Goal: Task Accomplishment & Management: Manage account settings

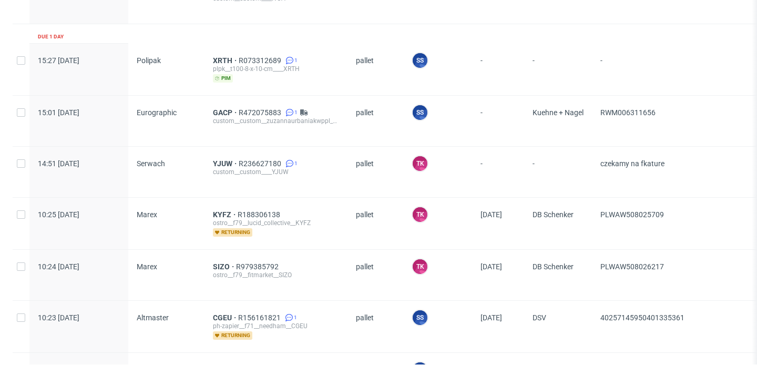
scroll to position [146, 0]
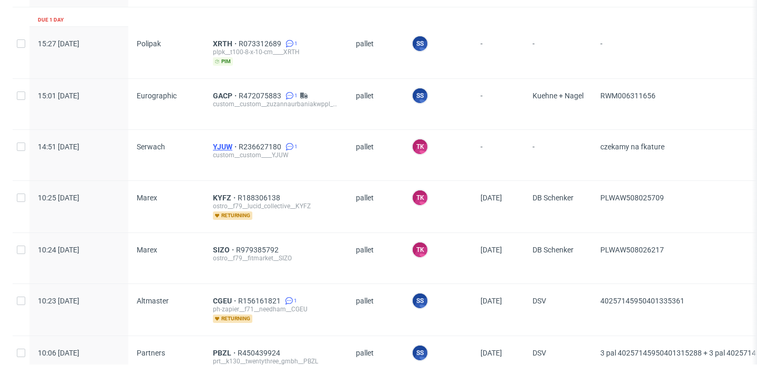
click at [224, 148] on span "YJUW" at bounding box center [226, 146] width 26 height 8
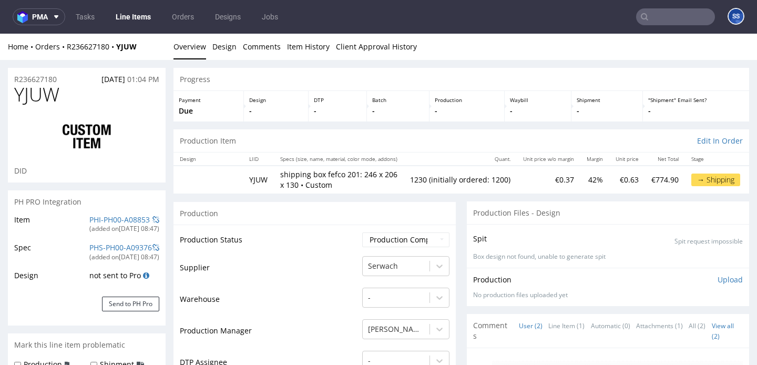
type input "1230"
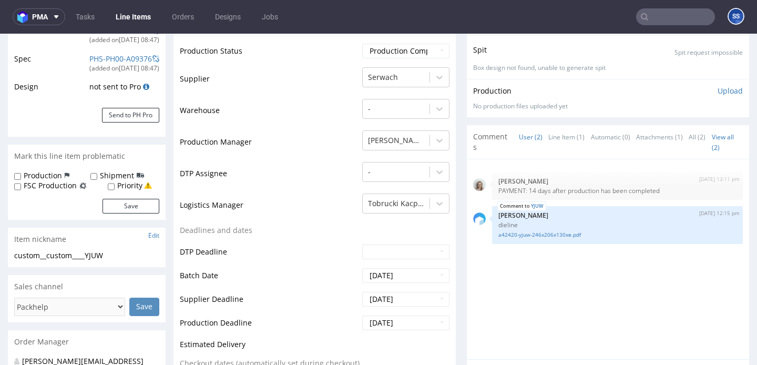
scroll to position [190, 0]
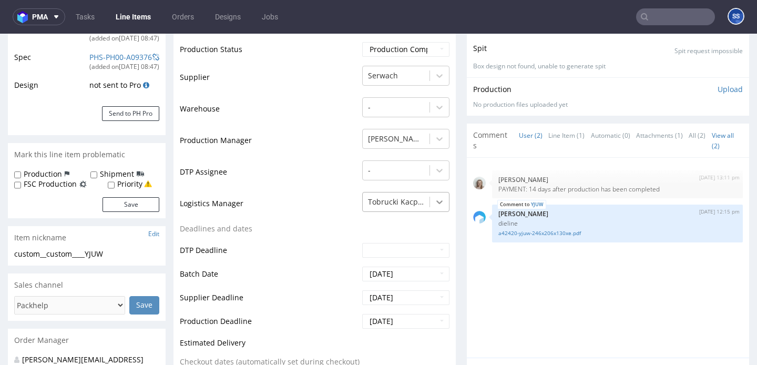
click at [435, 202] on icon at bounding box center [439, 202] width 11 height 11
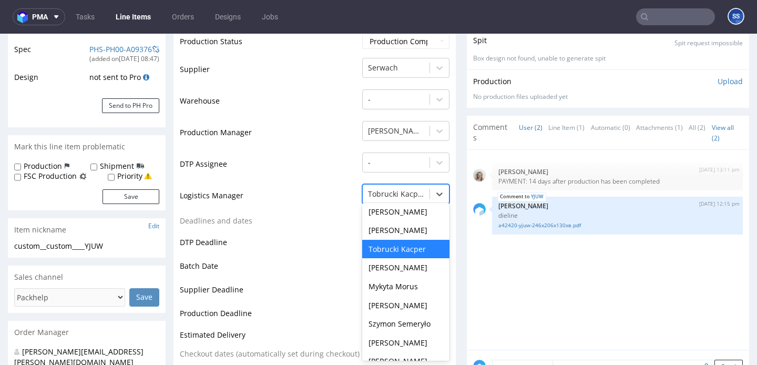
scroll to position [123, 0]
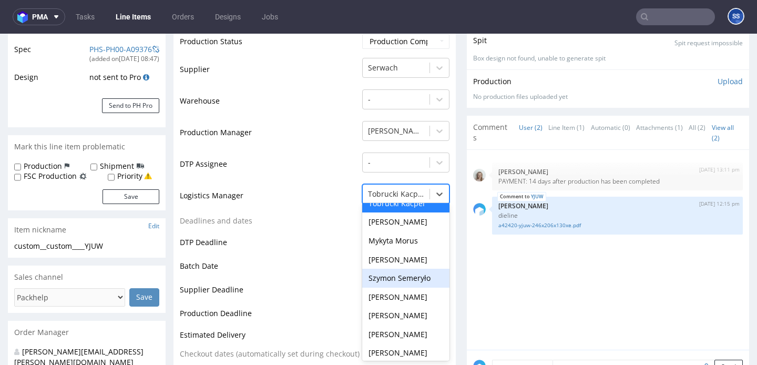
click at [398, 271] on div "Szymon Semeryło" at bounding box center [405, 278] width 87 height 19
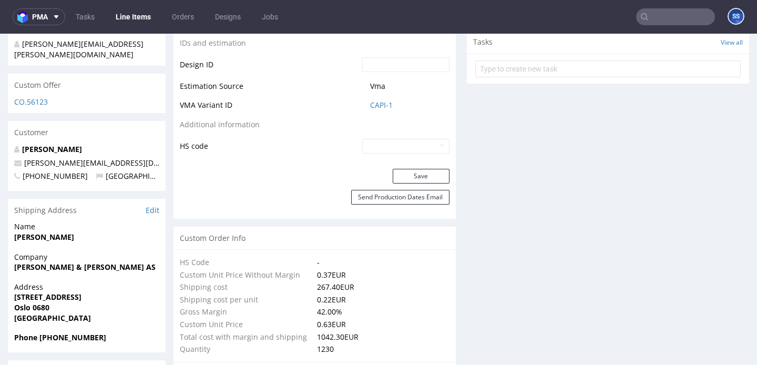
scroll to position [568, 0]
click at [421, 174] on button "Save" at bounding box center [421, 175] width 57 height 15
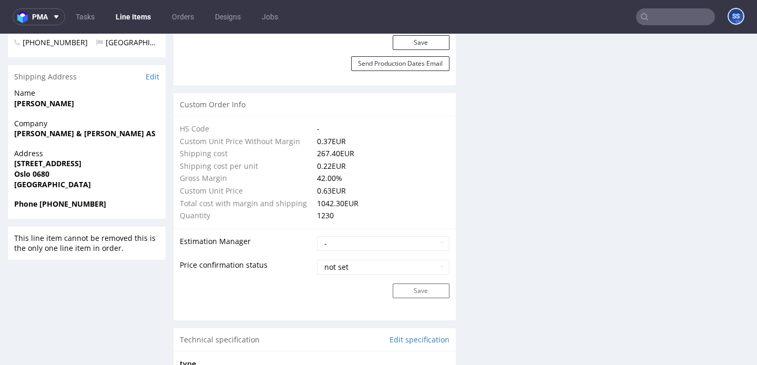
scroll to position [699, 0]
drag, startPoint x: 53, startPoint y: 156, endPoint x: 14, endPoint y: 156, distance: 39.4
click at [14, 156] on div "Address Enebakkveien 125 Oslo 0680 Norway" at bounding box center [87, 174] width 158 height 50
copy strong "Oslo 0680"
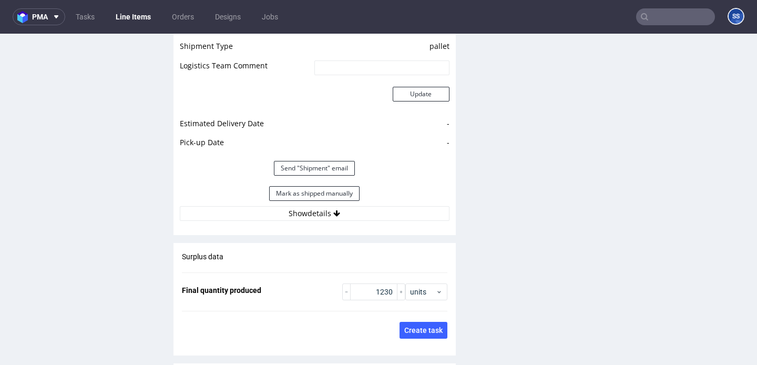
scroll to position [1463, 0]
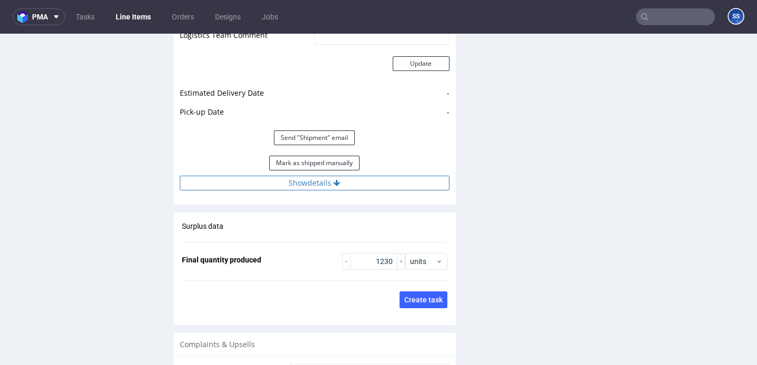
click at [303, 176] on button "Show details" at bounding box center [315, 183] width 270 height 15
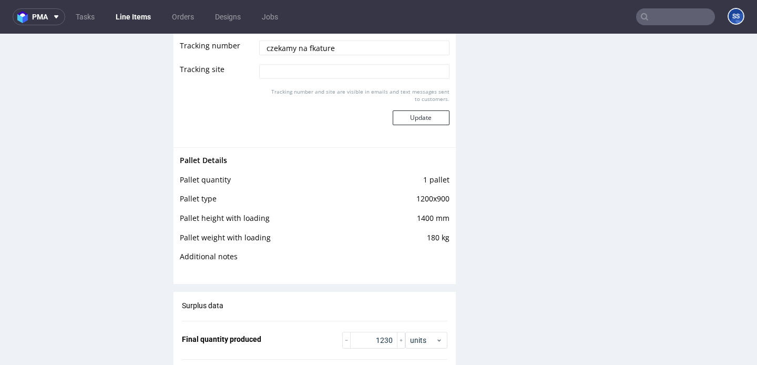
scroll to position [1687, 0]
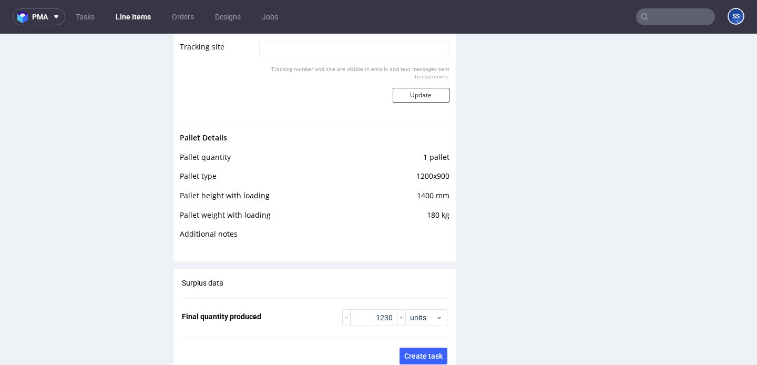
click at [646, 19] on input "text" at bounding box center [675, 16] width 79 height 17
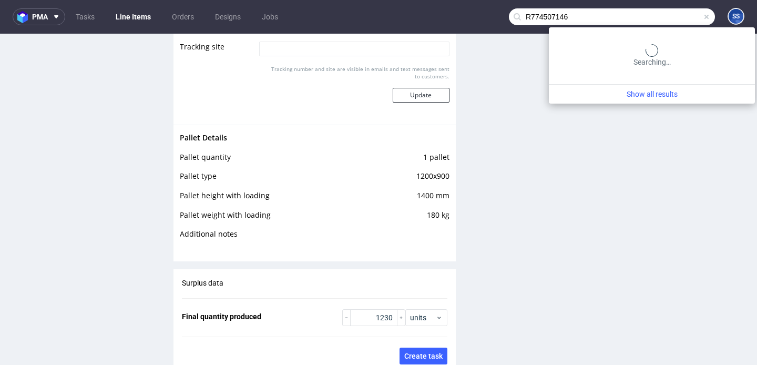
type input "R774507146"
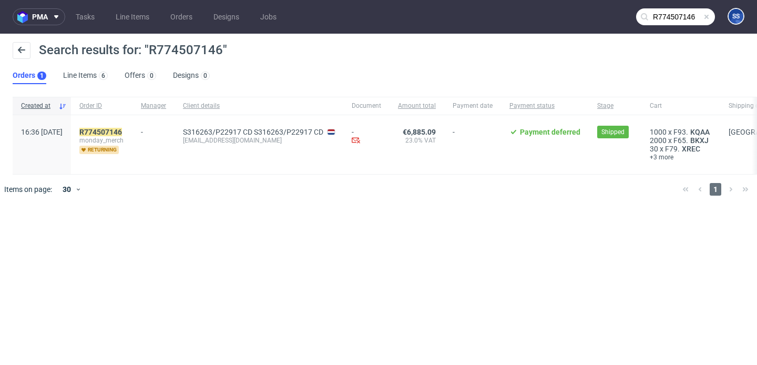
click at [131, 127] on div "R774507146 monday_merch returning" at bounding box center [101, 144] width 61 height 59
click at [122, 130] on mark "R774507146" at bounding box center [100, 132] width 43 height 8
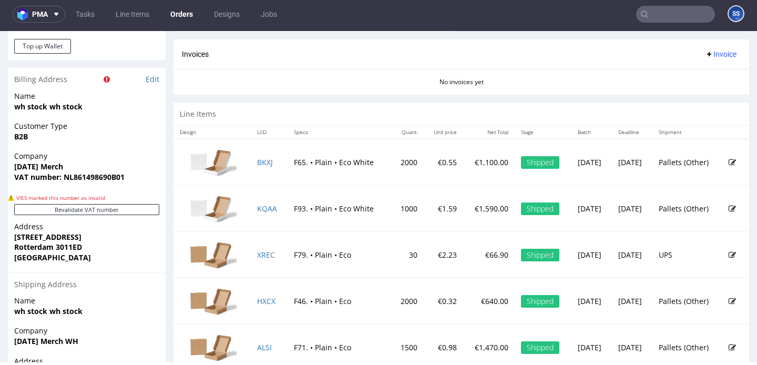
scroll to position [544, 0]
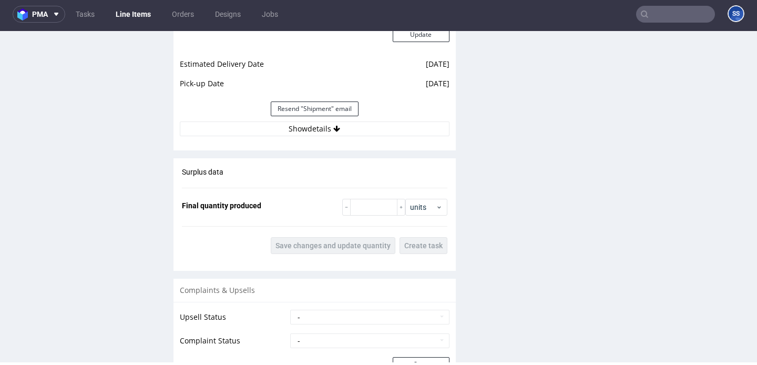
scroll to position [1128, 0]
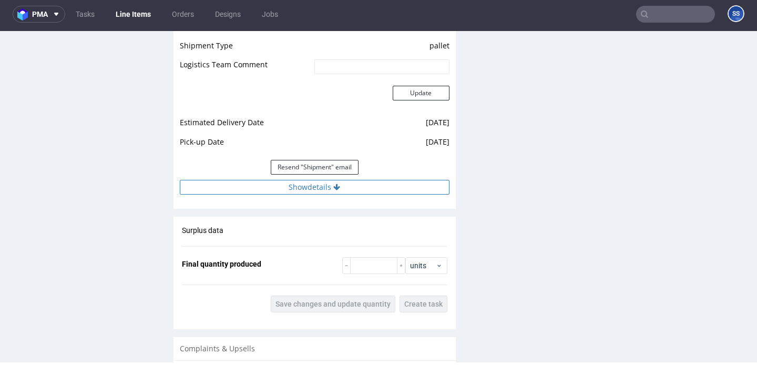
click at [294, 184] on button "Show details" at bounding box center [315, 187] width 270 height 15
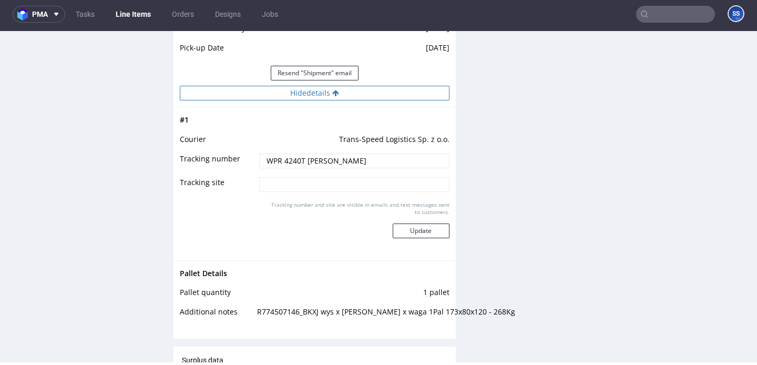
scroll to position [1226, 0]
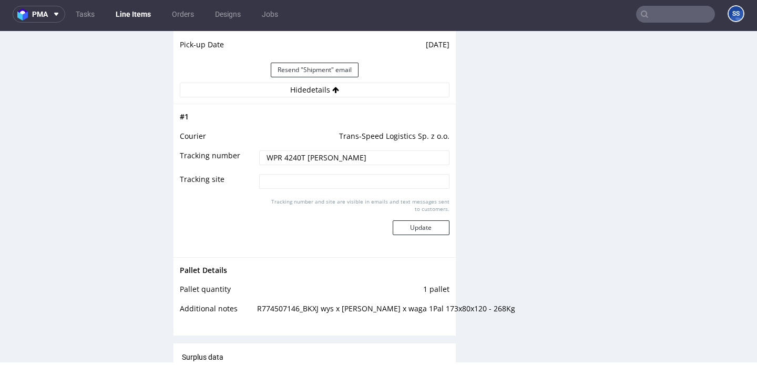
click at [667, 16] on input "text" at bounding box center [675, 14] width 79 height 17
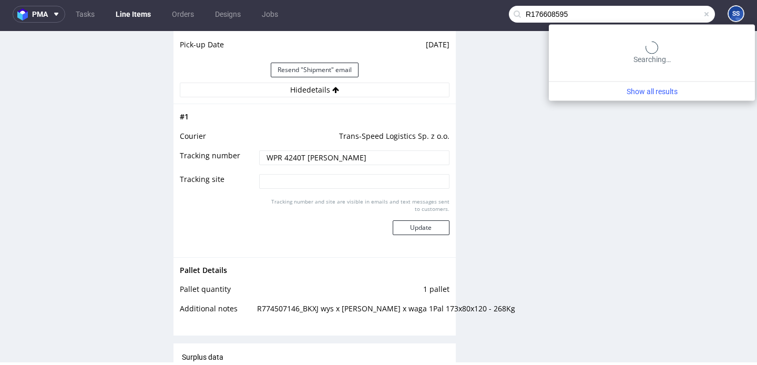
type input "R176608595"
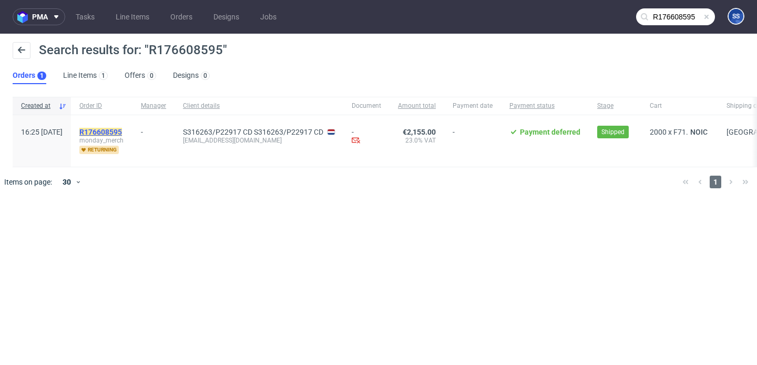
click at [122, 128] on mark "R176608595" at bounding box center [100, 132] width 43 height 8
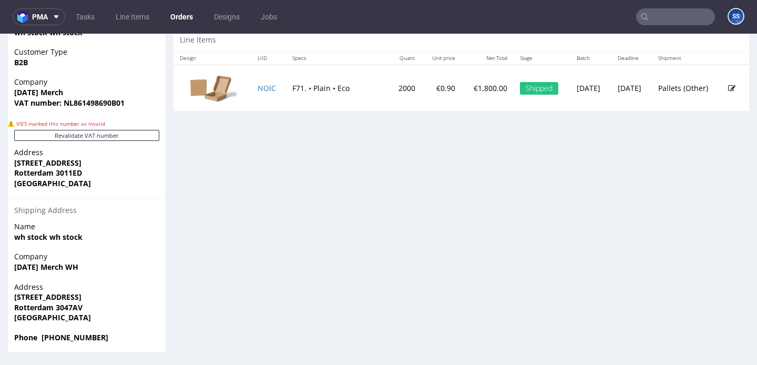
scroll to position [3, 0]
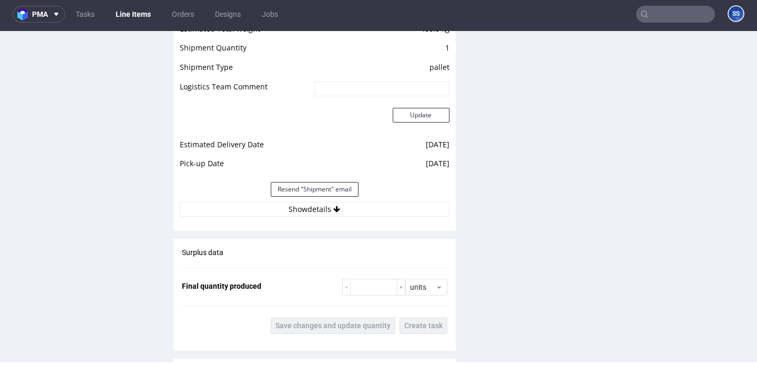
scroll to position [1115, 0]
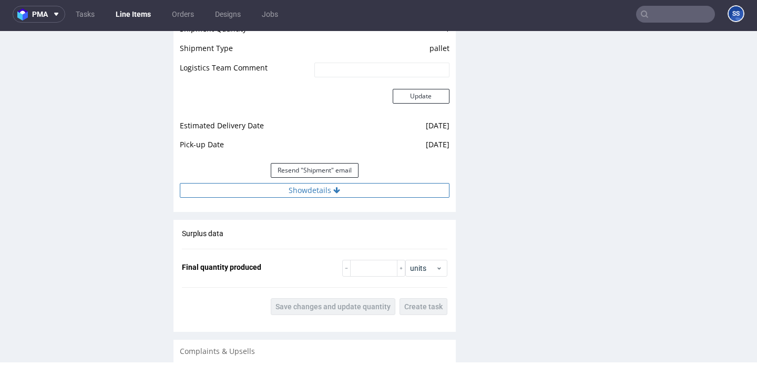
click at [303, 190] on button "Show details" at bounding box center [315, 190] width 270 height 15
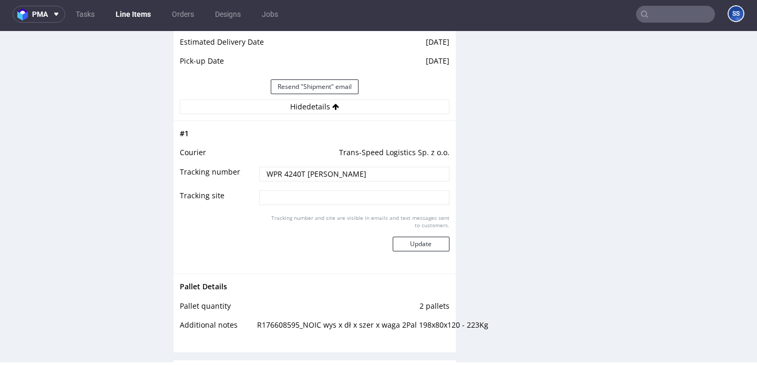
scroll to position [1195, 0]
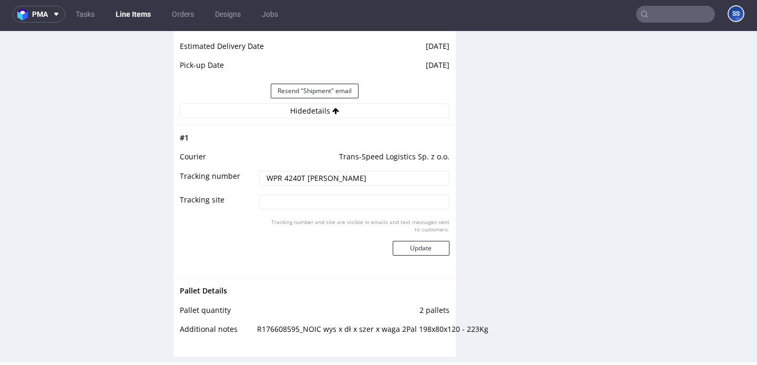
click at [662, 24] on nav "pma Tasks Line Items Orders Designs Jobs SS" at bounding box center [378, 14] width 757 height 34
click at [658, 15] on input "text" at bounding box center [675, 14] width 79 height 17
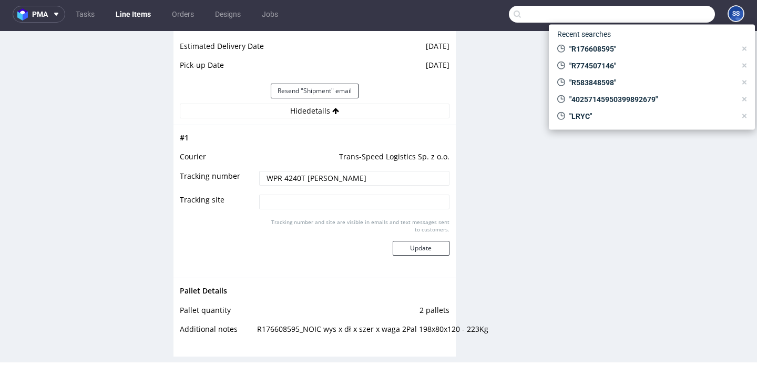
paste input "R939230204"
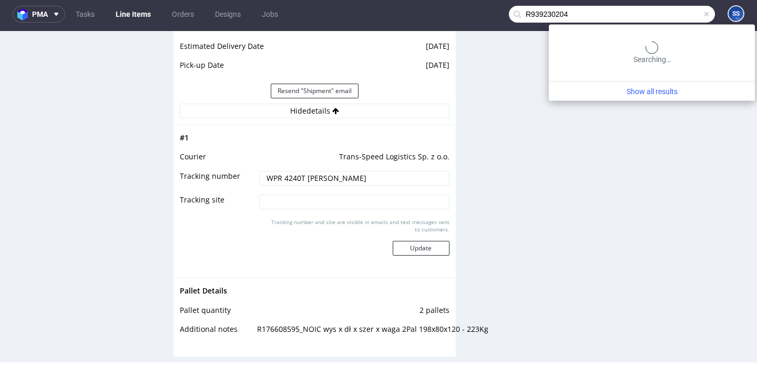
type input "R939230204"
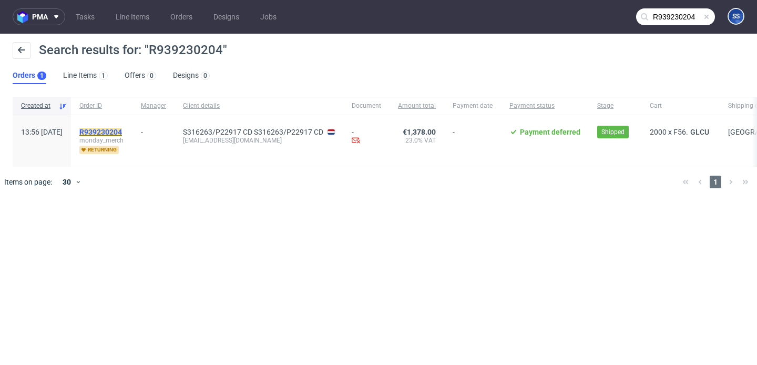
click at [122, 129] on mark "R939230204" at bounding box center [100, 132] width 43 height 8
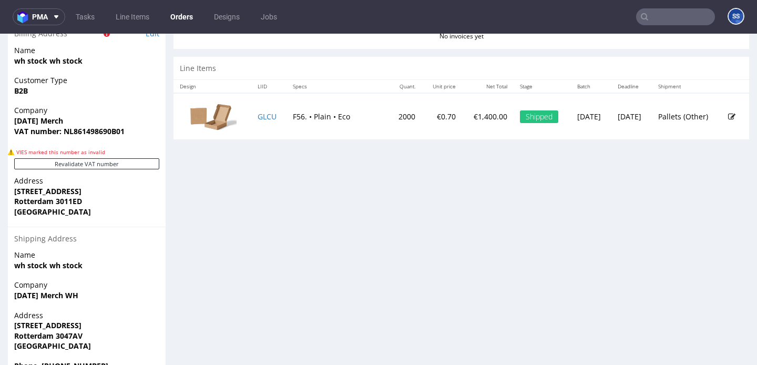
scroll to position [515, 0]
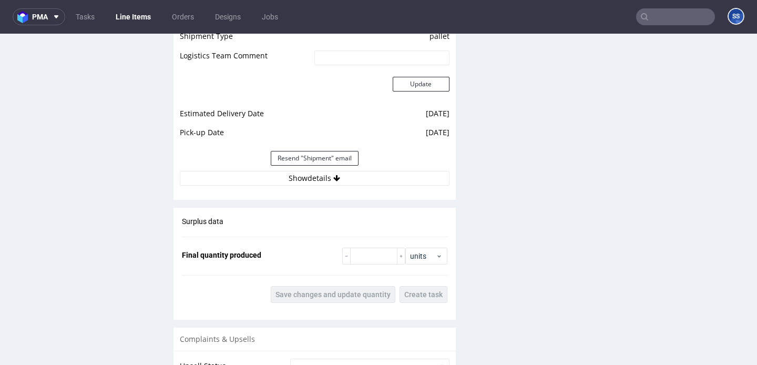
scroll to position [1144, 0]
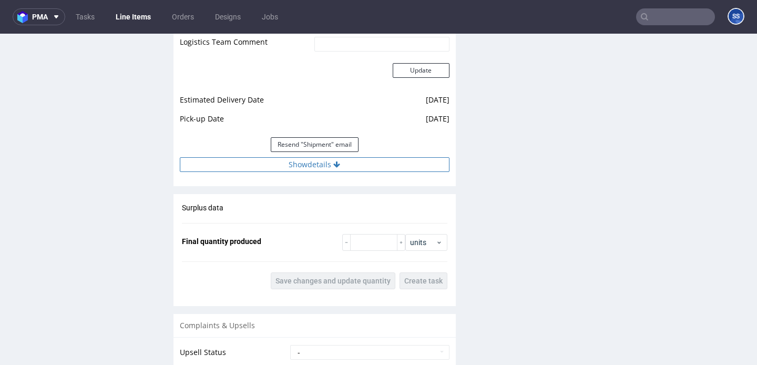
click at [323, 166] on button "Show details" at bounding box center [315, 164] width 270 height 15
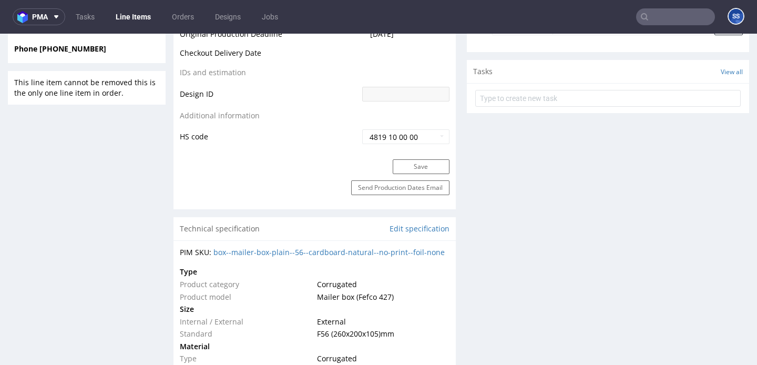
scroll to position [437, 0]
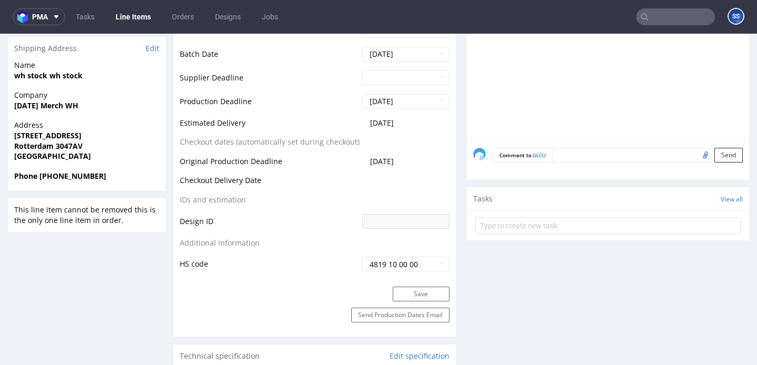
click at [665, 12] on input "text" at bounding box center [675, 16] width 79 height 17
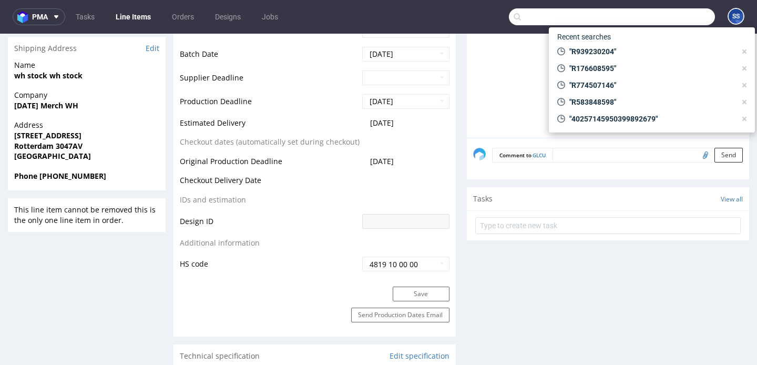
paste input "R774507146"
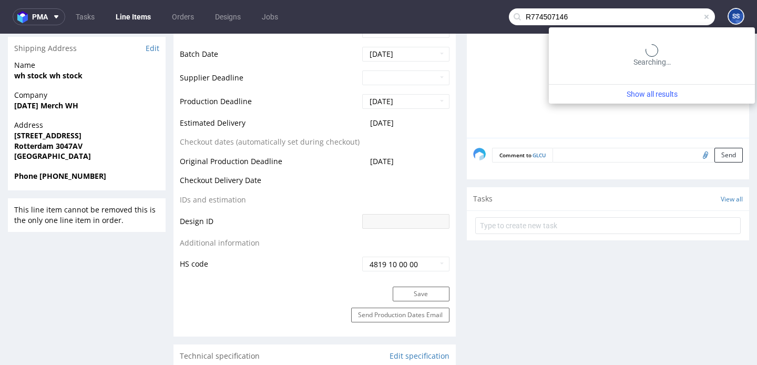
type input "R774507146"
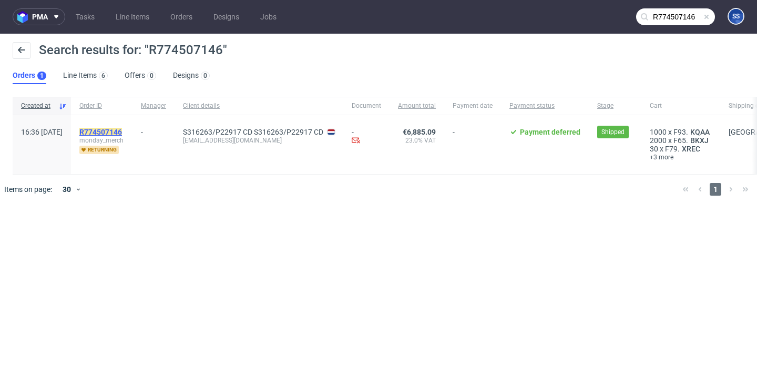
click at [121, 130] on mark "R774507146" at bounding box center [100, 132] width 43 height 8
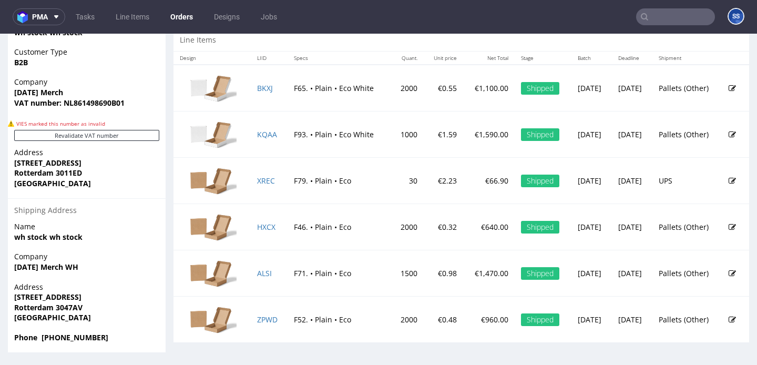
scroll to position [3, 0]
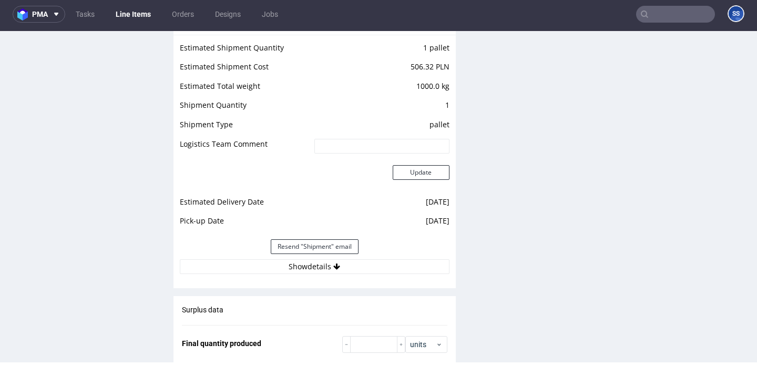
scroll to position [1040, 0]
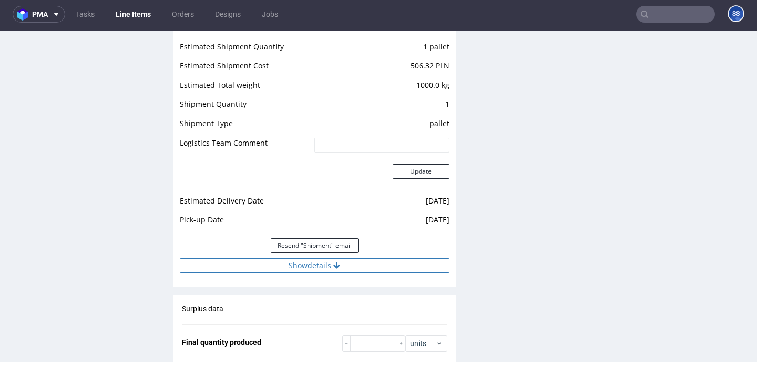
click at [316, 262] on button "Show details" at bounding box center [315, 265] width 270 height 15
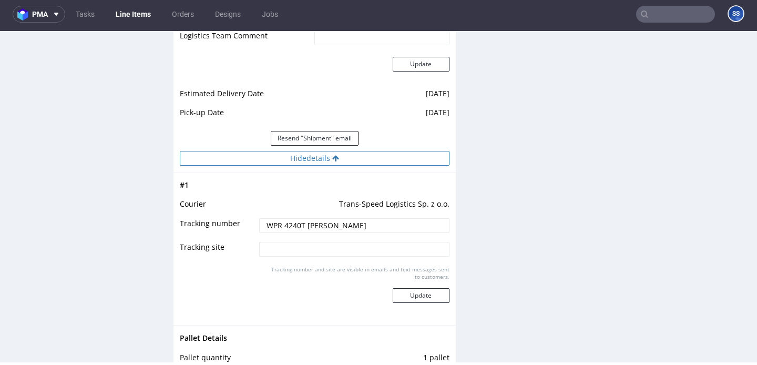
scroll to position [1147, 0]
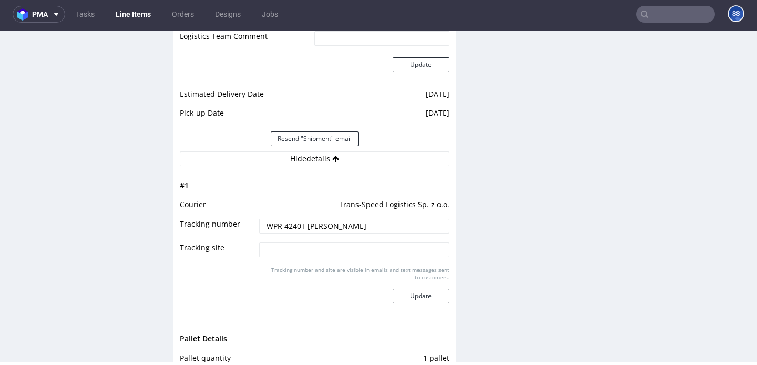
click at [142, 12] on link "Line Items" at bounding box center [133, 14] width 48 height 17
click at [137, 15] on link "Line Items" at bounding box center [133, 14] width 48 height 17
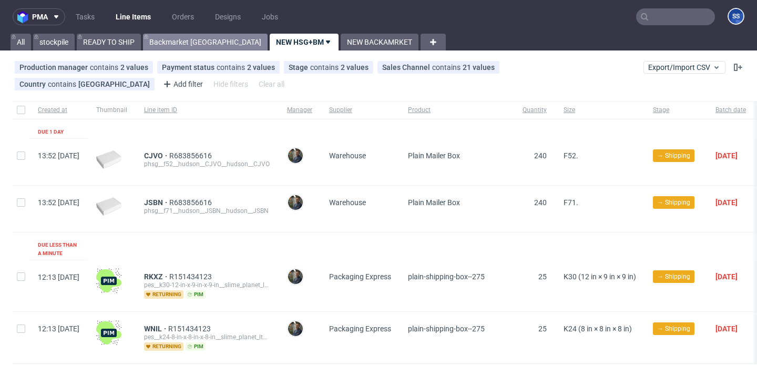
click at [192, 48] on link "Backmarket GB" at bounding box center [205, 42] width 125 height 17
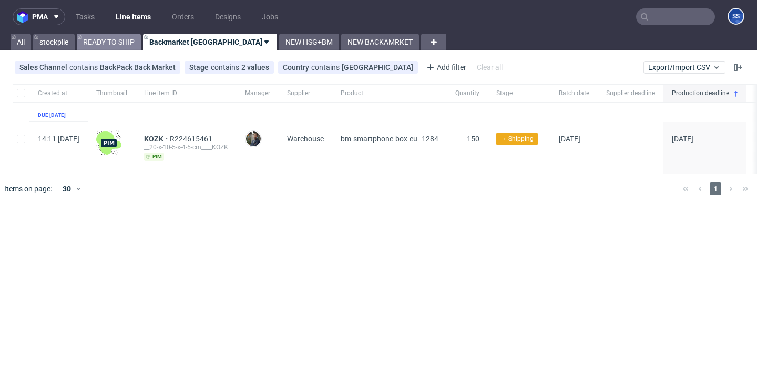
click at [124, 43] on link "READY TO SHIP" at bounding box center [109, 42] width 64 height 17
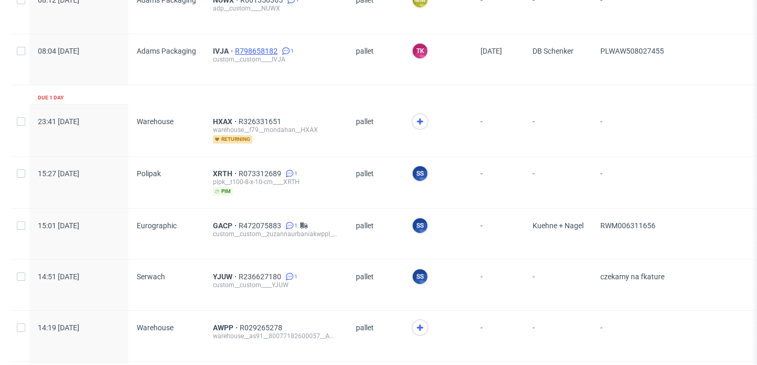
scroll to position [128, 0]
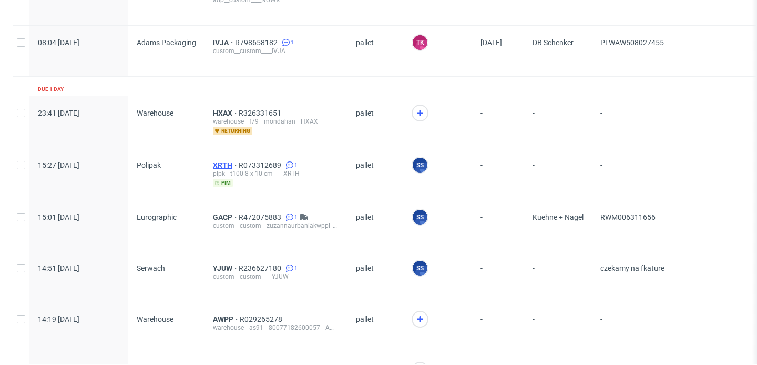
click at [214, 162] on span "XRTH" at bounding box center [226, 165] width 26 height 8
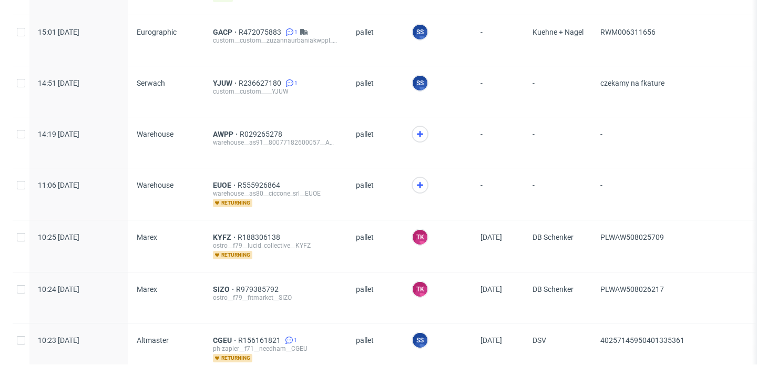
scroll to position [305, 0]
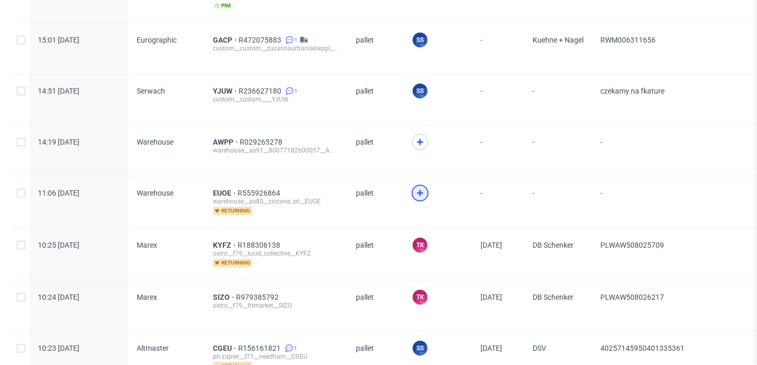
click at [411, 191] on div at bounding box center [419, 192] width 17 height 17
click at [418, 147] on div at bounding box center [419, 141] width 17 height 17
drag, startPoint x: 202, startPoint y: 192, endPoint x: 231, endPoint y: 193, distance: 28.9
copy div "EUOE"
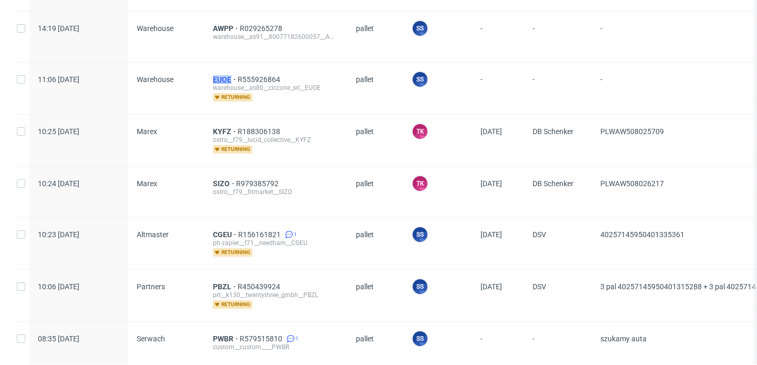
scroll to position [417, 0]
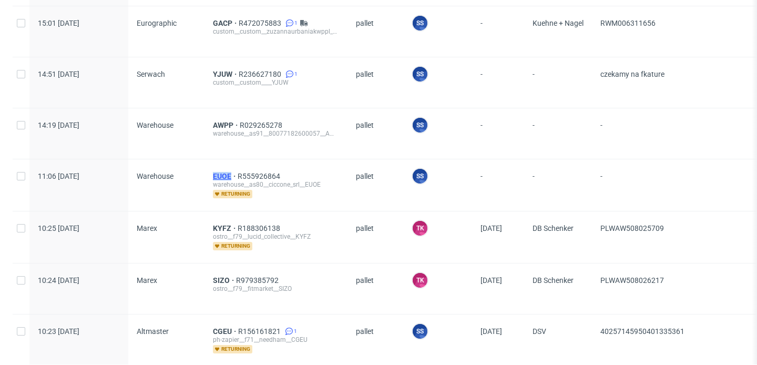
click at [223, 175] on span "EUOE" at bounding box center [225, 176] width 25 height 8
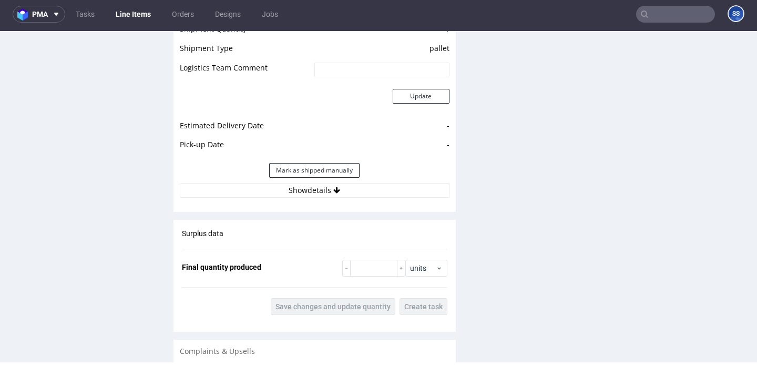
scroll to position [1232, 0]
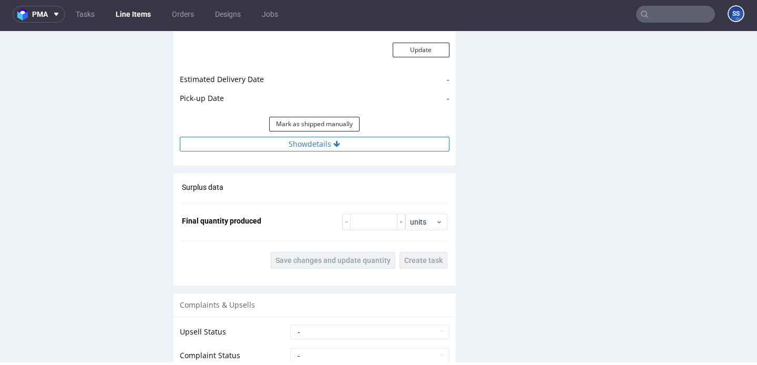
click at [337, 143] on icon at bounding box center [336, 143] width 7 height 7
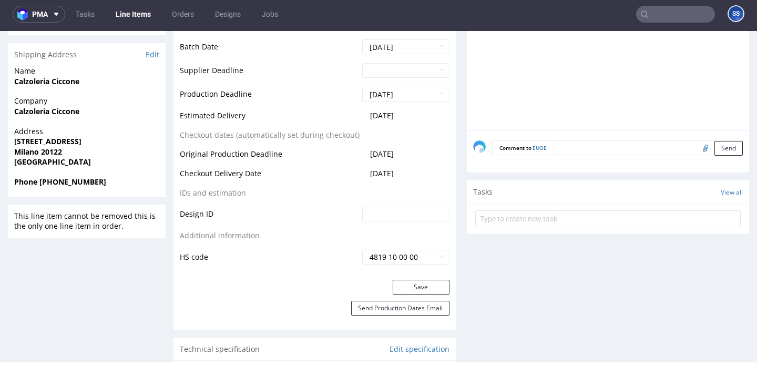
scroll to position [454, 0]
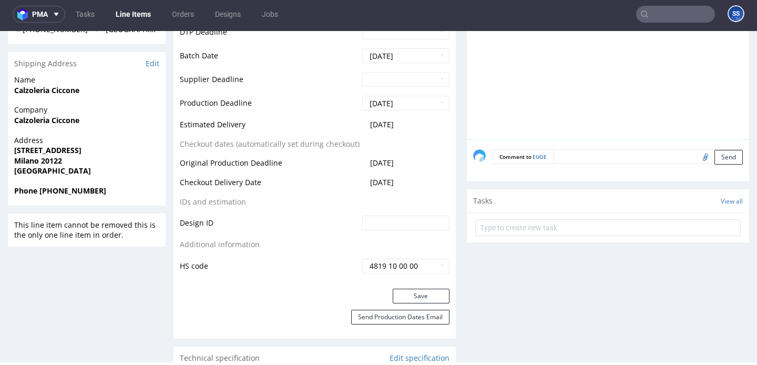
click at [135, 15] on link "Line Items" at bounding box center [133, 14] width 48 height 17
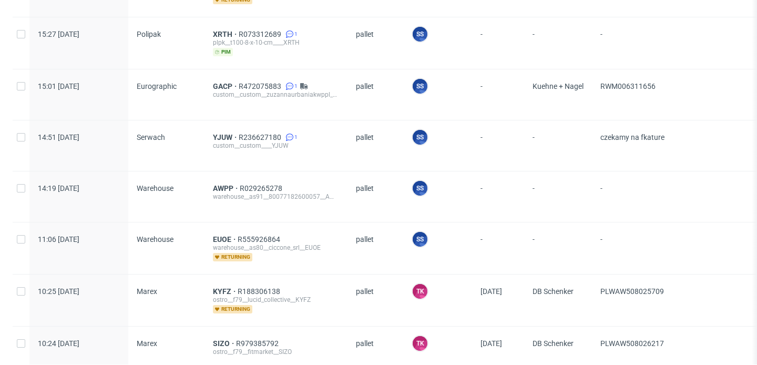
scroll to position [279, 0]
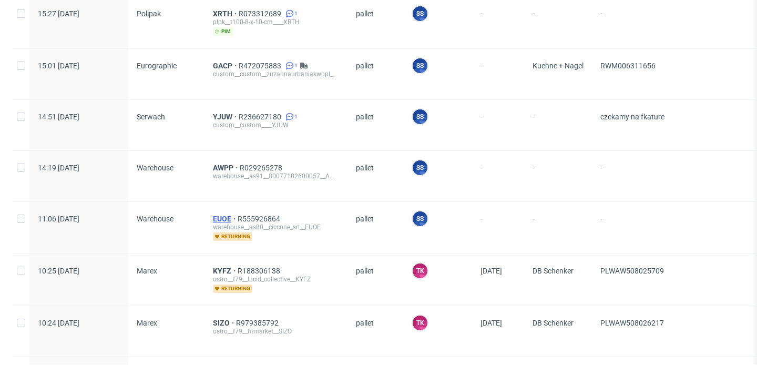
click at [223, 214] on span "EUOE" at bounding box center [225, 218] width 25 height 8
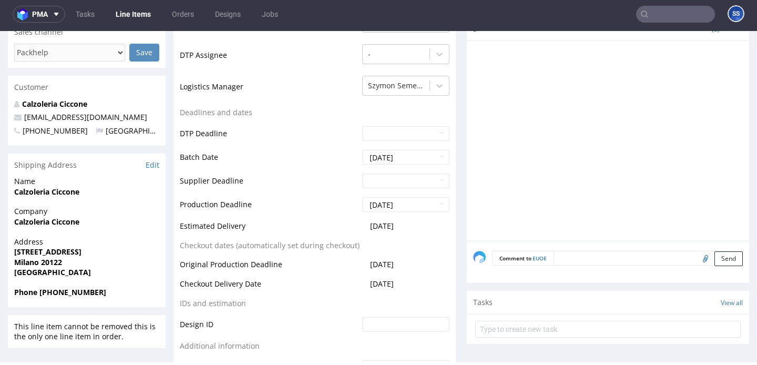
scroll to position [357, 0]
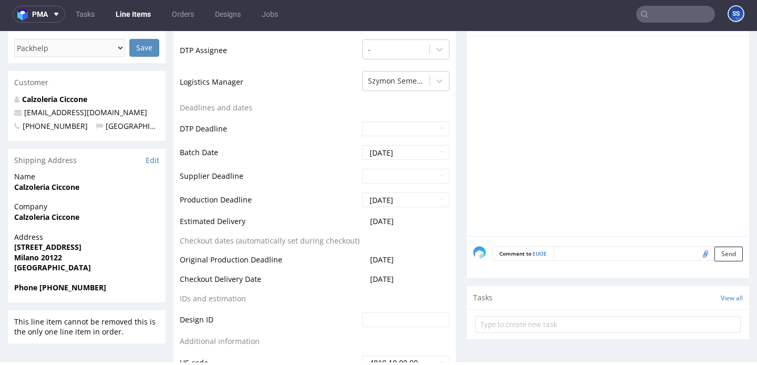
click at [64, 217] on strong "Calzoleria Ciccone" at bounding box center [46, 217] width 65 height 10
copy strong "Calzoleria Ciccone"
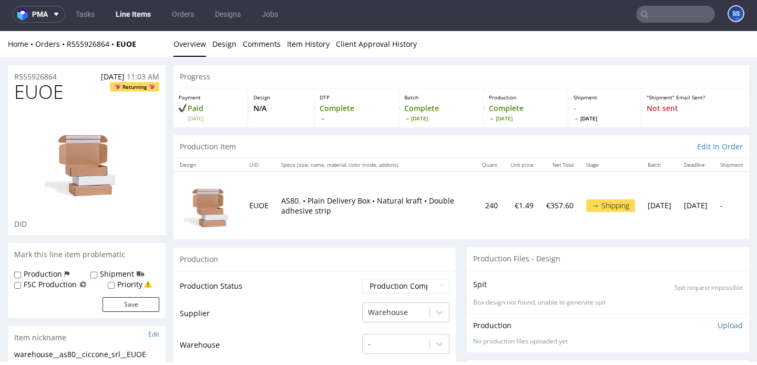
scroll to position [0, 0]
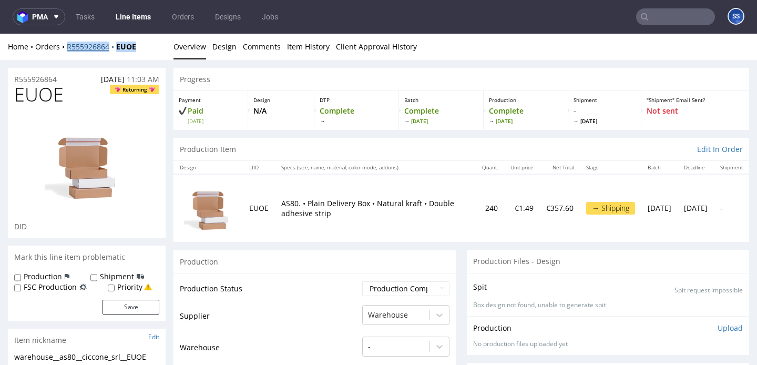
drag, startPoint x: 149, startPoint y: 45, endPoint x: 66, endPoint y: 48, distance: 83.1
click at [66, 48] on div "Home Orders R555926864 EUOE" at bounding box center [87, 47] width 158 height 11
copy div "R555926864 EUOE"
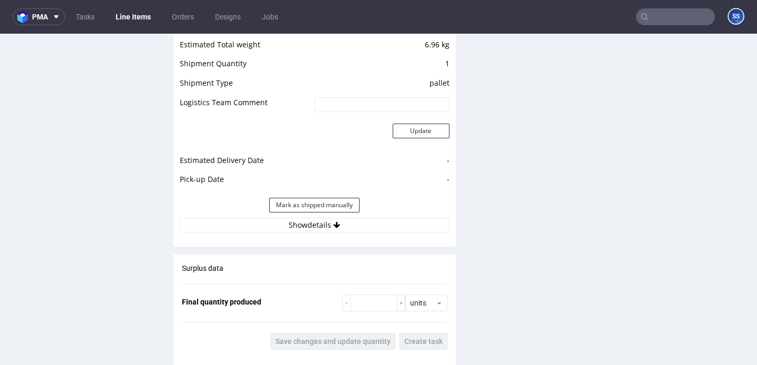
scroll to position [1180, 0]
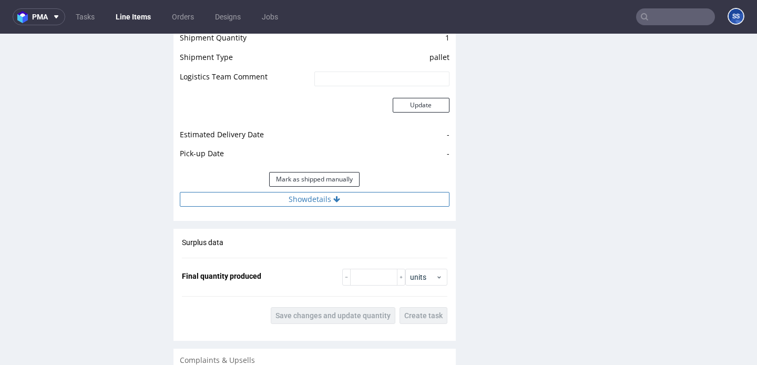
click at [263, 204] on button "Show details" at bounding box center [315, 199] width 270 height 15
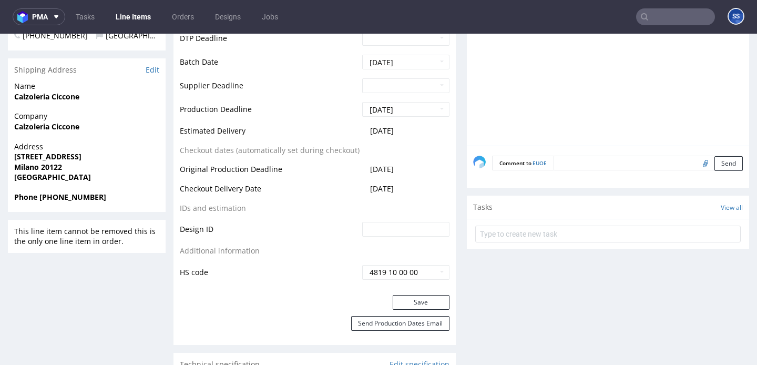
scroll to position [449, 0]
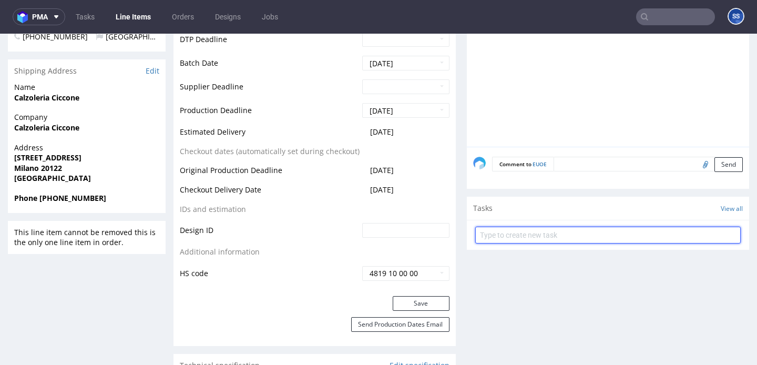
click at [586, 233] on input "text" at bounding box center [607, 235] width 265 height 17
type input "Etykiety"
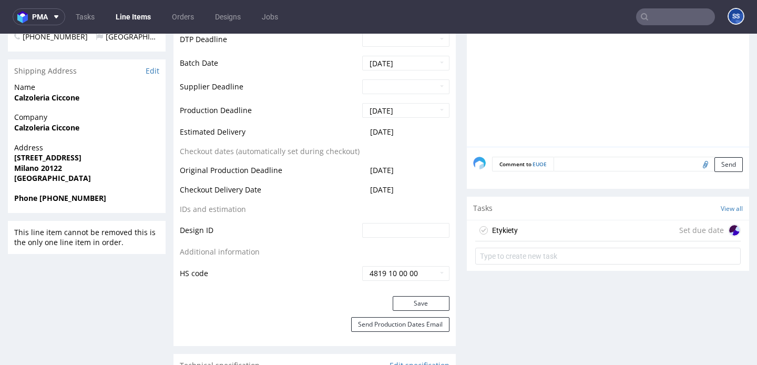
click at [604, 224] on div "Etykiety Set due date" at bounding box center [607, 230] width 265 height 21
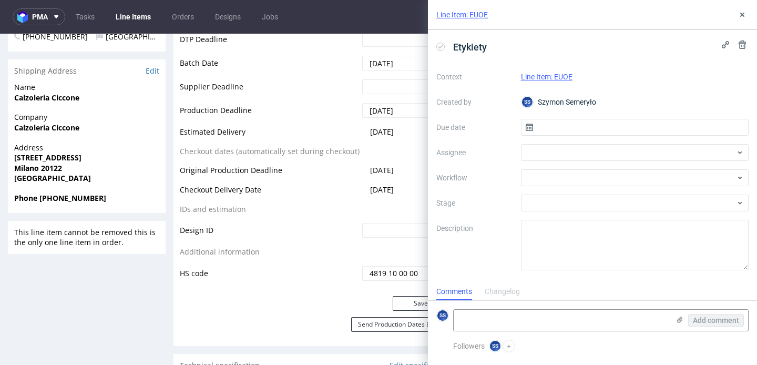
scroll to position [8, 0]
click at [553, 135] on input "text" at bounding box center [635, 127] width 228 height 17
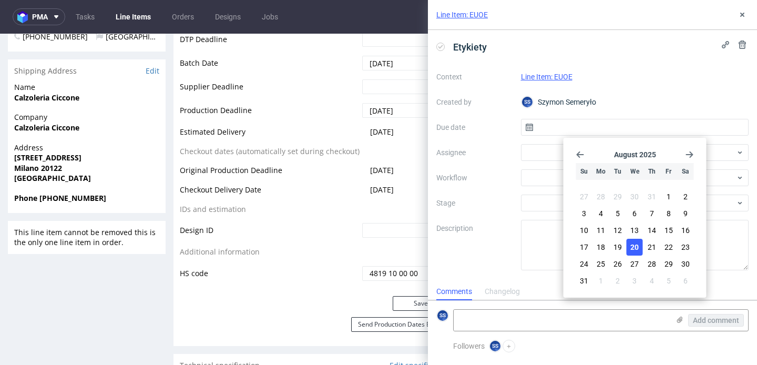
click at [633, 246] on span "20" at bounding box center [634, 247] width 8 height 11
type input "[DATE]"
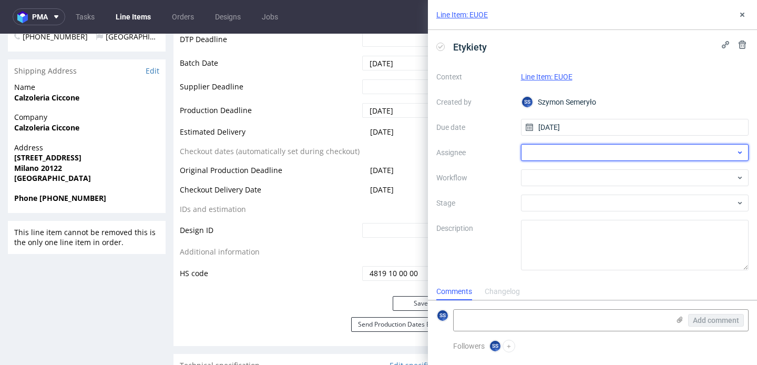
click at [555, 158] on div at bounding box center [635, 152] width 228 height 17
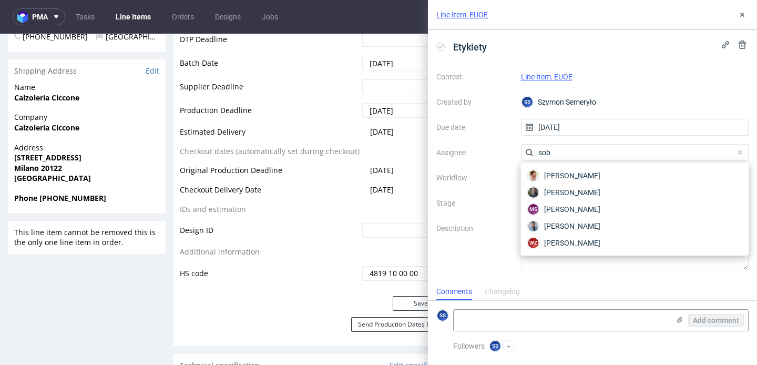
type input "sobo"
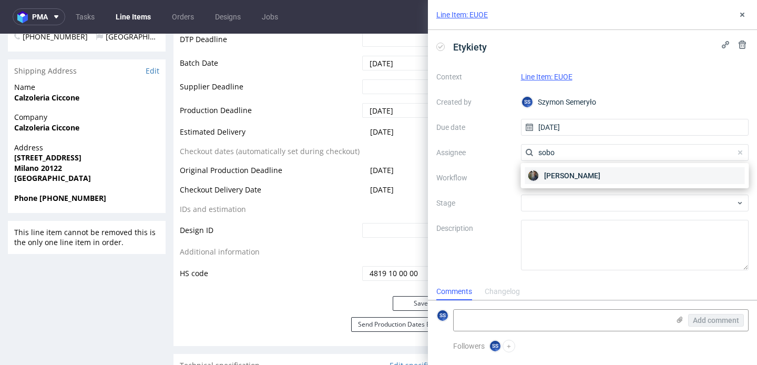
click at [545, 170] on span "Maciej Sobola" at bounding box center [572, 175] width 56 height 11
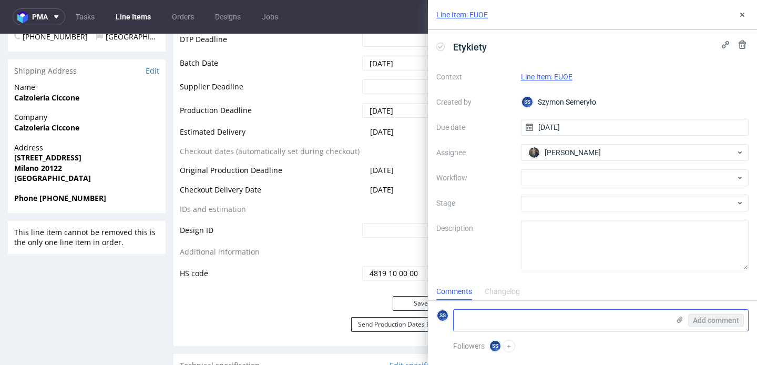
click at [511, 320] on textarea at bounding box center [561, 320] width 215 height 21
paste textarea "R555926864_EUOE"
paste textarea "RWM006314020"
type textarea "R555926864_EUOE -> RWM006314020"
click at [675, 320] on icon at bounding box center [679, 319] width 8 height 8
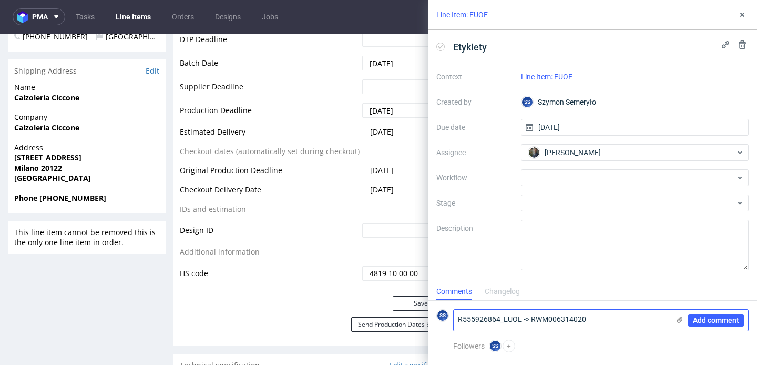
click at [0, 0] on input "file" at bounding box center [0, 0] width 0 height 0
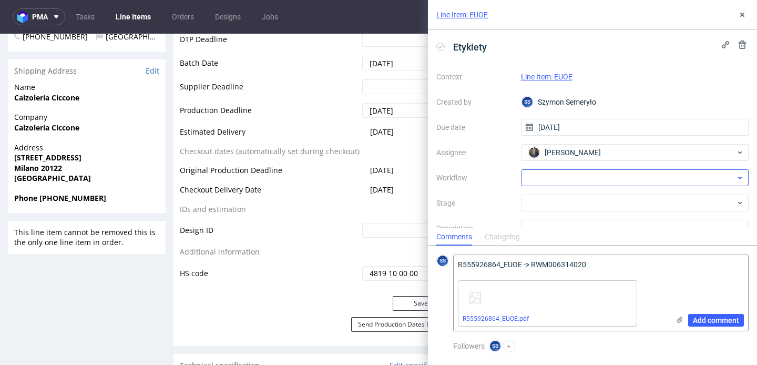
scroll to position [50, 0]
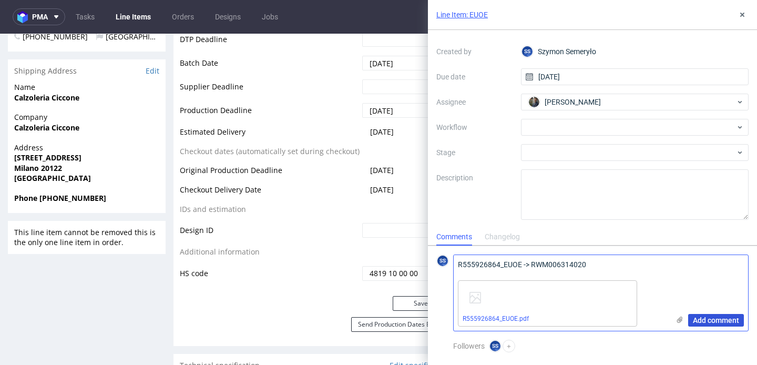
click at [710, 316] on span "Add comment" at bounding box center [716, 319] width 46 height 7
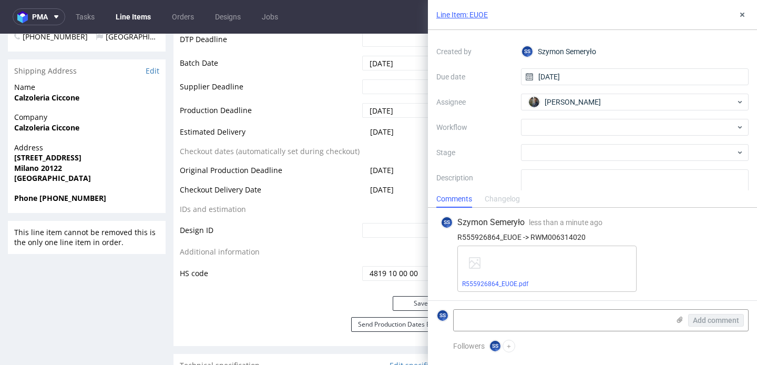
click at [503, 236] on div "R555926864_EUOE -> RWM006314020" at bounding box center [592, 237] width 304 height 8
click at [552, 237] on div "R555926864_EUOE -> RWM006314020" at bounding box center [592, 237] width 304 height 8
copy div "RWM006314020"
click at [361, 221] on table "Production Status Waiting for Artwork Waiting for Diecut Waiting for Mockup Wai…" at bounding box center [315, 56] width 270 height 451
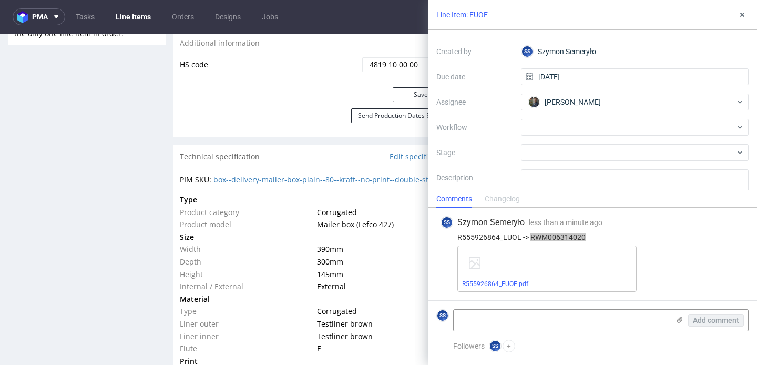
scroll to position [729, 0]
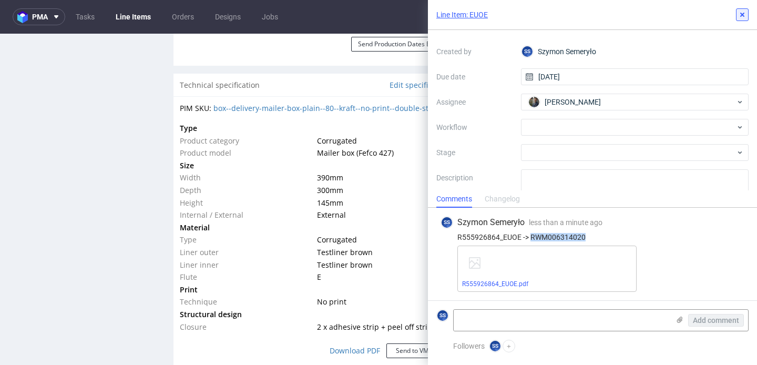
click at [744, 19] on button at bounding box center [742, 14] width 13 height 13
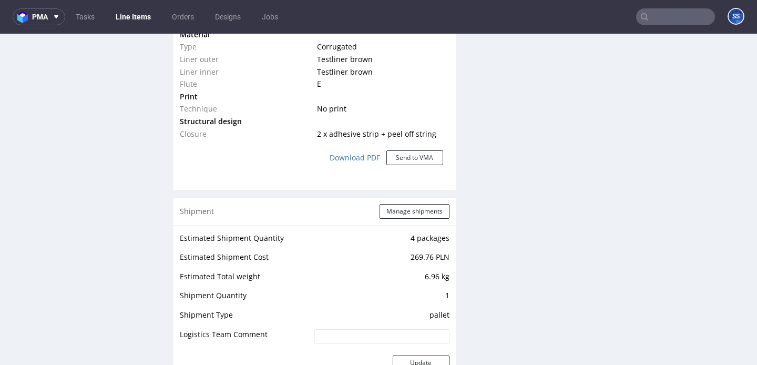
scroll to position [933, 0]
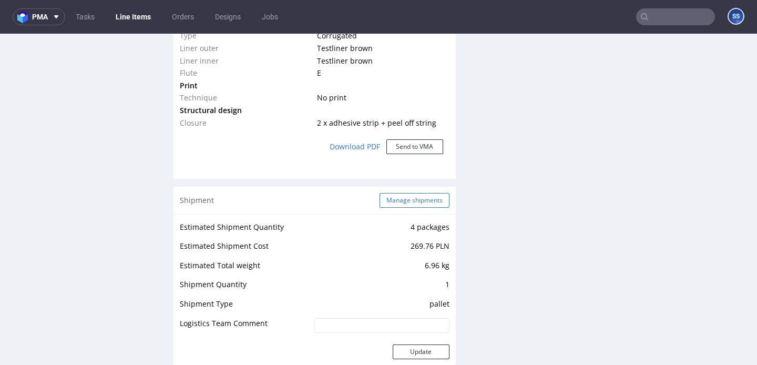
click at [410, 204] on button "Manage shipments" at bounding box center [414, 200] width 70 height 15
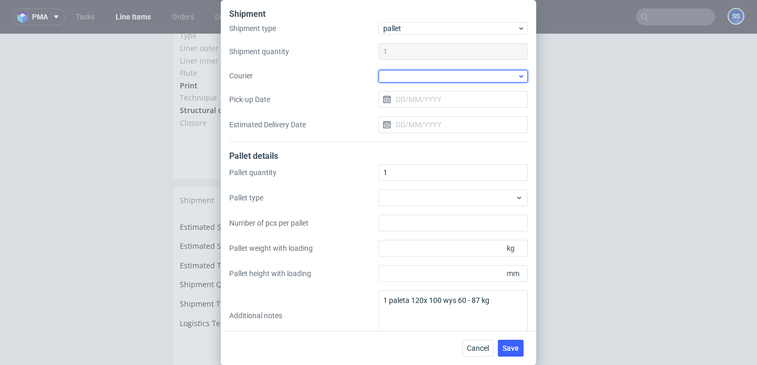
click at [411, 70] on div at bounding box center [452, 76] width 149 height 13
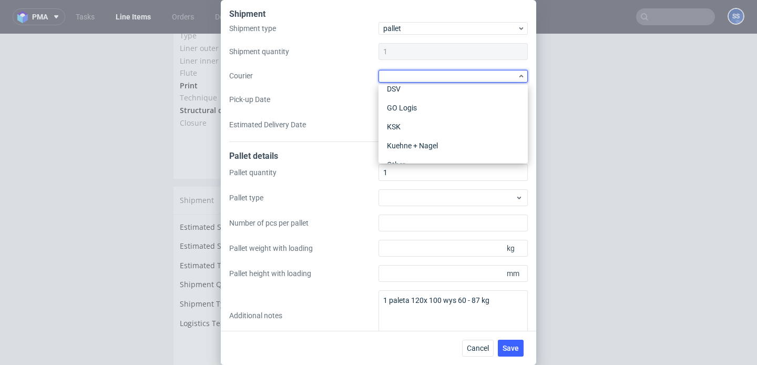
scroll to position [86, 0]
click at [430, 139] on div "Kuehne + Nagel" at bounding box center [453, 144] width 141 height 19
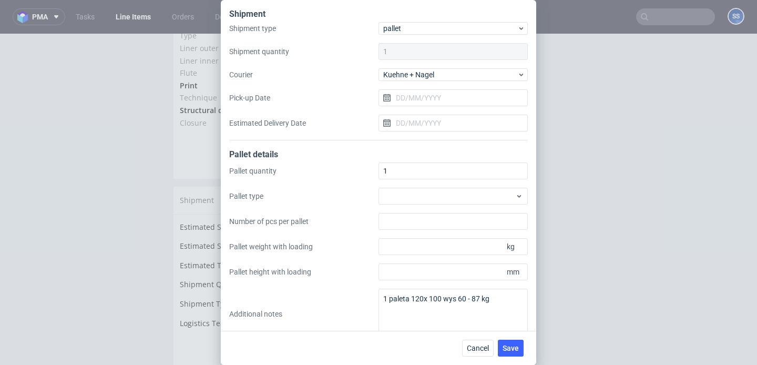
scroll to position [17, 0]
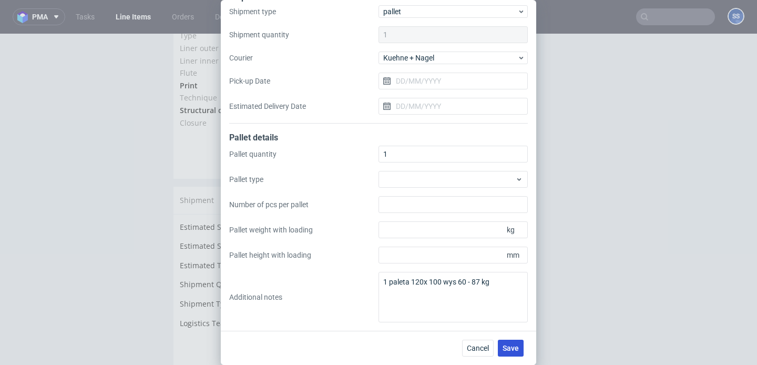
click at [509, 351] on span "Save" at bounding box center [510, 347] width 16 height 7
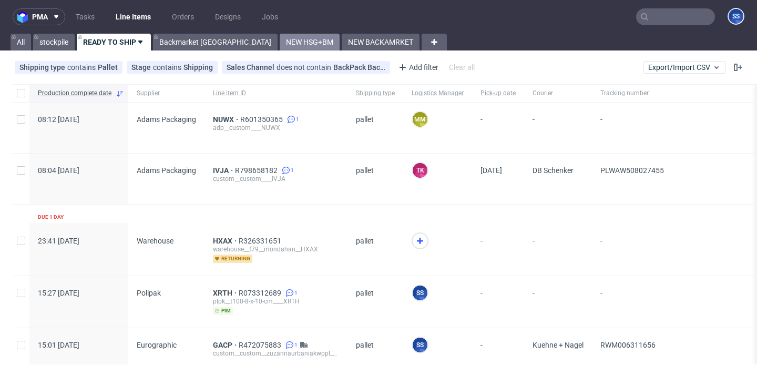
click at [280, 37] on link "NEW HSG+BM" at bounding box center [310, 42] width 60 height 17
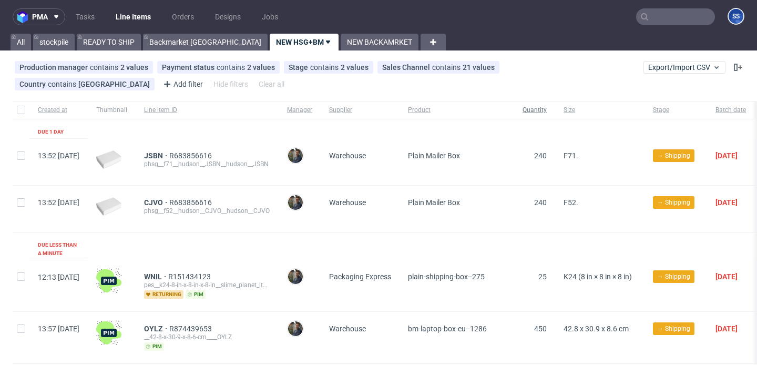
click at [547, 111] on span "Quantity" at bounding box center [534, 110] width 24 height 9
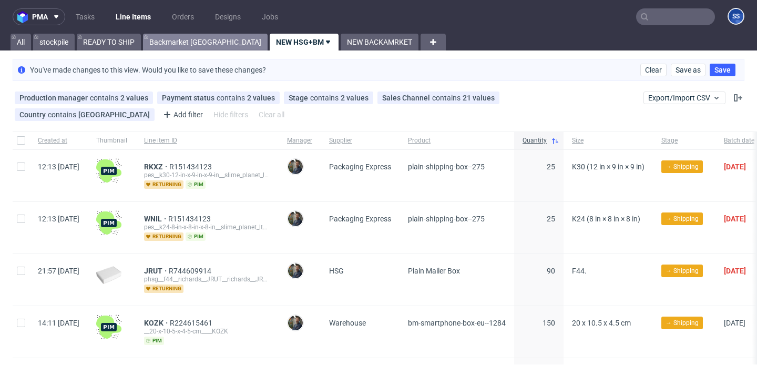
click at [190, 46] on link "Backmarket [GEOGRAPHIC_DATA]" at bounding box center [205, 42] width 125 height 17
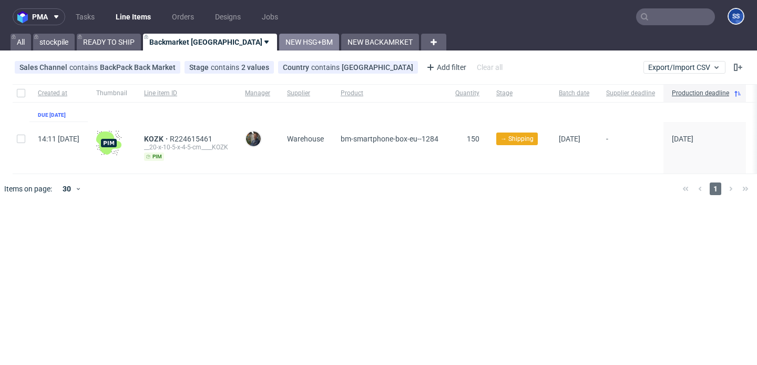
click at [279, 43] on link "NEW HSG+BM" at bounding box center [309, 42] width 60 height 17
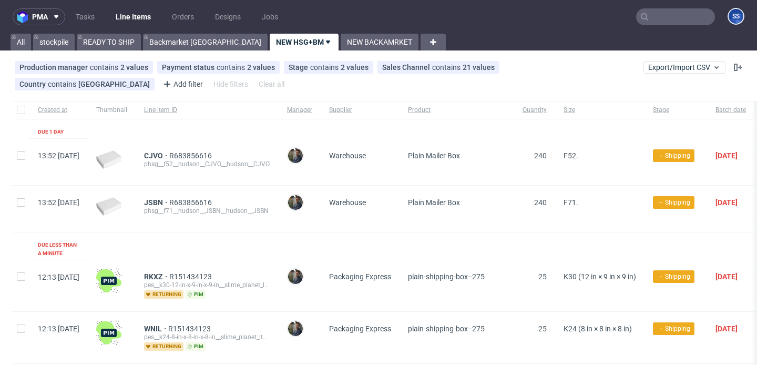
click at [668, 15] on input "text" at bounding box center [675, 16] width 79 height 17
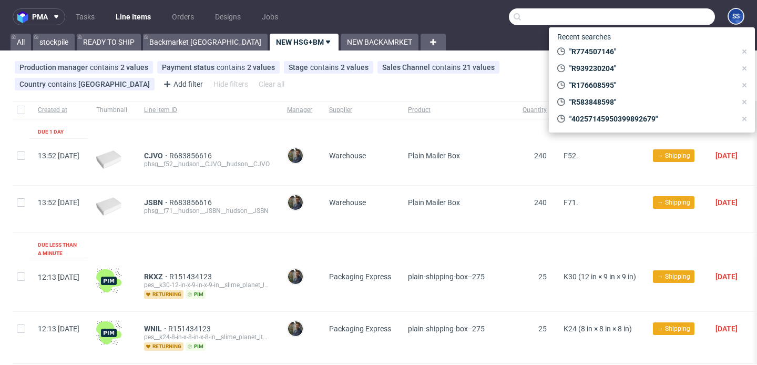
paste input "R774507146"
type input "R774507146"
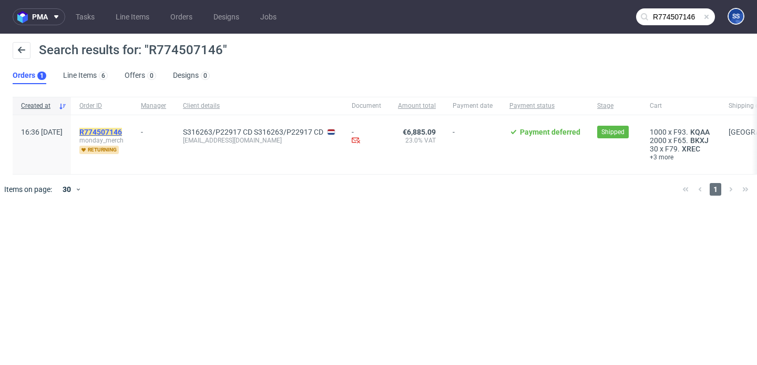
click at [122, 130] on mark "R774507146" at bounding box center [100, 132] width 43 height 8
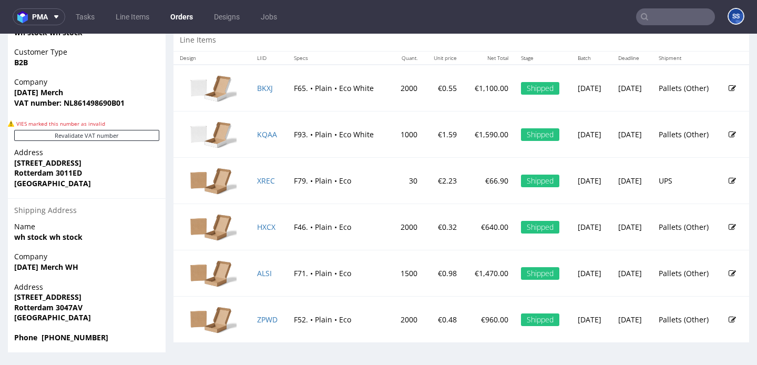
click at [667, 22] on input "text" at bounding box center [675, 16] width 79 height 17
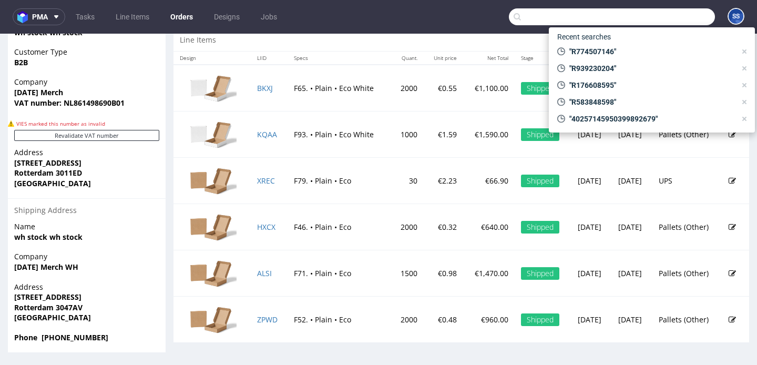
paste input "R939230204"
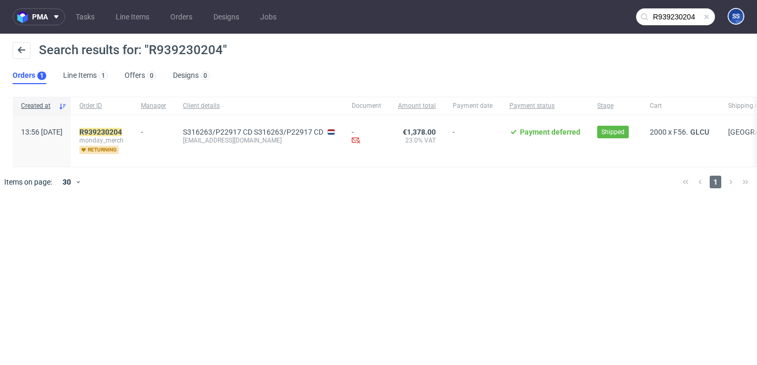
click at [671, 15] on input "R939230204" at bounding box center [675, 16] width 79 height 17
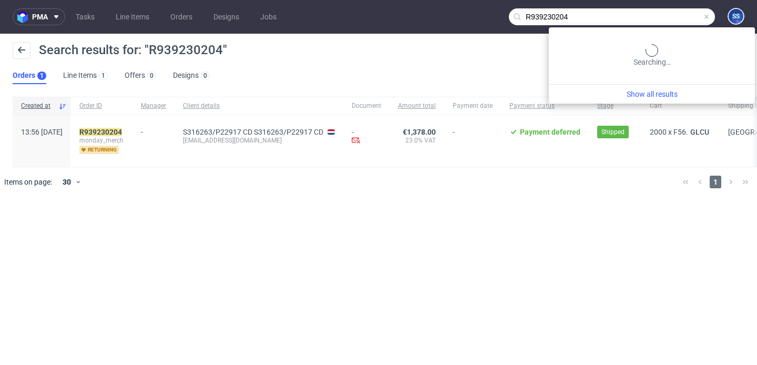
paste input "176608595"
type input "R176608595"
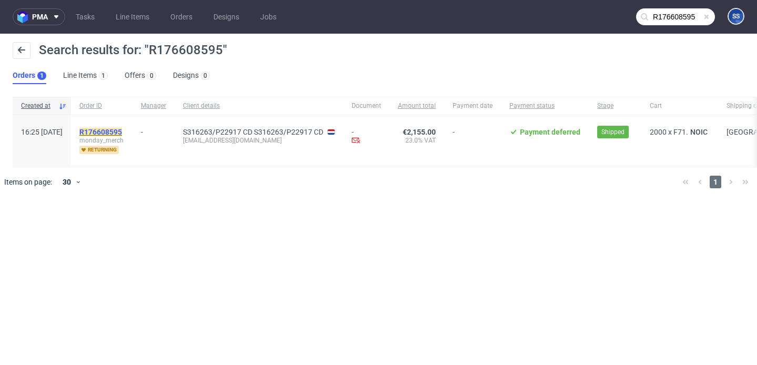
click at [122, 132] on mark "R176608595" at bounding box center [100, 132] width 43 height 8
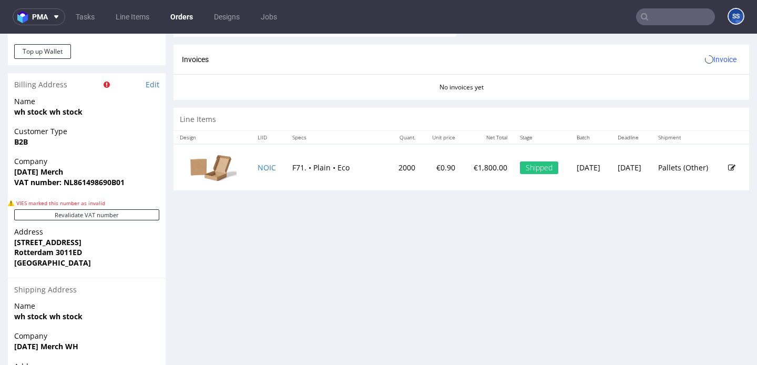
scroll to position [544, 0]
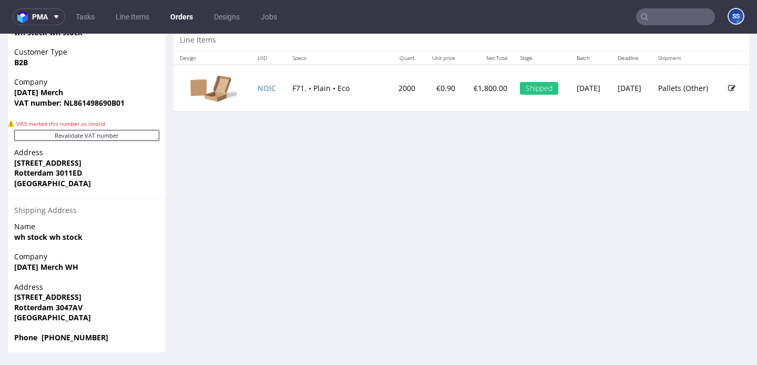
click at [641, 19] on input "text" at bounding box center [675, 16] width 79 height 17
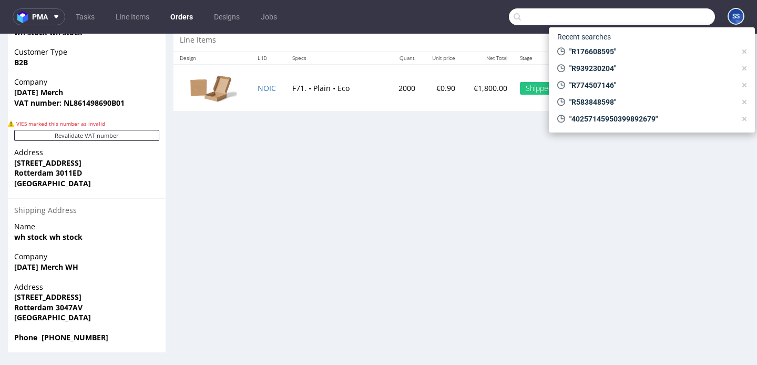
paste input "R774507146"
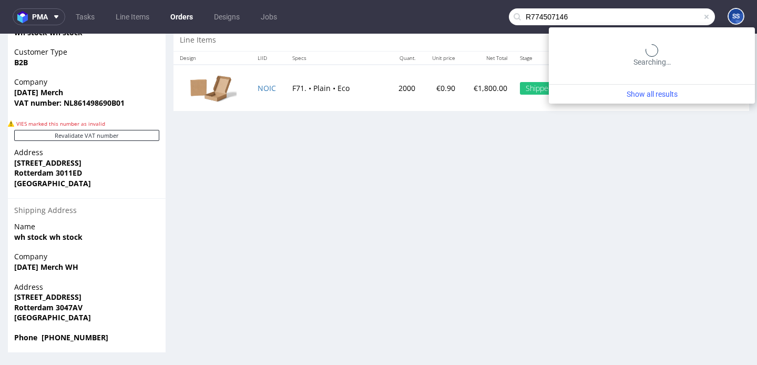
type input "R774507146"
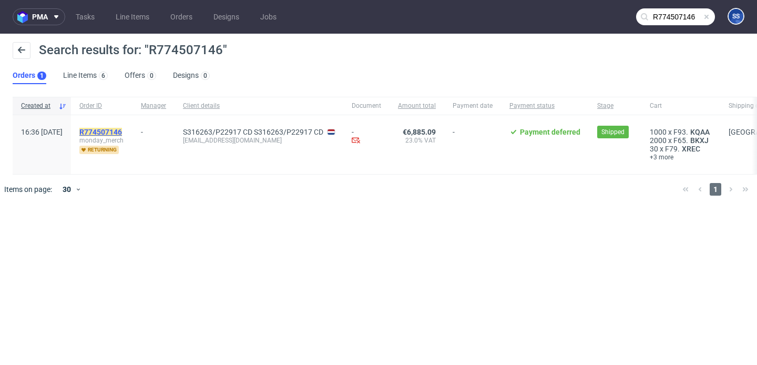
click at [121, 128] on mark "R774507146" at bounding box center [100, 132] width 43 height 8
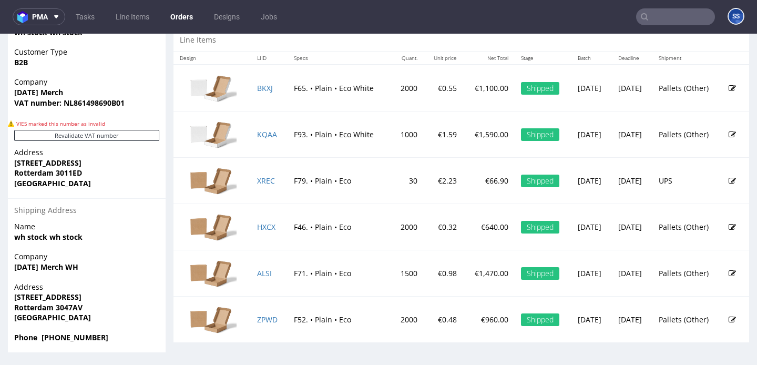
scroll to position [3, 0]
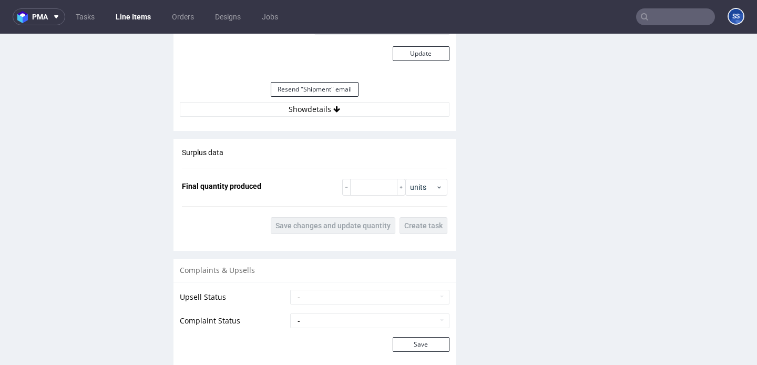
scroll to position [1154, 0]
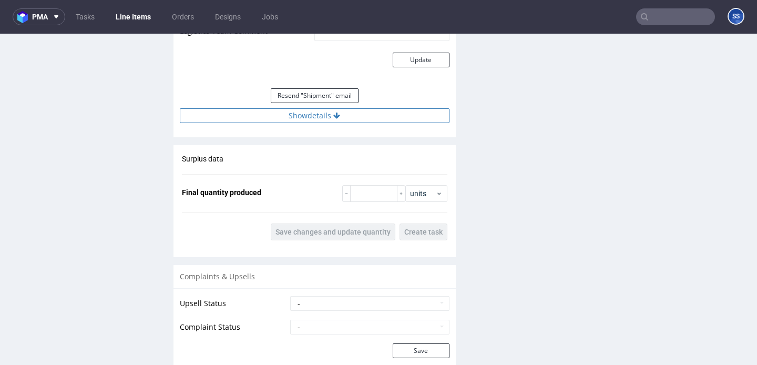
click at [317, 112] on button "Show details" at bounding box center [315, 115] width 270 height 15
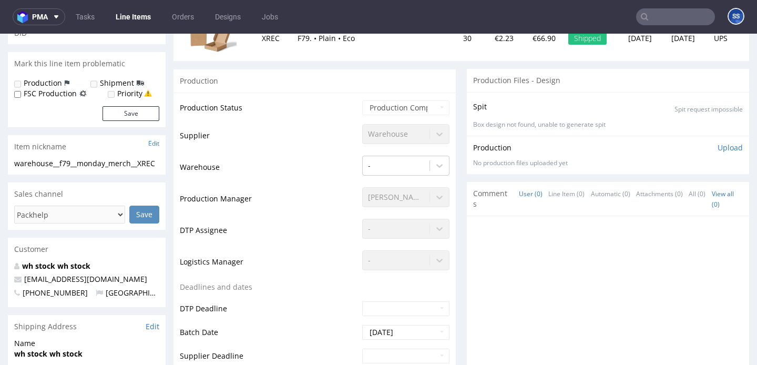
scroll to position [0, 0]
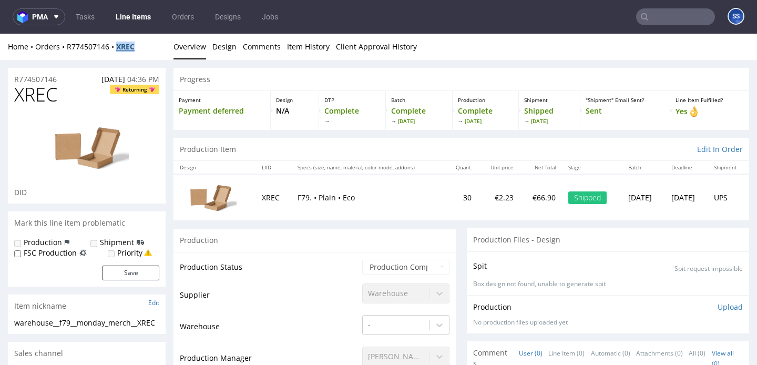
drag, startPoint x: 145, startPoint y: 47, endPoint x: 118, endPoint y: 49, distance: 27.4
click at [118, 49] on div "Home Orders R774507146 XREC" at bounding box center [87, 47] width 158 height 11
copy strong "XREC"
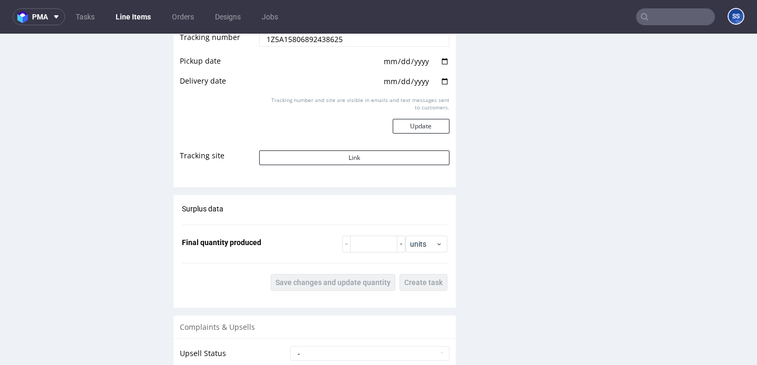
scroll to position [1297, 0]
click at [297, 41] on input "1Z5A15806892438625" at bounding box center [354, 40] width 190 height 15
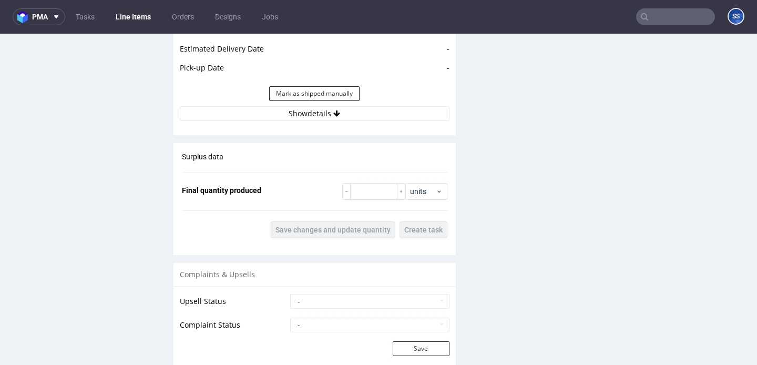
scroll to position [1267, 0]
click at [350, 118] on button "Show details" at bounding box center [315, 112] width 270 height 15
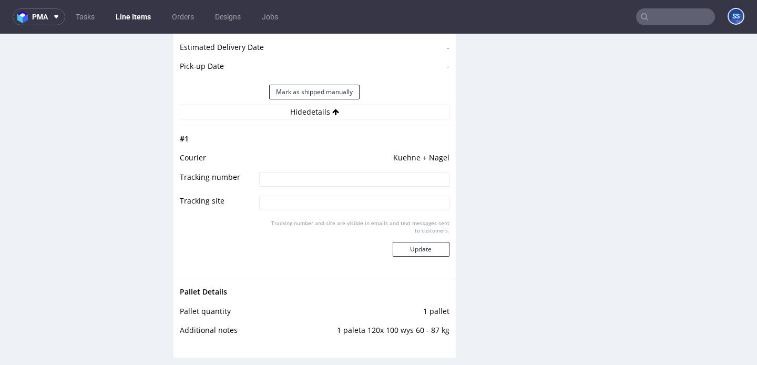
click at [335, 178] on input at bounding box center [354, 179] width 190 height 15
paste input "RWM006314020"
type input "RWM006314020"
click at [418, 245] on button "Update" at bounding box center [421, 249] width 57 height 15
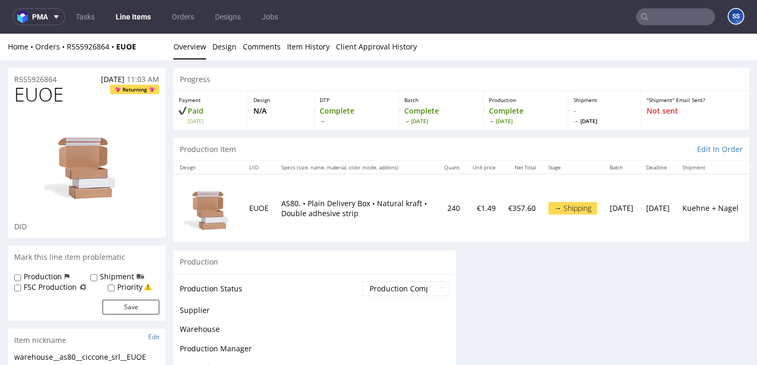
scroll to position [722, 0]
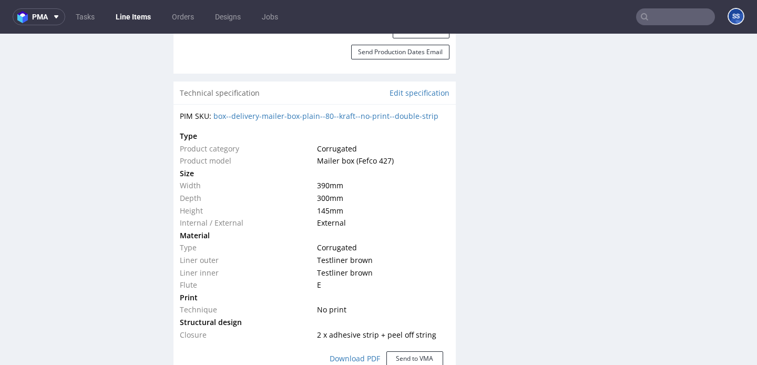
click at [128, 22] on link "Line Items" at bounding box center [133, 16] width 48 height 17
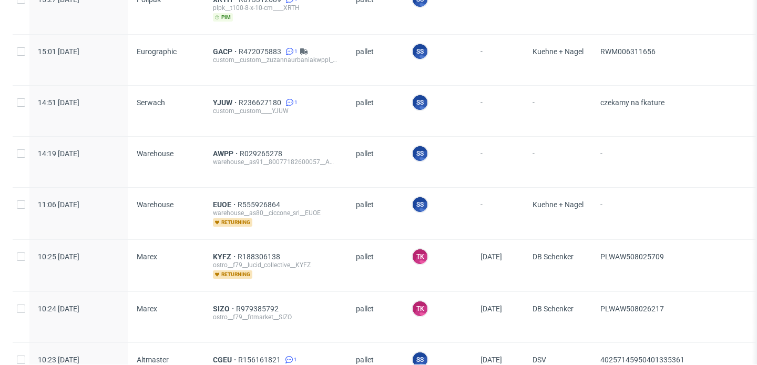
scroll to position [292, 0]
click at [228, 152] on span "AWPP" at bounding box center [226, 154] width 27 height 8
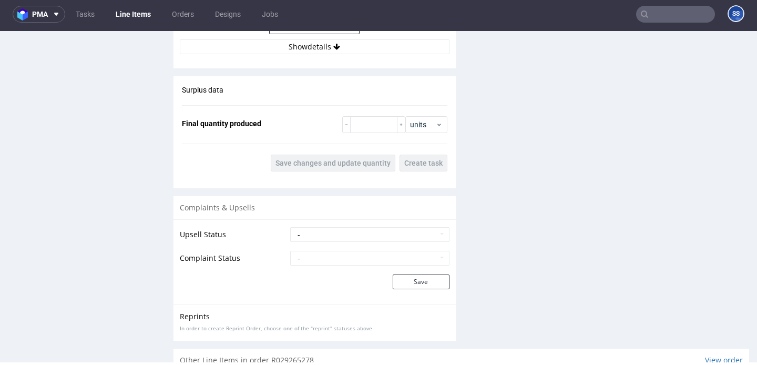
scroll to position [1325, 0]
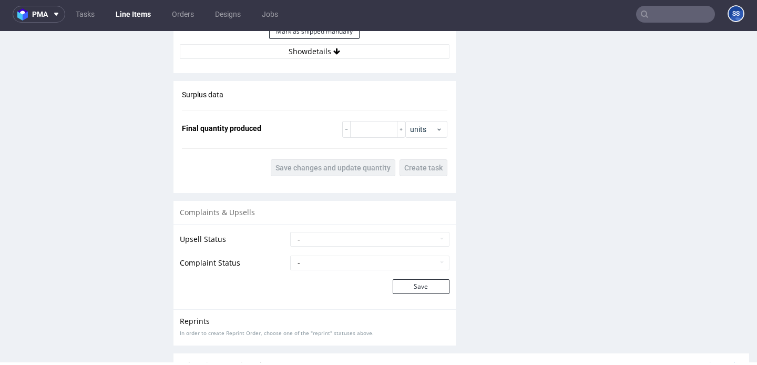
click at [316, 56] on button "Show details" at bounding box center [315, 51] width 270 height 15
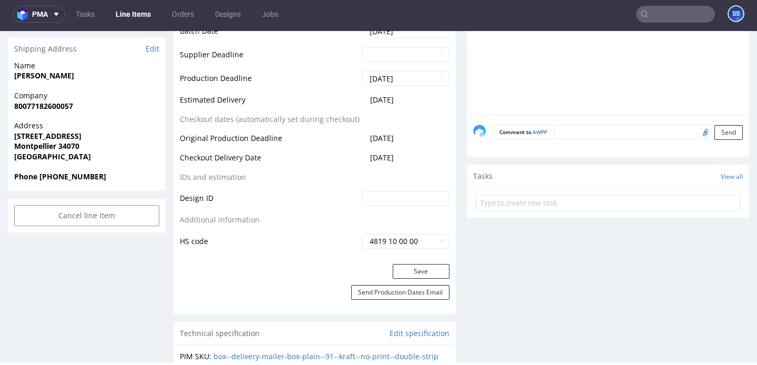
scroll to position [458, 0]
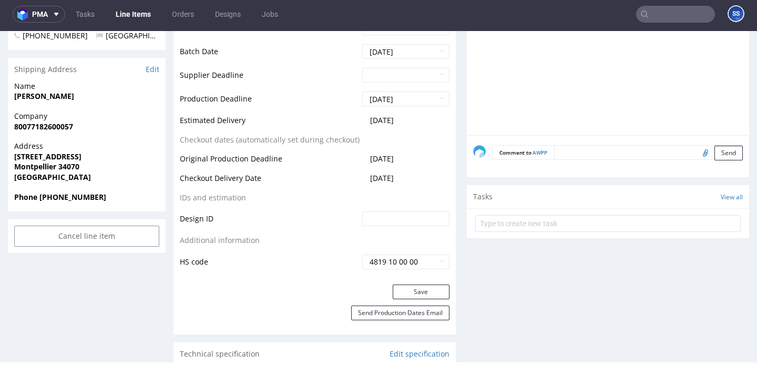
click at [57, 97] on strong "[PERSON_NAME]" at bounding box center [44, 96] width 60 height 10
click at [56, 127] on strong "80077182600057" at bounding box center [43, 126] width 59 height 10
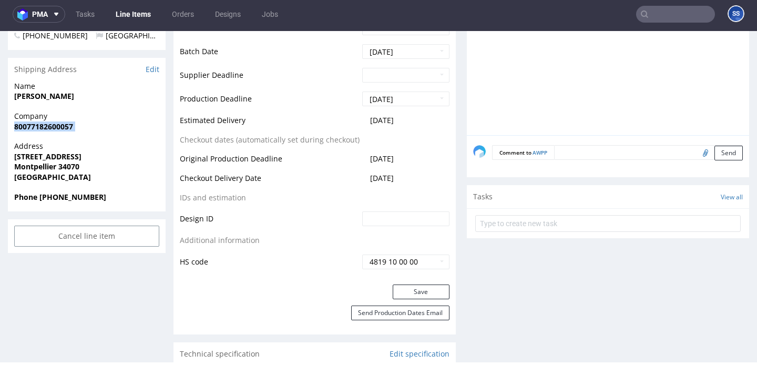
copy strong "80077182600057"
click at [29, 97] on strong "[PERSON_NAME]" at bounding box center [44, 96] width 60 height 10
copy strong "[PERSON_NAME]"
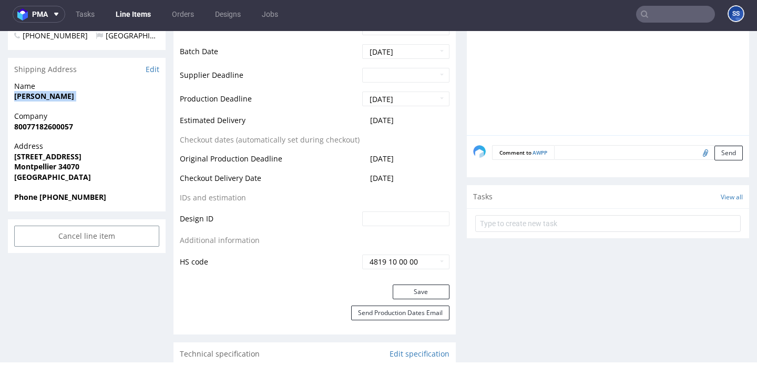
click at [65, 130] on strong "80077182600057" at bounding box center [43, 126] width 59 height 10
copy strong "80077182600057"
click at [23, 176] on strong "France" at bounding box center [52, 177] width 77 height 10
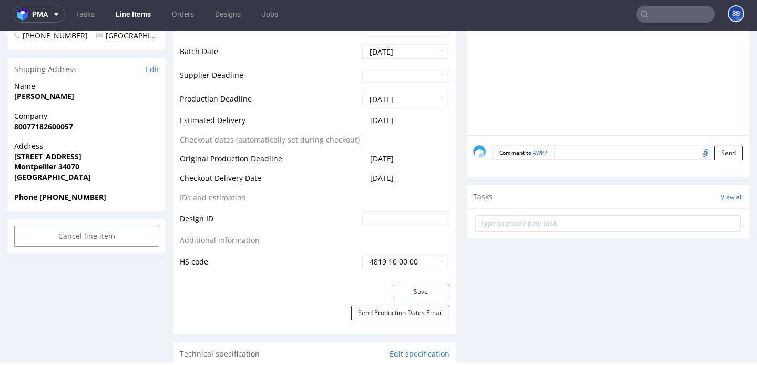
click at [23, 176] on strong "France" at bounding box center [52, 177] width 77 height 10
copy strong "France"
click at [74, 165] on strong "Montpellier 34070" at bounding box center [46, 166] width 65 height 10
copy strong "34070"
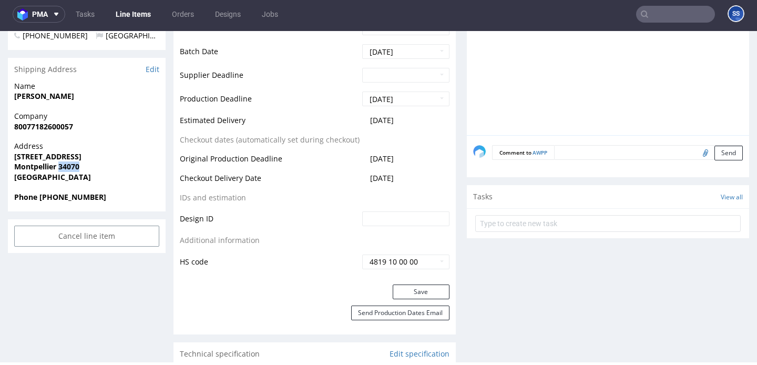
click at [35, 160] on strong "[STREET_ADDRESS]" at bounding box center [47, 156] width 67 height 10
click at [34, 165] on strong "Montpellier 34070" at bounding box center [46, 166] width 65 height 10
copy strong "Montpellier"
click at [25, 161] on span "[STREET_ADDRESS]" at bounding box center [86, 156] width 145 height 11
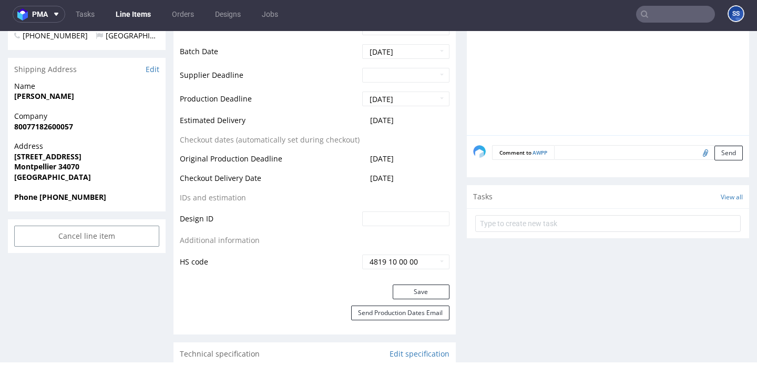
click at [25, 161] on span "[STREET_ADDRESS]" at bounding box center [86, 156] width 145 height 11
click at [27, 166] on strong "Montpellier 34070" at bounding box center [46, 166] width 65 height 10
copy strong "Montpellier"
click at [44, 154] on strong "858 rue de la Castelle" at bounding box center [47, 156] width 67 height 10
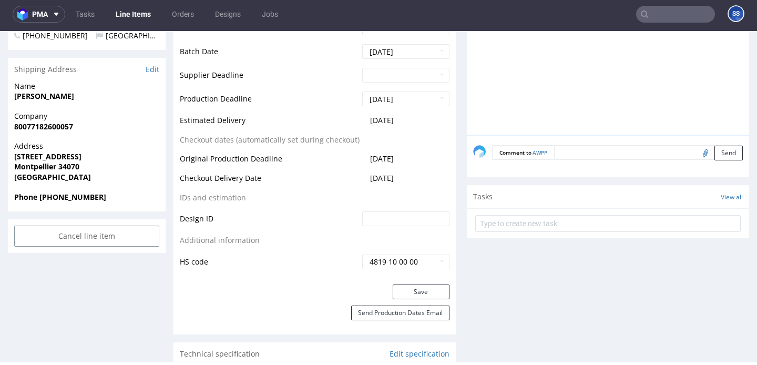
click at [44, 154] on strong "858 rue de la Castelle" at bounding box center [47, 156] width 67 height 10
copy strong "858 rue de la Castelle"
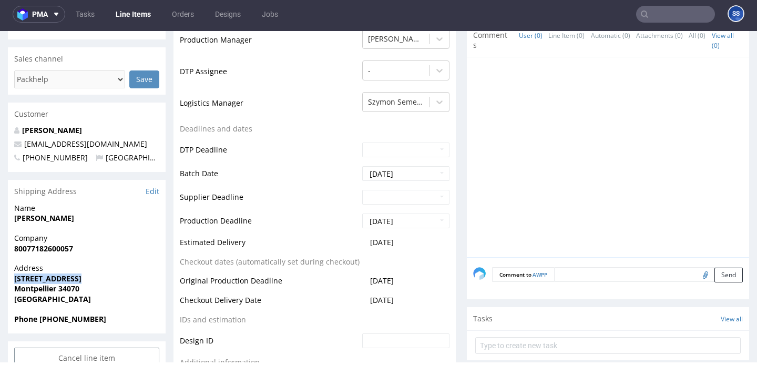
scroll to position [331, 0]
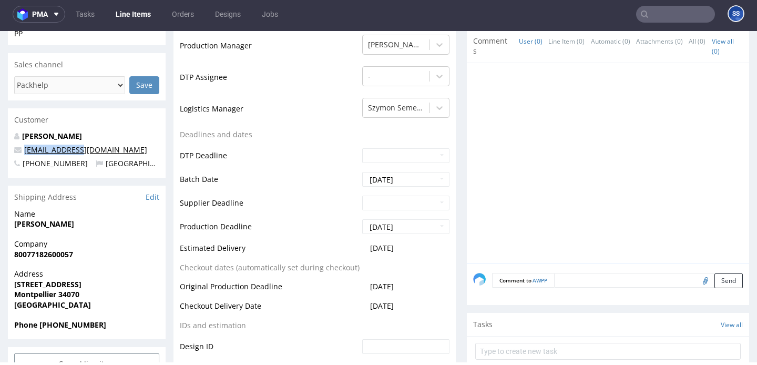
drag, startPoint x: 87, startPoint y: 148, endPoint x: 25, endPoint y: 150, distance: 62.6
click at [25, 150] on p "[EMAIL_ADDRESS][DOMAIN_NAME]" at bounding box center [86, 150] width 145 height 11
copy link "[EMAIL_ADDRESS][DOMAIN_NAME]"
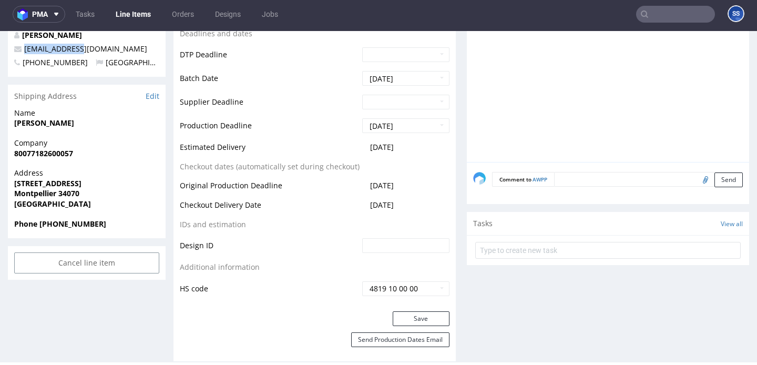
scroll to position [451, 0]
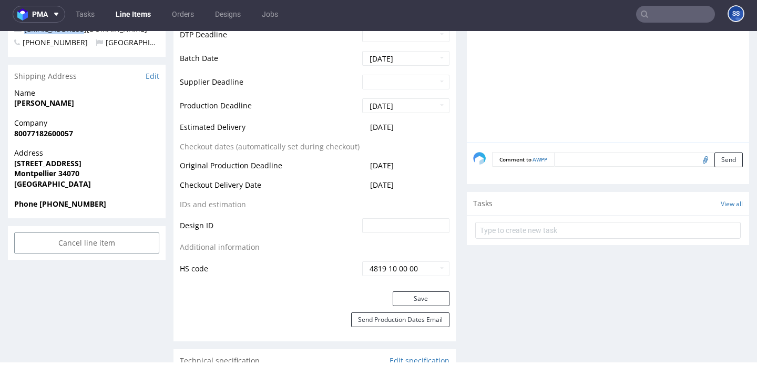
click at [69, 199] on strong "Phone +33680481748" at bounding box center [60, 204] width 92 height 10
copy strong "Phone +33680481748"
drag, startPoint x: 90, startPoint y: 171, endPoint x: 13, endPoint y: 165, distance: 78.0
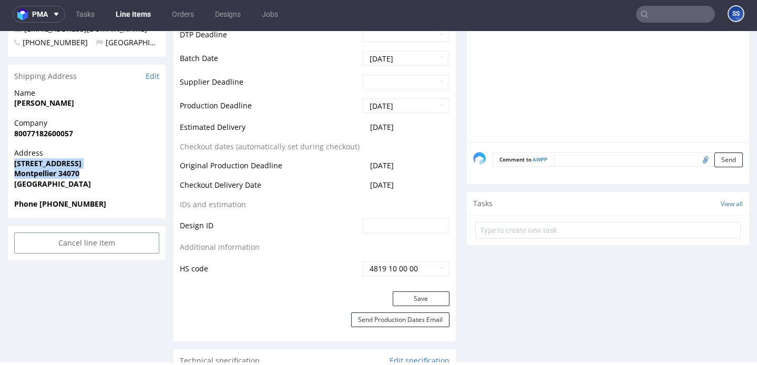
click at [13, 165] on div "Address 858 rue de la Castelle Montpellier 34070 France" at bounding box center [87, 173] width 158 height 50
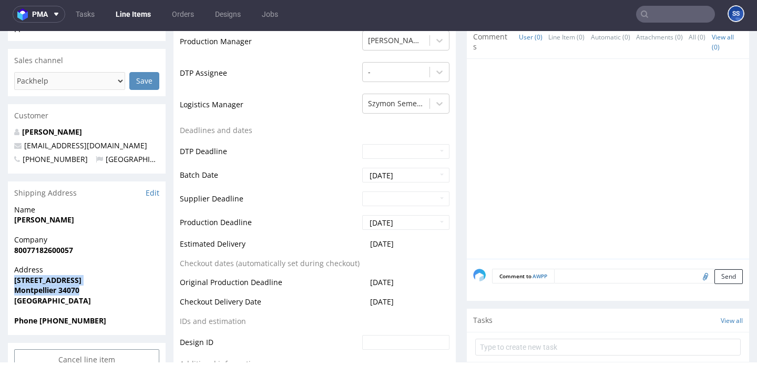
scroll to position [0, 0]
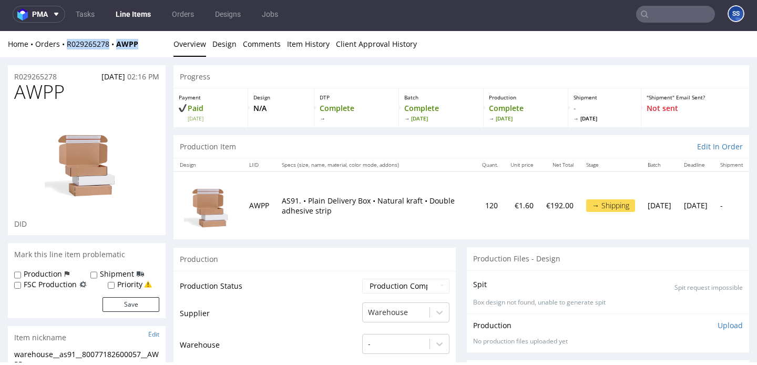
drag, startPoint x: 155, startPoint y: 46, endPoint x: 66, endPoint y: 48, distance: 88.3
click at [66, 48] on div "Home Orders R029265278 AWPP" at bounding box center [87, 44] width 158 height 11
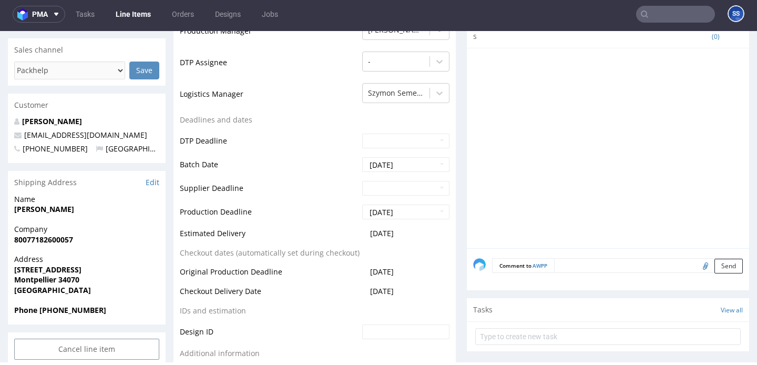
scroll to position [350, 0]
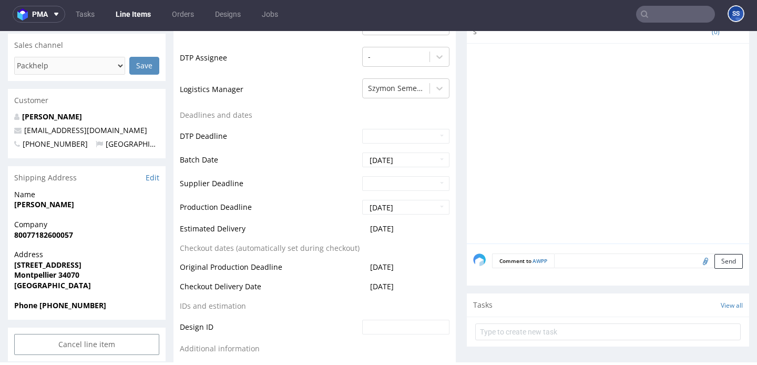
click at [66, 231] on strong "80077182600057" at bounding box center [43, 235] width 59 height 10
click at [62, 204] on strong "[PERSON_NAME]" at bounding box center [44, 204] width 60 height 10
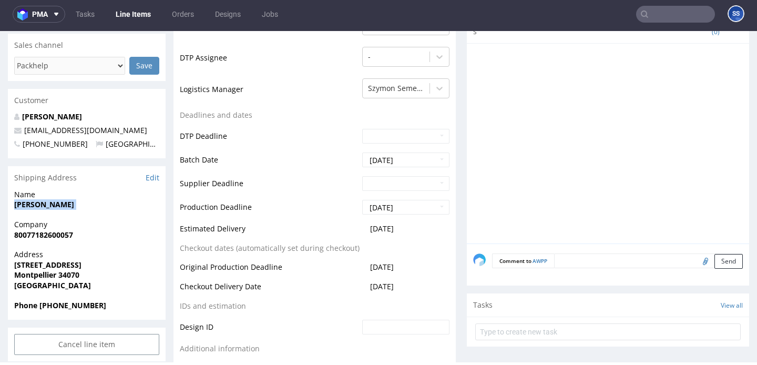
click at [54, 262] on strong "[STREET_ADDRESS]" at bounding box center [47, 265] width 67 height 10
click at [67, 279] on span "Montpellier 34070" at bounding box center [86, 275] width 145 height 11
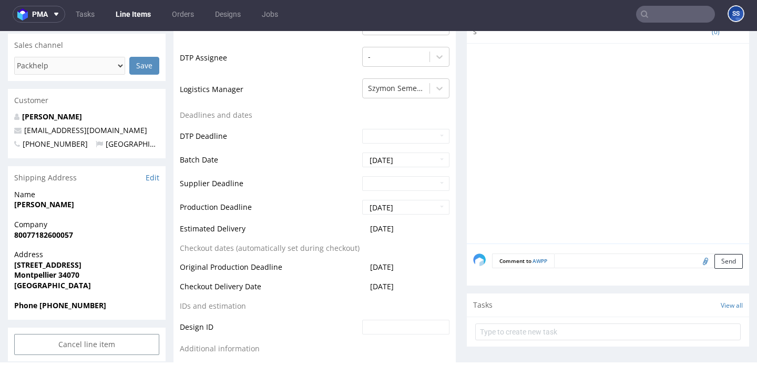
click at [47, 201] on strong "[PERSON_NAME]" at bounding box center [44, 204] width 60 height 10
drag, startPoint x: 80, startPoint y: 127, endPoint x: 21, endPoint y: 128, distance: 59.4
click at [21, 128] on p "[EMAIL_ADDRESS][DOMAIN_NAME]" at bounding box center [86, 130] width 145 height 11
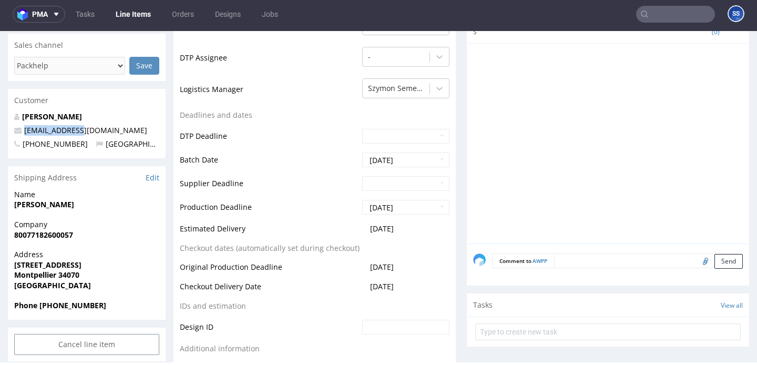
click at [78, 296] on div "Address 858 rue de la Castelle Montpellier 34070 France" at bounding box center [87, 274] width 158 height 50
click at [75, 307] on strong "Phone +33680481748" at bounding box center [60, 305] width 92 height 10
click at [87, 302] on strong "Phone +33680481748" at bounding box center [60, 305] width 92 height 10
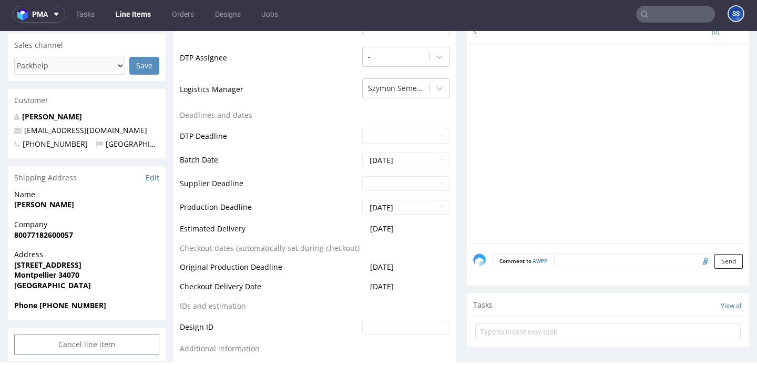
click at [87, 302] on strong "Phone +33680481748" at bounding box center [60, 305] width 92 height 10
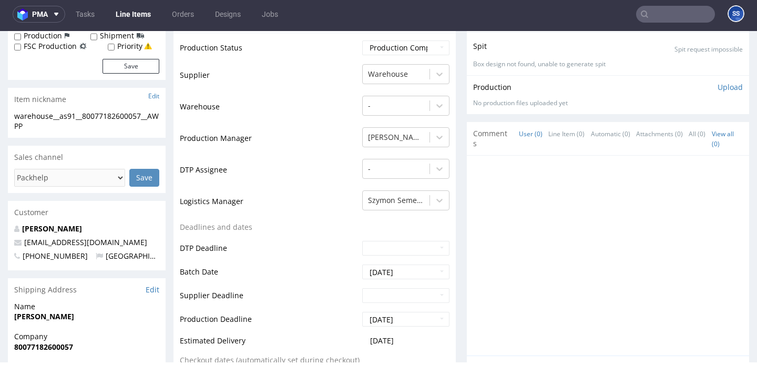
scroll to position [0, 0]
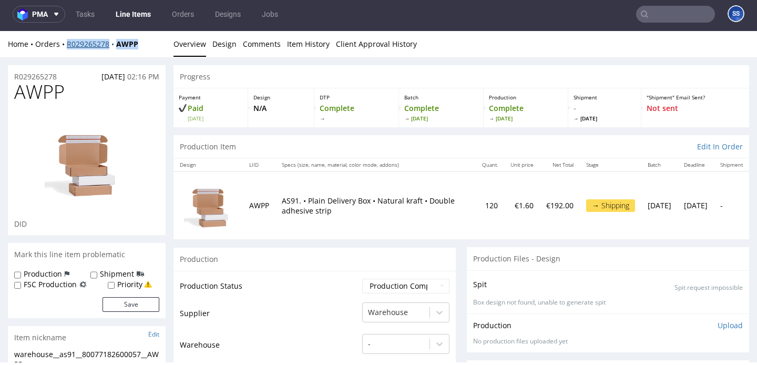
drag, startPoint x: 148, startPoint y: 45, endPoint x: 67, endPoint y: 48, distance: 81.0
click at [67, 48] on div "Home Orders R029265278 AWPP" at bounding box center [87, 44] width 158 height 11
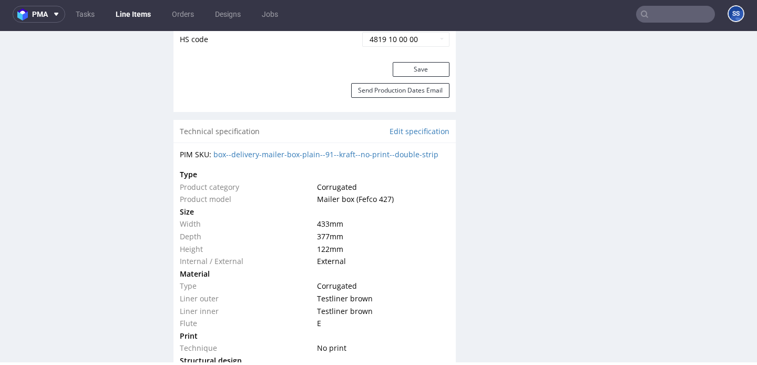
scroll to position [366, 0]
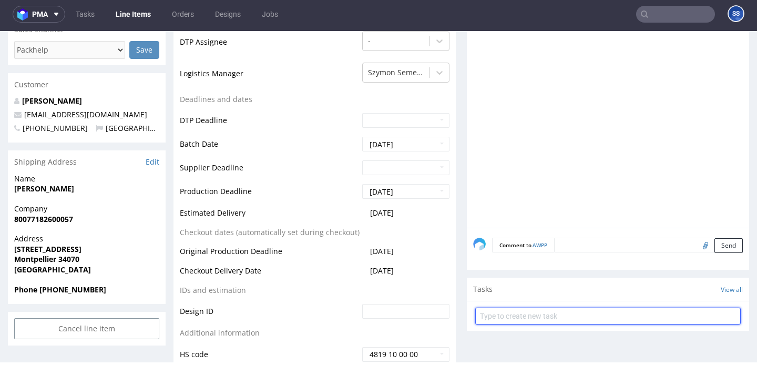
click at [545, 314] on input "text" at bounding box center [607, 315] width 265 height 17
type input "Etykiety"
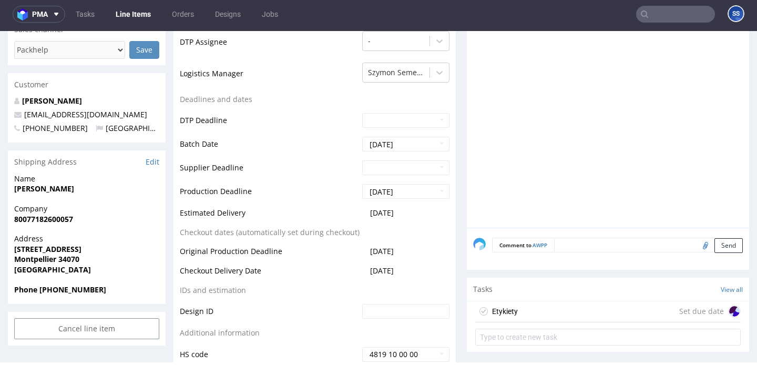
click at [558, 309] on div "Etykiety Set due date" at bounding box center [607, 311] width 265 height 21
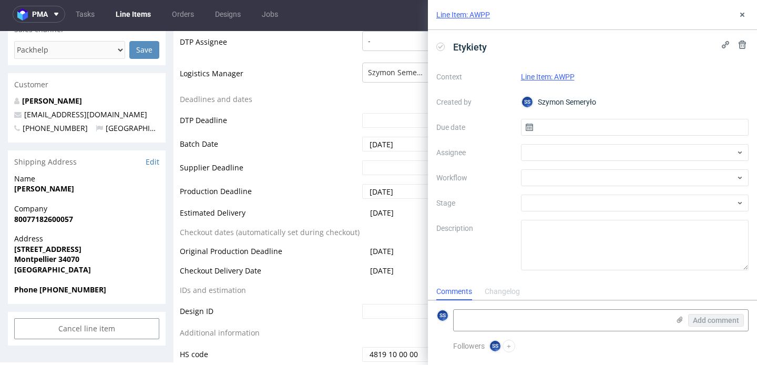
scroll to position [8, 0]
click at [543, 129] on input "text" at bounding box center [635, 127] width 228 height 17
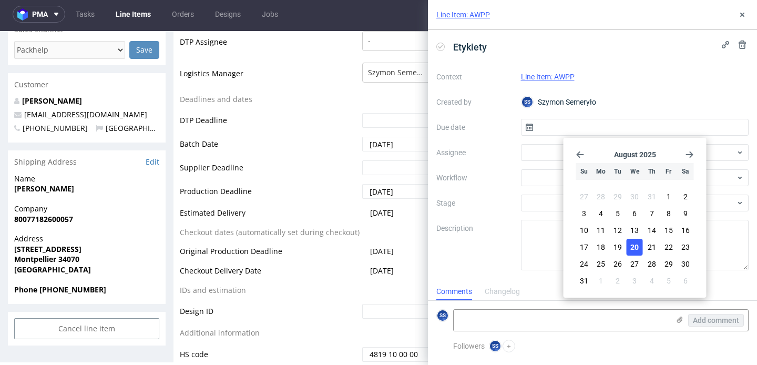
click at [635, 246] on span "20" at bounding box center [634, 247] width 8 height 11
type input "[DATE]"
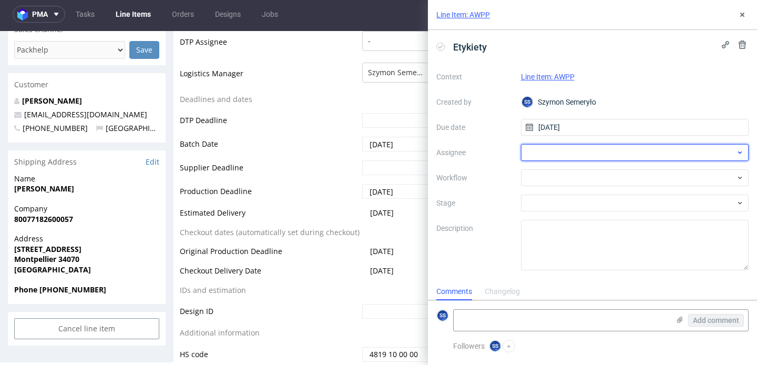
click at [579, 155] on div at bounding box center [635, 152] width 228 height 17
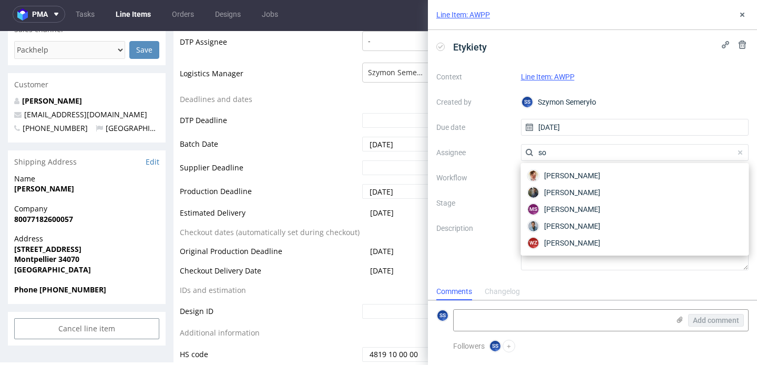
type input "sob"
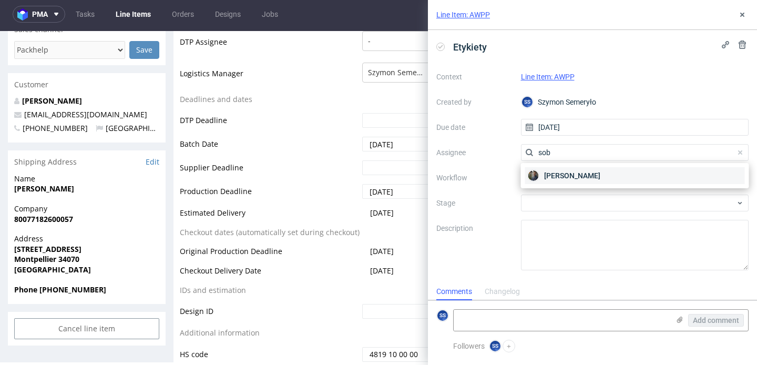
click at [569, 171] on span "[PERSON_NAME]" at bounding box center [572, 175] width 56 height 11
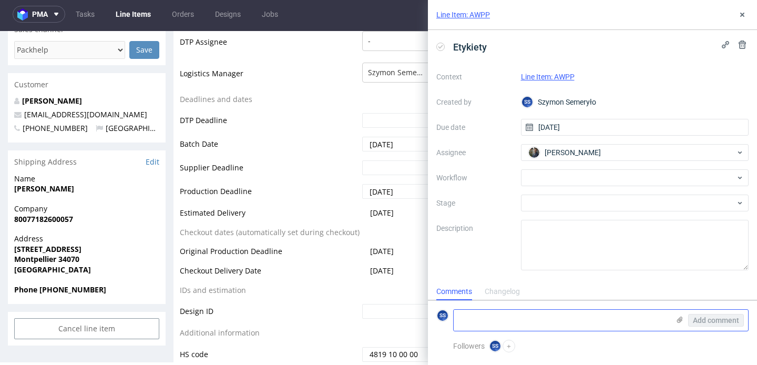
click at [513, 317] on textarea at bounding box center [561, 320] width 215 height 21
paste textarea "R029265278_AWPP"
paste textarea "RWM006314173"
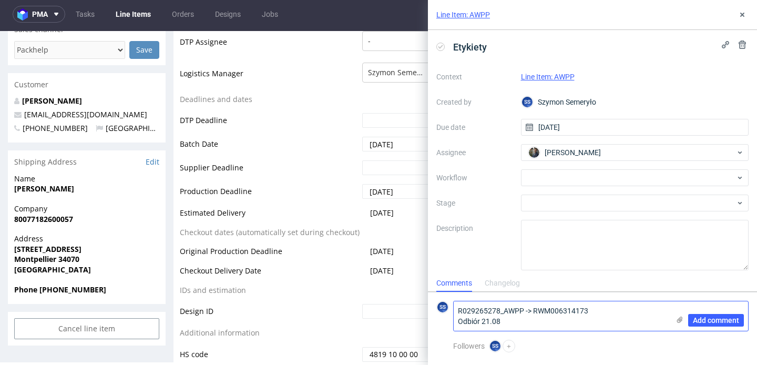
type textarea "R029265278_AWPP -> RWM006314173 Odbiór 21.08"
click at [678, 320] on use at bounding box center [680, 319] width 6 height 6
click at [0, 0] on input "file" at bounding box center [0, 0] width 0 height 0
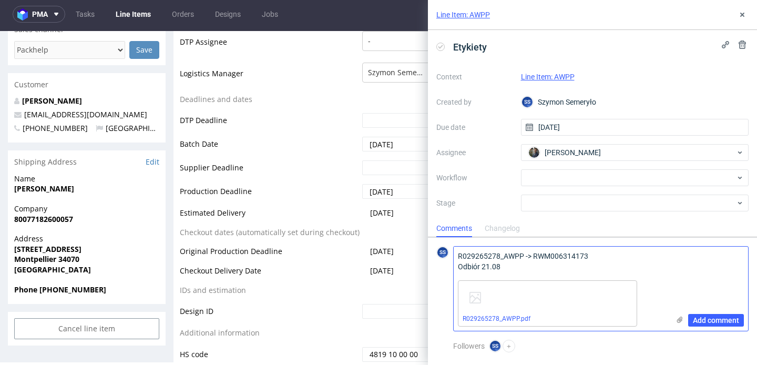
click at [562, 252] on textarea "R029265278_AWPP -> RWM006314173 Odbiór 21.08" at bounding box center [561, 260] width 215 height 29
click at [719, 320] on span "Add comment" at bounding box center [716, 319] width 46 height 7
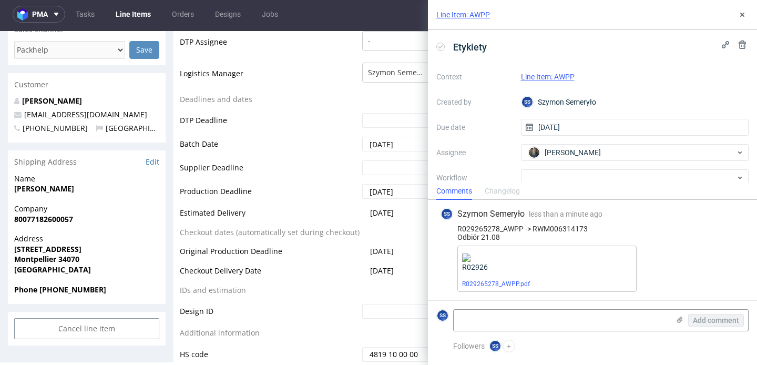
scroll to position [1, 0]
click at [743, 15] on use at bounding box center [742, 15] width 4 height 4
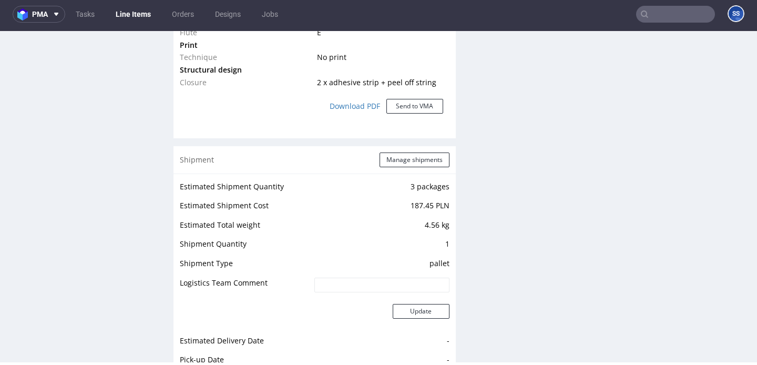
scroll to position [1001, 0]
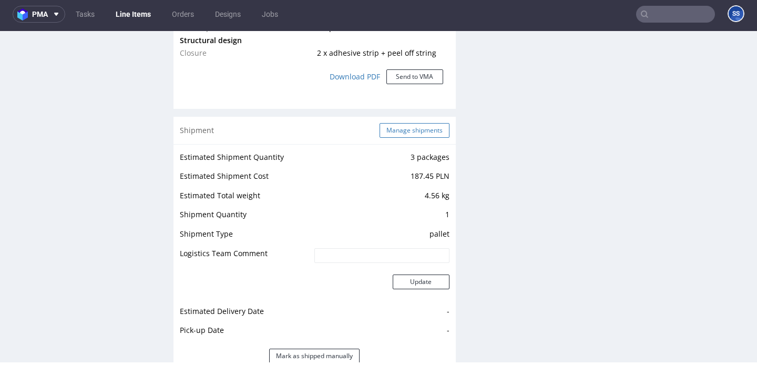
click at [422, 137] on button "Manage shipments" at bounding box center [414, 130] width 70 height 15
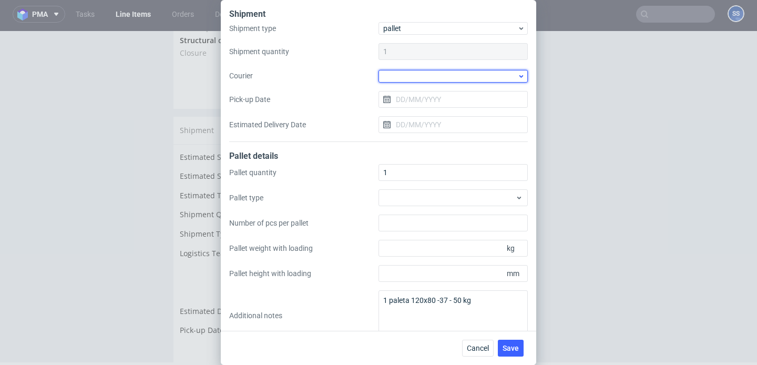
click at [410, 76] on div at bounding box center [452, 76] width 149 height 13
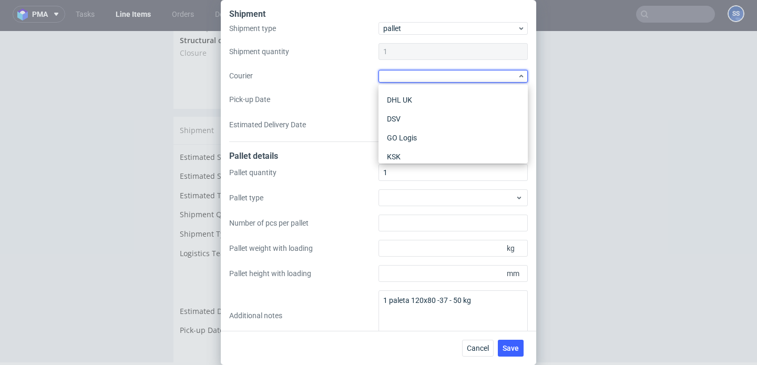
scroll to position [82, 0]
click at [435, 143] on div "Kuehne + Nagel" at bounding box center [453, 148] width 141 height 19
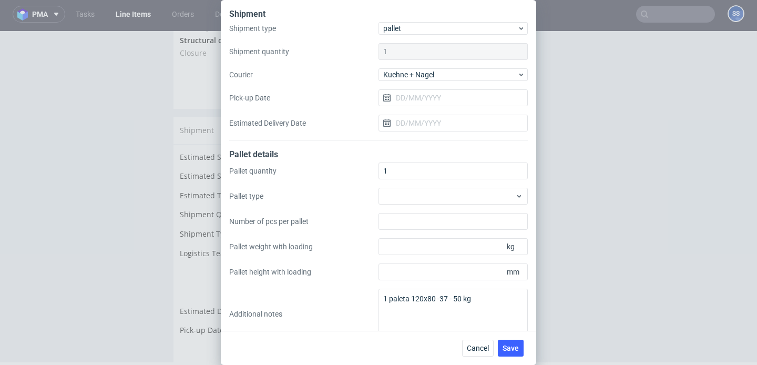
scroll to position [17, 0]
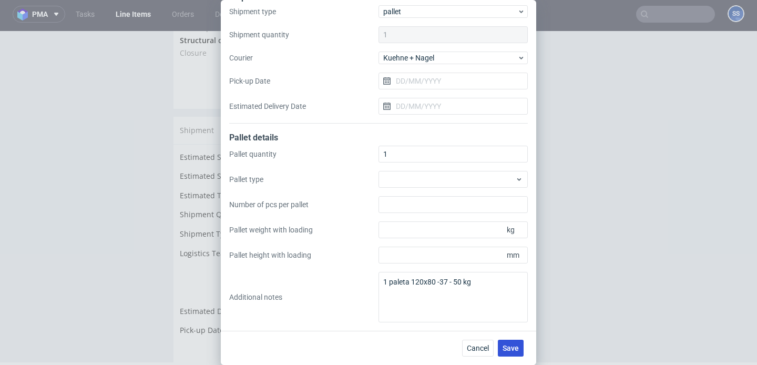
click at [513, 344] on span "Save" at bounding box center [510, 347] width 16 height 7
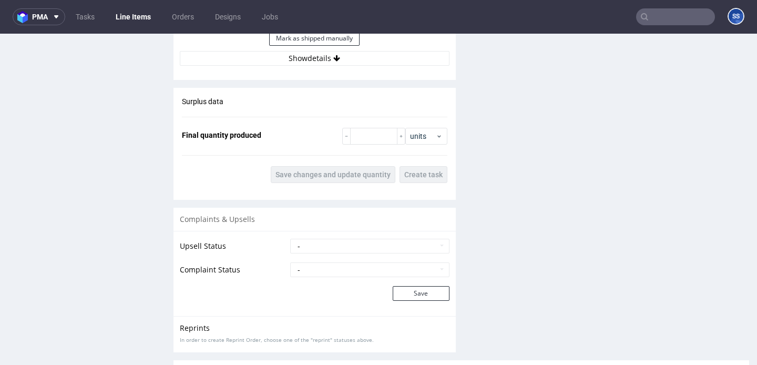
scroll to position [1213, 0]
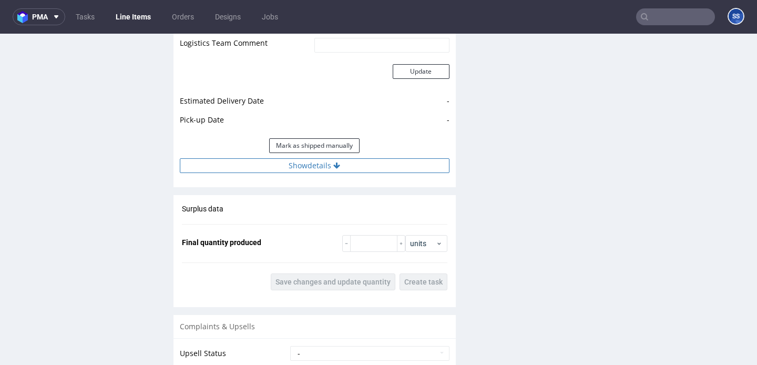
click at [317, 171] on button "Show details" at bounding box center [315, 165] width 270 height 15
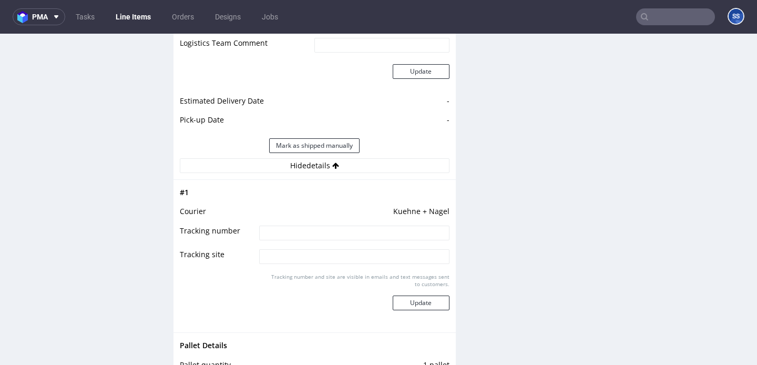
click at [318, 235] on input at bounding box center [354, 232] width 190 height 15
paste input "RWM006314173"
type input "RWM006314173"
click at [422, 303] on button "Update" at bounding box center [421, 302] width 57 height 15
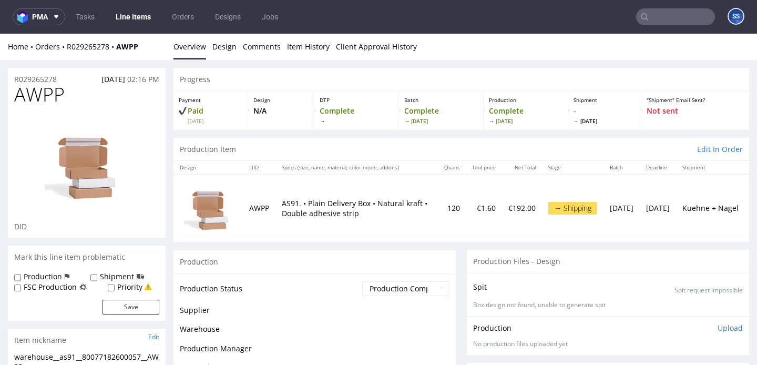
scroll to position [707, 0]
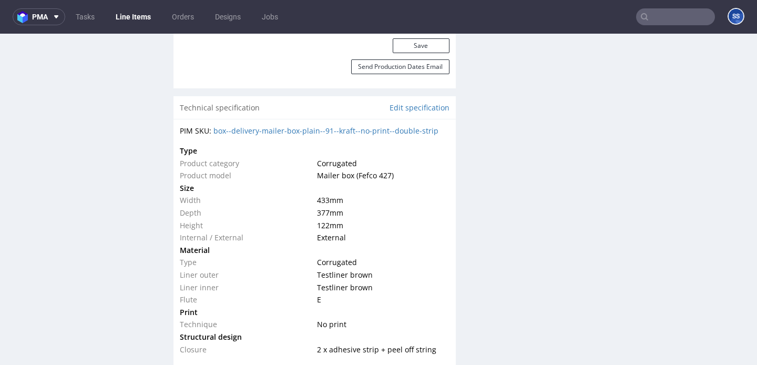
click at [136, 25] on link "Line Items" at bounding box center [133, 16] width 48 height 17
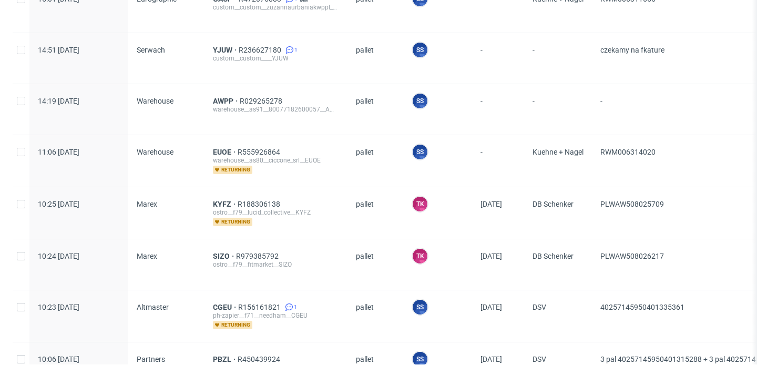
scroll to position [342, 0]
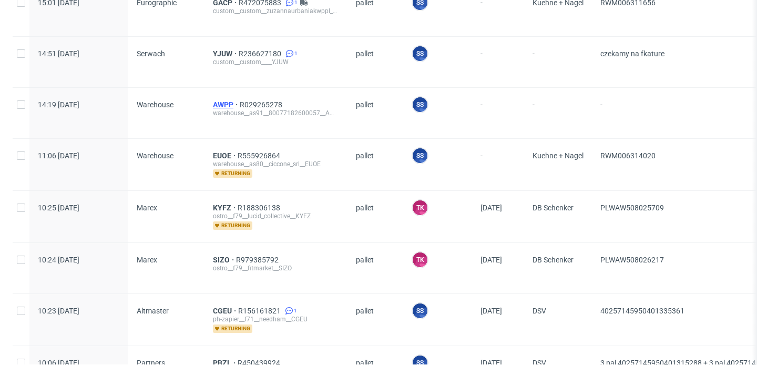
click at [223, 100] on span "AWPP" at bounding box center [226, 104] width 27 height 8
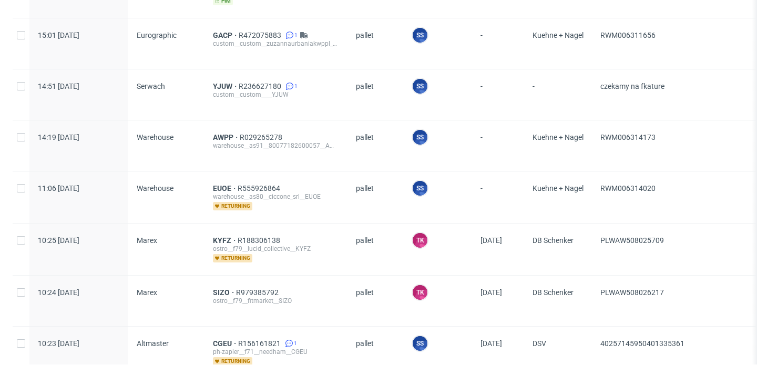
scroll to position [309, 0]
click at [224, 184] on span "EUOE" at bounding box center [225, 188] width 25 height 8
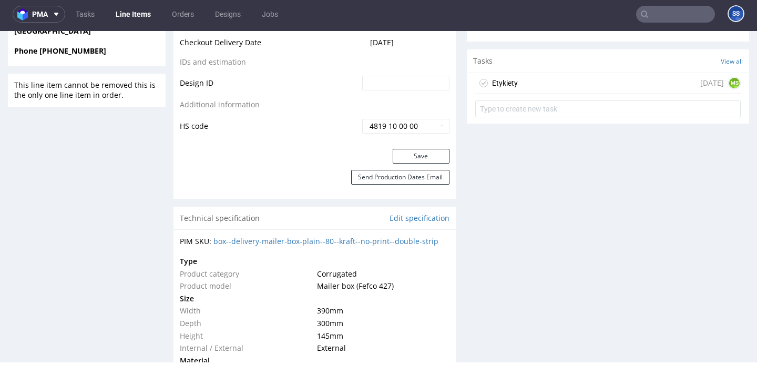
scroll to position [601, 0]
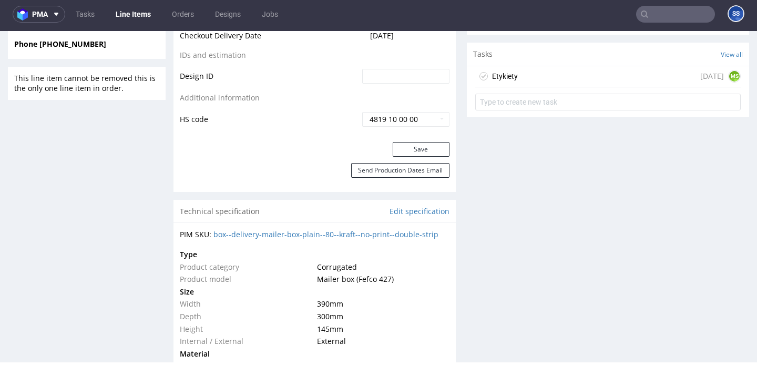
click at [519, 76] on div "Etykiety today MS" at bounding box center [607, 76] width 265 height 21
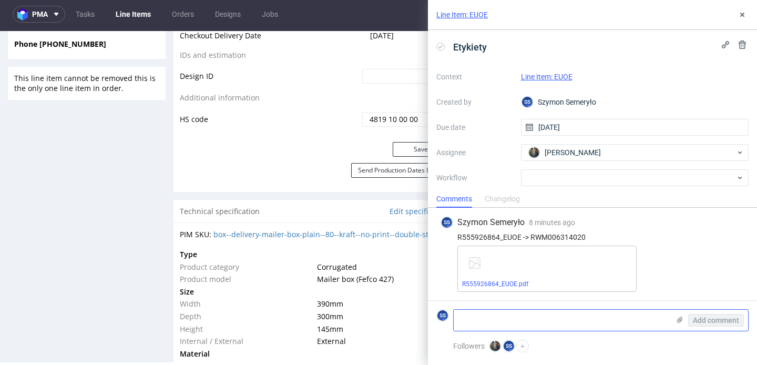
click at [516, 321] on textarea at bounding box center [561, 320] width 215 height 21
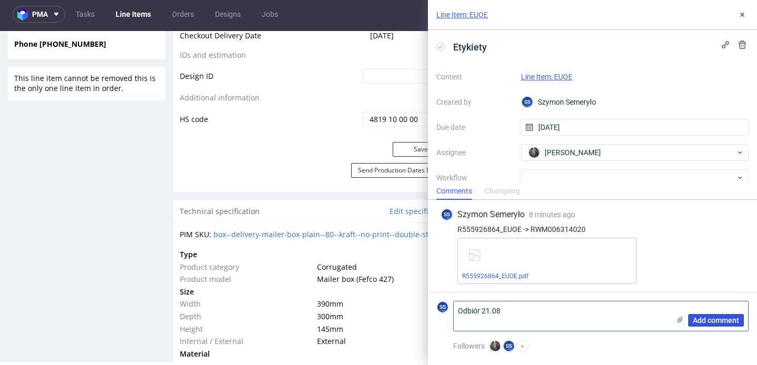
type textarea "Odbiór 21.08"
click at [701, 321] on span "Add comment" at bounding box center [716, 319] width 46 height 7
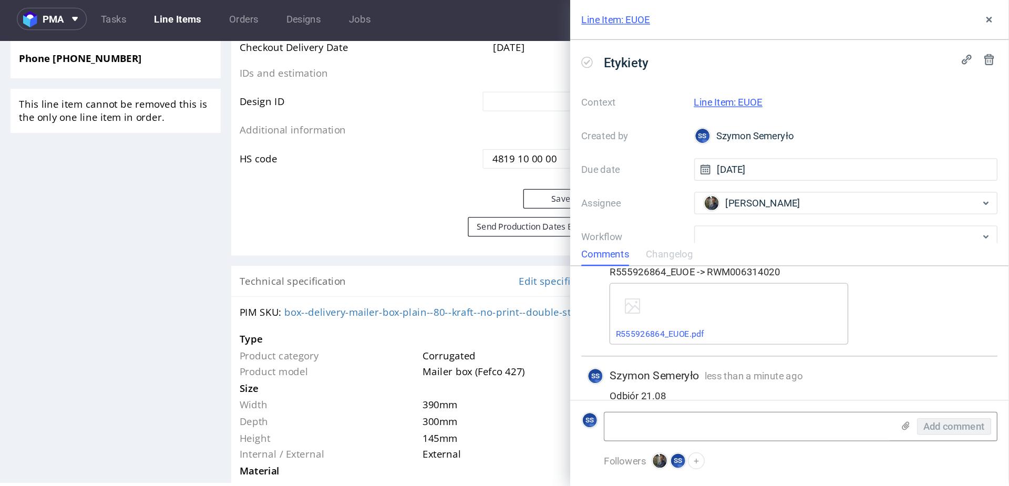
scroll to position [39, 0]
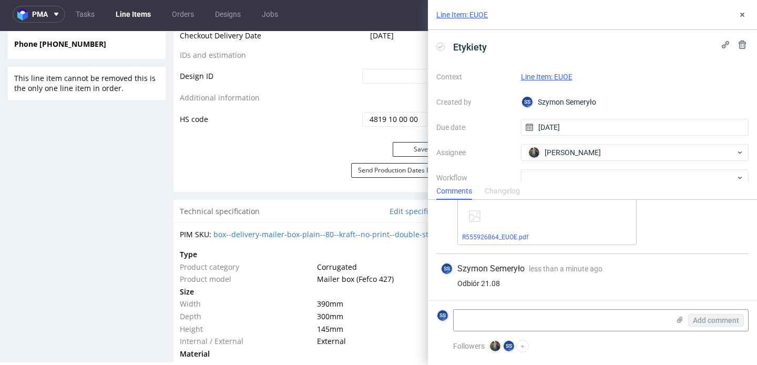
click at [748, 7] on div "Line Item: EUOE" at bounding box center [592, 15] width 329 height 30
click at [744, 11] on icon at bounding box center [742, 15] width 8 height 8
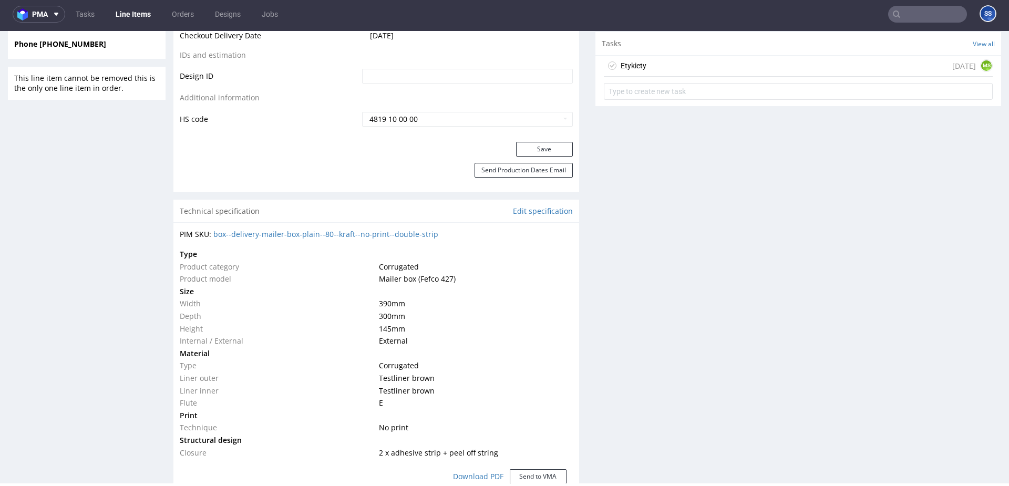
scroll to position [3, 0]
click at [128, 12] on link "Line Items" at bounding box center [133, 14] width 48 height 17
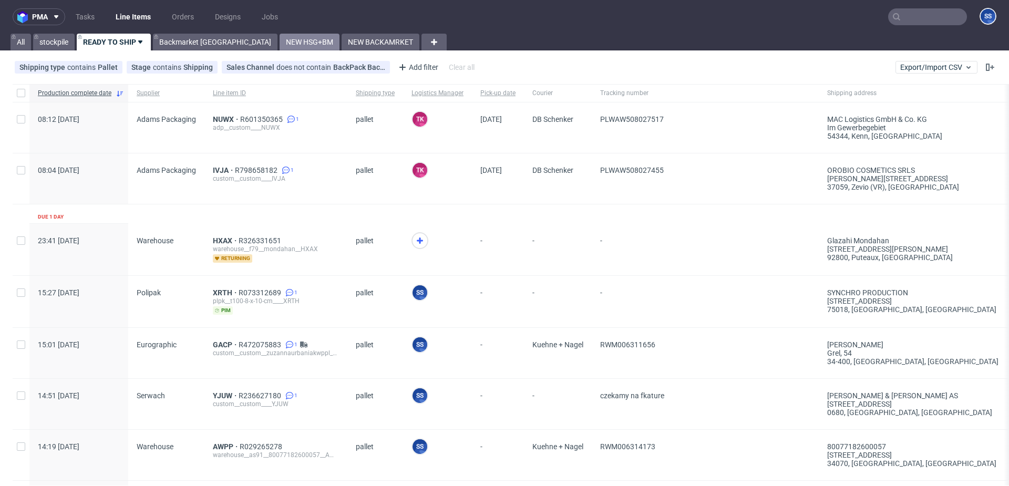
click at [280, 40] on link "NEW HSG+BM" at bounding box center [310, 42] width 60 height 17
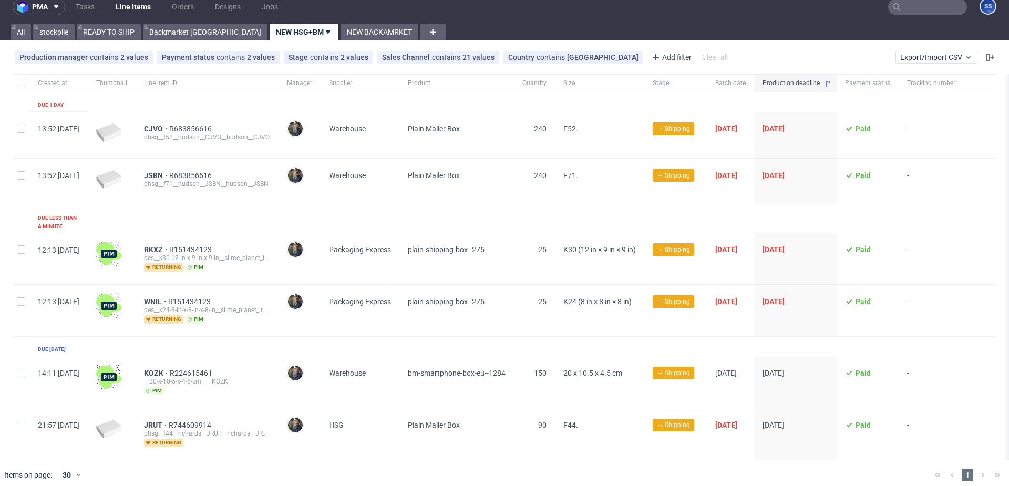
scroll to position [0, 1]
drag, startPoint x: 167, startPoint y: 367, endPoint x: 280, endPoint y: 389, distance: 115.2
click at [180, 364] on div "KOZK R224615461 __20-x-10-5-x-4-5-cm____KOZK pim" at bounding box center [207, 382] width 143 height 52
click at [168, 356] on div "KOZK R224615461 __20-x-10-5-x-4-5-cm____KOZK pim" at bounding box center [207, 382] width 143 height 52
click at [24, 364] on input "checkbox" at bounding box center [21, 425] width 8 height 8
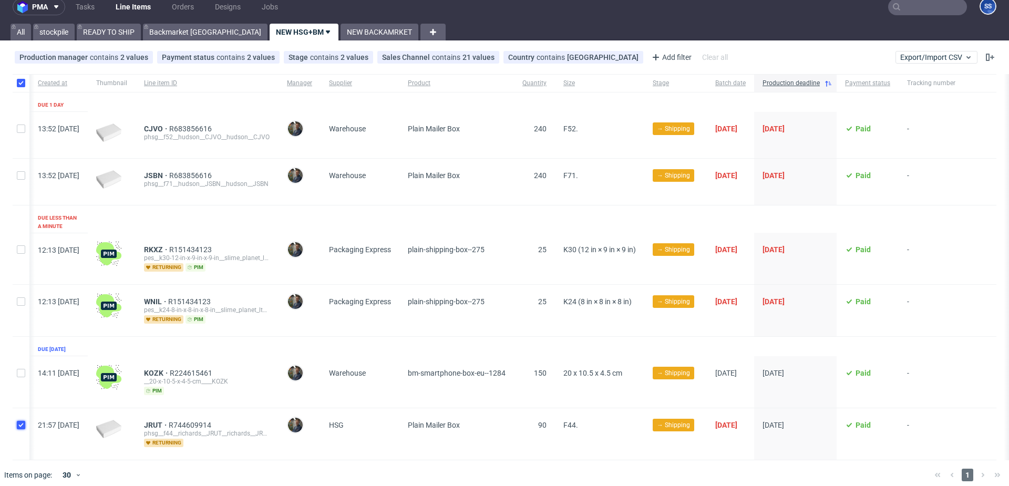
checkbox input "true"
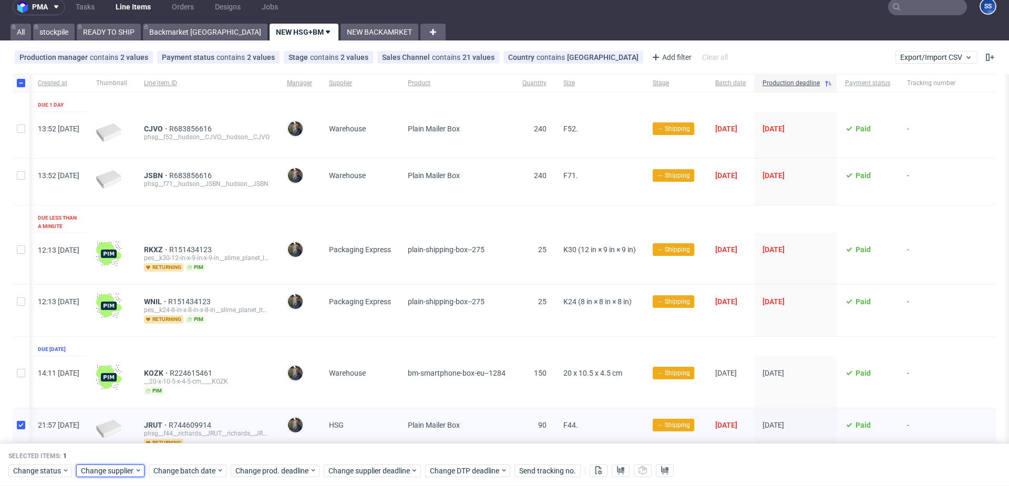
click at [95, 364] on span "Change supplier" at bounding box center [108, 471] width 54 height 11
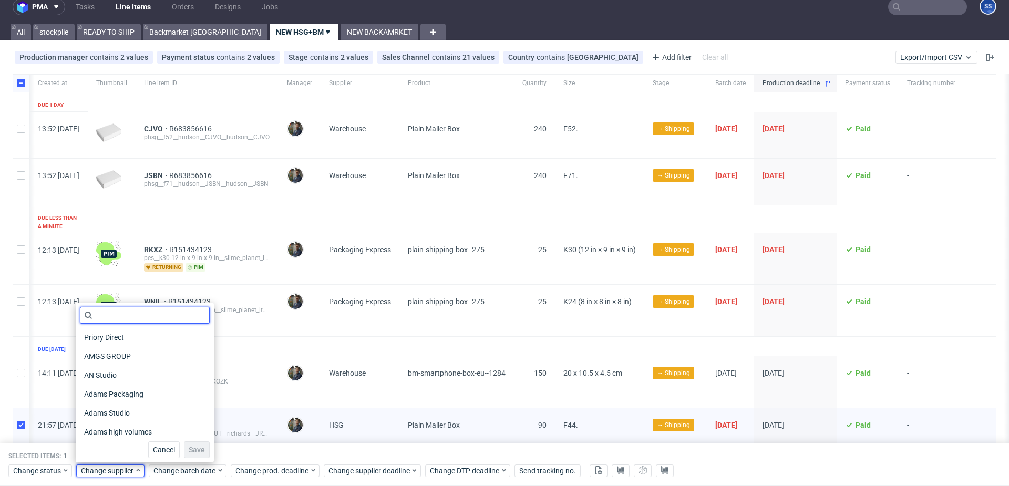
click at [117, 318] on input "text" at bounding box center [145, 315] width 130 height 17
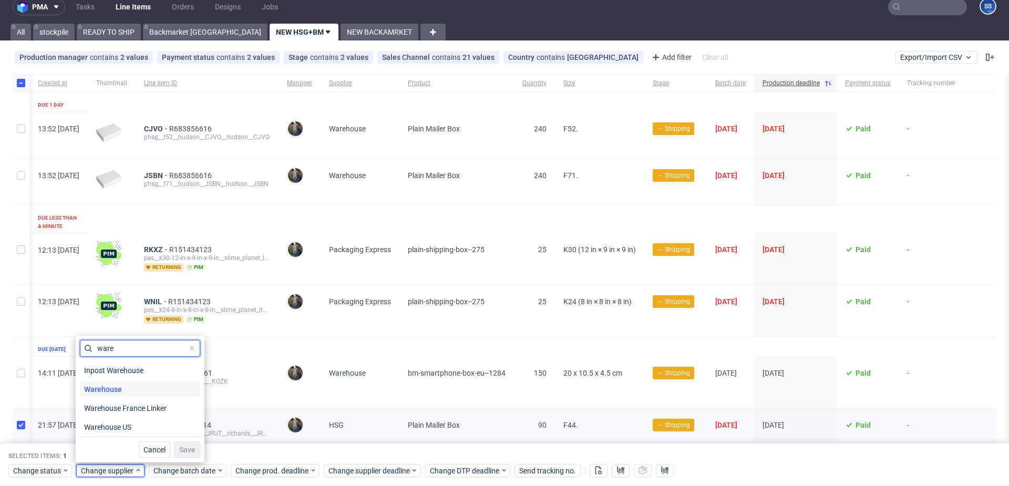
type input "ware"
click at [118, 364] on span "Warehouse" at bounding box center [103, 389] width 46 height 15
click at [186, 364] on span "Save" at bounding box center [187, 449] width 16 height 7
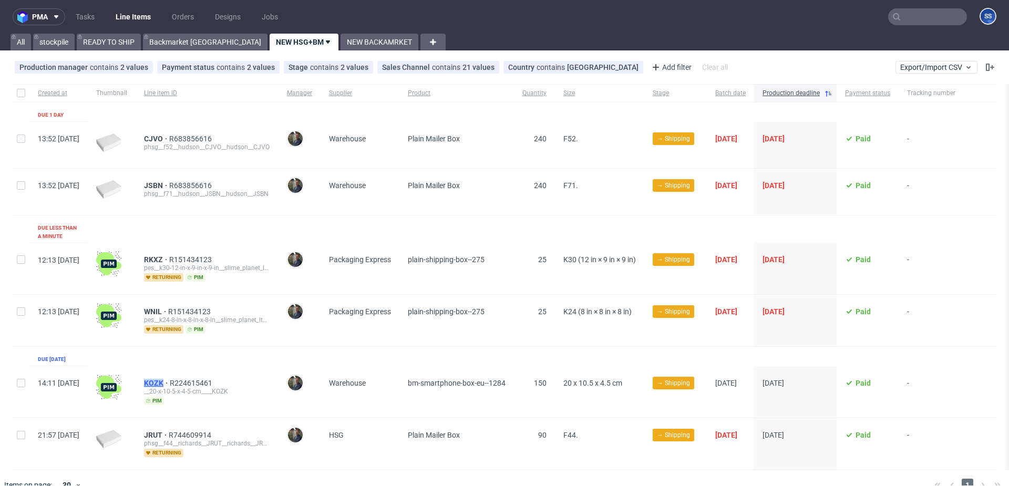
drag, startPoint x: 171, startPoint y: 374, endPoint x: 193, endPoint y: 375, distance: 22.1
click at [193, 375] on div "KOZK R224615461 __20-x-10-5-x-4-5-cm____KOZK pim" at bounding box center [207, 392] width 143 height 52
copy span "KOZK"
click at [170, 379] on span "KOZK" at bounding box center [157, 383] width 26 height 8
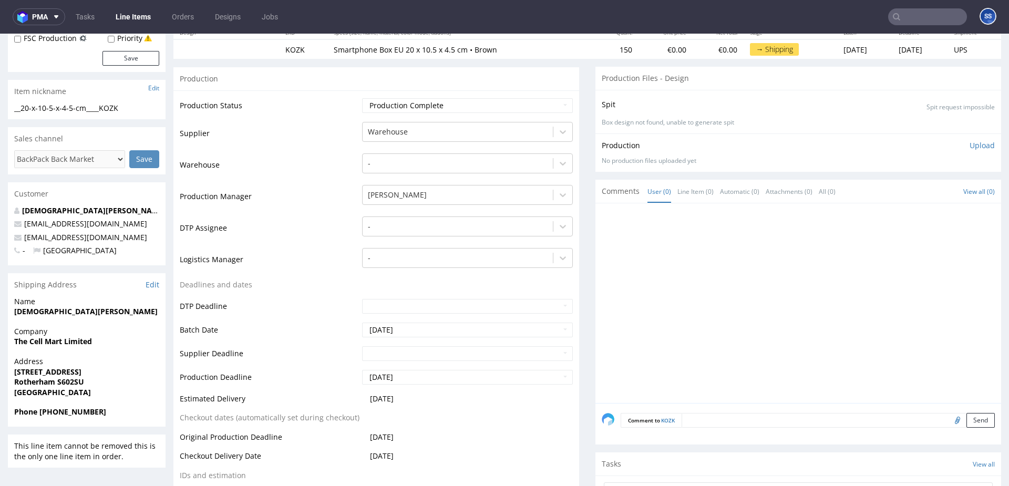
scroll to position [136, 0]
click at [133, 19] on link "Line Items" at bounding box center [133, 16] width 48 height 17
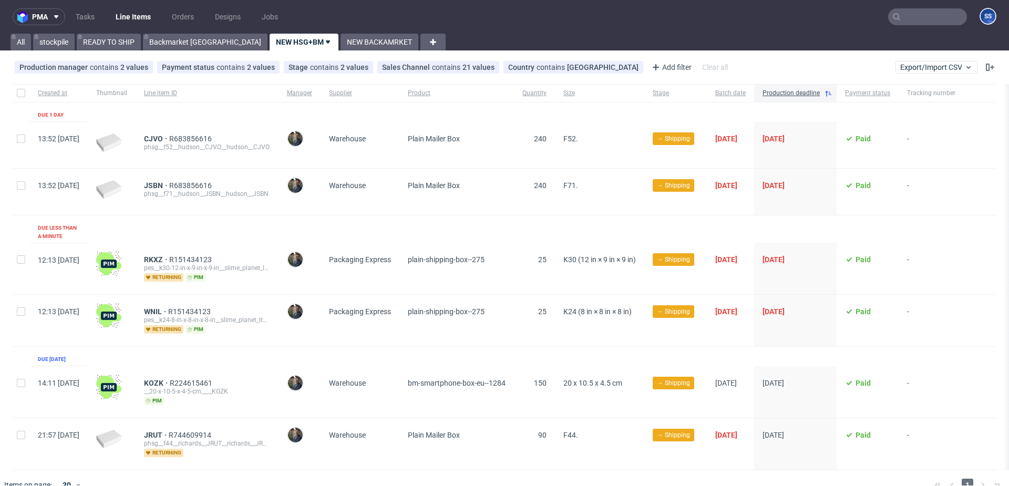
scroll to position [10, 0]
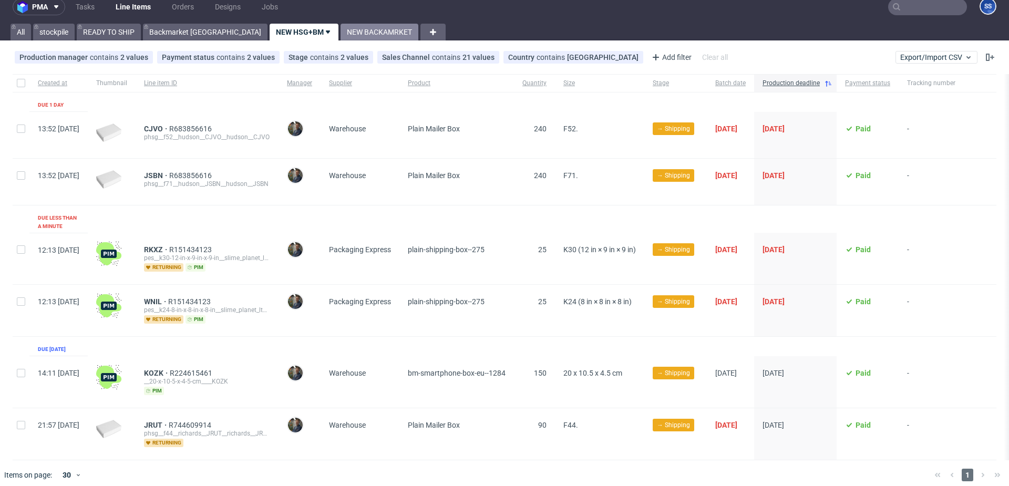
click at [341, 34] on link "NEW BACKAMRKET" at bounding box center [380, 32] width 78 height 17
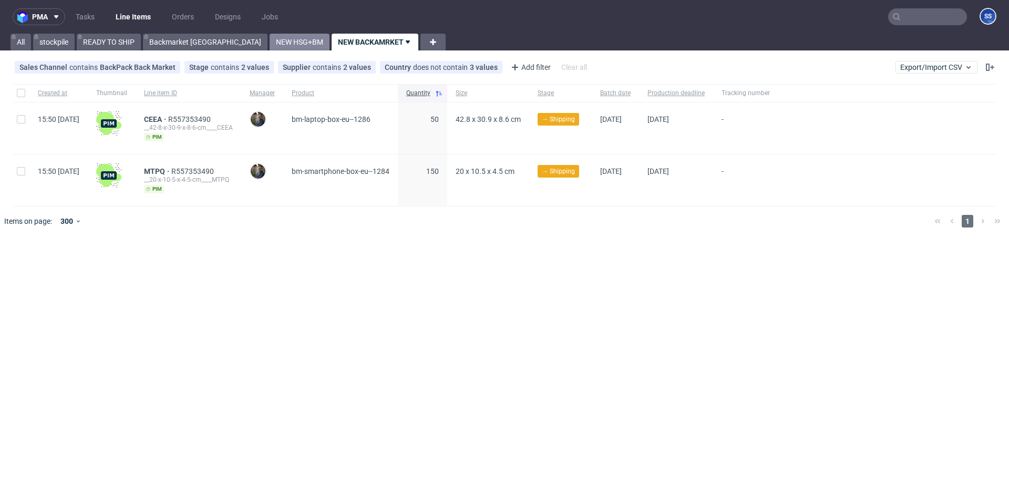
click at [270, 42] on link "NEW HSG+BM" at bounding box center [300, 42] width 60 height 17
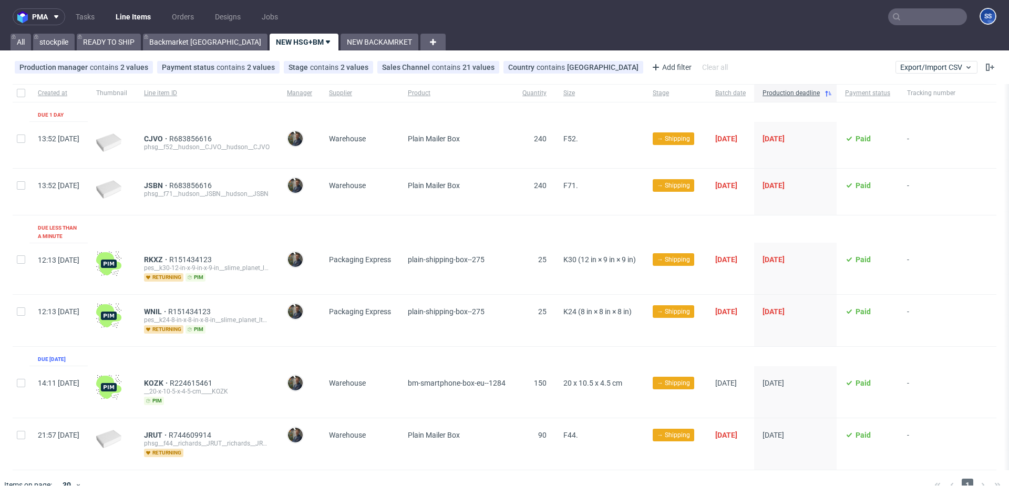
scroll to position [0, 3]
click at [170, 379] on span "KOZK" at bounding box center [157, 383] width 26 height 8
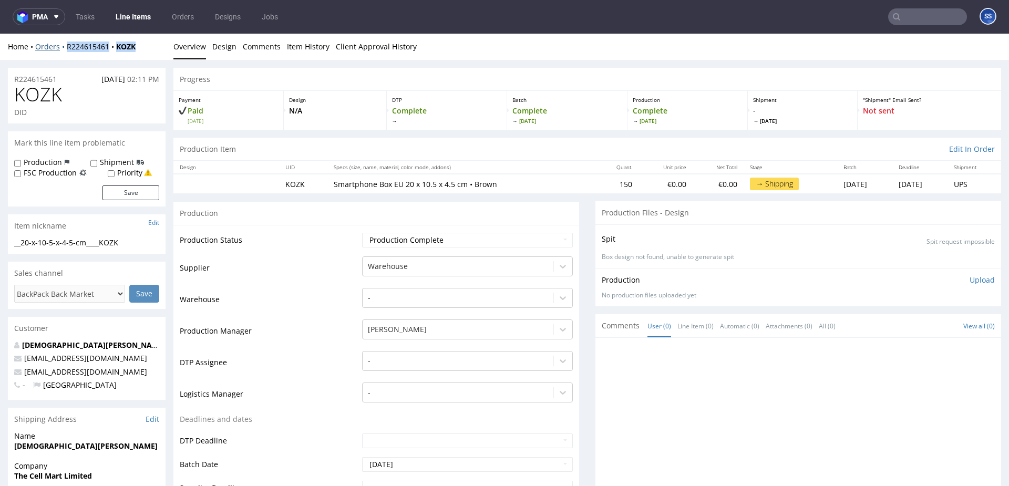
drag, startPoint x: 112, startPoint y: 50, endPoint x: 65, endPoint y: 46, distance: 47.5
click at [65, 46] on div "Home Orders R224615461 KOZK" at bounding box center [87, 47] width 158 height 11
copy div "R224615461 KOZK"
drag, startPoint x: 139, startPoint y: 49, endPoint x: 66, endPoint y: 48, distance: 72.5
click at [66, 48] on div "Home Orders R224615461 KOZK" at bounding box center [87, 47] width 158 height 11
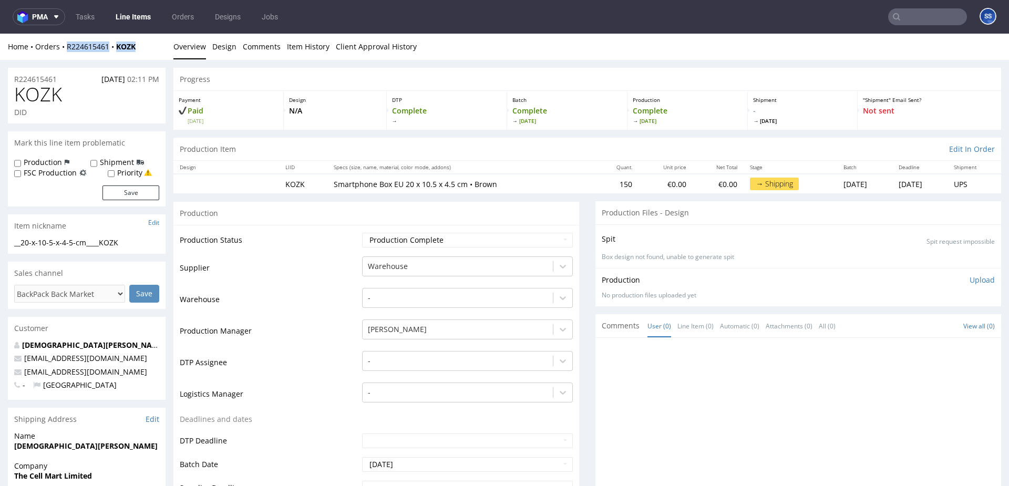
copy div "R224615461 KOZK"
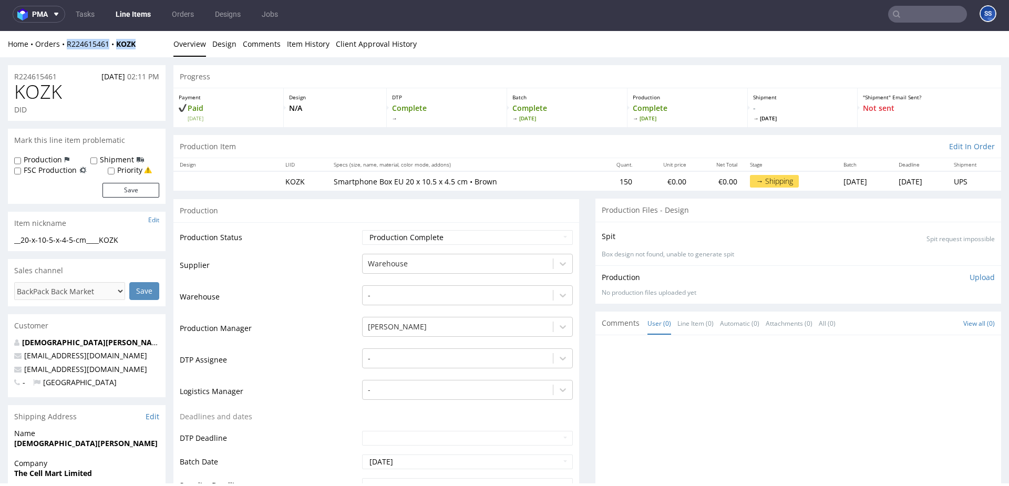
click at [130, 17] on link "Line Items" at bounding box center [133, 14] width 48 height 17
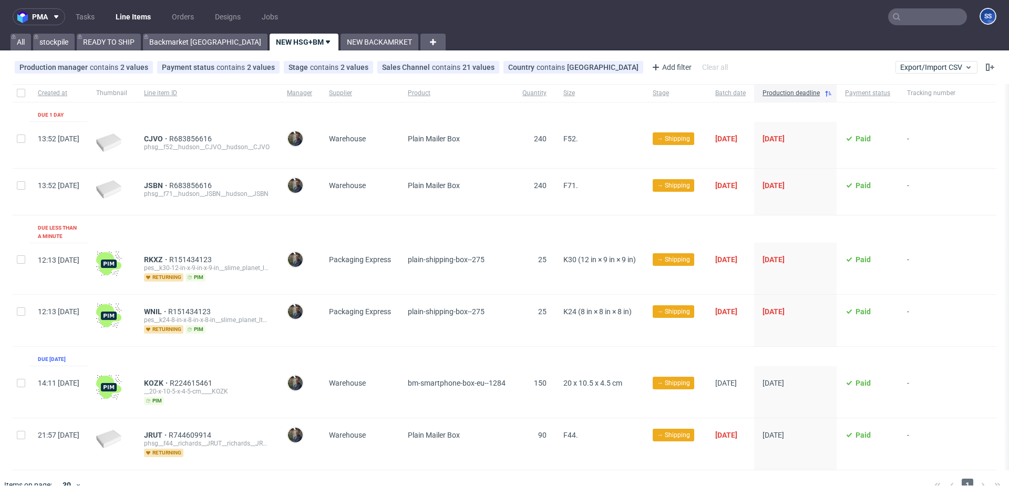
scroll to position [10, 0]
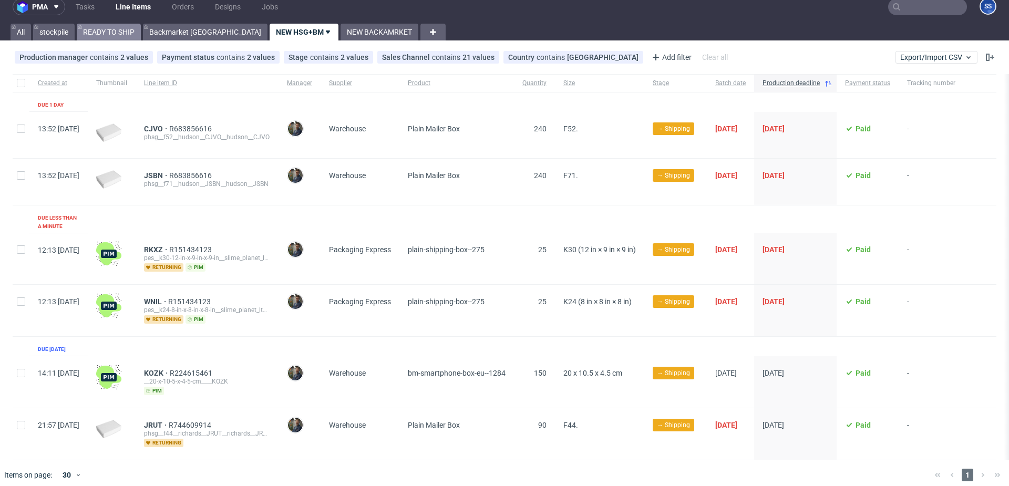
click at [121, 30] on link "READY TO SHIP" at bounding box center [109, 32] width 64 height 17
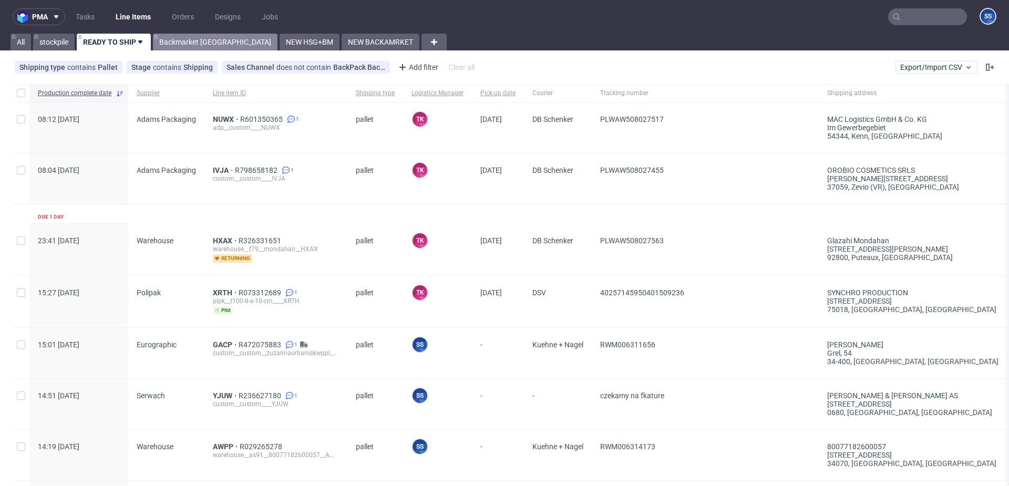
click at [193, 43] on link "Backmarket [GEOGRAPHIC_DATA]" at bounding box center [215, 42] width 125 height 17
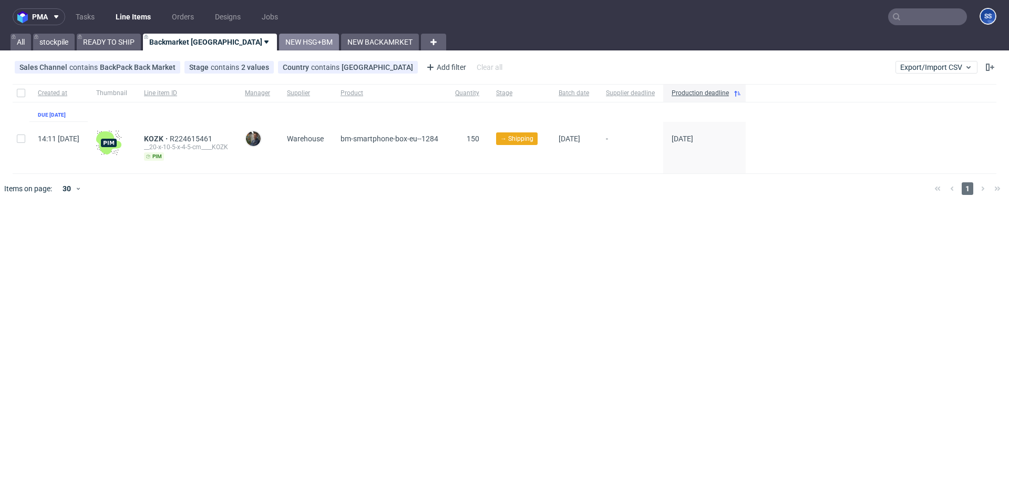
click at [279, 44] on link "NEW HSG+BM" at bounding box center [309, 42] width 60 height 17
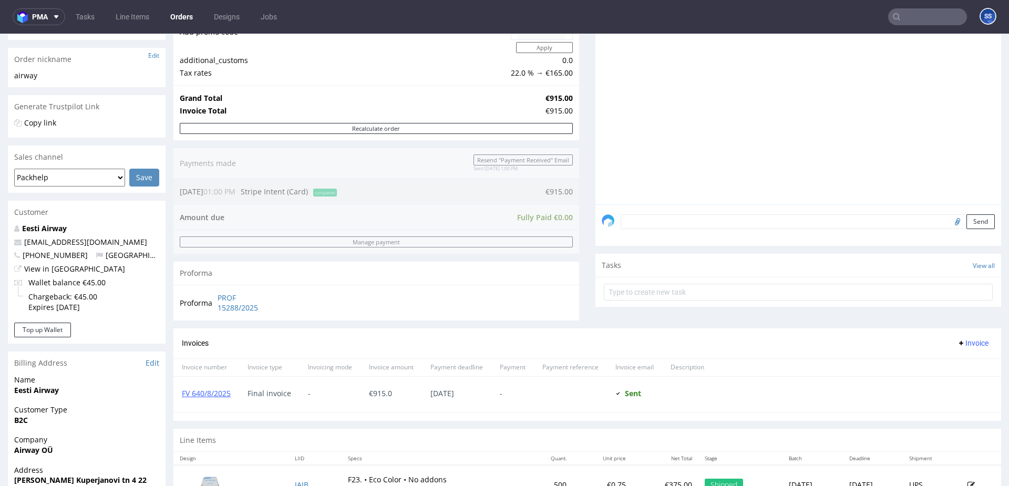
scroll to position [353, 0]
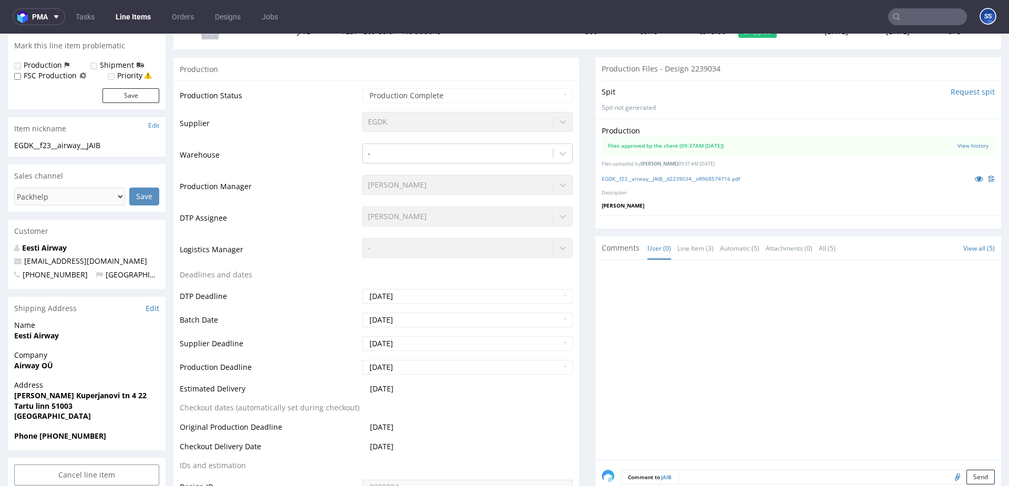
scroll to position [163, 0]
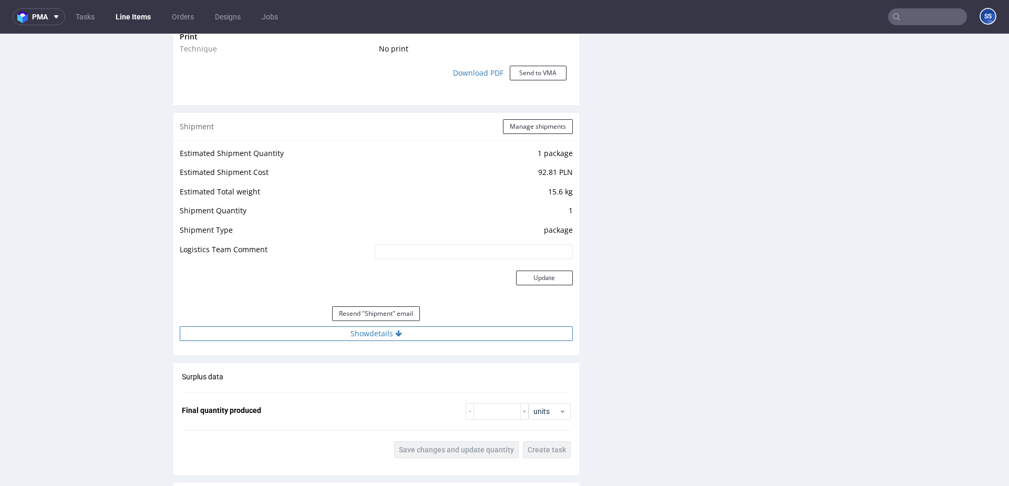
click at [395, 334] on icon at bounding box center [398, 333] width 7 height 7
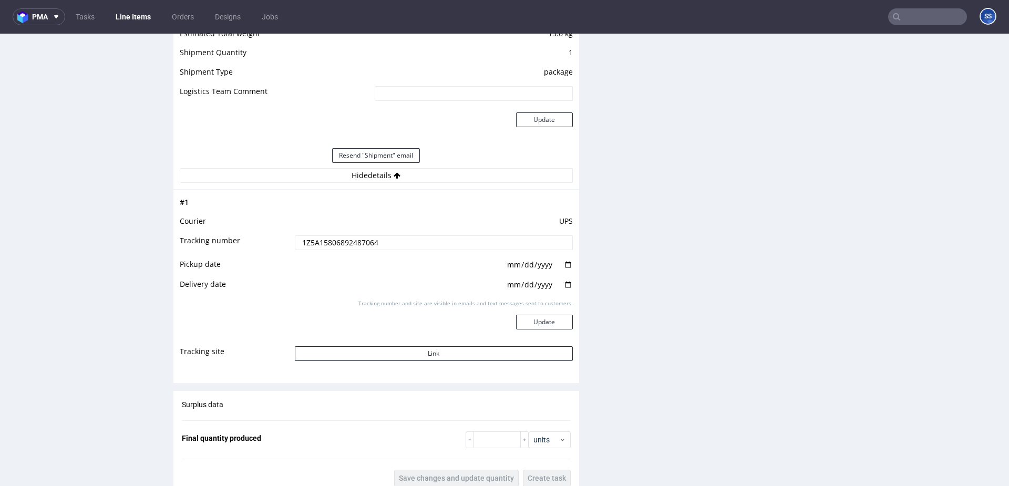
click at [358, 238] on input "1Z5A15806892487064" at bounding box center [434, 242] width 278 height 15
click at [358, 238] on input "1Z5A15806892487064" at bounding box center [434, 244] width 278 height 15
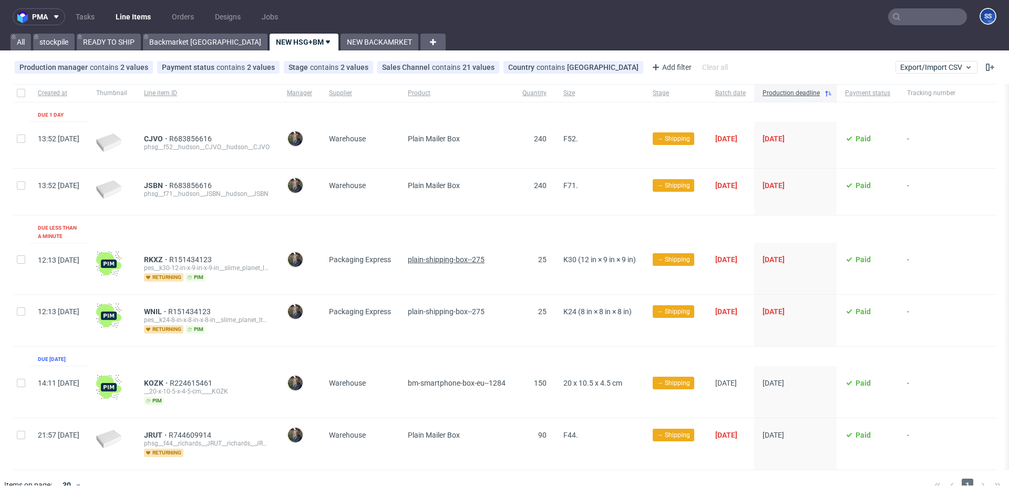
scroll to position [10, 0]
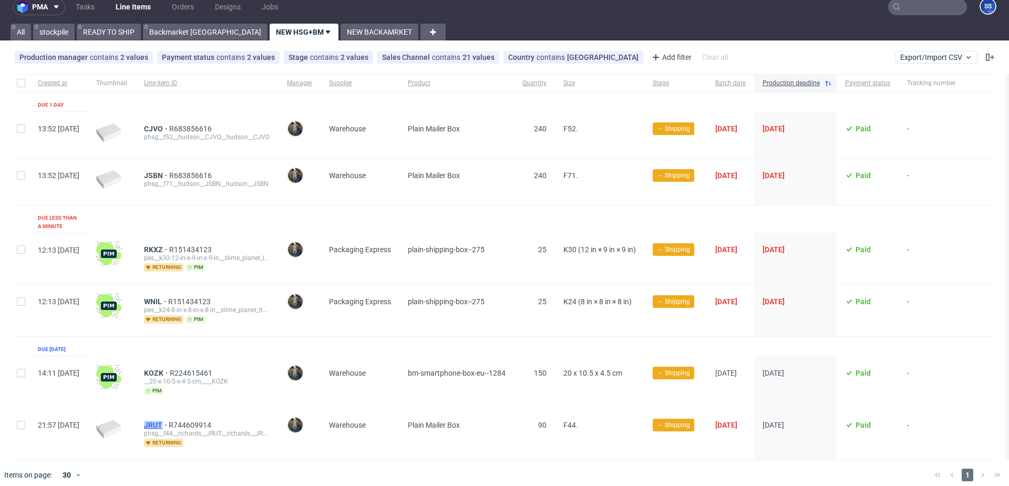
drag, startPoint x: 171, startPoint y: 416, endPoint x: 192, endPoint y: 417, distance: 20.5
click at [191, 416] on div "JRUT R744609914 phsg__f44__richards__JRUT__richards__JRUT returning" at bounding box center [207, 434] width 143 height 52
copy span "JRUT"
click at [90, 28] on link "READY TO SHIP" at bounding box center [109, 32] width 64 height 17
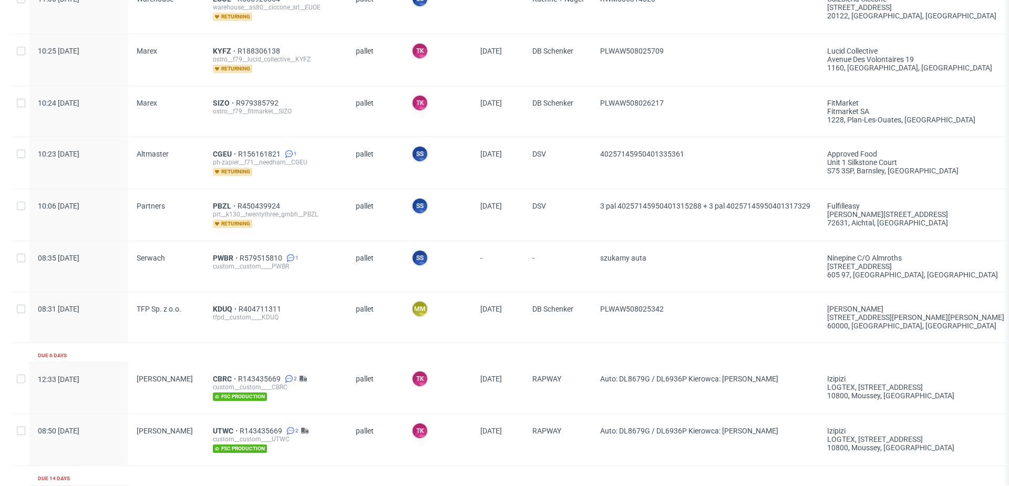
scroll to position [561, 0]
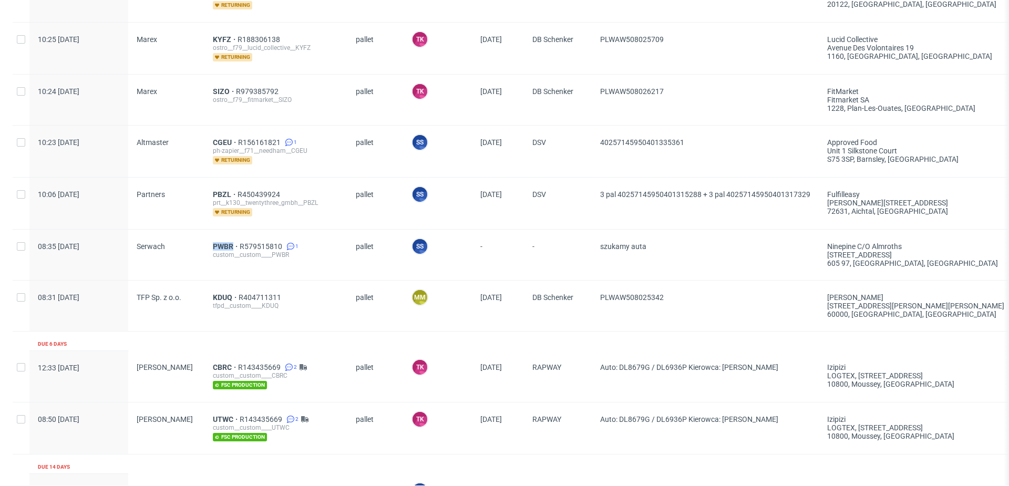
drag, startPoint x: 201, startPoint y: 248, endPoint x: 239, endPoint y: 255, distance: 38.0
click at [232, 247] on div "08:35 Tue 19.08.2025 Serwach PWBR R579515810 1 custom__custom____PWBR pallet SS…" at bounding box center [776, 254] width 1526 height 51
click at [225, 244] on span "PWBR" at bounding box center [226, 246] width 27 height 8
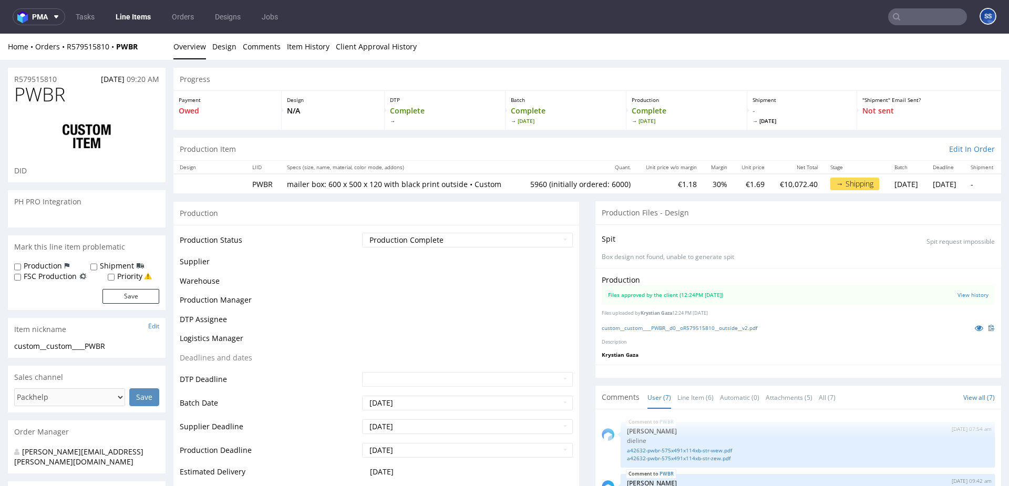
scroll to position [94, 0]
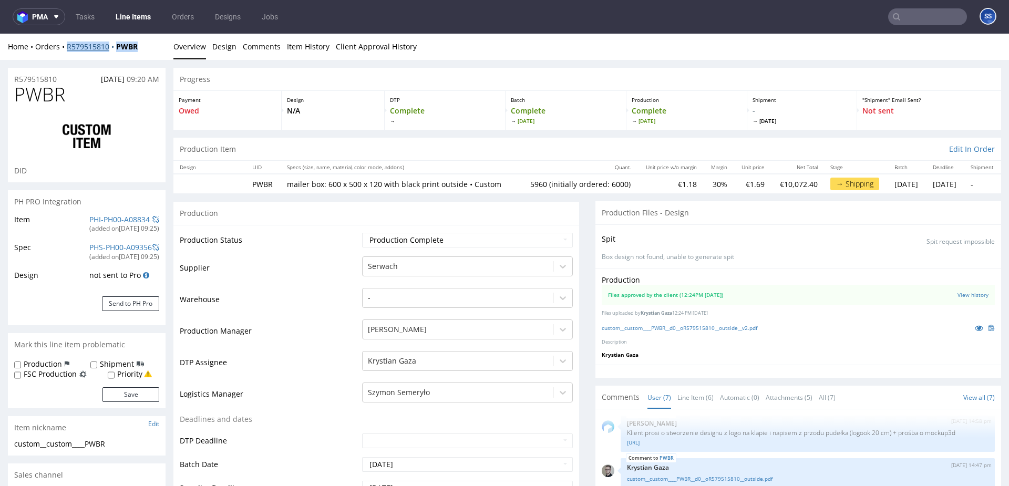
drag, startPoint x: 134, startPoint y: 48, endPoint x: 68, endPoint y: 48, distance: 66.2
click at [68, 48] on div "Home Orders R579515810 PWBR" at bounding box center [87, 47] width 158 height 11
copy div "R579515810 PWBR"
drag, startPoint x: 148, startPoint y: 43, endPoint x: 116, endPoint y: 47, distance: 32.3
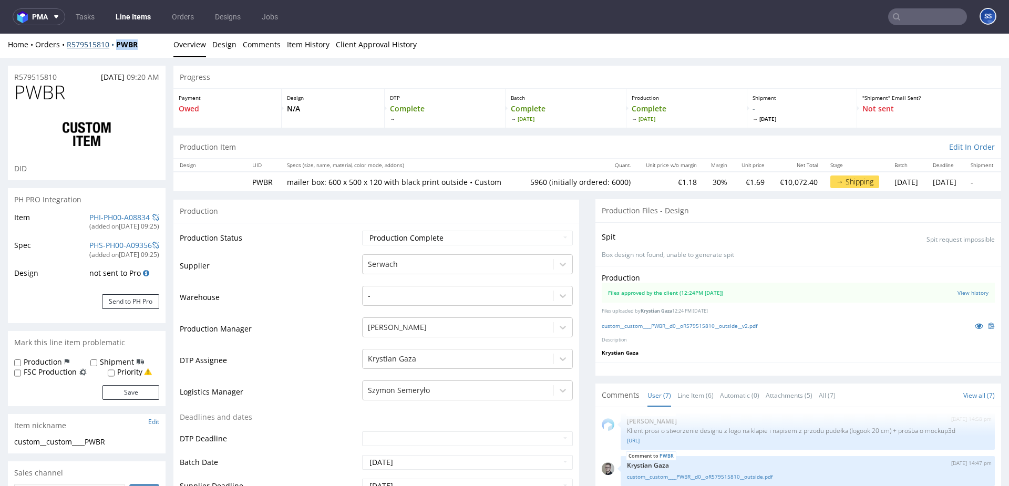
click at [116, 47] on div "Home Orders R579515810 PWBR" at bounding box center [87, 44] width 158 height 11
copy strong "PWBR"
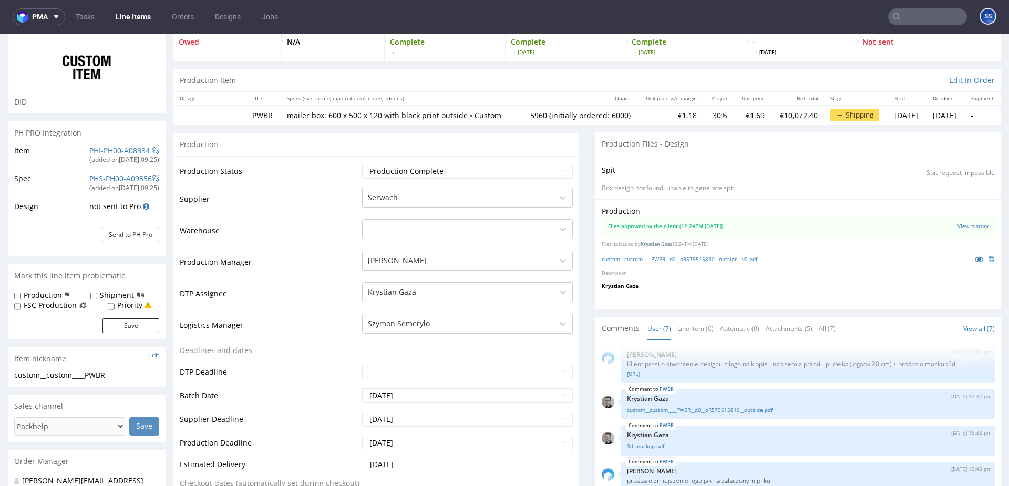
scroll to position [0, 0]
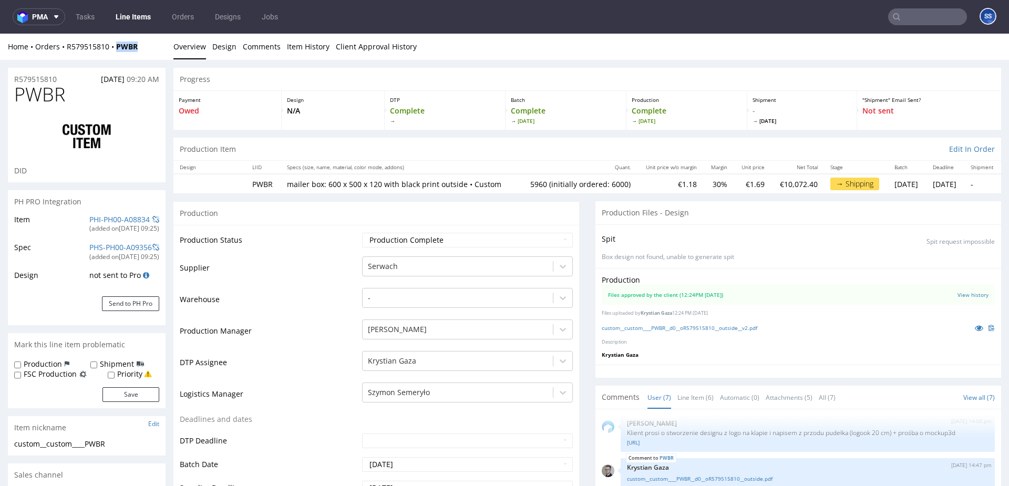
click at [147, 18] on link "Line Items" at bounding box center [133, 16] width 48 height 17
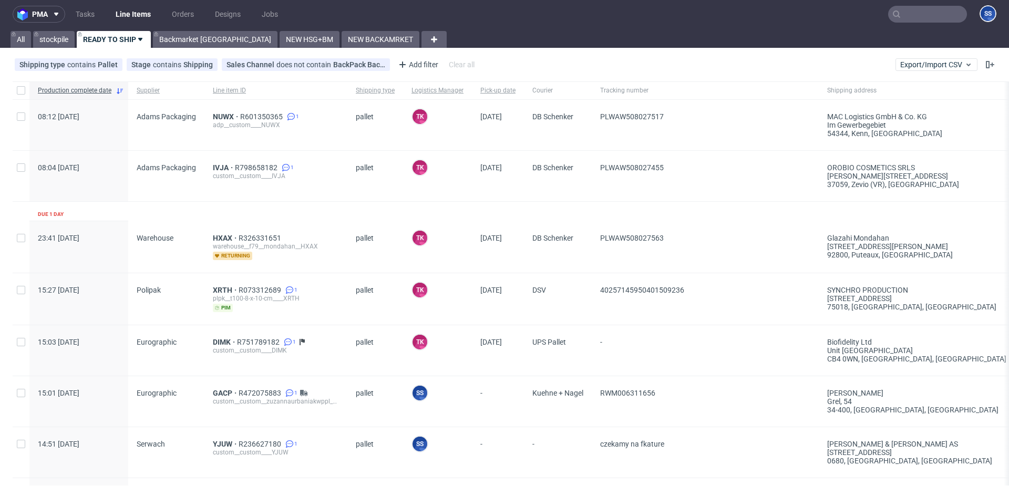
scroll to position [24, 0]
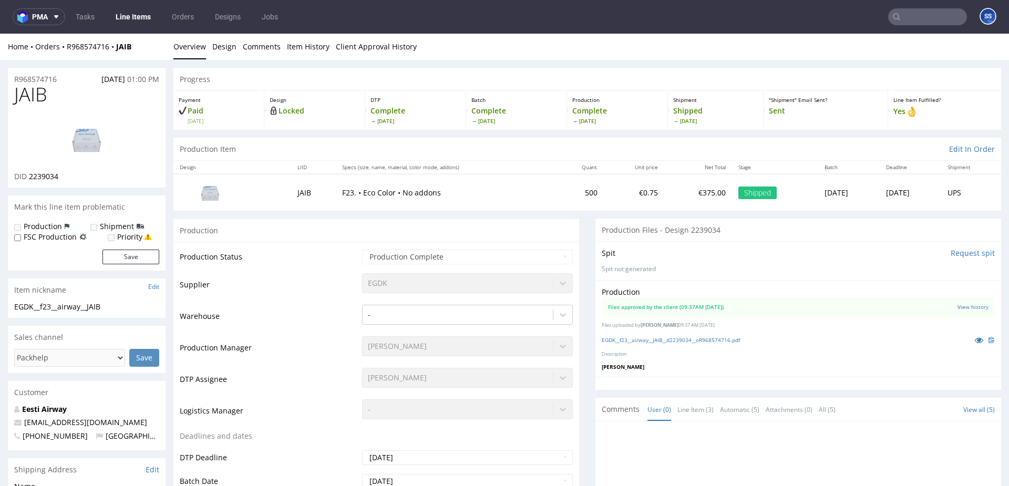
click at [130, 14] on link "Line Items" at bounding box center [133, 16] width 48 height 17
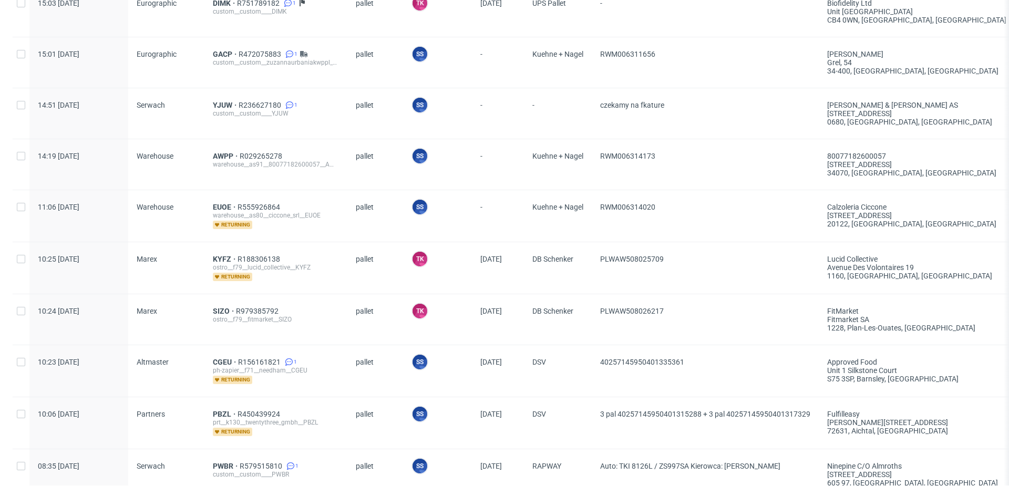
scroll to position [272, 0]
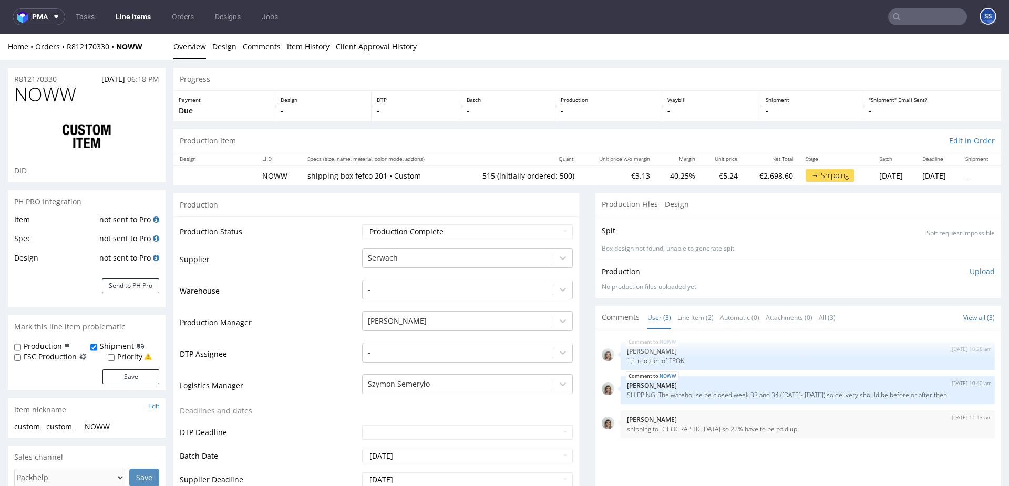
click at [133, 20] on link "Line Items" at bounding box center [133, 16] width 48 height 17
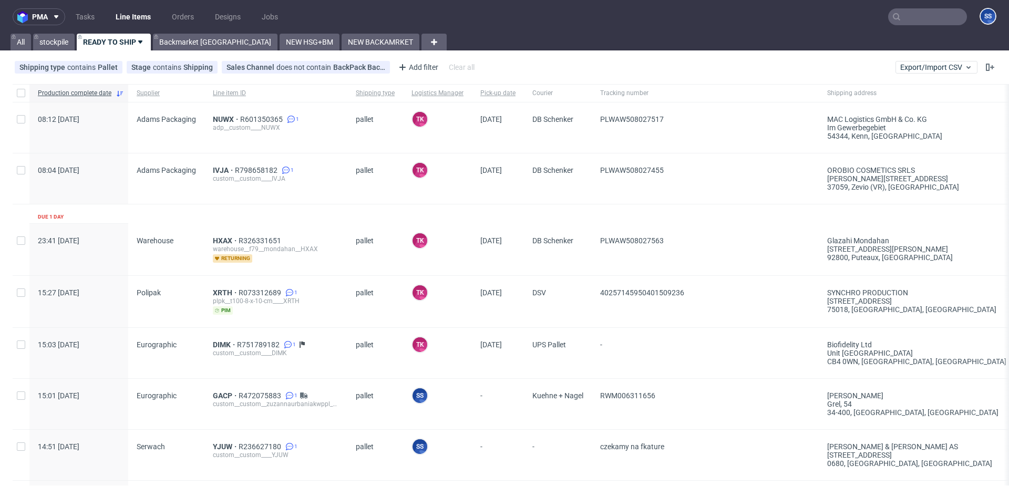
scroll to position [634, 0]
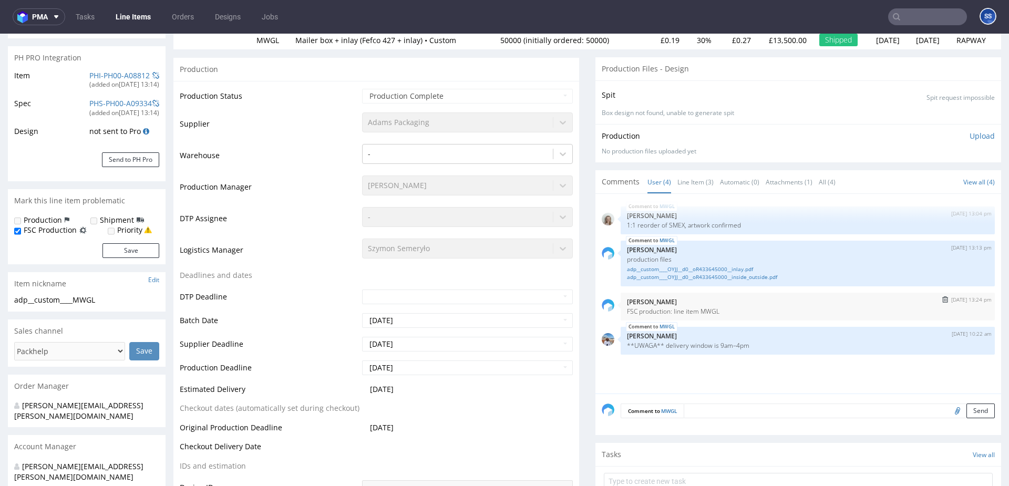
scroll to position [146, 0]
click at [143, 17] on link "Line Items" at bounding box center [133, 16] width 48 height 17
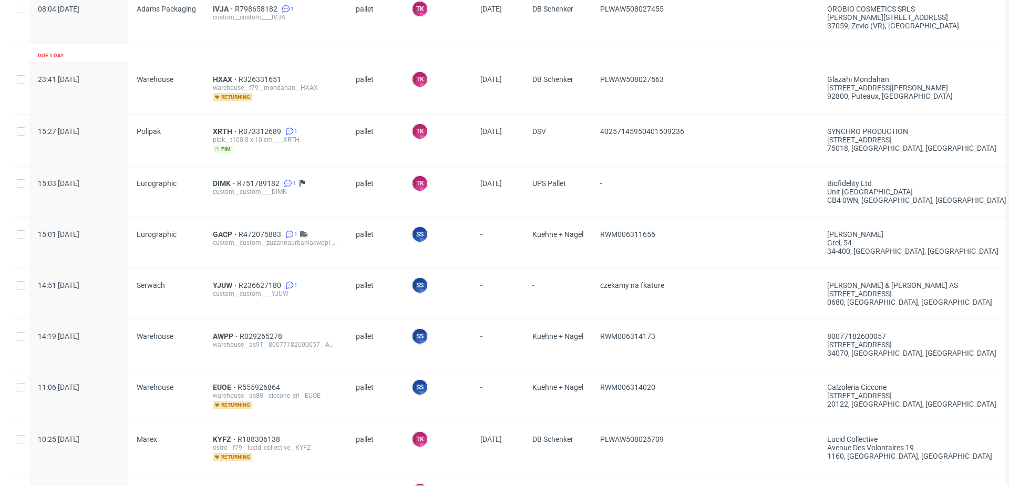
scroll to position [163, 0]
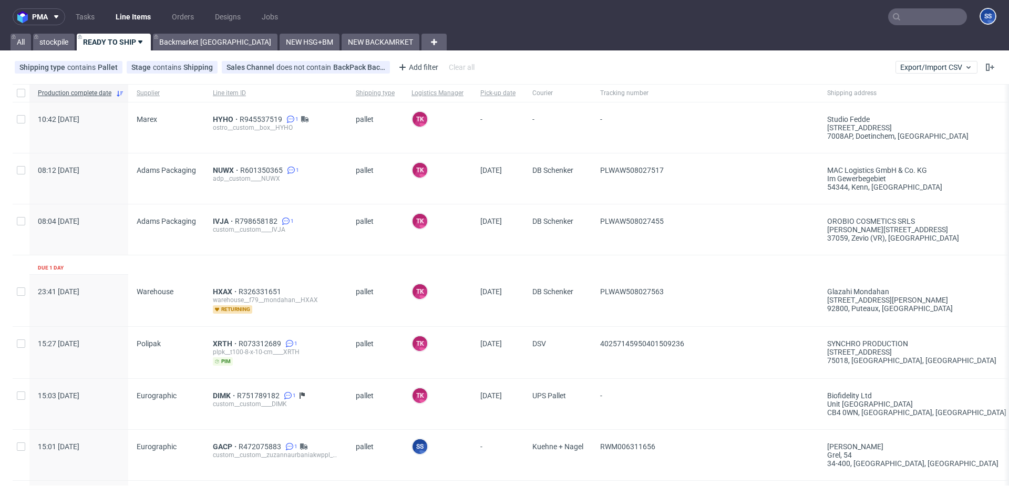
click at [901, 23] on input "text" at bounding box center [927, 16] width 79 height 17
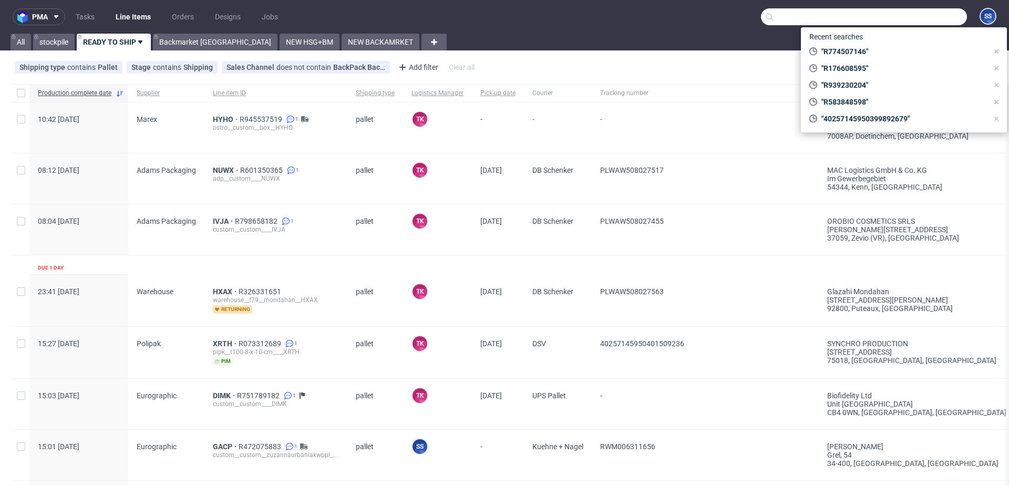
paste input "PLWAW507052653"
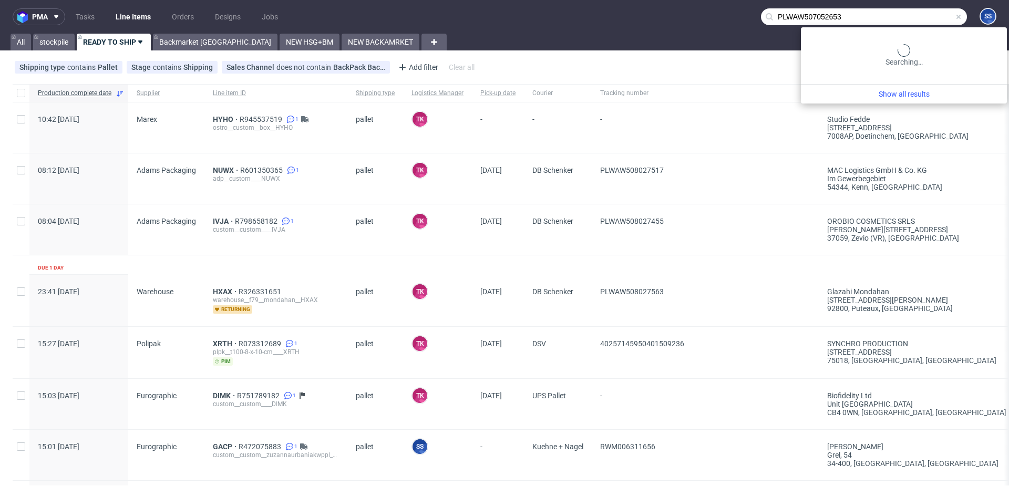
type input "PLWAW507052653"
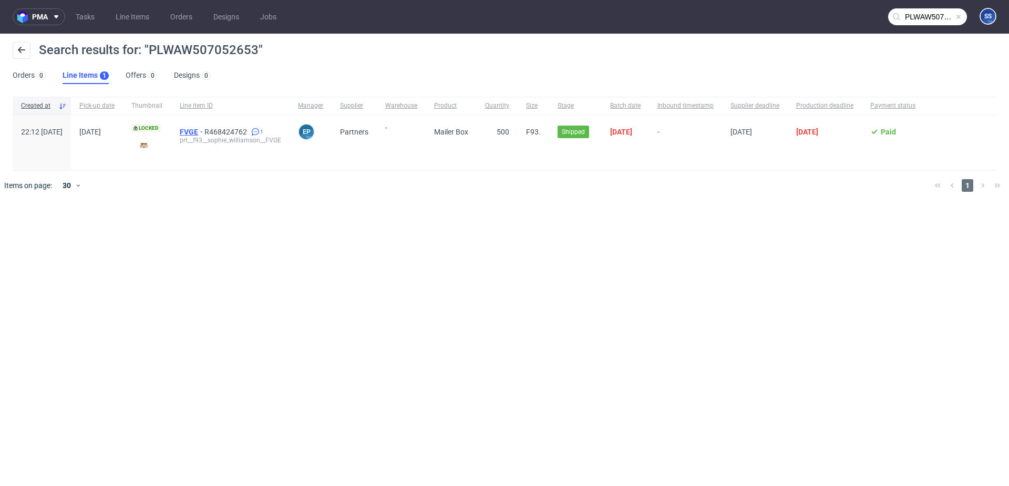
click at [204, 132] on span "FVGE" at bounding box center [192, 132] width 25 height 8
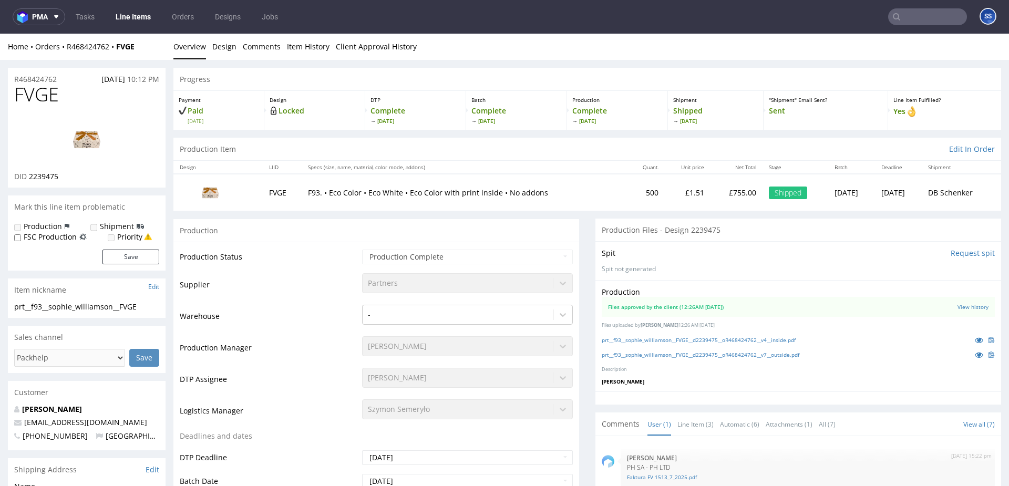
click at [148, 18] on link "Line Items" at bounding box center [133, 16] width 48 height 17
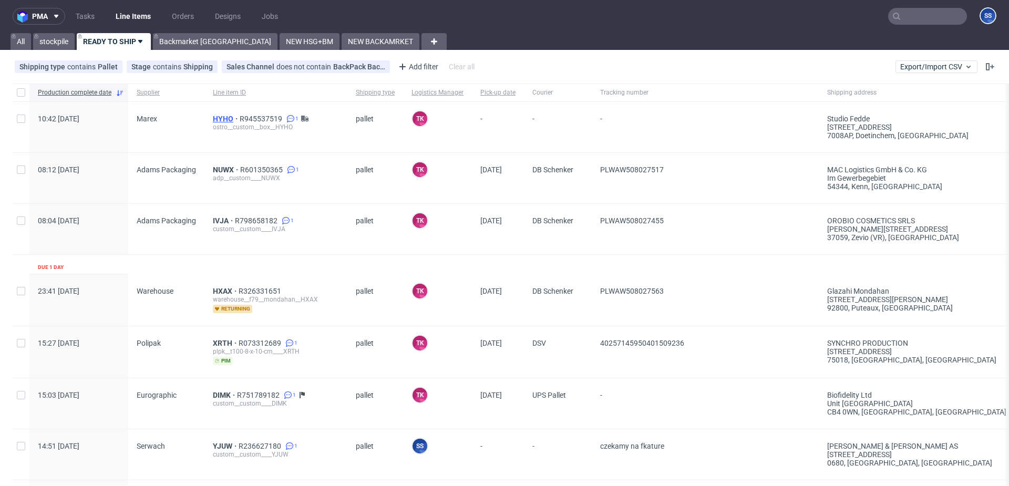
scroll to position [2, 0]
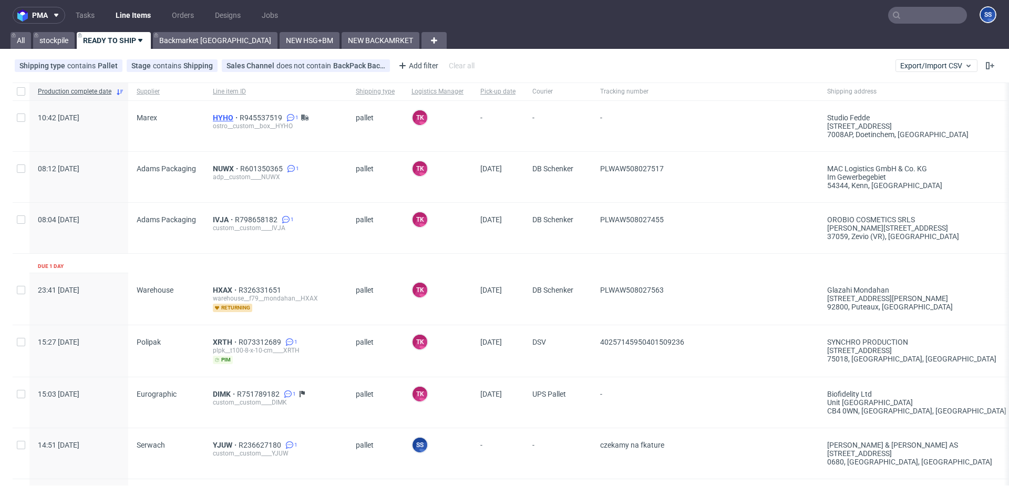
click at [224, 117] on span "HYHO" at bounding box center [226, 118] width 27 height 8
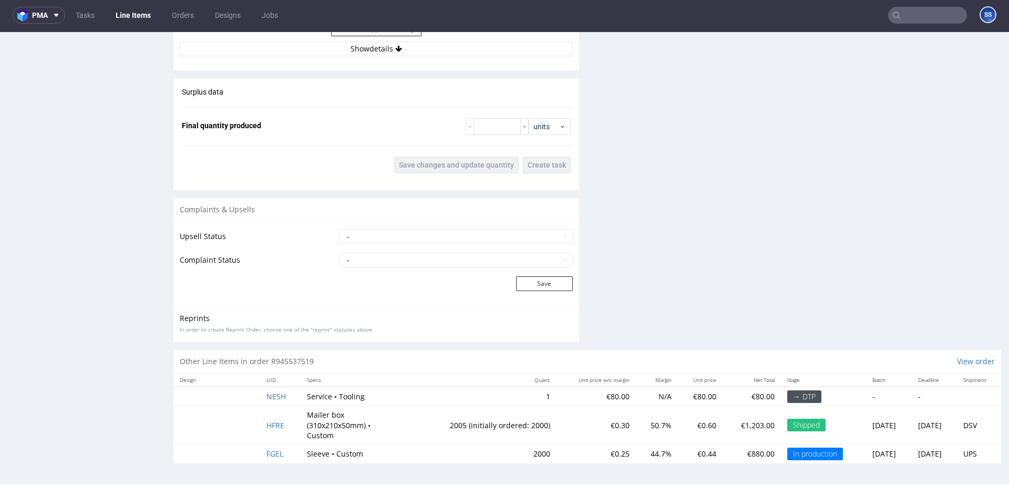
scroll to position [3, 0]
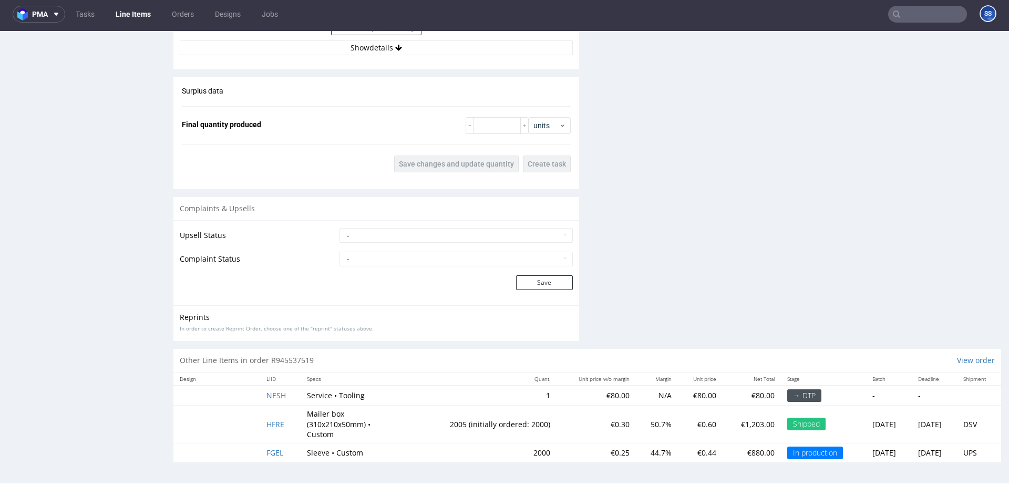
click at [152, 15] on link "Line Items" at bounding box center [133, 14] width 48 height 17
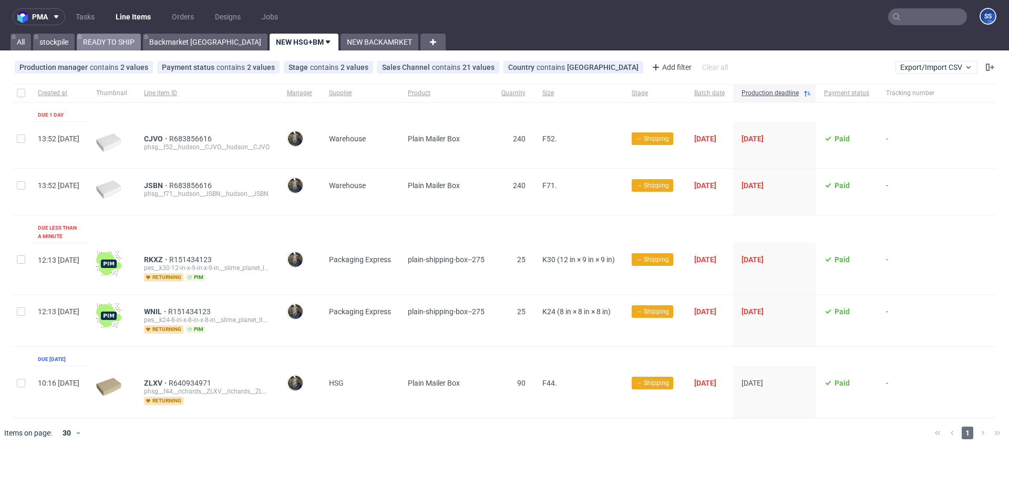
click at [113, 42] on link "READY TO SHIP" at bounding box center [109, 42] width 64 height 17
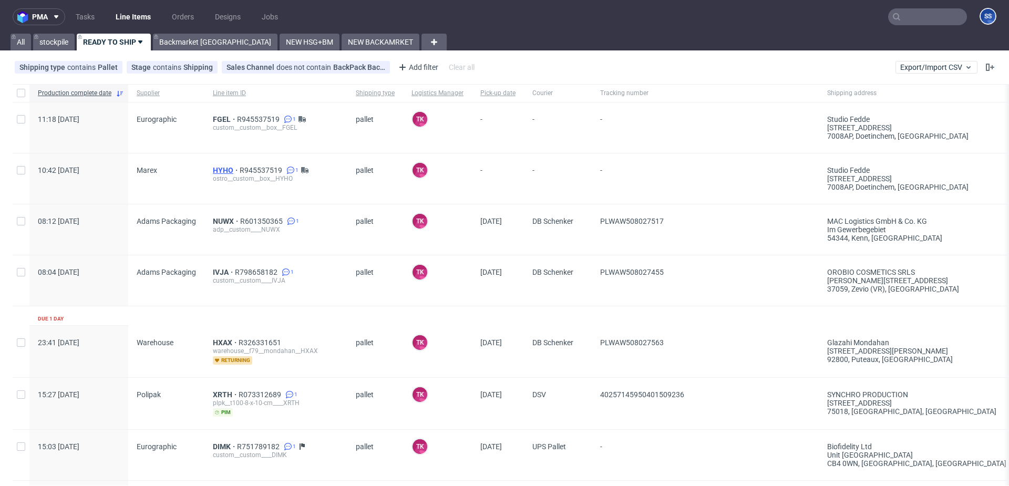
click at [219, 168] on span "HYHO" at bounding box center [226, 170] width 27 height 8
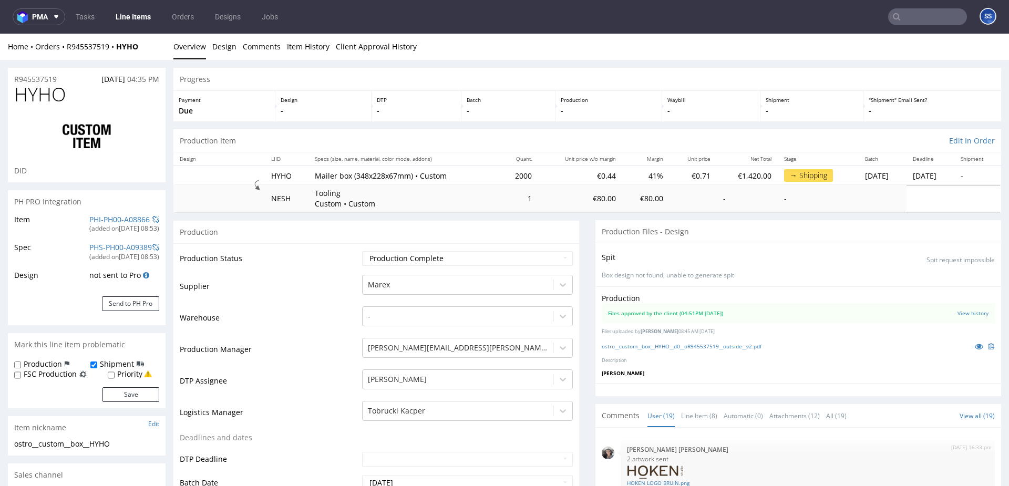
scroll to position [767, 0]
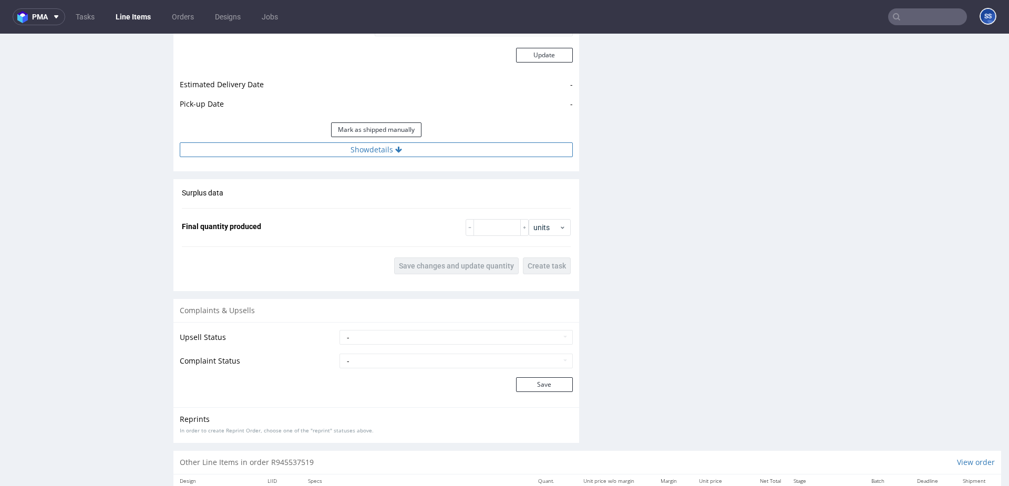
click at [373, 156] on button "Show details" at bounding box center [376, 149] width 393 height 15
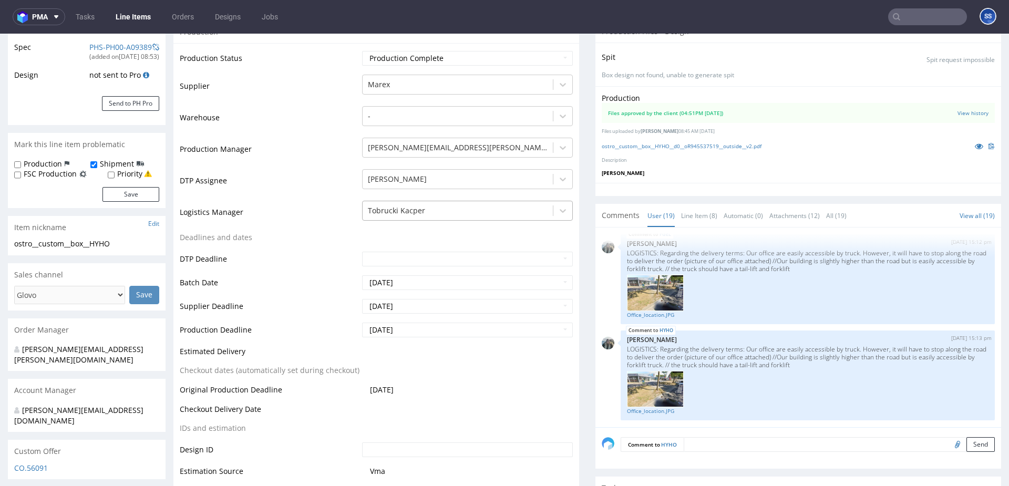
scroll to position [201, 0]
click at [461, 211] on div at bounding box center [458, 209] width 180 height 13
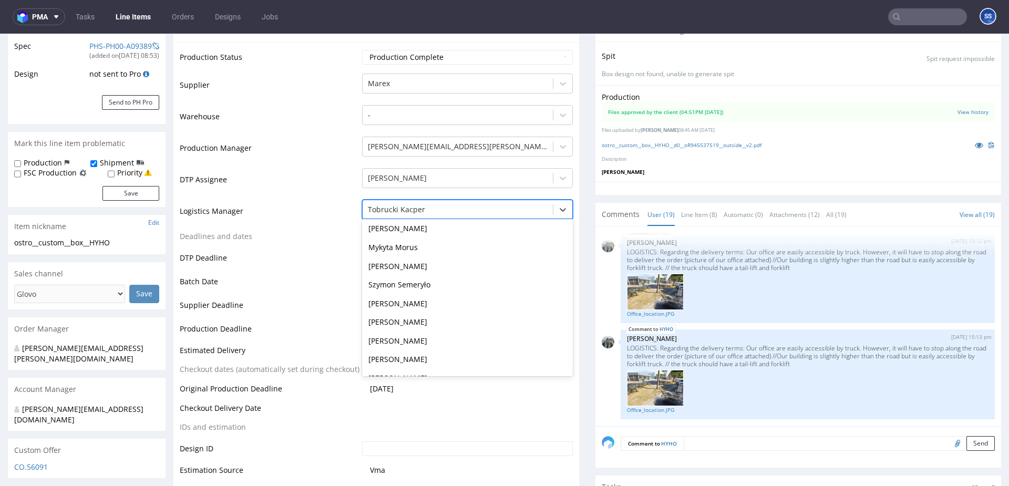
scroll to position [140, 0]
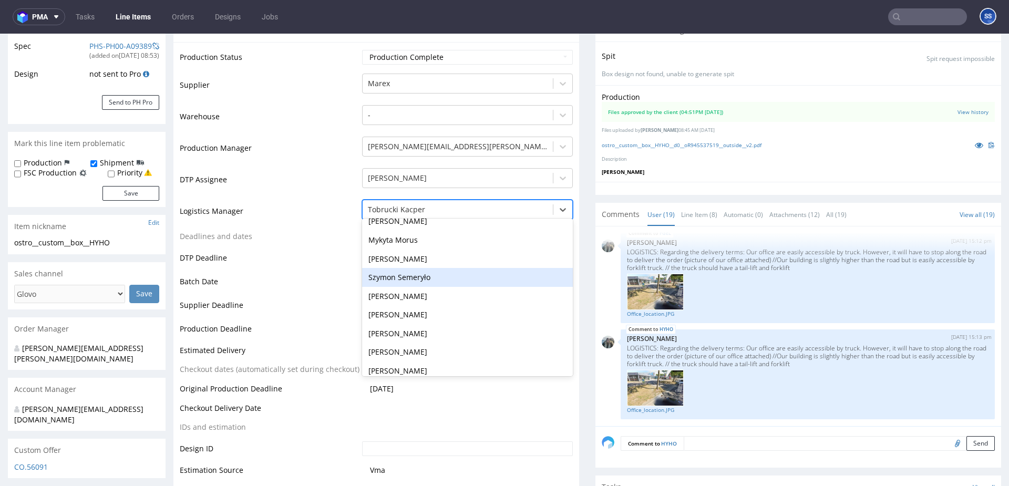
click at [423, 275] on div "Szymon Semeryło" at bounding box center [467, 277] width 211 height 19
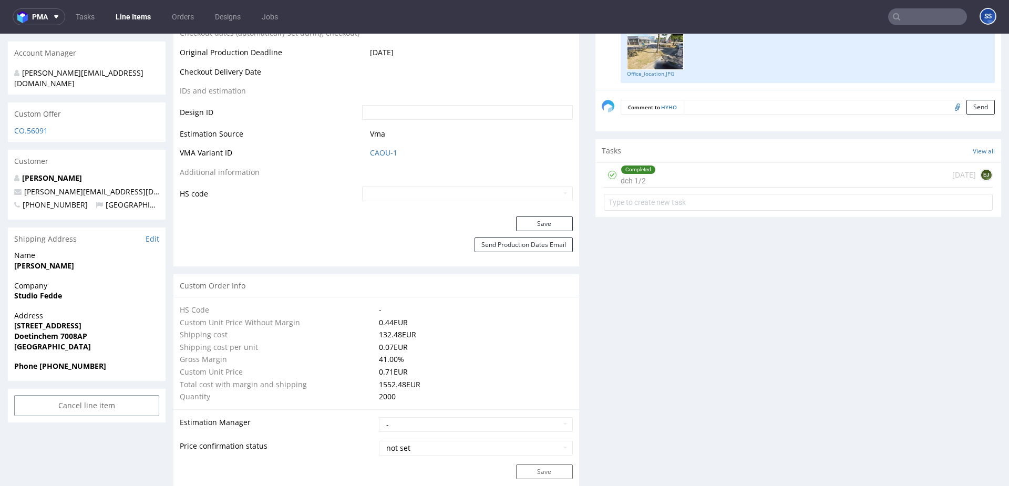
scroll to position [552, 0]
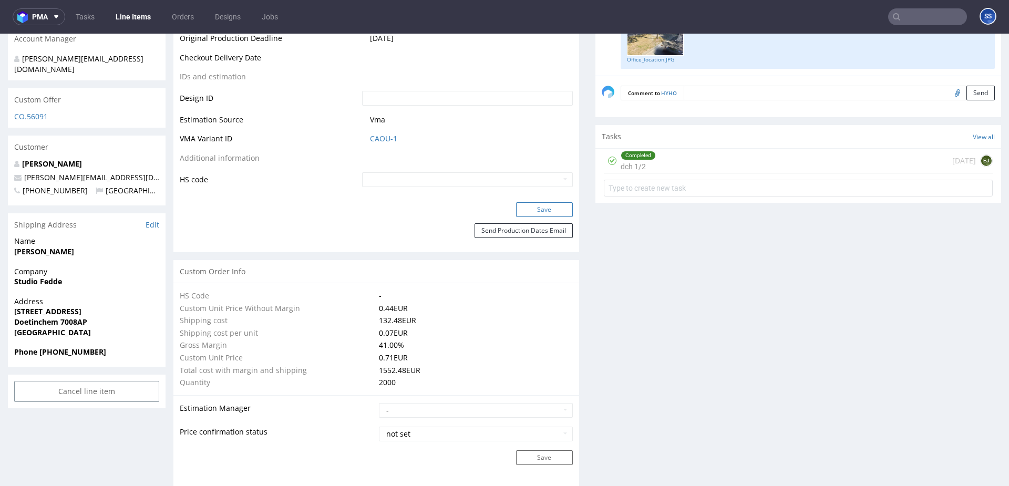
click at [531, 213] on button "Save" at bounding box center [544, 209] width 57 height 15
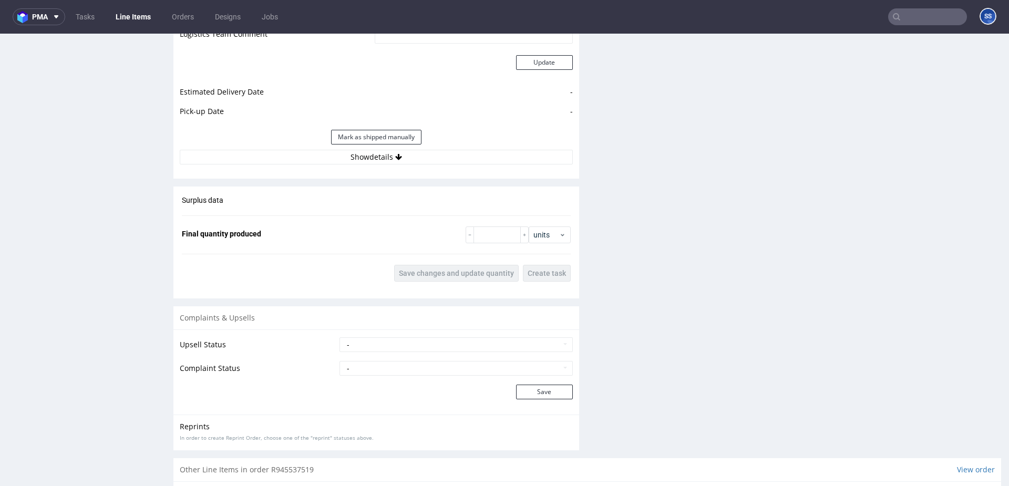
scroll to position [1512, 0]
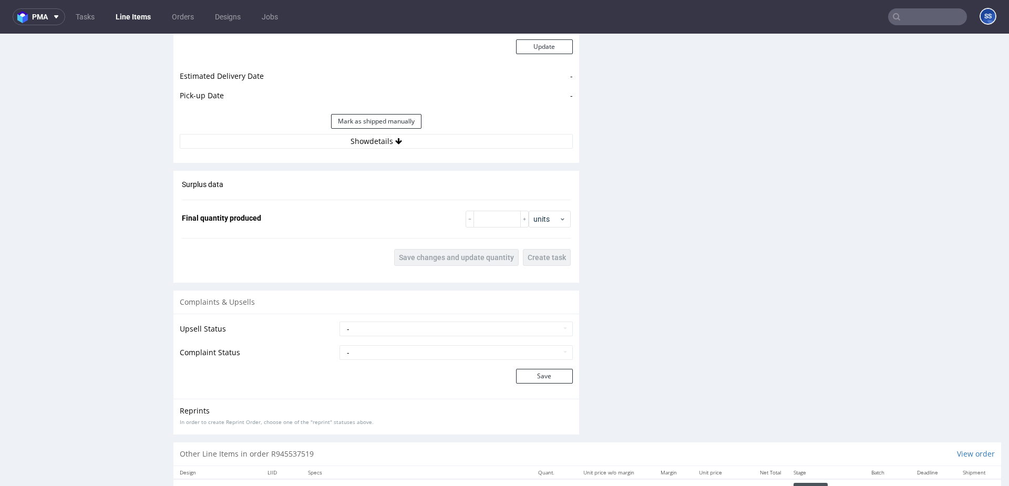
click at [371, 148] on div "Estimated Shipment Quantity Unknown Estimated Shipment Cost Unknown Estimated T…" at bounding box center [376, 32] width 406 height 245
click at [374, 147] on button "Show details" at bounding box center [376, 141] width 393 height 15
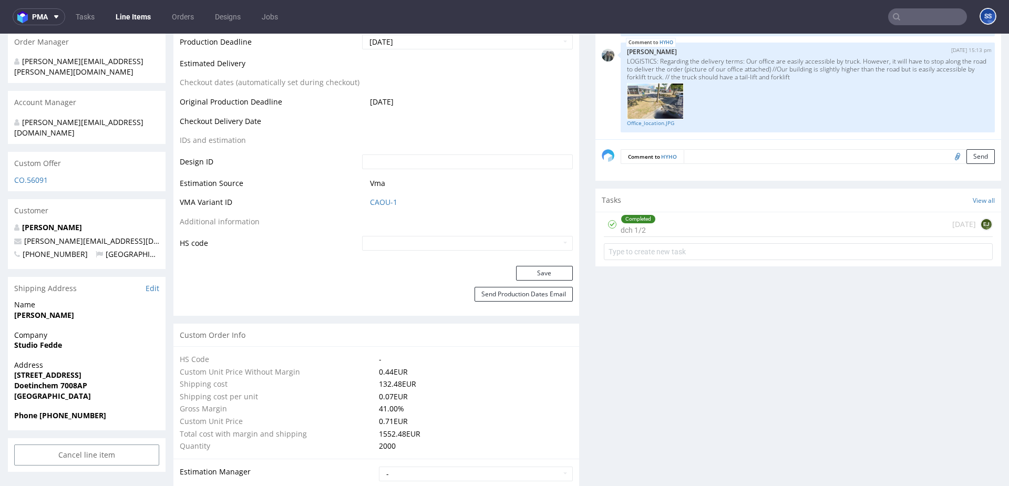
scroll to position [496, 0]
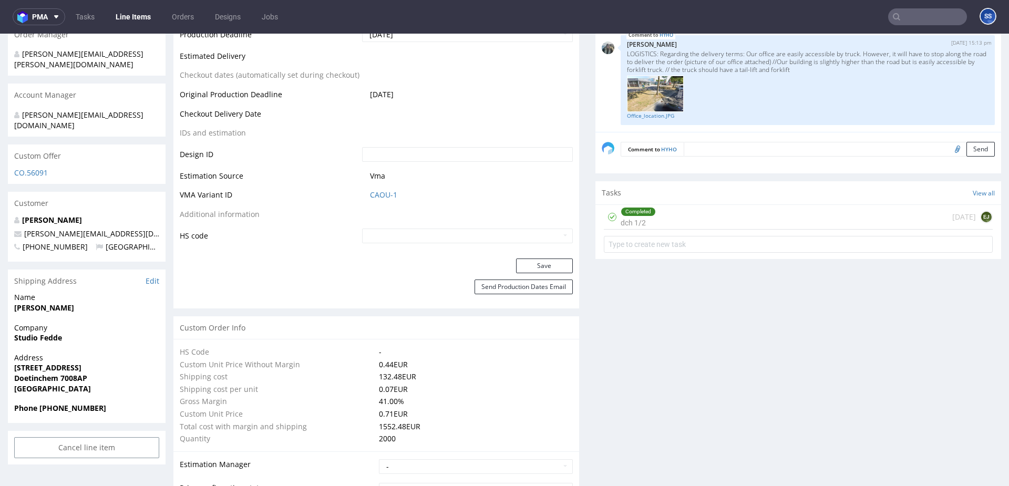
click at [47, 333] on strong "Studio Fedde" at bounding box center [38, 338] width 48 height 10
copy strong "Studio Fedde"
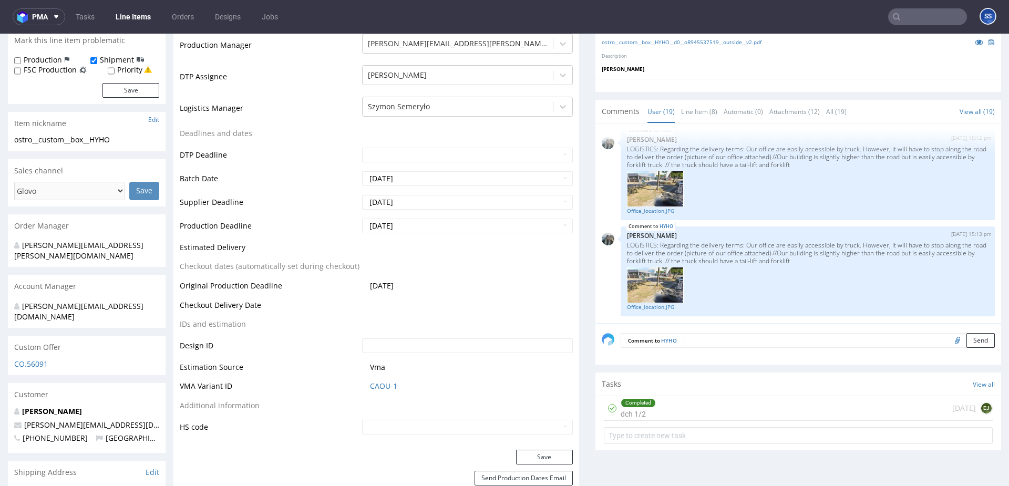
scroll to position [0, 0]
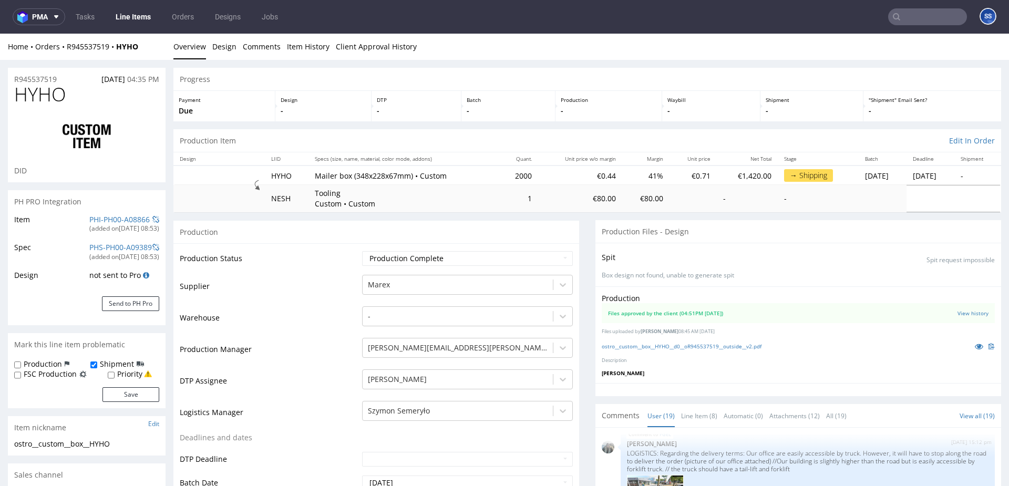
click at [146, 48] on div "Home Orders R945537519 HYHO" at bounding box center [87, 47] width 158 height 11
drag, startPoint x: 146, startPoint y: 48, endPoint x: 67, endPoint y: 49, distance: 78.3
click at [67, 49] on div "Home Orders R945537519 HYHO" at bounding box center [87, 47] width 158 height 11
copy div "R945537519 HYHO"
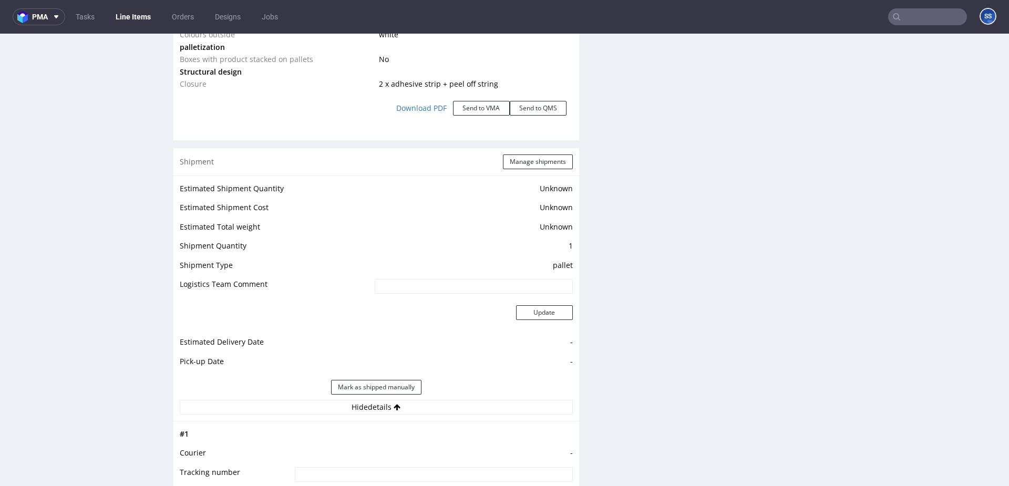
scroll to position [1869, 0]
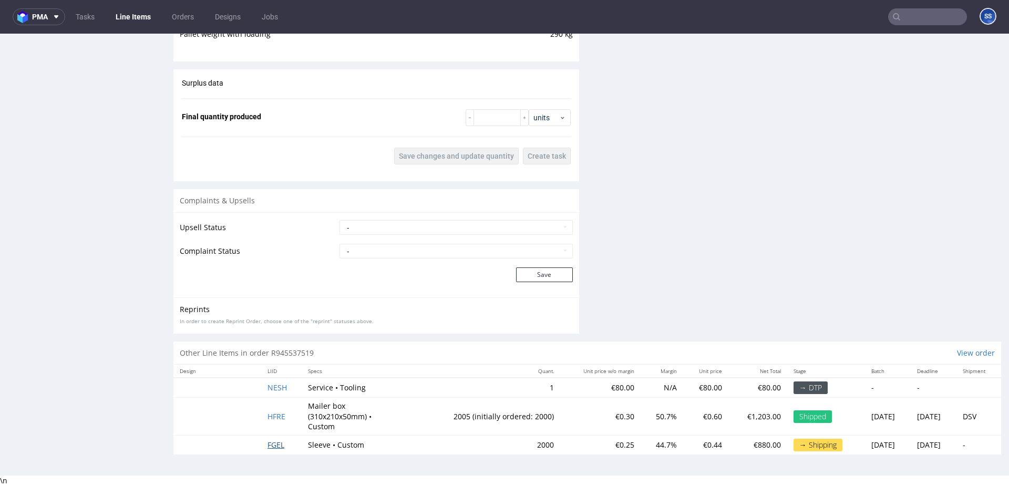
click at [270, 444] on span "FGEL" at bounding box center [275, 445] width 17 height 10
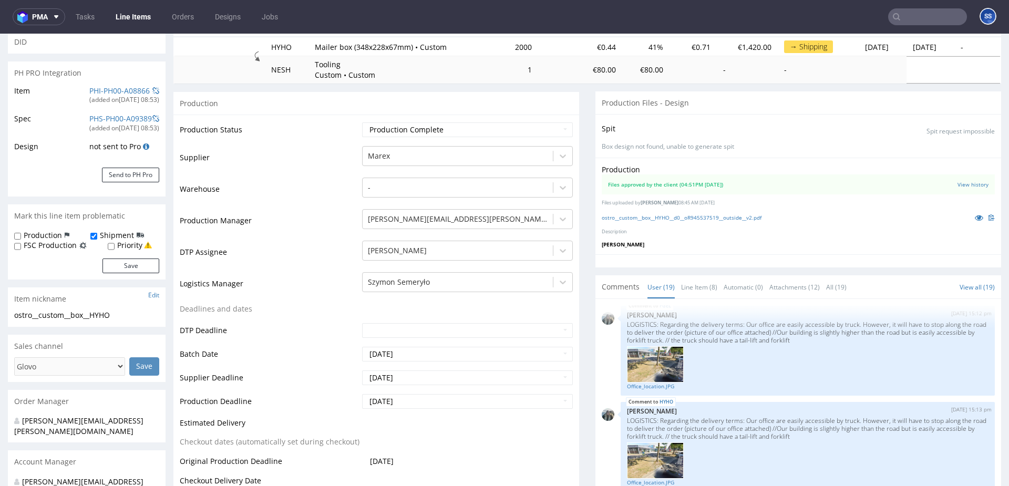
scroll to position [127, 0]
drag, startPoint x: 841, startPoint y: 348, endPoint x: 839, endPoint y: 341, distance: 7.0
click at [841, 345] on div "FGEL 4th Aug 25 | 15:12 pm Zeniuk Magdalena LOGISTICS: Regarding the delivery t…" at bounding box center [808, 352] width 374 height 90
drag, startPoint x: 837, startPoint y: 341, endPoint x: 706, endPoint y: 342, distance: 130.3
click at [706, 342] on p "LOGISTICS: Regarding the delivery terms: Our office are easily accessible by tr…" at bounding box center [808, 334] width 362 height 24
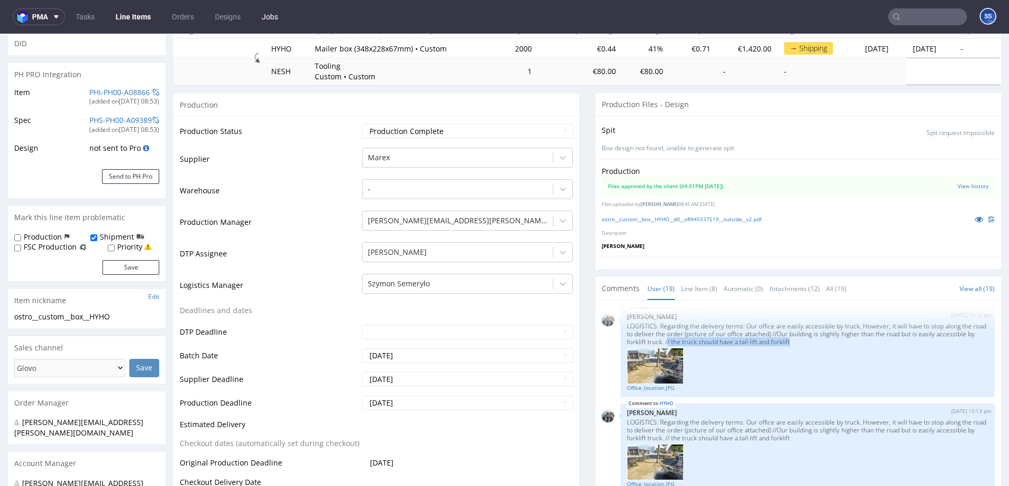
copy p "/ the truck should have a tail-lift and forklift"
click at [805, 342] on p "LOGISTICS: Regarding the delivery terms: Our office are easily accessible by tr…" at bounding box center [808, 334] width 362 height 24
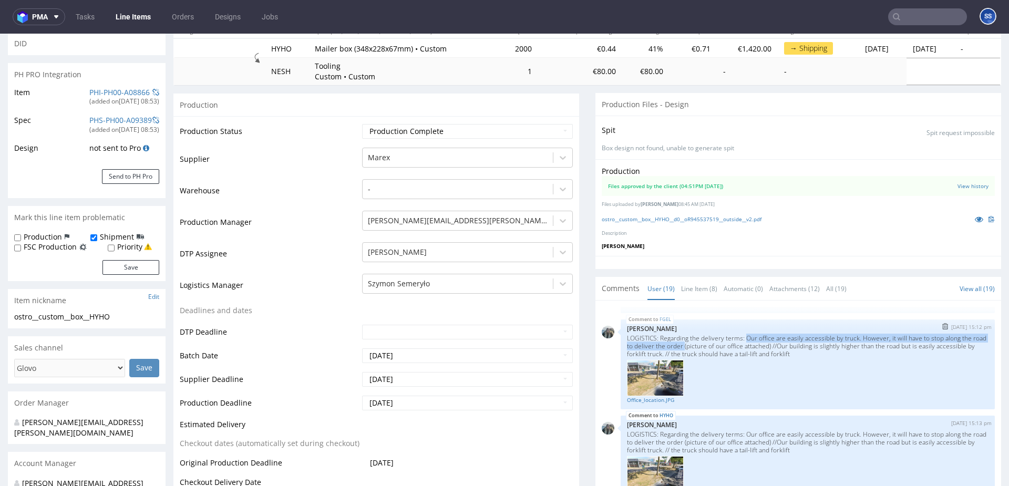
drag, startPoint x: 748, startPoint y: 346, endPoint x: 695, endPoint y: 356, distance: 53.6
click at [695, 356] on p "LOGISTICS: Regarding the delivery terms: Our office are easily accessible by tr…" at bounding box center [808, 346] width 362 height 24
click at [666, 385] on img at bounding box center [655, 378] width 57 height 36
click at [657, 404] on link "Office_location.JPG" at bounding box center [808, 400] width 362 height 8
click at [681, 356] on p "LOGISTICS: Regarding the delivery terms: Our office are easily accessible by tr…" at bounding box center [808, 346] width 362 height 24
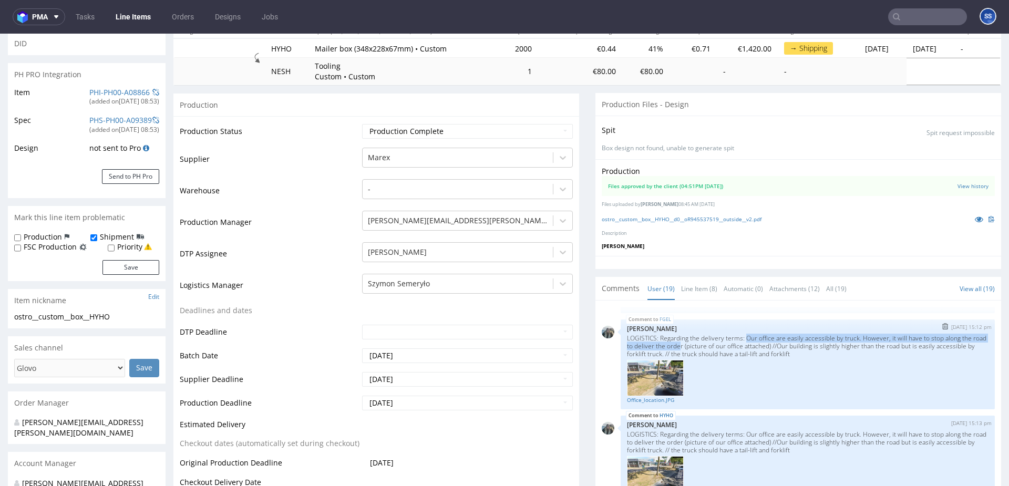
drag, startPoint x: 692, startPoint y: 354, endPoint x: 747, endPoint y: 345, distance: 56.0
click at [747, 345] on p "LOGISTICS: Regarding the delivery terms: Our office are easily accessible by tr…" at bounding box center [808, 346] width 362 height 24
copy p "Our office are easily accessible by truck. However, it will have to stop along …"
drag, startPoint x: 792, startPoint y: 354, endPoint x: 701, endPoint y: 363, distance: 92.5
click at [701, 358] on p "LOGISTICS: Regarding the delivery terms: Our office are easily accessible by tr…" at bounding box center [808, 346] width 362 height 24
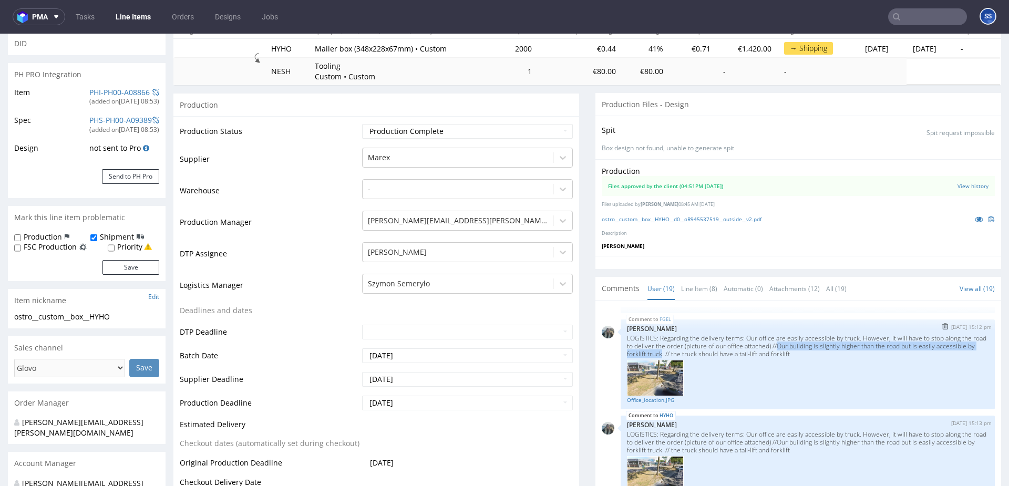
copy p "Our building is slightly higher than the road but is easily accessible by forkl…"
click at [812, 392] on div at bounding box center [808, 378] width 362 height 36
drag, startPoint x: 938, startPoint y: 354, endPoint x: 701, endPoint y: 367, distance: 237.3
click at [701, 358] on p "LOGISTICS: Regarding the delivery terms: Our office are easily accessible by tr…" at bounding box center [808, 346] width 362 height 24
copy p "easily accessible by forklift truck"
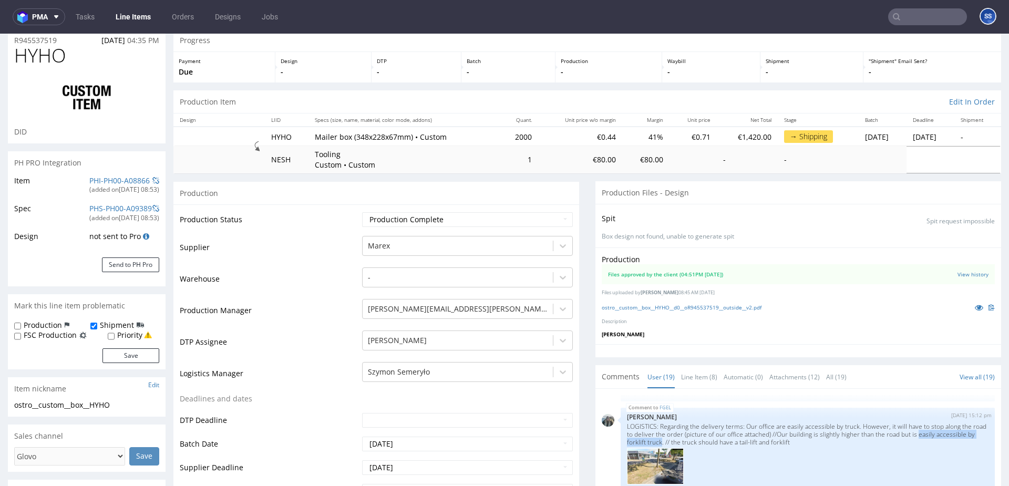
scroll to position [0, 0]
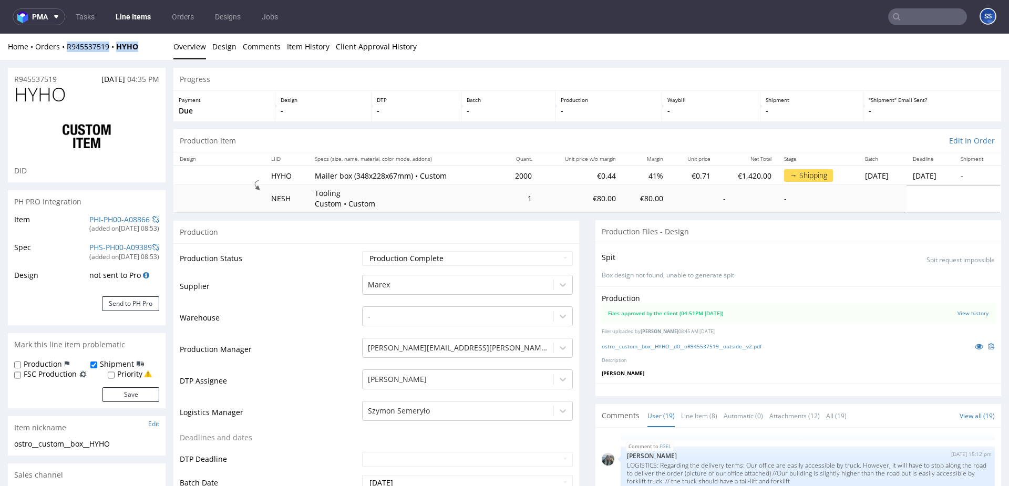
drag, startPoint x: 140, startPoint y: 49, endPoint x: 67, endPoint y: 52, distance: 73.1
click at [67, 52] on div "Home Orders R945537519 HYHO" at bounding box center [87, 47] width 158 height 11
copy div "R945537519 HYHO"
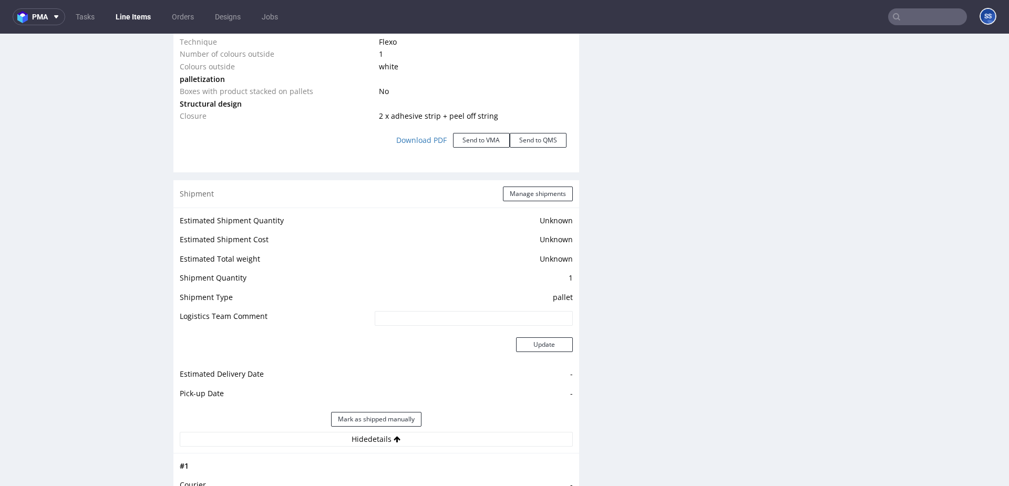
scroll to position [1208, 0]
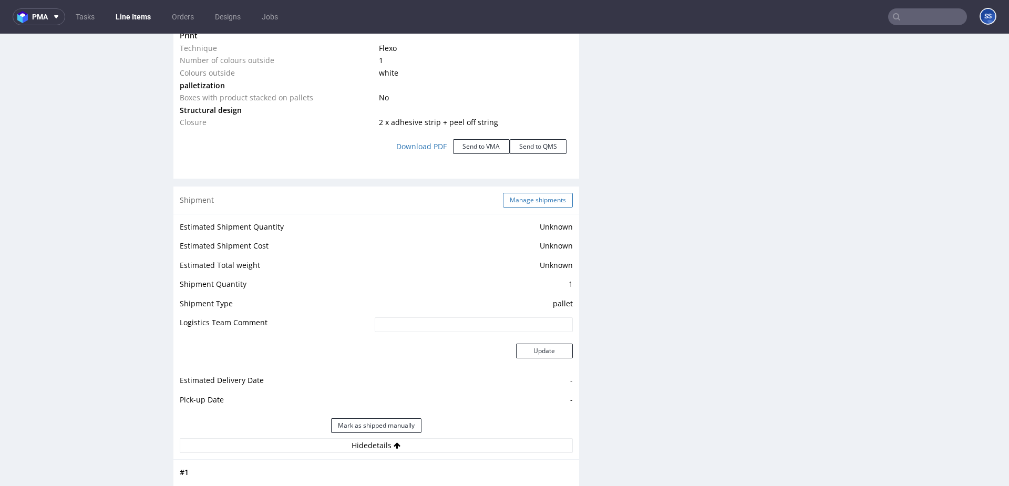
click at [507, 199] on button "Manage shipments" at bounding box center [538, 200] width 70 height 15
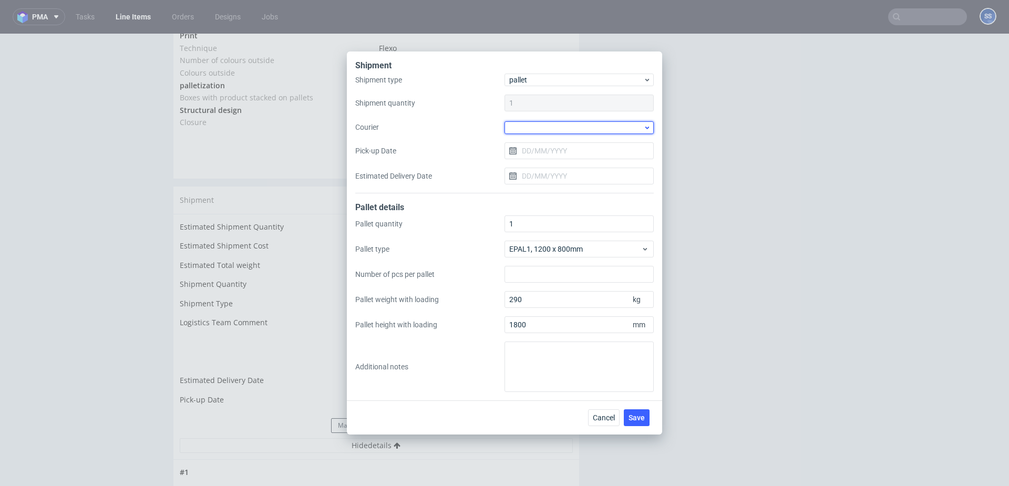
click at [529, 129] on div at bounding box center [579, 127] width 149 height 13
click at [537, 171] on div "DSV" at bounding box center [579, 173] width 141 height 19
click at [553, 151] on input "Pick-up Date" at bounding box center [579, 150] width 149 height 17
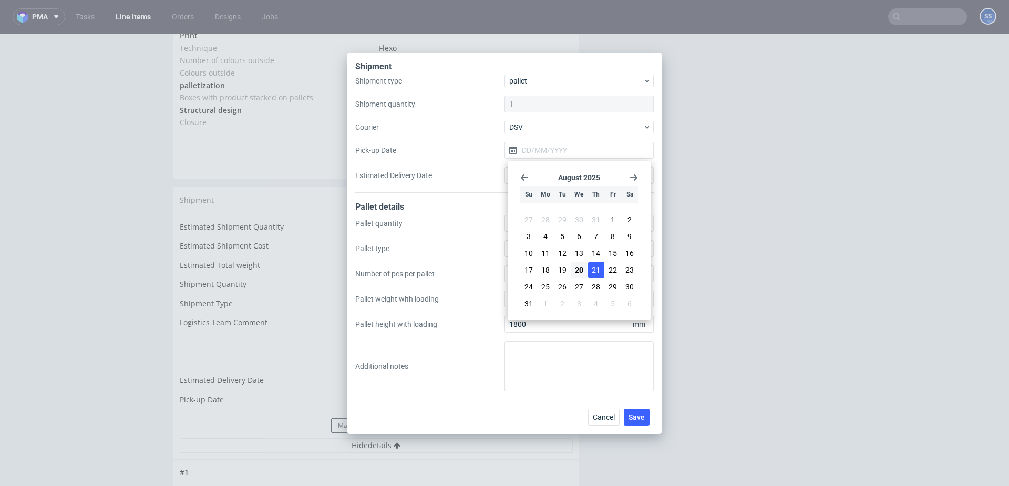
click at [591, 271] on button "21" at bounding box center [596, 270] width 16 height 17
type input "[DATE]"
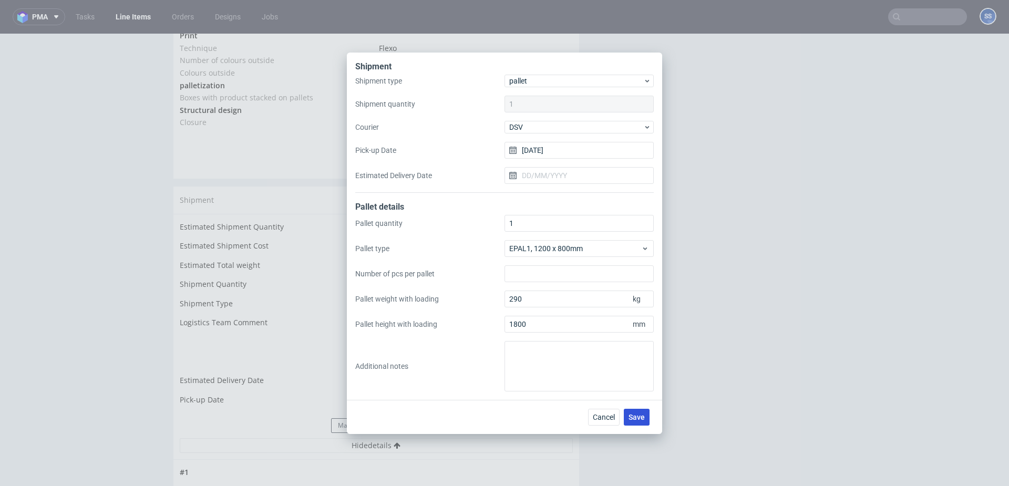
click at [642, 414] on span "Save" at bounding box center [637, 417] width 16 height 7
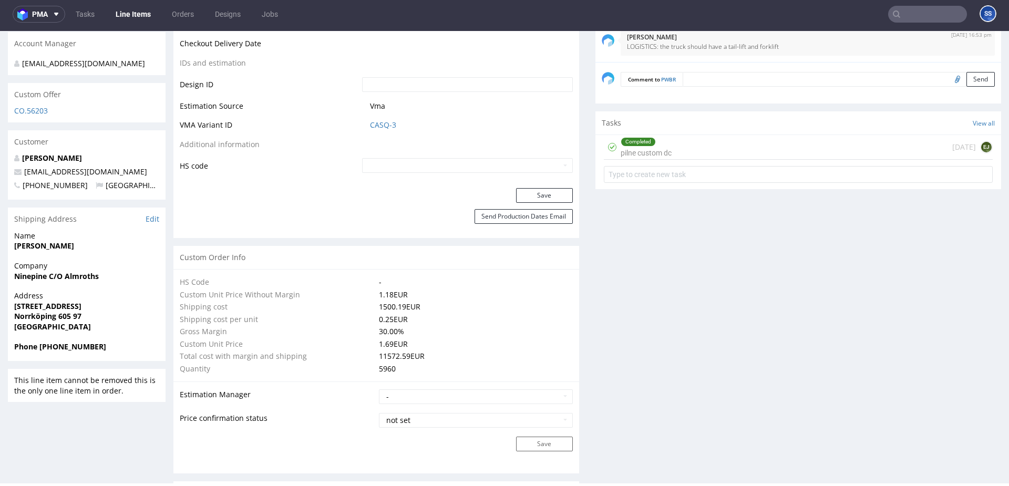
scroll to position [555, 0]
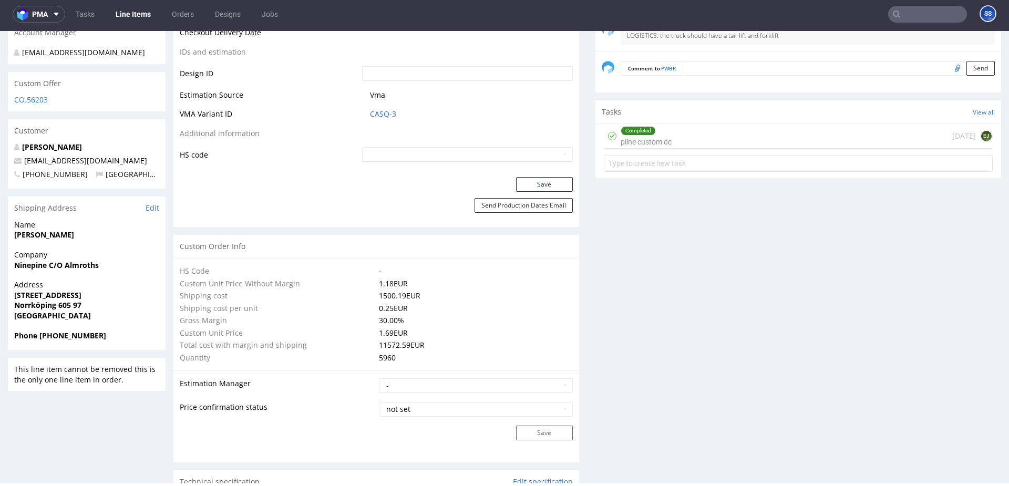
click at [36, 306] on strong "Norrköping 605 97" at bounding box center [47, 305] width 67 height 10
copy strong "[GEOGRAPHIC_DATA]"
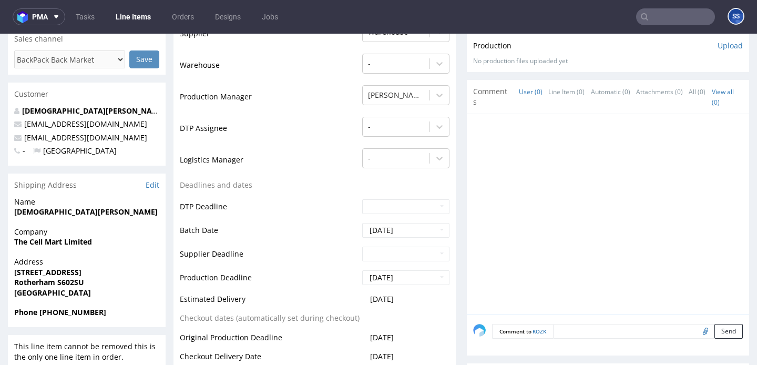
scroll to position [237, 0]
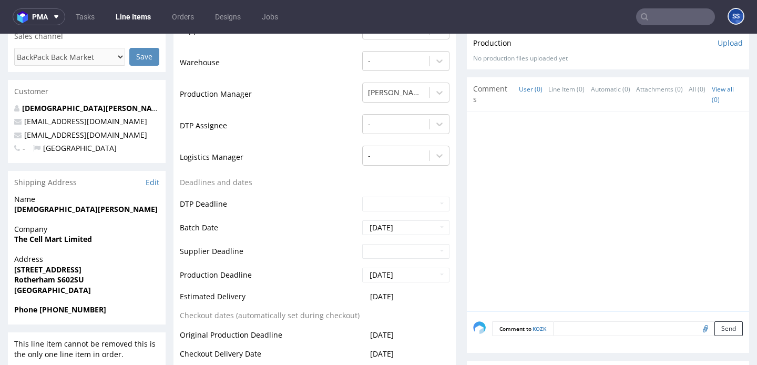
click at [43, 235] on strong "The Cell Mart Limited" at bounding box center [53, 239] width 78 height 10
click at [36, 211] on strong "[DEMOGRAPHIC_DATA][PERSON_NAME]" at bounding box center [85, 209] width 143 height 10
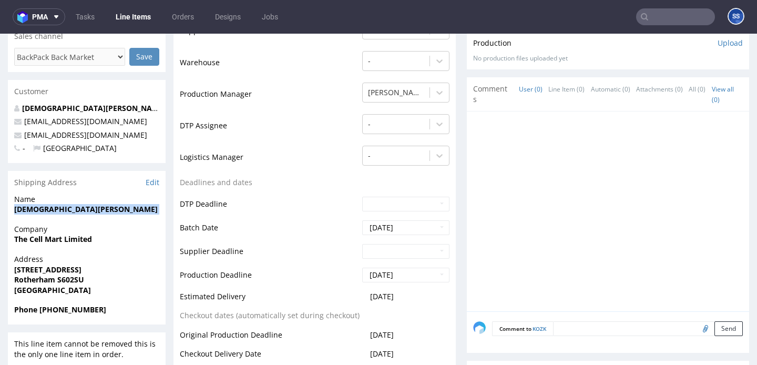
click at [36, 211] on strong "[DEMOGRAPHIC_DATA][PERSON_NAME]" at bounding box center [85, 209] width 143 height 10
click at [36, 271] on strong "[STREET_ADDRESS]" at bounding box center [47, 269] width 67 height 10
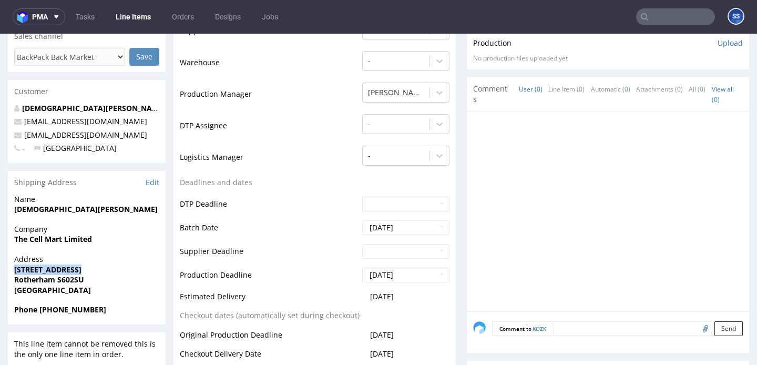
click at [36, 271] on strong "[STREET_ADDRESS]" at bounding box center [47, 269] width 67 height 10
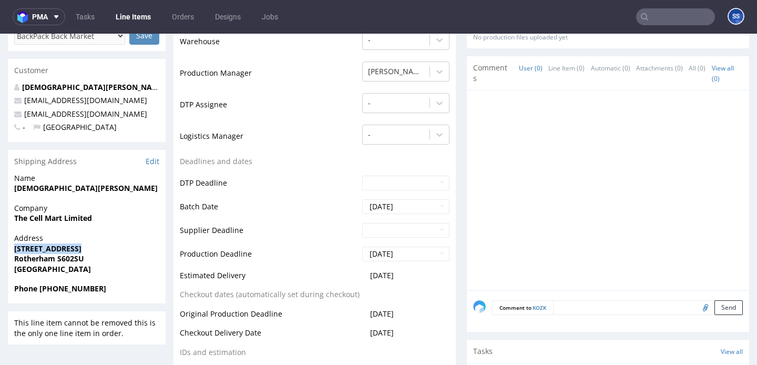
click at [43, 257] on strong "Rotherham S602SU" at bounding box center [49, 258] width 70 height 10
click at [69, 257] on strong "Rotherham S602SU" at bounding box center [49, 258] width 70 height 10
drag, startPoint x: 110, startPoint y: 114, endPoint x: 26, endPoint y: 115, distance: 84.6
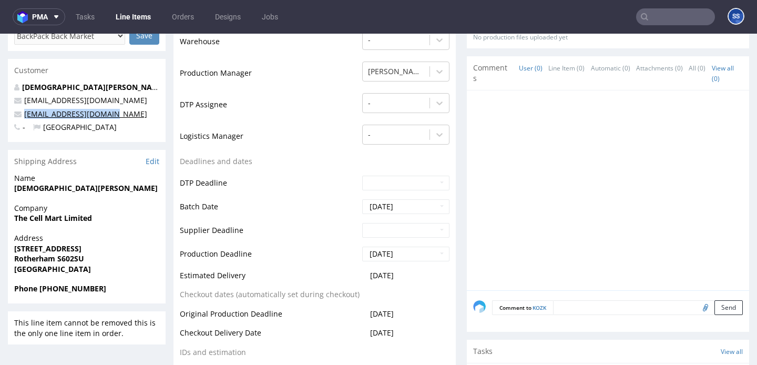
click at [26, 115] on p "zubair@thecellmart.com" at bounding box center [86, 114] width 145 height 11
copy link "zubair@thecellmart.com"
drag, startPoint x: 86, startPoint y: 289, endPoint x: 40, endPoint y: 290, distance: 45.7
click at [40, 290] on span "Phone +44 07534465516" at bounding box center [86, 289] width 145 height 11
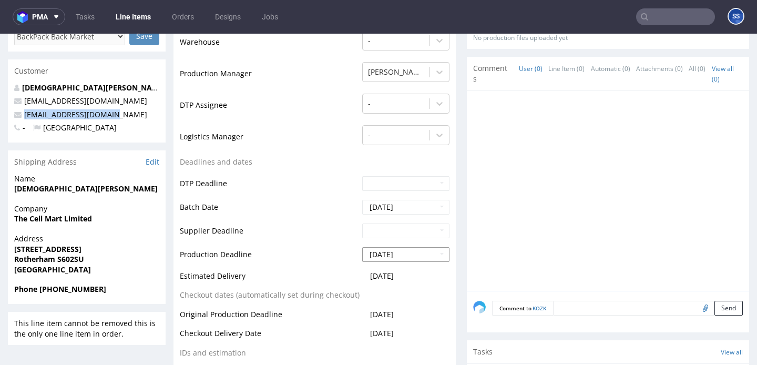
copy strong "+44 07534465516"
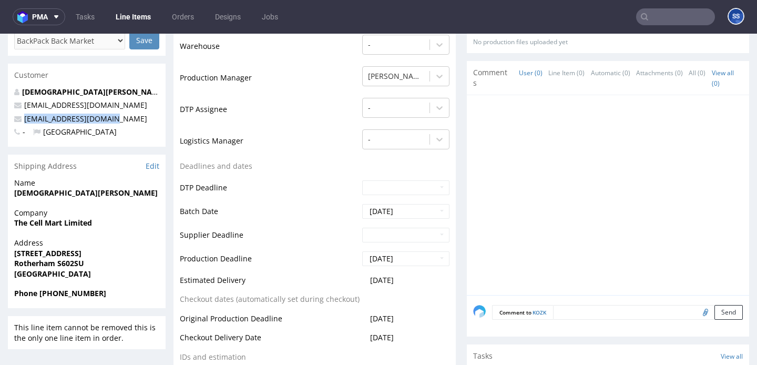
scroll to position [0, 0]
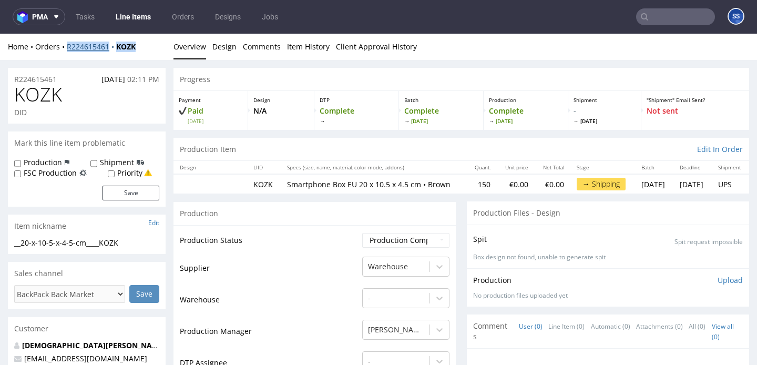
drag, startPoint x: 134, startPoint y: 48, endPoint x: 68, endPoint y: 49, distance: 65.7
click at [68, 49] on div "Home Orders R224615461 KOZK" at bounding box center [87, 47] width 158 height 11
copy div "R224615461 KOZK"
drag, startPoint x: 147, startPoint y: 49, endPoint x: 66, endPoint y: 48, distance: 80.9
click at [66, 48] on div "Home Orders R224615461 KOZK" at bounding box center [87, 47] width 158 height 11
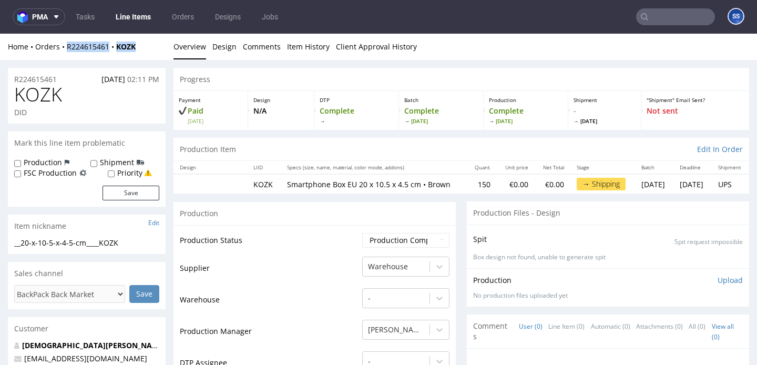
copy div "R224615461 KOZK"
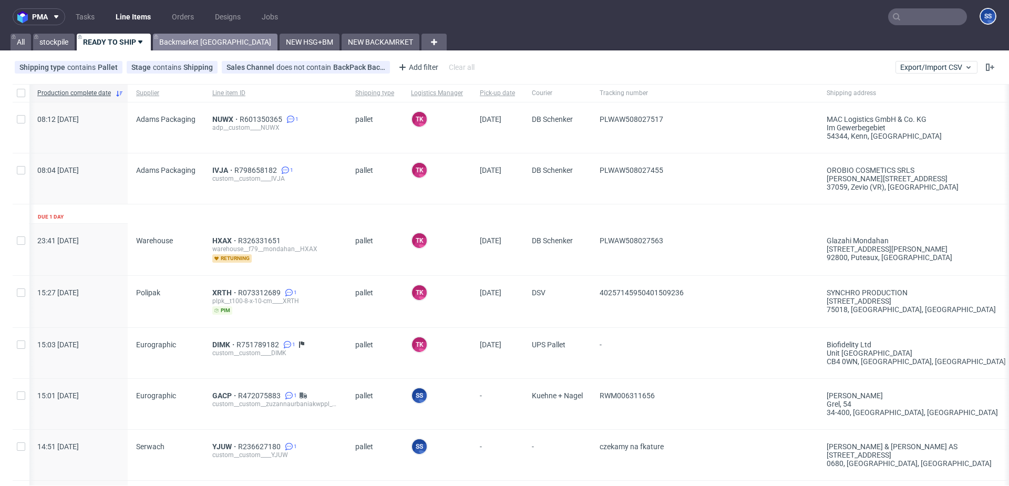
click at [202, 39] on link "Backmarket [GEOGRAPHIC_DATA]" at bounding box center [215, 42] width 125 height 17
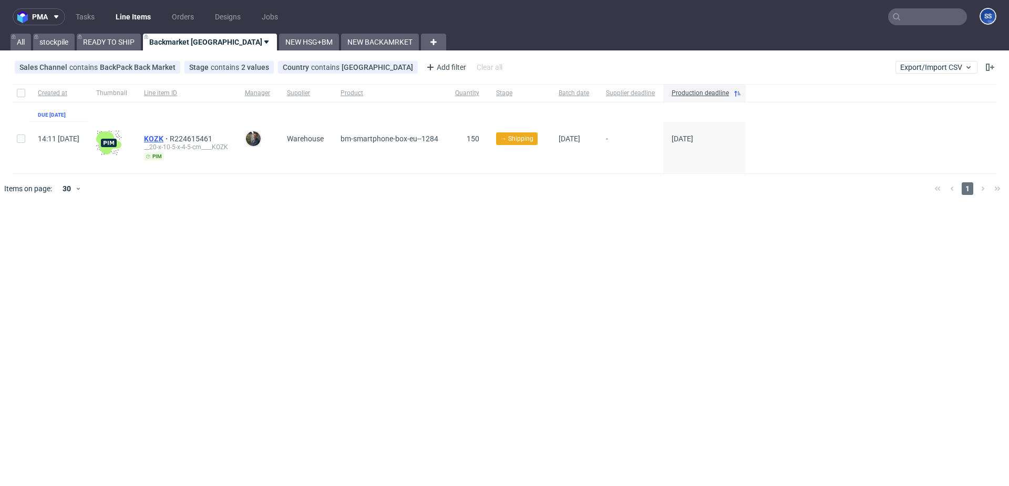
click at [170, 138] on span "KOZK" at bounding box center [157, 139] width 26 height 8
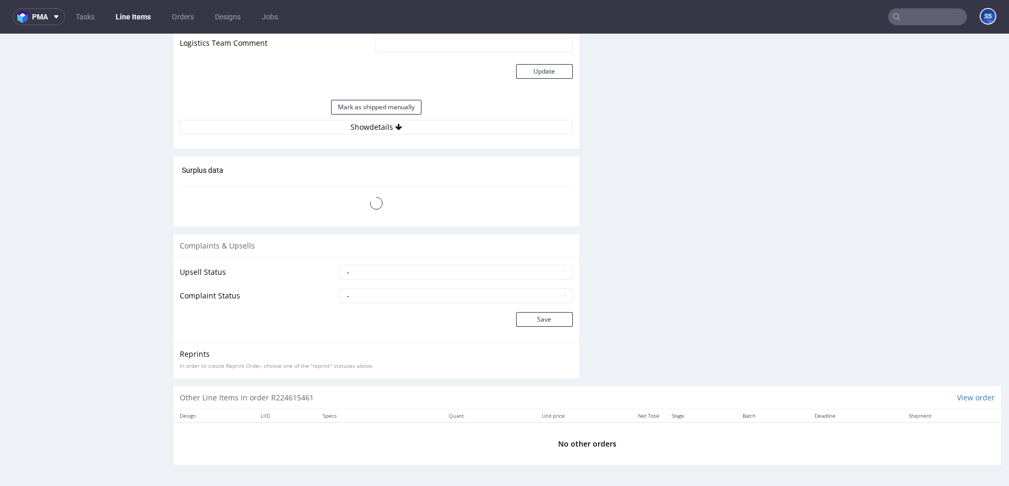
scroll to position [3, 0]
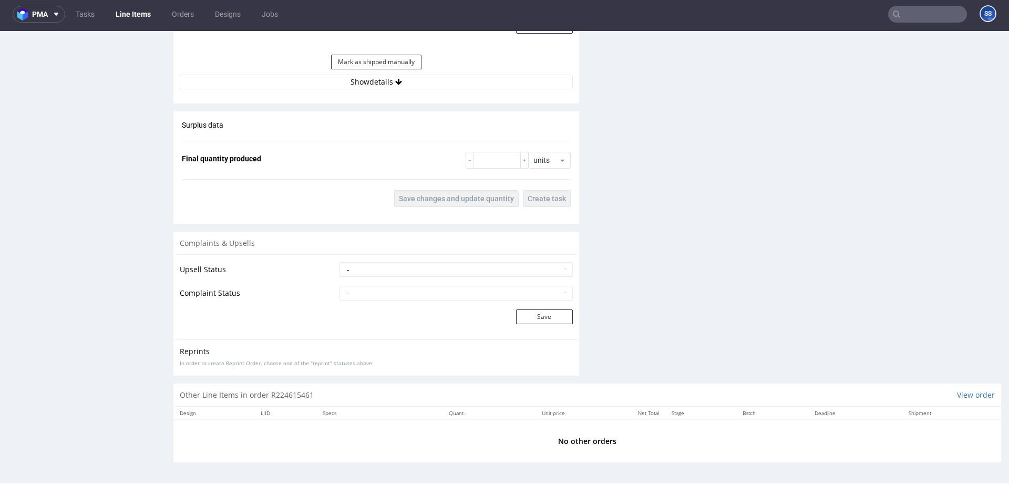
click at [399, 87] on button "Show details" at bounding box center [376, 82] width 393 height 15
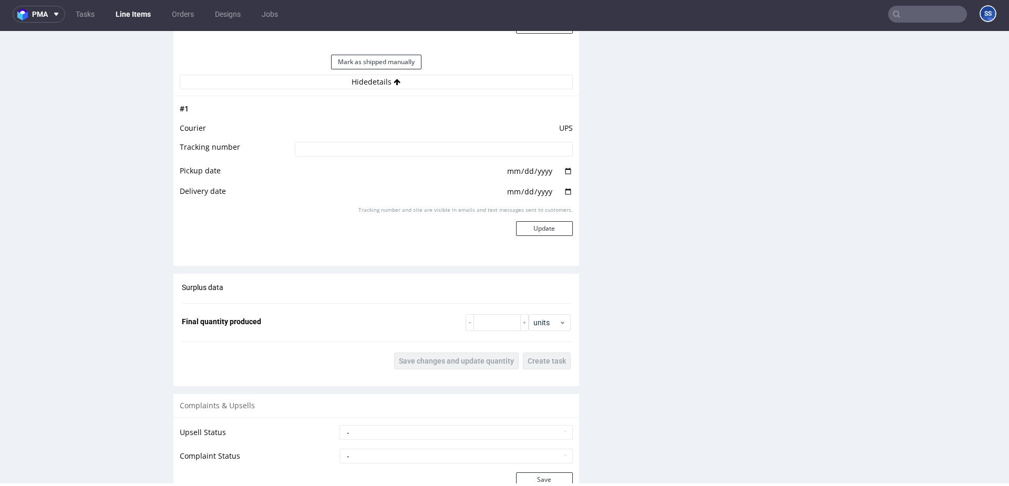
click at [369, 155] on input at bounding box center [434, 149] width 278 height 15
paste input "1Z5A15806894242912"
type input "1Z5A15806894242912"
click at [530, 225] on button "Update" at bounding box center [544, 228] width 57 height 15
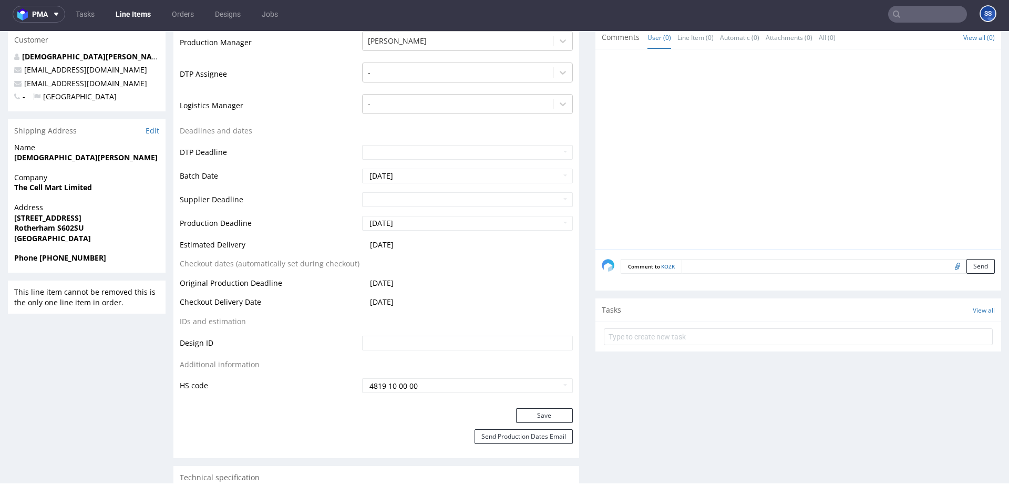
scroll to position [0, 0]
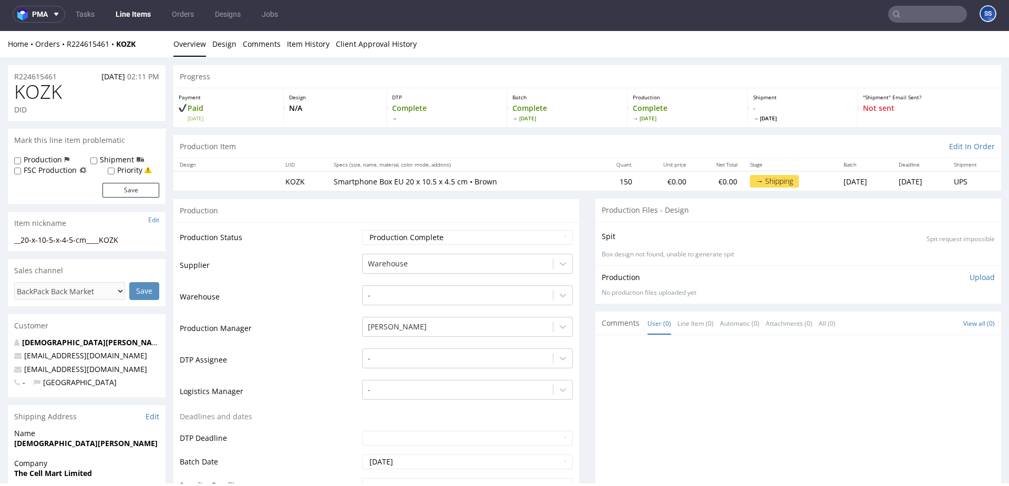
click at [139, 14] on link "Line Items" at bounding box center [133, 14] width 48 height 17
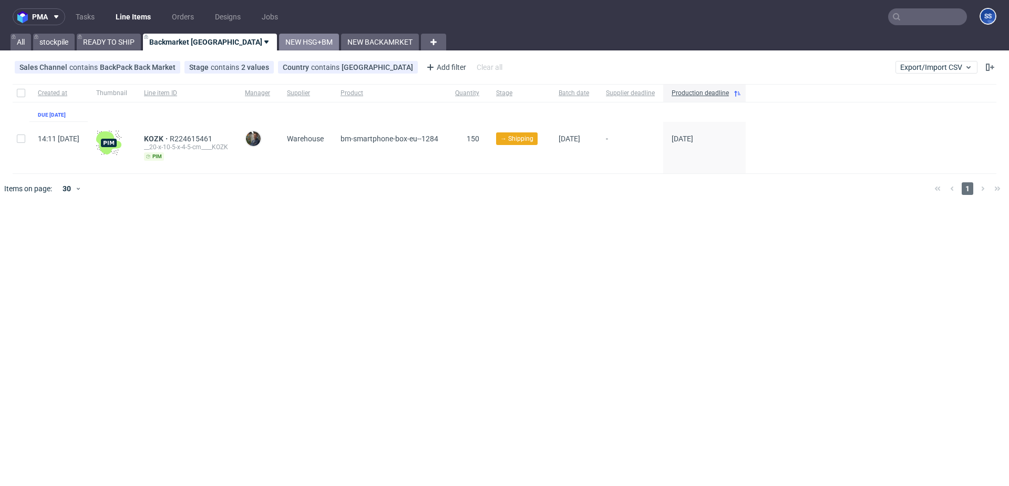
click at [279, 38] on link "NEW HSG+BM" at bounding box center [309, 42] width 60 height 17
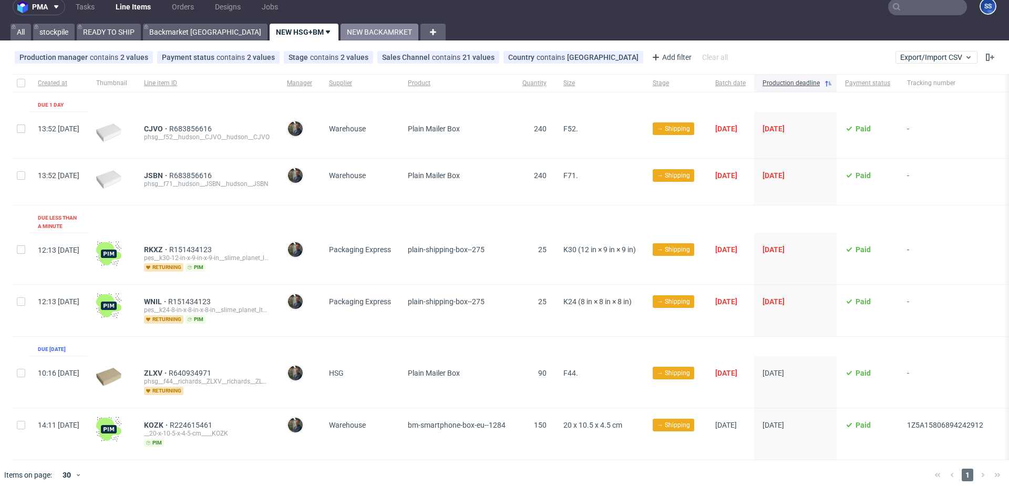
click at [341, 28] on link "NEW BACKAMRKET" at bounding box center [380, 32] width 78 height 17
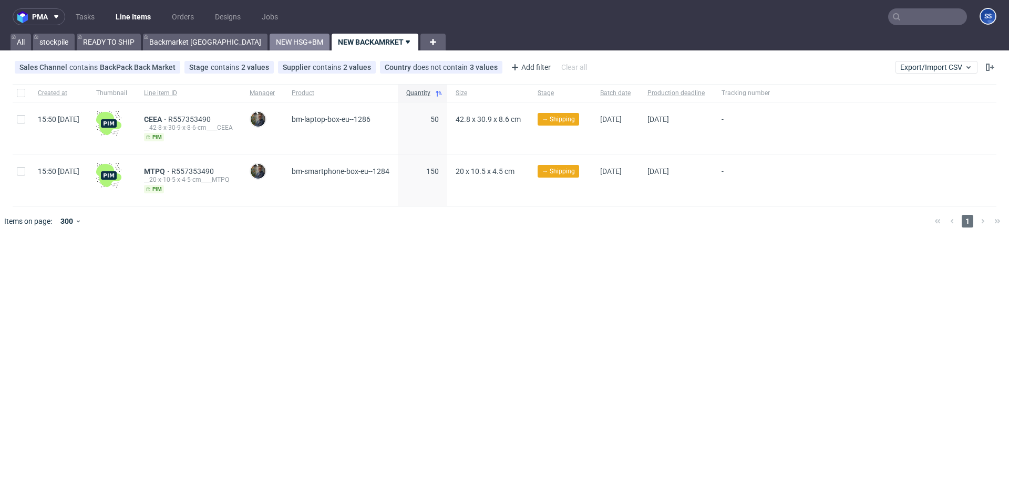
click at [270, 42] on link "NEW HSG+BM" at bounding box center [300, 42] width 60 height 17
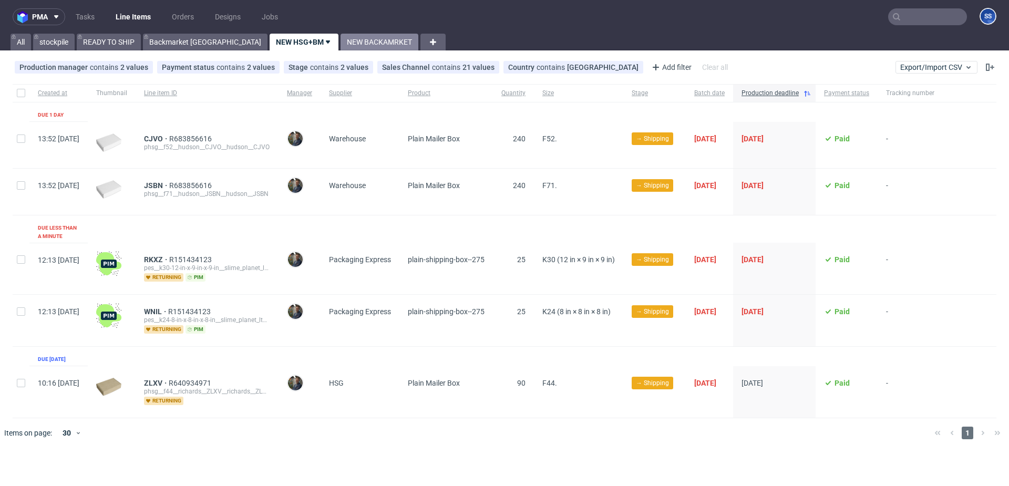
click at [341, 41] on link "NEW BACKAMRKET" at bounding box center [380, 42] width 78 height 17
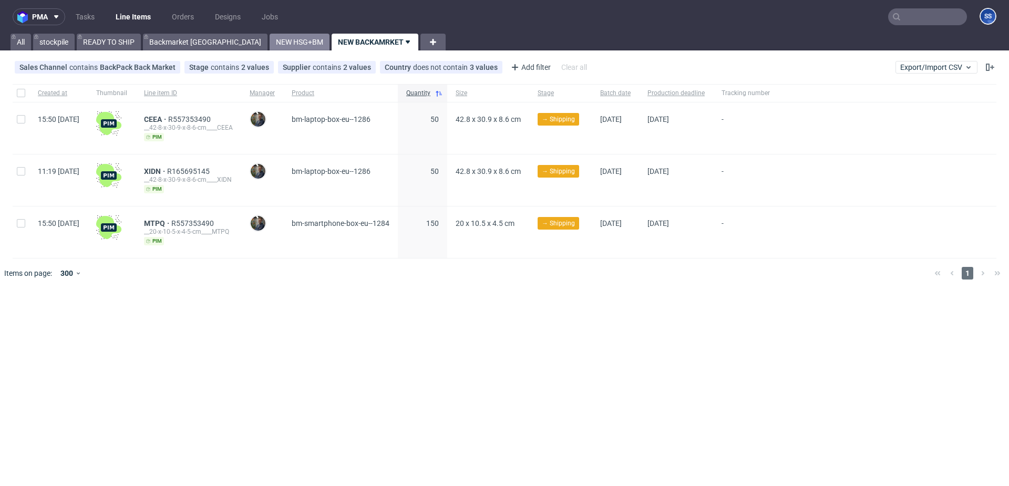
click at [270, 43] on link "NEW HSG+BM" at bounding box center [300, 42] width 60 height 17
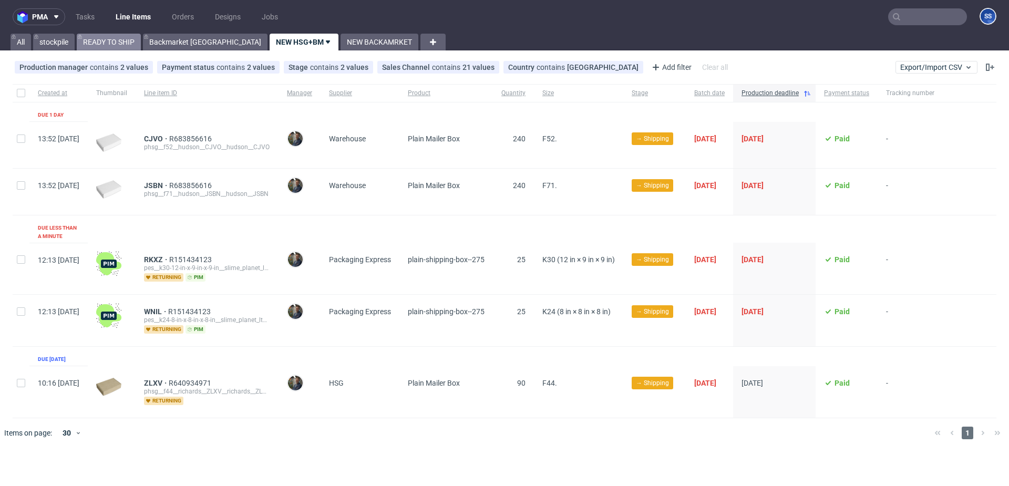
click at [135, 47] on link "READY TO SHIP" at bounding box center [109, 42] width 64 height 17
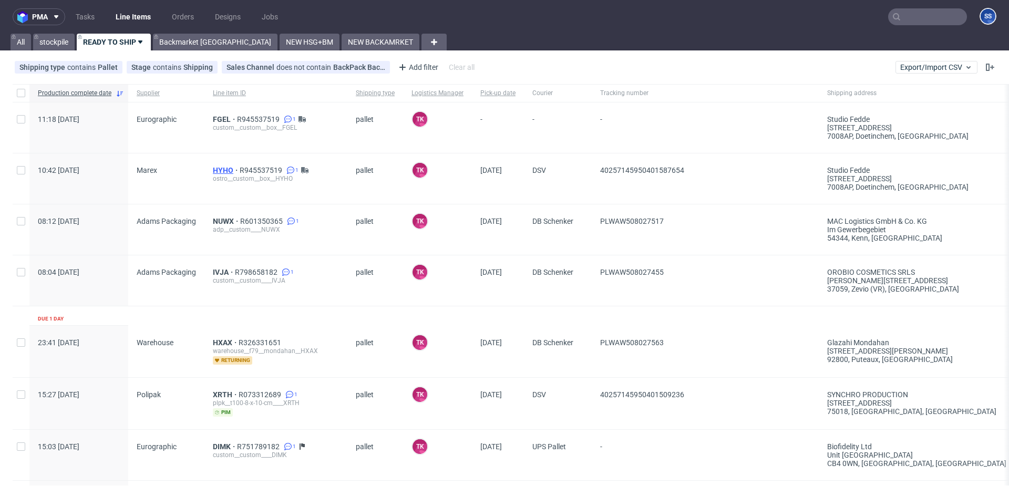
click at [214, 166] on span "HYHO" at bounding box center [226, 170] width 27 height 8
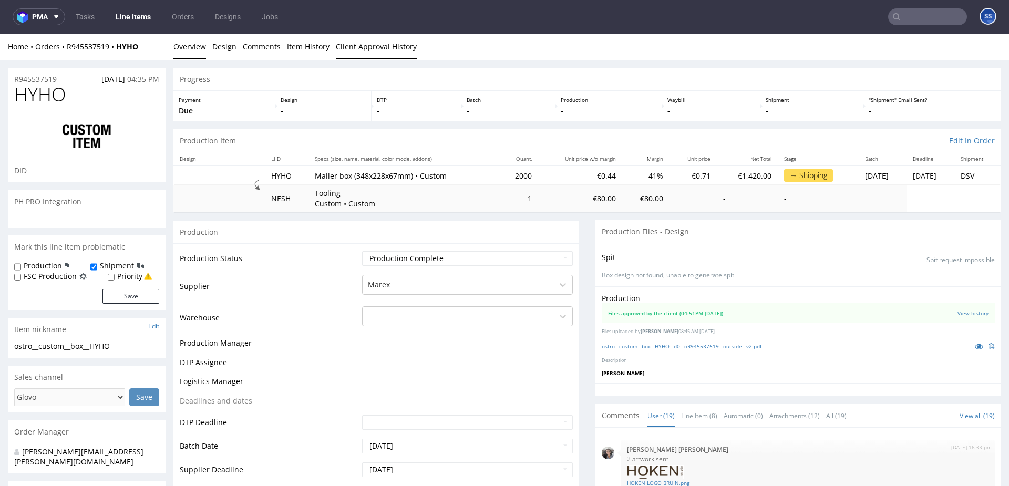
scroll to position [767, 0]
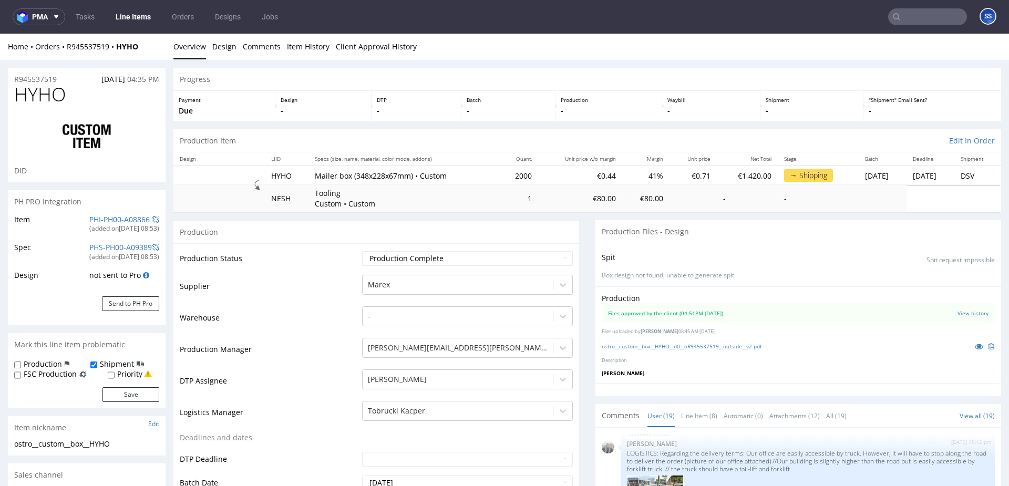
click at [140, 20] on link "Line Items" at bounding box center [133, 16] width 48 height 17
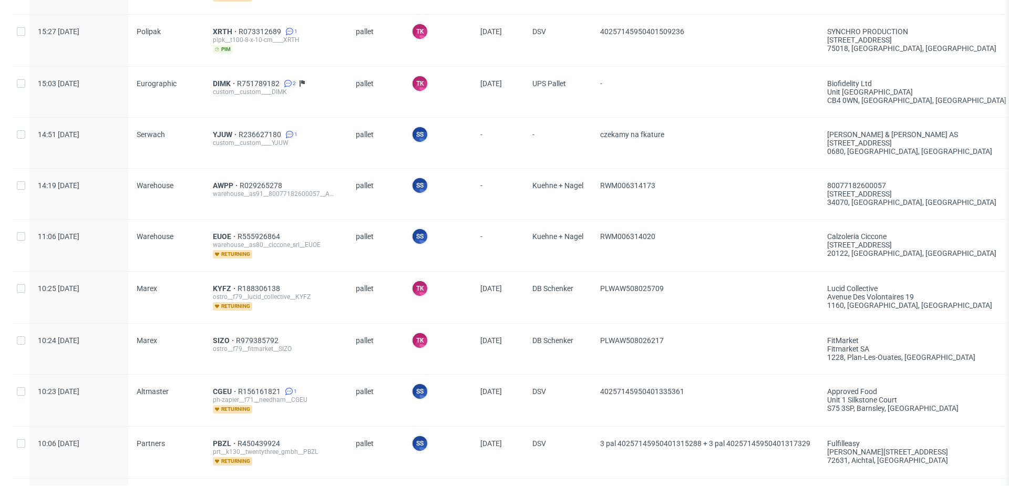
scroll to position [634, 0]
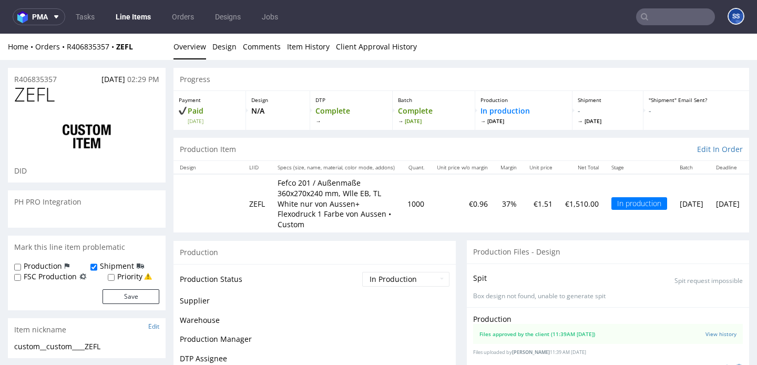
scroll to position [99, 0]
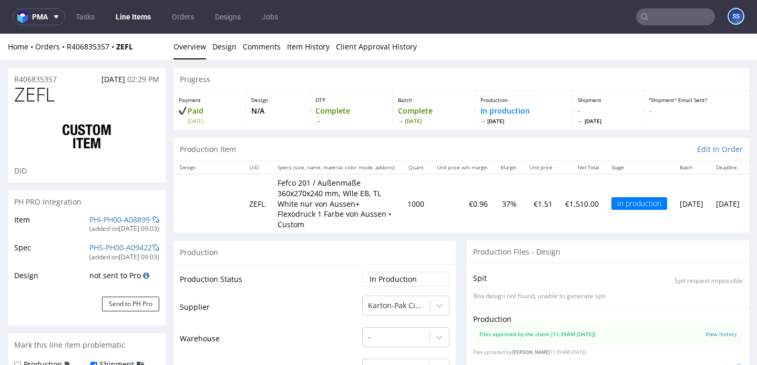
select select "in_progress"
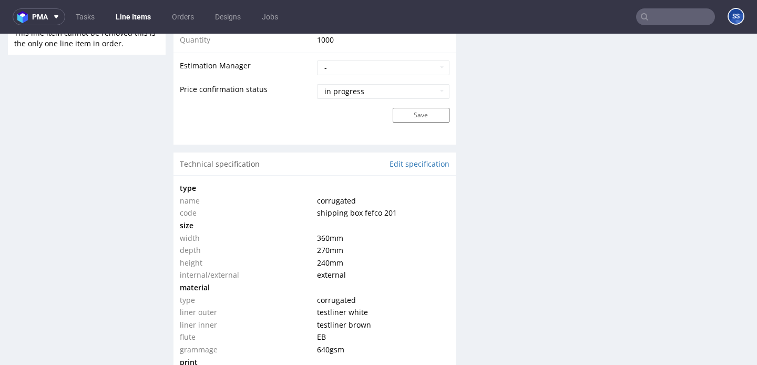
scroll to position [948, 0]
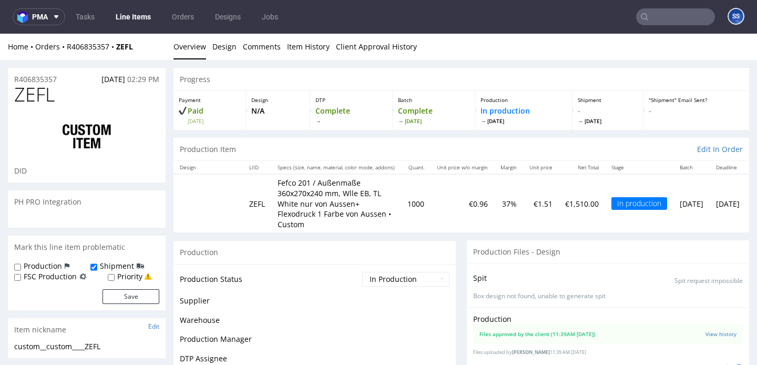
scroll to position [363, 0]
select select "in_progress"
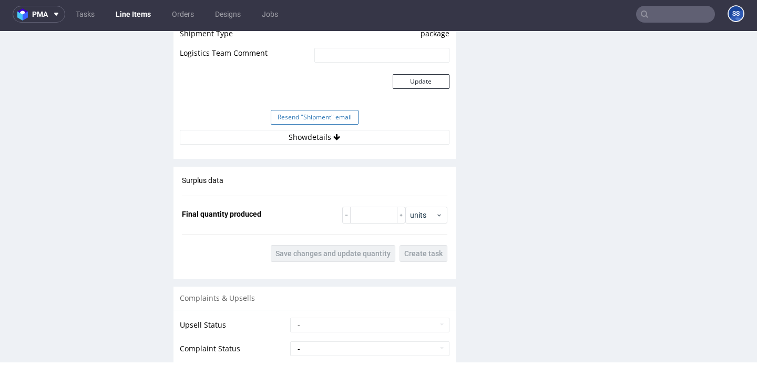
scroll to position [1012, 0]
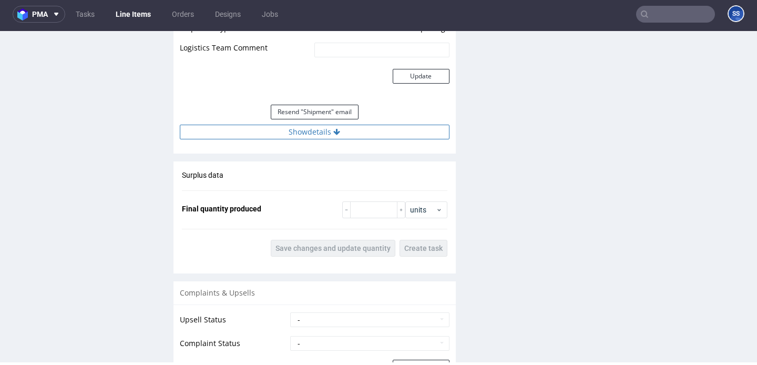
click at [331, 131] on button "Show details" at bounding box center [315, 132] width 270 height 15
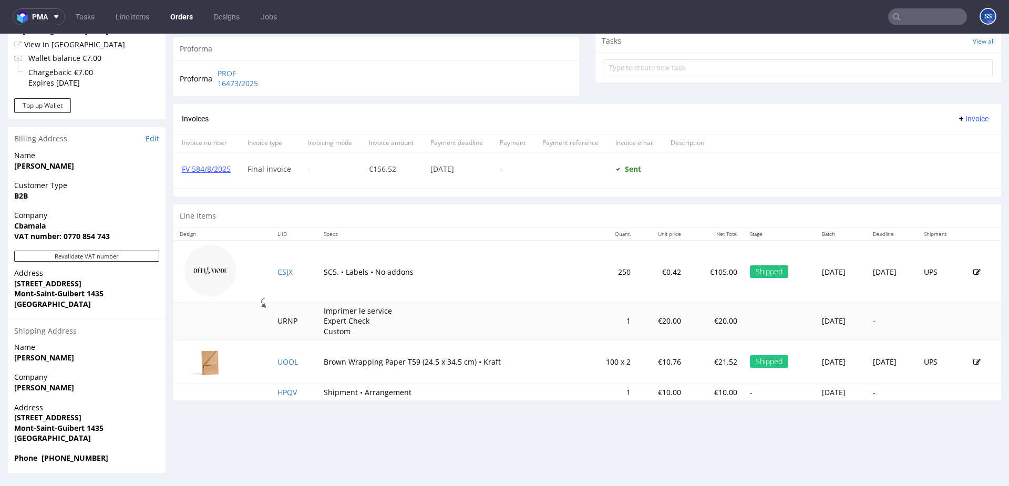
scroll to position [3, 0]
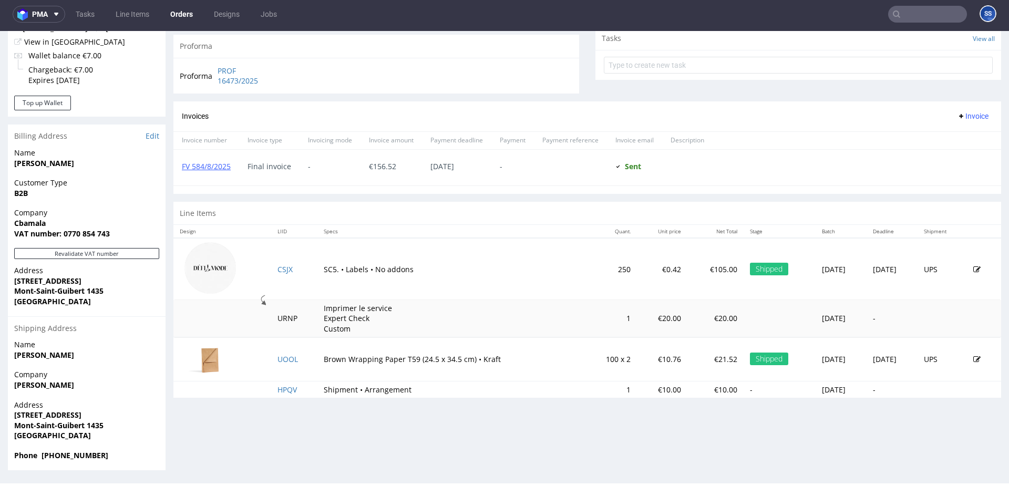
drag, startPoint x: 343, startPoint y: 357, endPoint x: 350, endPoint y: 359, distance: 7.5
click at [343, 357] on td "Brown Wrapping Paper T59 (24.5 x 34.5 cm) • Kraft" at bounding box center [450, 359] width 267 height 44
click at [360, 361] on td "Brown Wrapping Paper T59 (24.5 x 34.5 cm) • Kraft" at bounding box center [450, 359] width 267 height 44
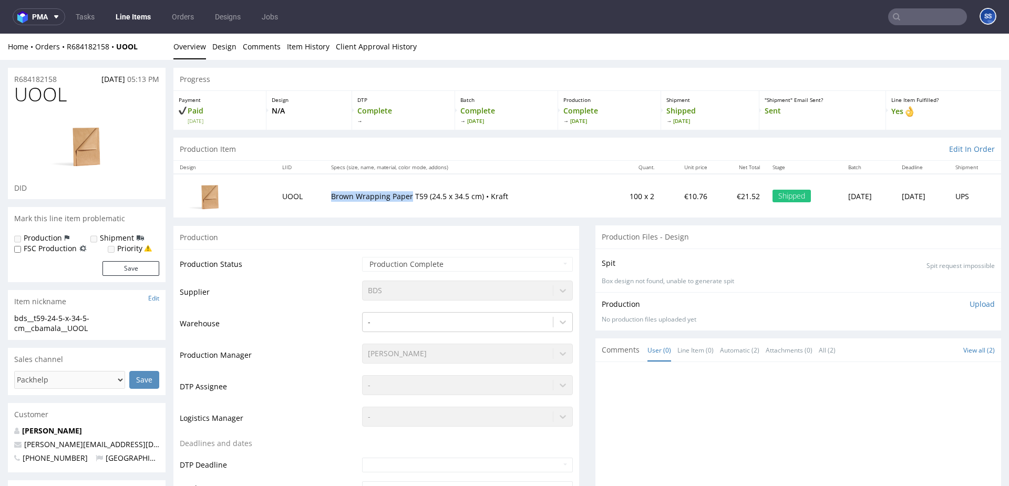
drag, startPoint x: 317, startPoint y: 198, endPoint x: 399, endPoint y: 199, distance: 82.0
click at [399, 199] on td "Brown Wrapping Paper T59 (24.5 x 34.5 cm) • Kraft" at bounding box center [465, 196] width 281 height 44
copy p "Brown Wrapping Paper"
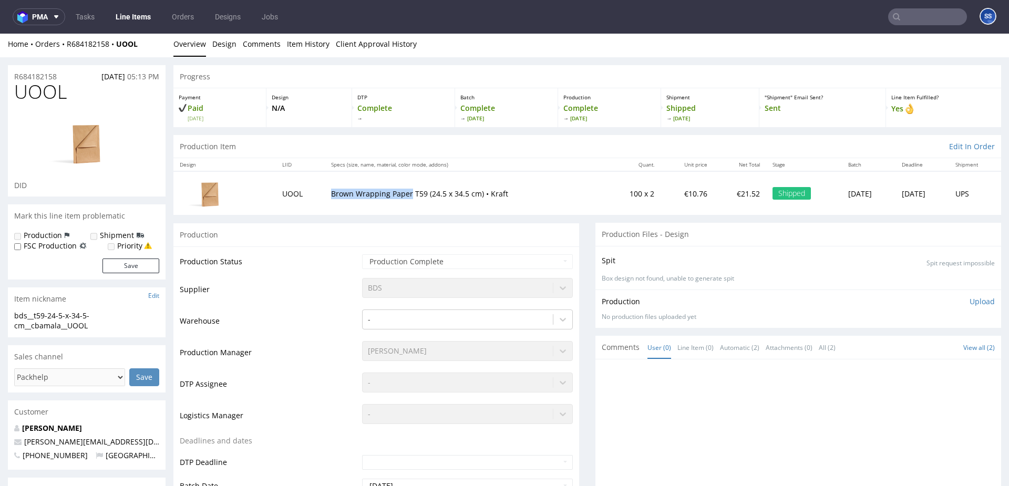
click at [144, 48] on div "Home Orders R684182158 UOOL" at bounding box center [87, 44] width 158 height 11
click at [124, 47] on div "Home Orders R684182158 UOOL" at bounding box center [87, 44] width 158 height 11
click at [145, 50] on div "Home Orders R684182158 UOOL Overview Design Comments Item History Client Approv…" at bounding box center [504, 44] width 1009 height 26
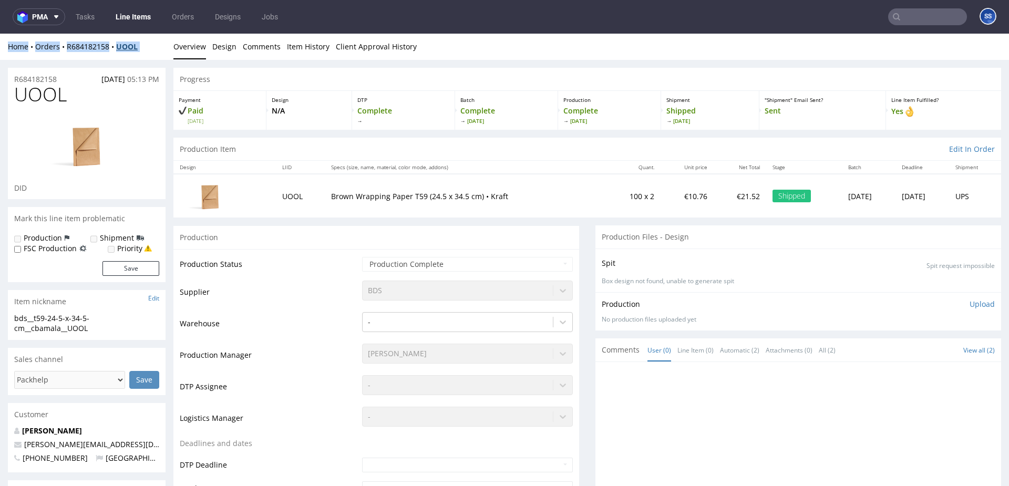
drag, startPoint x: 137, startPoint y: 43, endPoint x: 121, endPoint y: 45, distance: 16.0
click at [121, 45] on div "Home Orders R684182158 UOOL" at bounding box center [87, 47] width 158 height 11
click at [141, 56] on div "Home Orders R684182158 UOOL Overview Design Comments Item History Client Approv…" at bounding box center [504, 47] width 1009 height 26
drag, startPoint x: 146, startPoint y: 46, endPoint x: 123, endPoint y: 47, distance: 23.1
click at [123, 47] on div "Home Orders R684182158 UOOL" at bounding box center [87, 47] width 158 height 11
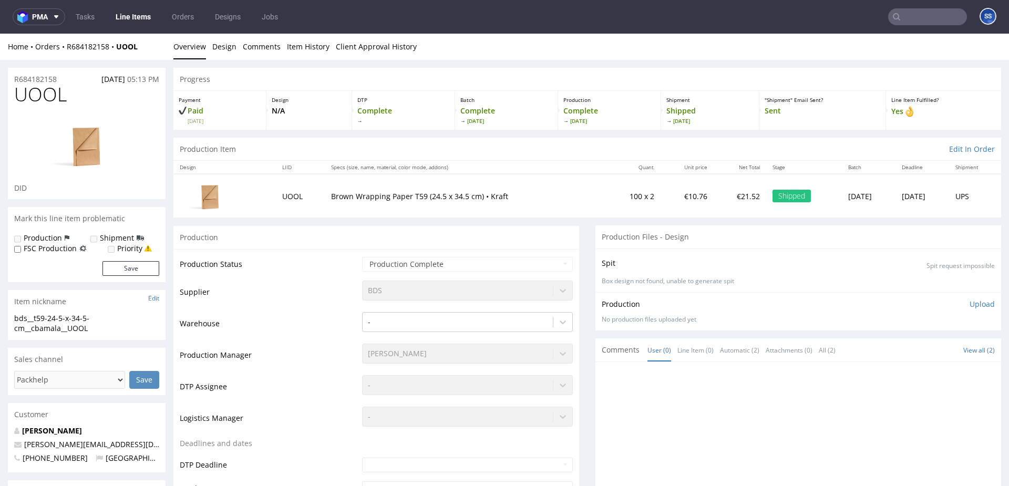
drag, startPoint x: 135, startPoint y: 53, endPoint x: 142, endPoint y: 52, distance: 7.4
click at [138, 53] on div "Home Orders R684182158 UOOL Overview Design Comments Item History Client Approv…" at bounding box center [504, 47] width 1009 height 26
drag, startPoint x: 157, startPoint y: 46, endPoint x: 132, endPoint y: 47, distance: 25.2
click at [132, 47] on div "Home Orders R684182158 UOOL" at bounding box center [87, 47] width 158 height 11
drag, startPoint x: 121, startPoint y: 54, endPoint x: 114, endPoint y: 52, distance: 7.7
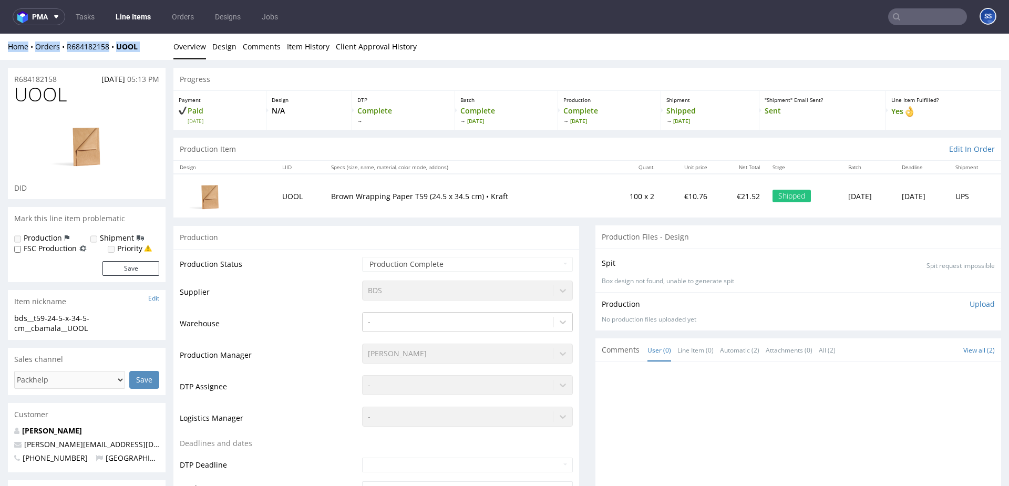
click at [121, 54] on div "Home Orders R684182158 UOOL Overview Design Comments Item History Client Approv…" at bounding box center [504, 47] width 1009 height 26
drag, startPoint x: 142, startPoint y: 46, endPoint x: 117, endPoint y: 47, distance: 25.8
click at [117, 47] on div "Home Orders R684182158 UOOL" at bounding box center [87, 47] width 158 height 11
copy div "Home Orders R684182158 UOOL Overview Design Comments Item History Client Approv…"
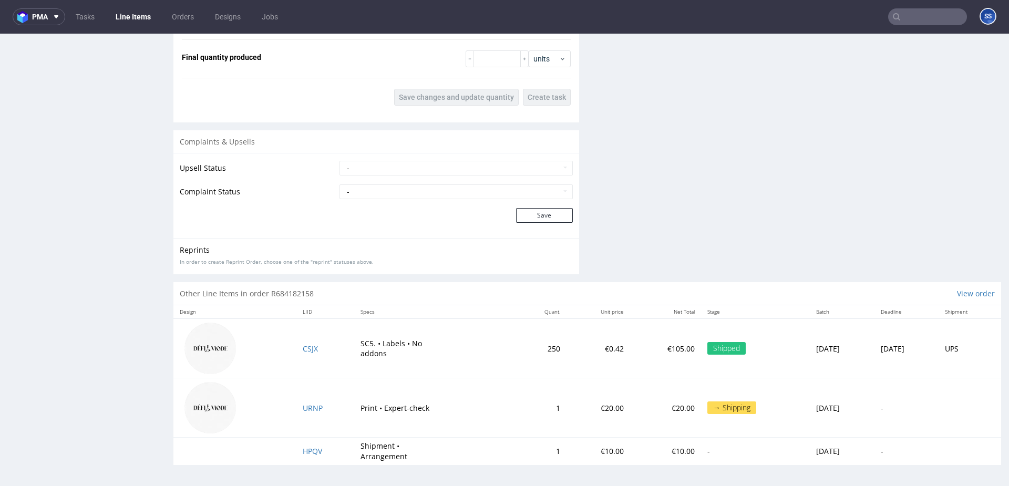
scroll to position [3, 0]
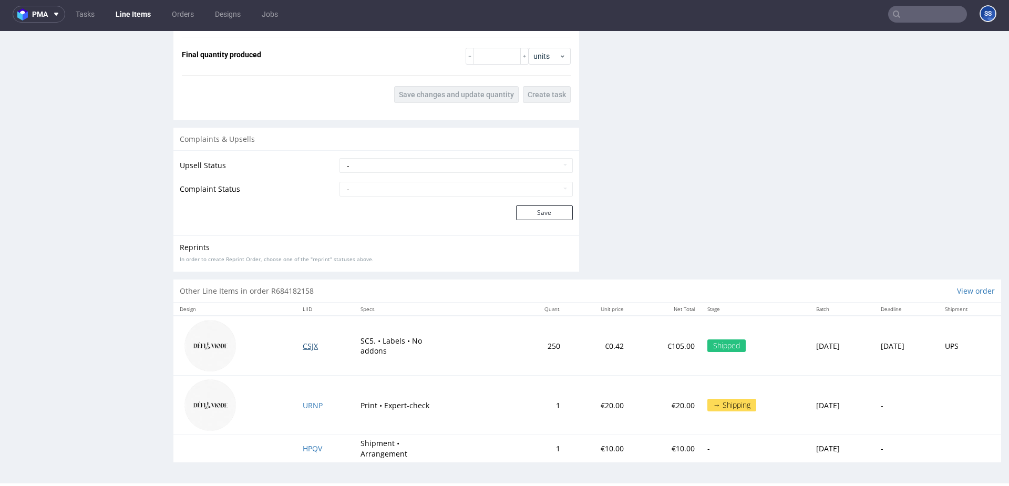
click at [303, 348] on span "CSJX" at bounding box center [310, 346] width 15 height 10
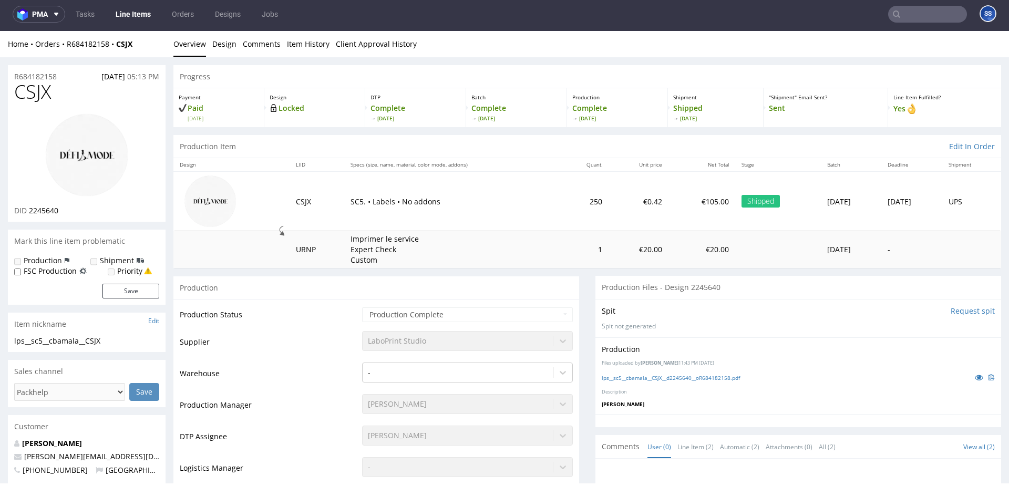
scroll to position [2, 0]
drag, startPoint x: 140, startPoint y: 44, endPoint x: 118, endPoint y: 45, distance: 21.6
click at [118, 45] on div "Home Orders R684182158 CSJX" at bounding box center [87, 42] width 158 height 11
copy strong "CSJX"
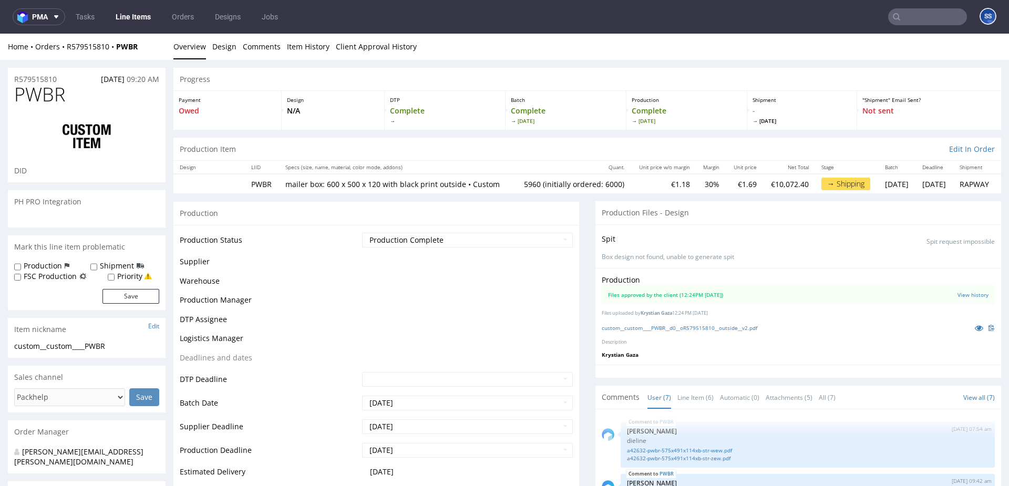
scroll to position [94, 0]
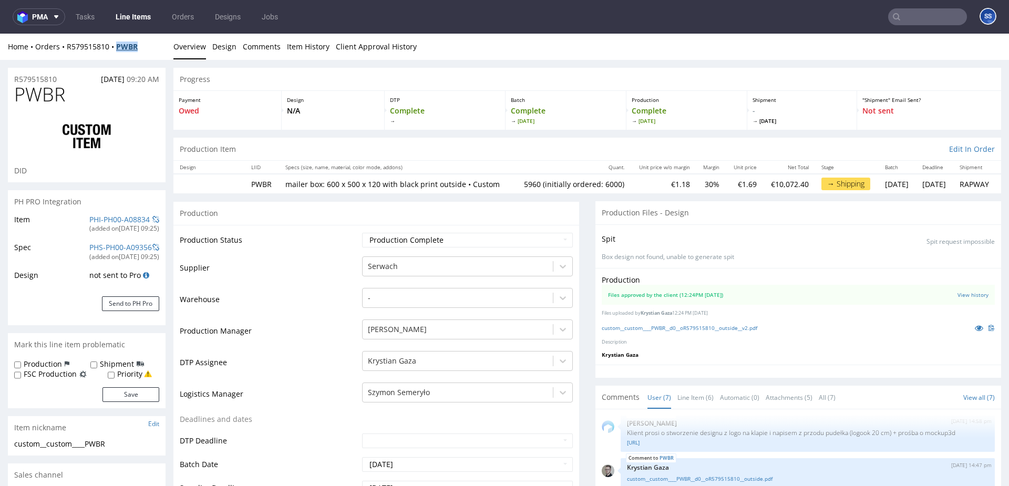
drag, startPoint x: 143, startPoint y: 52, endPoint x: 118, endPoint y: 50, distance: 25.2
click at [118, 50] on div "Home Orders R579515810 PWBR" at bounding box center [87, 47] width 158 height 11
copy strong "PWBR"
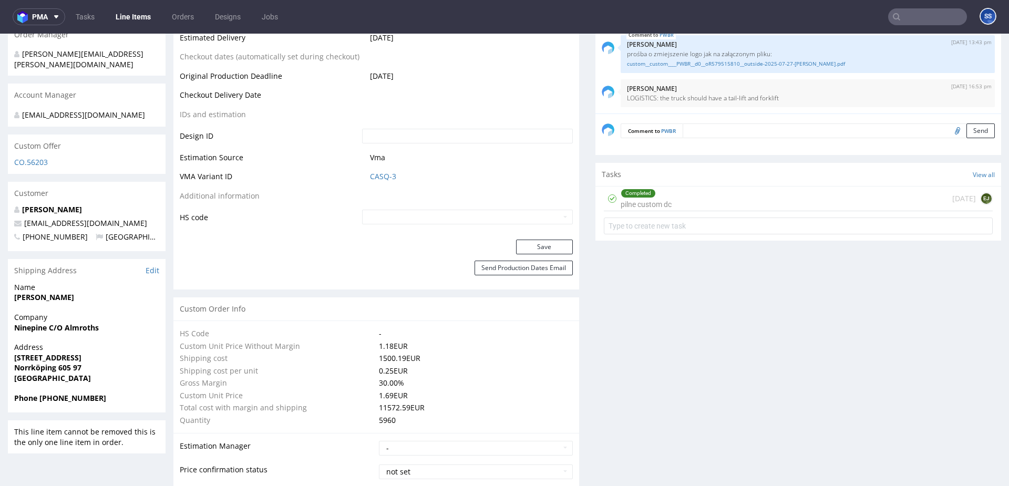
scroll to position [520, 0]
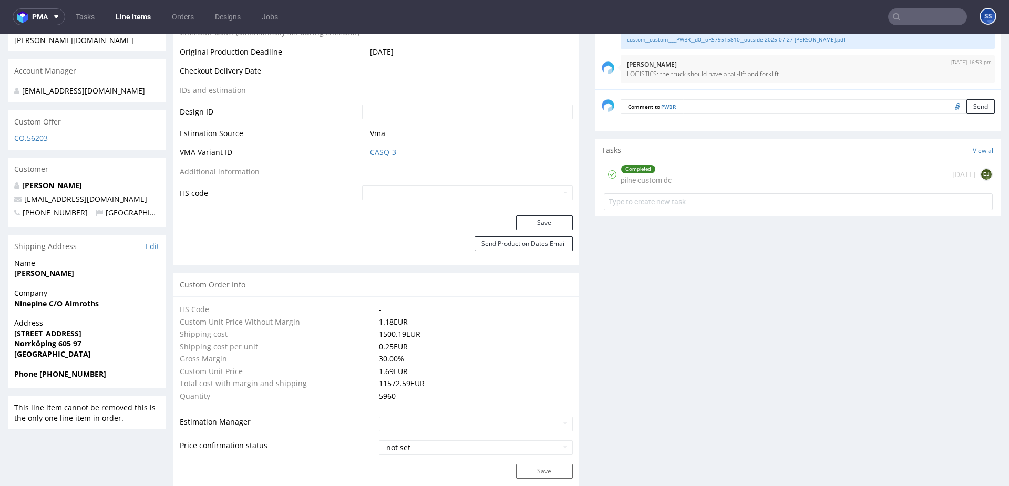
click at [28, 342] on strong "Norrköping 605 97" at bounding box center [47, 343] width 67 height 10
click at [28, 342] on strong "Norrköping 605 97" at bounding box center [47, 342] width 67 height 10
copy strong "Norrköping"
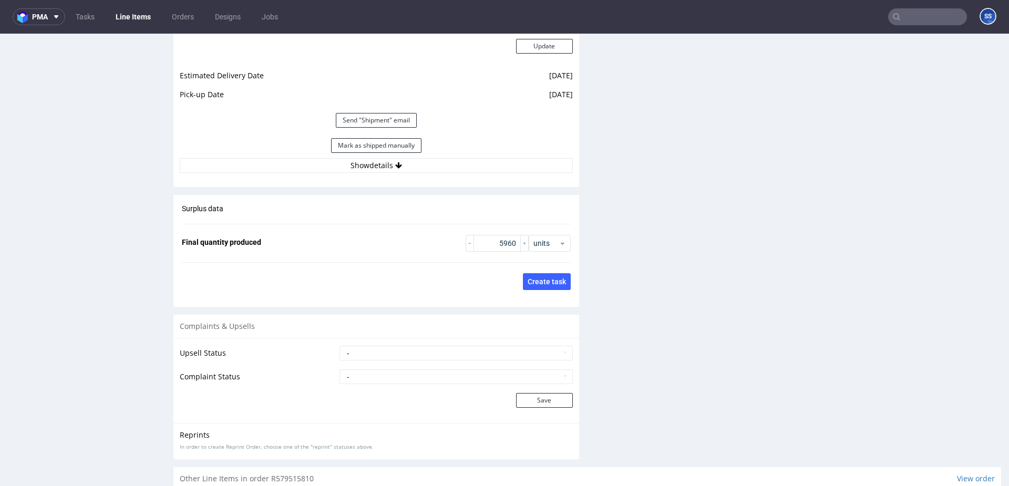
scroll to position [1481, 0]
click at [411, 174] on button "Show details" at bounding box center [376, 166] width 393 height 15
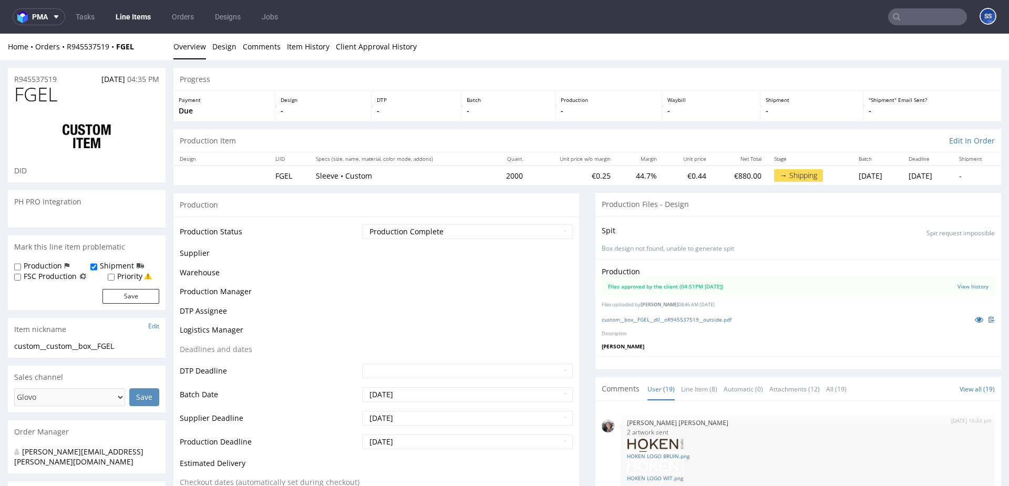
scroll to position [767, 0]
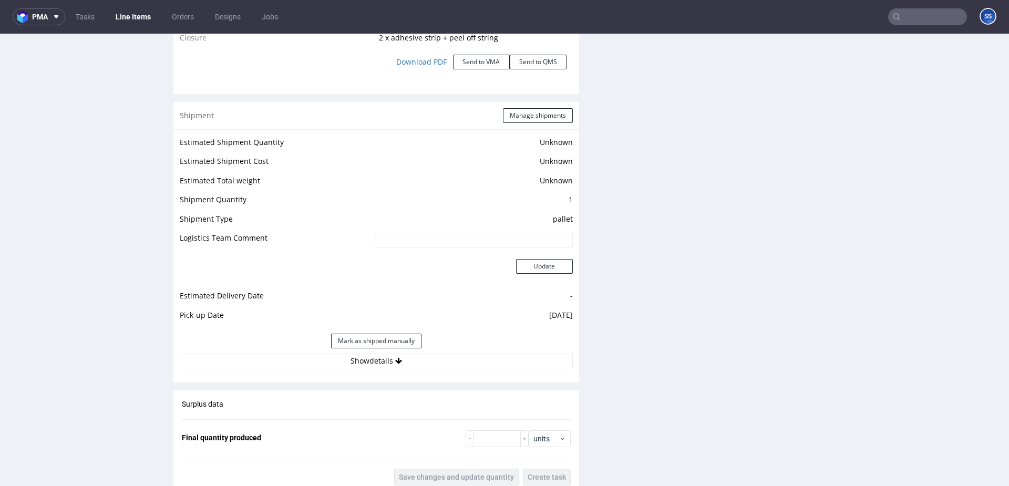
scroll to position [1296, 0]
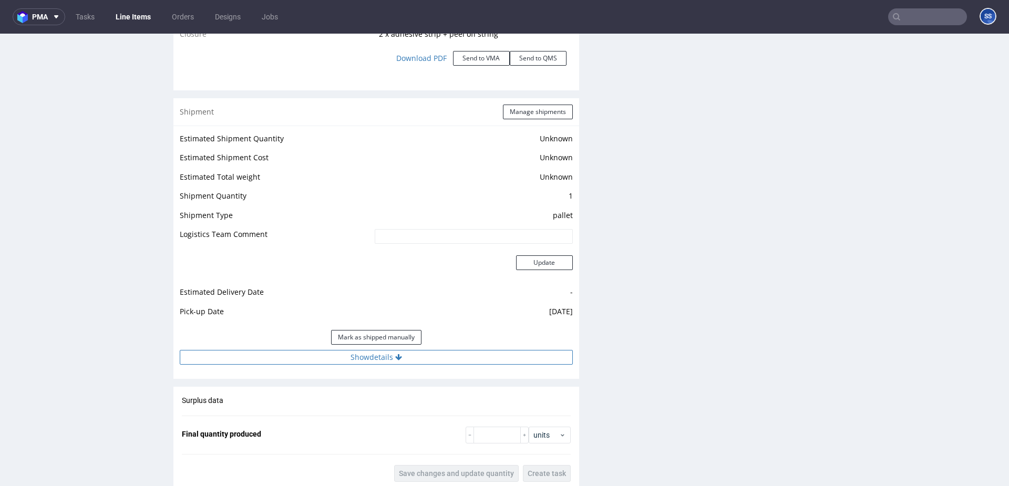
click at [384, 360] on button "Show details" at bounding box center [376, 357] width 393 height 15
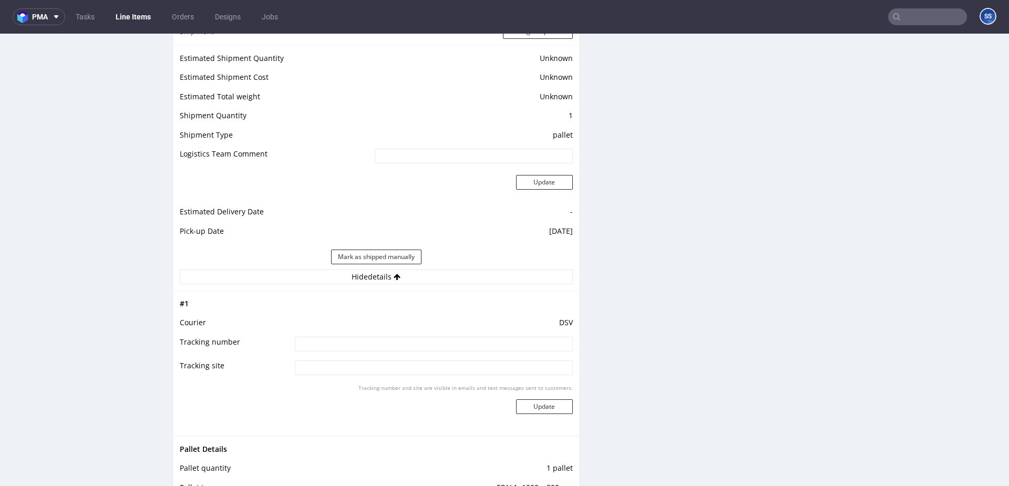
click at [362, 348] on input at bounding box center [434, 344] width 278 height 15
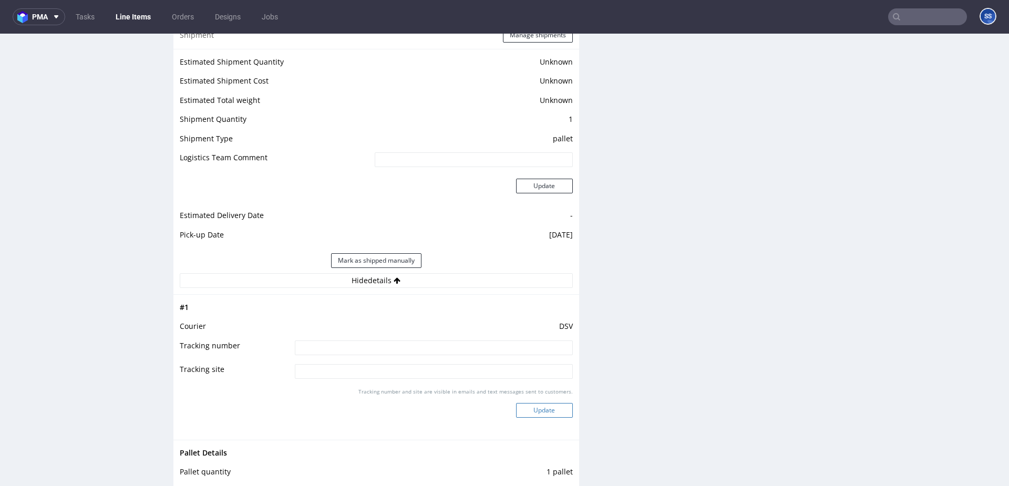
paste input "40257145950401587654"
type input "40257145950401587654"
click at [555, 413] on button "Update" at bounding box center [544, 410] width 57 height 15
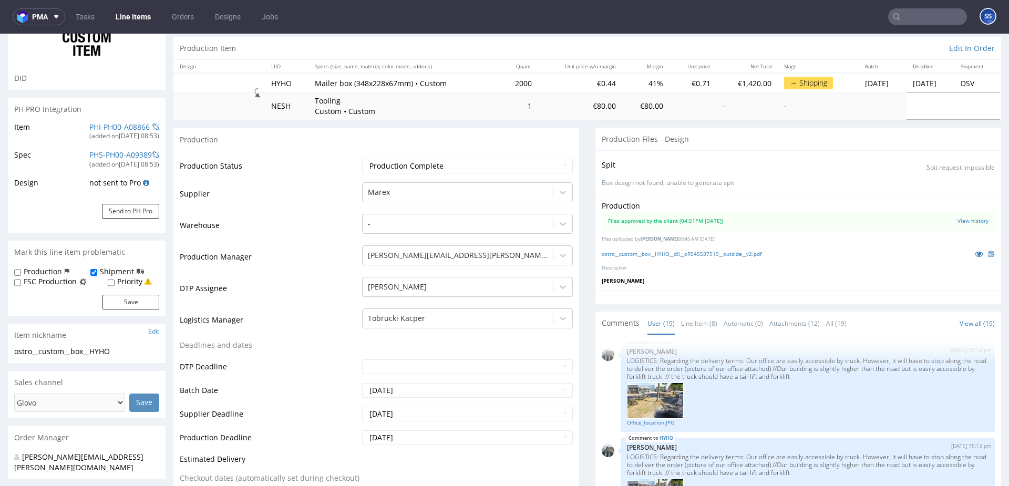
scroll to position [0, 0]
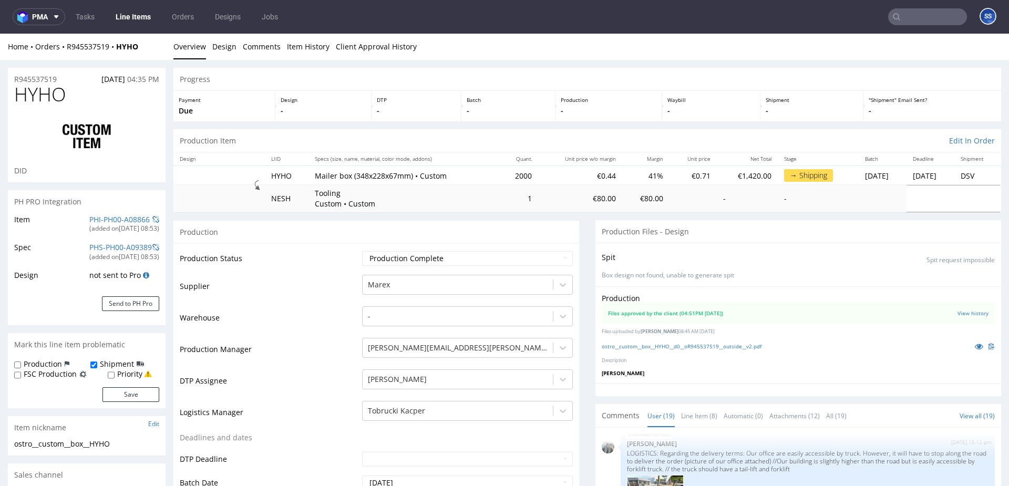
click at [134, 16] on link "Line Items" at bounding box center [133, 16] width 48 height 17
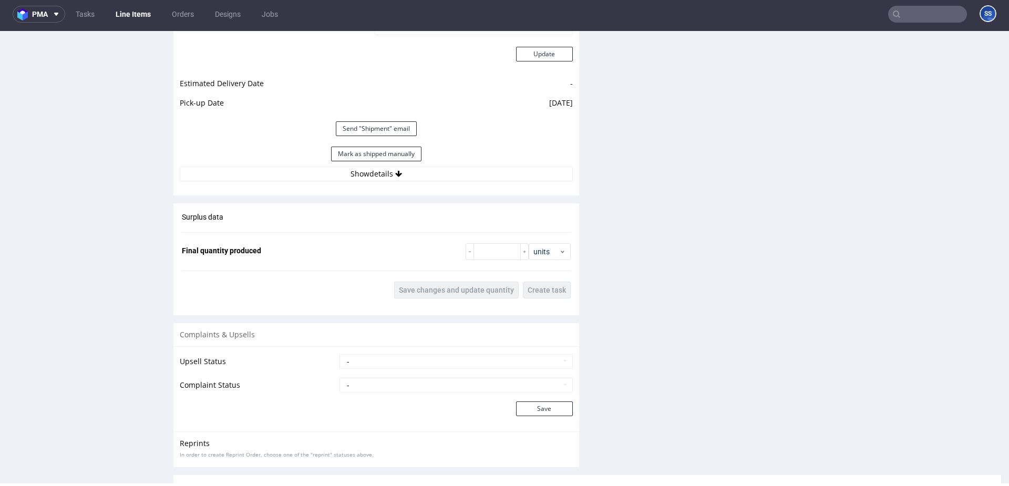
scroll to position [1498, 0]
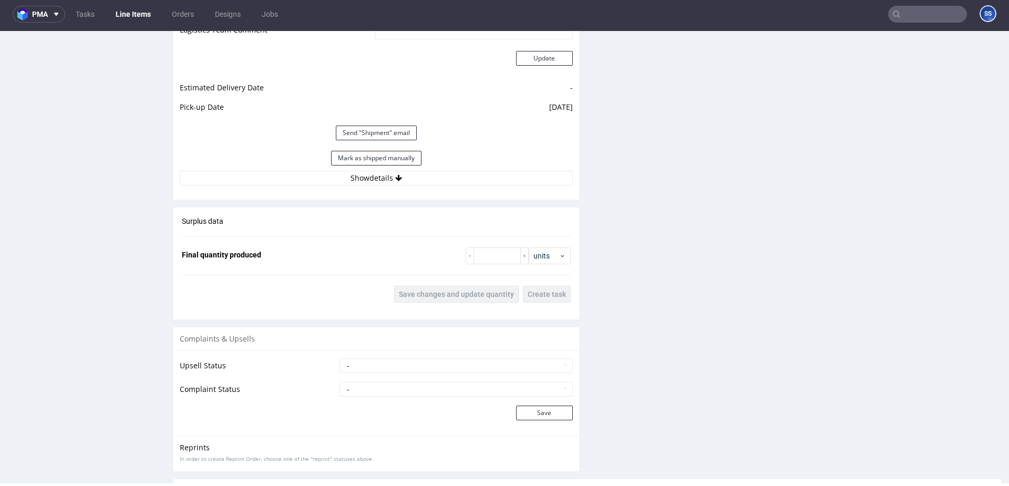
click at [348, 186] on div "Estimated Shipment Quantity Unknown Estimated Shipment Cost Unknown Estimated T…" at bounding box center [376, 56] width 406 height 271
click at [349, 182] on button "Show details" at bounding box center [376, 178] width 393 height 15
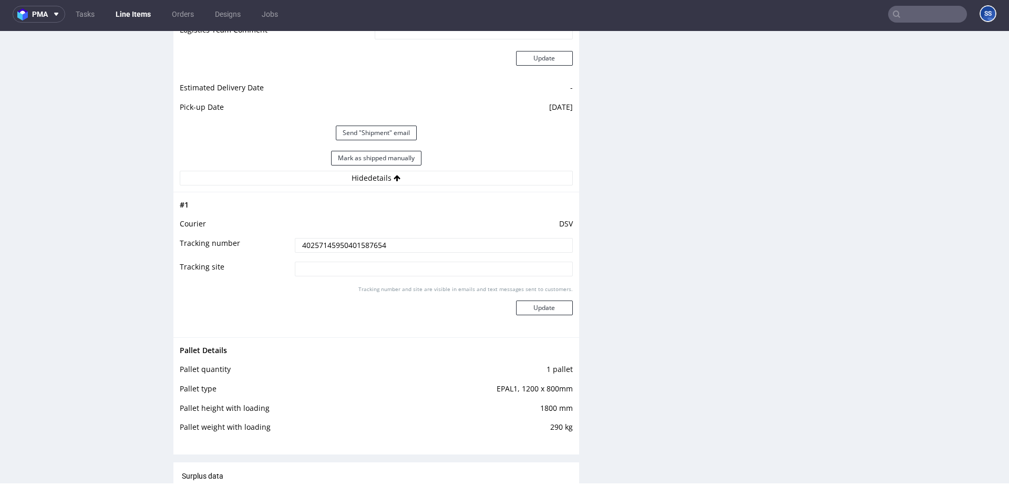
click at [353, 248] on input "40257145950401587654" at bounding box center [434, 245] width 278 height 15
click at [523, 306] on button "Update" at bounding box center [544, 308] width 57 height 15
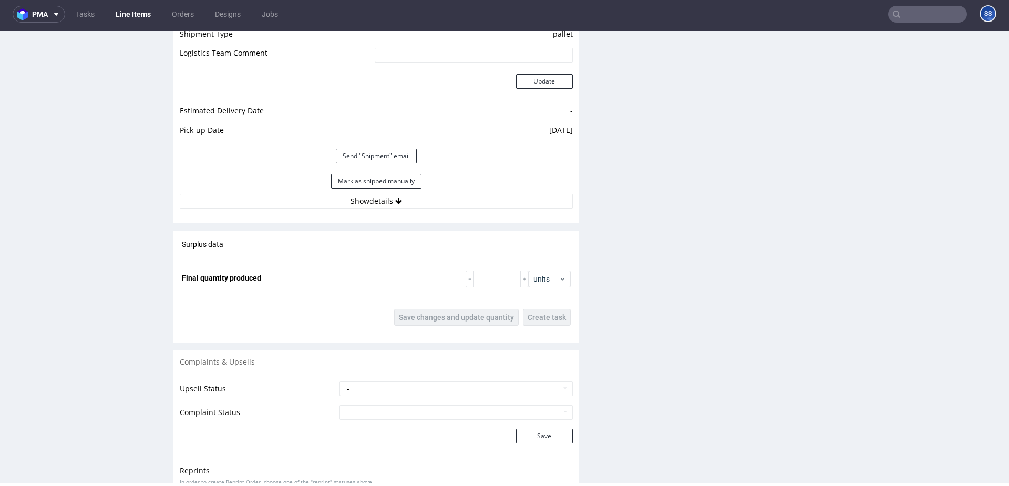
scroll to position [1481, 0]
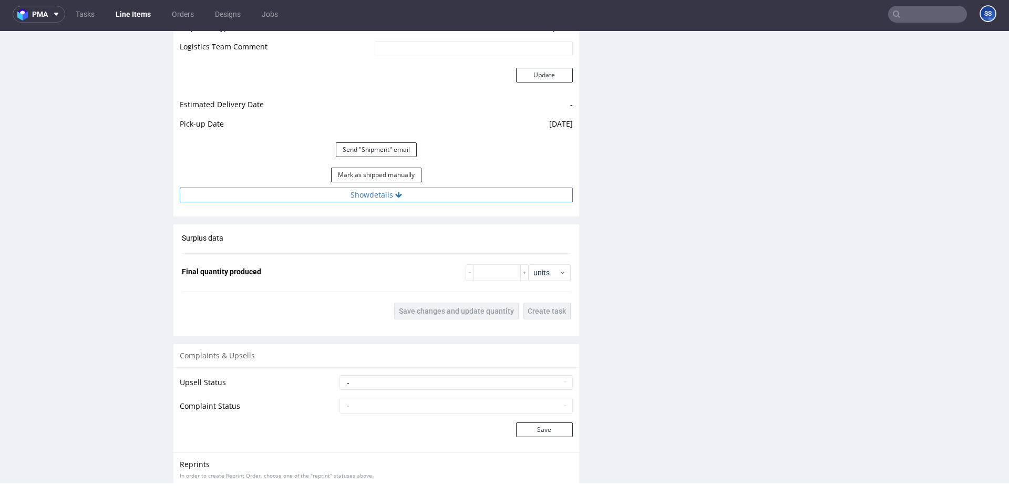
click at [391, 198] on button "Show details" at bounding box center [376, 195] width 393 height 15
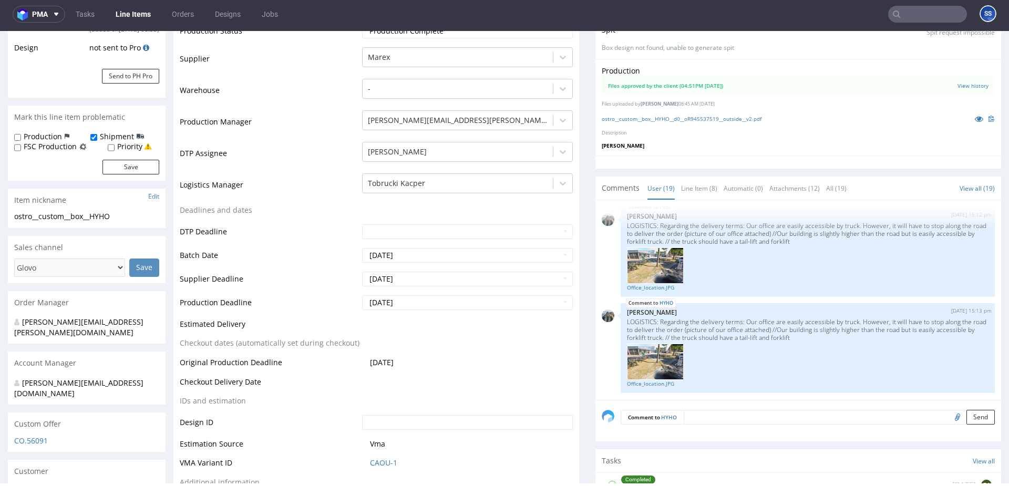
scroll to position [225, 0]
click at [131, 16] on link "Line Items" at bounding box center [133, 14] width 48 height 17
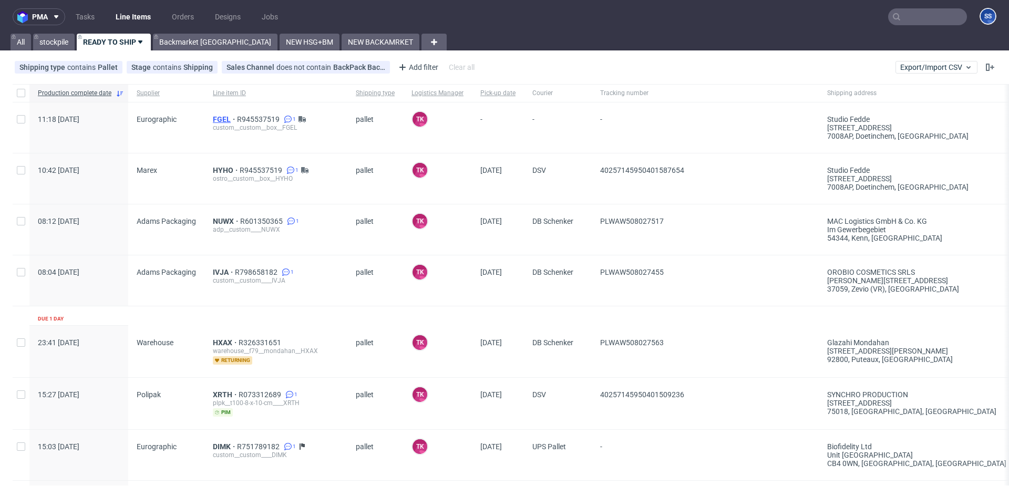
click at [222, 118] on span "FGEL" at bounding box center [225, 119] width 24 height 8
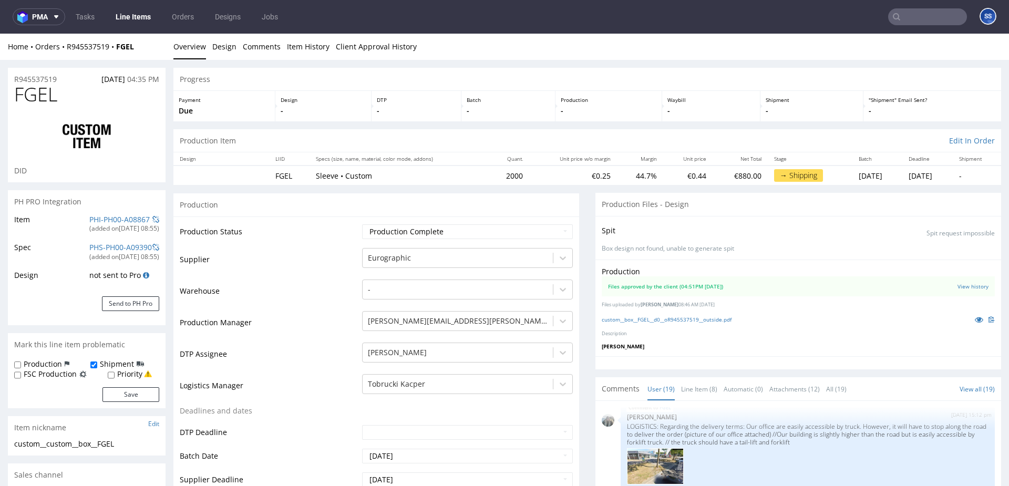
scroll to position [1, 0]
drag, startPoint x: 139, startPoint y: 47, endPoint x: 66, endPoint y: 49, distance: 72.5
click at [66, 49] on div "Home Orders R945537519 FGEL" at bounding box center [87, 46] width 158 height 11
copy div "R945537519 FGEL"
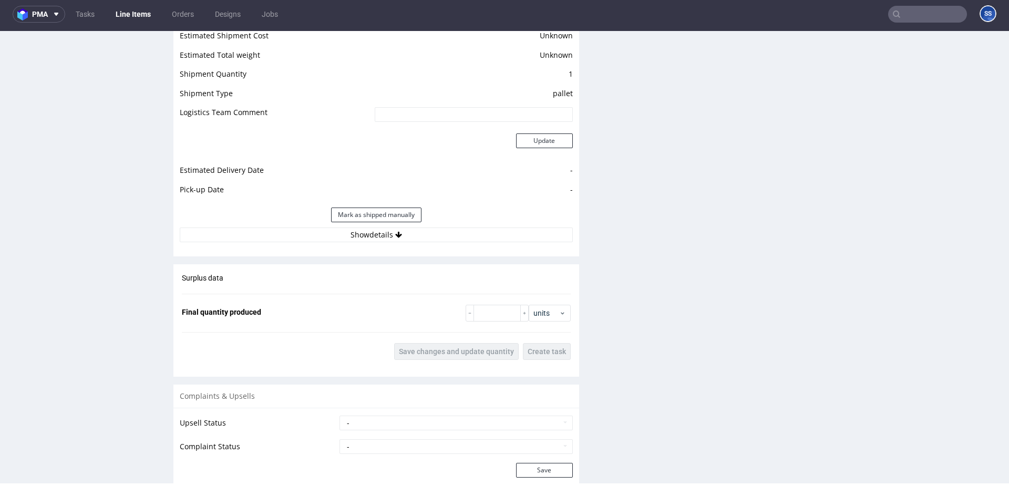
scroll to position [1371, 0]
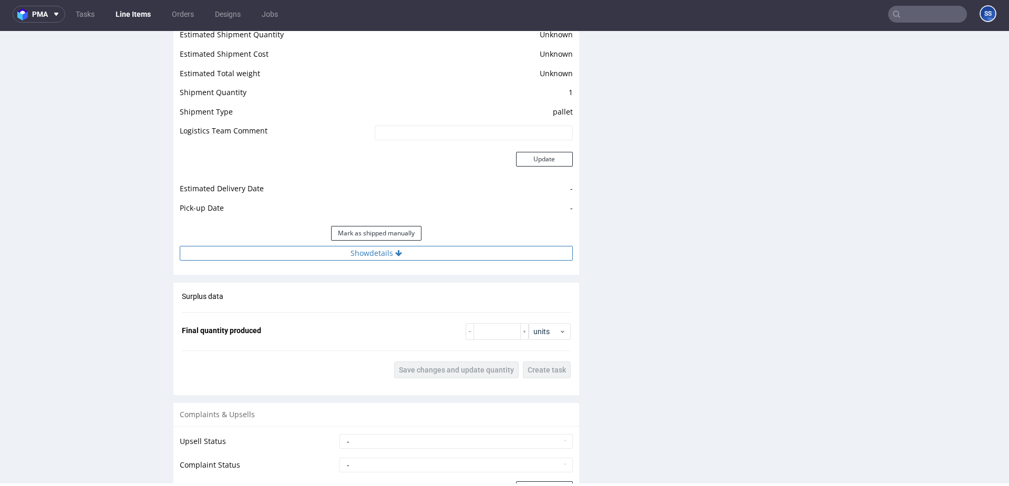
click at [372, 252] on button "Show details" at bounding box center [376, 253] width 393 height 15
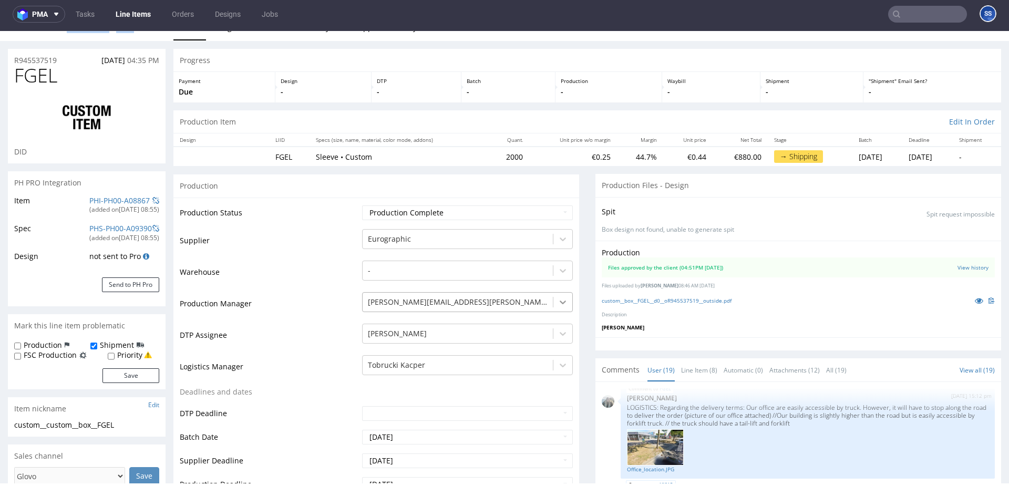
scroll to position [14, 0]
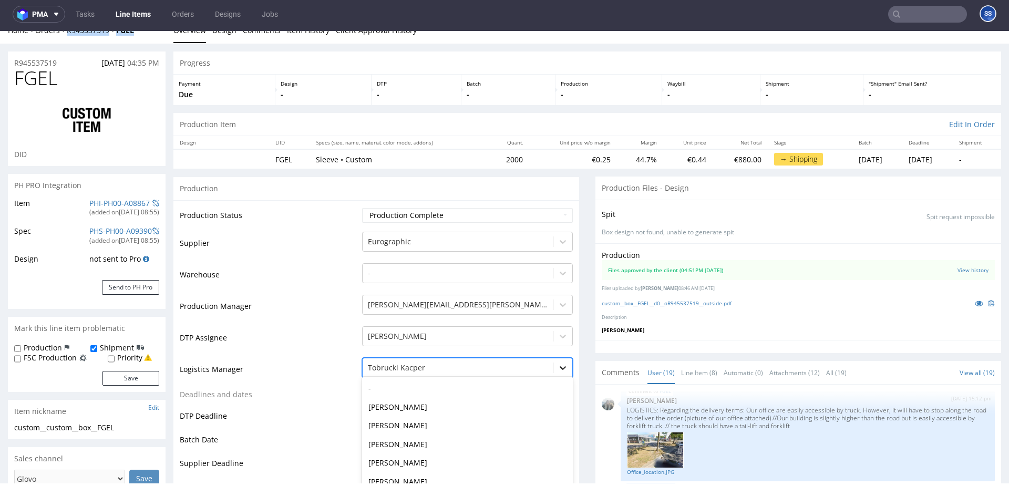
click at [555, 365] on div "Tobrucki Kacper selected, 7 of 20. 20 results available. Use Up and Down to cho…" at bounding box center [467, 365] width 211 height 15
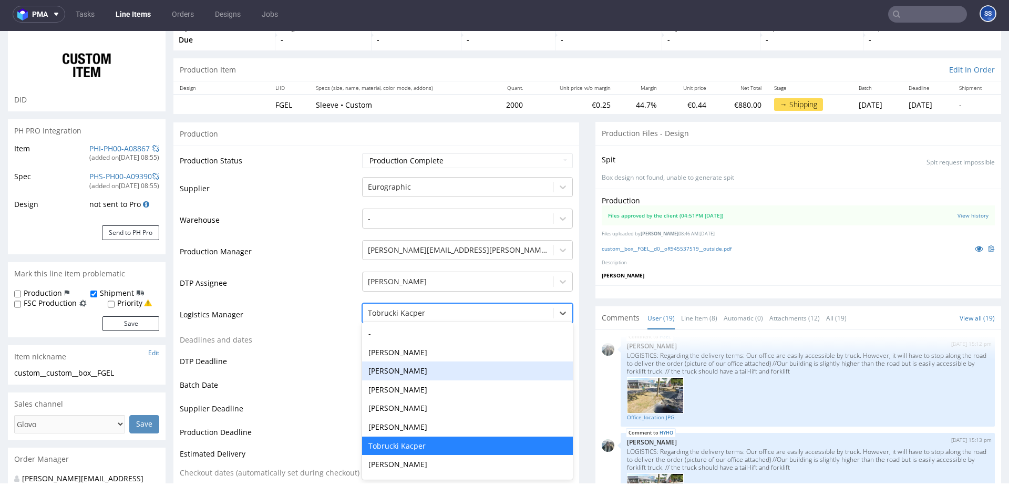
scroll to position [69, 0]
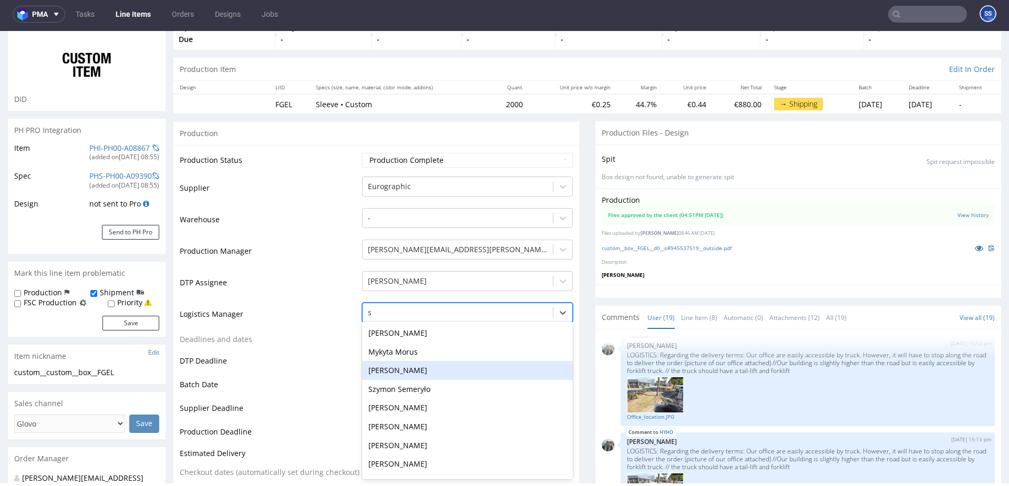
type input "sz"
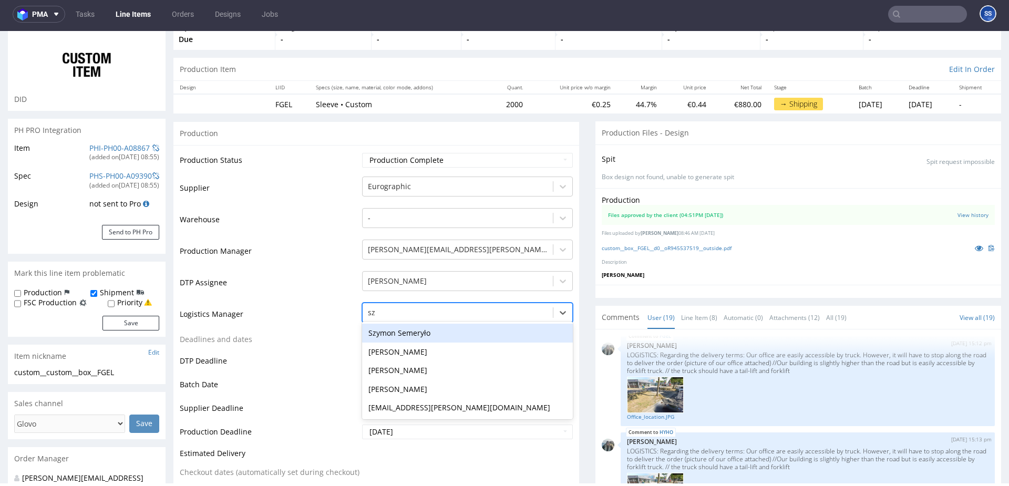
click at [440, 330] on div "Szymon Semeryło" at bounding box center [467, 333] width 211 height 19
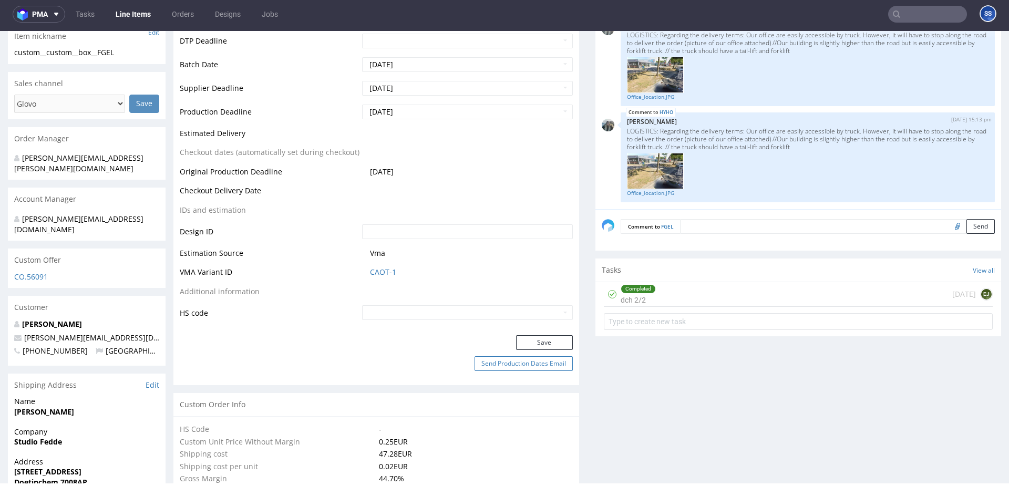
scroll to position [402, 0]
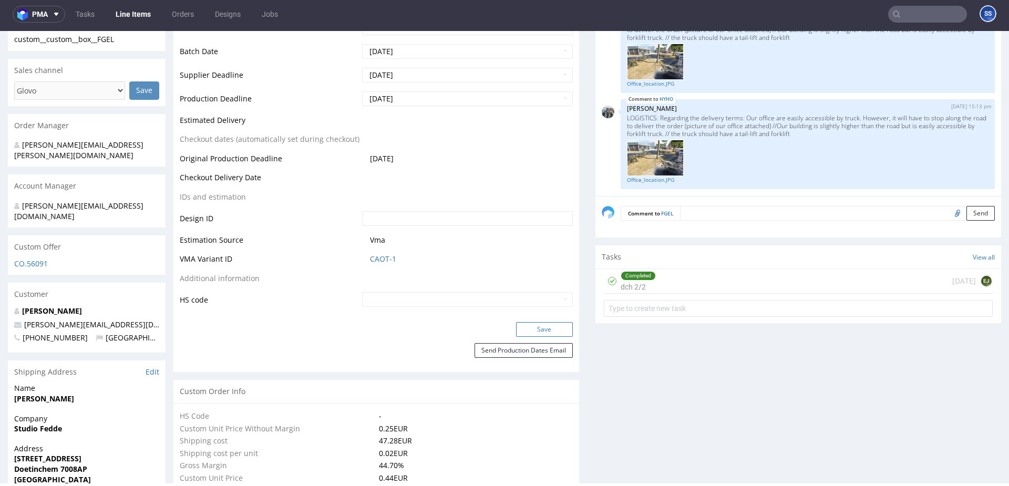
click at [541, 327] on button "Save" at bounding box center [544, 329] width 57 height 15
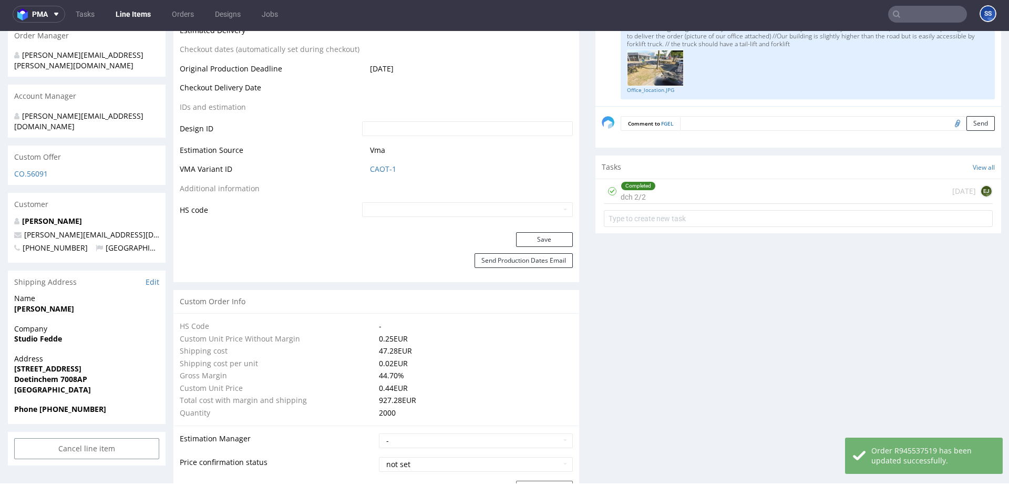
scroll to position [529, 0]
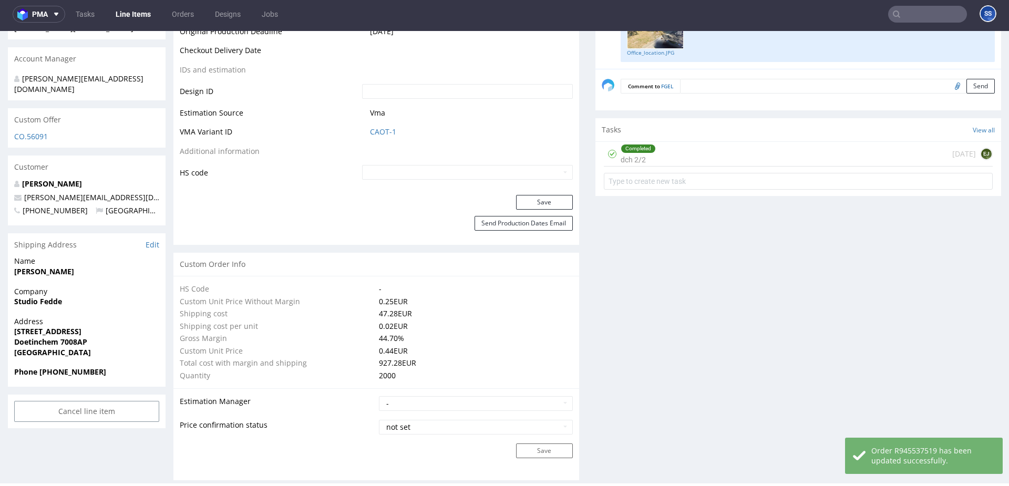
click at [41, 266] on strong "[PERSON_NAME]" at bounding box center [44, 271] width 60 height 10
copy strong "[PERSON_NAME]"
click at [32, 296] on strong "Studio Fedde" at bounding box center [38, 301] width 48 height 10
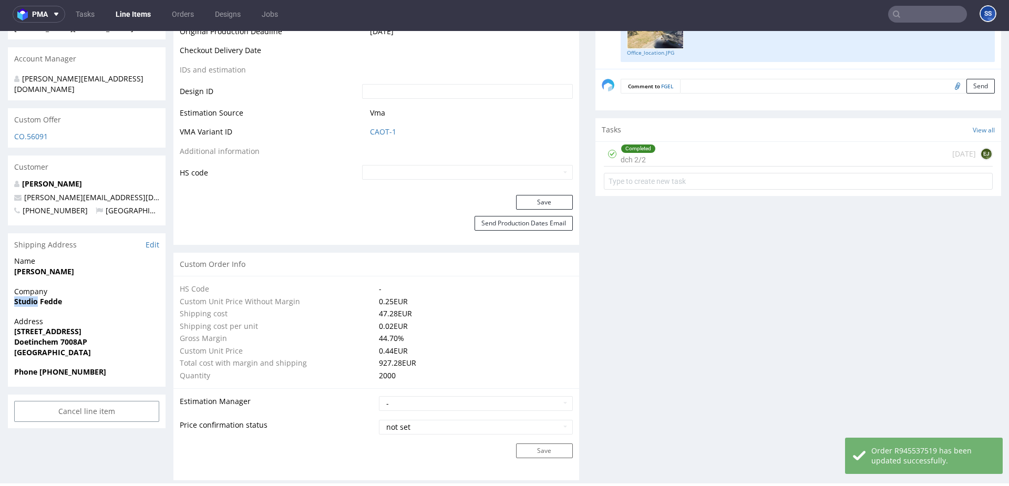
click at [32, 296] on strong "Studio Fedde" at bounding box center [38, 301] width 48 height 10
copy strong "Studio Fedde"
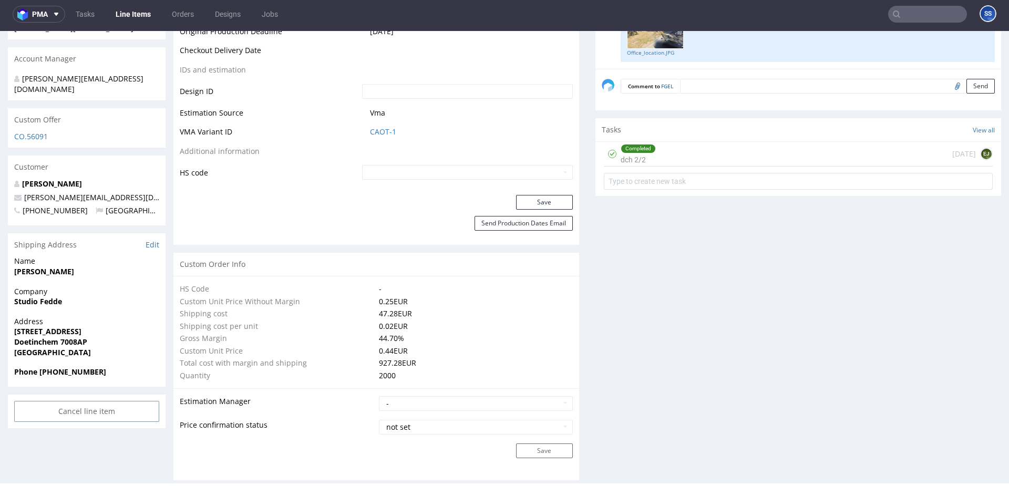
click at [27, 266] on strong "[PERSON_NAME]" at bounding box center [44, 271] width 60 height 10
copy strong "[PERSON_NAME]"
click at [48, 326] on strong "[STREET_ADDRESS]" at bounding box center [47, 331] width 67 height 10
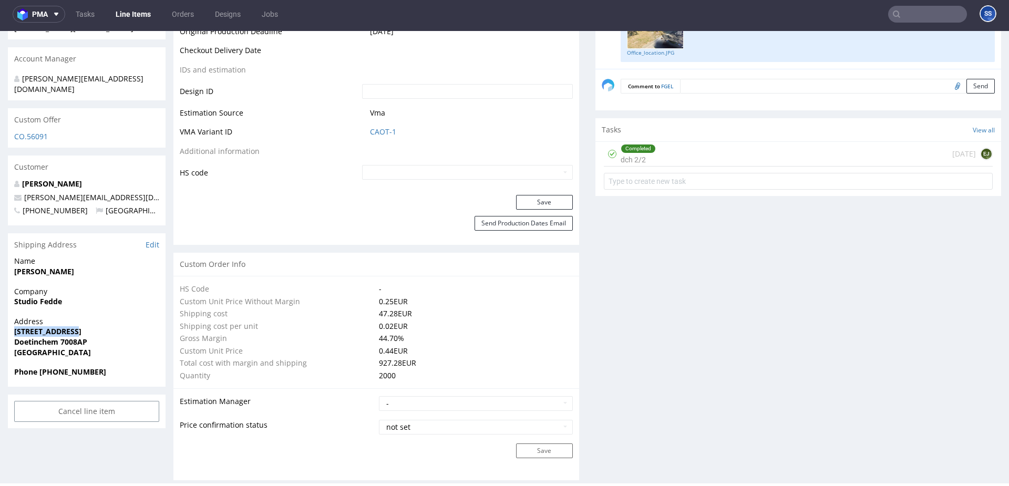
click at [48, 326] on strong "[STREET_ADDRESS]" at bounding box center [47, 331] width 67 height 10
copy strong "[STREET_ADDRESS]"
click at [28, 337] on strong "Doetinchem 7008AP" at bounding box center [50, 342] width 73 height 10
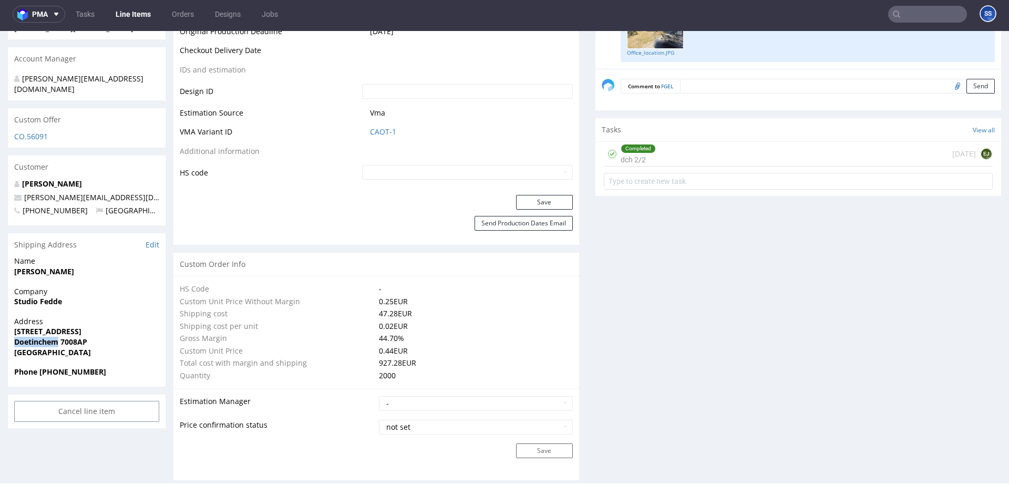
copy strong "Doetinchem"
click at [72, 337] on strong "Doetinchem 7008AP" at bounding box center [50, 342] width 73 height 10
copy strong "7008AP"
click at [53, 367] on strong "Phone +31634843952" at bounding box center [60, 372] width 92 height 10
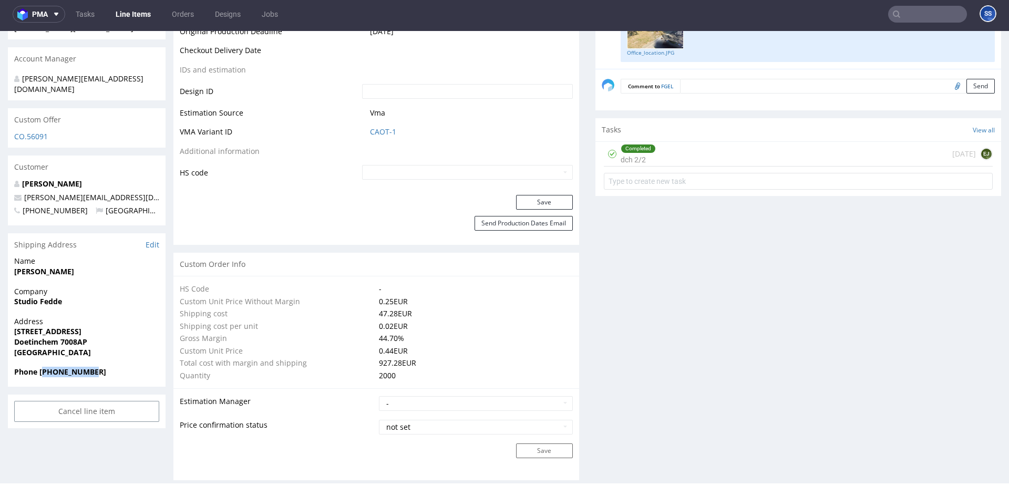
click at [53, 367] on strong "Phone +31634843952" at bounding box center [60, 372] width 92 height 10
copy strong "31634843952"
click at [78, 192] on p "[PERSON_NAME][EMAIL_ADDRESS][DOMAIN_NAME]" at bounding box center [86, 197] width 145 height 11
drag, startPoint x: 44, startPoint y: 177, endPoint x: 24, endPoint y: 179, distance: 19.6
click at [24, 192] on p "[PERSON_NAME][EMAIL_ADDRESS][DOMAIN_NAME]" at bounding box center [86, 197] width 145 height 11
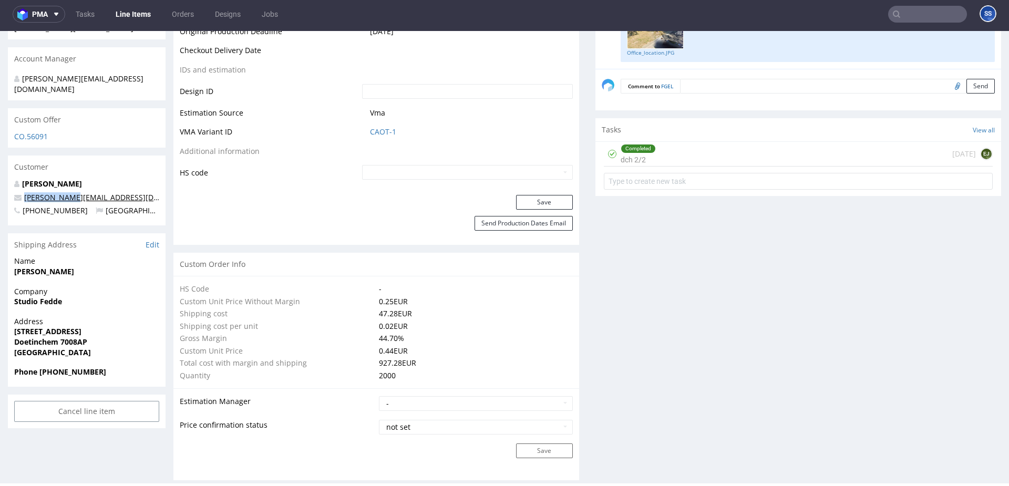
copy link "[PERSON_NAME][EMAIL_ADDRESS][DOMAIN_NAME]"
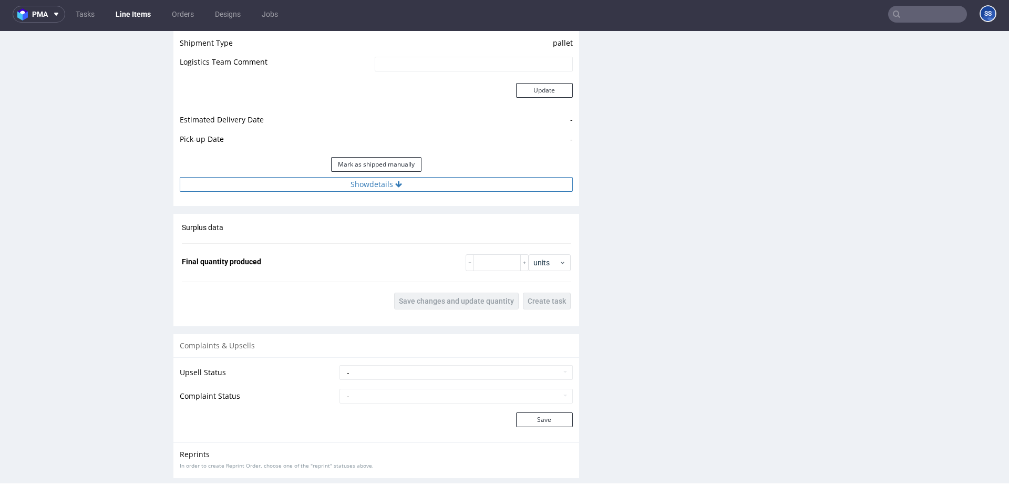
click at [367, 193] on div "Estimated Shipment Quantity Unknown Estimated Shipment Cost Unknown Estimated T…" at bounding box center [376, 75] width 406 height 245
click at [373, 189] on button "Show details" at bounding box center [376, 186] width 393 height 15
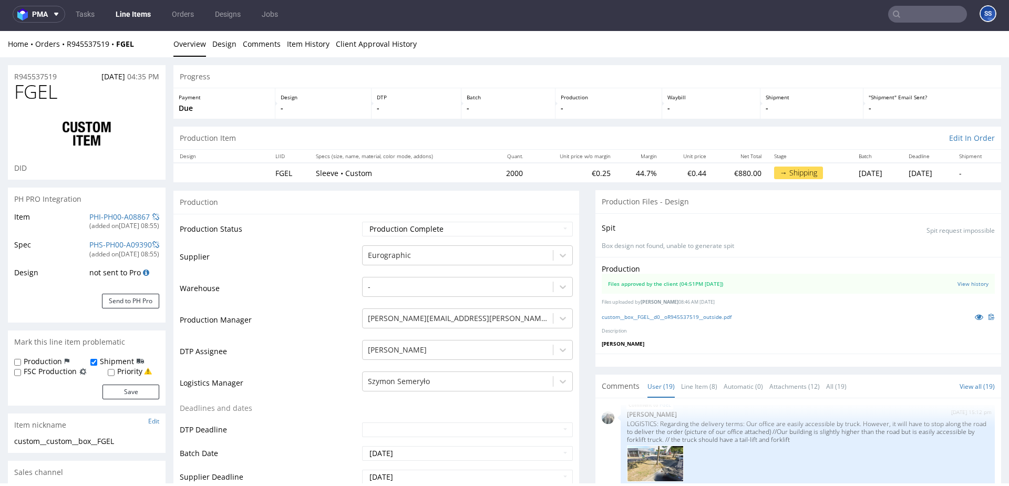
scroll to position [0, 0]
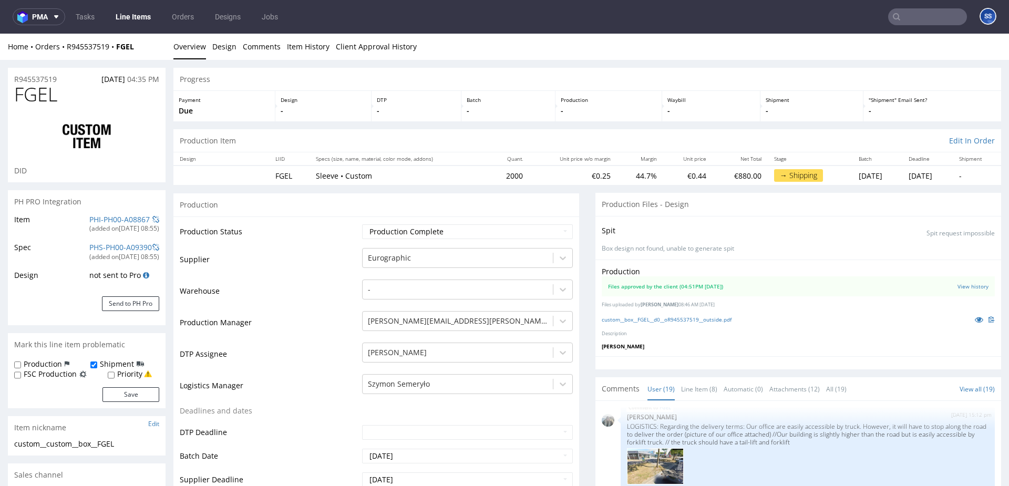
click at [144, 48] on div "Home Orders R945537519 FGEL" at bounding box center [87, 47] width 158 height 11
drag, startPoint x: 144, startPoint y: 48, endPoint x: 96, endPoint y: 50, distance: 48.4
click at [73, 47] on div "Home Orders R945537519 FGEL" at bounding box center [87, 47] width 158 height 11
drag, startPoint x: 127, startPoint y: 47, endPoint x: 66, endPoint y: 49, distance: 60.5
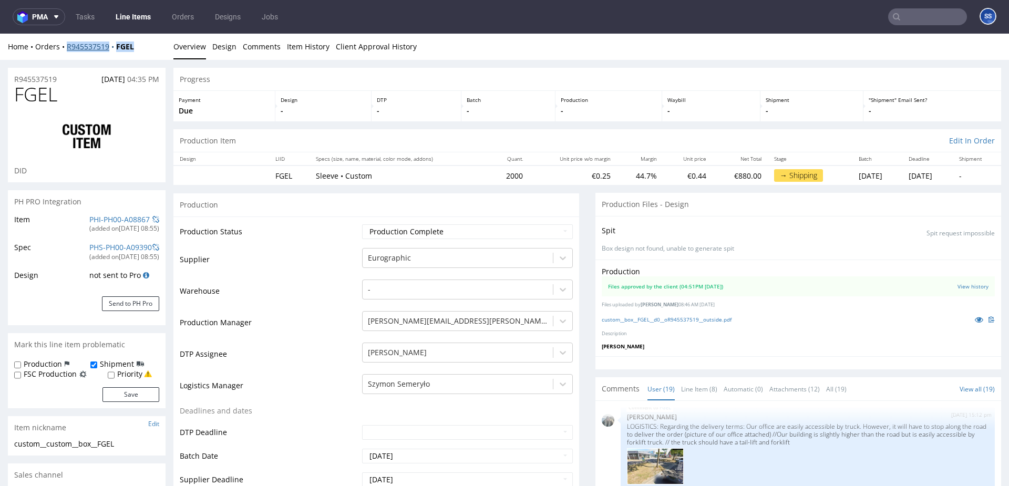
click at [66, 49] on div "Home Orders R945537519 FGEL" at bounding box center [87, 47] width 158 height 11
copy div "R945537519 FGEL"
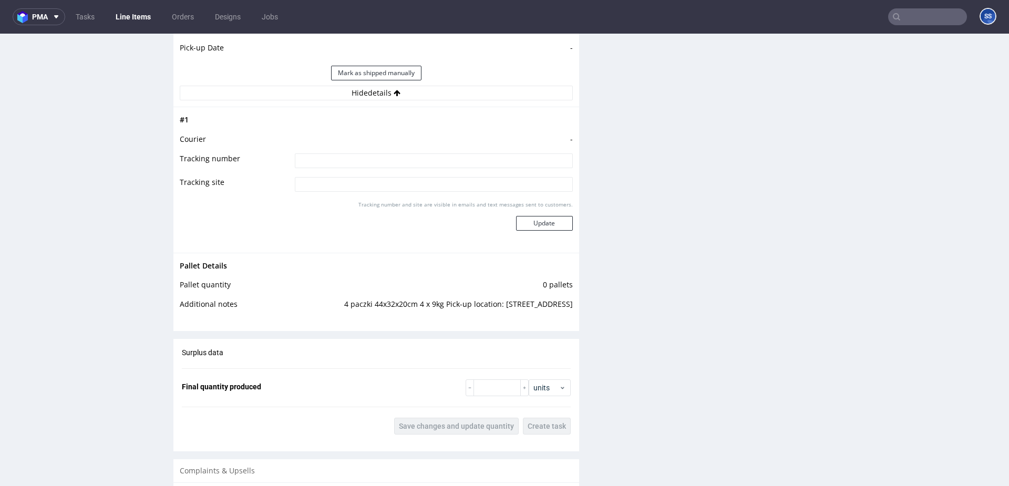
scroll to position [1530, 0]
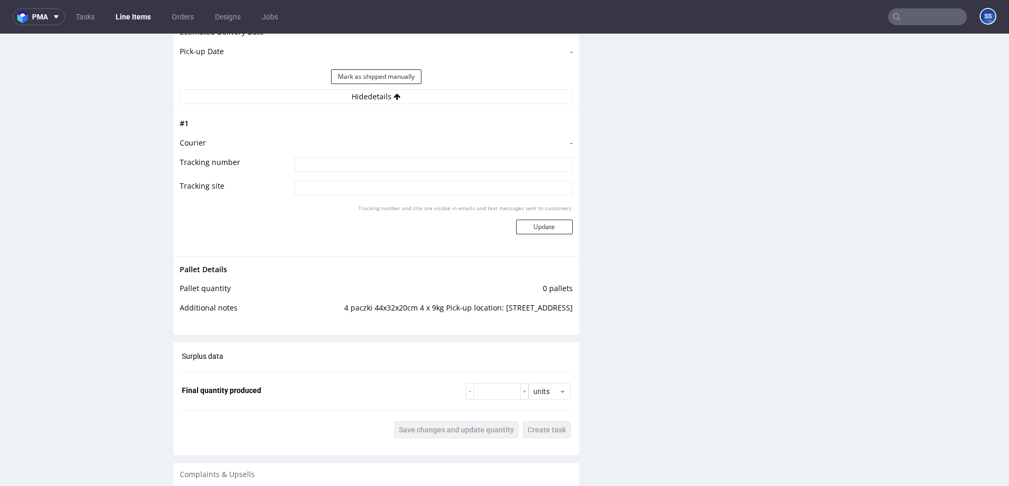
click at [333, 165] on input at bounding box center [434, 164] width 278 height 15
paste input "1Z5A15806891155745"
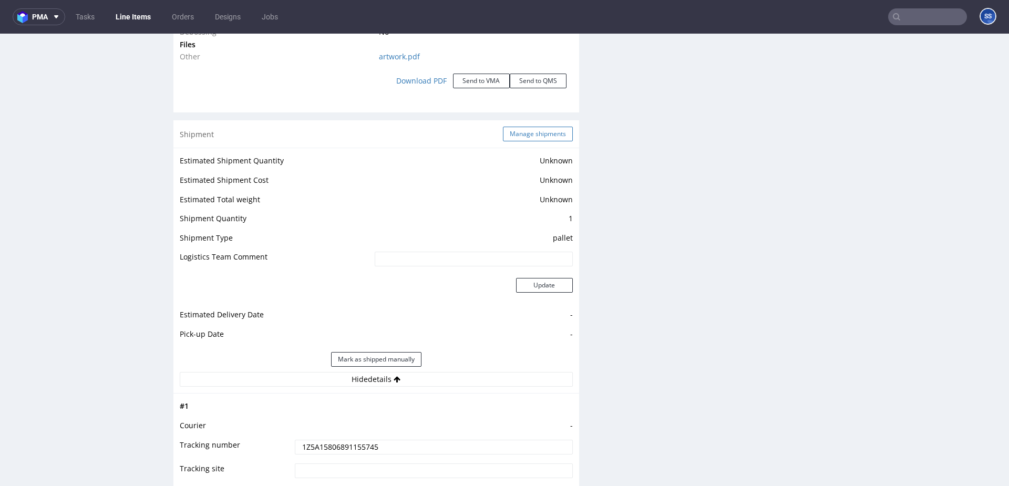
scroll to position [1230, 0]
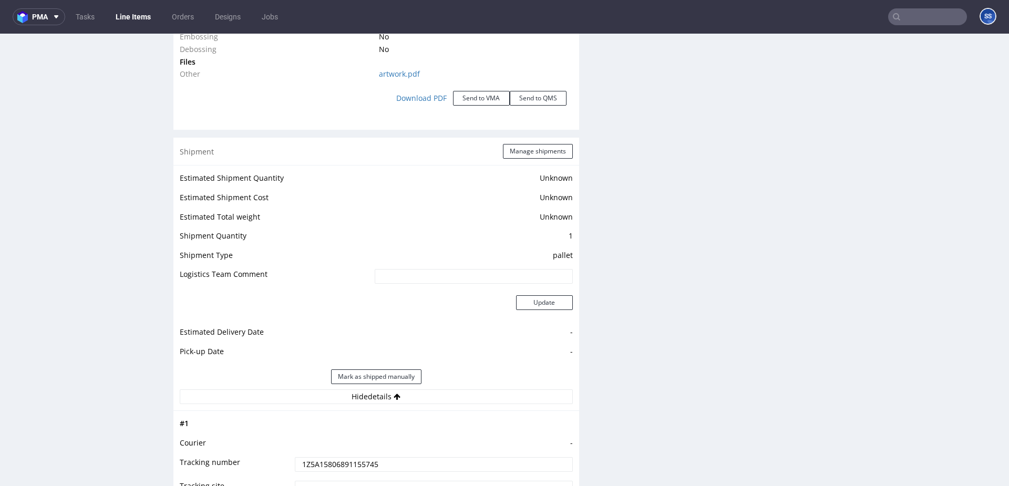
type input "1Z5A15806891155745"
click at [518, 142] on div "Shipment Manage shipments" at bounding box center [376, 151] width 406 height 27
click at [516, 148] on button "Manage shipments" at bounding box center [538, 151] width 70 height 15
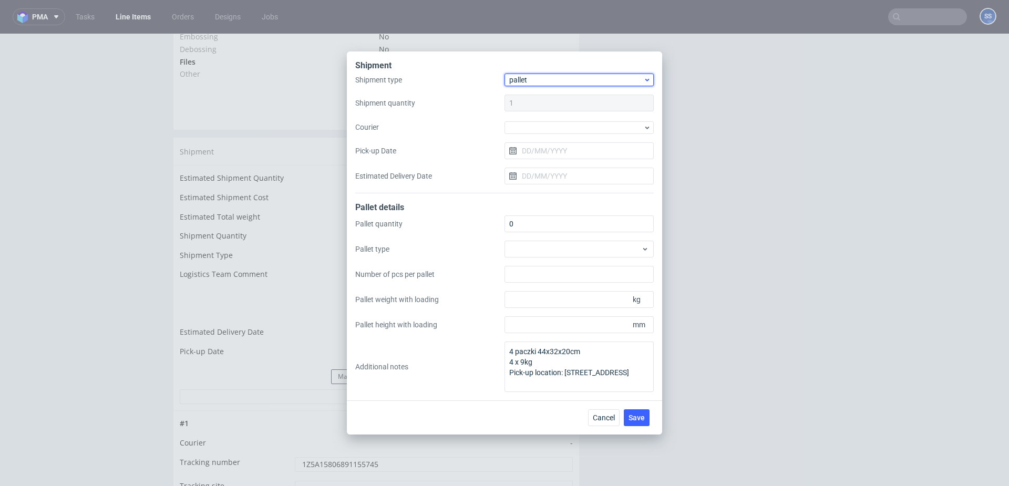
click at [540, 84] on span "pallet" at bounding box center [576, 80] width 134 height 11
click at [534, 119] on div "package" at bounding box center [579, 120] width 141 height 19
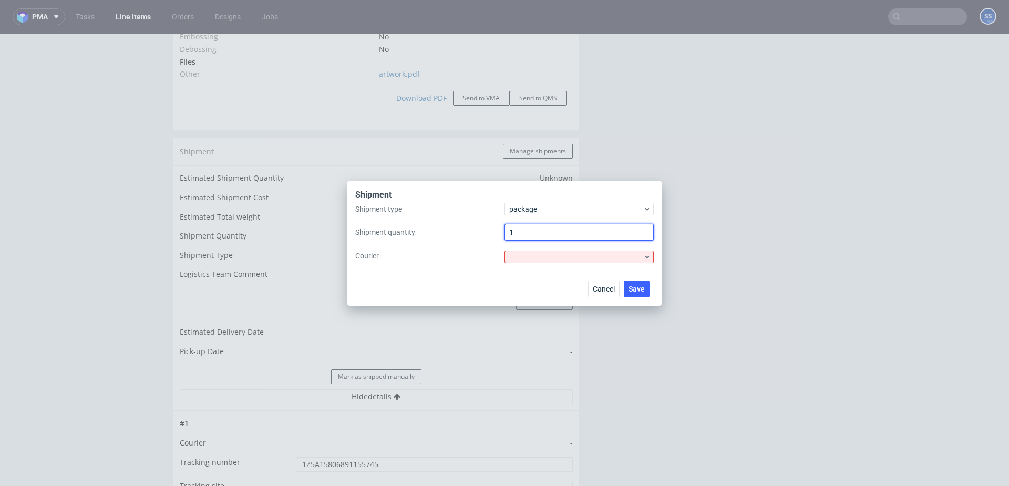
click at [530, 230] on input "1" at bounding box center [579, 232] width 149 height 17
type input "4"
click at [527, 261] on div at bounding box center [579, 257] width 149 height 13
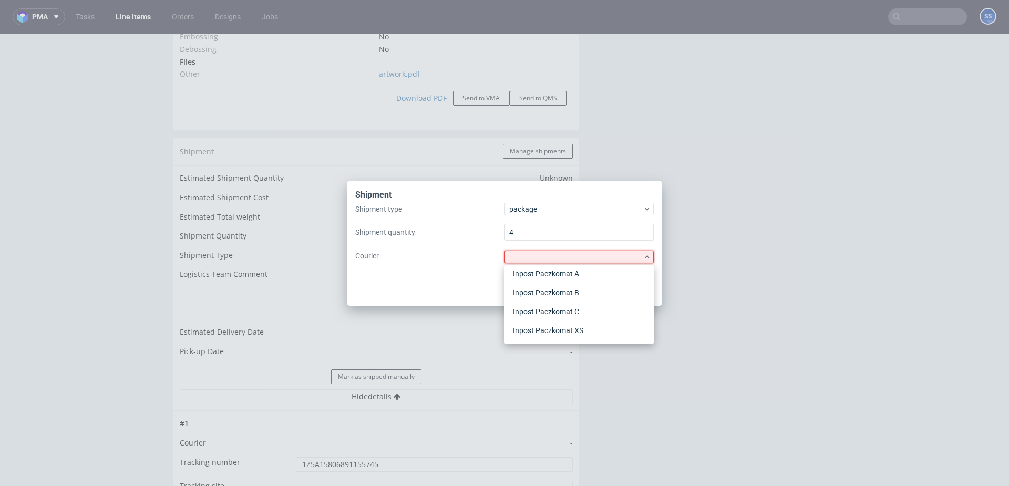
scroll to position [100, 0]
click at [538, 324] on div "UPS" at bounding box center [579, 330] width 141 height 19
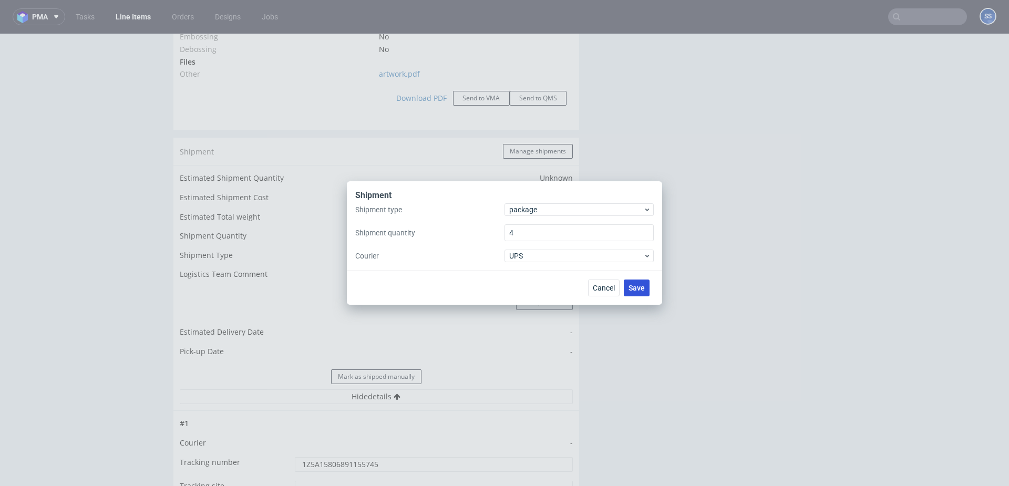
click at [630, 290] on span "Save" at bounding box center [637, 287] width 16 height 7
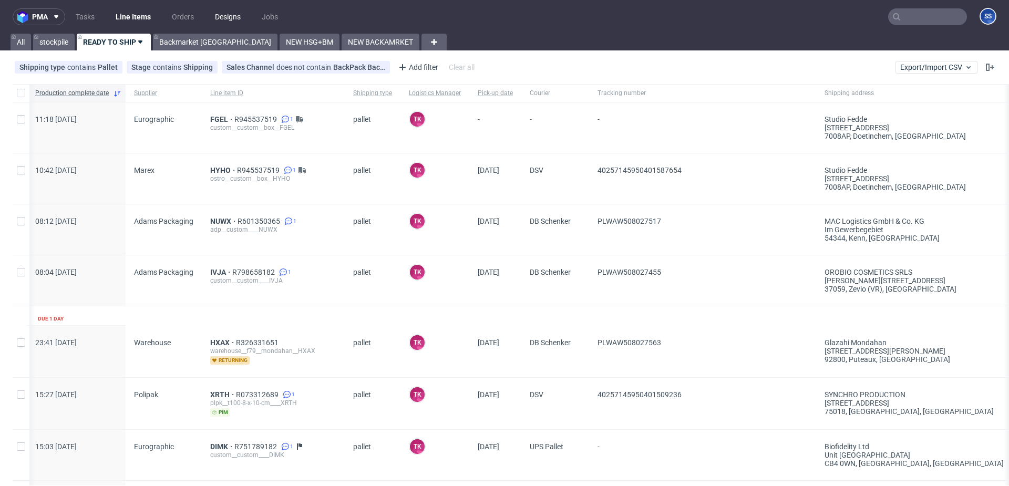
scroll to position [0, 1]
click at [215, 168] on span "HYHO" at bounding box center [225, 170] width 27 height 8
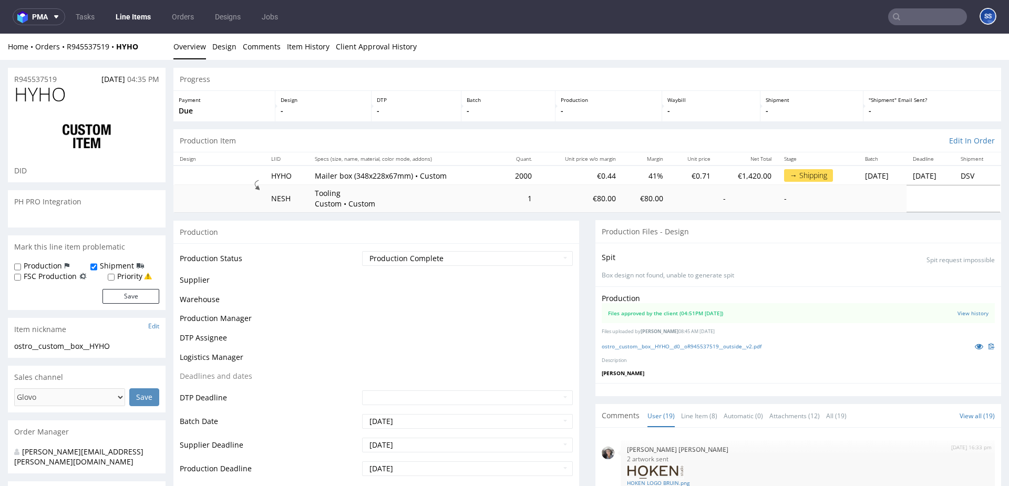
scroll to position [767, 0]
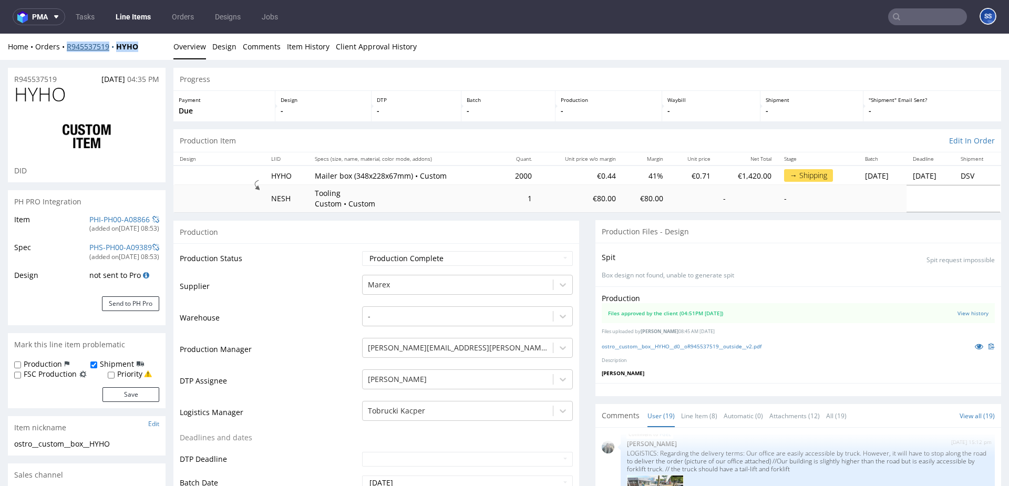
drag, startPoint x: 143, startPoint y: 46, endPoint x: 66, endPoint y: 47, distance: 77.3
click at [66, 47] on div "Home Orders R945537519 HYHO" at bounding box center [87, 47] width 158 height 11
copy div "R945537519 HYHO"
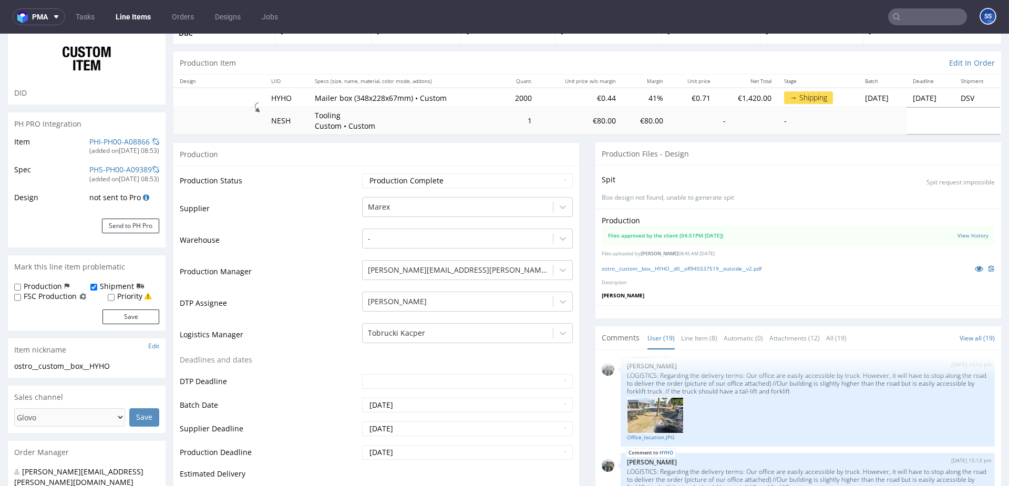
scroll to position [0, 0]
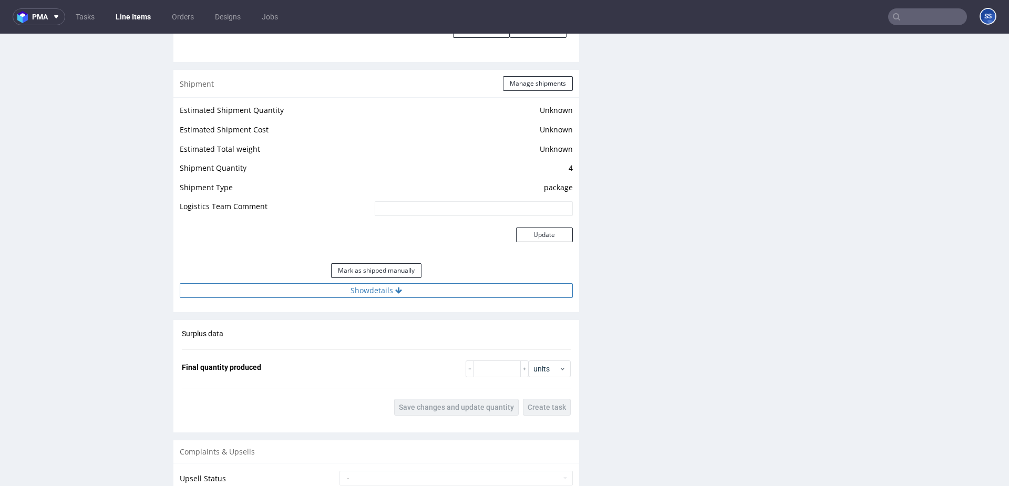
scroll to position [1301, 0]
click at [364, 290] on button "Show details" at bounding box center [376, 287] width 393 height 15
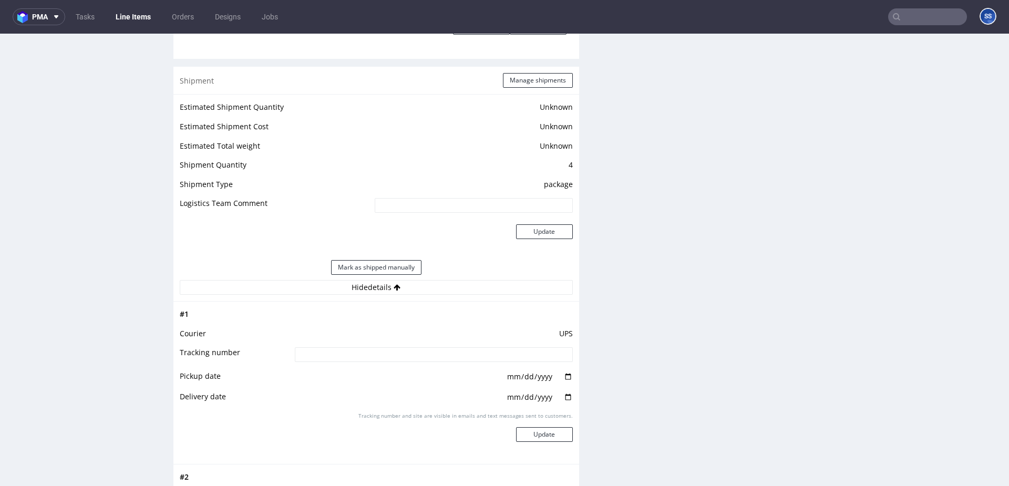
click at [382, 352] on input at bounding box center [434, 354] width 278 height 15
paste input "1Z5A15806891155745"
type input "1Z5A15806891155745"
click at [532, 439] on button "Update" at bounding box center [544, 434] width 57 height 15
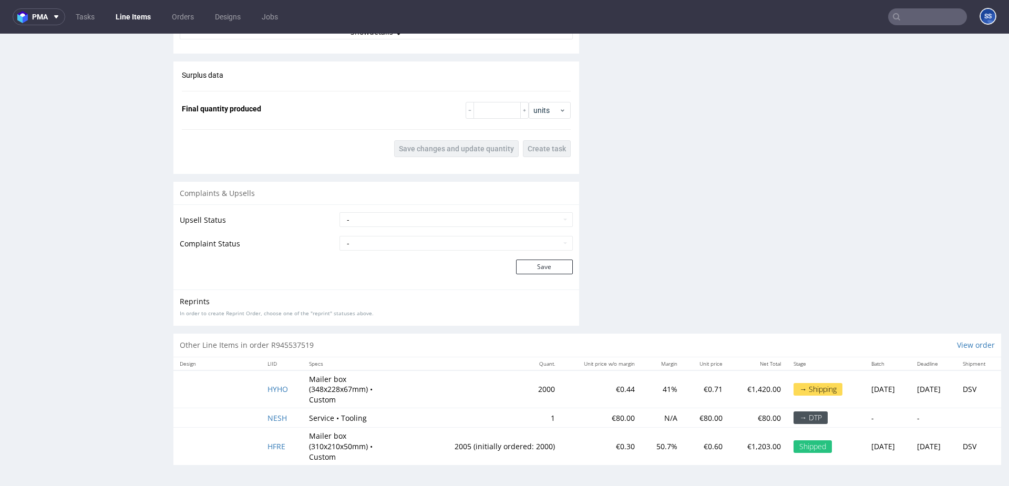
scroll to position [3, 0]
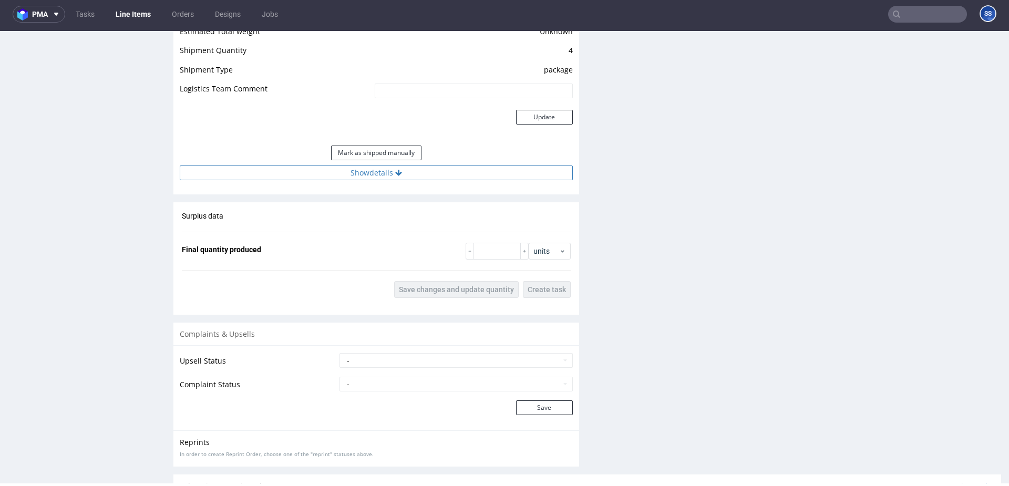
click at [374, 173] on button "Show details" at bounding box center [376, 173] width 393 height 15
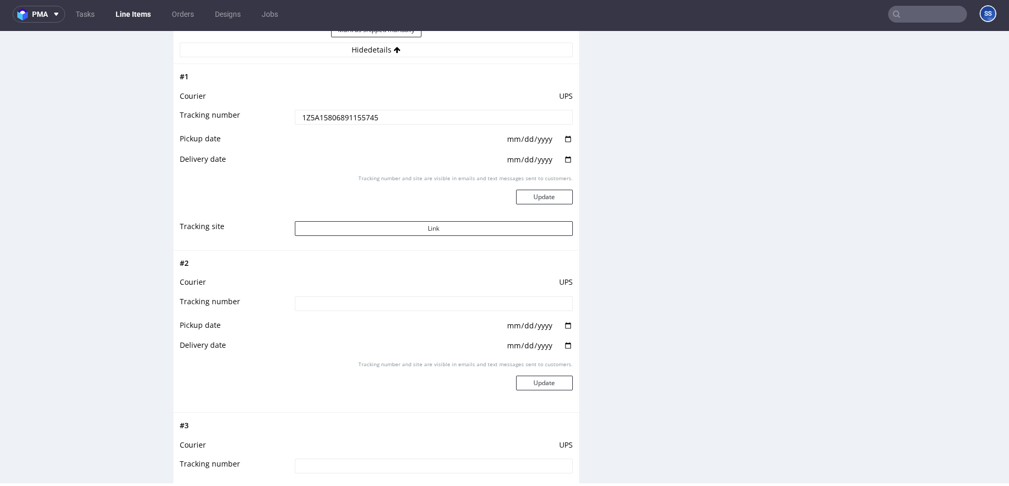
scroll to position [1540, 0]
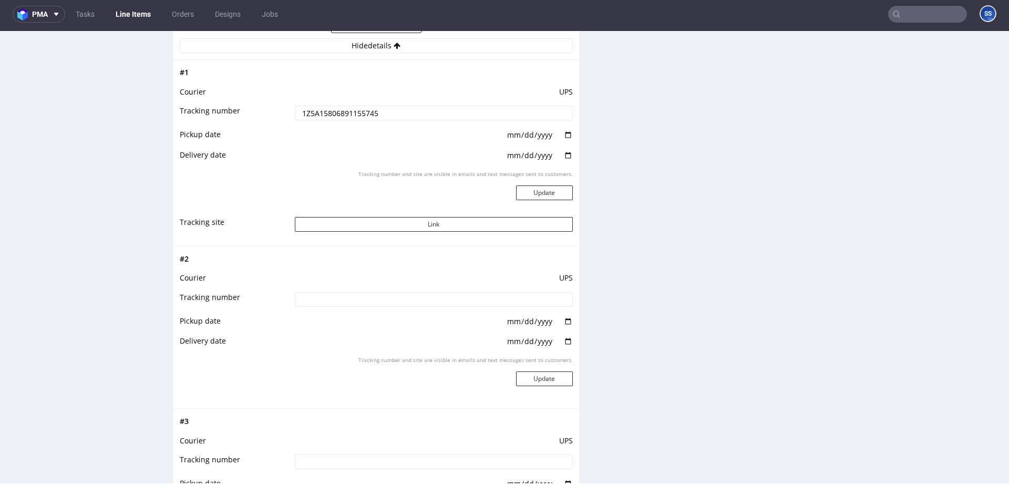
click at [388, 303] on input at bounding box center [434, 299] width 278 height 15
paste input "1Z5A15806890284554"
type input "1Z5A15806890284554"
click at [532, 373] on button "Update" at bounding box center [544, 379] width 57 height 15
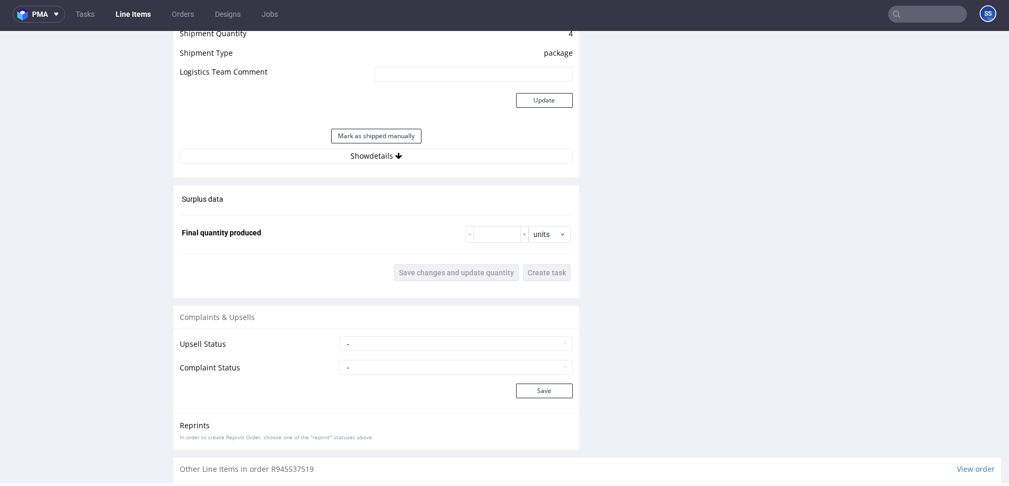
scroll to position [767, 0]
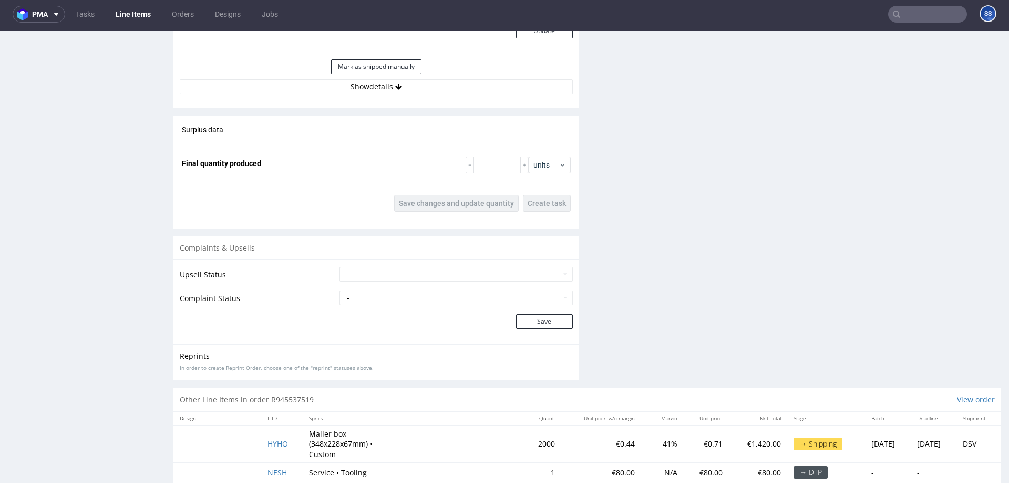
click at [385, 92] on button "Show details" at bounding box center [376, 86] width 393 height 15
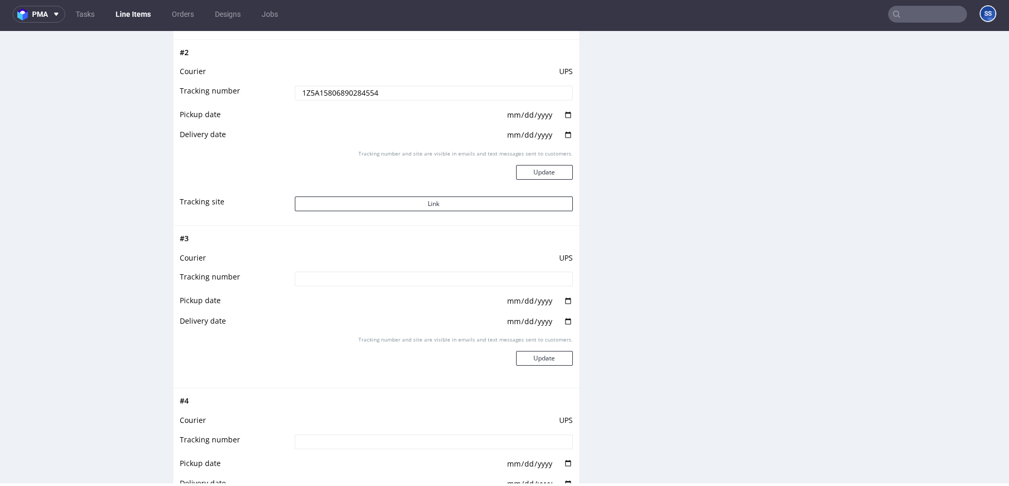
scroll to position [1753, 0]
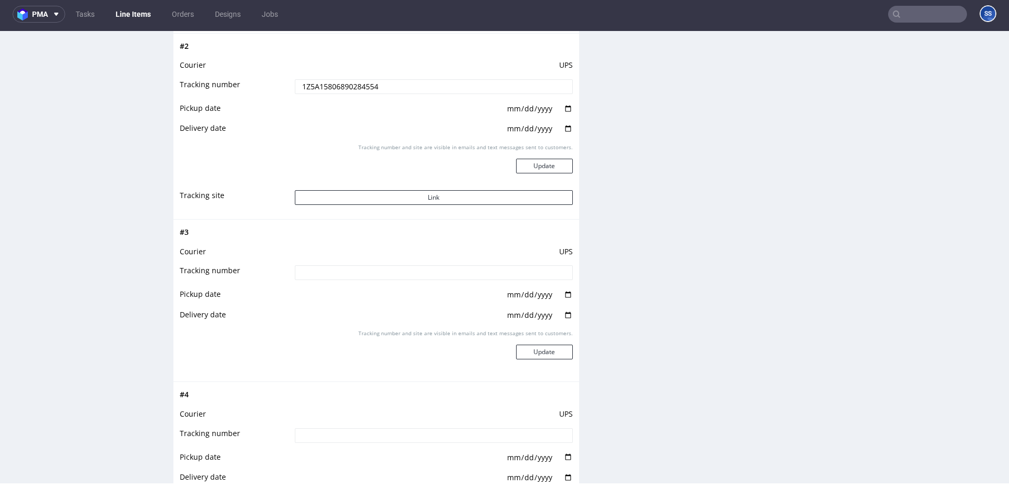
click at [355, 276] on input at bounding box center [434, 272] width 278 height 15
paste input "1Z5A15806891118964"
type input "1Z5A15806891118964"
click at [542, 352] on button "Update" at bounding box center [544, 352] width 57 height 15
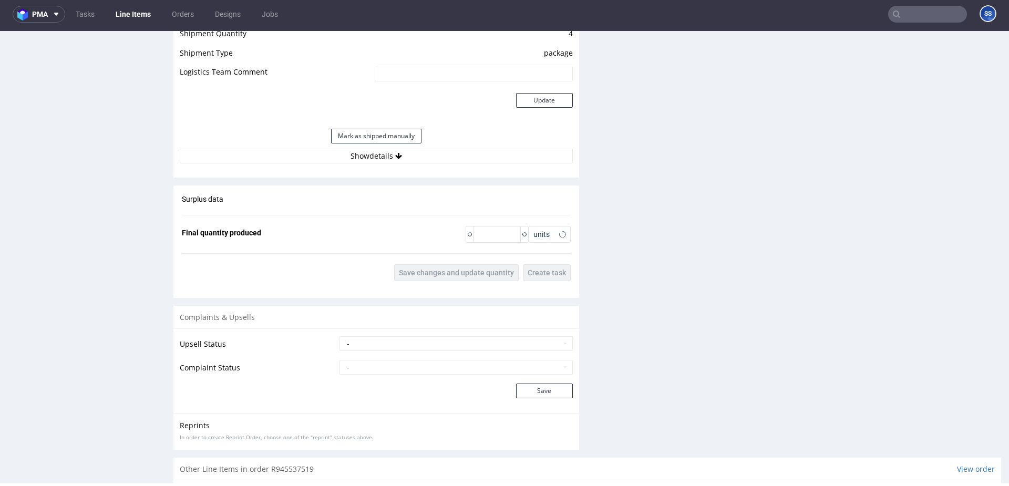
scroll to position [767, 0]
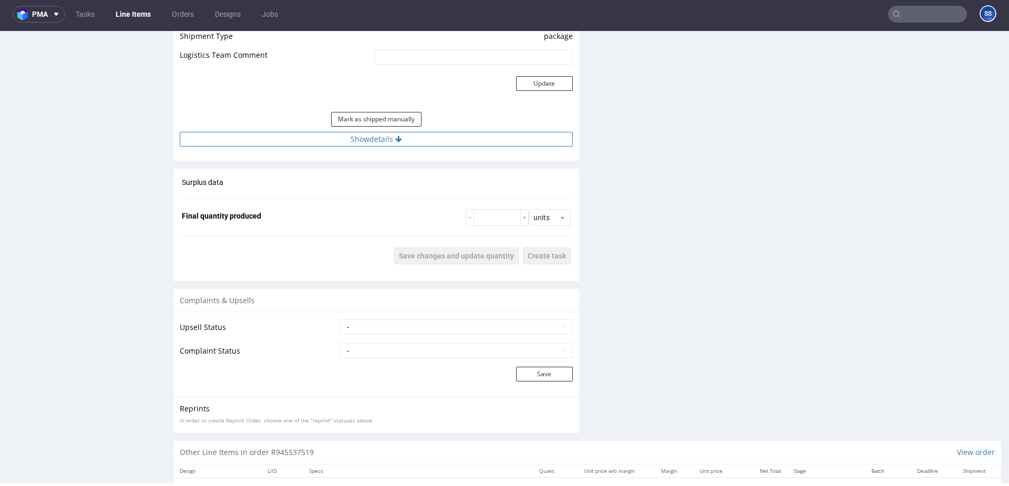
click at [374, 142] on button "Show details" at bounding box center [376, 139] width 393 height 15
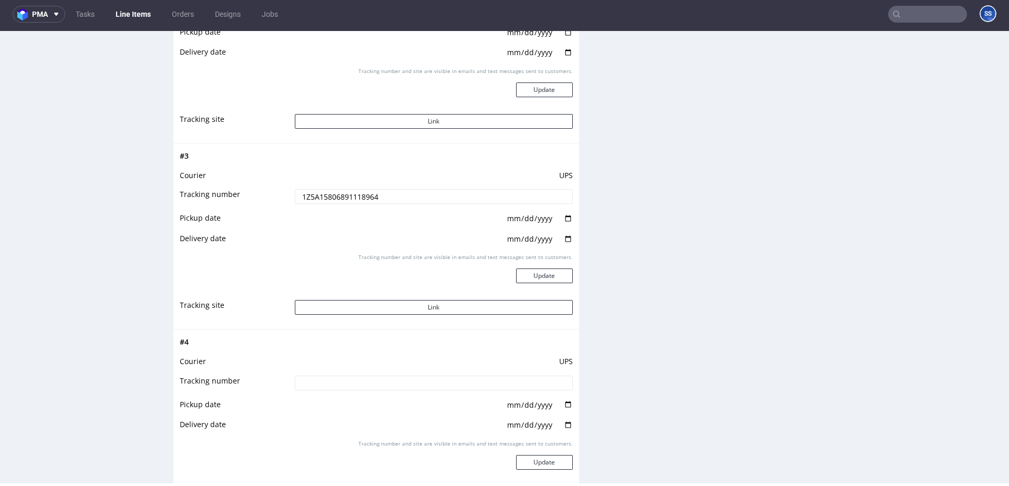
scroll to position [1833, 0]
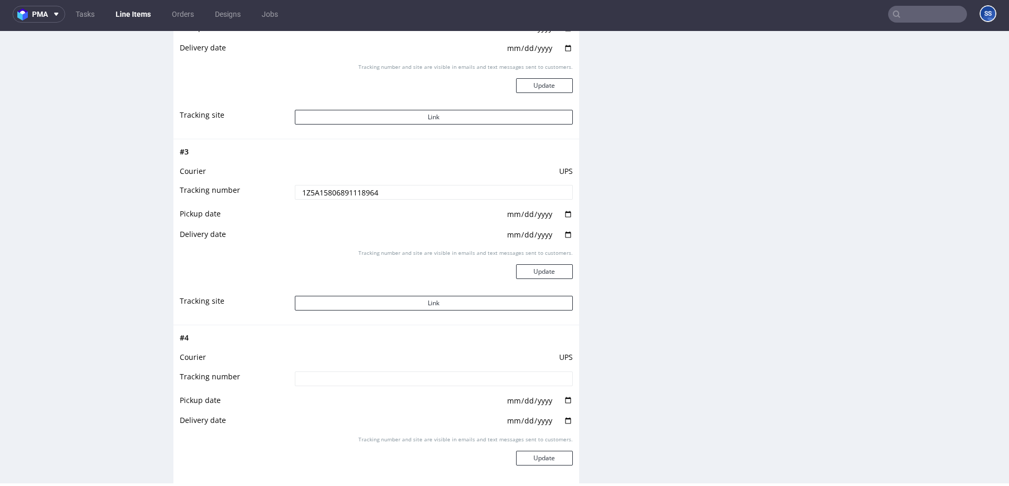
click at [346, 382] on input at bounding box center [434, 379] width 278 height 15
paste input "1Z5A15806890514975"
type input "1Z5A15806890514975"
click at [532, 455] on button "Update" at bounding box center [544, 458] width 57 height 15
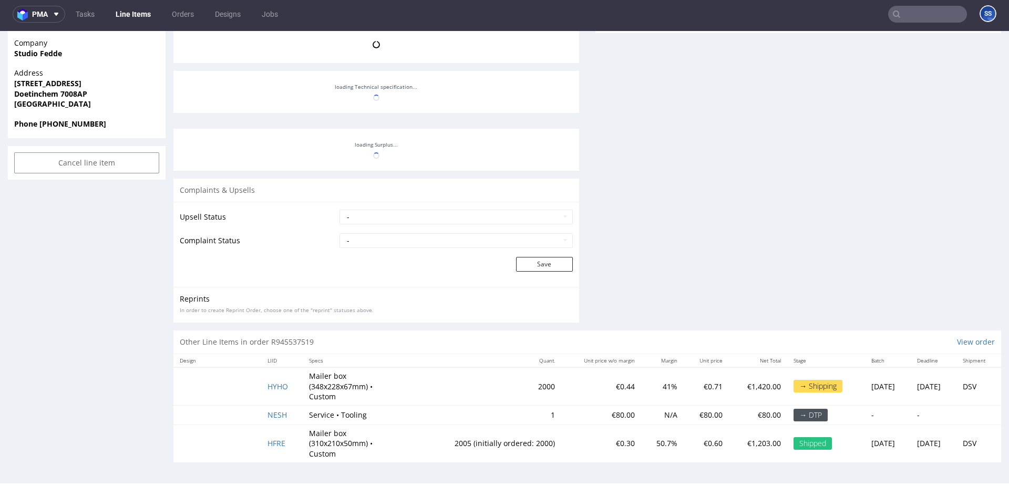
scroll to position [767, 0]
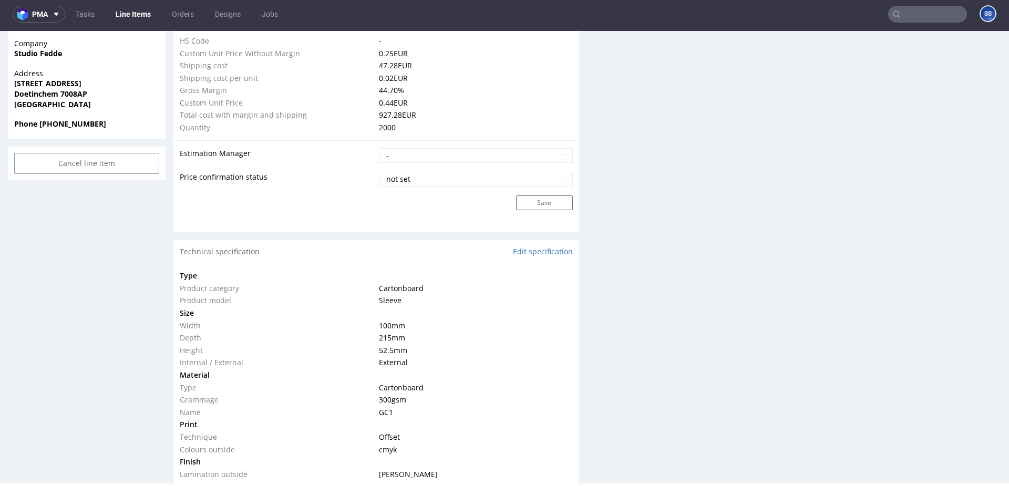
click at [137, 15] on link "Line Items" at bounding box center [133, 14] width 48 height 17
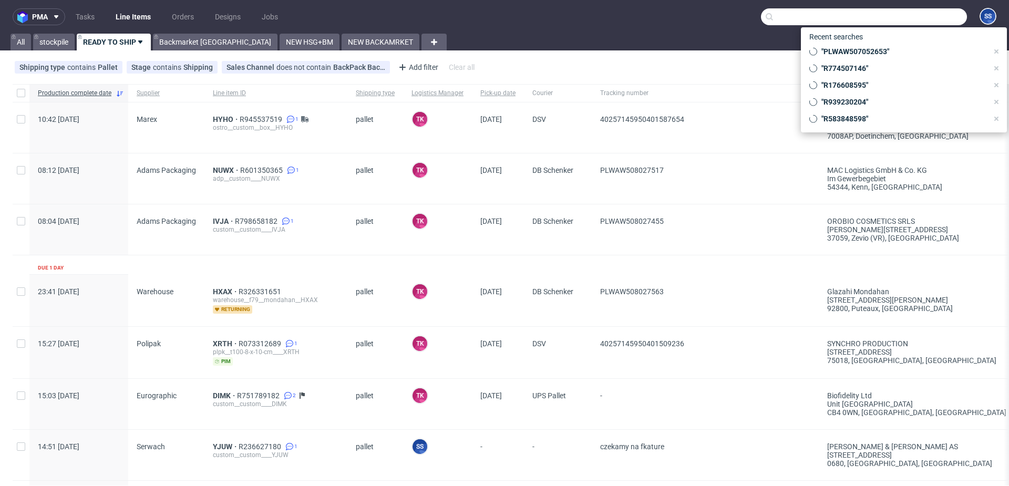
click at [915, 13] on input "text" at bounding box center [864, 16] width 206 height 17
paste input "1Z5A15806890514975"
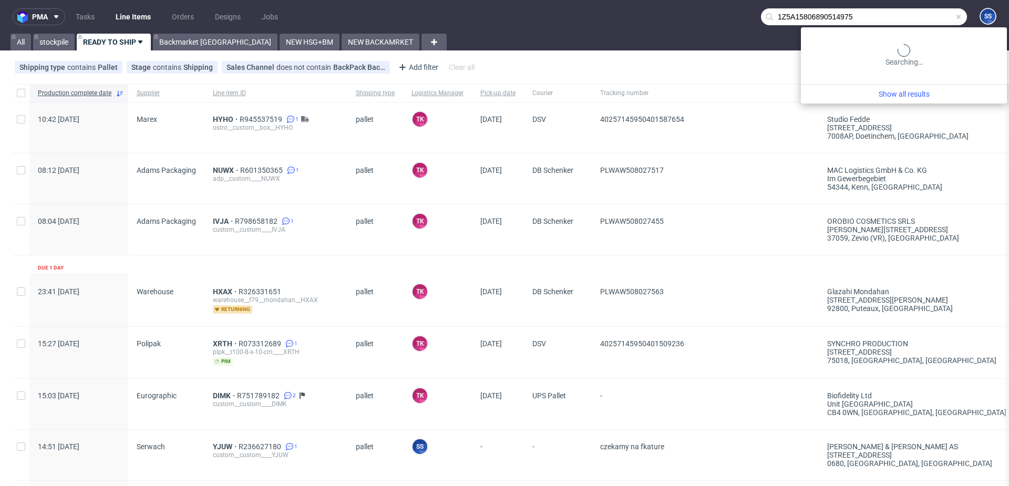
type input "1Z5A15806890514975"
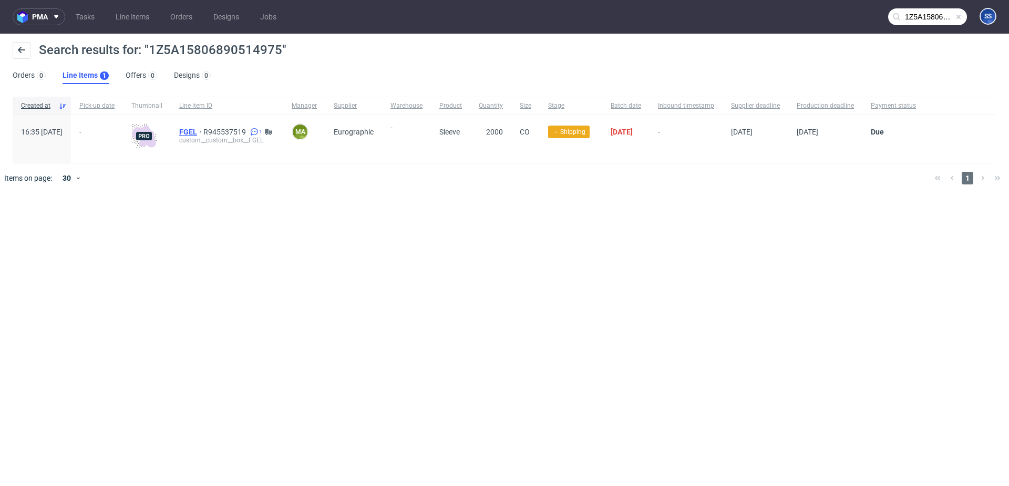
click at [203, 132] on span "FGEL" at bounding box center [191, 132] width 24 height 8
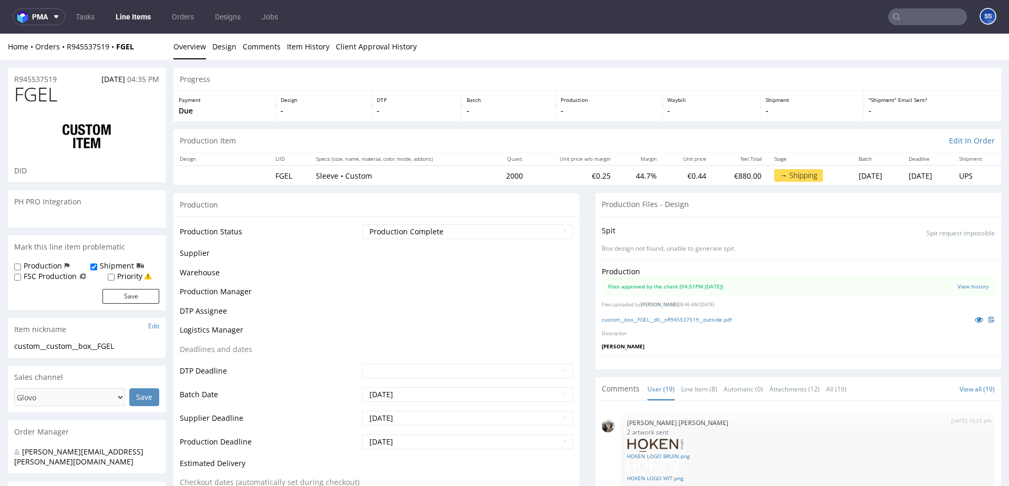
scroll to position [767, 0]
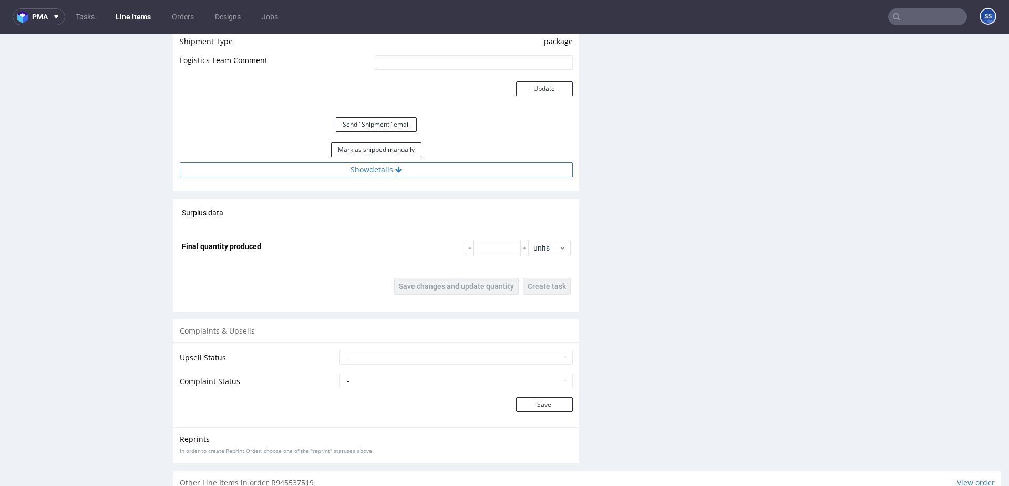
click at [363, 172] on button "Show details" at bounding box center [376, 169] width 393 height 15
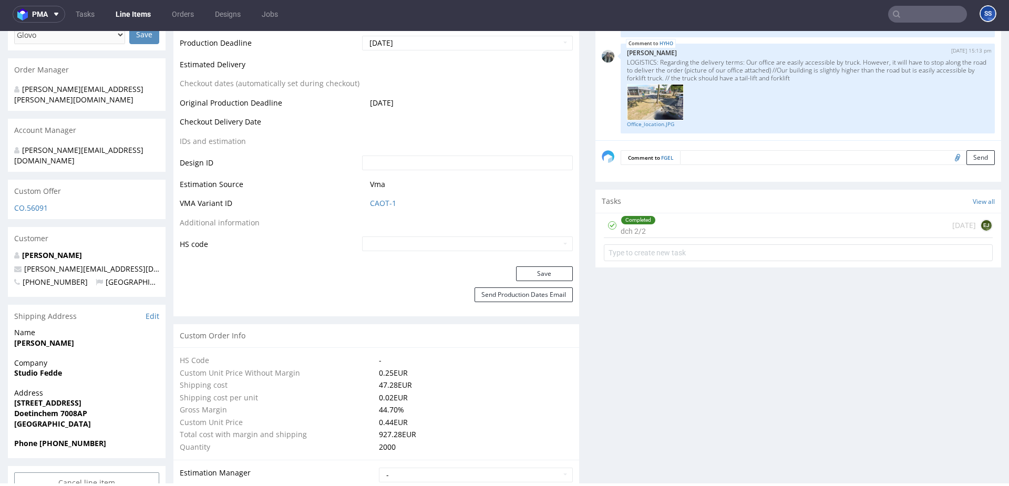
scroll to position [0, 0]
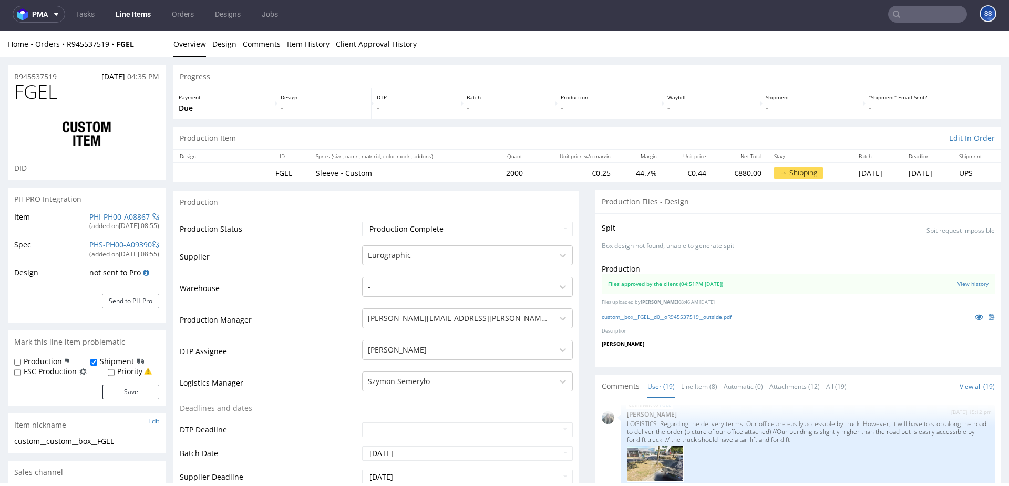
click at [133, 6] on link "Line Items" at bounding box center [133, 14] width 48 height 17
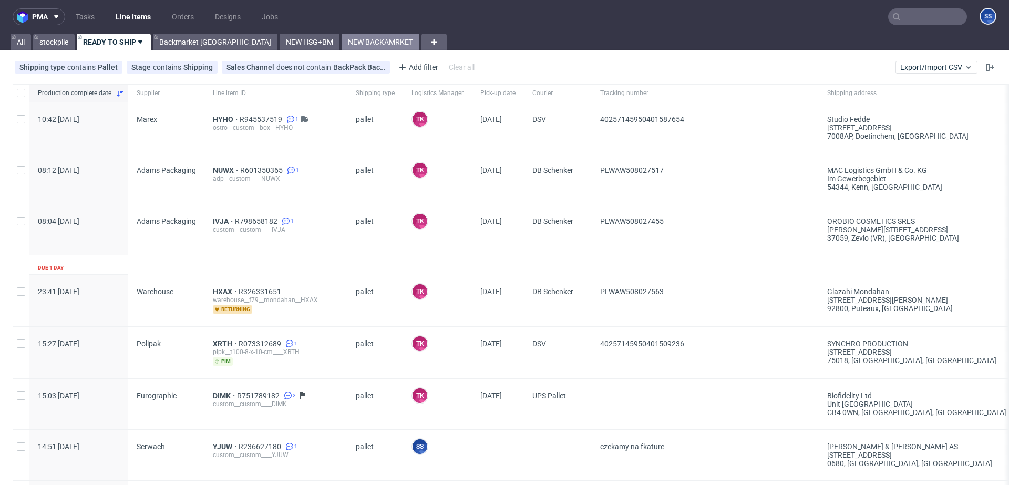
click at [342, 46] on link "NEW BACKAMRKET" at bounding box center [381, 42] width 78 height 17
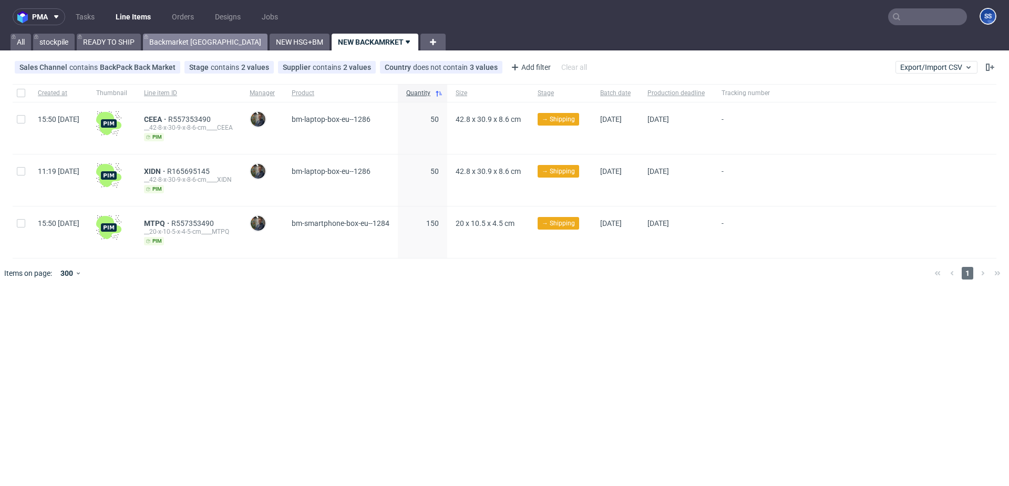
click at [171, 44] on link "Backmarket [GEOGRAPHIC_DATA]" at bounding box center [205, 42] width 125 height 17
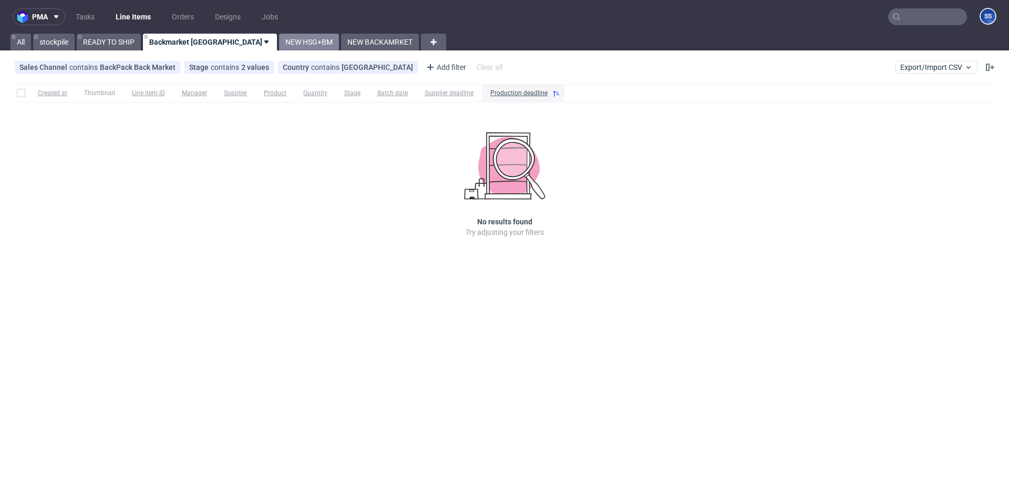
click at [279, 46] on link "NEW HSG+BM" at bounding box center [309, 42] width 60 height 17
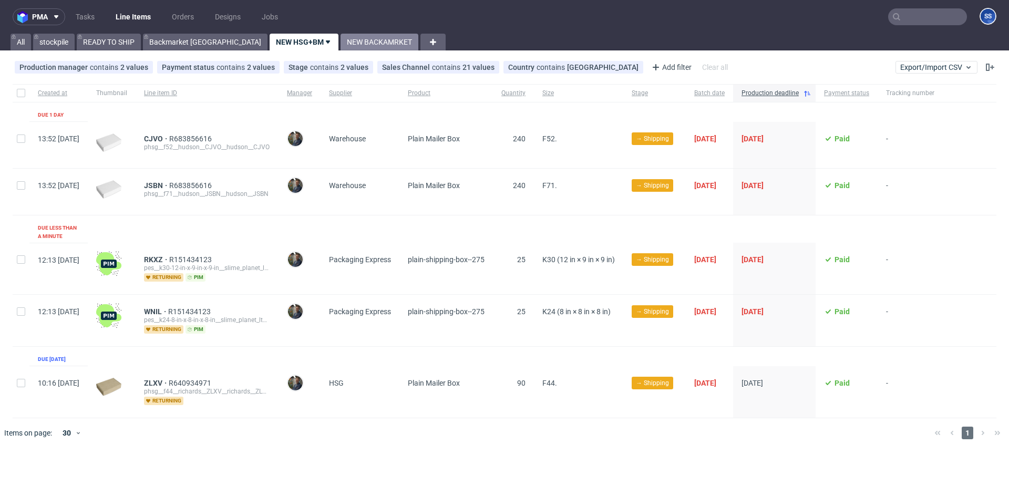
click at [341, 44] on link "NEW BACKAMRKET" at bounding box center [380, 42] width 78 height 17
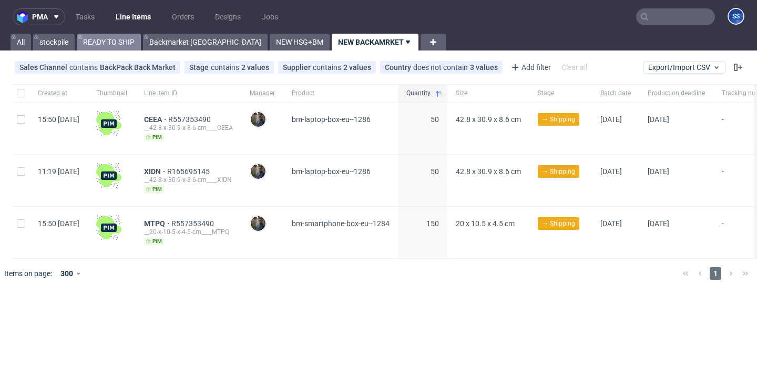
click at [127, 46] on link "READY TO SHIP" at bounding box center [109, 42] width 64 height 17
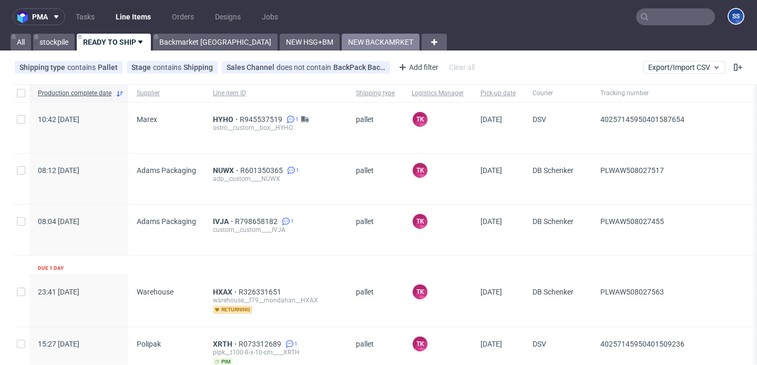
click at [342, 49] on link "NEW BACKAMRKET" at bounding box center [381, 42] width 78 height 17
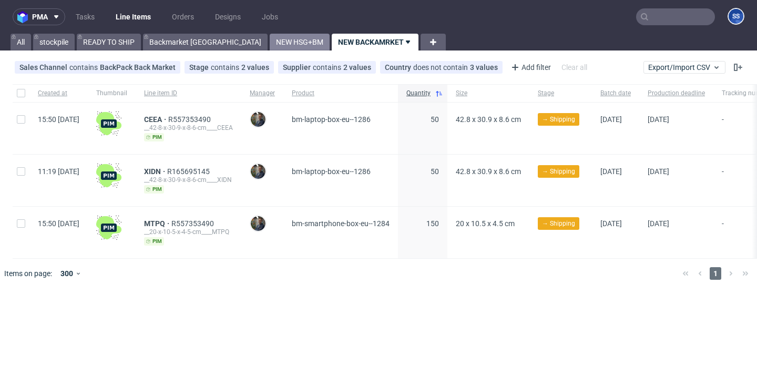
click at [270, 38] on link "NEW HSG+BM" at bounding box center [300, 42] width 60 height 17
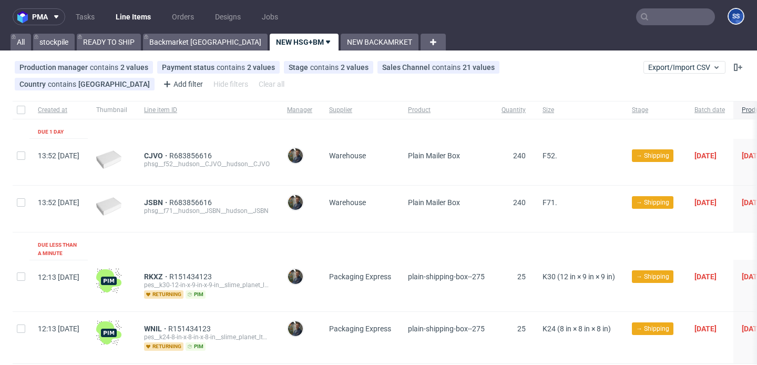
scroll to position [95, 0]
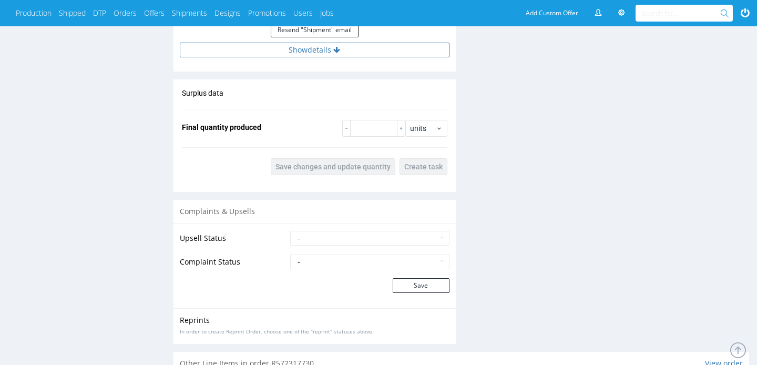
scroll to position [1055, 0]
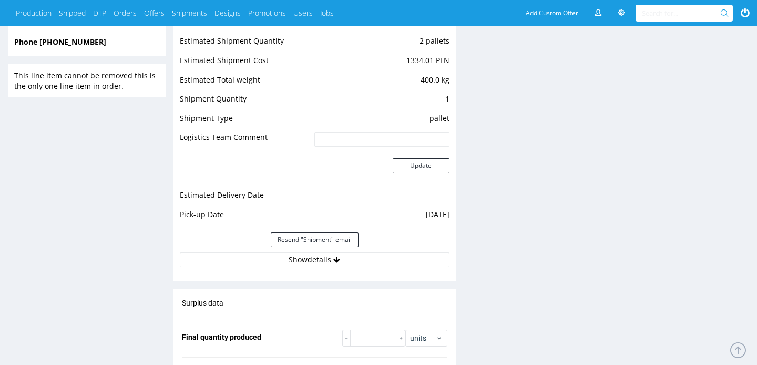
scroll to position [855, 0]
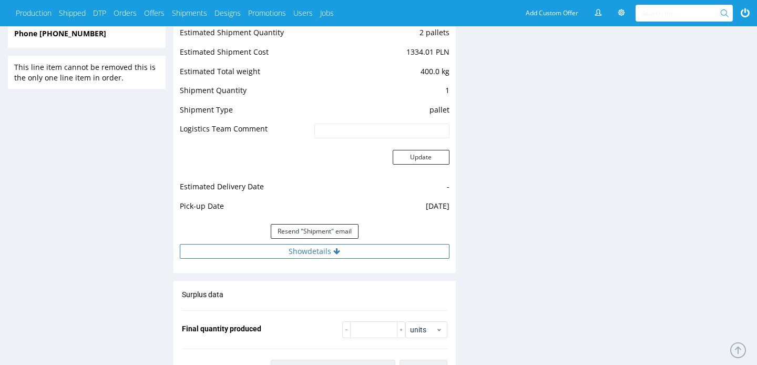
click at [373, 246] on button "Show details" at bounding box center [315, 251] width 270 height 15
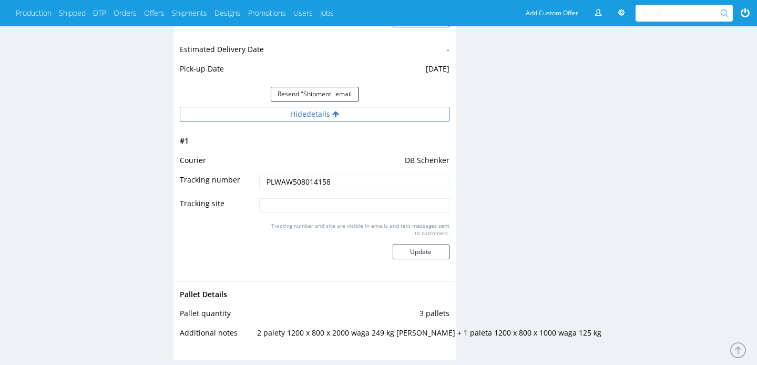
scroll to position [1057, 0]
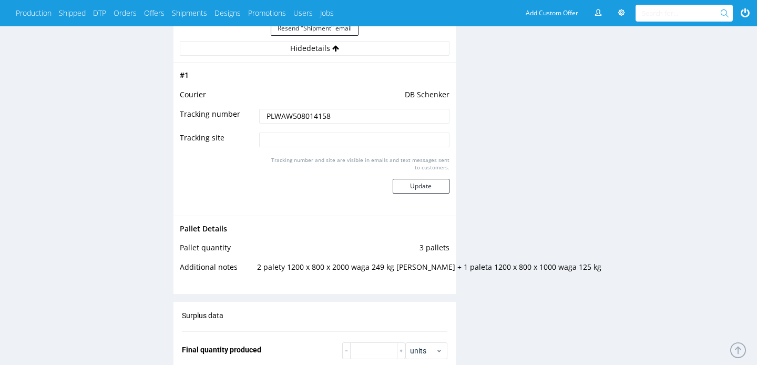
click at [284, 122] on input "PLWAW508014158" at bounding box center [354, 116] width 190 height 15
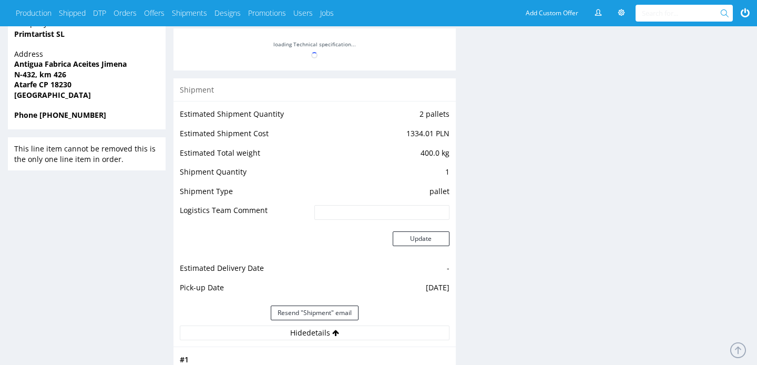
scroll to position [559, 0]
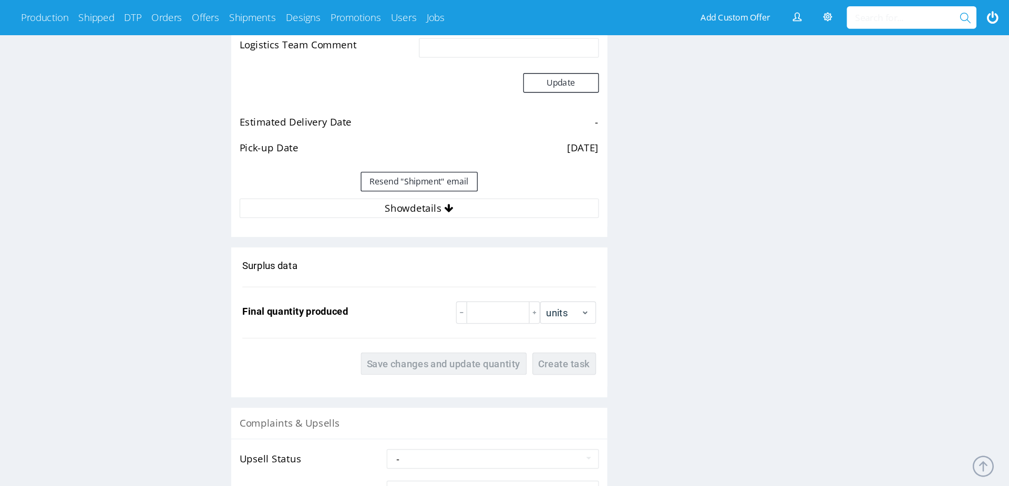
scroll to position [955, 0]
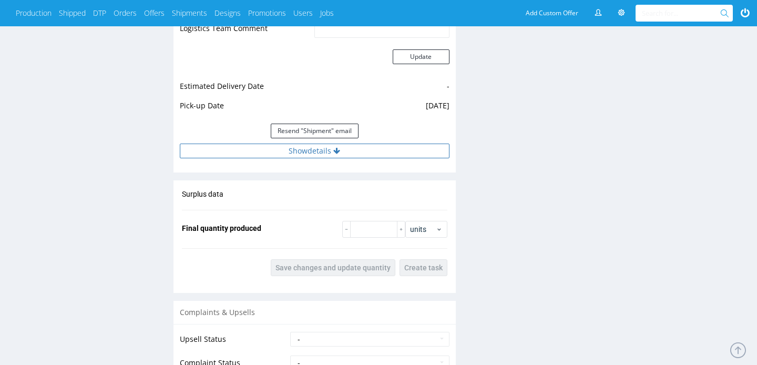
click at [337, 151] on icon at bounding box center [336, 150] width 7 height 7
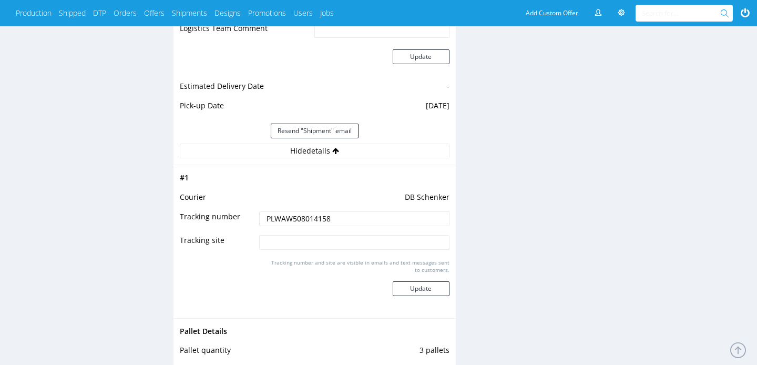
click at [309, 217] on input "PLWAW508014158" at bounding box center [354, 218] width 190 height 15
click at [310, 221] on input "PLWAW508014158" at bounding box center [354, 218] width 190 height 15
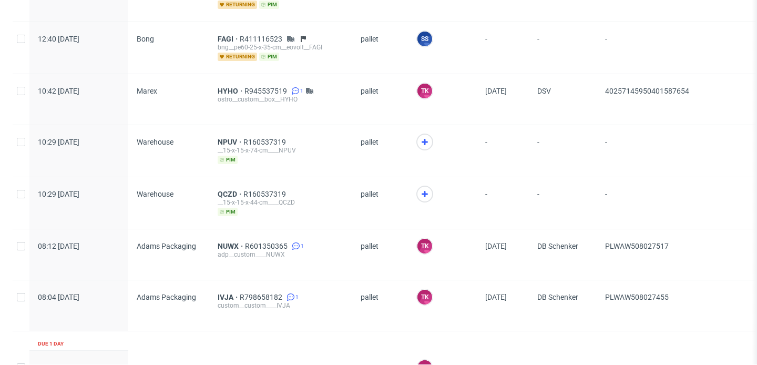
scroll to position [280, 0]
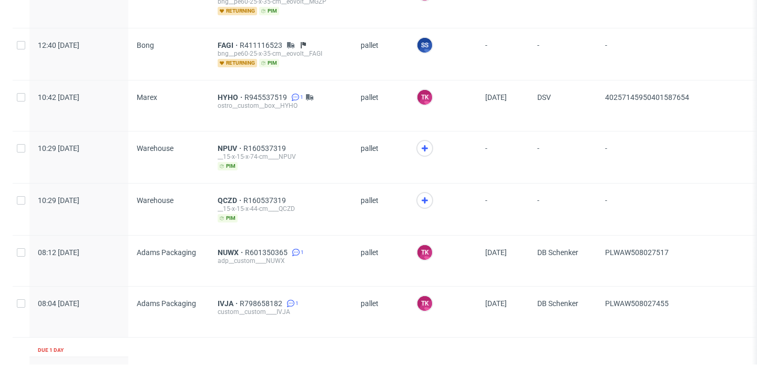
click at [416, 203] on span at bounding box center [442, 207] width 52 height 30
click at [424, 198] on icon at bounding box center [424, 200] width 13 height 13
click at [423, 144] on icon at bounding box center [424, 148] width 13 height 13
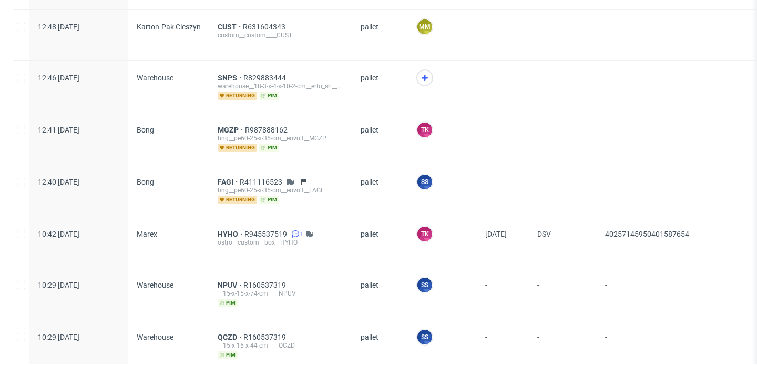
scroll to position [223, 0]
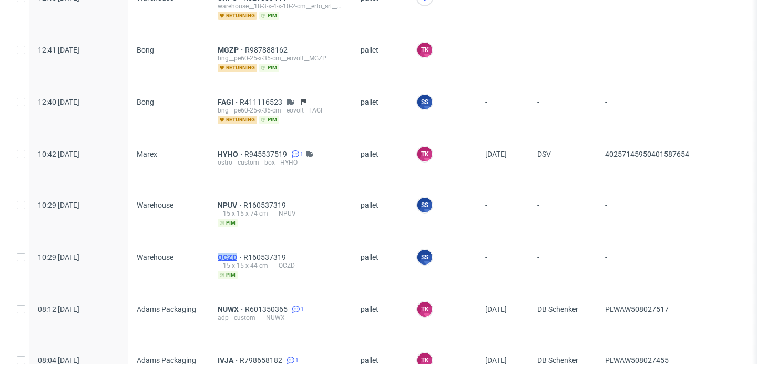
drag, startPoint x: 211, startPoint y: 253, endPoint x: 236, endPoint y: 259, distance: 26.4
click at [236, 259] on div "QCZD R160537319 __15-x-15-x-44-cm____QCZD pim" at bounding box center [280, 266] width 143 height 52
copy span "QCZD"
click at [225, 255] on span "QCZD" at bounding box center [231, 257] width 26 height 8
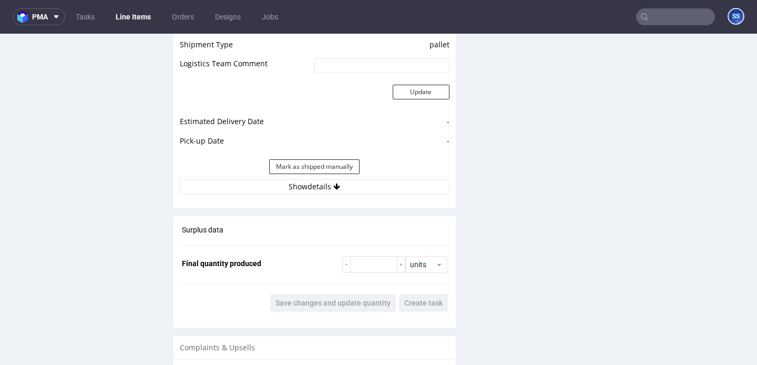
scroll to position [950, 0]
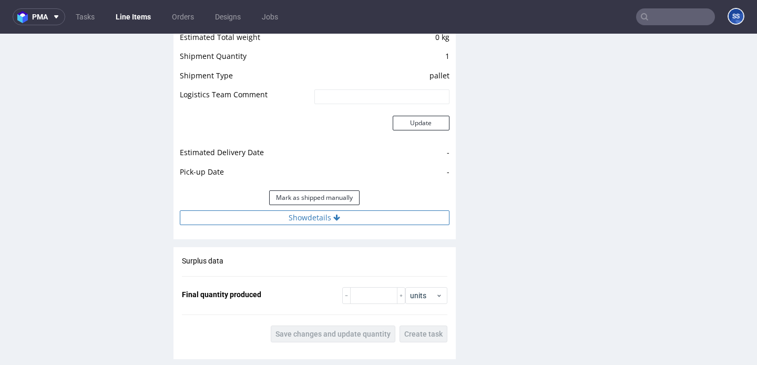
click at [290, 217] on button "Show details" at bounding box center [315, 217] width 270 height 15
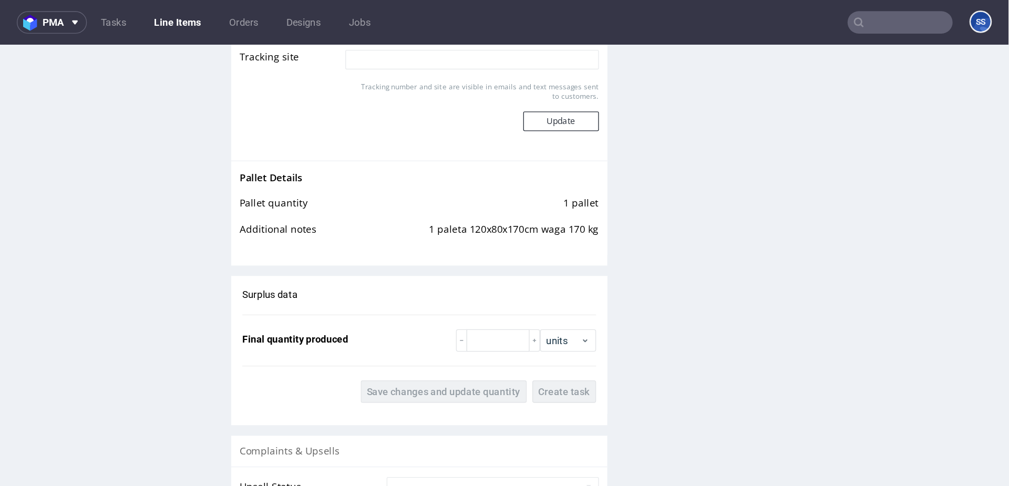
scroll to position [1229, 0]
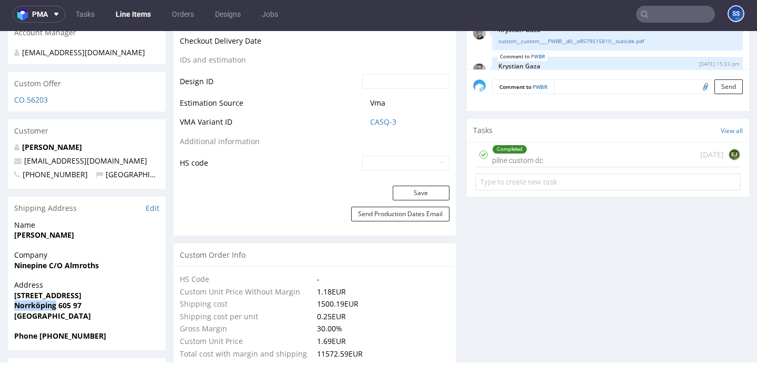
scroll to position [94, 0]
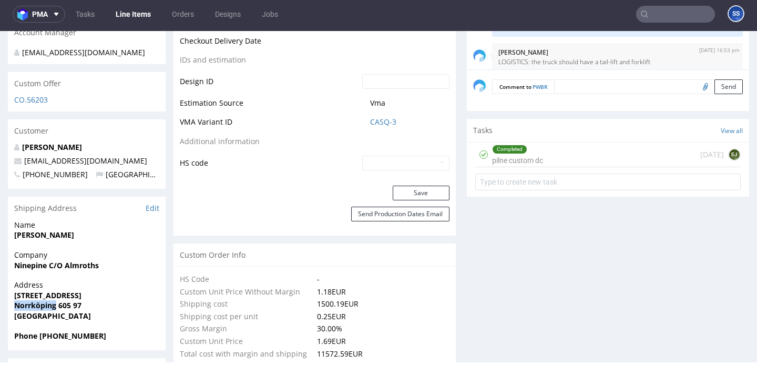
click at [130, 16] on link "Line Items" at bounding box center [133, 14] width 48 height 17
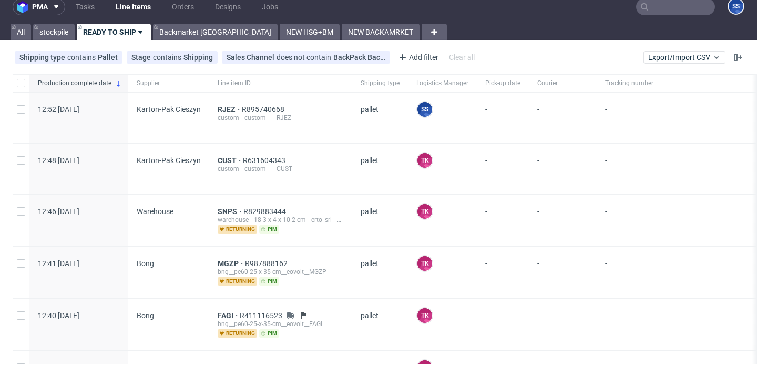
scroll to position [4, 0]
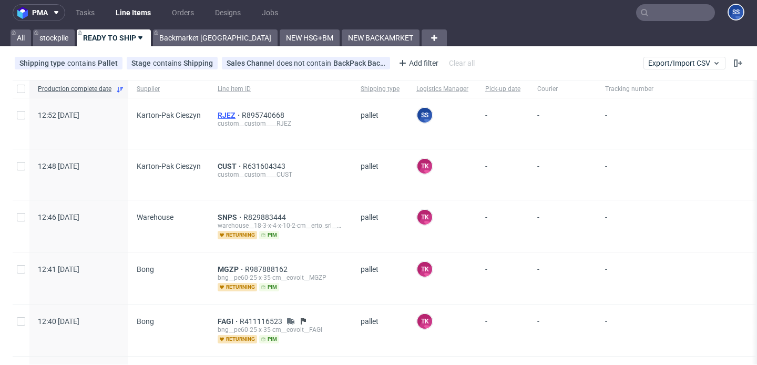
click at [226, 112] on span "RJEZ" at bounding box center [230, 115] width 24 height 8
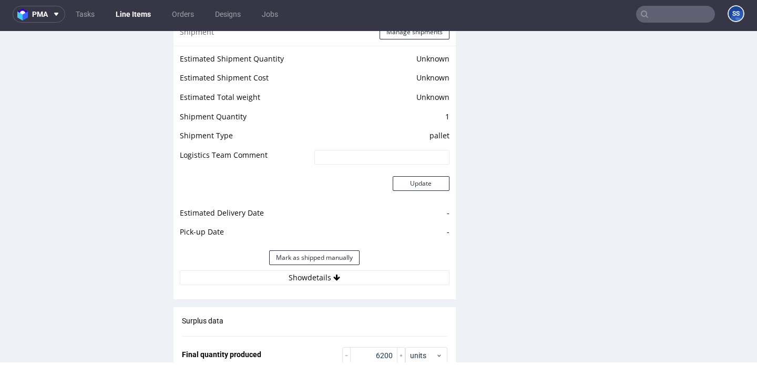
scroll to position [1335, 0]
click at [315, 284] on div "Estimated Shipment Quantity Unknown Estimated Shipment Cost Unknown Estimated T…" at bounding box center [314, 167] width 282 height 245
click at [322, 276] on button "Show details" at bounding box center [315, 276] width 270 height 15
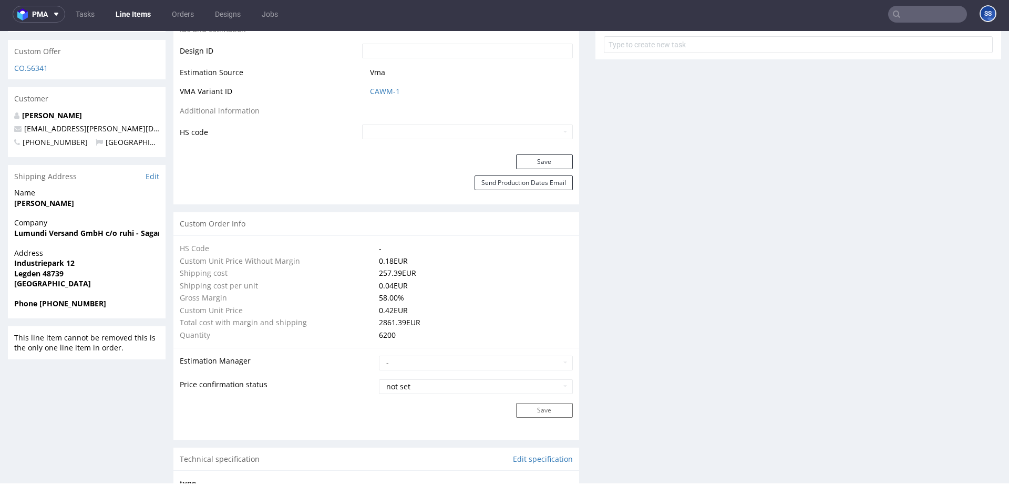
scroll to position [539, 0]
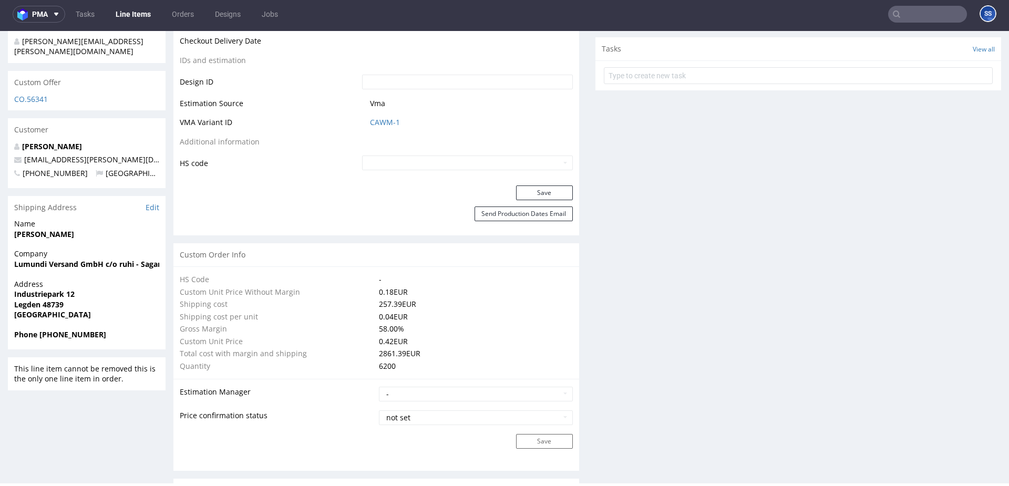
click at [133, 14] on link "Line Items" at bounding box center [133, 14] width 48 height 17
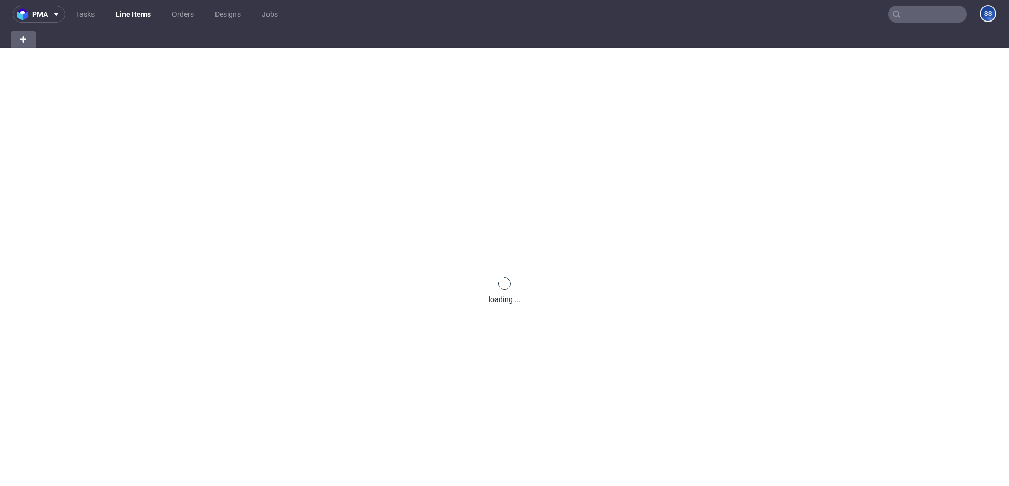
click at [133, 14] on link "Line Items" at bounding box center [133, 14] width 48 height 17
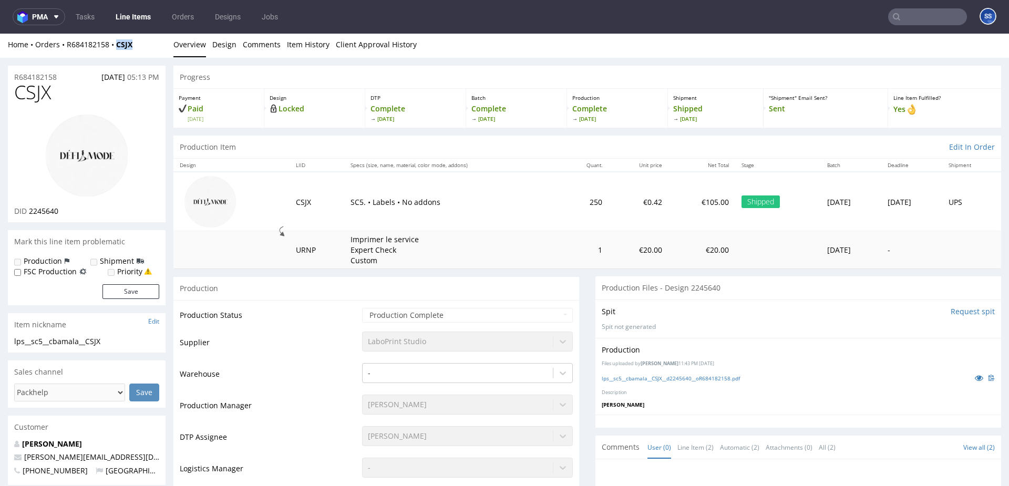
scroll to position [3, 0]
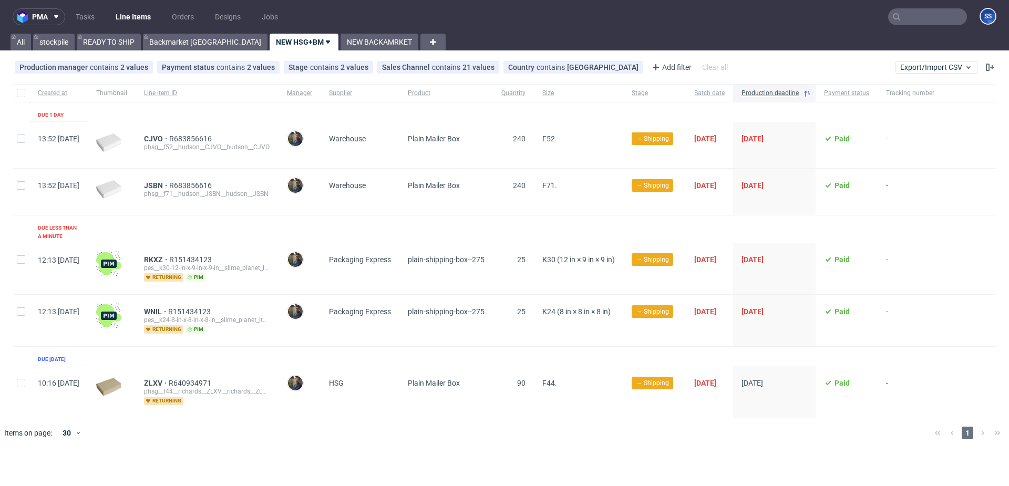
click at [136, 19] on link "Line Items" at bounding box center [133, 16] width 48 height 17
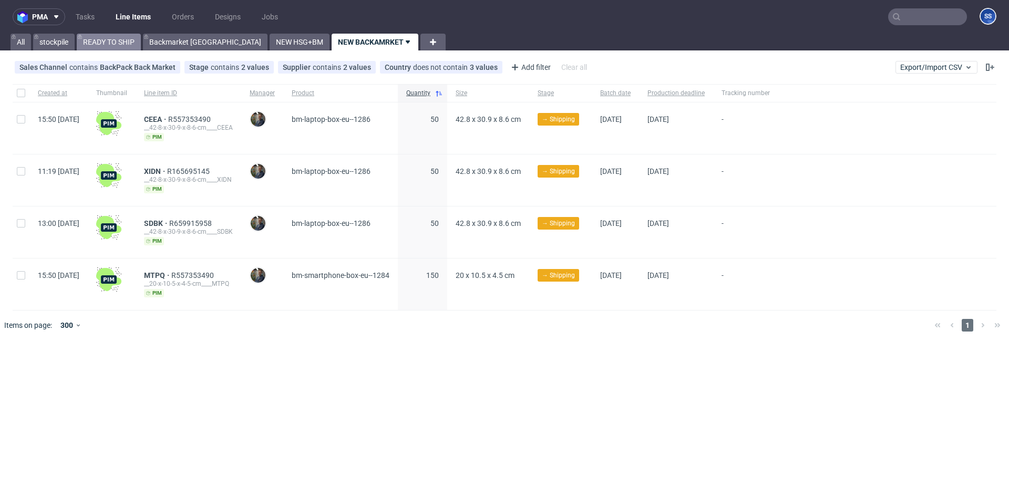
click at [96, 38] on link "READY TO SHIP" at bounding box center [109, 42] width 64 height 17
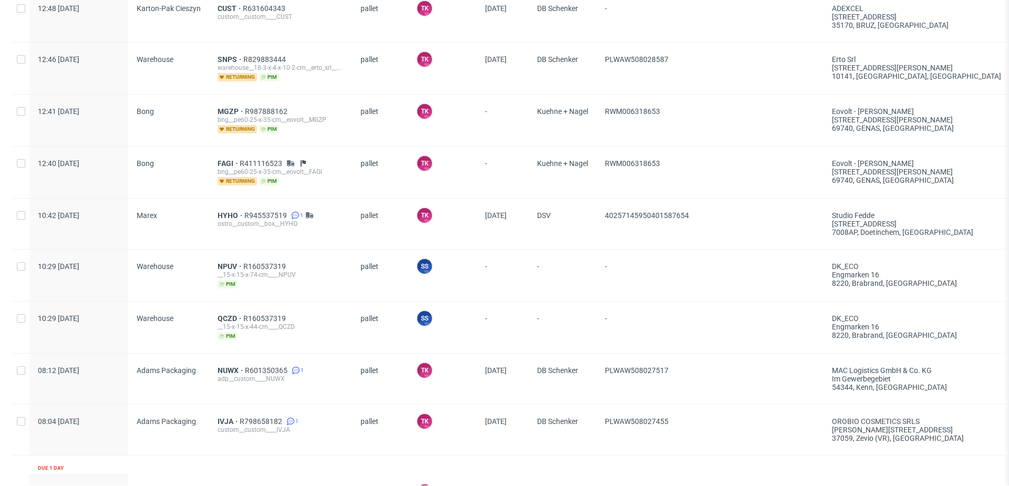
scroll to position [366, 0]
click at [227, 320] on span "QCZD" at bounding box center [231, 318] width 26 height 8
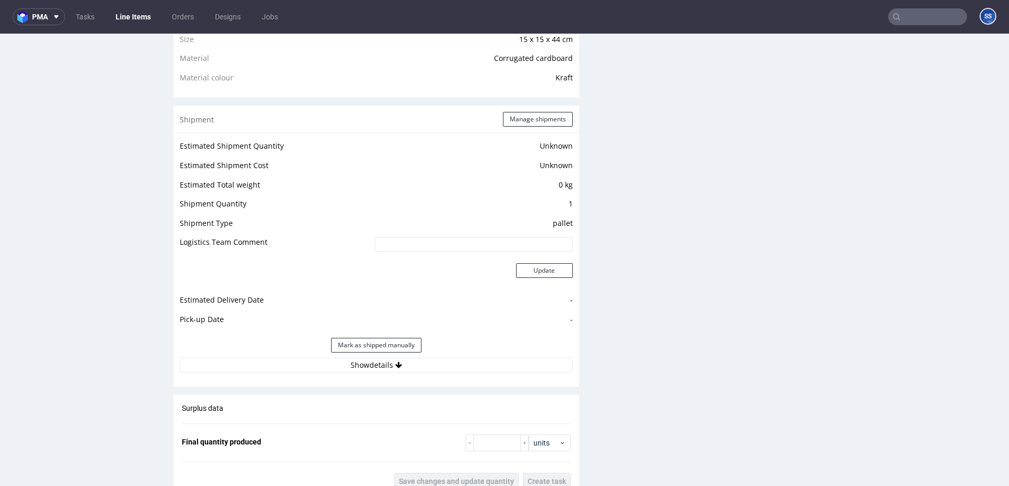
scroll to position [831, 0]
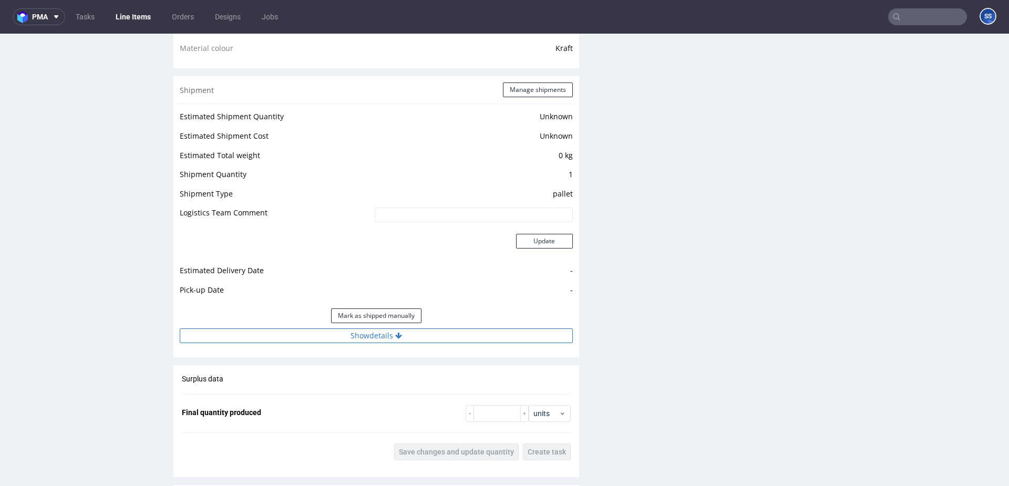
click at [373, 335] on button "Show details" at bounding box center [376, 335] width 393 height 15
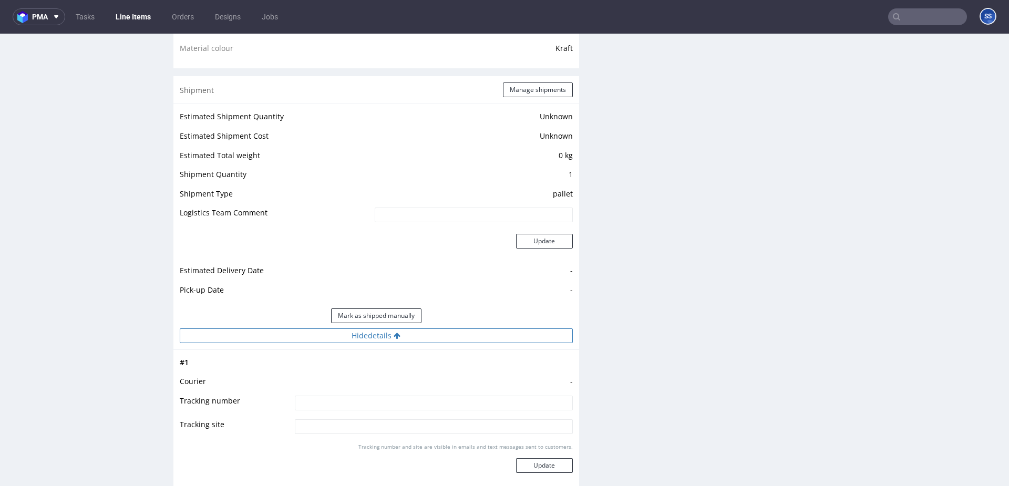
click at [373, 335] on button "Hide details" at bounding box center [376, 335] width 393 height 15
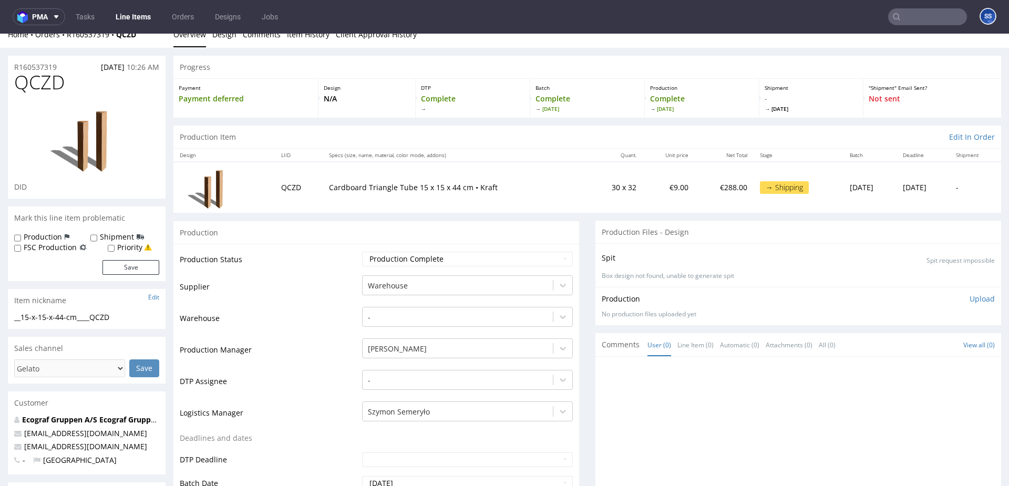
scroll to position [14, 0]
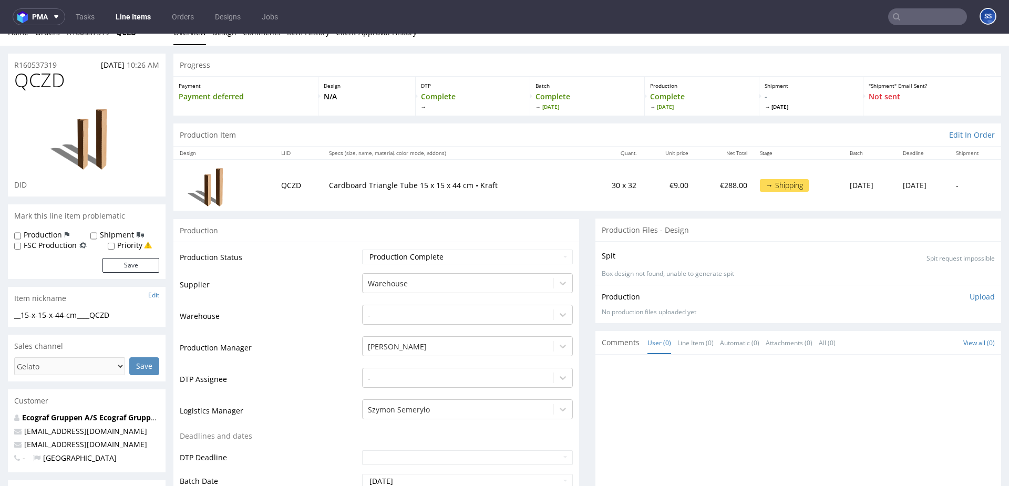
click at [131, 16] on link "Line Items" at bounding box center [133, 16] width 48 height 17
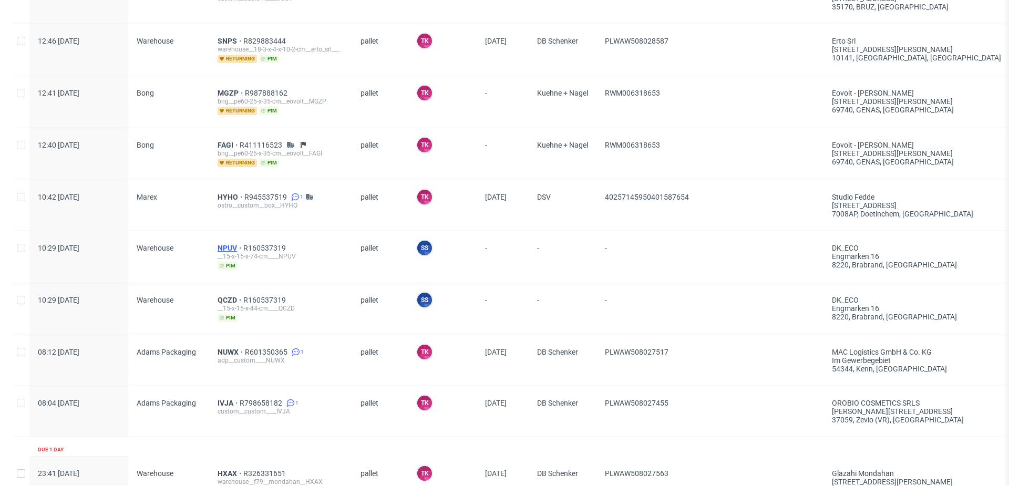
scroll to position [385, 0]
click at [224, 299] on span "QCZD" at bounding box center [231, 299] width 26 height 8
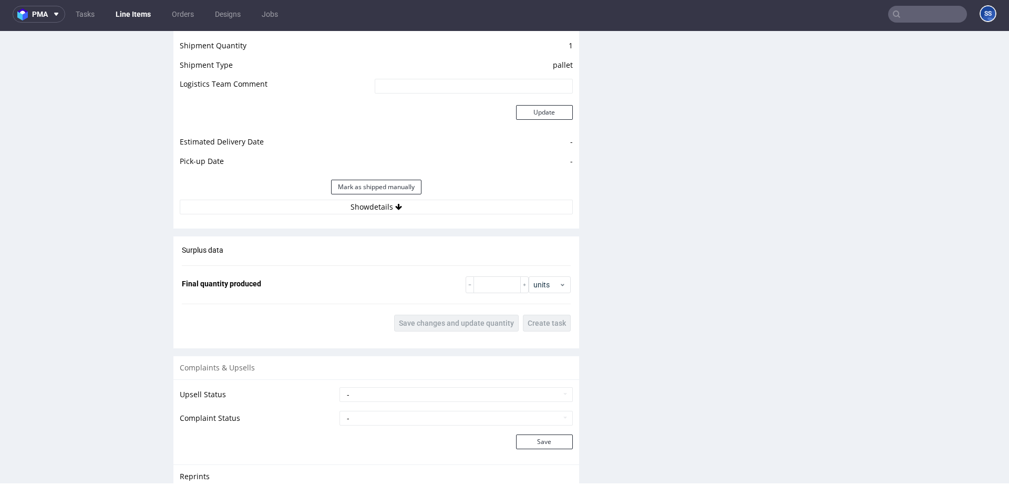
scroll to position [962, 0]
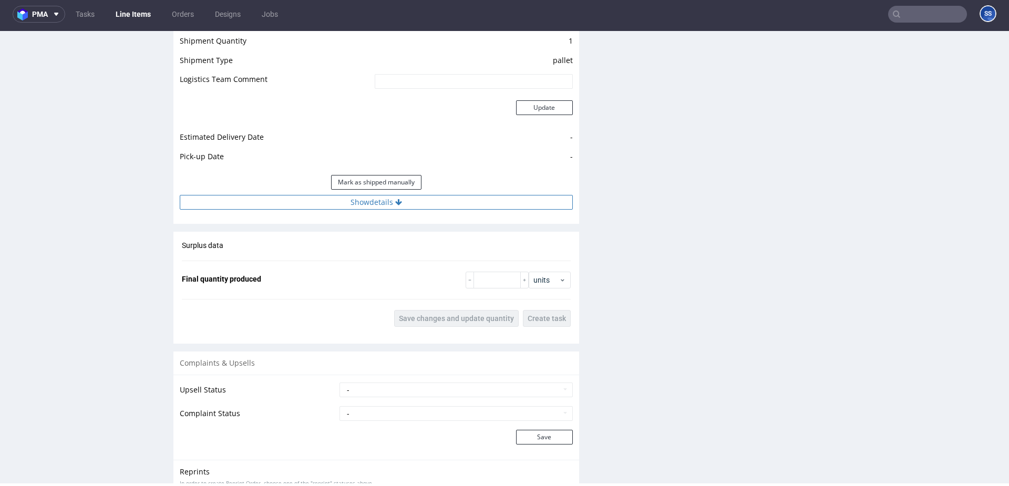
click at [353, 205] on button "Show details" at bounding box center [376, 202] width 393 height 15
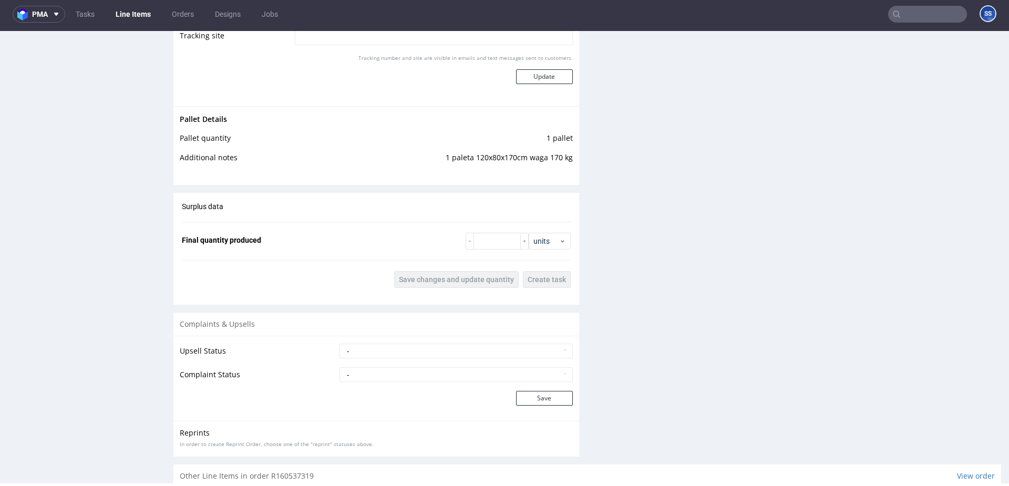
scroll to position [1307, 0]
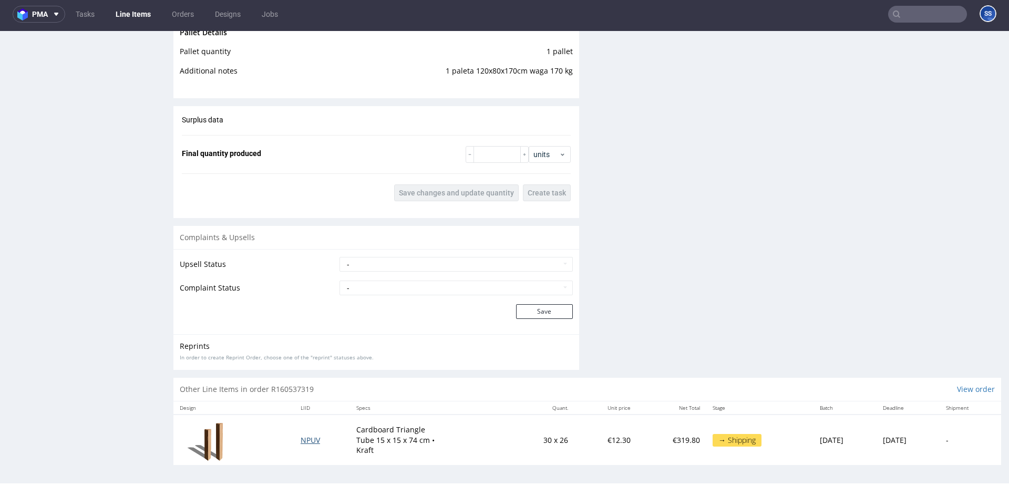
click at [301, 437] on span "NPUV" at bounding box center [310, 440] width 19 height 10
click at [301, 437] on span "NPUV" at bounding box center [310, 439] width 19 height 10
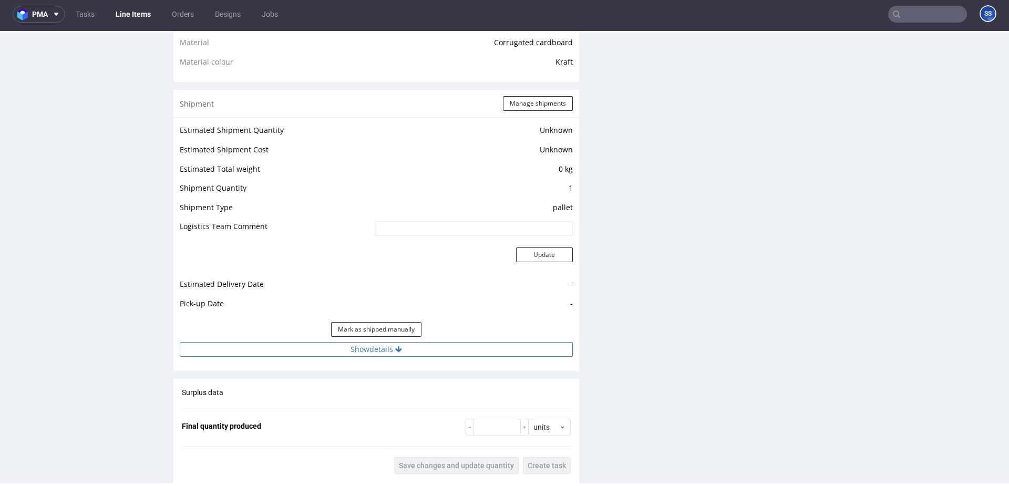
click at [395, 349] on icon at bounding box center [398, 349] width 7 height 7
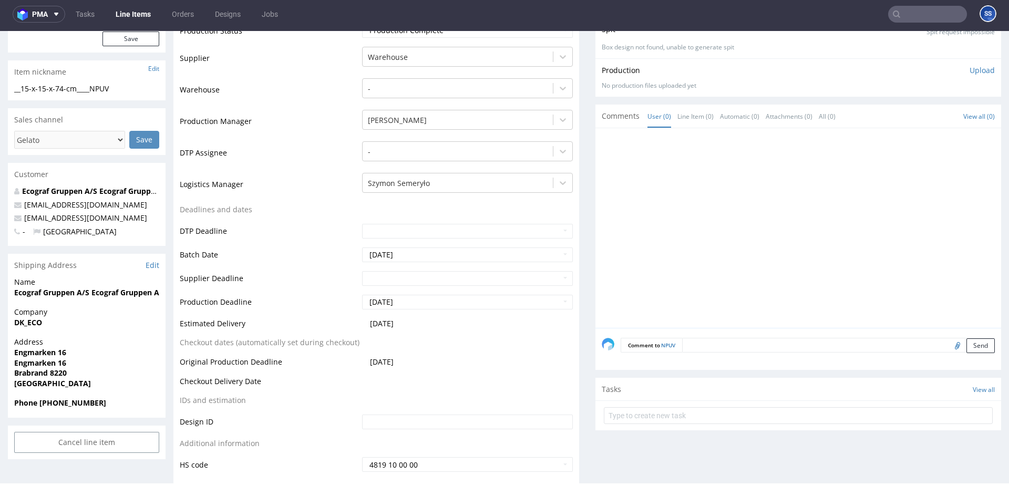
scroll to position [244, 0]
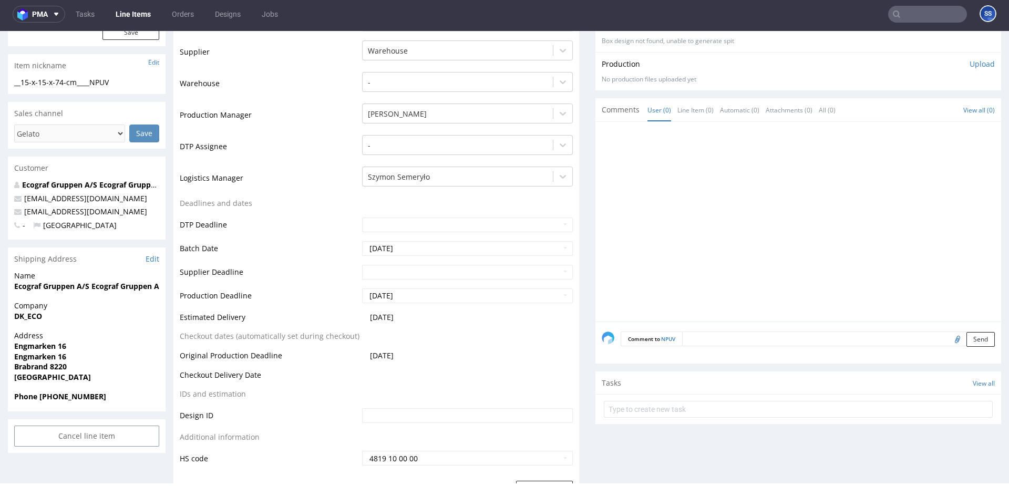
click at [58, 286] on strong "Ecograf Gruppen A/S Ecograf Gruppen A/S" at bounding box center [90, 286] width 152 height 10
copy strong "Ecograf Gruppen A/S Ecograf Gruppen A/S"
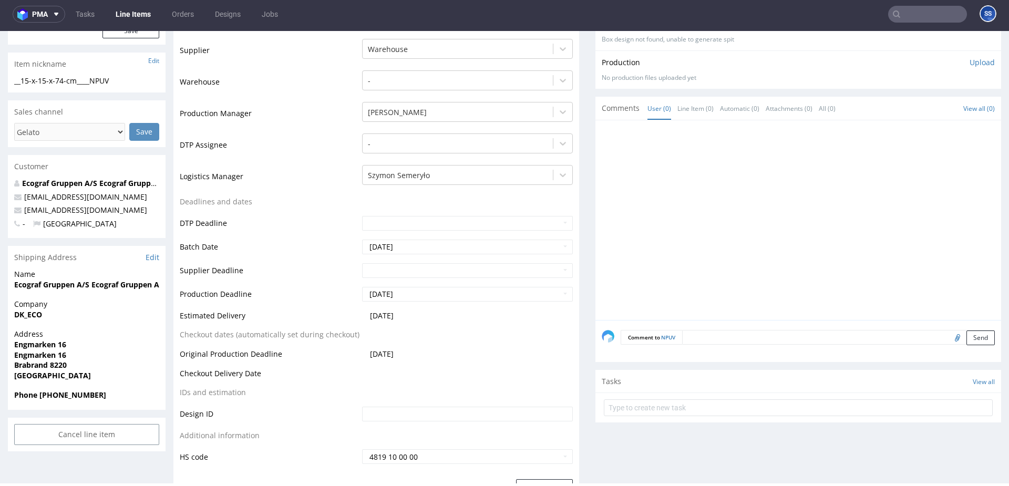
click at [23, 310] on strong "DK_ECO" at bounding box center [28, 315] width 28 height 10
copy strong "DK_ECO"
click at [53, 362] on strong "Brabrand 8220" at bounding box center [40, 365] width 53 height 10
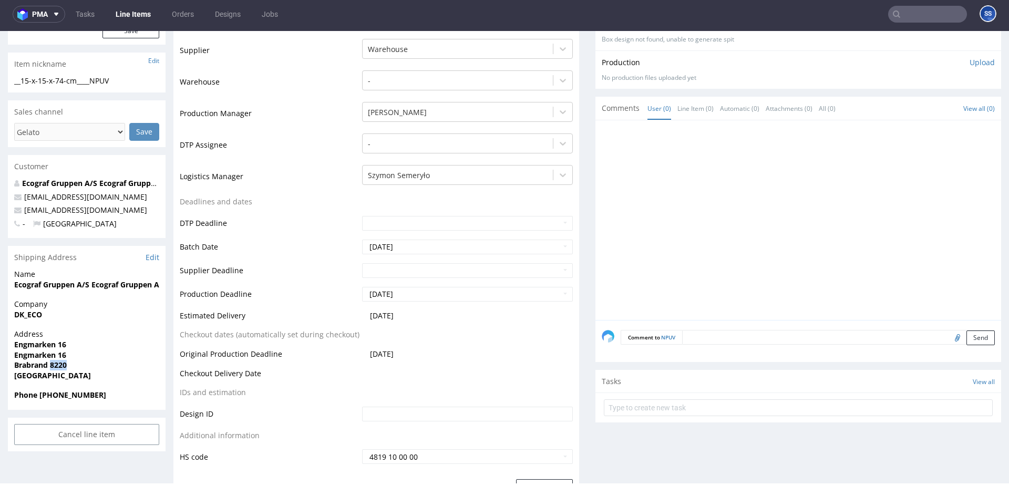
copy strong "8220"
click at [41, 346] on strong "Engmarken 16" at bounding box center [40, 344] width 52 height 10
drag, startPoint x: 66, startPoint y: 342, endPoint x: 16, endPoint y: 339, distance: 49.5
click at [9, 342] on div "Address Engmarken 16 Engmarken 16 Brabrand 8220 Denmark" at bounding box center [87, 359] width 158 height 61
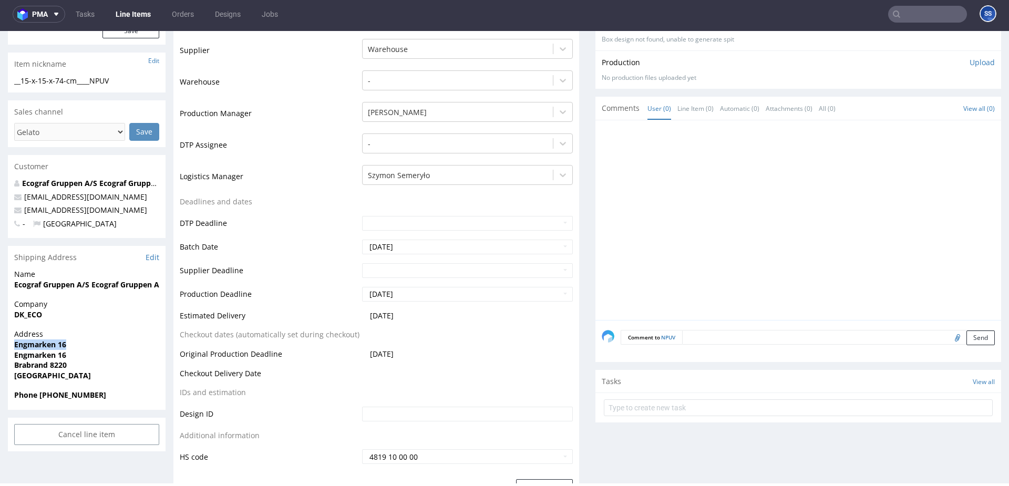
copy strong "Engmarken 16"
drag, startPoint x: 125, startPoint y: 229, endPoint x: 143, endPoint y: 213, distance: 24.2
click at [127, 228] on p "- Denmark" at bounding box center [86, 224] width 145 height 11
drag, startPoint x: 141, startPoint y: 209, endPoint x: 44, endPoint y: 208, distance: 97.2
click at [23, 212] on p "[EMAIL_ADDRESS][DOMAIN_NAME]" at bounding box center [86, 210] width 145 height 11
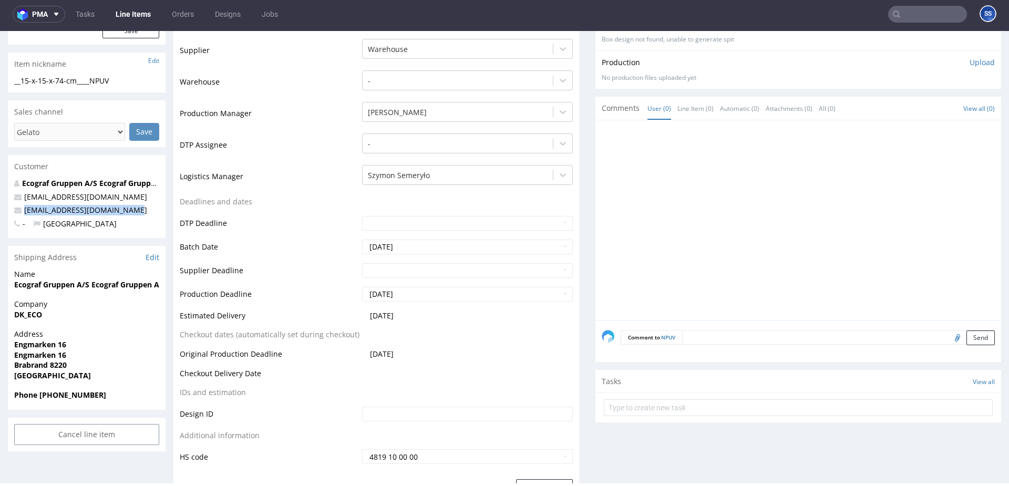
copy link "[EMAIL_ADDRESS][DOMAIN_NAME]"
click at [68, 393] on strong "Phone [PHONE_NUMBER]" at bounding box center [60, 395] width 92 height 10
copy strong "4570257788"
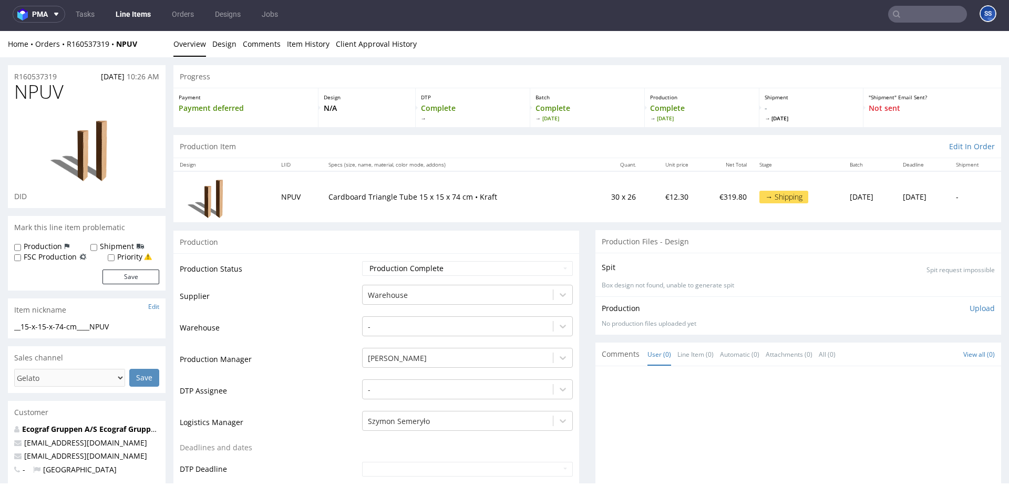
click at [142, 45] on div "Home Orders R160537319 NPUV" at bounding box center [87, 44] width 158 height 11
drag, startPoint x: 140, startPoint y: 43, endPoint x: 71, endPoint y: 48, distance: 68.5
click at [66, 46] on div "Home Orders R160537319 NPUV" at bounding box center [87, 44] width 158 height 11
copy div "R160537319 NPUV"
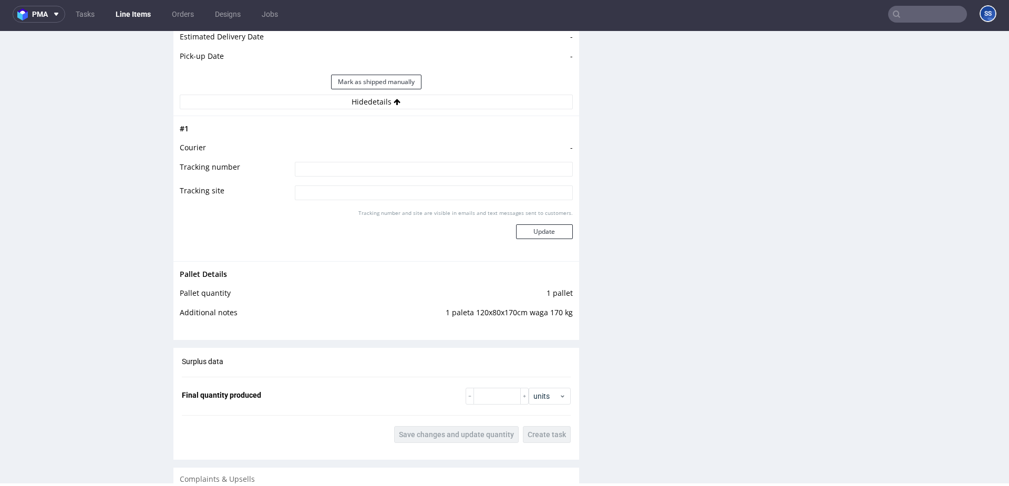
scroll to position [1307, 0]
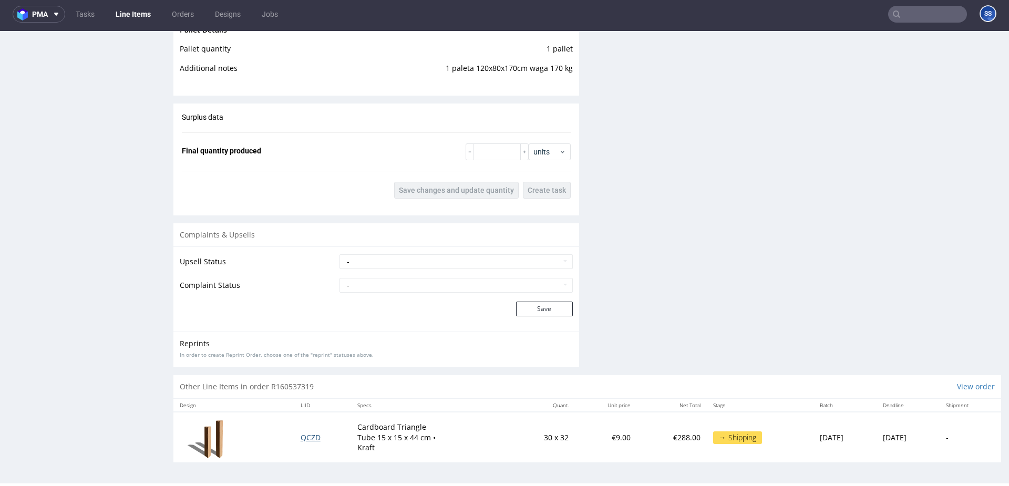
click at [302, 437] on span "QCZD" at bounding box center [311, 438] width 20 height 10
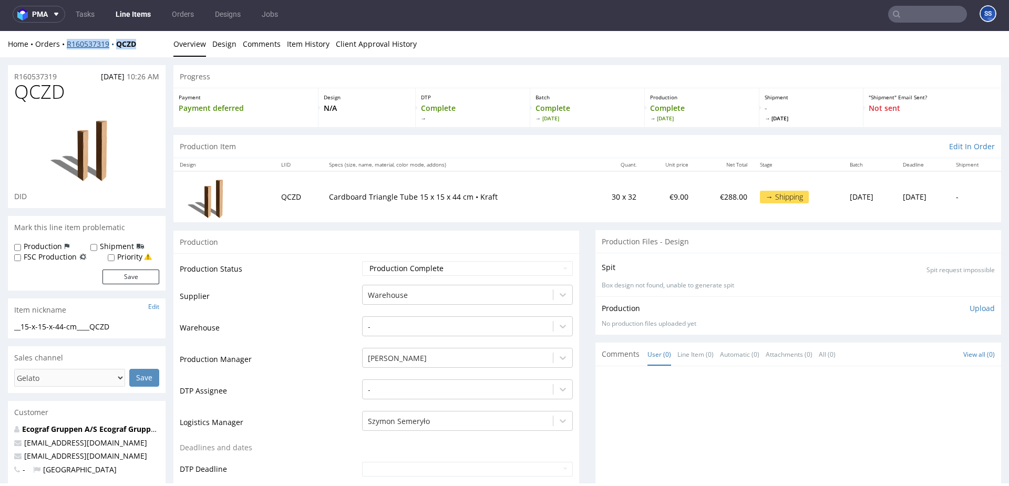
drag, startPoint x: 143, startPoint y: 48, endPoint x: 66, endPoint y: 46, distance: 77.3
click at [66, 46] on div "Home Orders R160537319 QCZD" at bounding box center [87, 44] width 158 height 11
copy div "R160537319 QCZD"
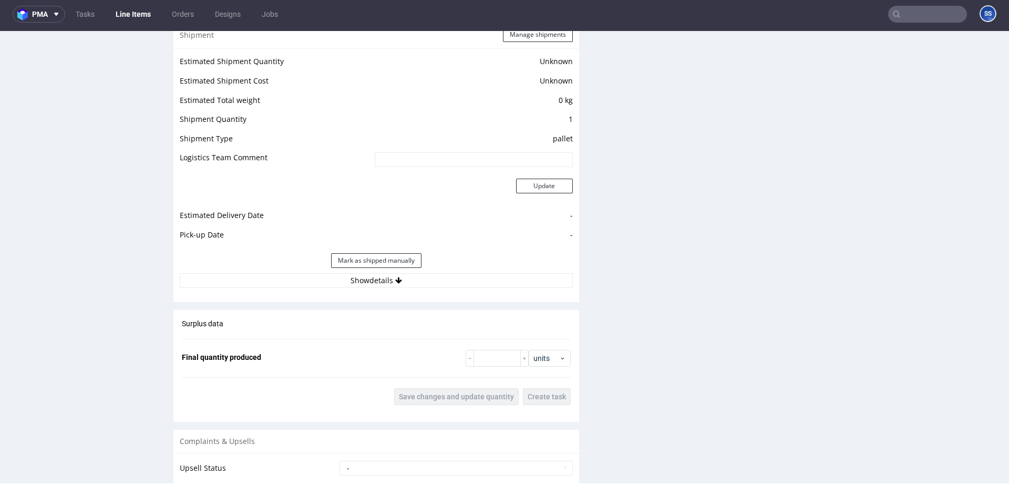
scroll to position [896, 0]
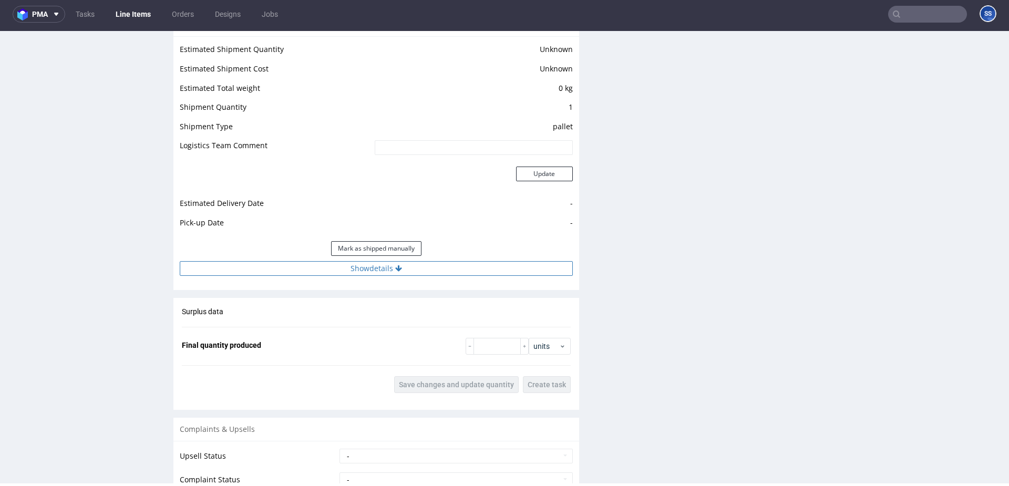
click at [339, 273] on button "Show details" at bounding box center [376, 268] width 393 height 15
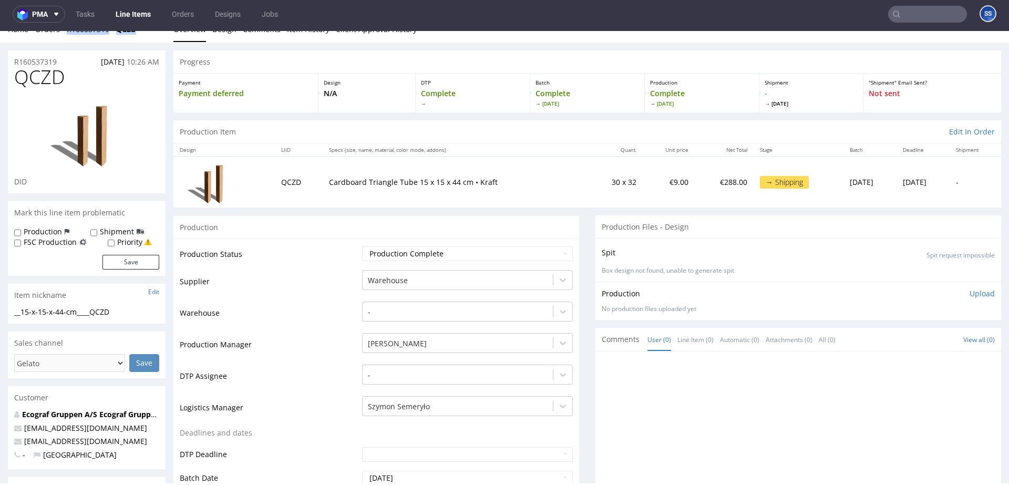
scroll to position [0, 0]
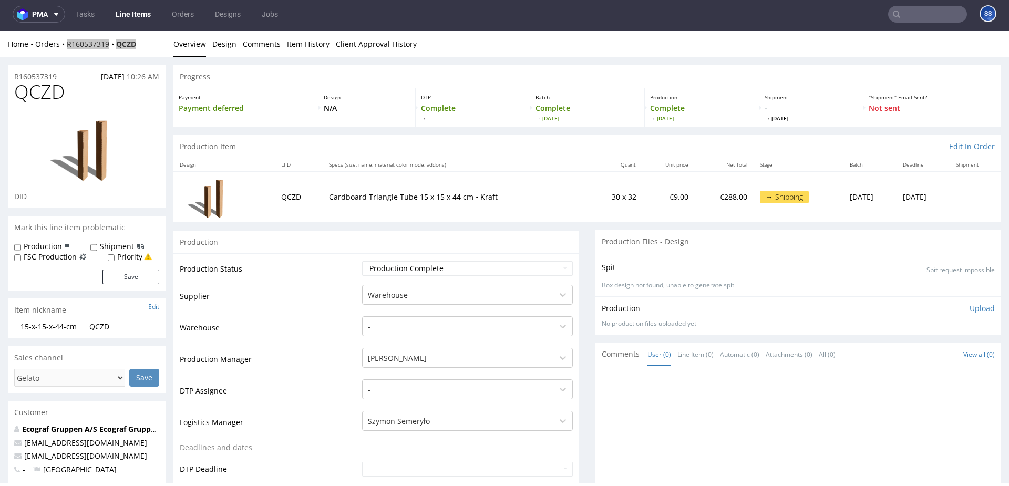
click at [123, 9] on link "Line Items" at bounding box center [133, 14] width 48 height 17
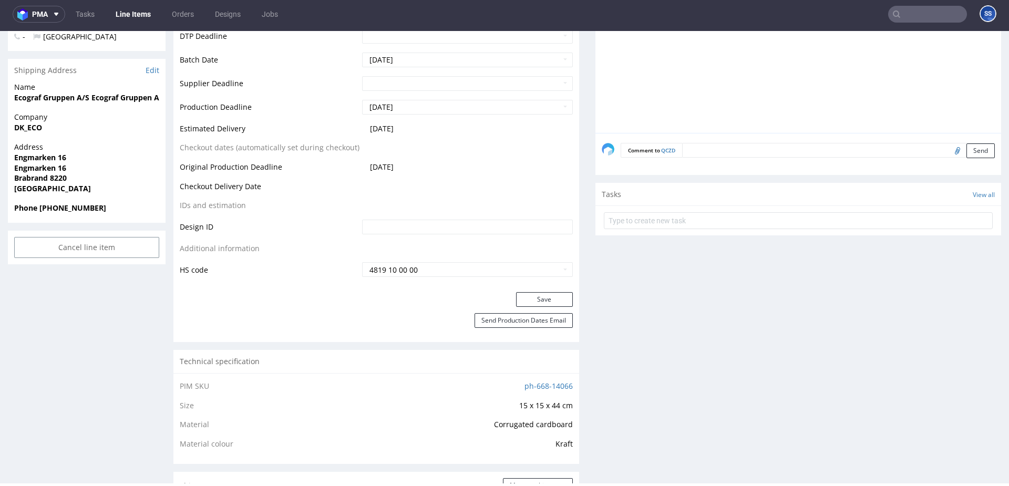
scroll to position [420, 0]
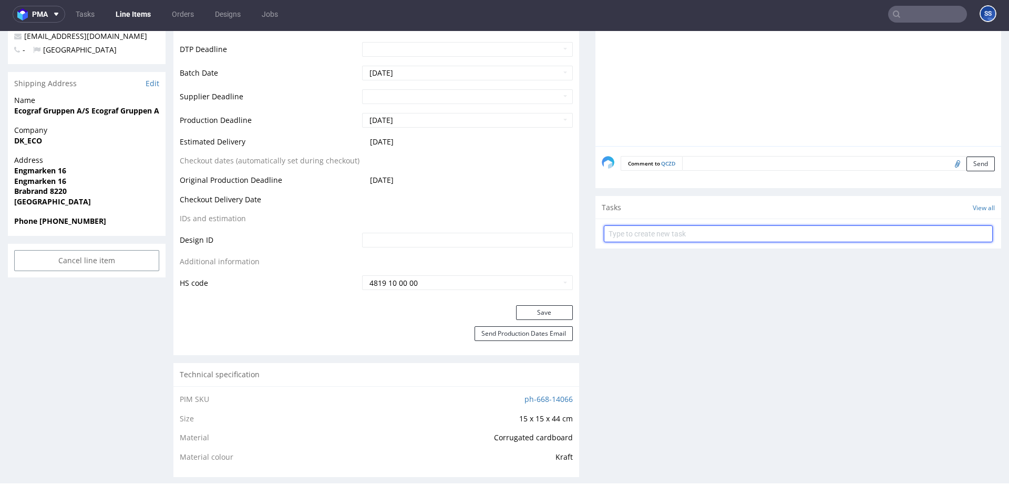
click at [658, 235] on input "text" at bounding box center [798, 233] width 389 height 17
type input "Etykiety"
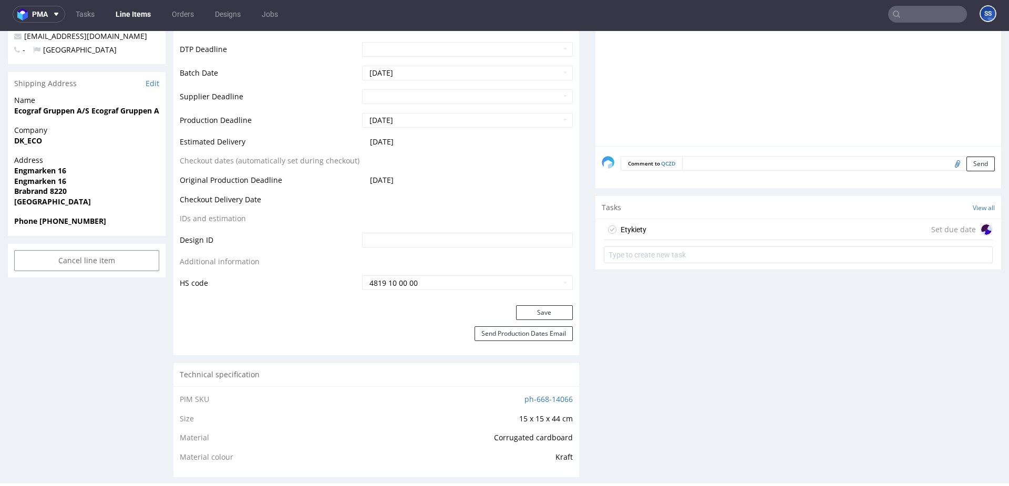
click at [680, 223] on div "Etykiety Set due date" at bounding box center [798, 229] width 389 height 21
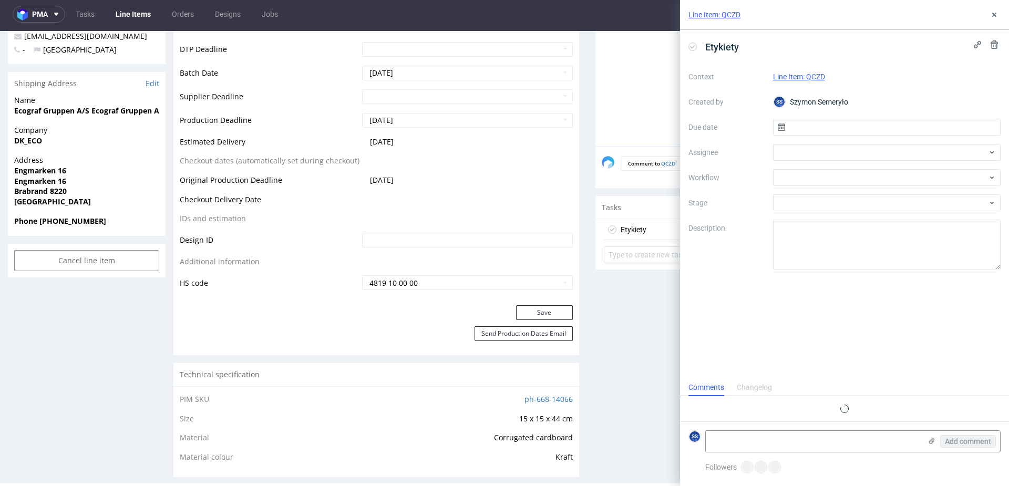
scroll to position [8, 0]
click at [836, 119] on input "text" at bounding box center [887, 127] width 228 height 17
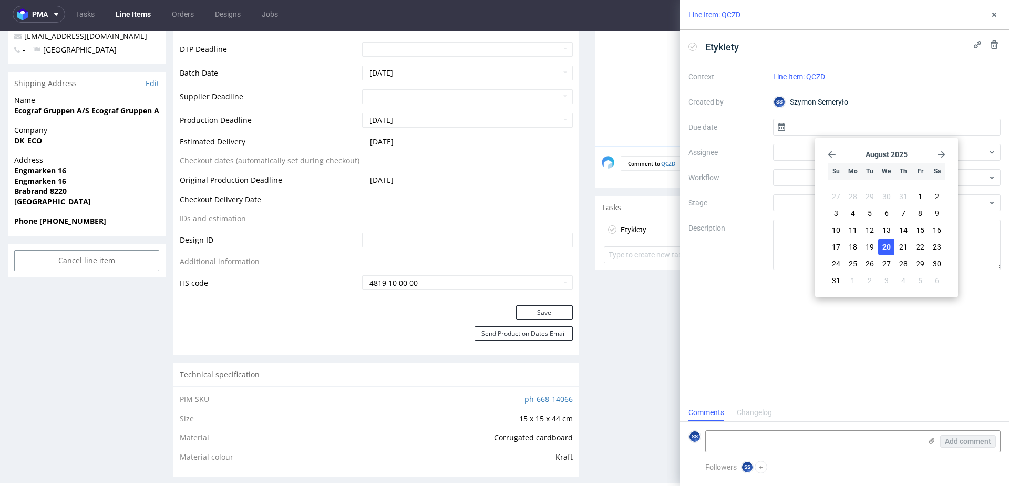
click at [883, 246] on span "20" at bounding box center [886, 247] width 8 height 11
type input "[DATE]"
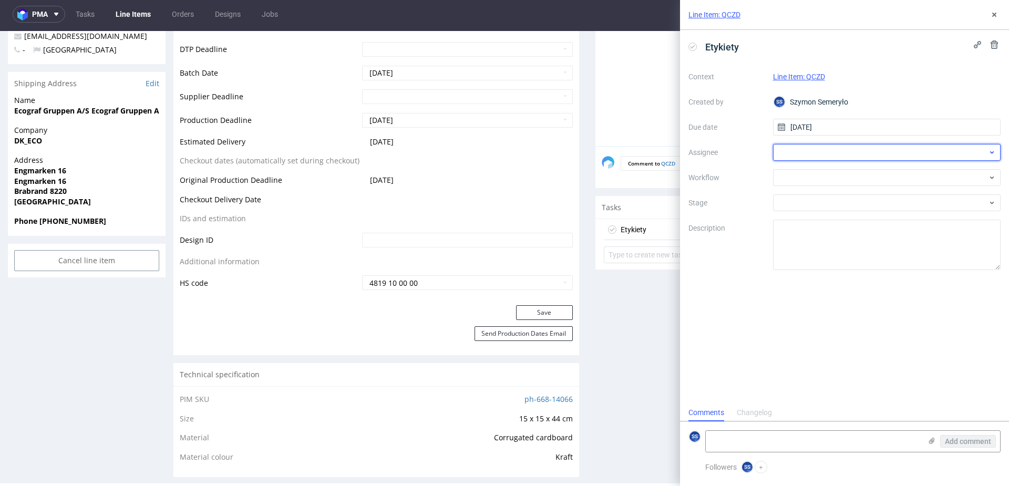
click at [797, 155] on div at bounding box center [887, 152] width 228 height 17
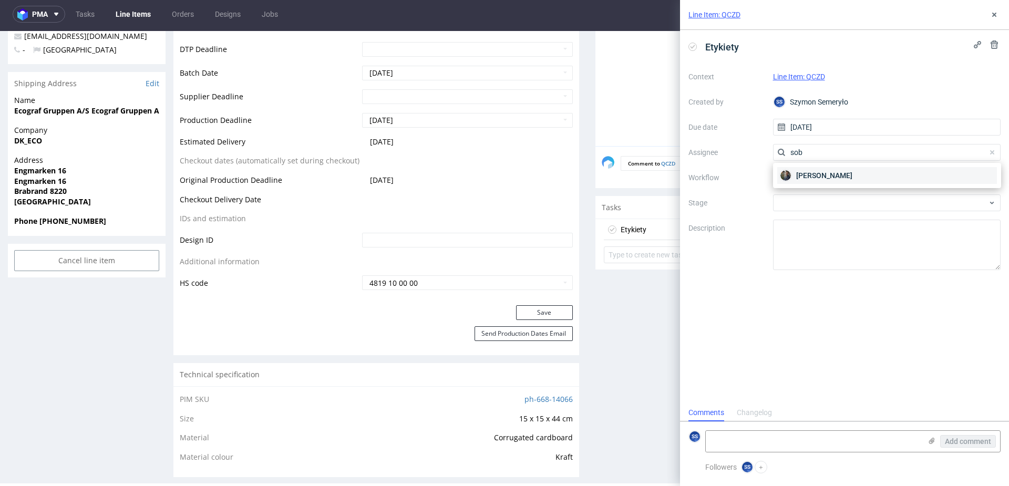
type input "sob"
click at [807, 173] on span "Maciej Sobola" at bounding box center [824, 175] width 56 height 11
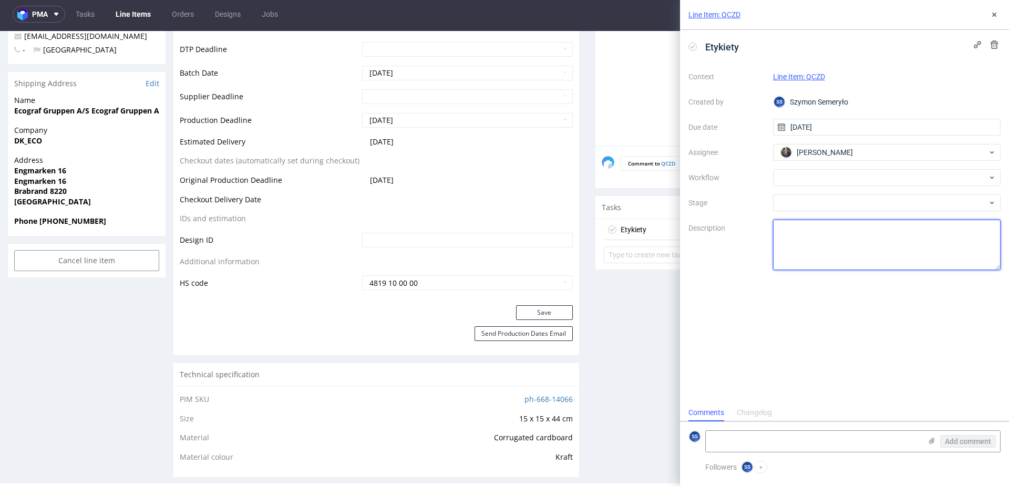
click at [789, 228] on textarea at bounding box center [887, 245] width 228 height 50
click at [726, 438] on textarea at bounding box center [813, 441] width 215 height 21
paste textarea "R160537319_NPUV_QCZD"
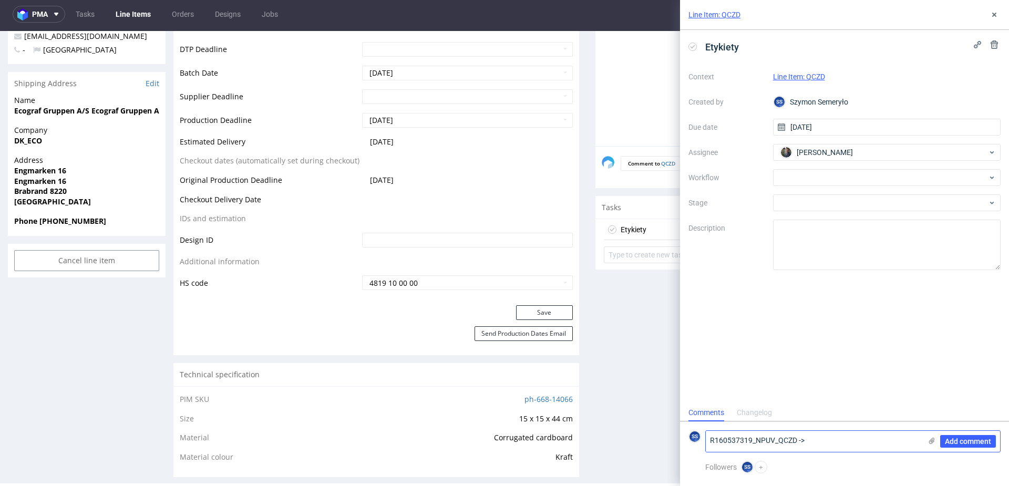
paste textarea "PLWAW508028625"
click at [818, 434] on textarea "R160537319_NPUV_QCZD -> PLWAW508028625 Dwa LI w jednym zleceniu" at bounding box center [813, 432] width 215 height 40
drag, startPoint x: 876, startPoint y: 423, endPoint x: 806, endPoint y: 422, distance: 69.4
click at [806, 422] on textarea "R160537319_NPUV_QCZD -> PLWAW508028625 Dwa LI w jednym zleceniu" at bounding box center [813, 432] width 215 height 40
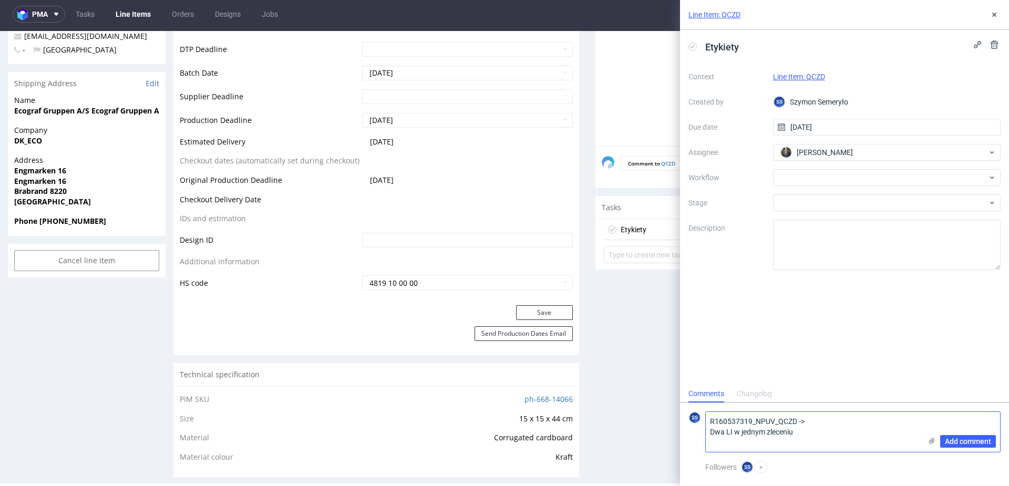
paste textarea "PLWAW508028643"
click at [814, 431] on textarea "R160537319_NPUV_QCZD -> PLWAW508028643 Dwa LI w jednym zleceniu" at bounding box center [813, 432] width 215 height 40
type textarea "R160537319_NPUV_QCZD -> PLWAW508028643 Dwa LI w jednym zleceniu Odbiór 21.08"
click at [930, 438] on icon at bounding box center [932, 441] width 8 height 8
click at [0, 0] on input "file" at bounding box center [0, 0] width 0 height 0
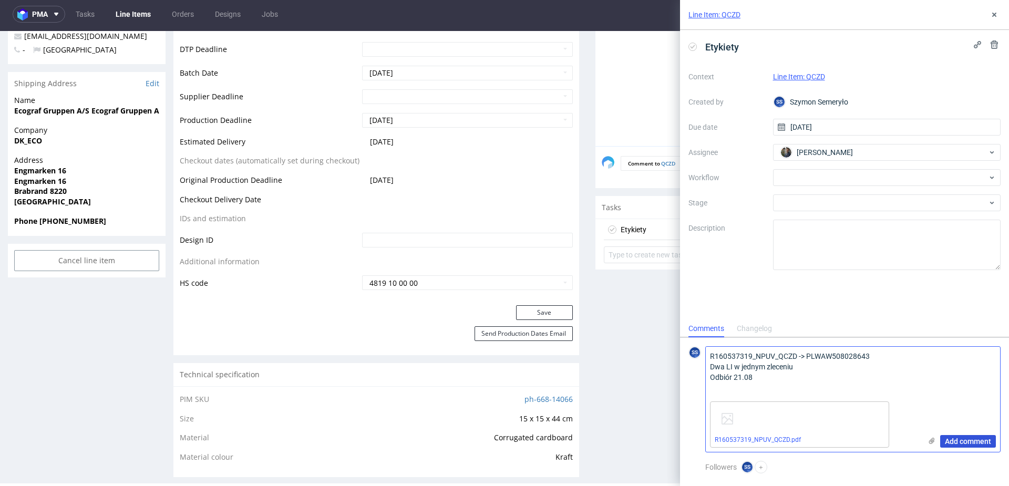
click at [958, 439] on span "Add comment" at bounding box center [968, 441] width 46 height 7
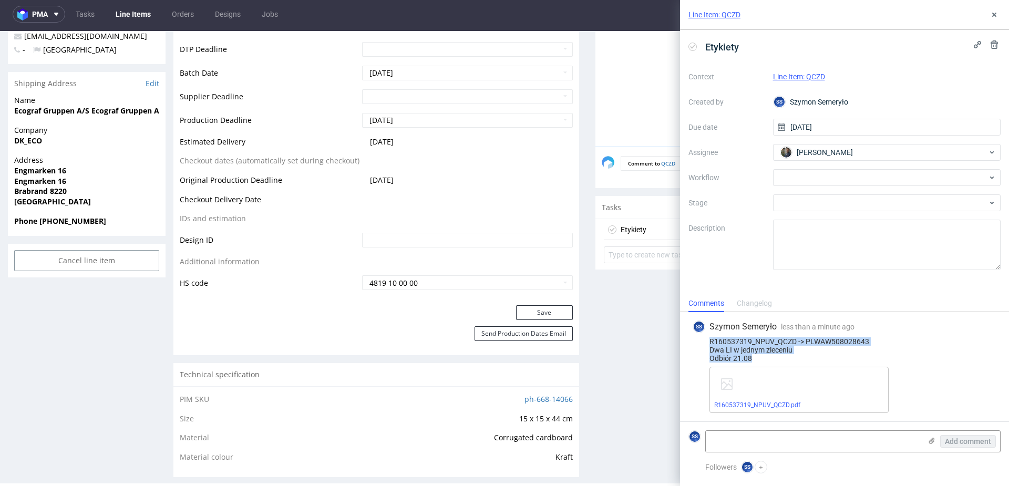
drag, startPoint x: 746, startPoint y: 357, endPoint x: 707, endPoint y: 342, distance: 41.5
click at [707, 342] on div "R160537319_NPUV_QCZD -> PLWAW508028643 Dwa LI w jednym zleceniu Odbiór 21.08" at bounding box center [845, 349] width 304 height 25
copy div "R160537319_NPUV_QCZD -> PLWAW508028643 Dwa LI w jednym zleceniu Odbiór 21.08"
click at [996, 13] on icon at bounding box center [994, 15] width 8 height 8
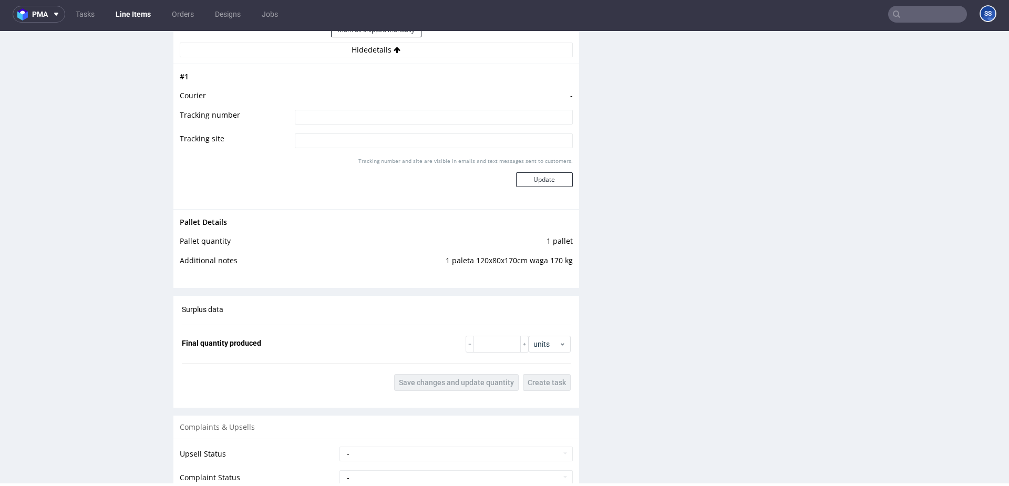
scroll to position [1307, 0]
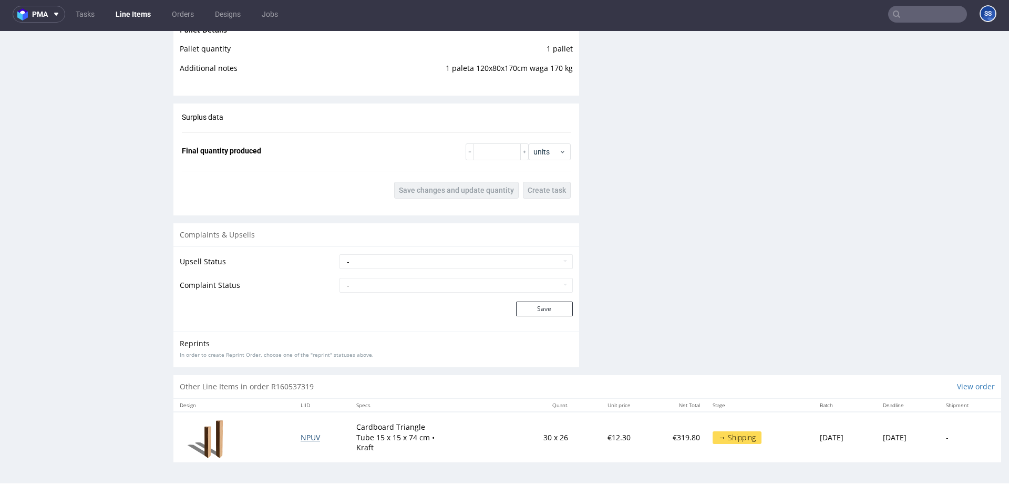
click at [305, 436] on span "NPUV" at bounding box center [310, 438] width 19 height 10
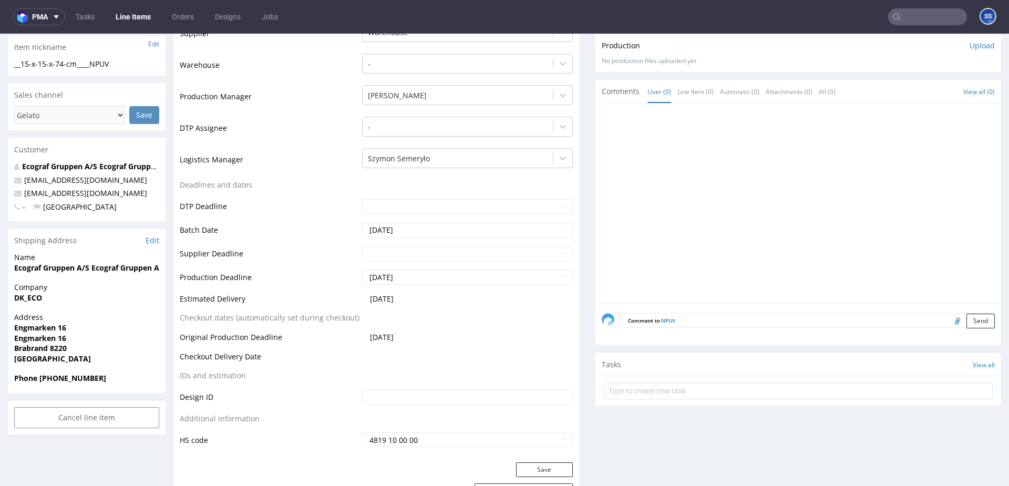
scroll to position [268, 0]
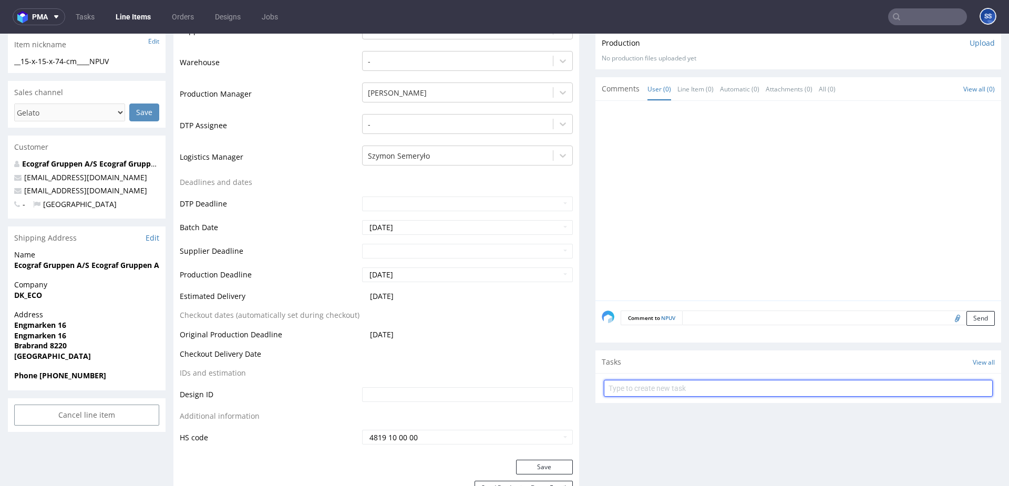
click at [677, 392] on input "text" at bounding box center [798, 388] width 389 height 17
type input "Etykiety"
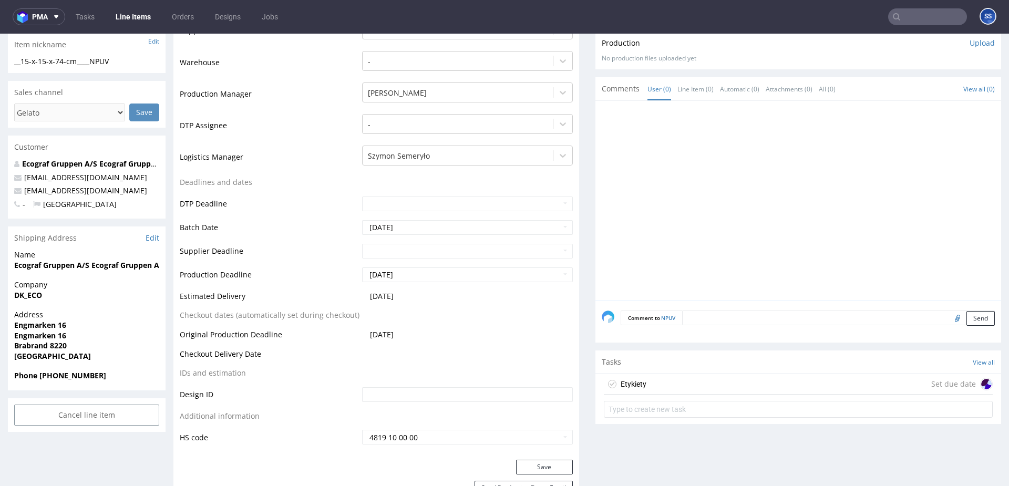
click at [688, 387] on div "Etykiety Set due date" at bounding box center [798, 384] width 389 height 21
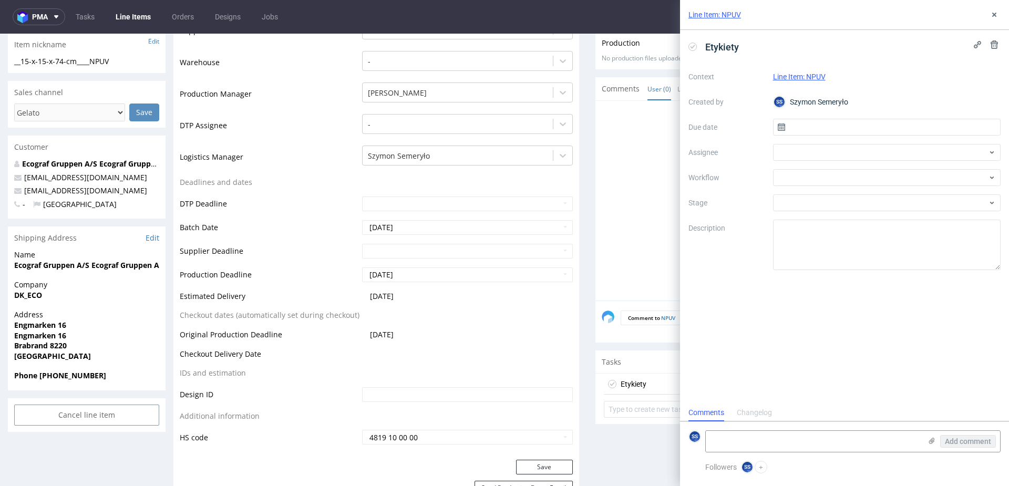
scroll to position [8, 0]
click at [808, 146] on div at bounding box center [887, 152] width 228 height 17
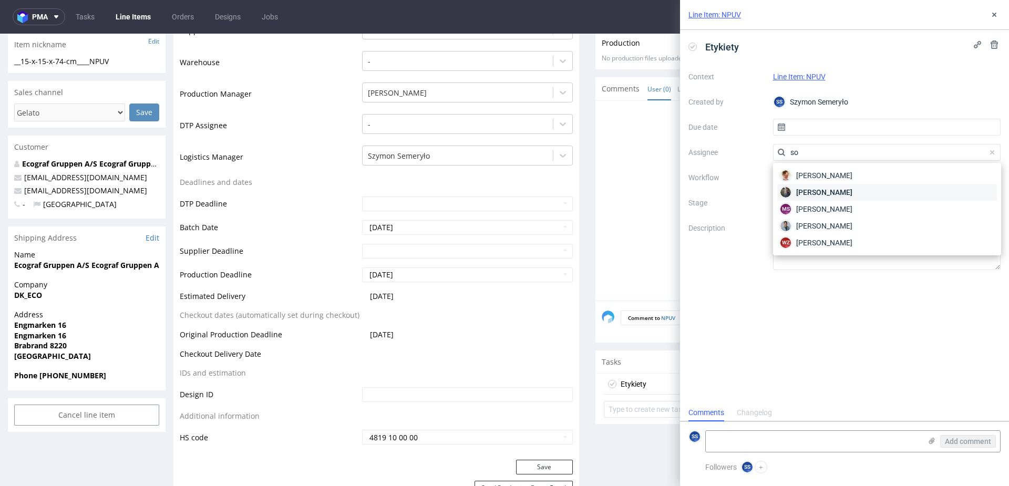
type input "so"
click at [827, 193] on span "Maciej Sobola" at bounding box center [824, 192] width 56 height 11
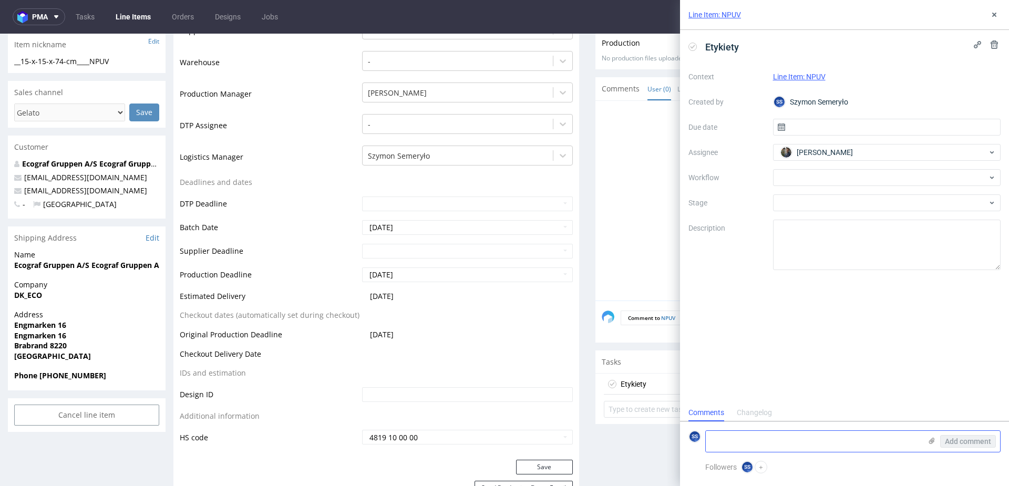
click at [783, 442] on textarea at bounding box center [813, 441] width 215 height 21
paste textarea "R160537319_NPUV_QCZD -> PLWAW508028643 Dwa LI w jednym zleceniu Odbiór 21.08"
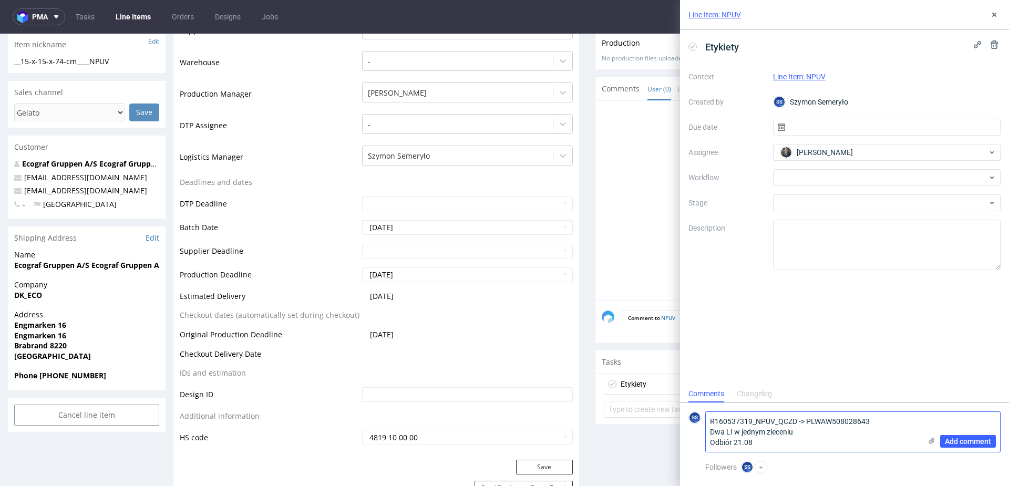
scroll to position [0, 0]
type textarea "R160537319_NPUV_QCZD -> PLWAW508028643 Dwa LI w jednym zleceniu Odbiór 21.08"
click at [931, 442] on icon at bounding box center [932, 441] width 8 height 8
click at [0, 0] on input "file" at bounding box center [0, 0] width 0 height 0
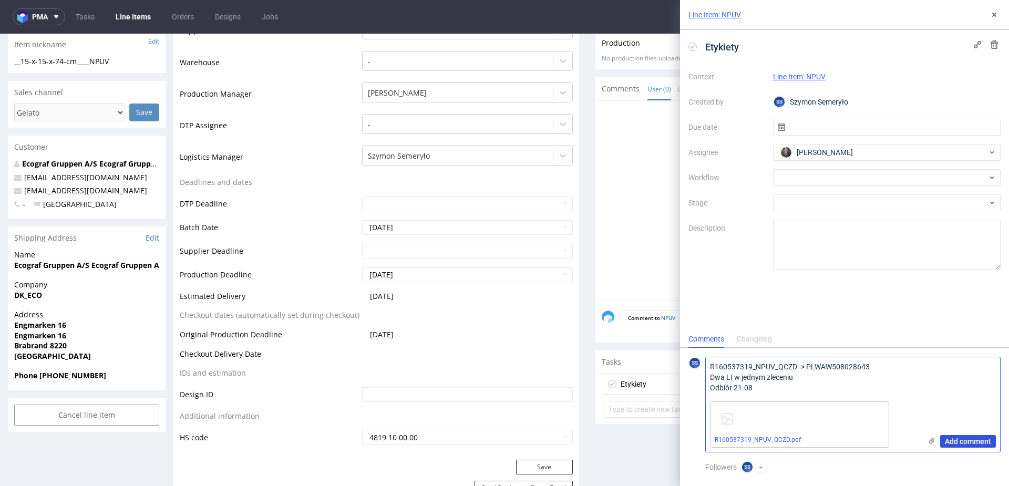
click at [953, 440] on span "Add comment" at bounding box center [968, 441] width 46 height 7
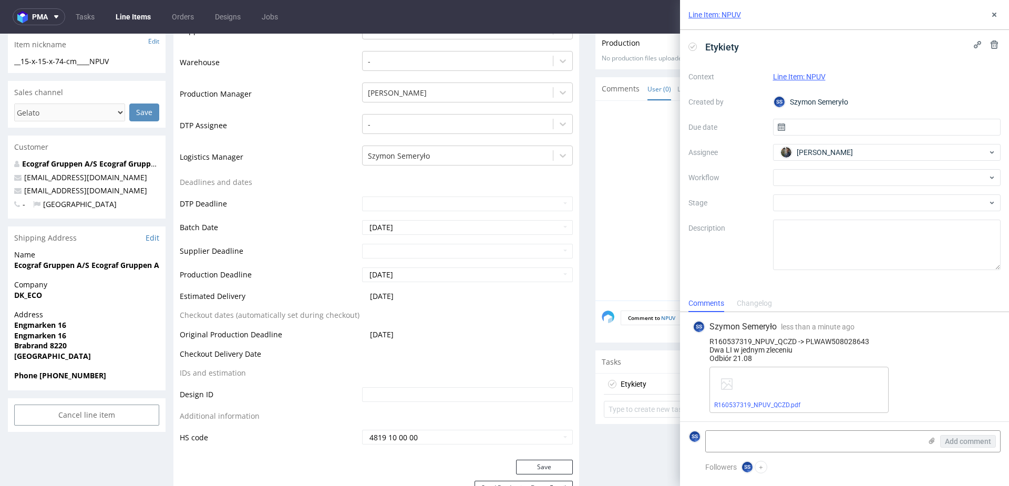
click at [820, 344] on div "R160537319_NPUV_QCZD -> PLWAW508028643 Dwa LI w jednym zleceniu Odbiór 21.08" at bounding box center [845, 349] width 304 height 25
copy div "PLWAW508028643"
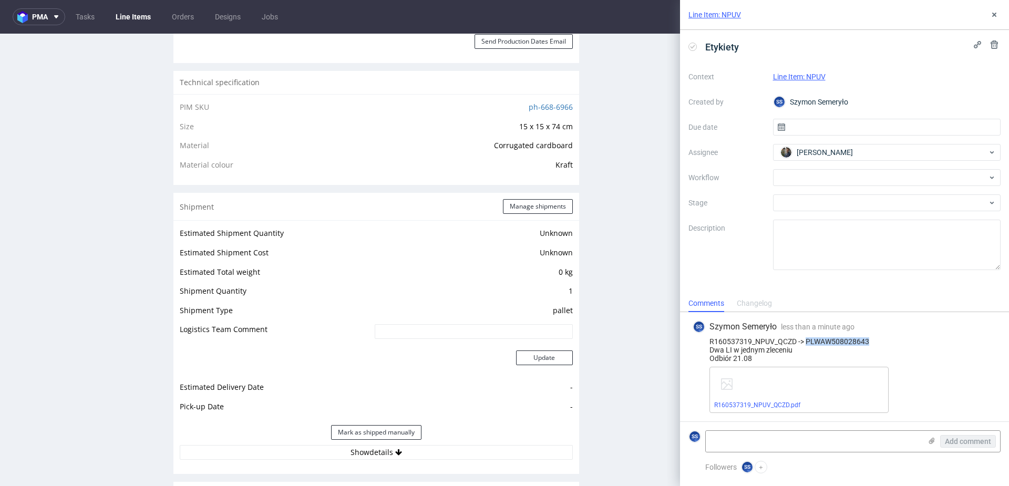
scroll to position [759, 0]
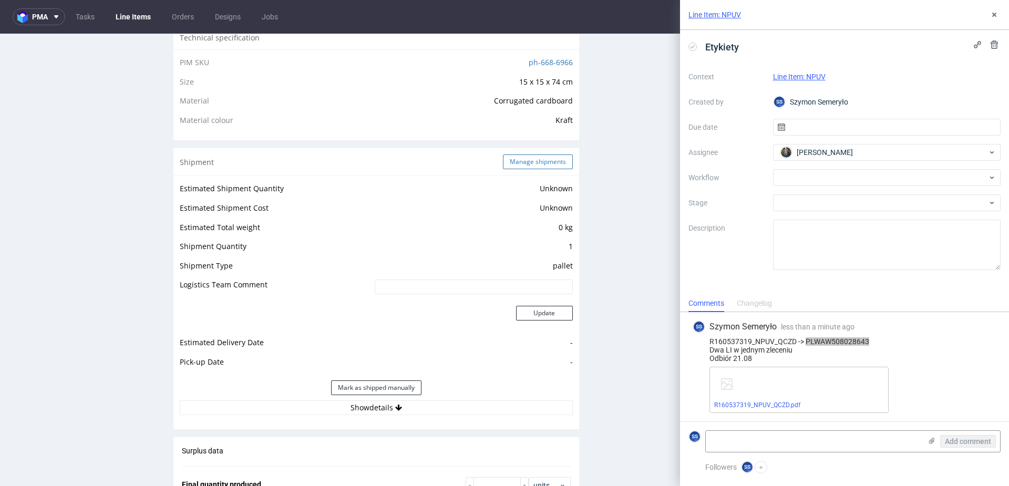
click at [512, 165] on button "Manage shipments" at bounding box center [538, 162] width 70 height 15
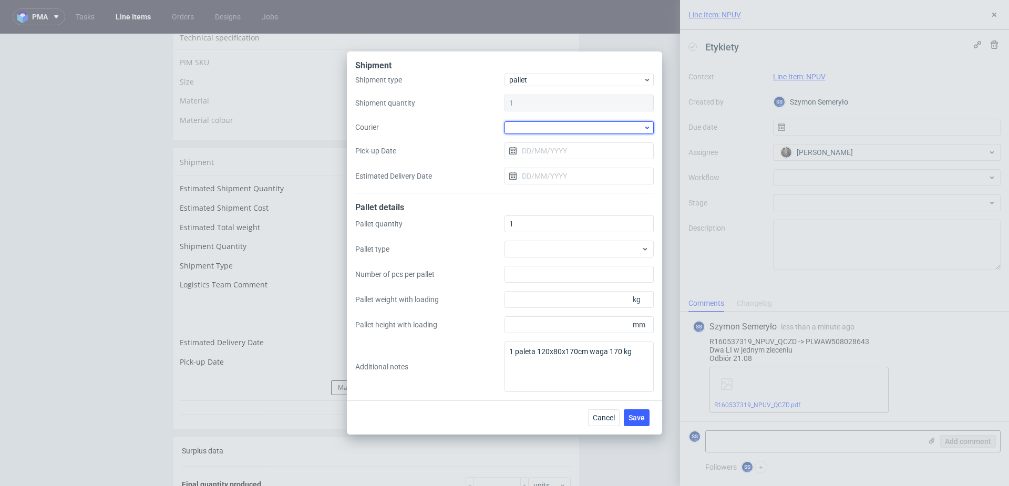
click at [532, 128] on div at bounding box center [579, 127] width 149 height 13
click at [534, 183] on div "DB Schenker" at bounding box center [579, 187] width 141 height 19
click at [536, 149] on input "Pick-up Date" at bounding box center [579, 150] width 149 height 17
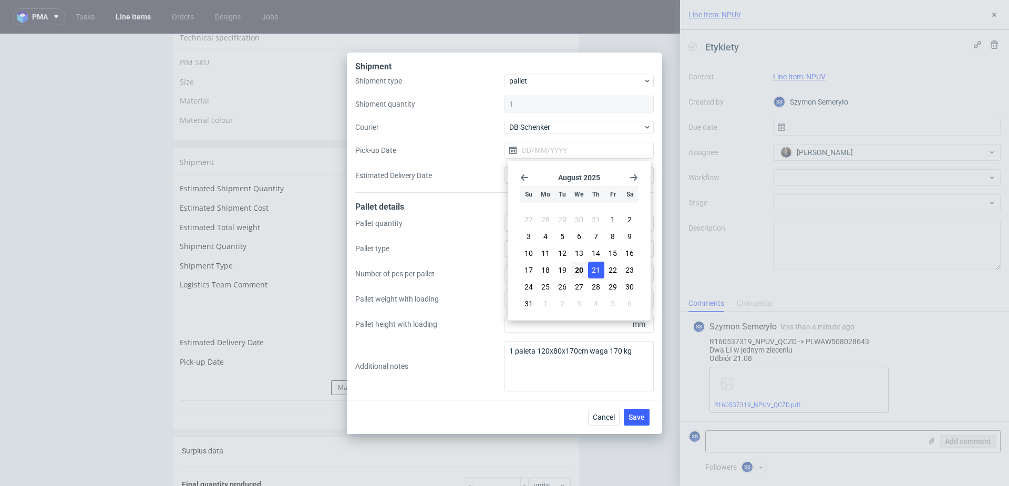
click at [595, 270] on span "21" at bounding box center [596, 270] width 8 height 11
type input "[DATE]"
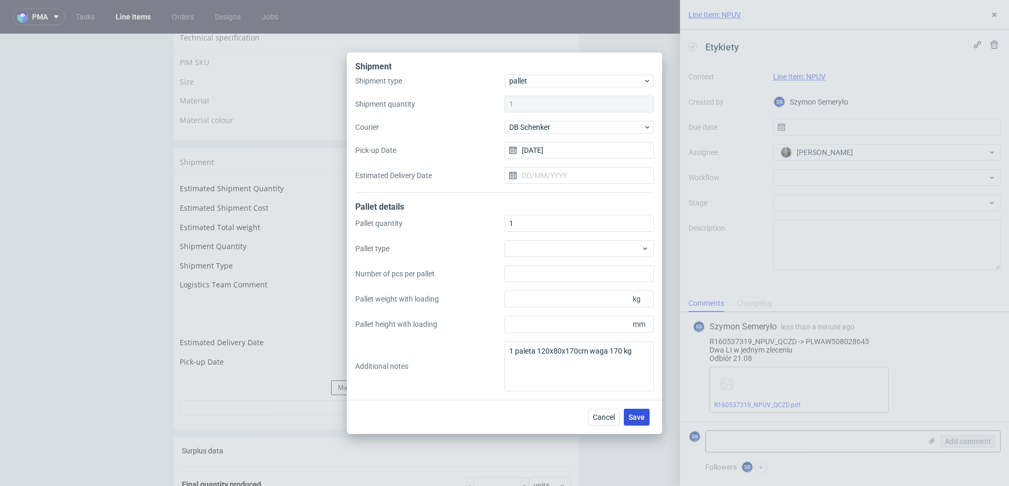
click at [633, 417] on span "Save" at bounding box center [637, 417] width 16 height 7
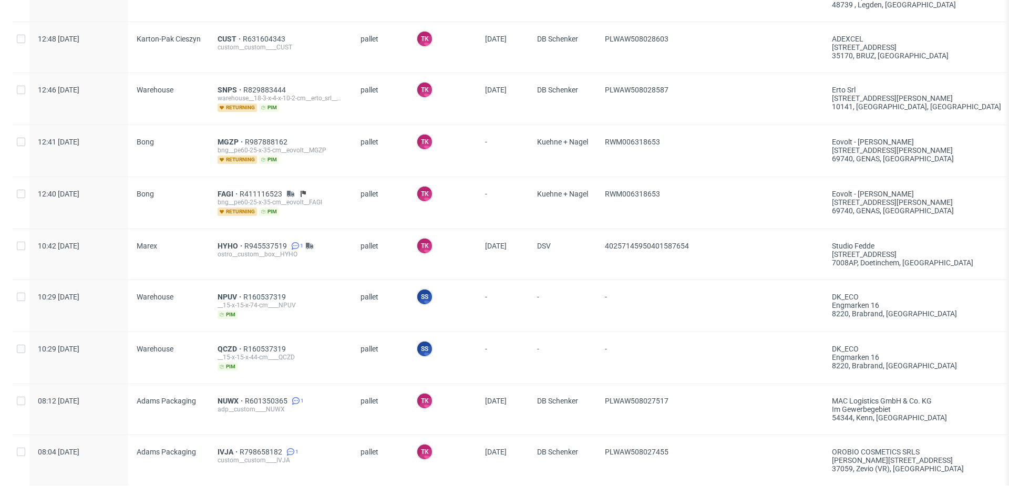
scroll to position [400, 0]
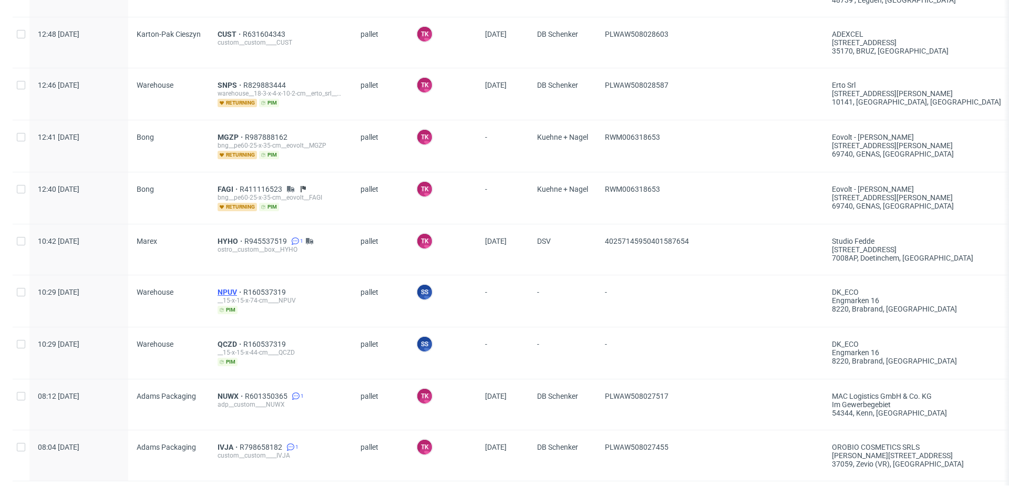
click at [225, 288] on span "NPUV" at bounding box center [231, 292] width 26 height 8
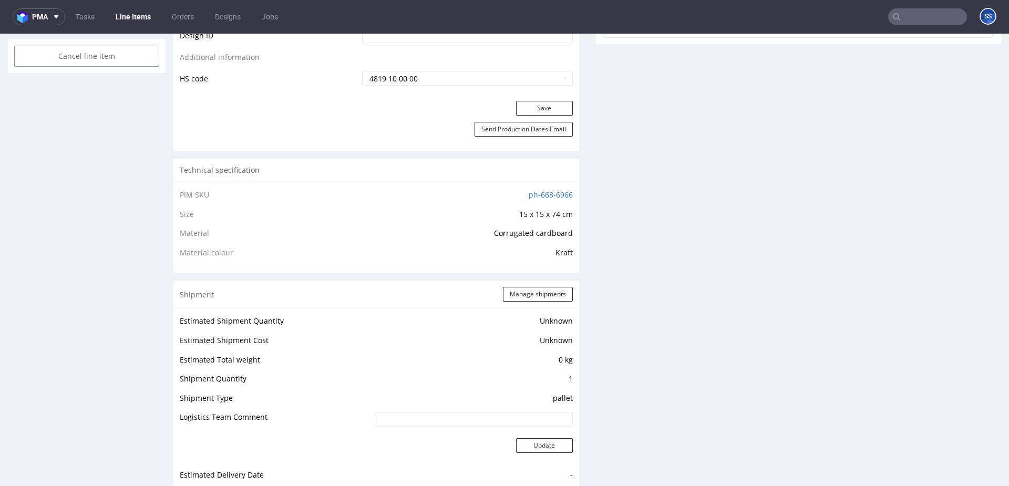
scroll to position [1090, 0]
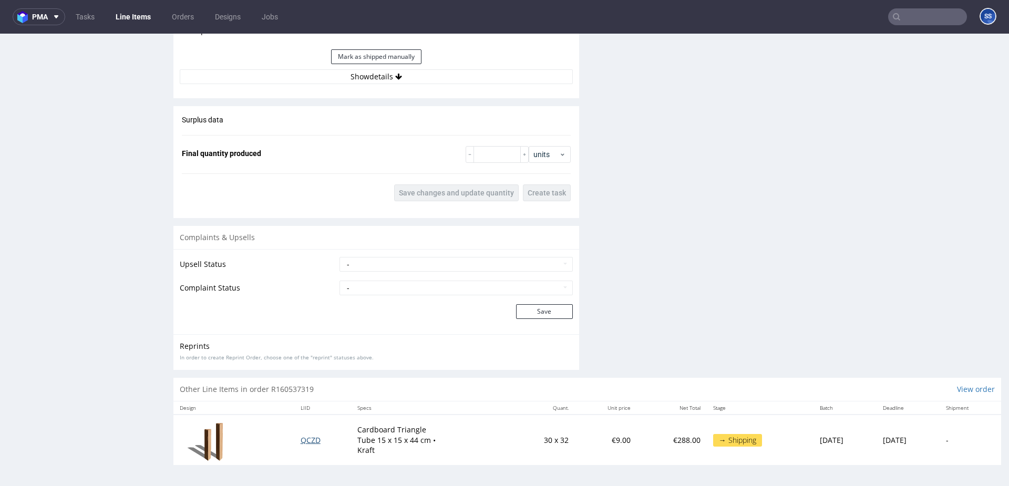
click at [301, 439] on span "QCZD" at bounding box center [311, 440] width 20 height 10
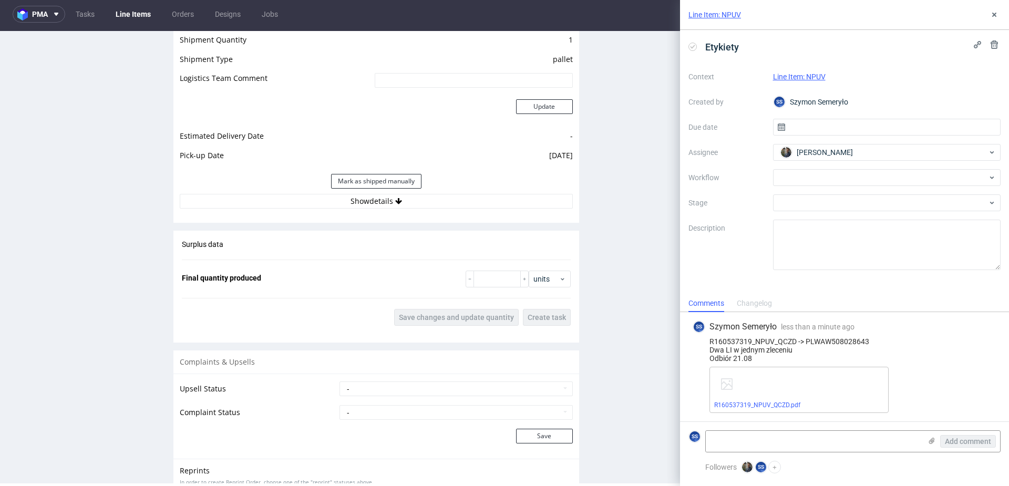
scroll to position [1090, 0]
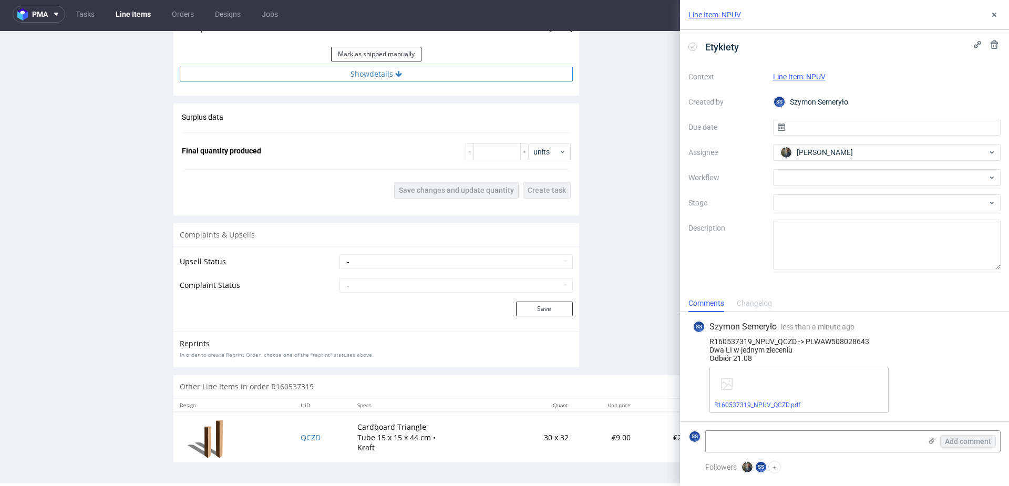
click at [359, 78] on button "Show details" at bounding box center [376, 74] width 393 height 15
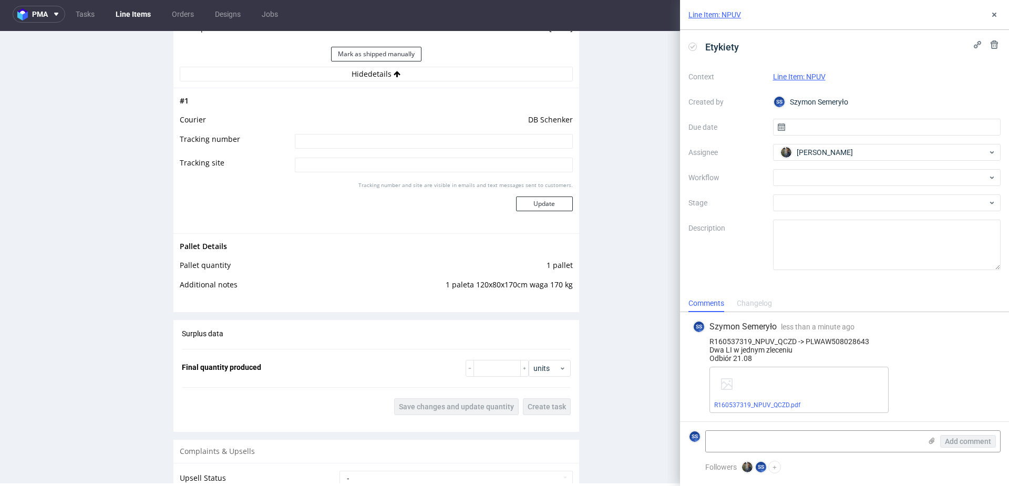
click at [391, 142] on input at bounding box center [434, 141] width 278 height 15
paste input "PLWAW508028643"
type input "PLWAW508028643"
click at [538, 203] on button "Update" at bounding box center [544, 204] width 57 height 15
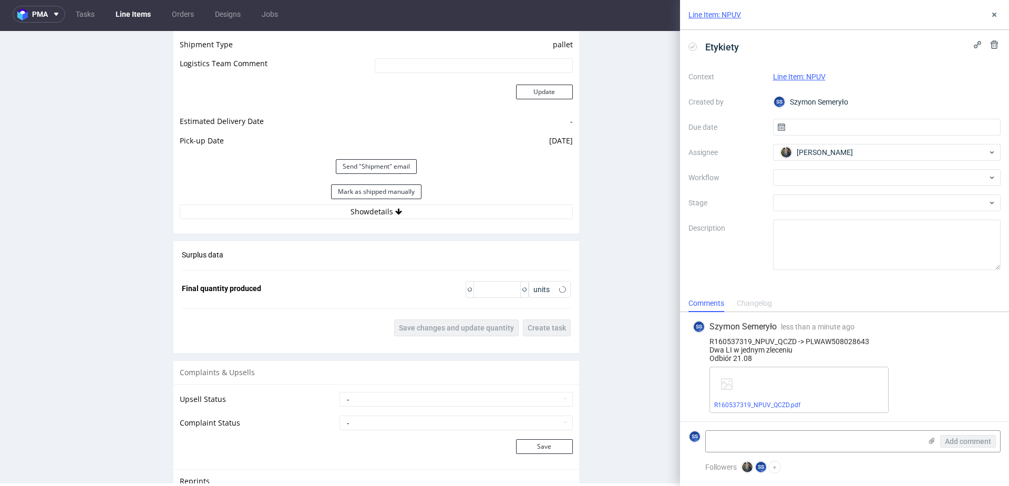
scroll to position [1116, 0]
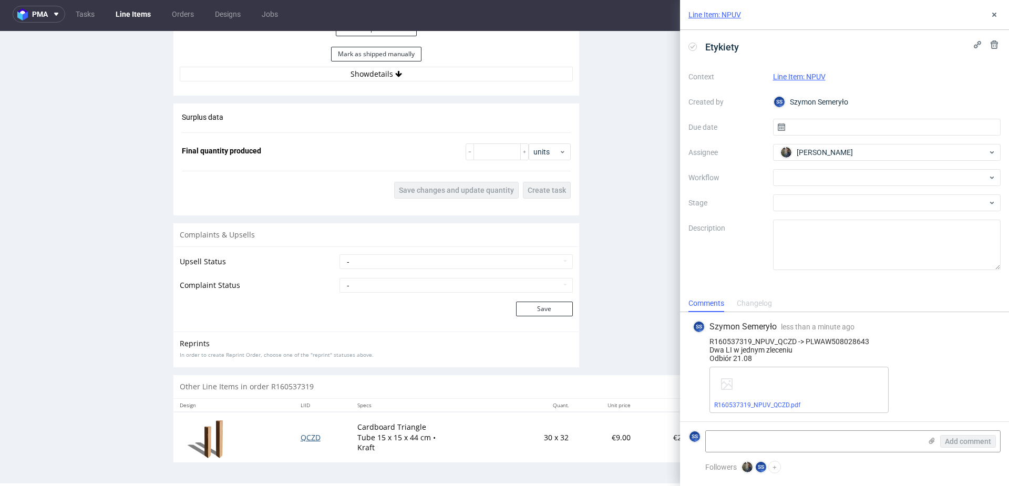
click at [301, 435] on span "QCZD" at bounding box center [311, 438] width 20 height 10
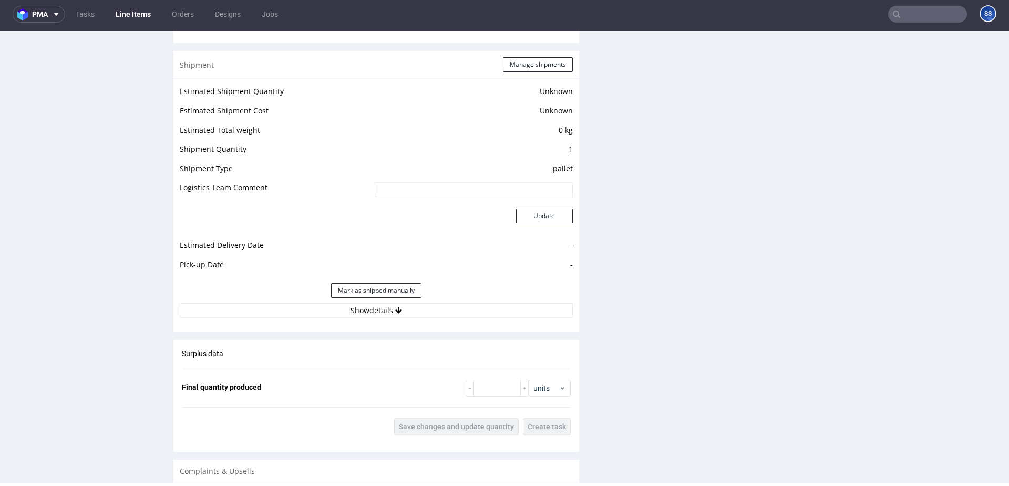
scroll to position [862, 0]
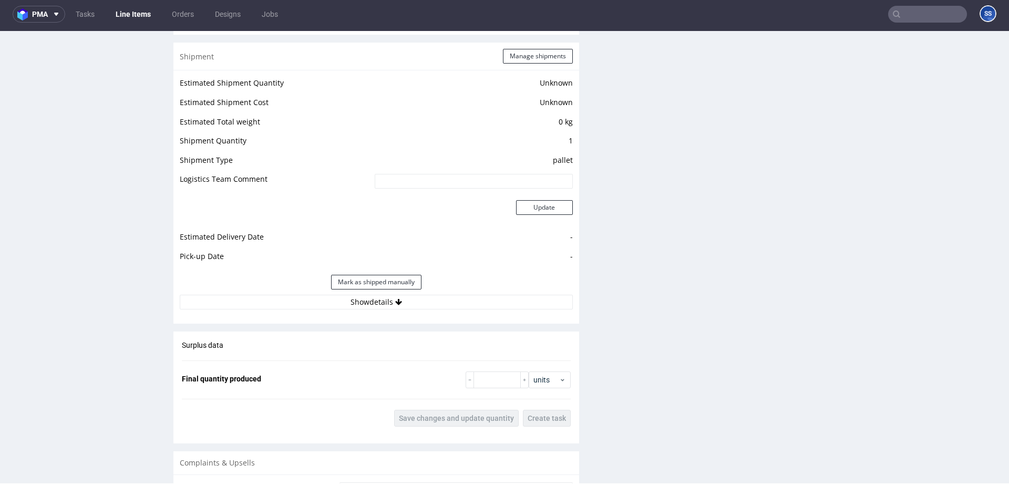
click at [532, 66] on div "Shipment Manage shipments" at bounding box center [376, 56] width 406 height 27
click at [520, 56] on button "Manage shipments" at bounding box center [538, 56] width 70 height 15
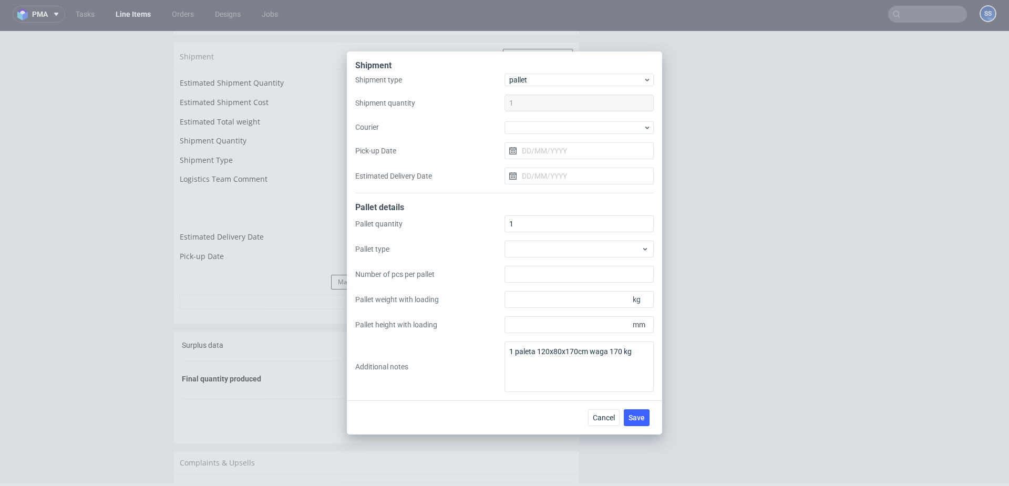
click at [543, 118] on div "Shipment type pallet Shipment quantity 1 Courier Pick-up Date Estimated Deliver…" at bounding box center [504, 134] width 299 height 120
click at [540, 123] on div at bounding box center [579, 127] width 149 height 13
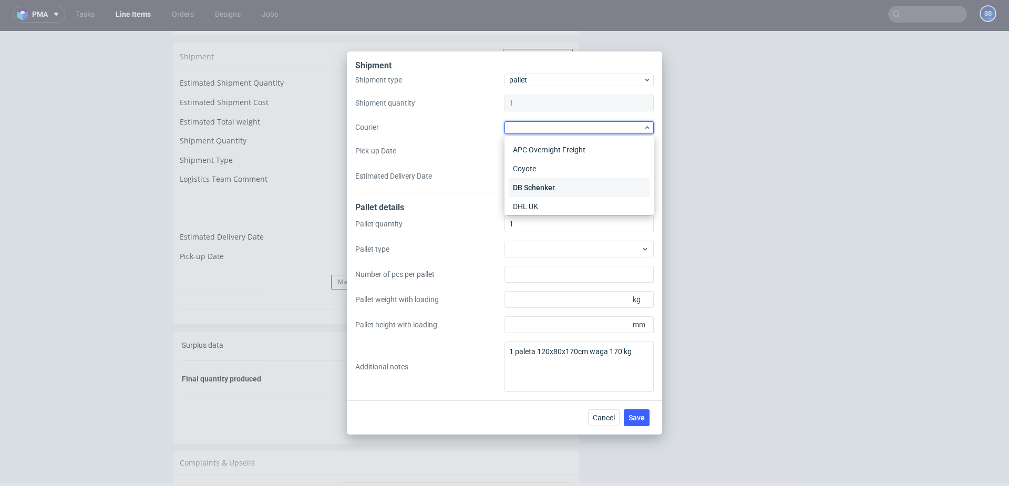
click at [543, 179] on div "DB Schenker" at bounding box center [579, 187] width 141 height 19
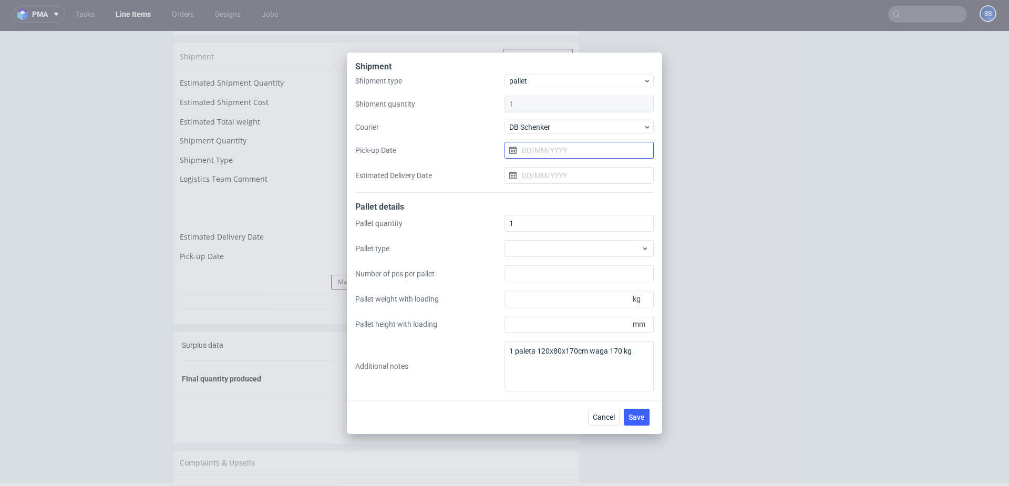
click at [545, 145] on input "Pick-up Date" at bounding box center [579, 150] width 149 height 17
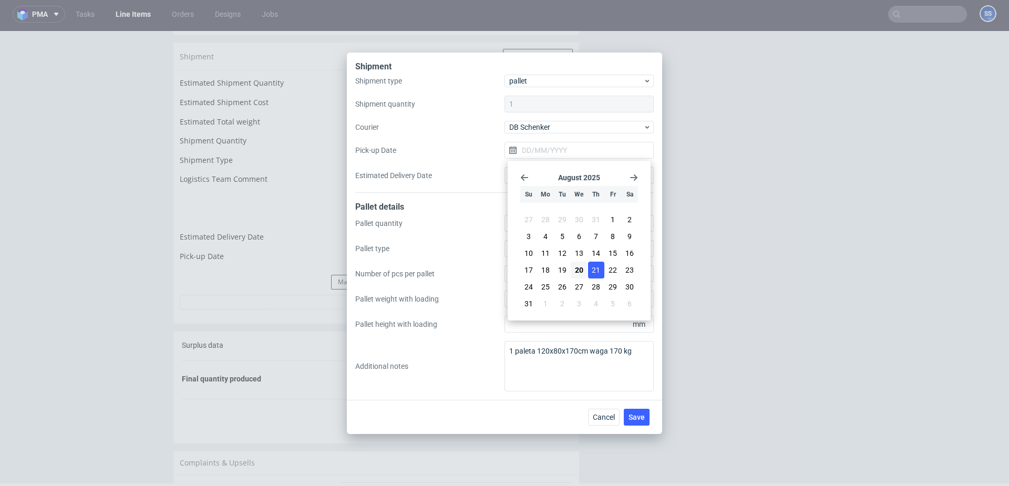
click at [589, 265] on button "21" at bounding box center [596, 270] width 16 height 17
type input "[DATE]"
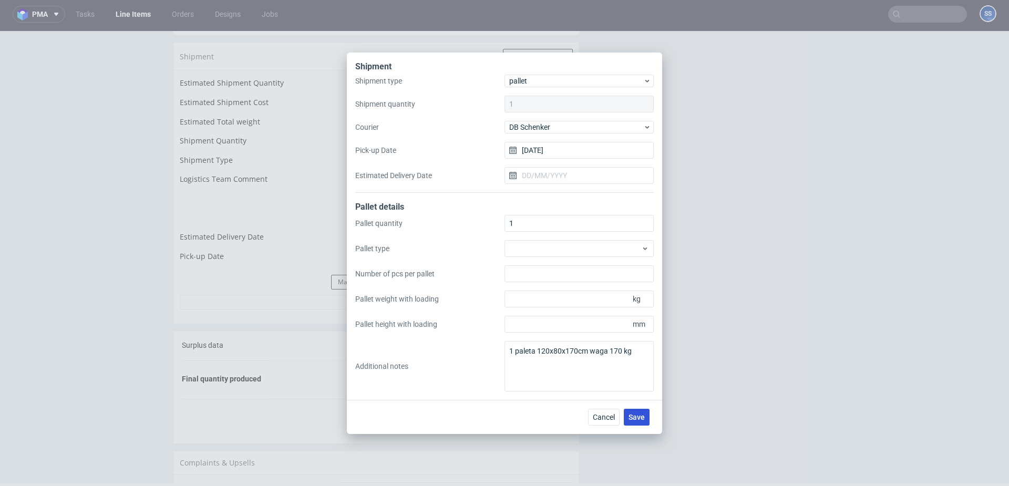
click at [628, 419] on button "Save" at bounding box center [637, 417] width 26 height 17
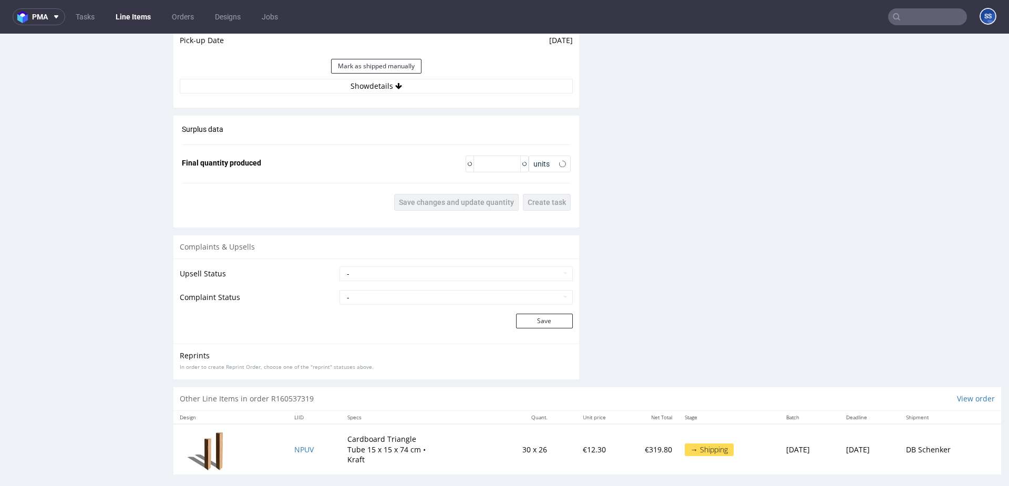
scroll to position [1085, 0]
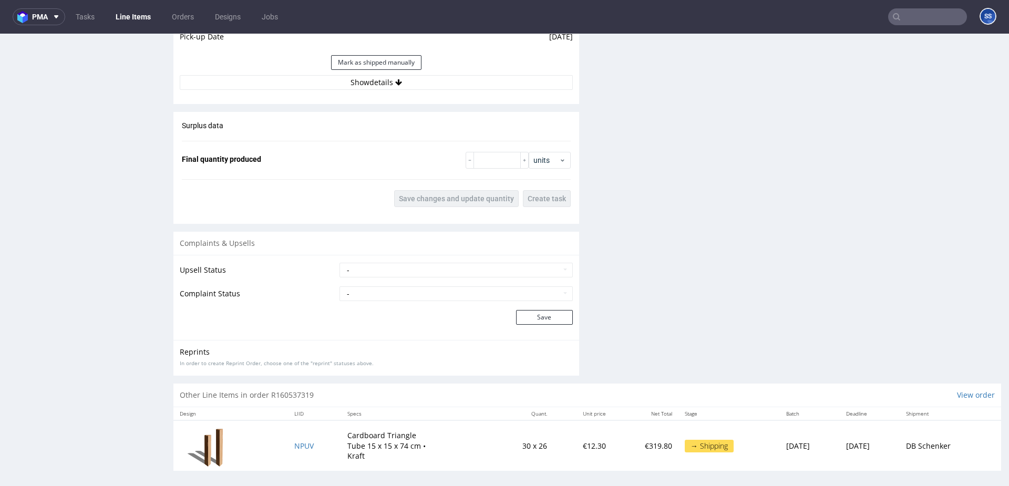
click at [378, 88] on button "Show details" at bounding box center [376, 82] width 393 height 15
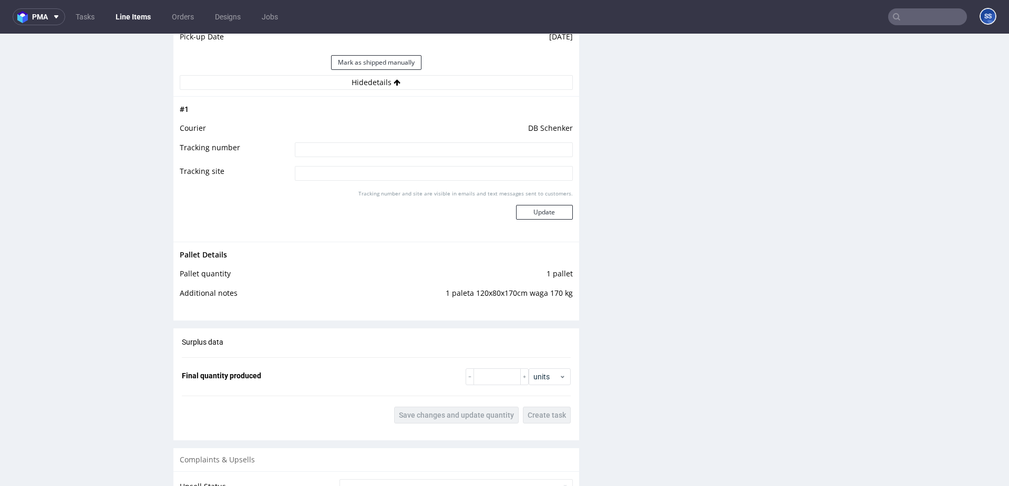
click at [365, 146] on input at bounding box center [434, 149] width 278 height 15
paste input "PLWAW508028643"
type input "PLWAW508028643"
click at [535, 211] on button "Update" at bounding box center [544, 212] width 57 height 15
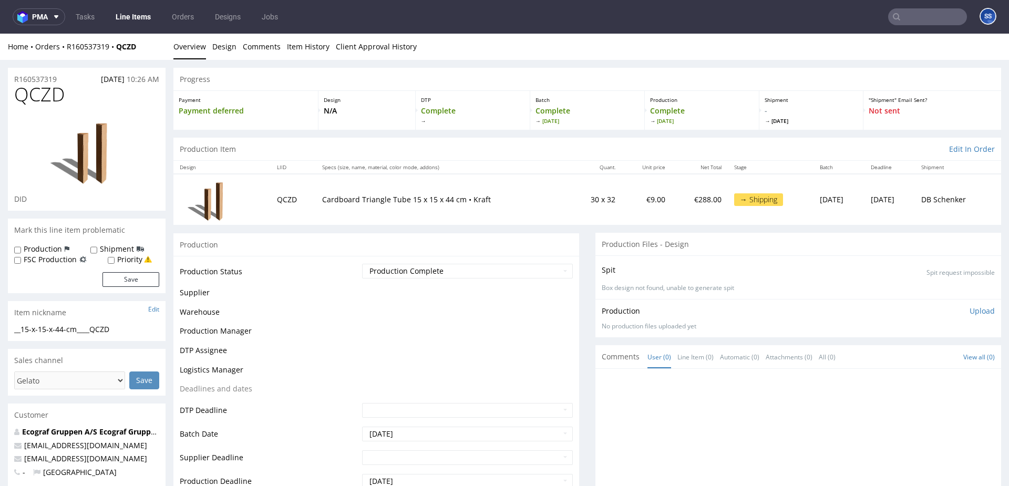
scroll to position [664, 0]
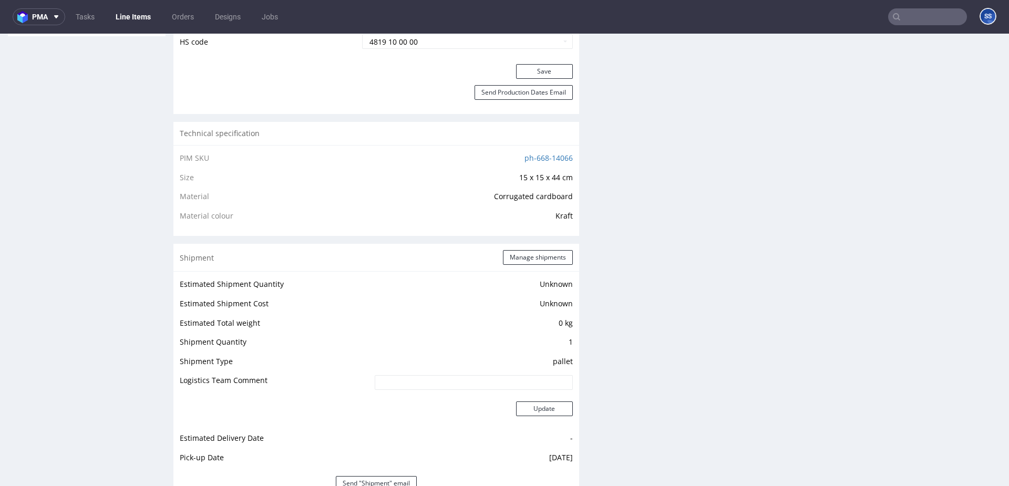
click at [137, 16] on link "Line Items" at bounding box center [133, 16] width 48 height 17
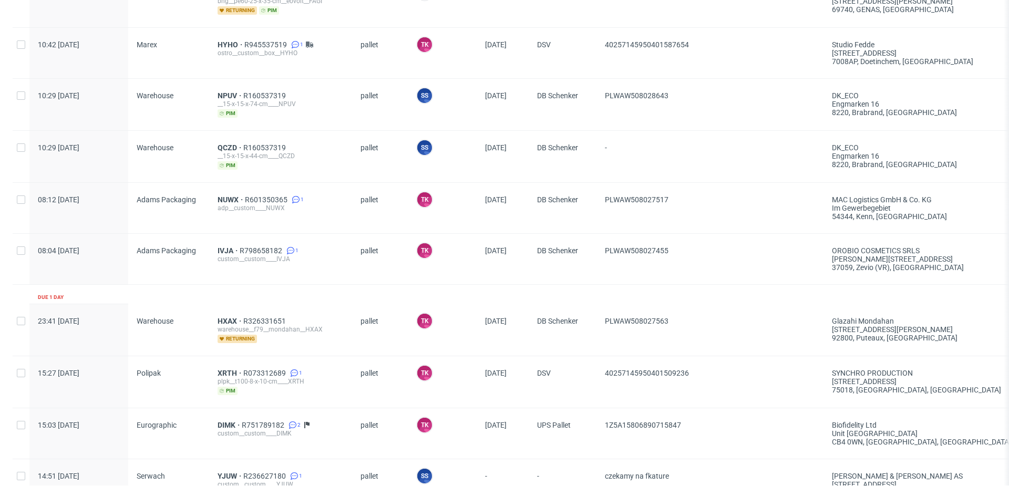
scroll to position [600, 0]
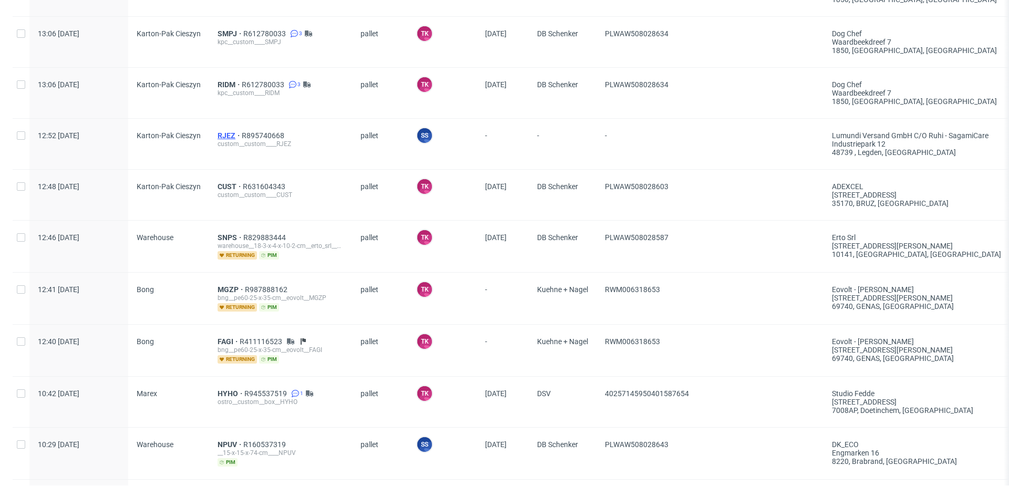
click at [227, 131] on span "RJEZ" at bounding box center [230, 135] width 24 height 8
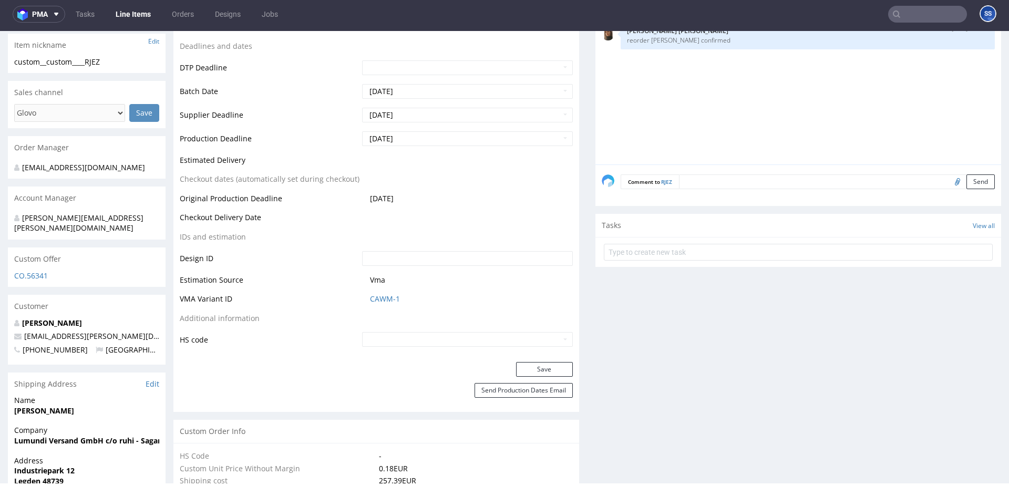
scroll to position [442, 0]
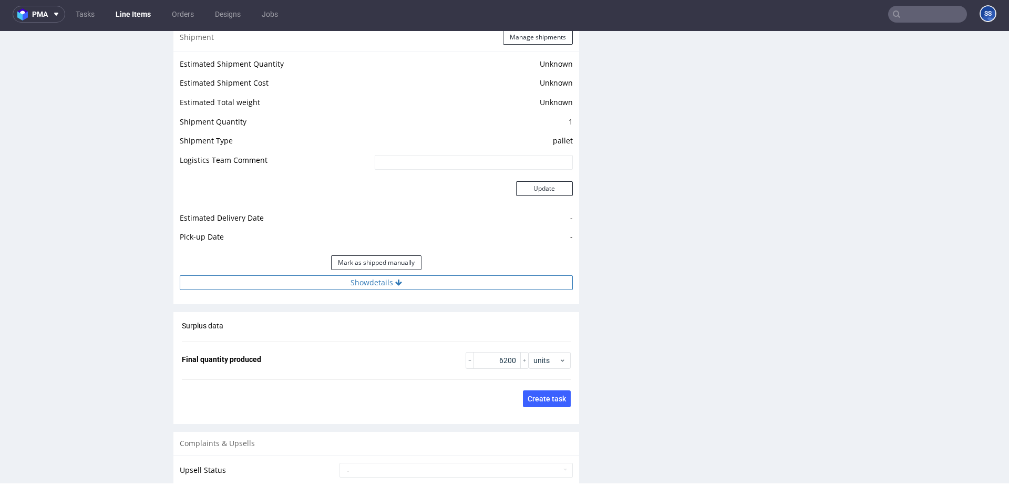
click at [332, 285] on button "Show details" at bounding box center [376, 282] width 393 height 15
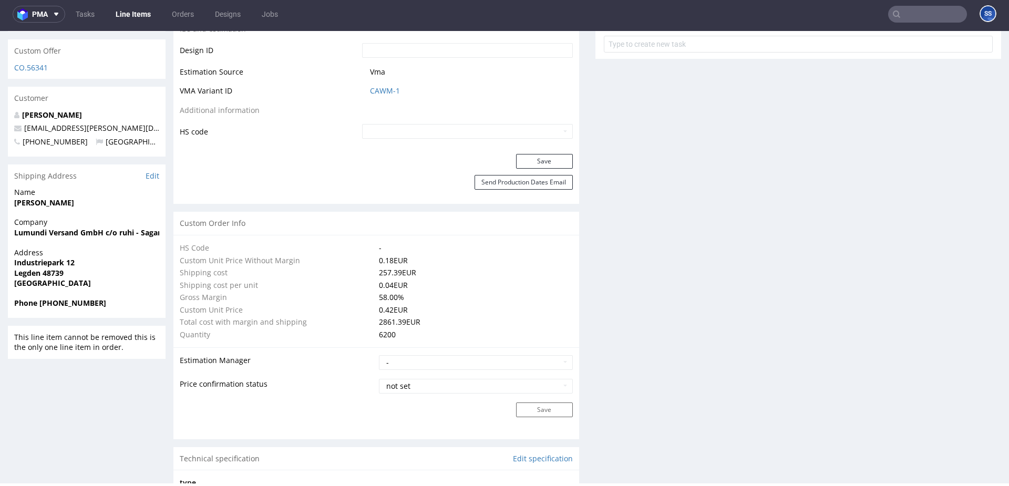
scroll to position [520, 0]
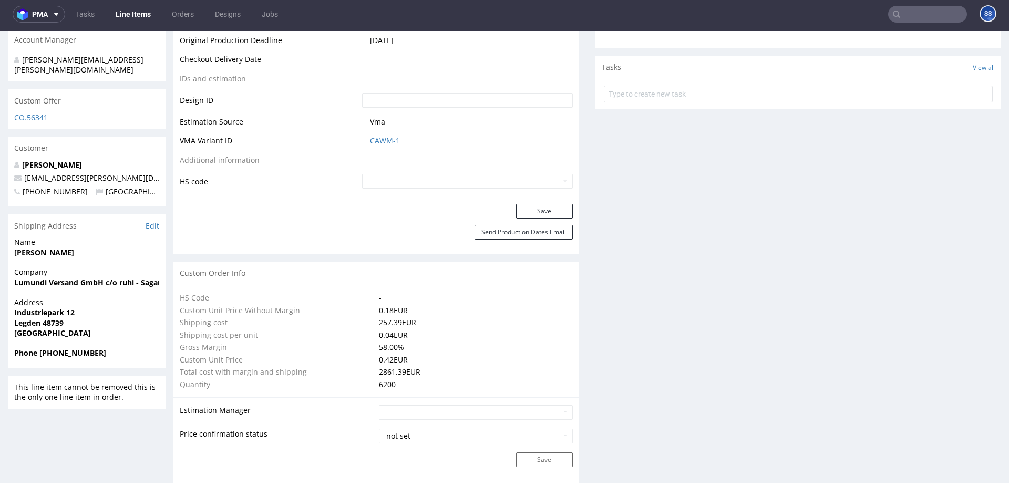
click at [37, 277] on strong "Lumundi Versand GmbH c/o ruhi - SagamiCare" at bounding box center [98, 282] width 169 height 10
copy strong "Lumundi Versand GmbH c/o ruhi - SagamiCare"
click at [26, 248] on strong "[PERSON_NAME]" at bounding box center [44, 253] width 60 height 10
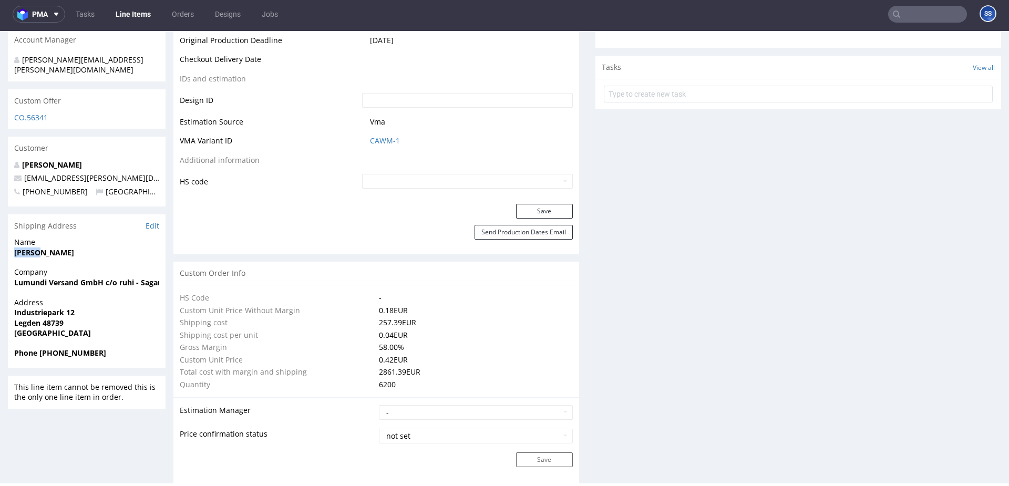
click at [26, 248] on strong "[PERSON_NAME]" at bounding box center [44, 253] width 60 height 10
copy strong "[PERSON_NAME]"
click at [50, 318] on strong "Legden 48739" at bounding box center [38, 323] width 49 height 10
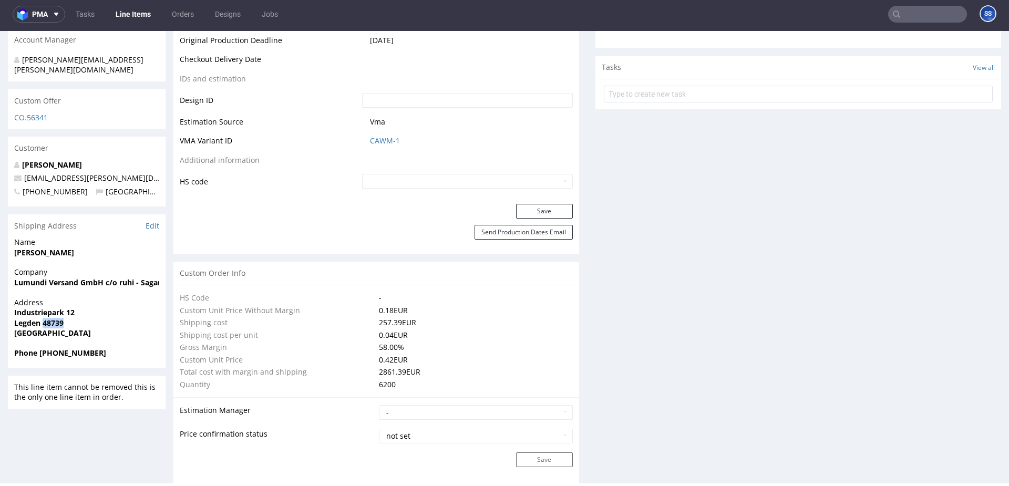
click at [50, 318] on strong "Legden 48739" at bounding box center [38, 323] width 49 height 10
copy strong "48739"
click at [29, 318] on strong "Legden 48739" at bounding box center [38, 323] width 49 height 10
copy strong "Legden"
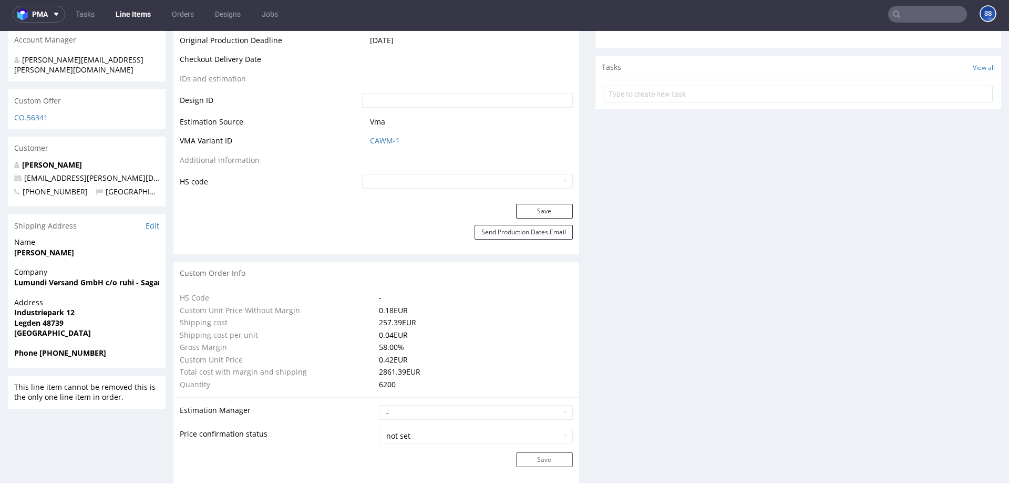
click at [42, 307] on strong "Industriepark 12" at bounding box center [44, 312] width 60 height 10
copy strong "Industriepark 12"
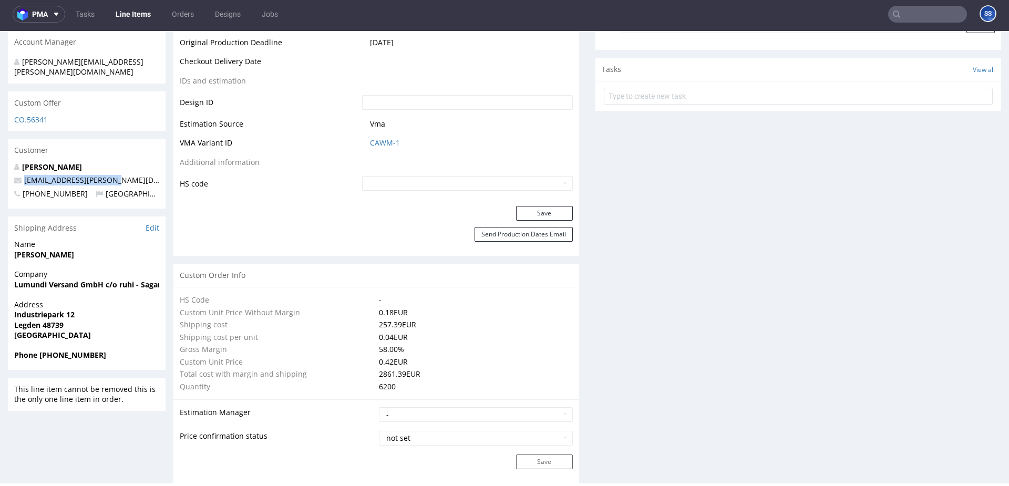
drag, startPoint x: 108, startPoint y: 170, endPoint x: 245, endPoint y: 57, distance: 177.8
click at [28, 175] on p "[EMAIL_ADDRESS][PERSON_NAME][DOMAIN_NAME]" at bounding box center [86, 180] width 145 height 11
copy link "[PERSON_NAME][EMAIL_ADDRESS][PERSON_NAME][DOMAIN_NAME]"
click at [61, 350] on strong "Phone [PHONE_NUMBER]" at bounding box center [60, 355] width 92 height 10
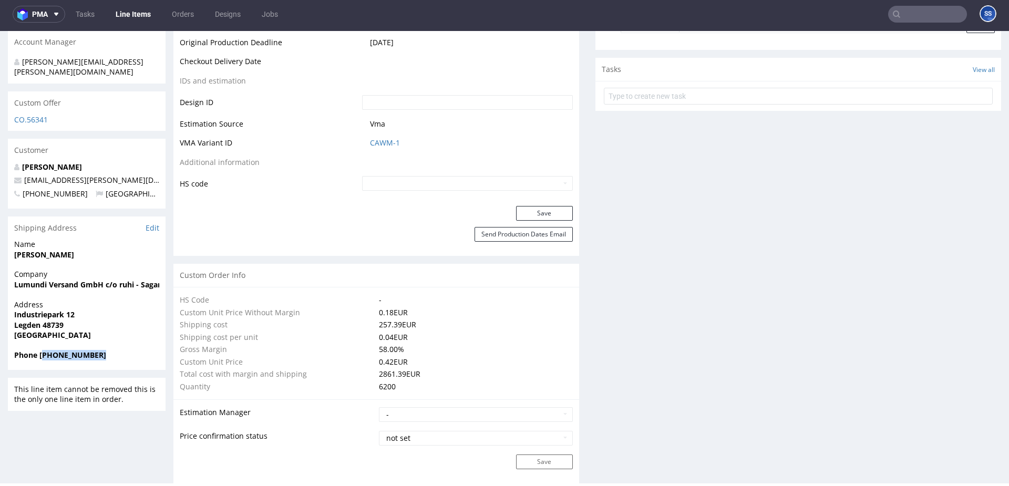
copy strong "4915120799056"
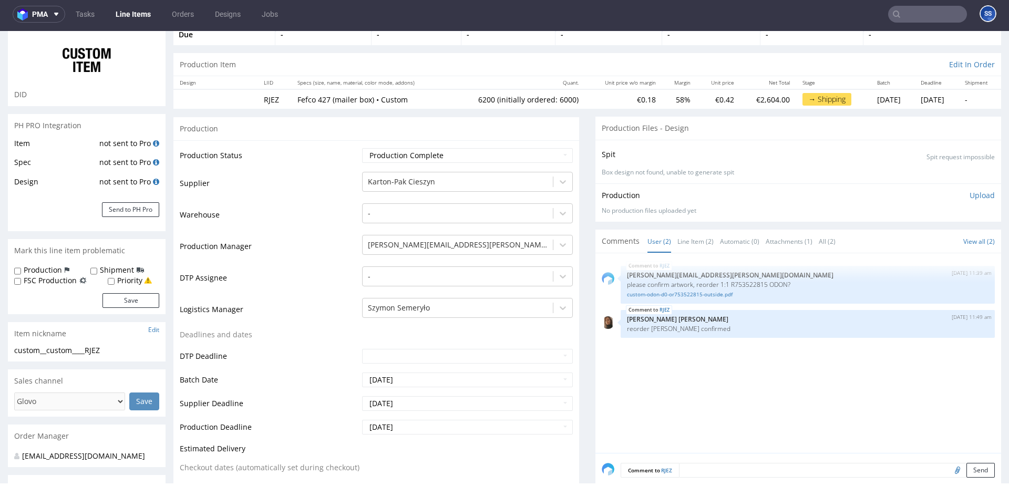
scroll to position [0, 0]
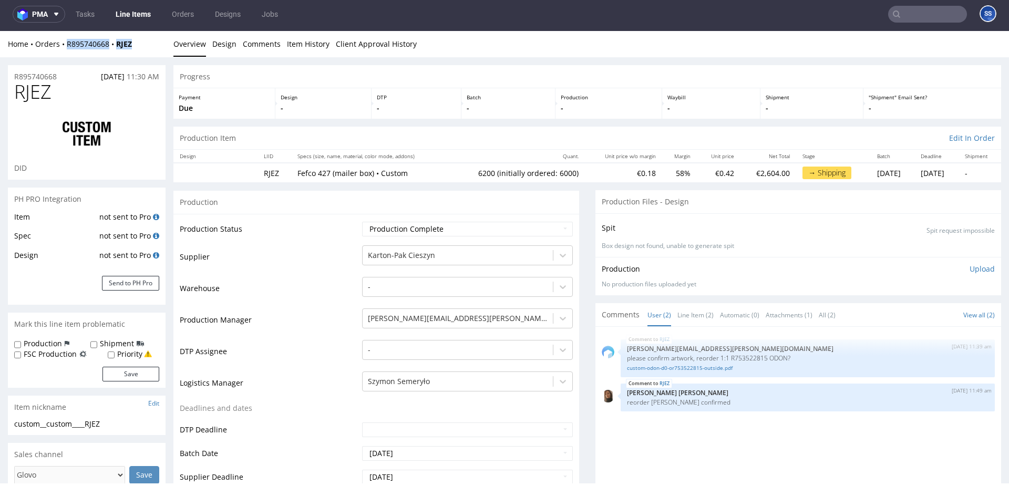
drag, startPoint x: 147, startPoint y: 44, endPoint x: 112, endPoint y: 37, distance: 34.9
click at [66, 46] on div "Home Orders R895740668 RJEZ" at bounding box center [87, 44] width 158 height 11
copy div "R895740668 RJEZ"
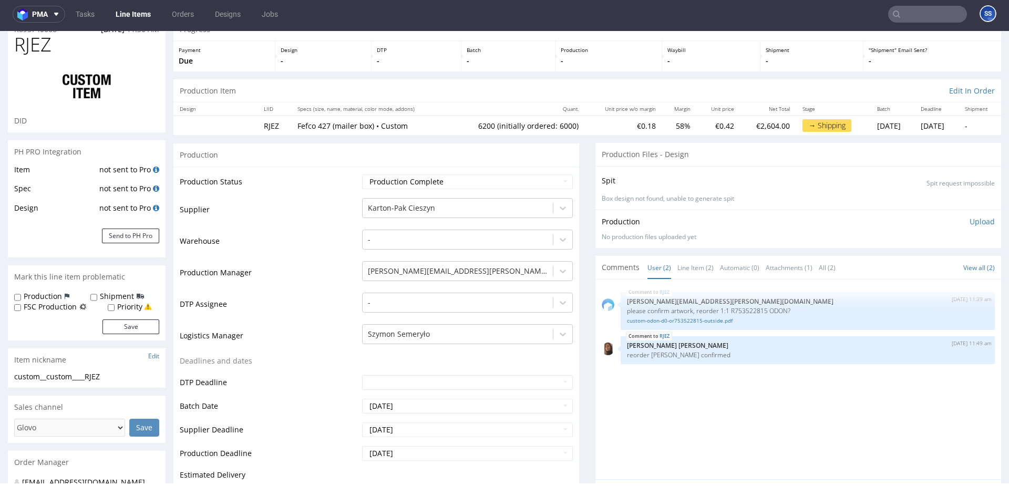
scroll to position [45, 0]
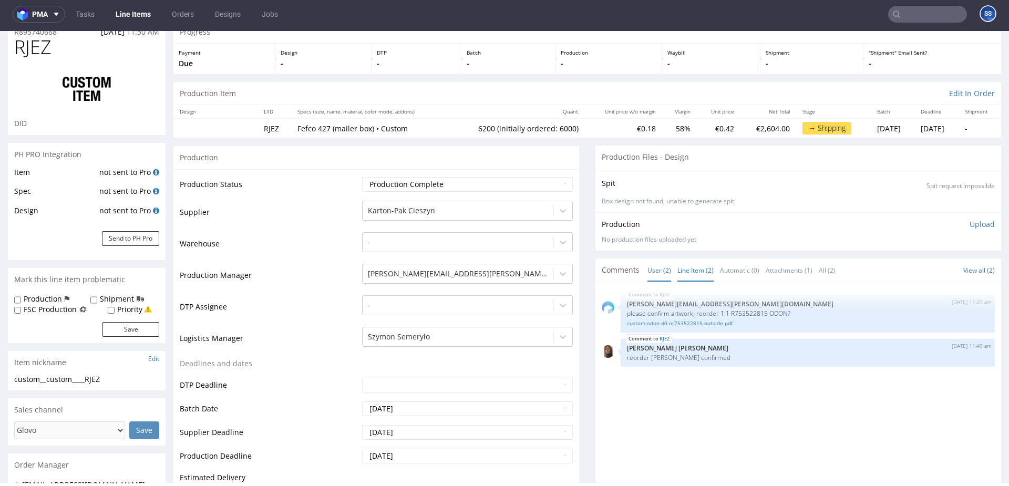
click at [685, 266] on link "Line Item (2)" at bounding box center [695, 270] width 36 height 23
click at [658, 267] on link "User (2)" at bounding box center [659, 270] width 24 height 23
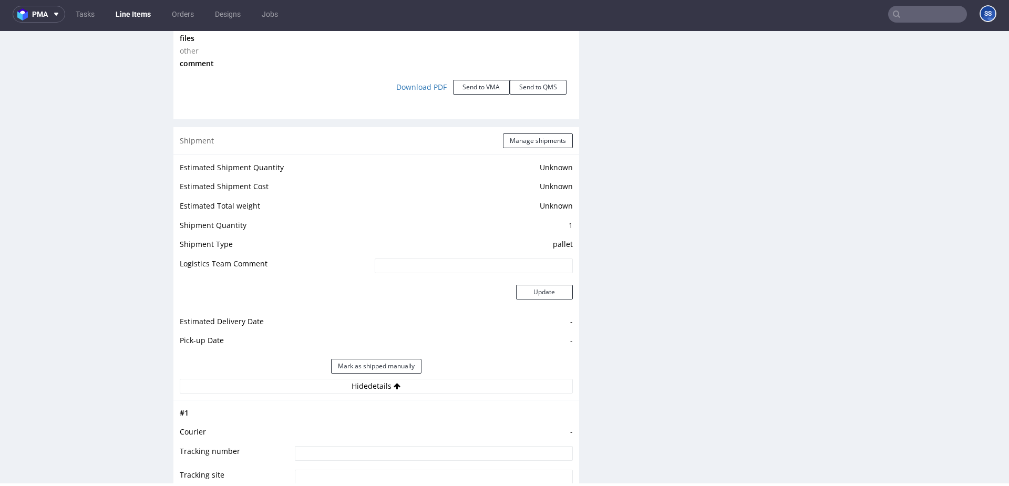
scroll to position [1216, 0]
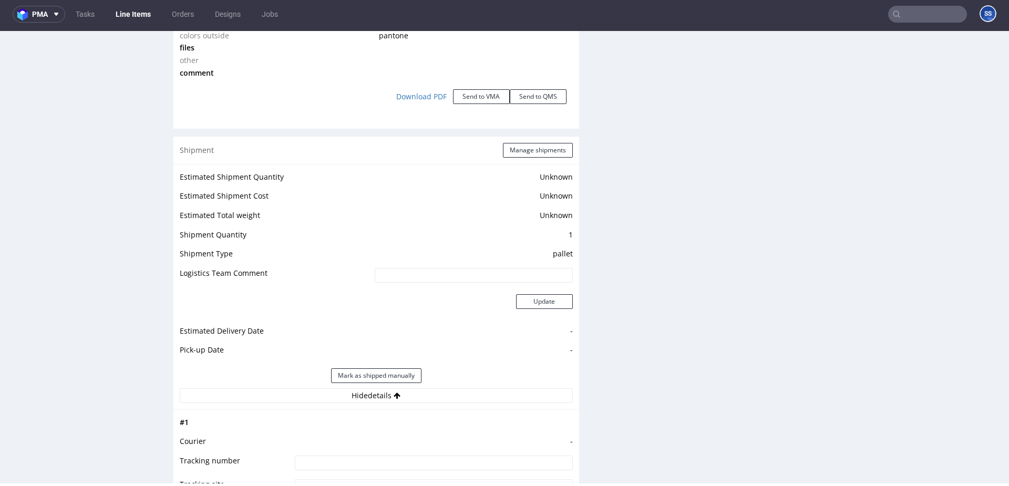
click at [520, 160] on div "Shipment Manage shipments" at bounding box center [376, 150] width 406 height 27
click at [517, 152] on button "Manage shipments" at bounding box center [538, 150] width 70 height 15
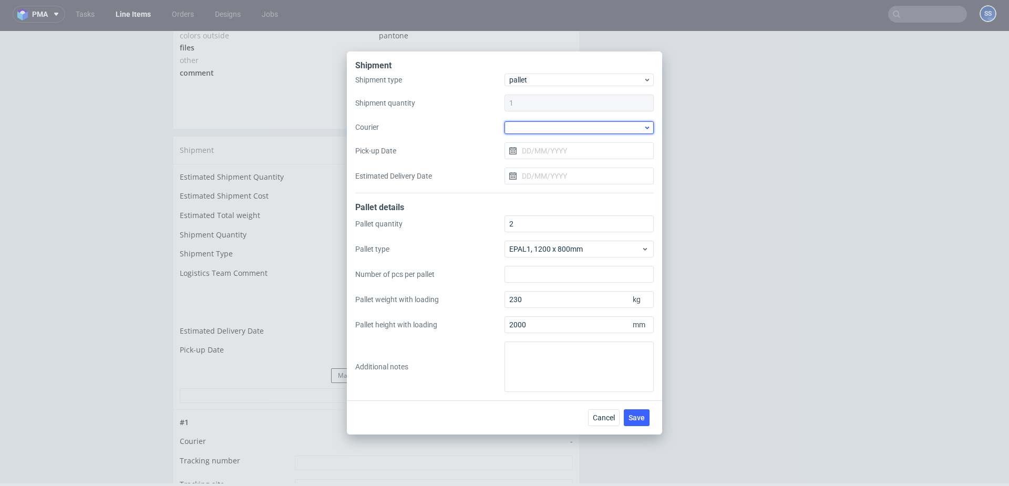
click at [528, 126] on div at bounding box center [579, 127] width 149 height 13
click at [551, 174] on div "DB Schenker" at bounding box center [579, 178] width 141 height 19
click at [546, 146] on input "Pick-up Date" at bounding box center [579, 150] width 149 height 17
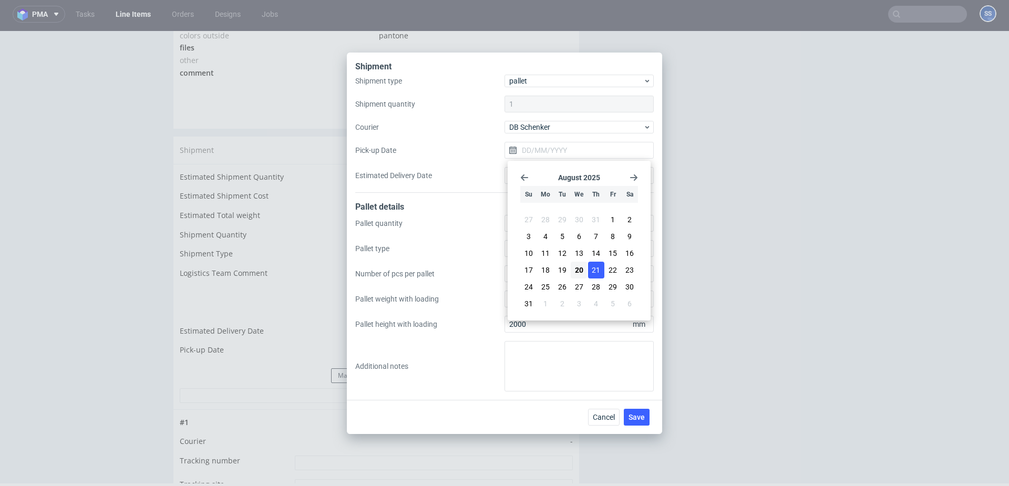
click at [592, 272] on span "21" at bounding box center [596, 270] width 8 height 11
type input "[DATE]"
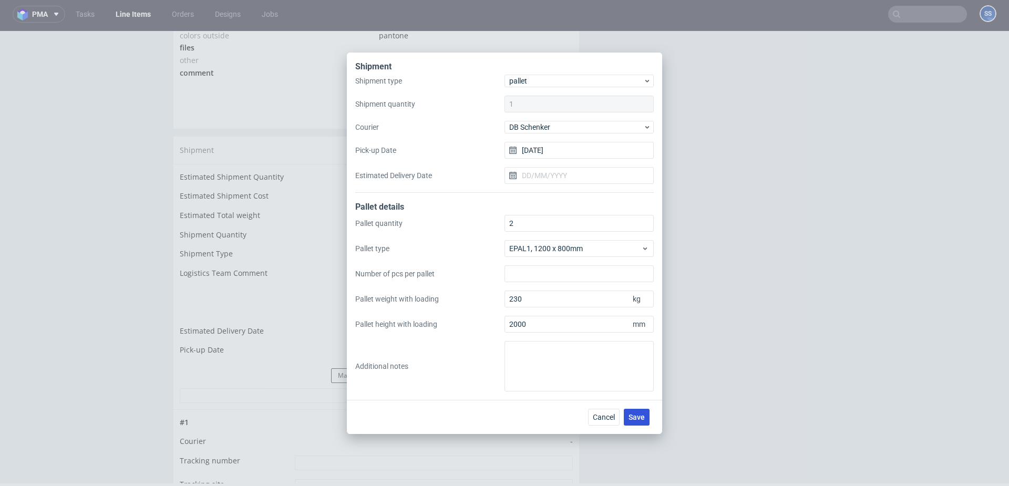
click at [637, 414] on span "Save" at bounding box center [637, 417] width 16 height 7
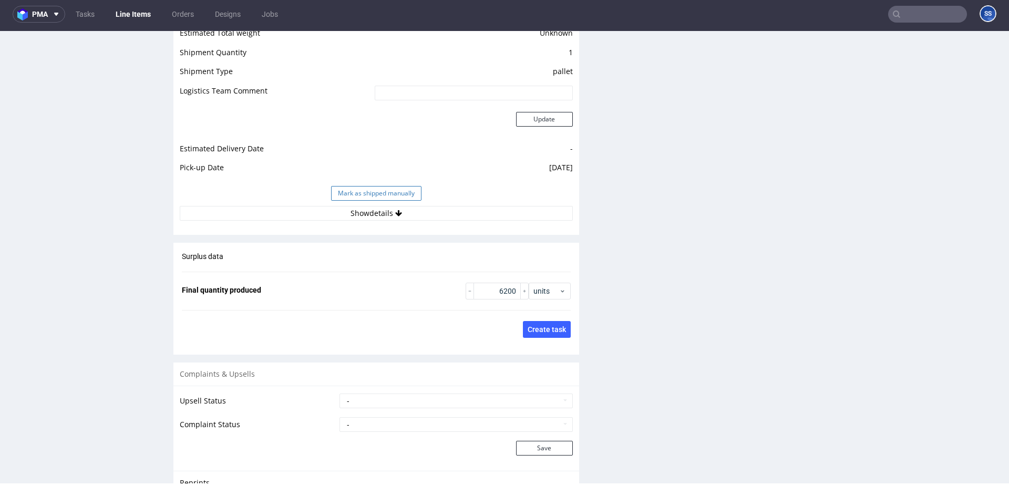
scroll to position [1385, 0]
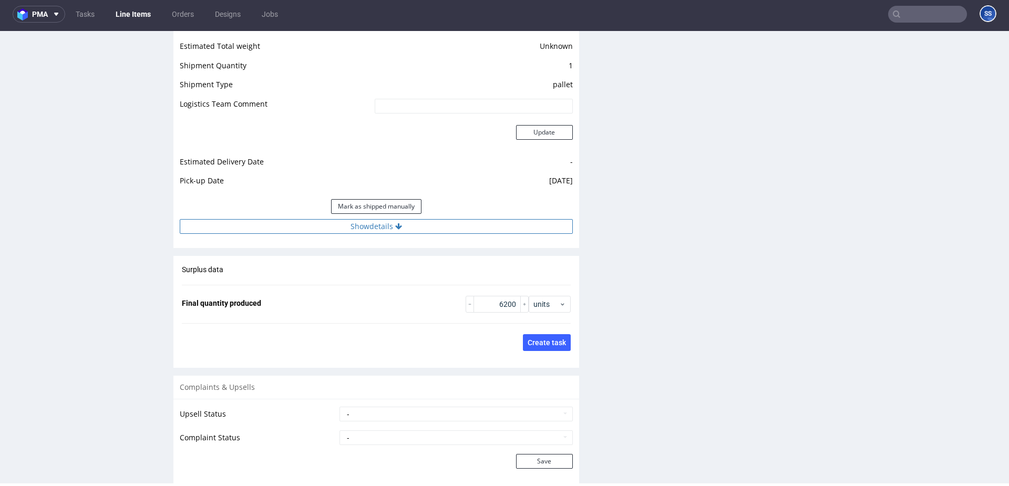
click at [356, 228] on button "Show details" at bounding box center [376, 226] width 393 height 15
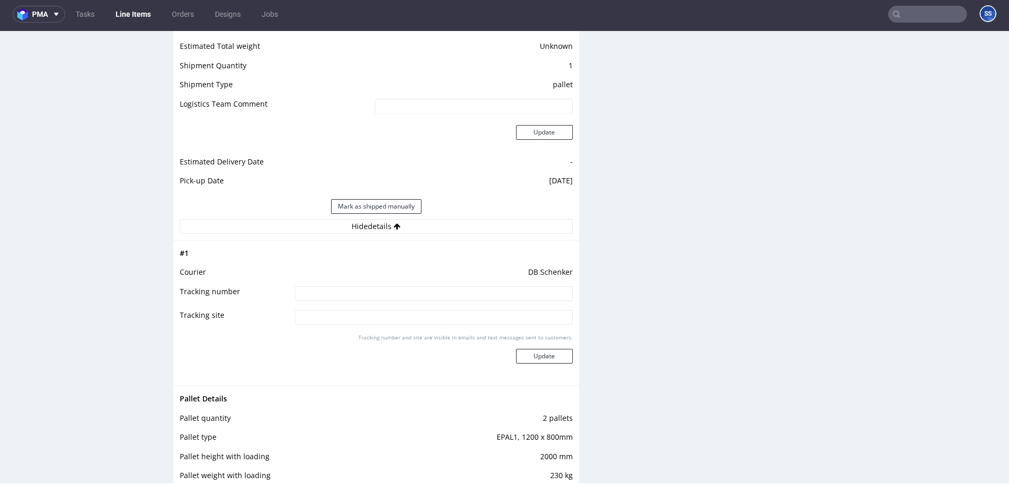
click at [367, 287] on input at bounding box center [434, 293] width 278 height 15
type input "c"
type input "czekam na mail z [GEOGRAPHIC_DATA]"
click at [539, 353] on button "Update" at bounding box center [544, 356] width 57 height 15
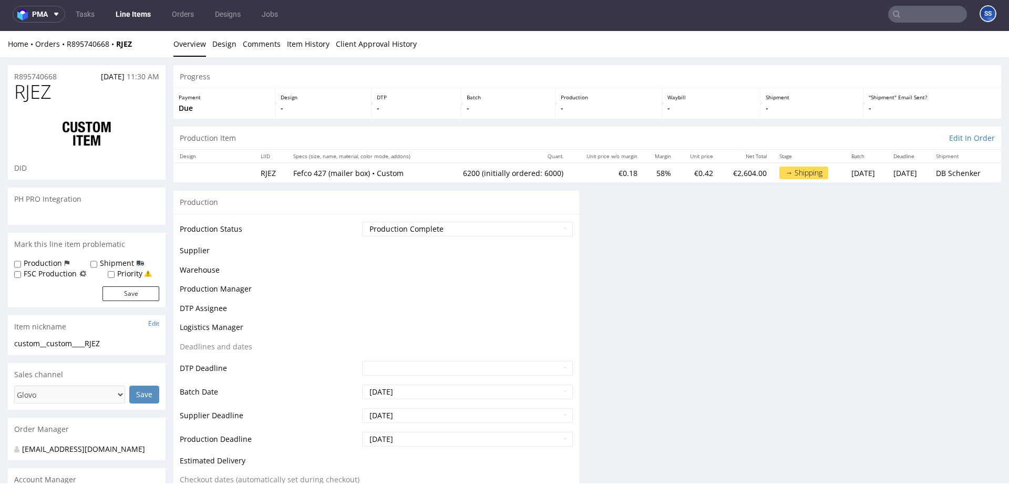
click at [133, 13] on link "Line Items" at bounding box center [133, 14] width 48 height 17
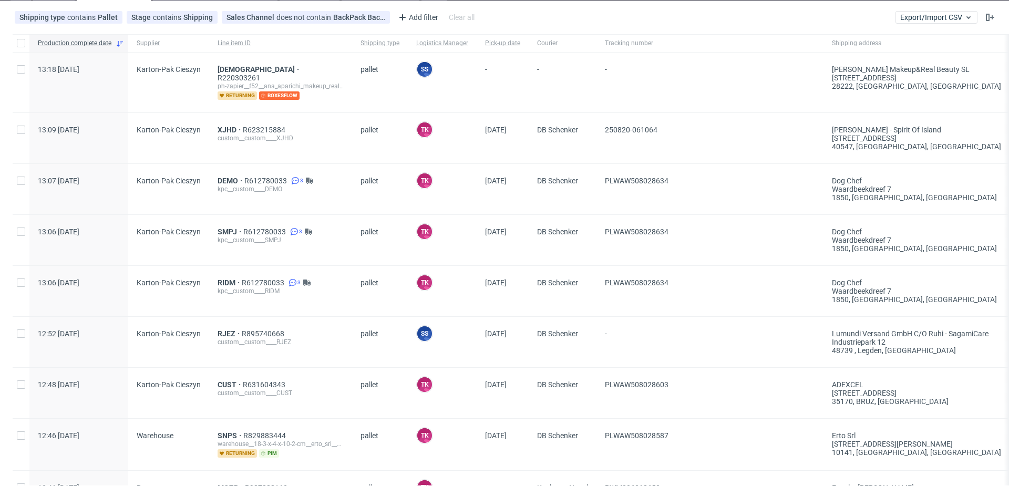
scroll to position [44, 0]
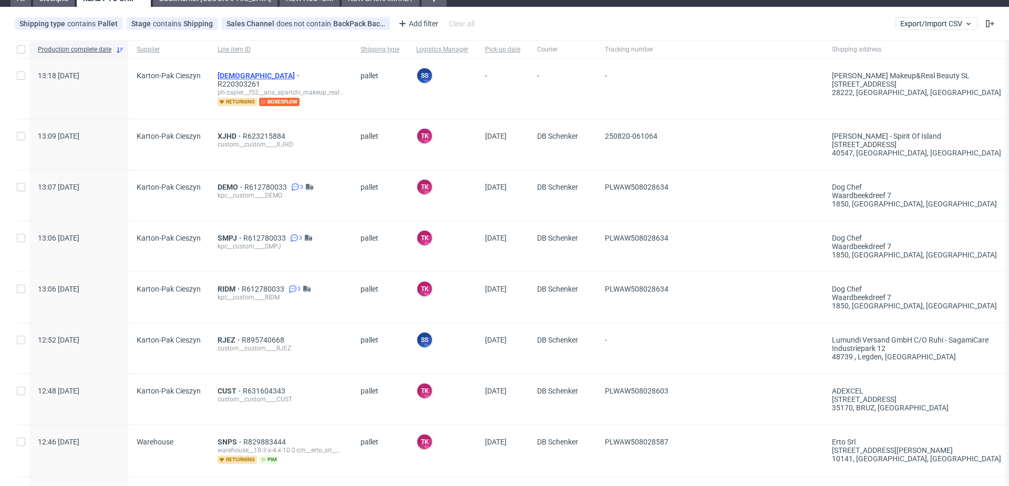
click at [222, 75] on span "[DEMOGRAPHIC_DATA]" at bounding box center [260, 75] width 84 height 8
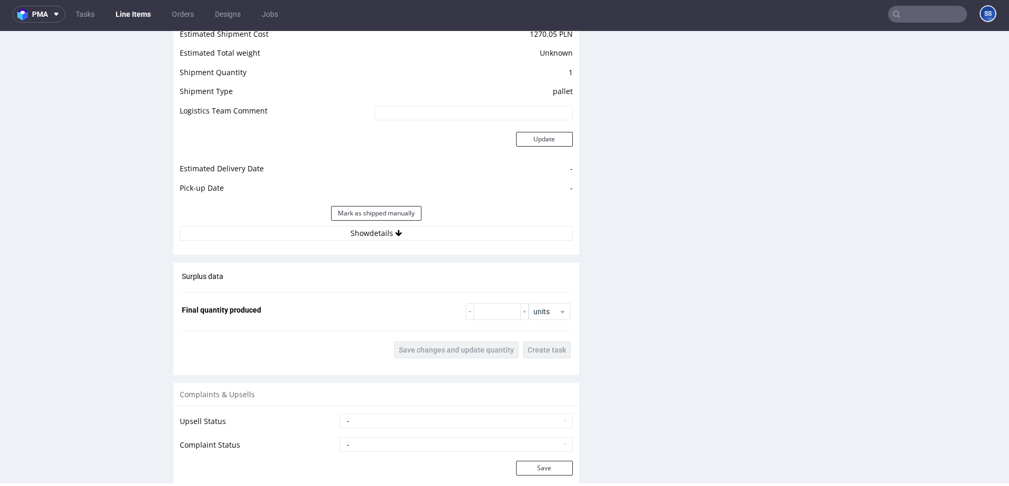
scroll to position [1333, 0]
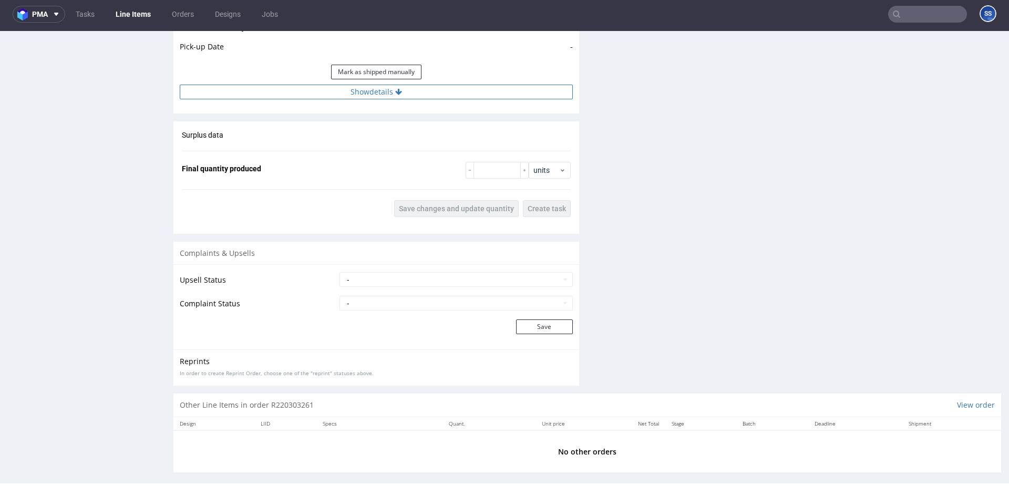
click at [387, 85] on button "Show details" at bounding box center [376, 92] width 393 height 15
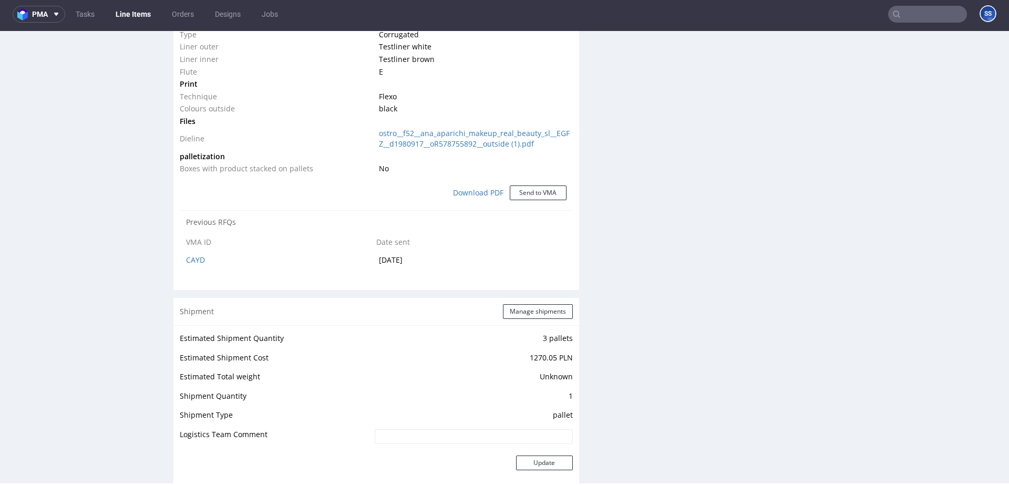
scroll to position [855, 0]
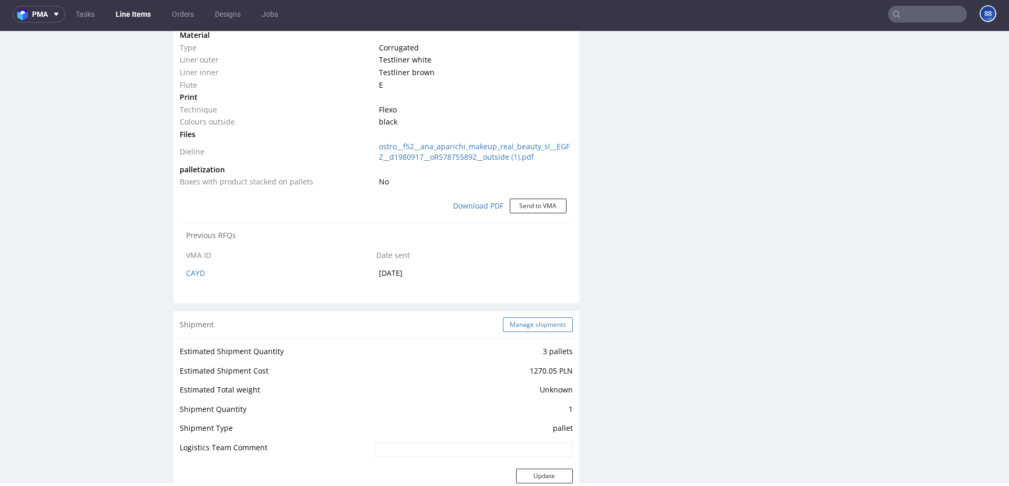
click at [526, 317] on button "Manage shipments" at bounding box center [538, 324] width 70 height 15
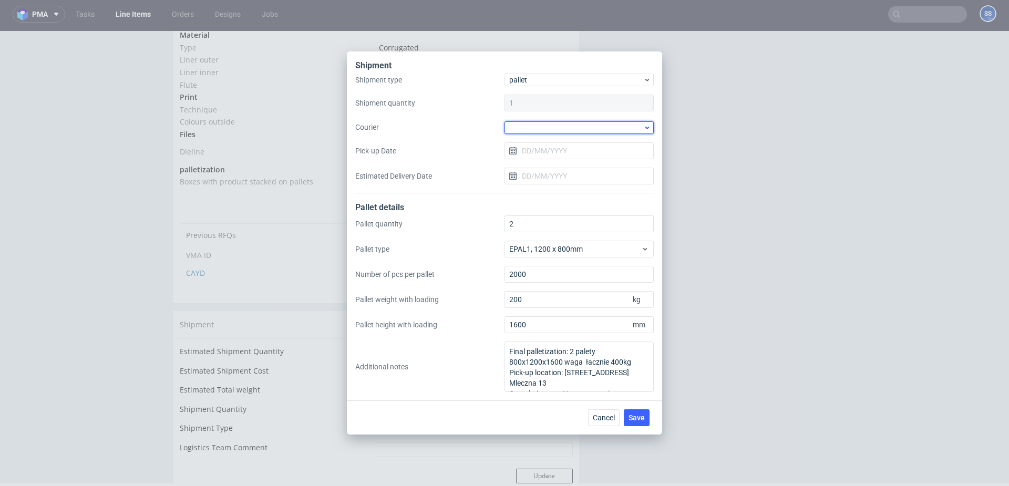
click at [534, 132] on div at bounding box center [579, 127] width 149 height 13
click at [539, 182] on div "DSV" at bounding box center [579, 187] width 141 height 19
click at [542, 158] on div "Shipment type pallet Shipment quantity 1 Courier DSV Pick-up Date Estimated Del…" at bounding box center [504, 134] width 299 height 118
click at [541, 152] on input "Pick-up Date" at bounding box center [579, 150] width 149 height 17
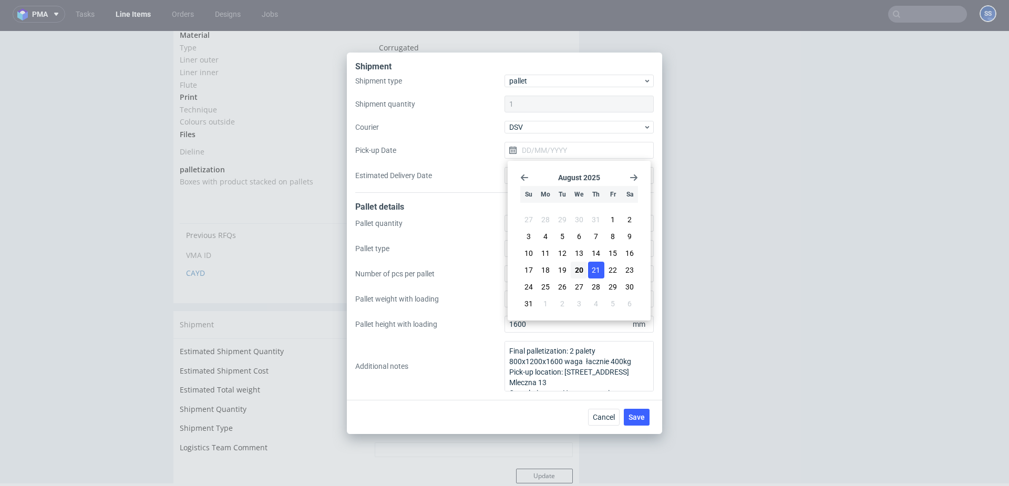
click at [589, 273] on button "21" at bounding box center [596, 270] width 16 height 17
type input "[DATE]"
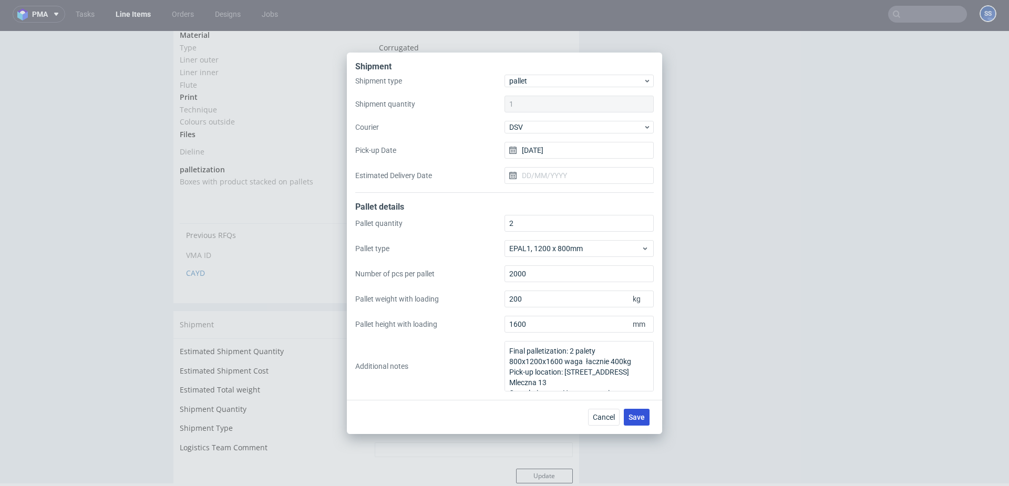
click at [641, 418] on span "Save" at bounding box center [637, 417] width 16 height 7
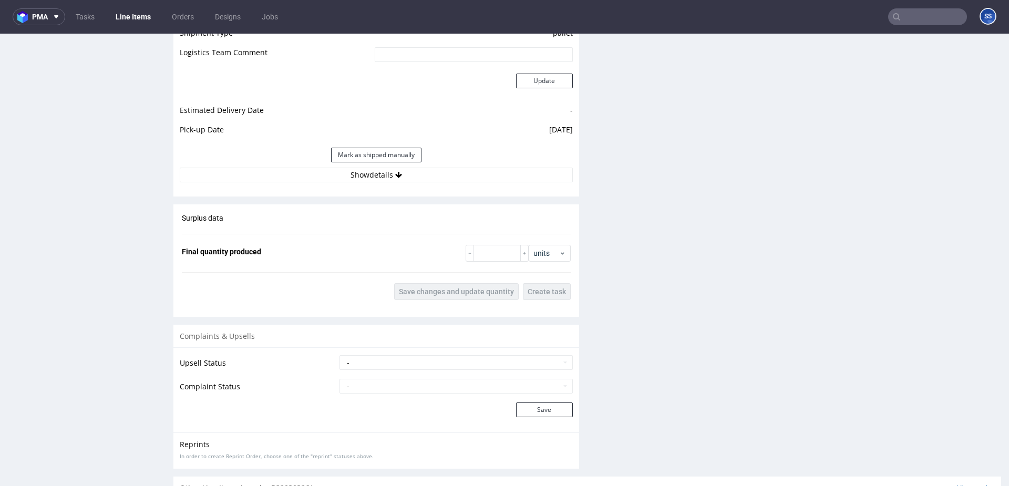
scroll to position [1264, 0]
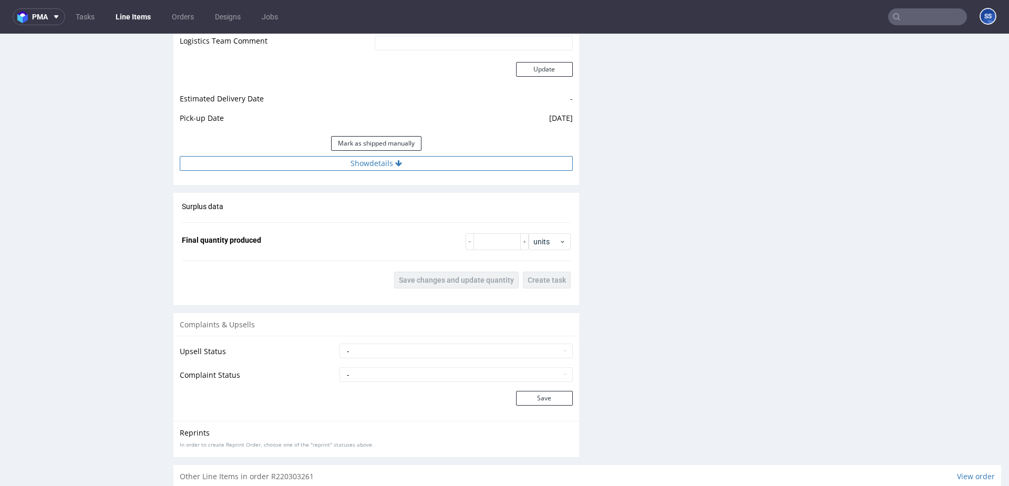
click at [383, 158] on button "Show details" at bounding box center [376, 163] width 393 height 15
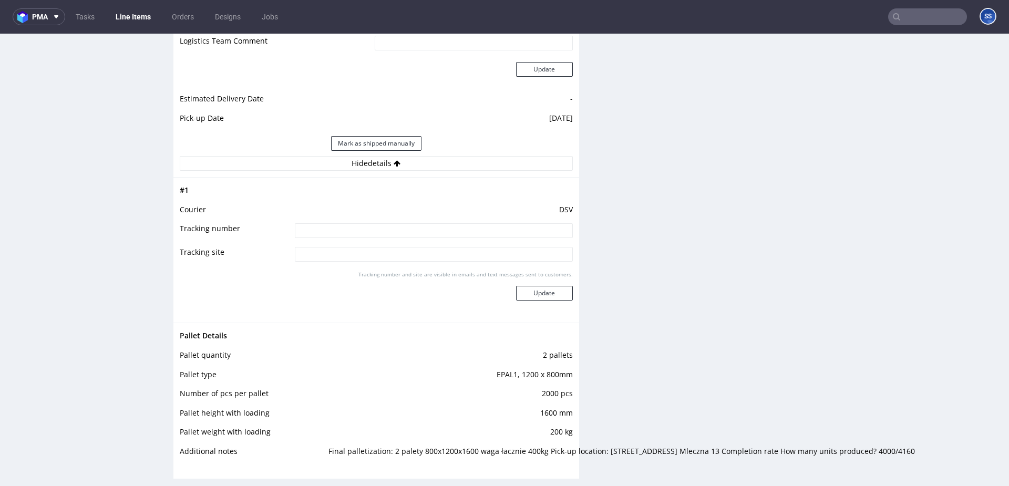
click at [131, 19] on link "Line Items" at bounding box center [133, 16] width 48 height 17
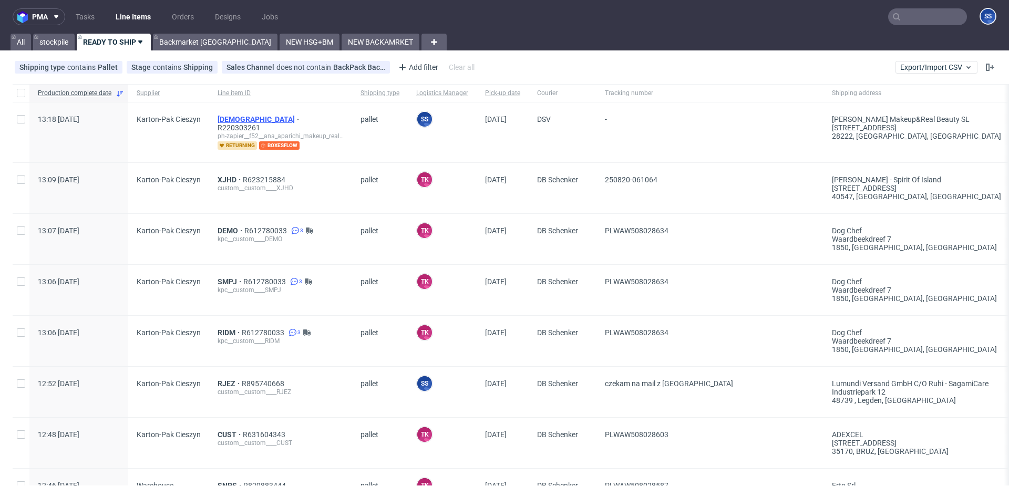
click at [224, 118] on span "[DEMOGRAPHIC_DATA]" at bounding box center [260, 119] width 84 height 8
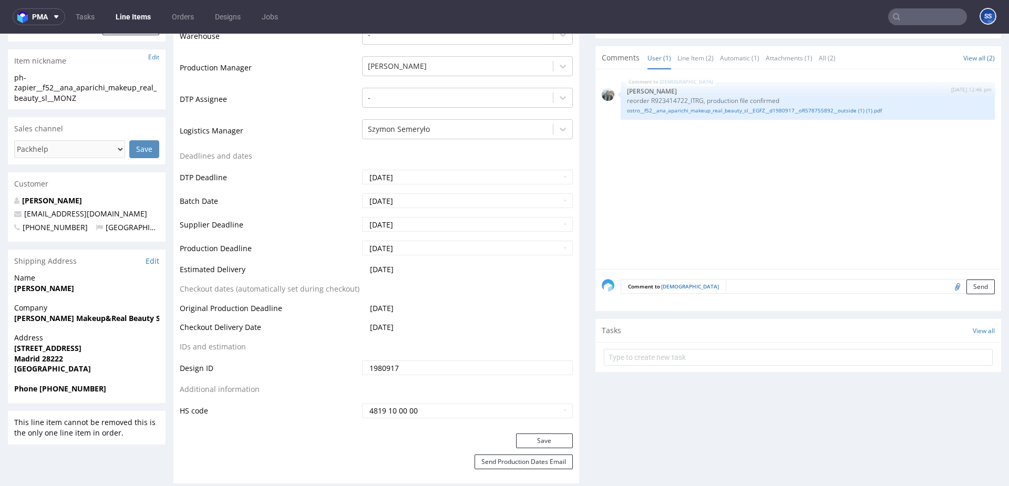
scroll to position [293, 0]
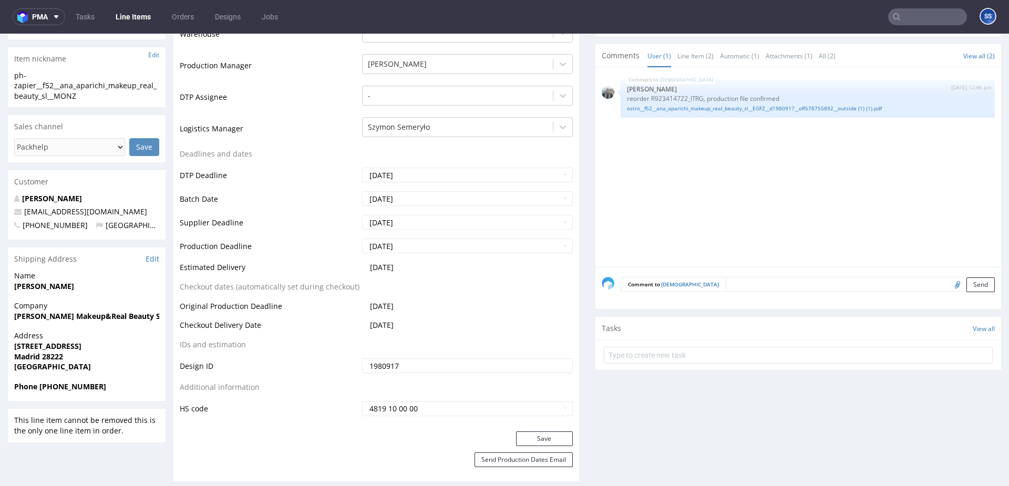
click at [76, 311] on strong "[PERSON_NAME] Makeup&Real Beauty SL" at bounding box center [89, 316] width 150 height 10
click at [54, 301] on span "Company" at bounding box center [86, 306] width 145 height 11
click at [57, 311] on strong "[PERSON_NAME] Makeup&Real Beauty SL" at bounding box center [89, 316] width 150 height 10
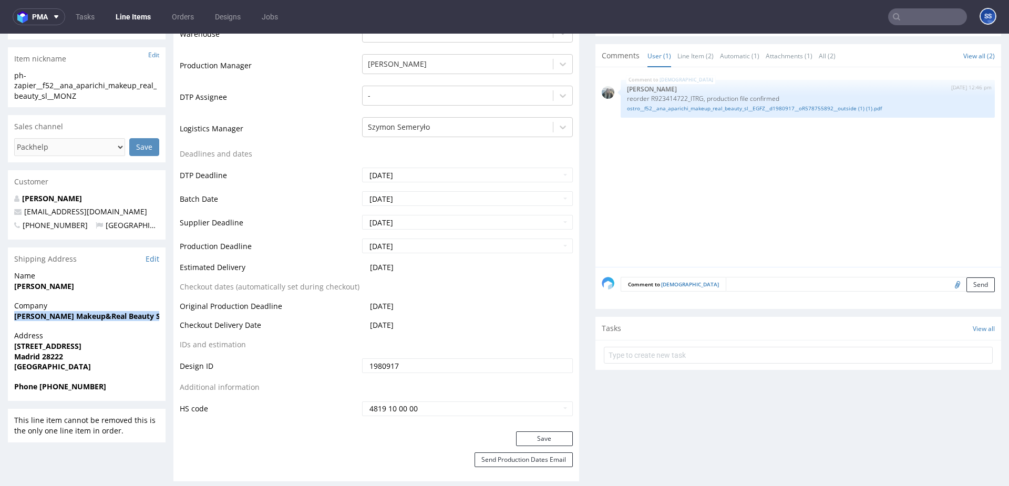
copy strong "[PERSON_NAME] Makeup&Real Beauty SL"
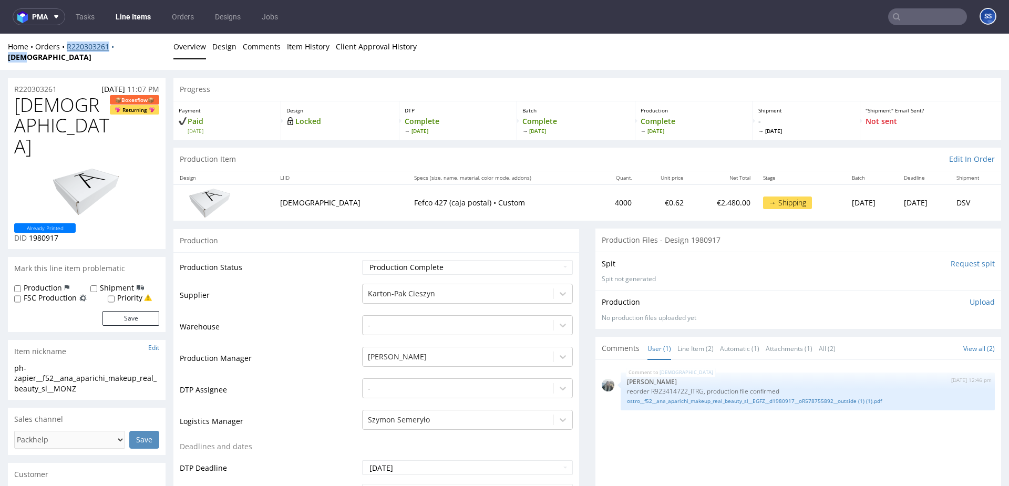
drag, startPoint x: 142, startPoint y: 48, endPoint x: 67, endPoint y: 50, distance: 75.2
click at [67, 50] on div "Home Orders R220303261 MONZ" at bounding box center [87, 52] width 158 height 20
click at [142, 45] on div "Home Orders R220303261 MONZ" at bounding box center [87, 52] width 158 height 20
drag, startPoint x: 142, startPoint y: 45, endPoint x: 67, endPoint y: 47, distance: 75.2
click at [67, 47] on div "Home Orders R220303261 MONZ" at bounding box center [87, 52] width 158 height 20
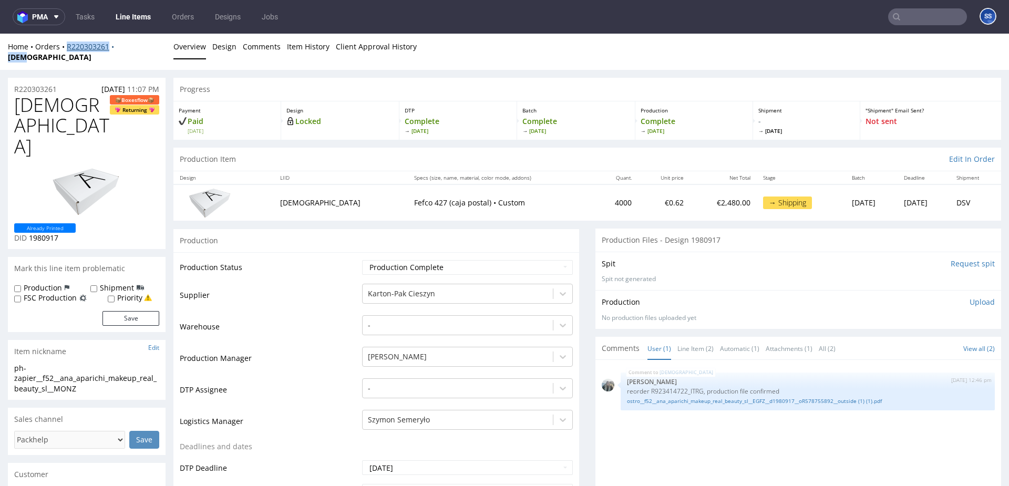
copy div "R220303261 MONZ"
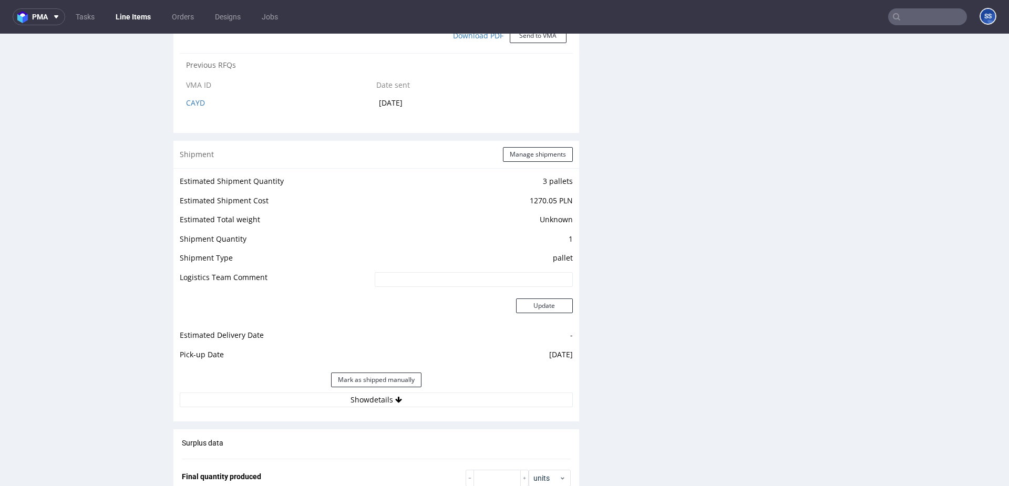
scroll to position [1333, 0]
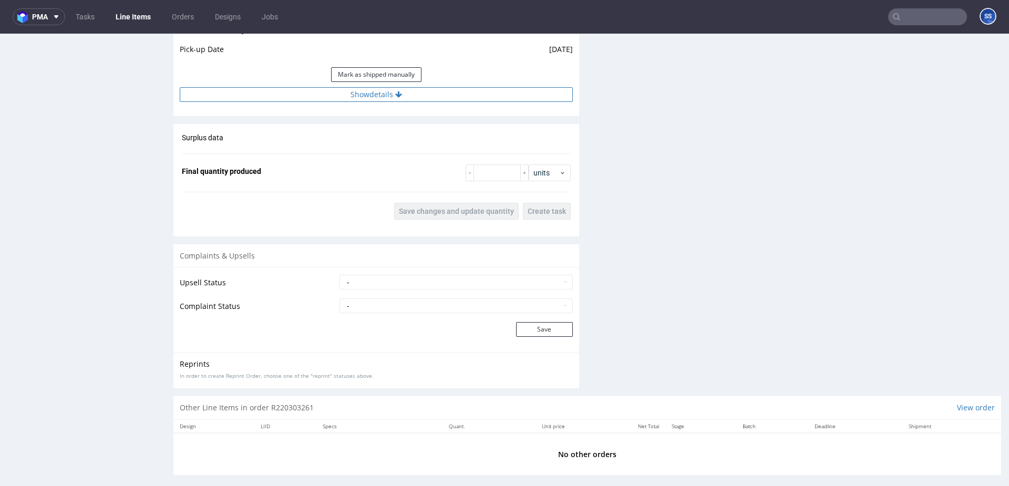
click at [376, 88] on button "Show details" at bounding box center [376, 94] width 393 height 15
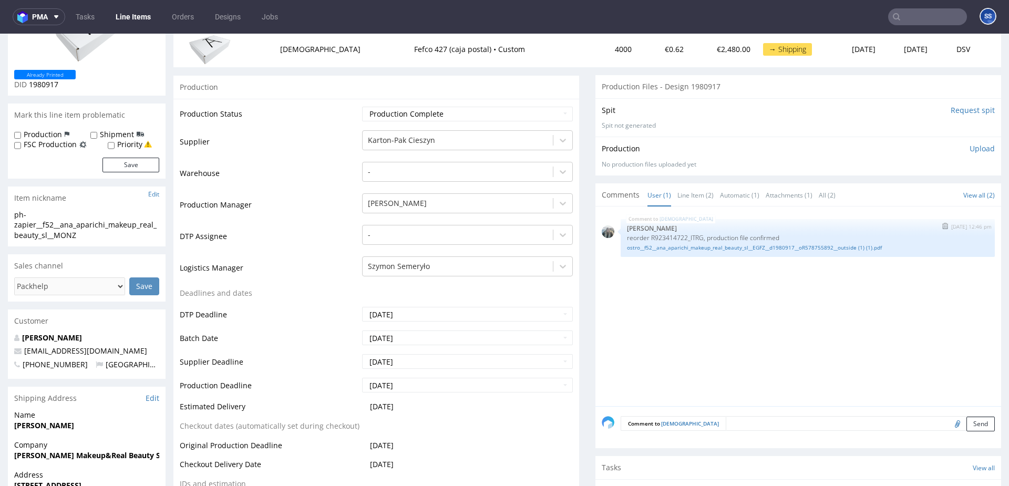
scroll to position [158, 0]
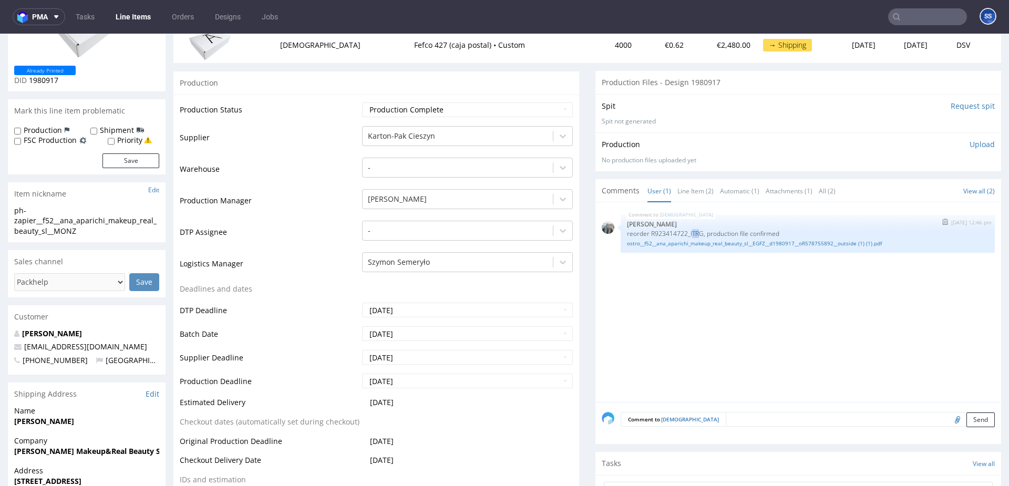
click at [697, 230] on p "reorder R923414722_ITRG, production file confirmed" at bounding box center [808, 234] width 362 height 8
drag, startPoint x: 687, startPoint y: 224, endPoint x: 702, endPoint y: 224, distance: 15.2
click at [702, 230] on p "reorder R923414722_ITRG, production file confirmed" at bounding box center [808, 234] width 362 height 8
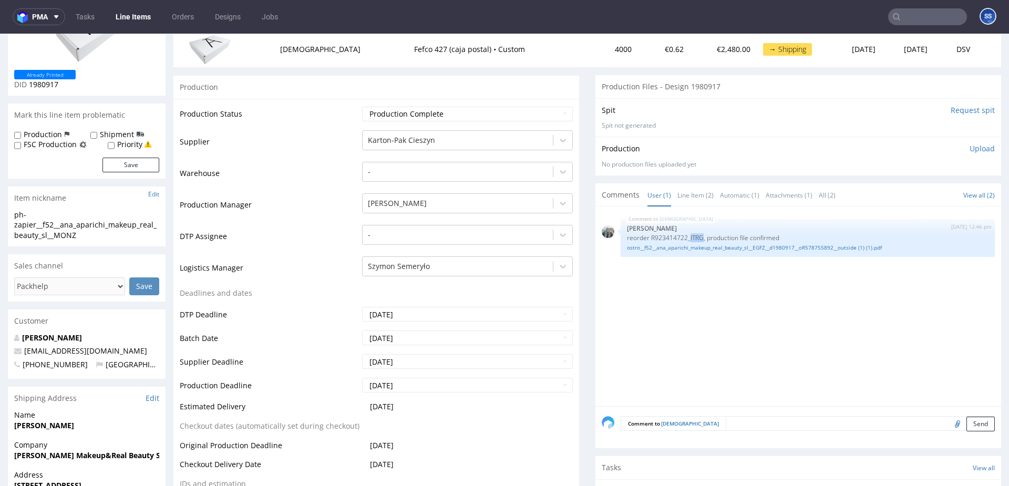
scroll to position [150, 0]
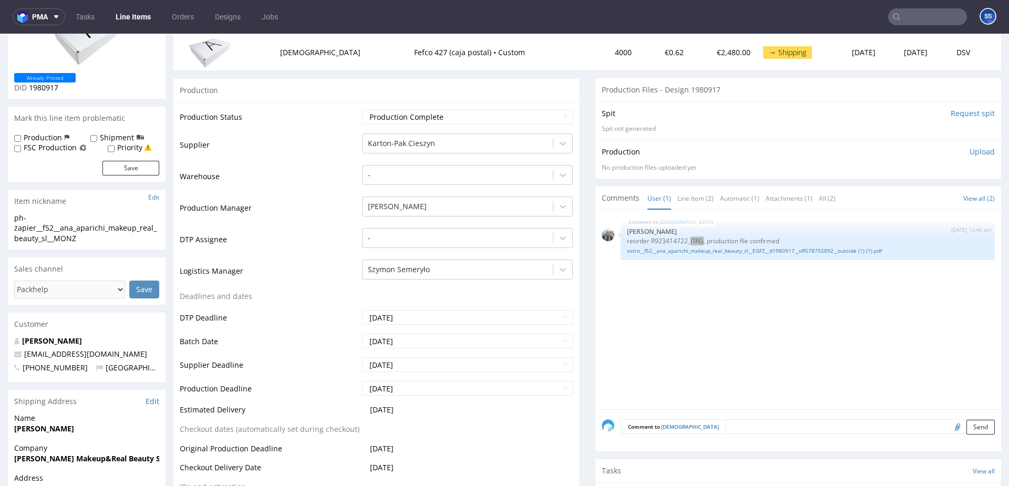
click at [145, 16] on link "Line Items" at bounding box center [133, 16] width 48 height 17
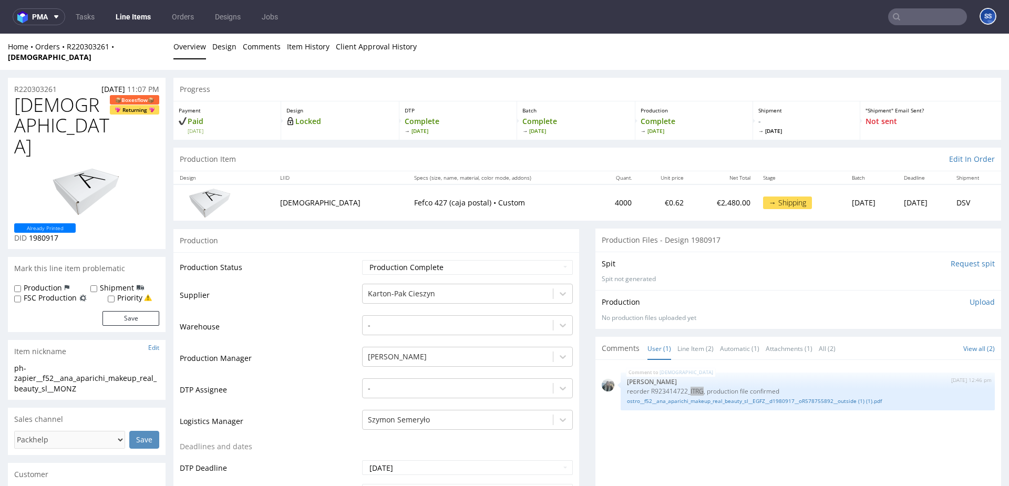
click at [139, 18] on link "Line Items" at bounding box center [133, 16] width 48 height 17
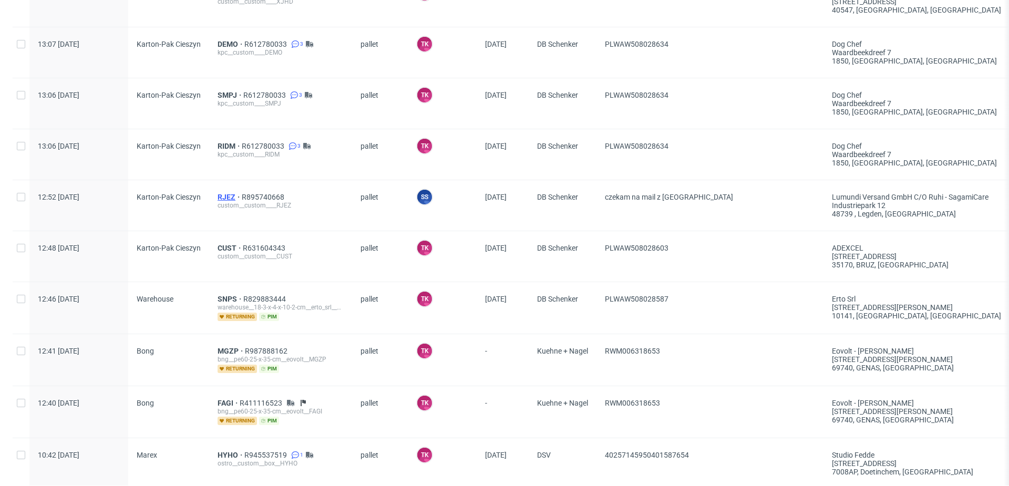
click at [218, 193] on span "RJEZ" at bounding box center [230, 197] width 24 height 8
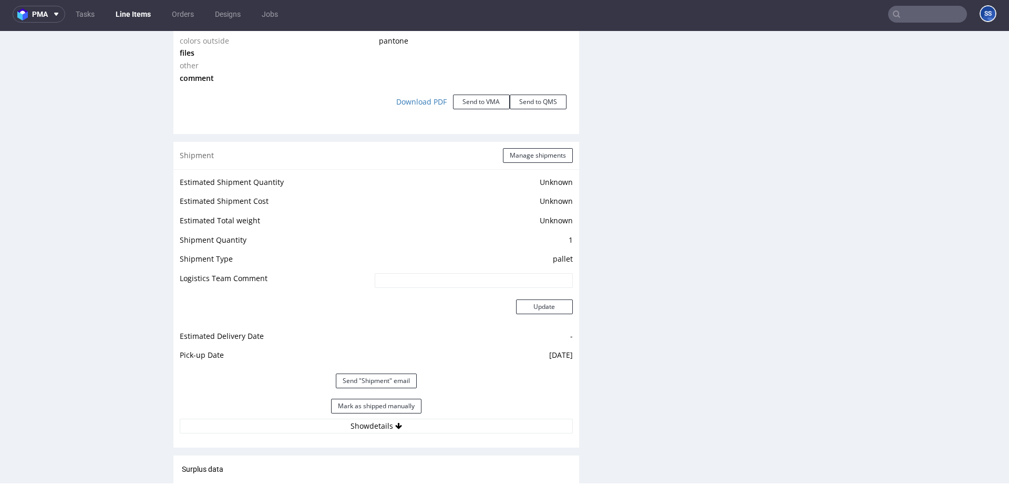
scroll to position [1234, 0]
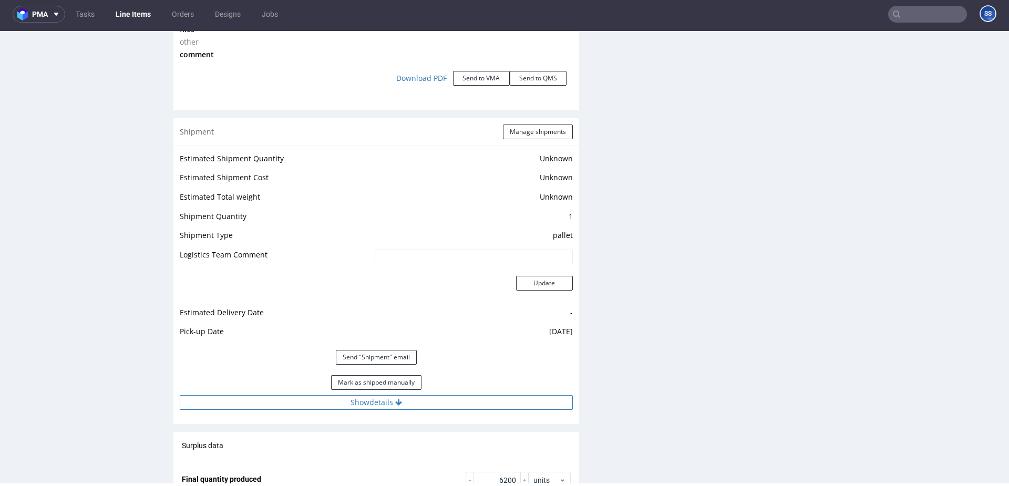
click at [342, 403] on button "Show details" at bounding box center [376, 402] width 393 height 15
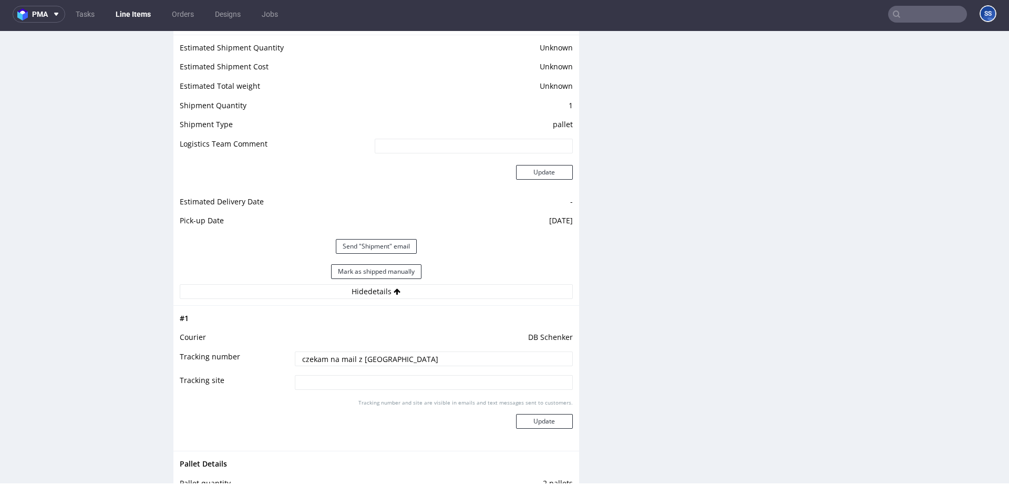
scroll to position [1347, 0]
click at [327, 358] on input "czekam na mail z TN" at bounding box center [434, 356] width 278 height 15
paste input "PLWAW508028679"
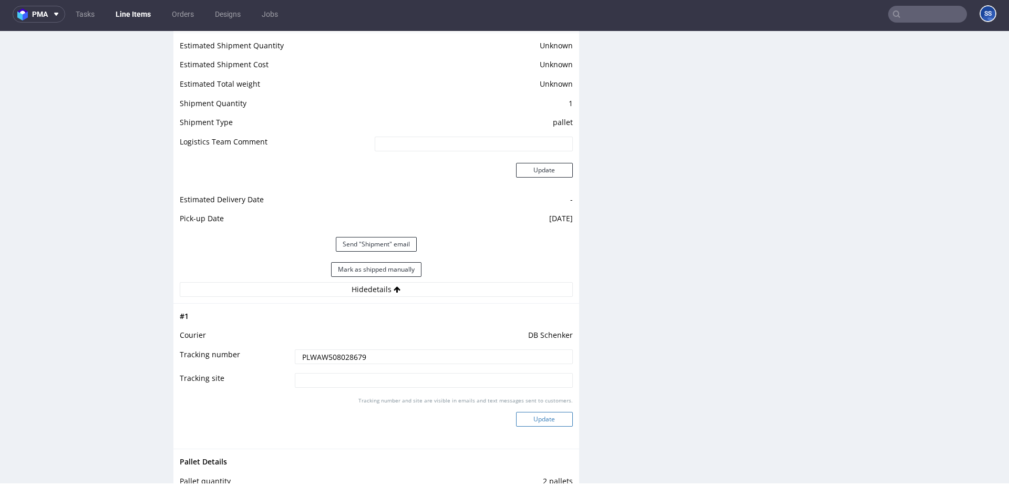
type input "PLWAW508028679"
click at [533, 418] on button "Update" at bounding box center [544, 419] width 57 height 15
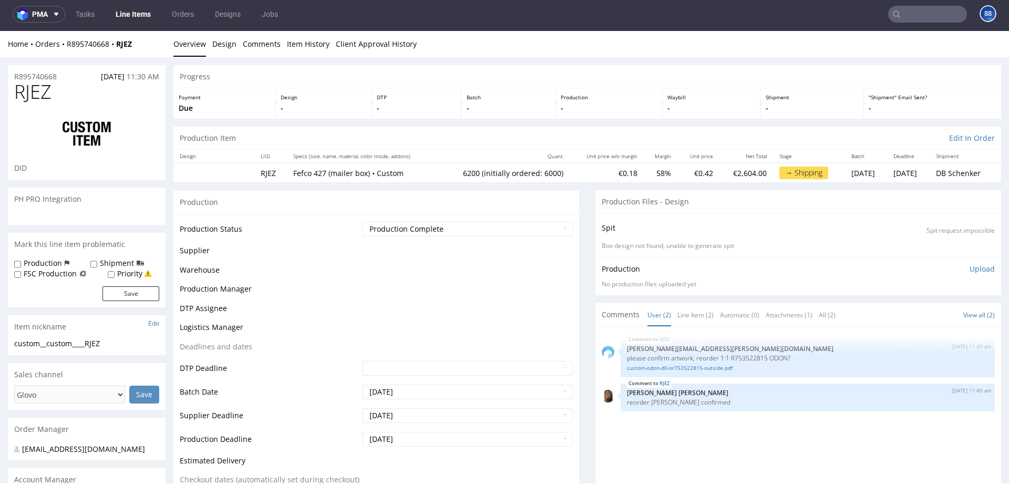
scroll to position [707, 0]
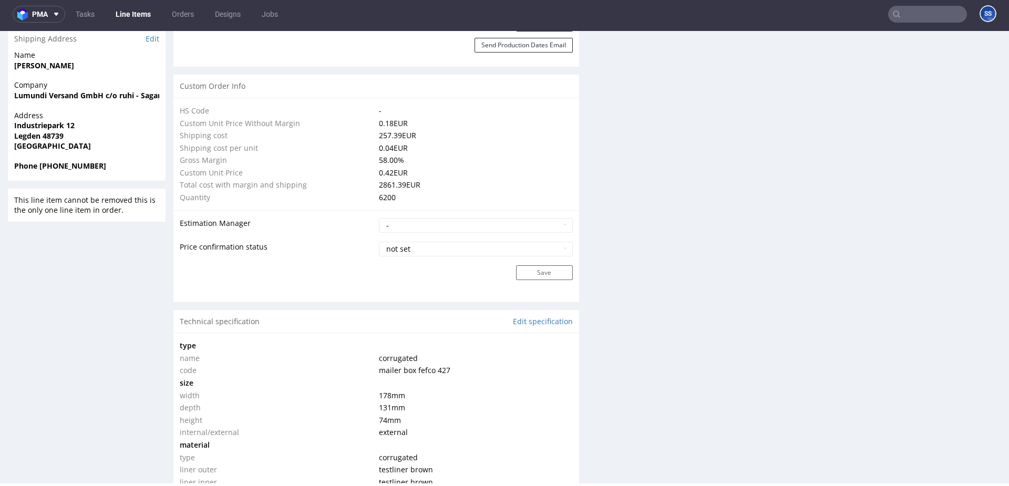
click at [128, 14] on link "Line Items" at bounding box center [133, 14] width 48 height 17
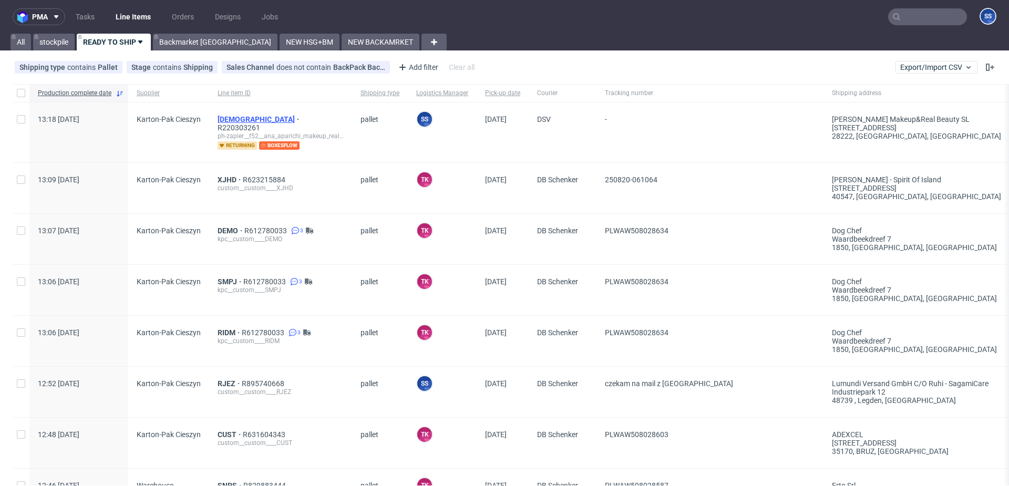
click at [223, 119] on span "[DEMOGRAPHIC_DATA]" at bounding box center [260, 119] width 84 height 8
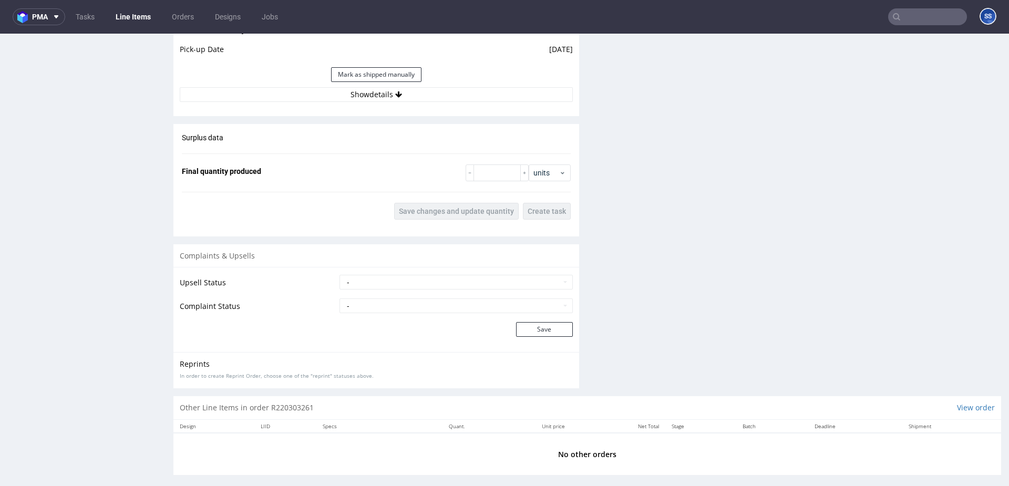
scroll to position [3, 0]
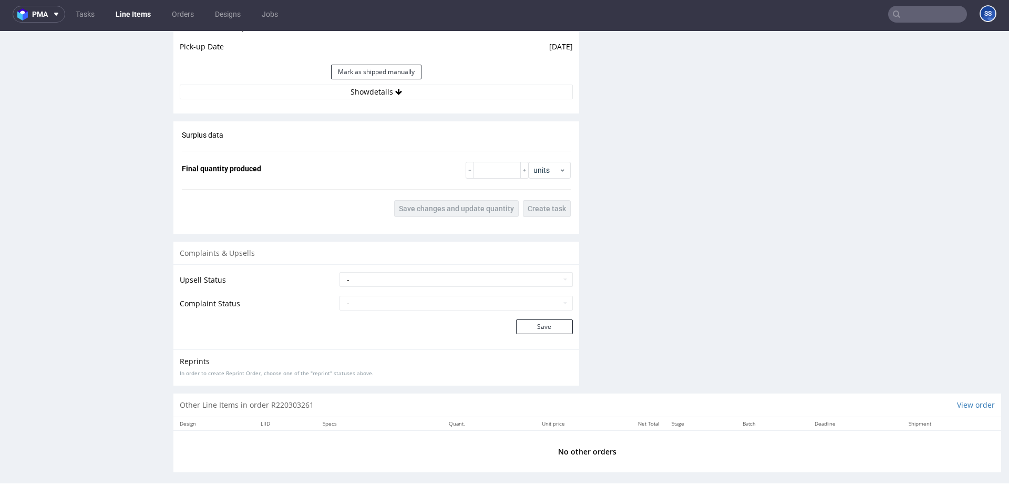
click at [362, 86] on button "Show details" at bounding box center [376, 92] width 393 height 15
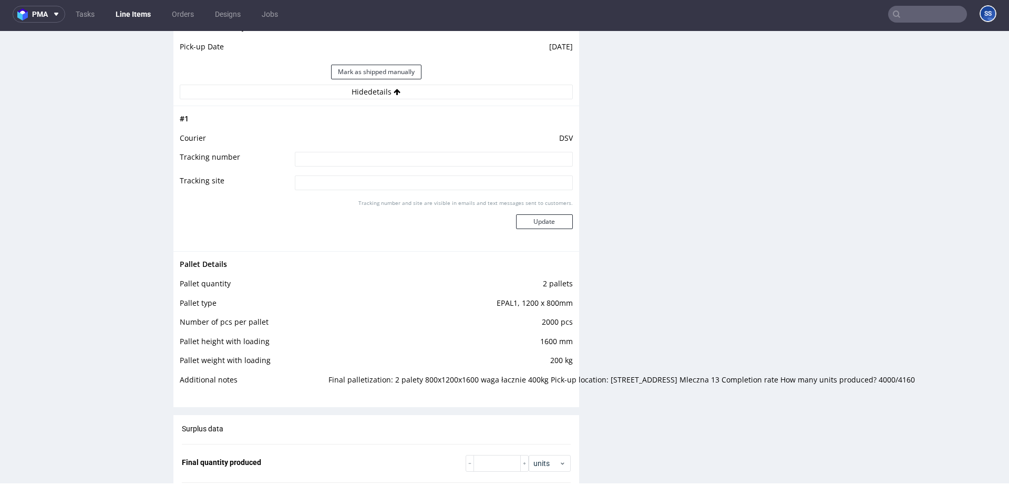
click at [405, 152] on input at bounding box center [434, 159] width 278 height 15
paste input "40257145950401639032"
type input "40257145950401639032"
click at [530, 214] on button "Update" at bounding box center [544, 221] width 57 height 15
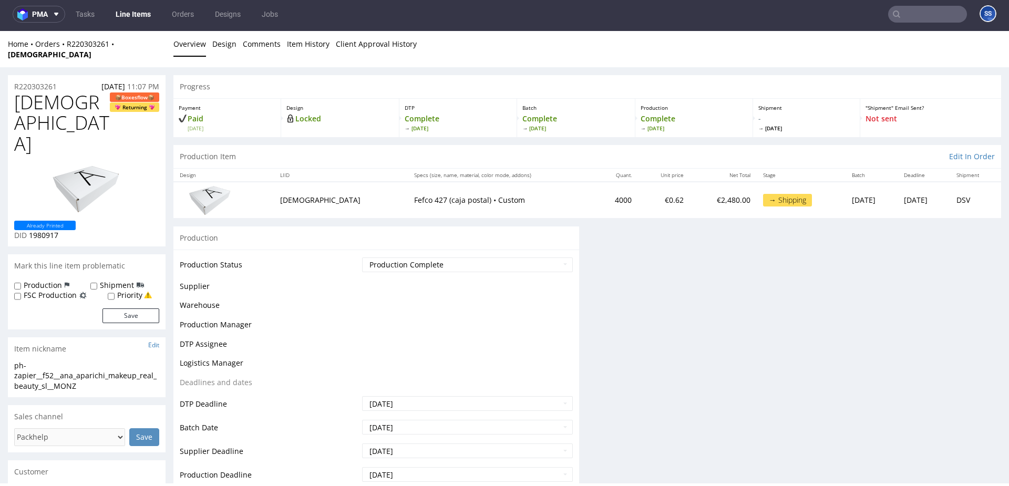
scroll to position [569, 0]
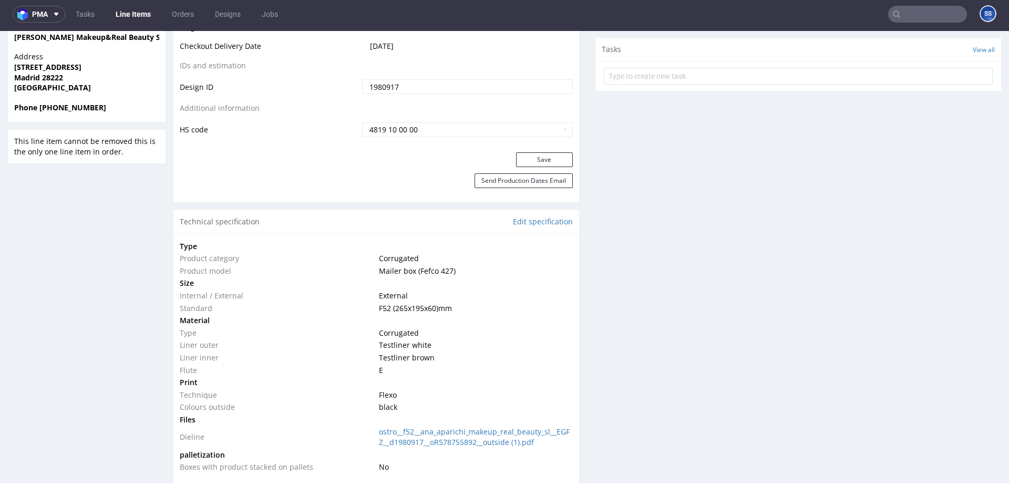
click at [133, 15] on link "Line Items" at bounding box center [133, 14] width 48 height 17
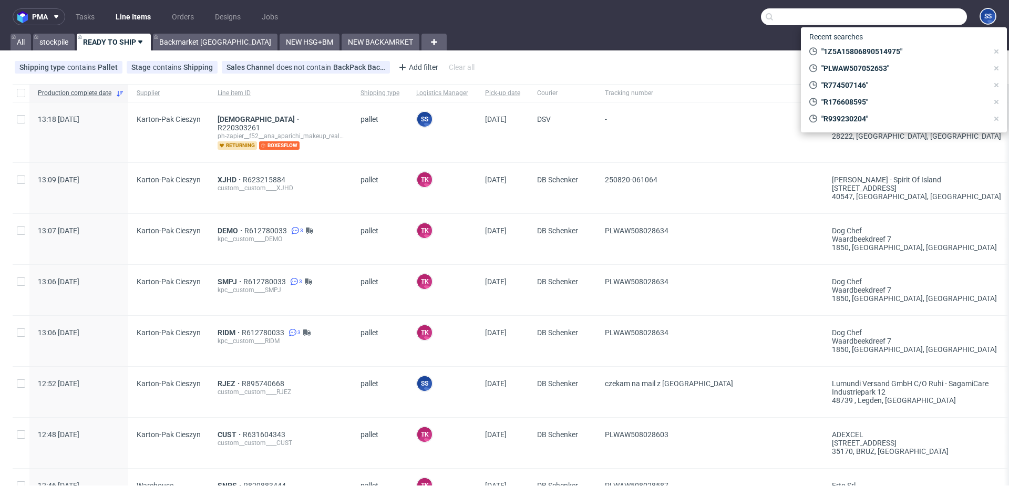
click at [904, 23] on input "text" at bounding box center [864, 16] width 206 height 17
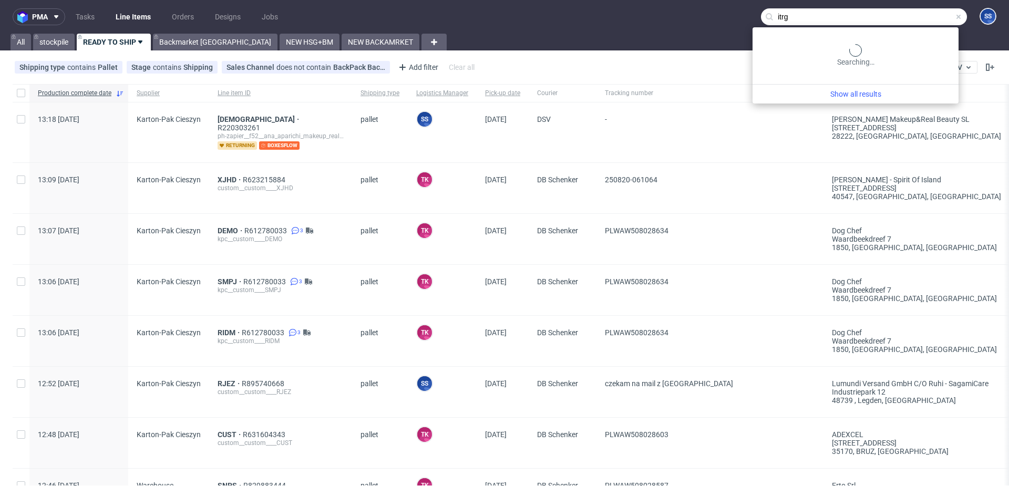
type input "itrg"
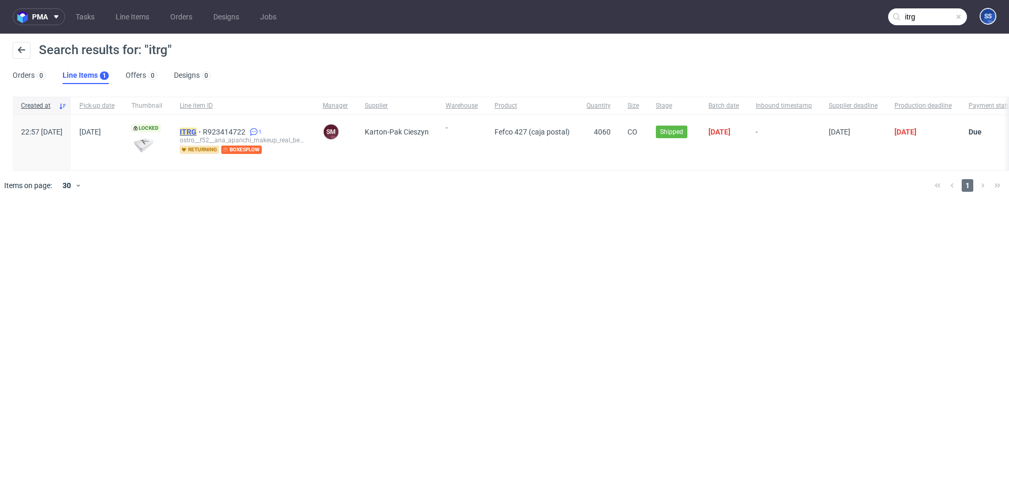
click at [197, 131] on mark "ITRG" at bounding box center [188, 132] width 17 height 8
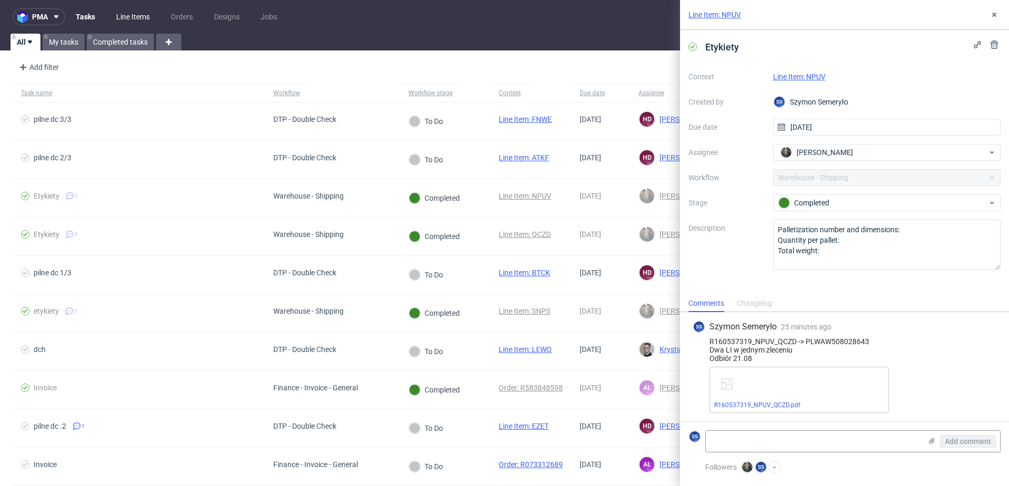
click at [137, 13] on link "Line Items" at bounding box center [133, 16] width 46 height 17
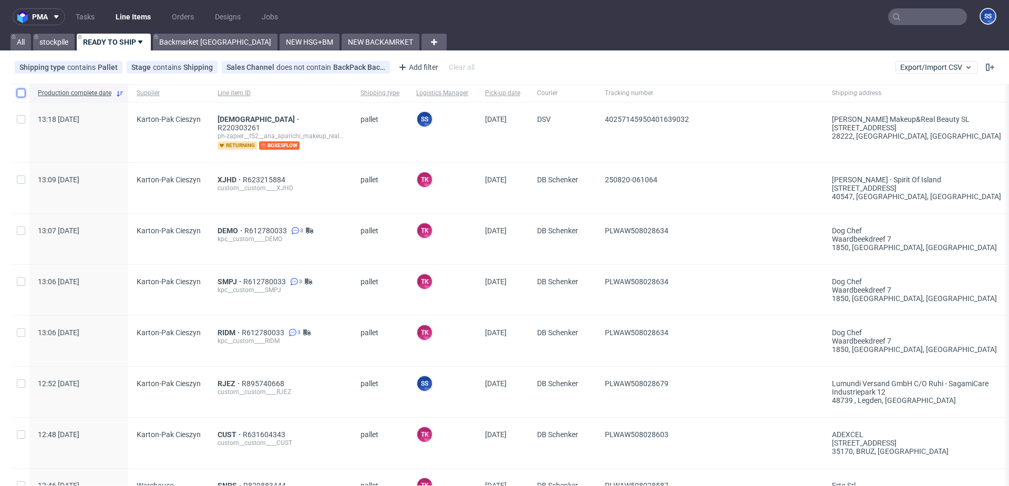
click at [19, 89] on input "checkbox" at bounding box center [21, 93] width 8 height 8
checkbox input "true"
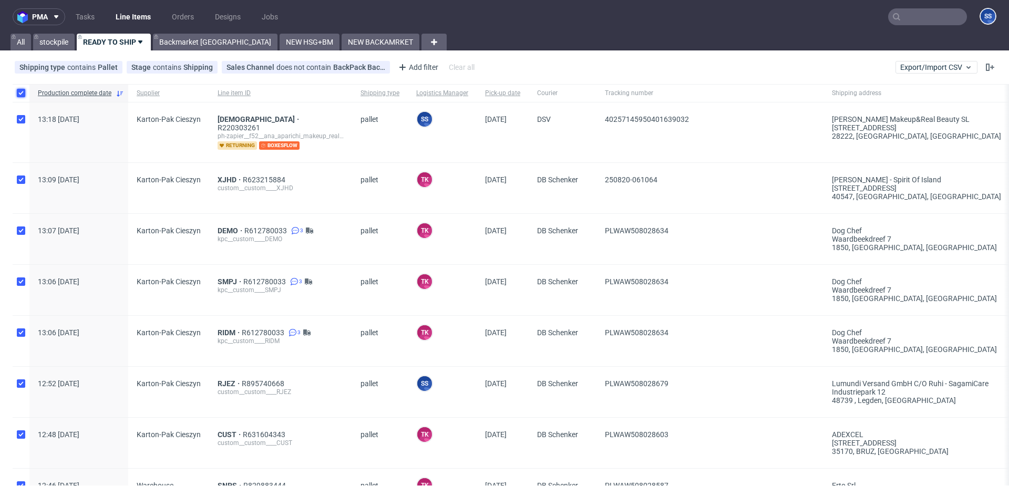
checkbox input "true"
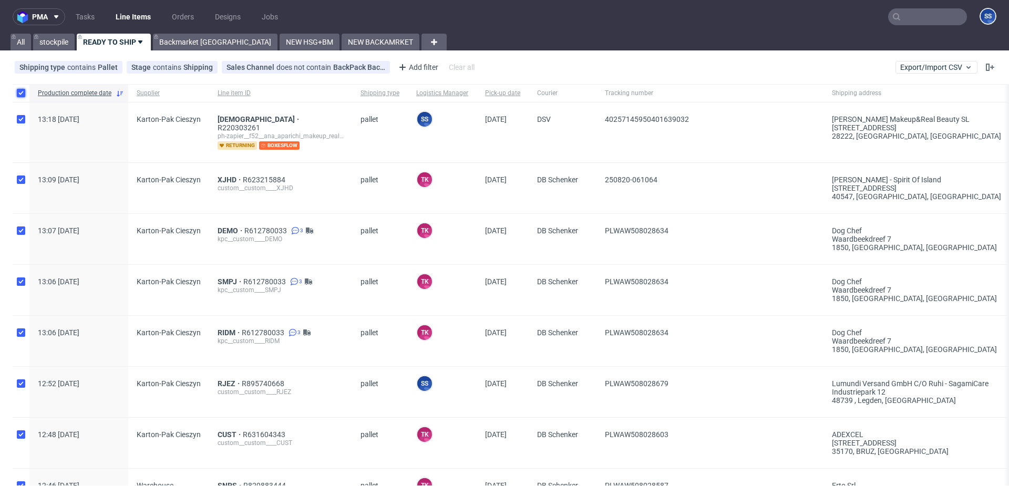
checkbox input "true"
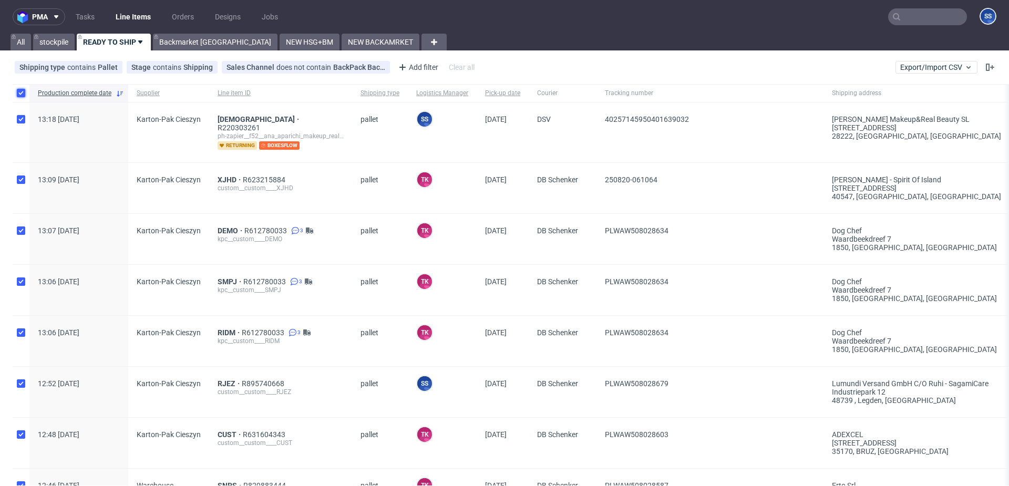
checkbox input "true"
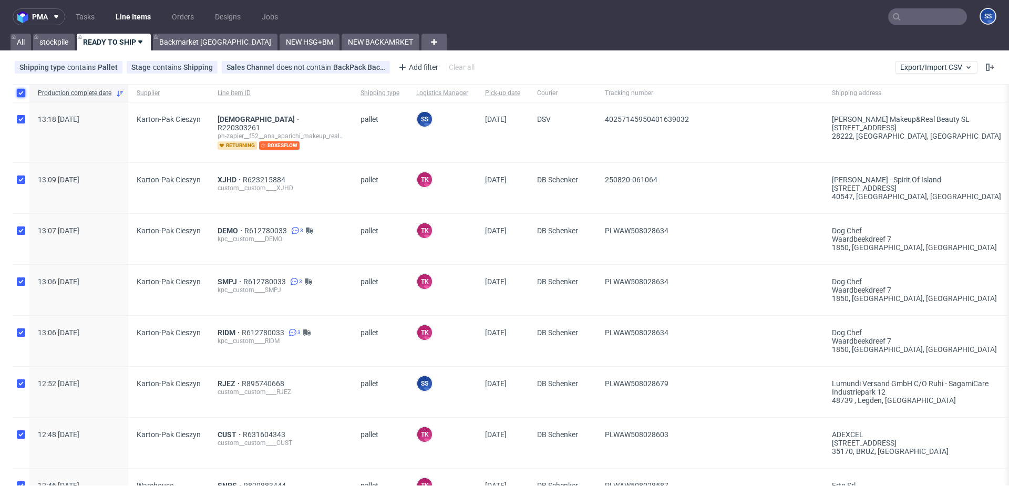
checkbox input "true"
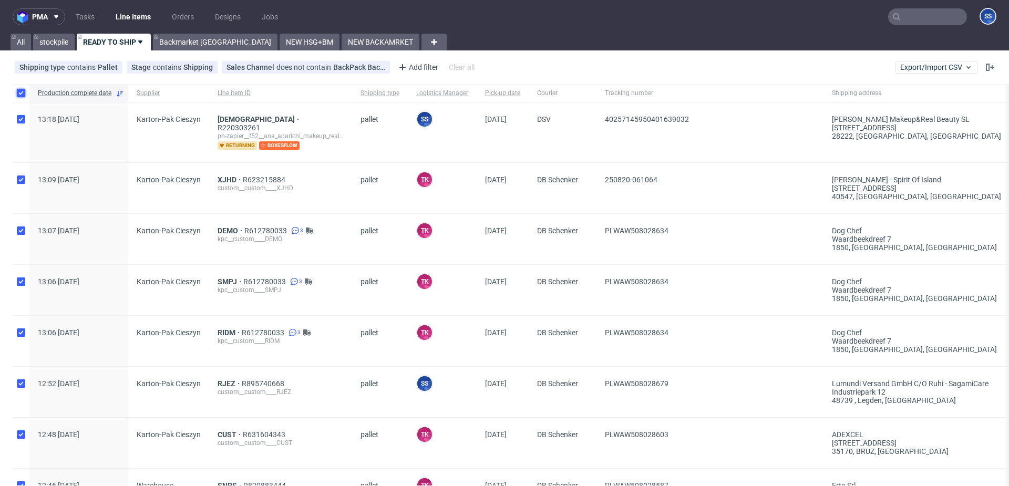
checkbox input "true"
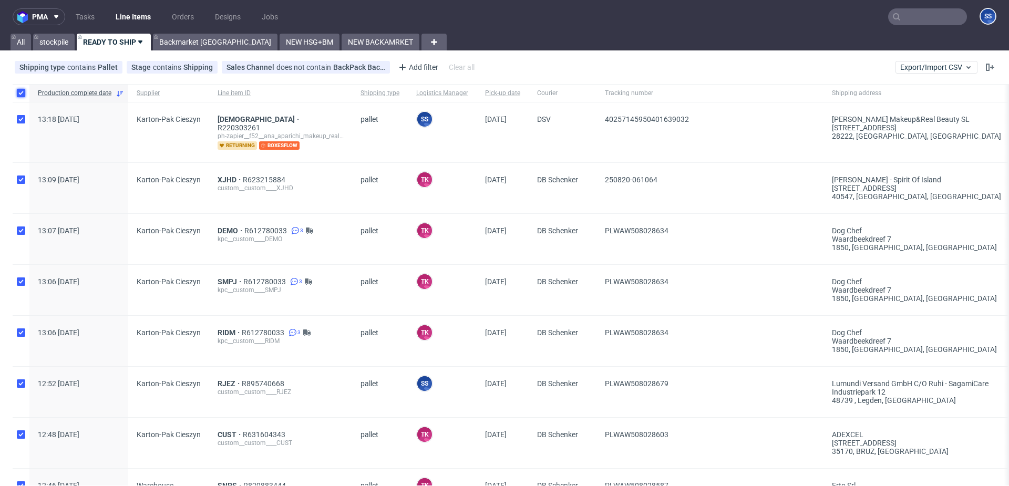
checkbox input "true"
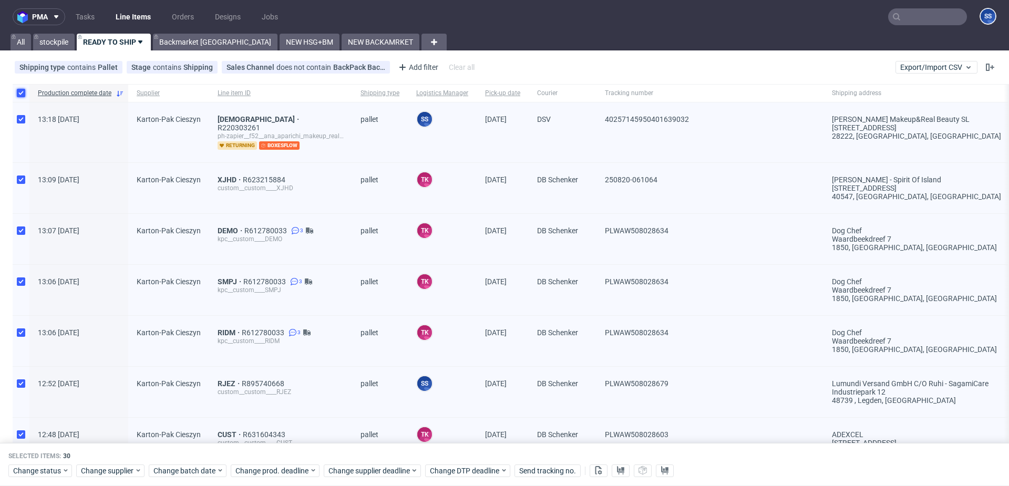
click at [19, 89] on input "checkbox" at bounding box center [21, 93] width 8 height 8
checkbox input "false"
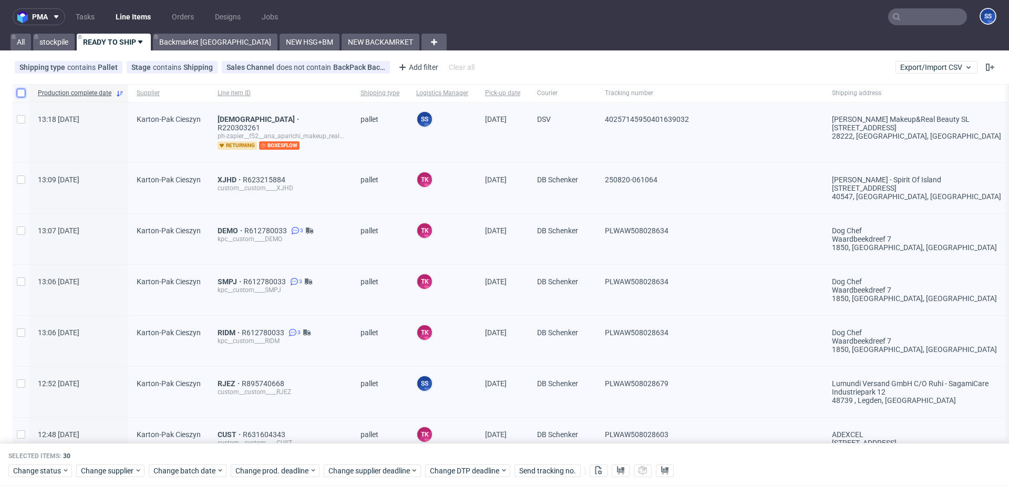
checkbox input "false"
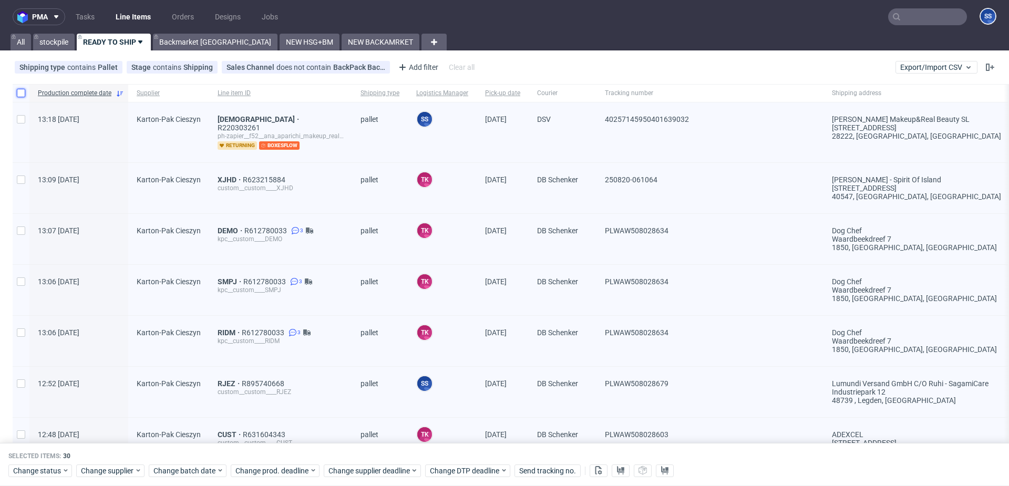
checkbox input "false"
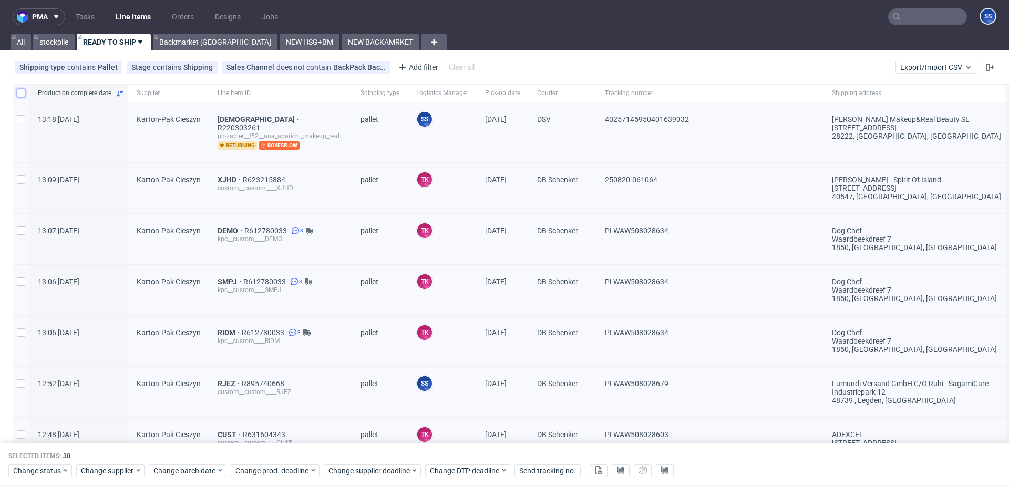
checkbox input "false"
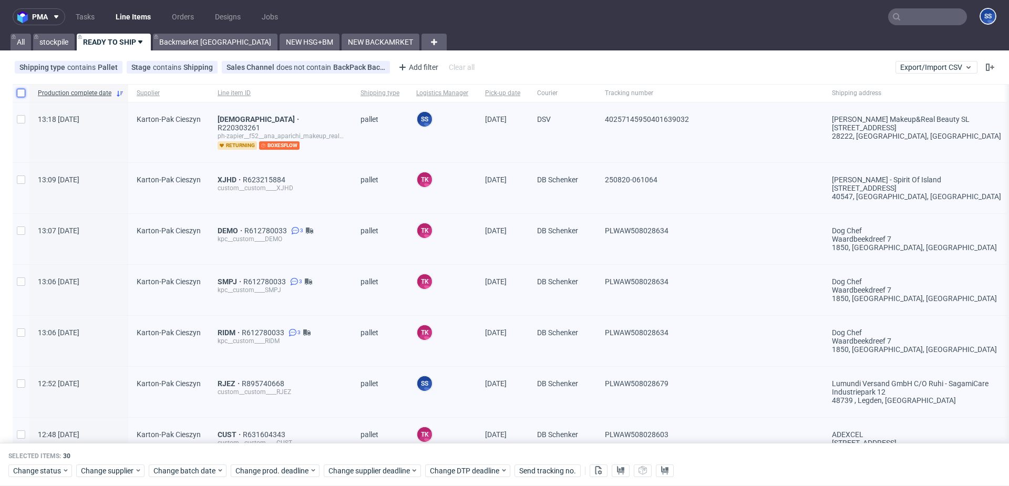
checkbox input "false"
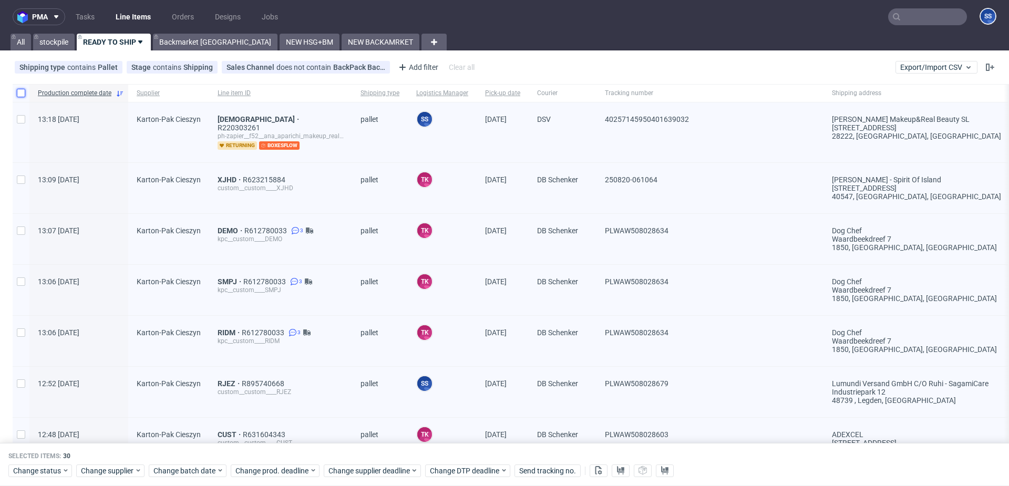
checkbox input "false"
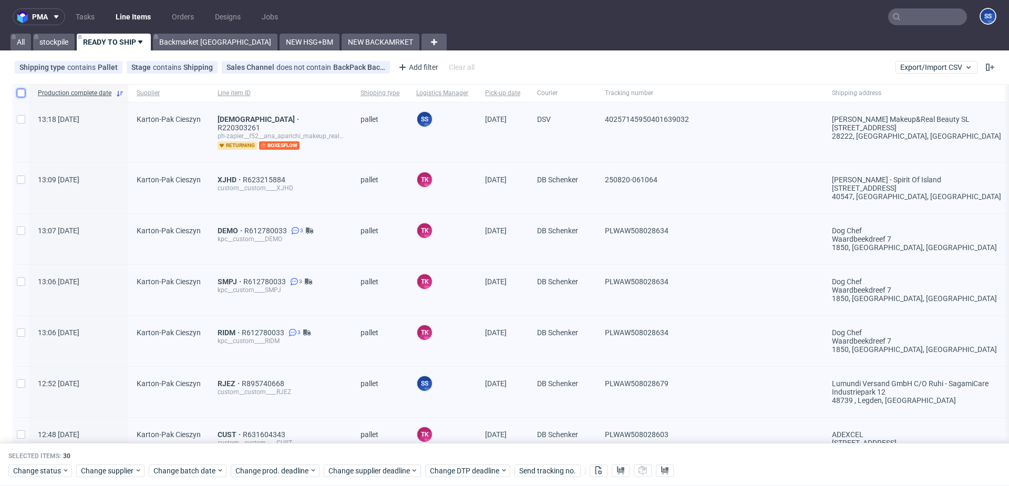
checkbox input "false"
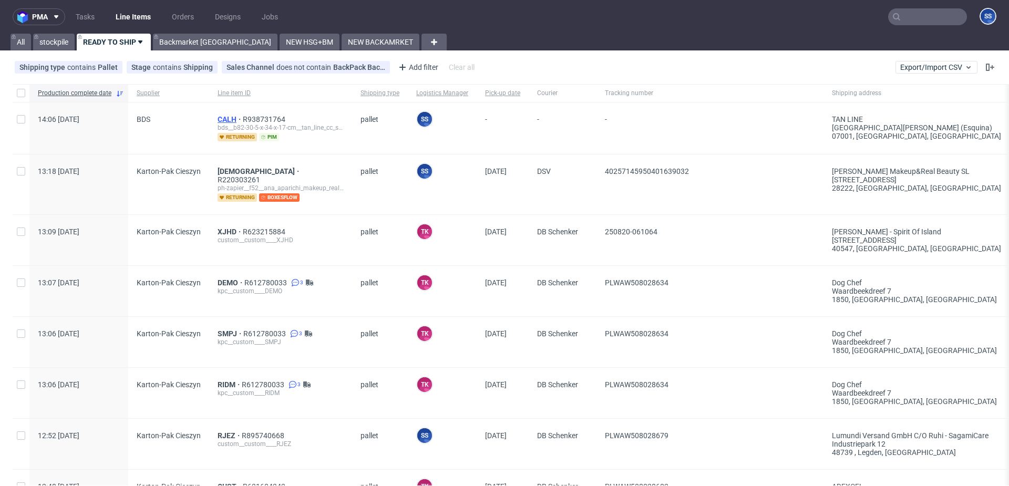
click at [230, 120] on span "CALH" at bounding box center [230, 119] width 25 height 8
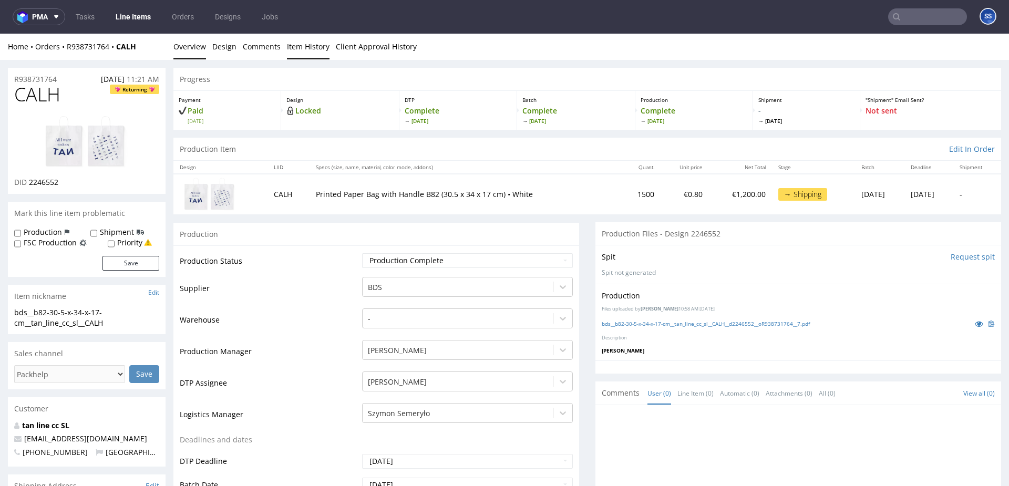
click at [291, 42] on link "Item History" at bounding box center [308, 47] width 43 height 26
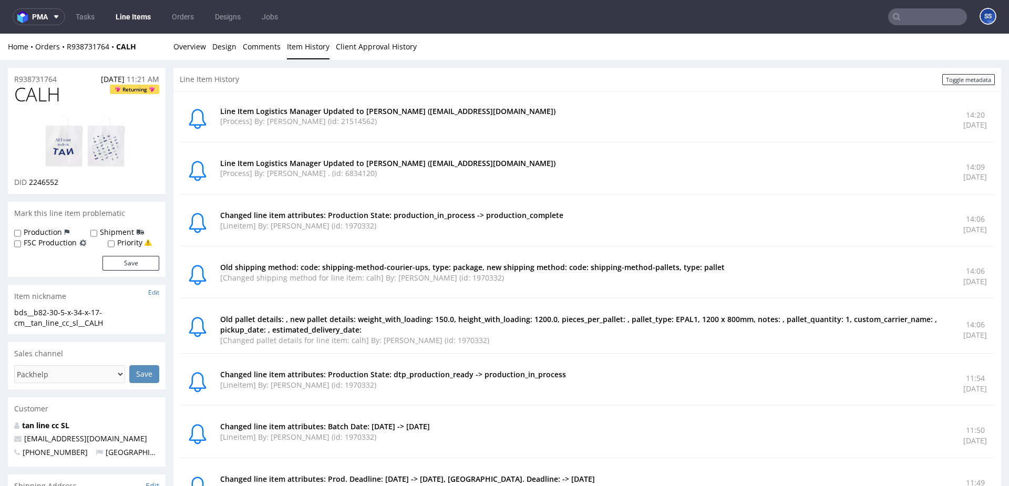
click at [131, 19] on link "Line Items" at bounding box center [133, 16] width 48 height 17
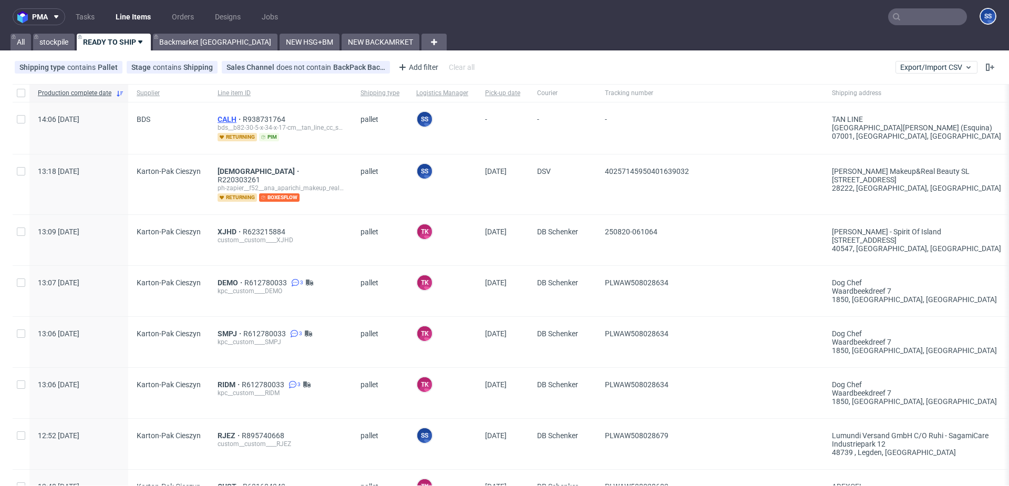
click at [226, 118] on span "CALH" at bounding box center [230, 119] width 25 height 8
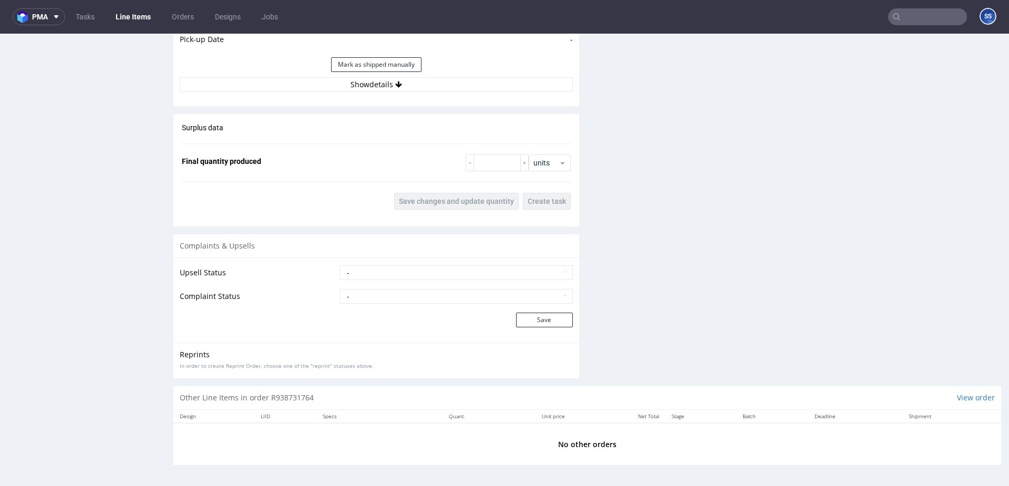
scroll to position [3, 0]
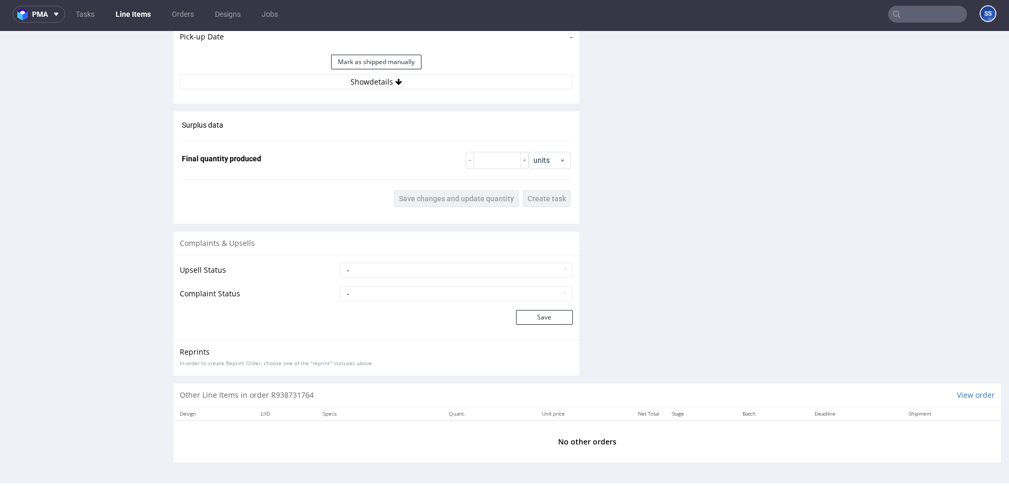
click at [380, 88] on button "Show details" at bounding box center [376, 82] width 393 height 15
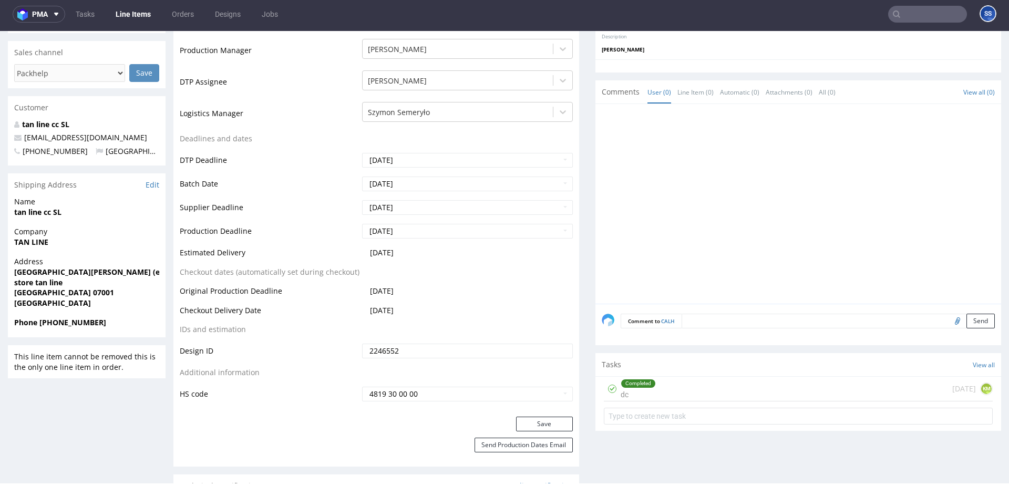
scroll to position [301, 0]
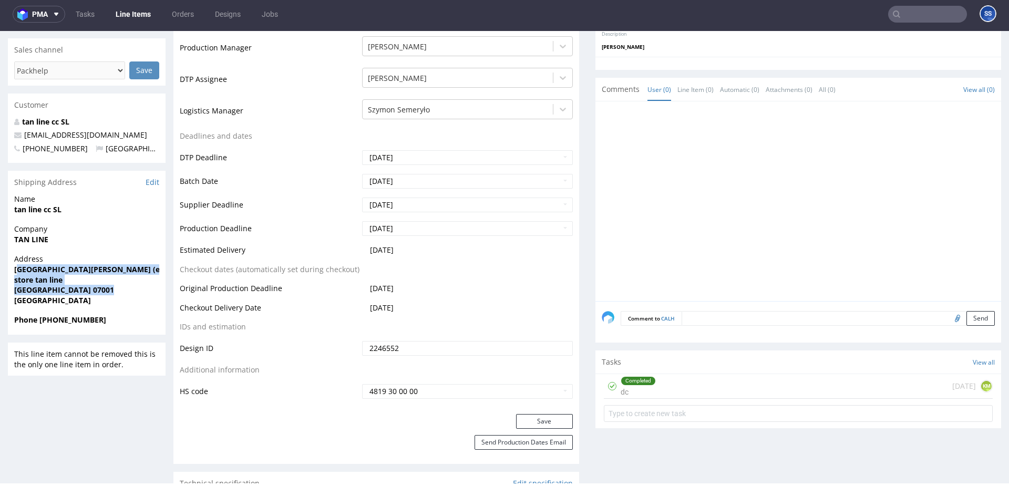
drag, startPoint x: 17, startPoint y: 269, endPoint x: 110, endPoint y: 291, distance: 96.2
click at [110, 292] on p "Address plaza del rosario 3 (esquina) store tan line palma de mallorca 07001 Sp…" at bounding box center [86, 280] width 145 height 52
click at [111, 289] on span "palma de mallorca 07001" at bounding box center [86, 290] width 145 height 11
drag, startPoint x: 54, startPoint y: 284, endPoint x: 15, endPoint y: 269, distance: 41.8
click at [15, 269] on p "Address plaza del rosario 3 (esquina) store tan line palma de mallorca 07001 Sp…" at bounding box center [86, 280] width 145 height 52
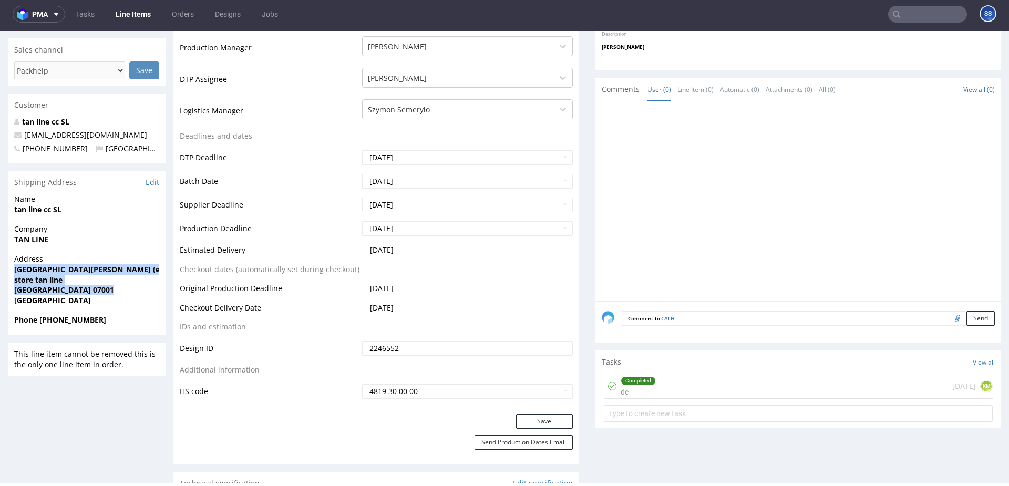
copy p "plaza del rosario 3 (esquina) store tan line palma de mallorca 07001"
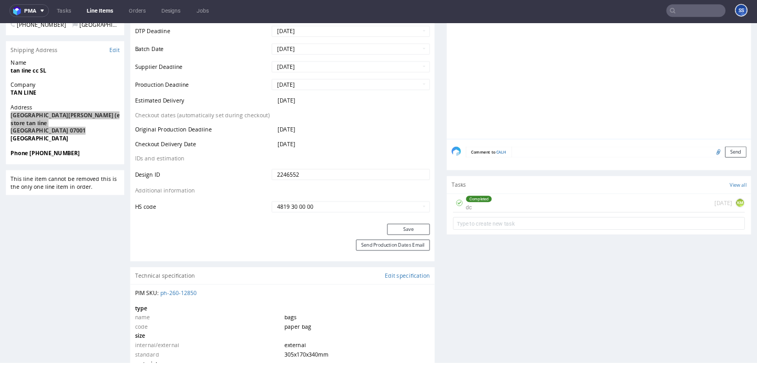
scroll to position [3, 0]
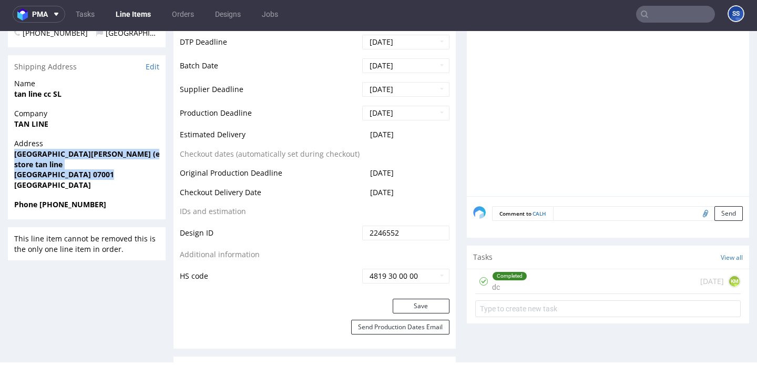
click at [89, 165] on span "store tan line" at bounding box center [86, 164] width 145 height 11
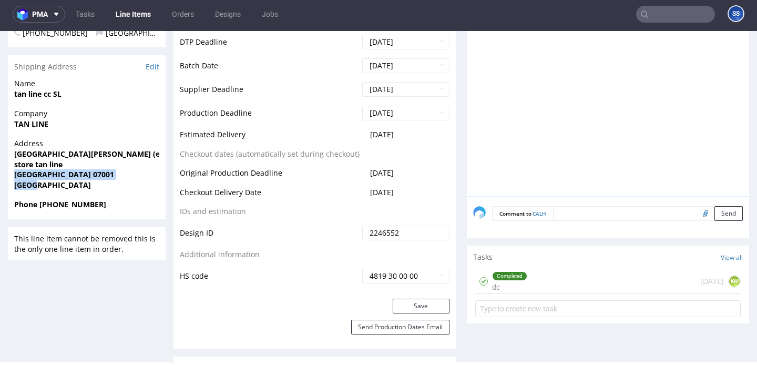
drag, startPoint x: 38, startPoint y: 189, endPoint x: 13, endPoint y: 178, distance: 27.3
click at [13, 178] on div "Address plaza del rosario 3 (esquina) store tan line palma de mallorca 07001 Sp…" at bounding box center [87, 168] width 158 height 61
copy p "palma de mallorca 07001 Spain"
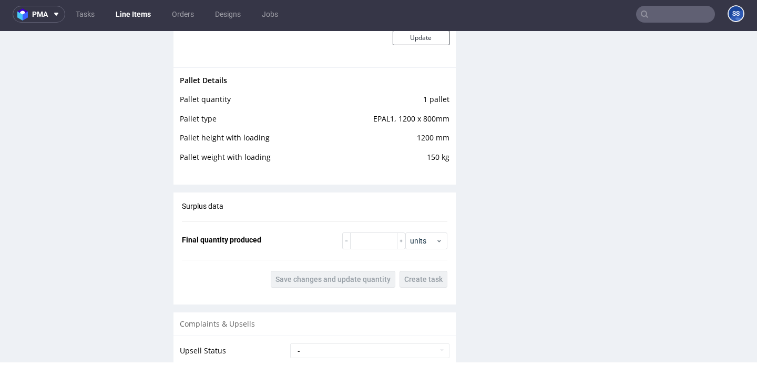
scroll to position [1426, 0]
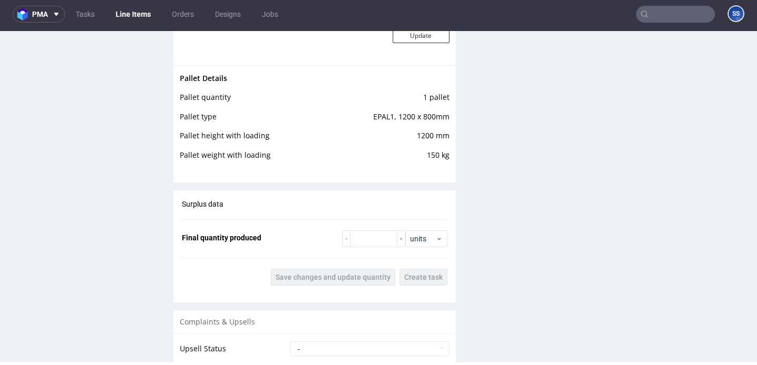
click at [137, 22] on link "Line Items" at bounding box center [133, 14] width 48 height 17
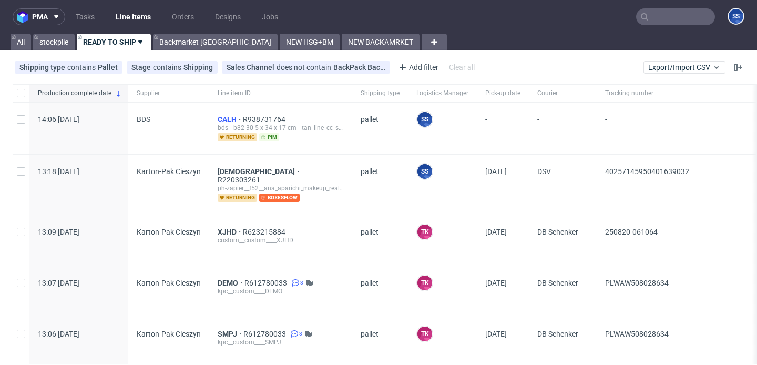
click at [227, 120] on span "CALH" at bounding box center [230, 119] width 25 height 8
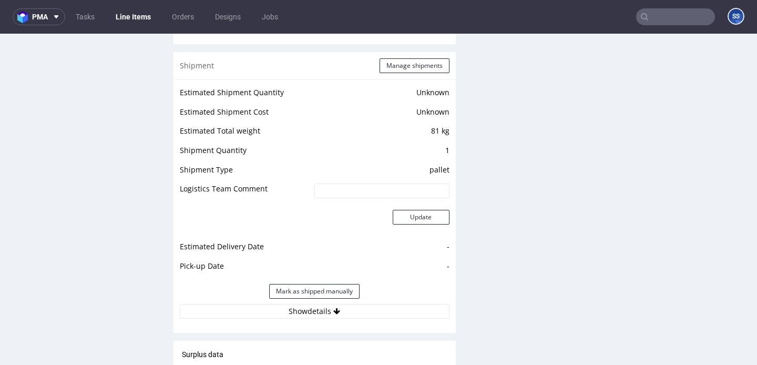
scroll to position [1023, 0]
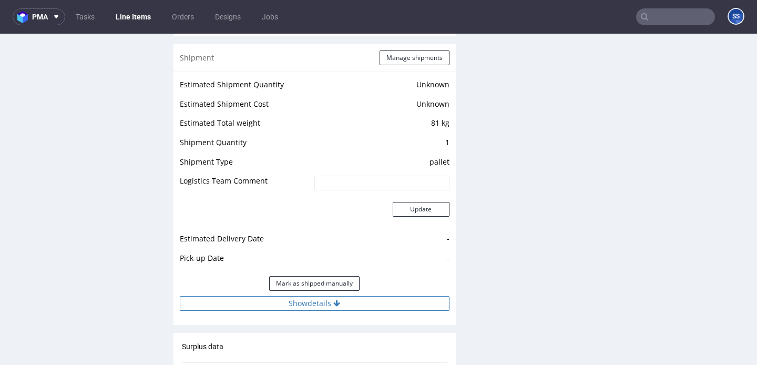
click at [321, 304] on button "Show details" at bounding box center [315, 303] width 270 height 15
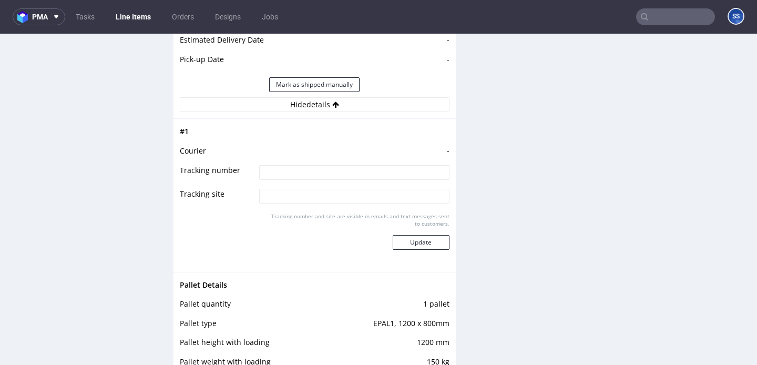
click at [284, 169] on input at bounding box center [354, 172] width 190 height 15
type input "czkeamy na wycene Mallorca"
click at [405, 237] on button "Update" at bounding box center [421, 242] width 57 height 15
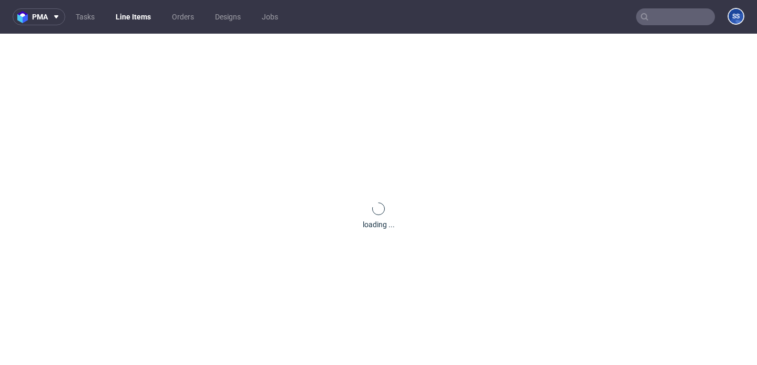
scroll to position [0, 0]
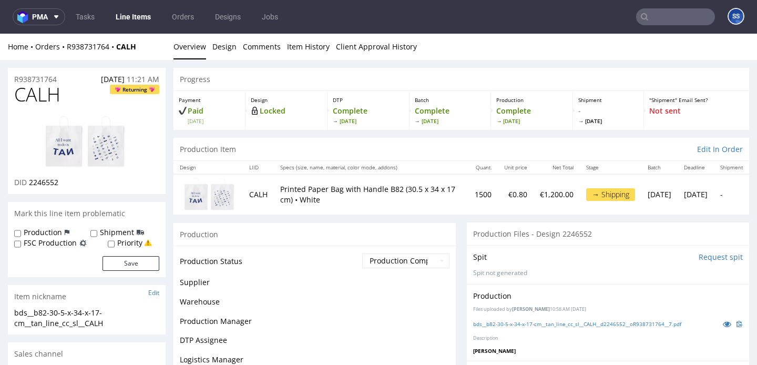
click at [135, 19] on link "Line Items" at bounding box center [133, 16] width 48 height 17
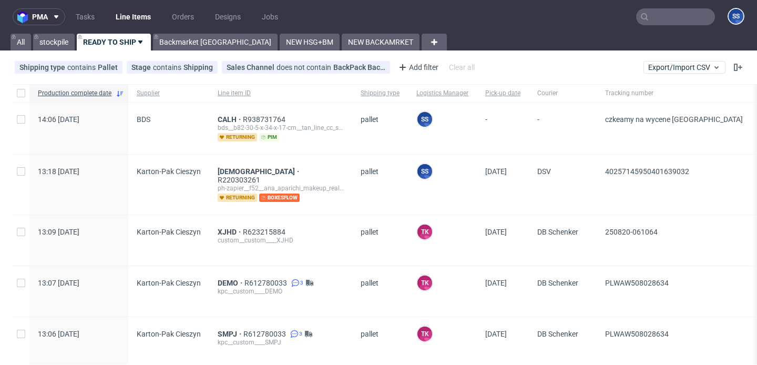
click at [655, 18] on input "text" at bounding box center [675, 16] width 79 height 17
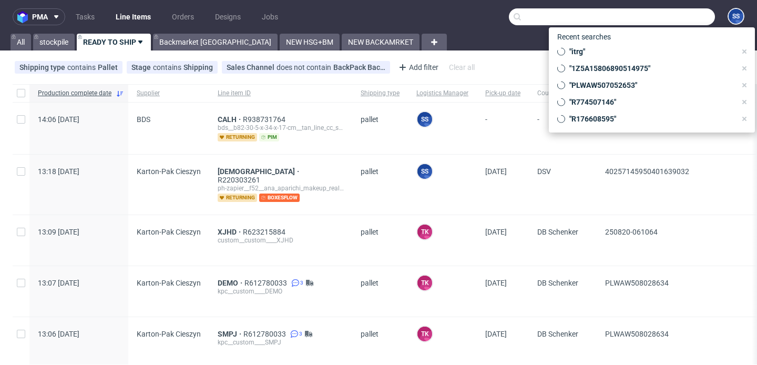
paste input "CUOO"
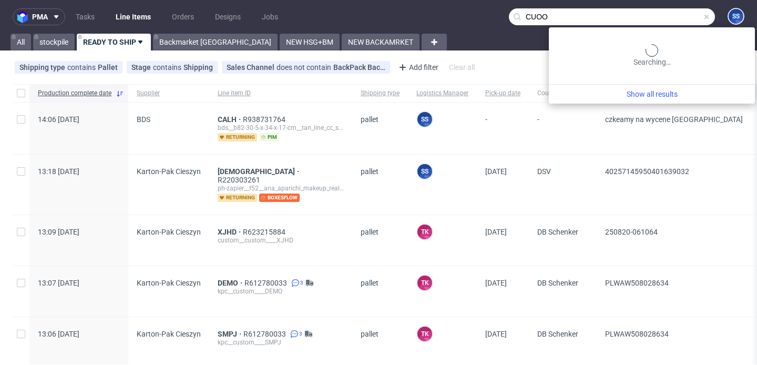
type input "CUOO"
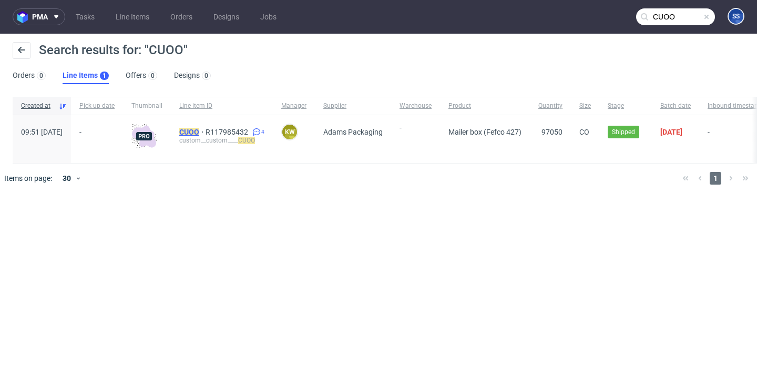
click at [199, 133] on mark "CUOO" at bounding box center [189, 132] width 20 height 8
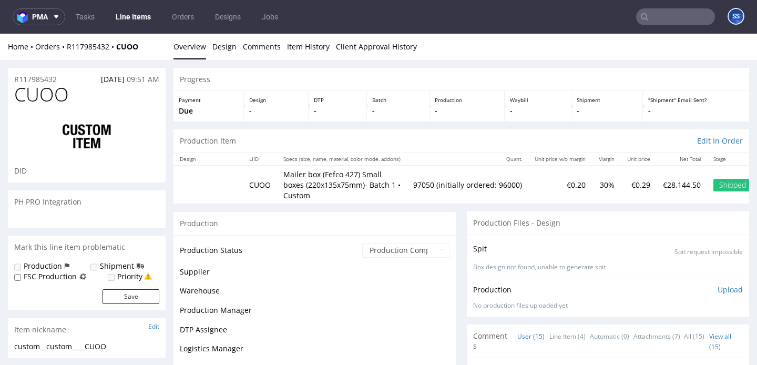
scroll to position [674, 0]
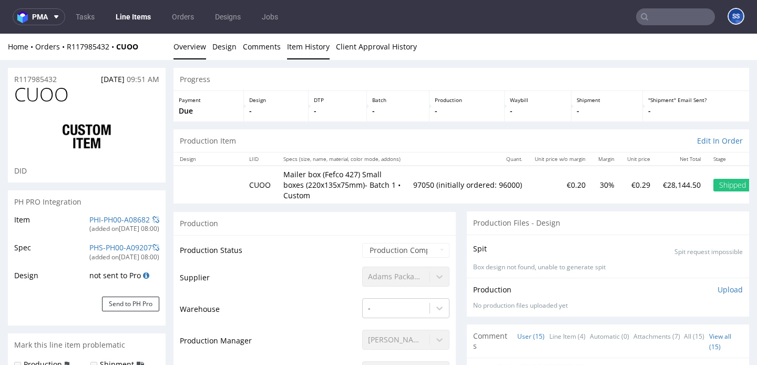
click at [320, 45] on link "Item History" at bounding box center [308, 47] width 43 height 26
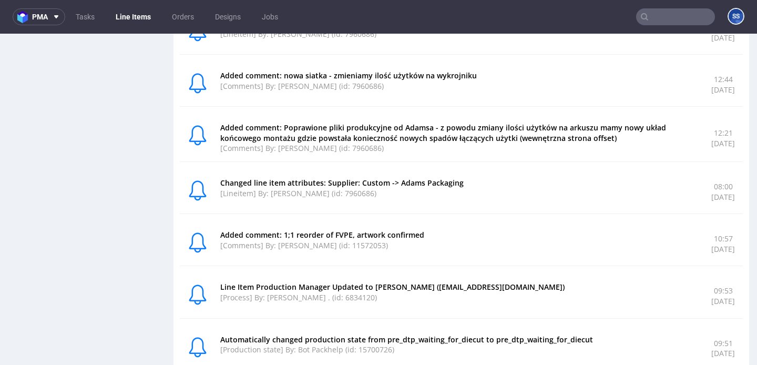
scroll to position [1144, 0]
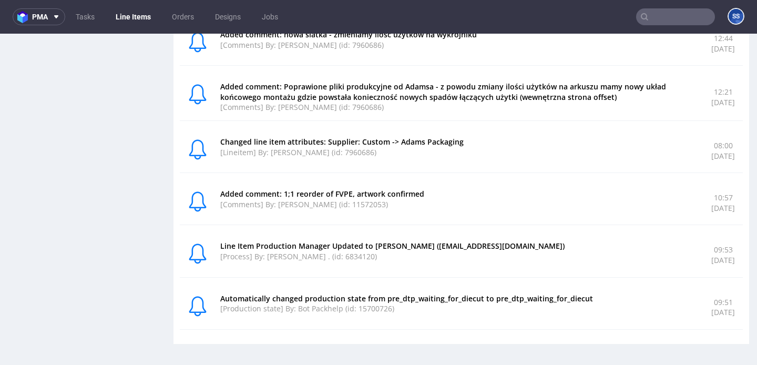
click at [130, 16] on link "Line Items" at bounding box center [133, 16] width 48 height 17
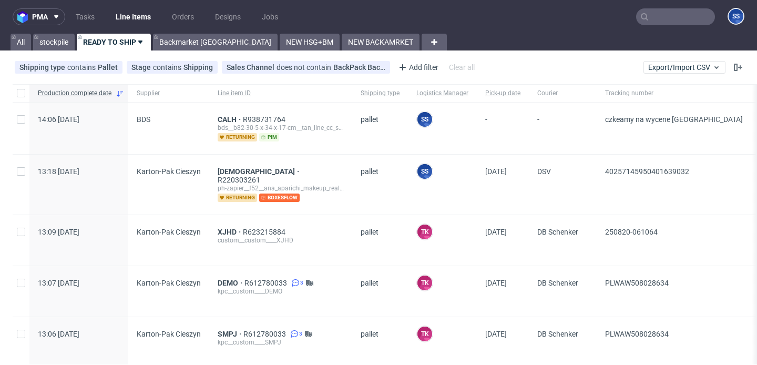
click at [222, 115] on div "CALH R938731764 bds__b82-30-5-x-34-x-17-cm__tan_line_cc_sl__CALH returning pim" at bounding box center [280, 128] width 143 height 52
click at [225, 117] on span "CALH" at bounding box center [230, 119] width 25 height 8
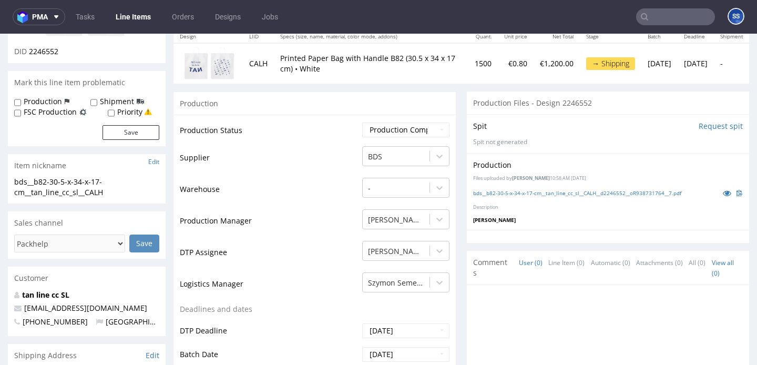
scroll to position [223, 0]
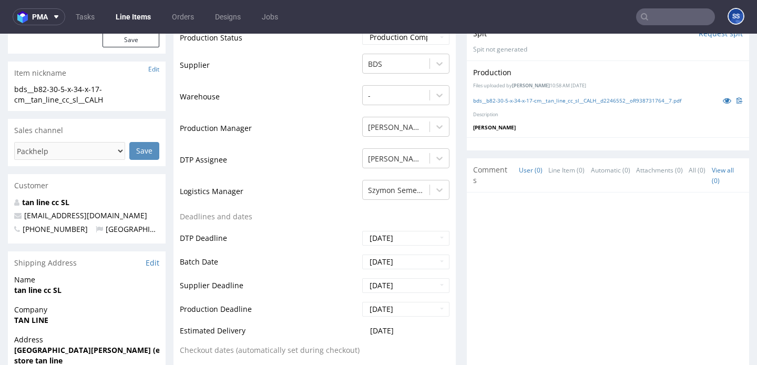
click at [38, 320] on strong "TAN LINE" at bounding box center [31, 320] width 34 height 10
click at [28, 322] on strong "TAN LINE" at bounding box center [31, 320] width 34 height 10
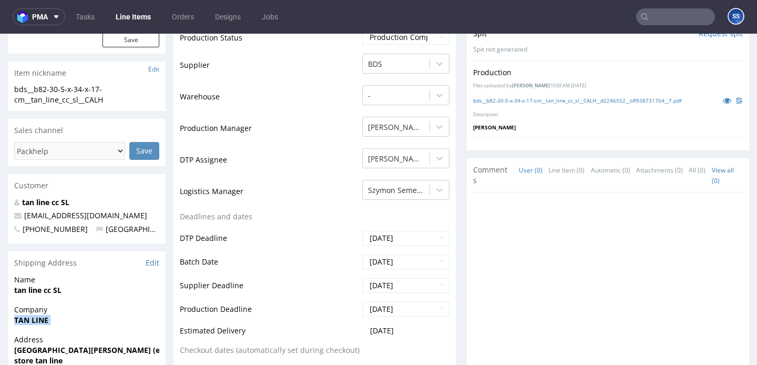
copy strong "TAN LINE"
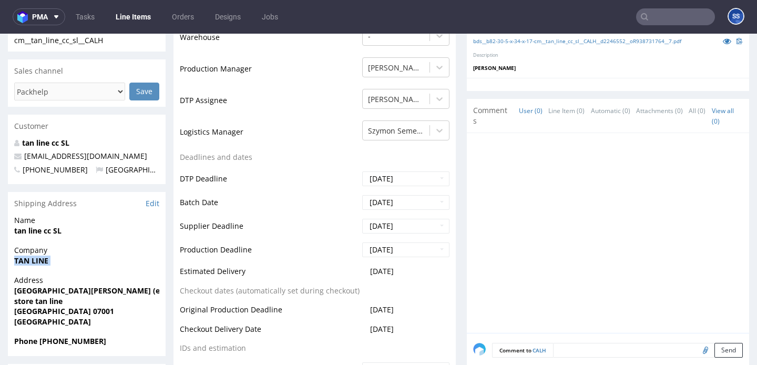
click at [57, 291] on strong "[GEOGRAPHIC_DATA][PERSON_NAME] (esquina)" at bounding box center [100, 290] width 172 height 10
copy strong "[GEOGRAPHIC_DATA][PERSON_NAME] (esquina)"
click at [40, 298] on strong "store tan line" at bounding box center [38, 301] width 48 height 10
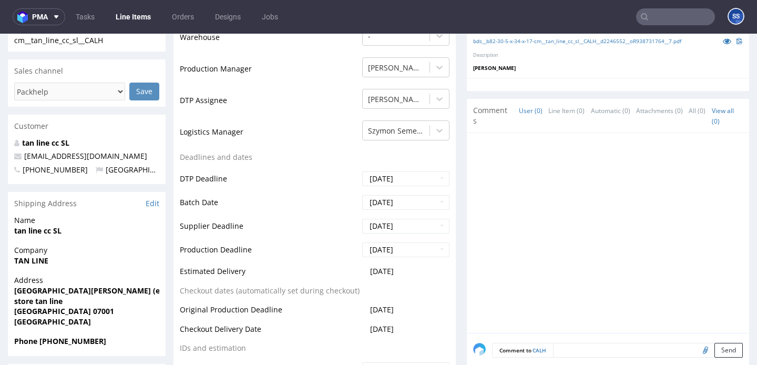
click at [40, 298] on strong "store tan line" at bounding box center [38, 301] width 48 height 10
copy strong "store tan line"
click at [93, 312] on strong "palma de mallorca 07001" at bounding box center [64, 311] width 100 height 10
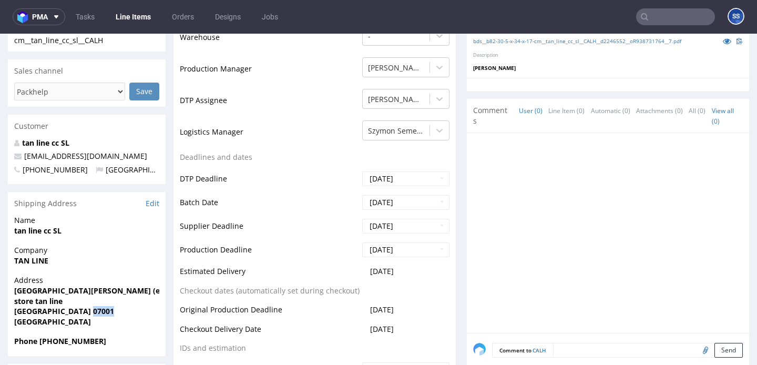
copy strong "07001"
click at [35, 227] on strong "tan line cc SL" at bounding box center [37, 230] width 47 height 10
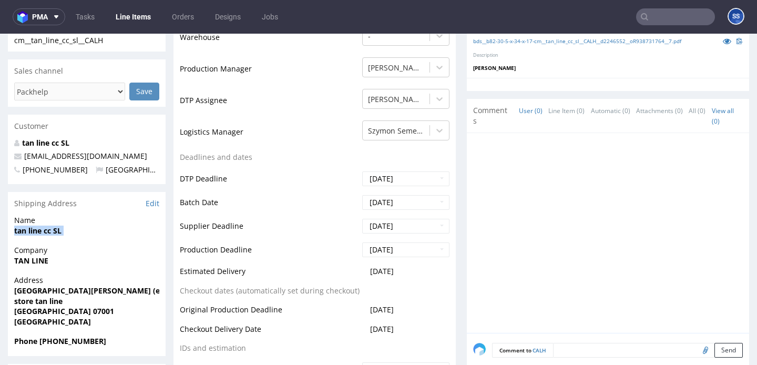
copy strong "tan line cc SL"
click at [94, 150] on div "tan line cc SL tanline@tanline.cc +34662353233 Spain" at bounding box center [87, 161] width 158 height 47
drag, startPoint x: 92, startPoint y: 153, endPoint x: 23, endPoint y: 158, distance: 69.0
click at [23, 158] on p "[EMAIL_ADDRESS][DOMAIN_NAME]" at bounding box center [86, 156] width 145 height 11
copy link "[EMAIL_ADDRESS][DOMAIN_NAME]"
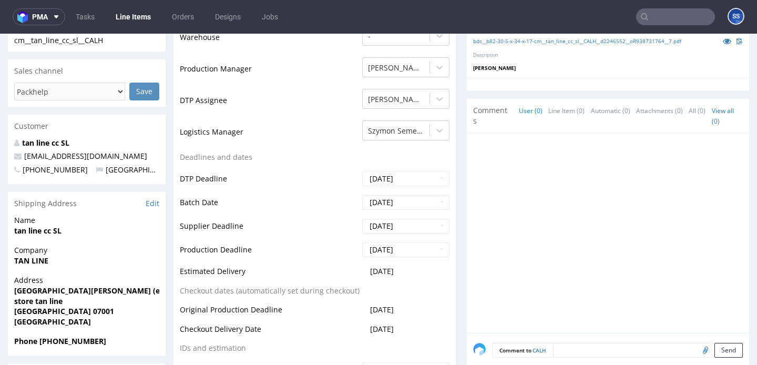
click at [56, 339] on strong "Phone +34662353233" at bounding box center [60, 341] width 92 height 10
copy strong "34662353233"
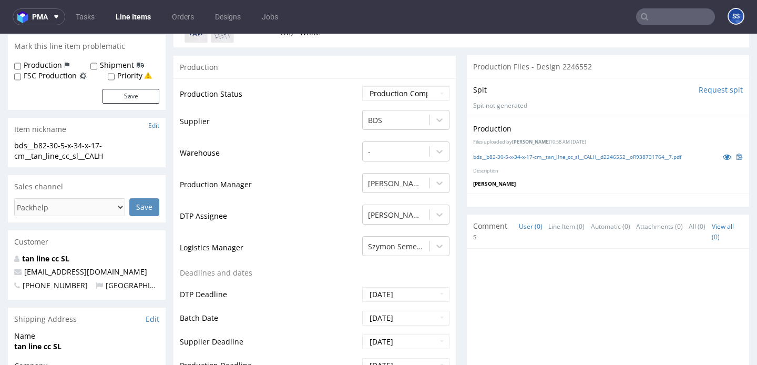
scroll to position [0, 0]
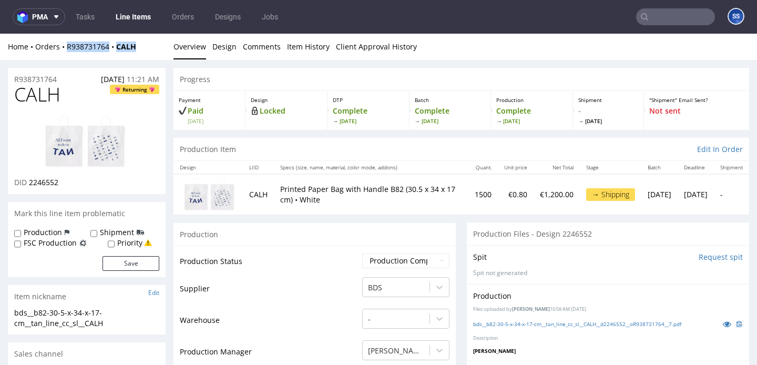
drag, startPoint x: 150, startPoint y: 52, endPoint x: 66, endPoint y: 51, distance: 83.6
click at [66, 51] on div "Home Orders R938731764 CALH Overview Design Comments Item History Client Approv…" at bounding box center [378, 47] width 757 height 26
copy div "R938731764 CALH"
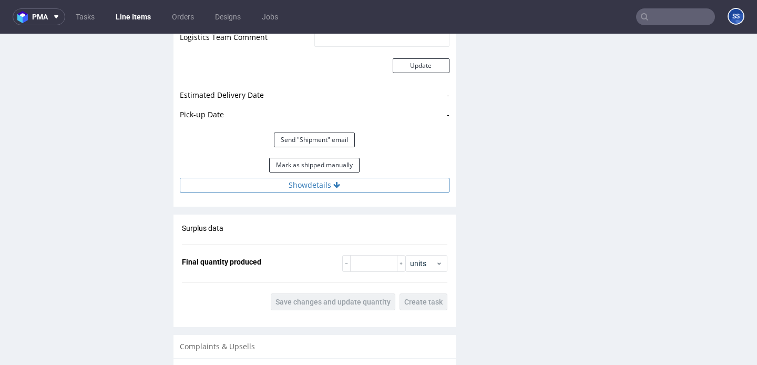
click at [277, 182] on button "Show details" at bounding box center [315, 185] width 270 height 15
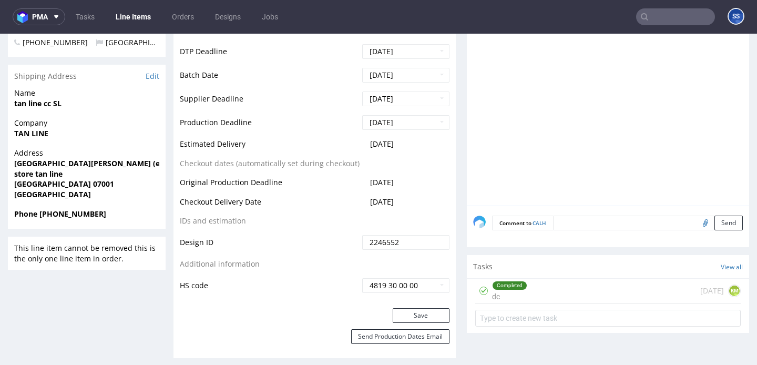
scroll to position [446, 0]
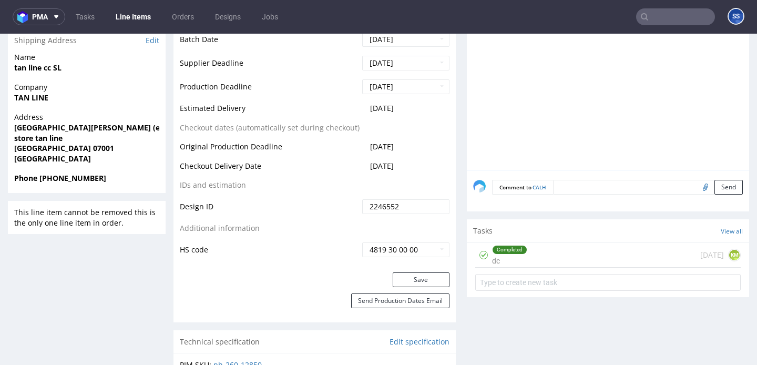
click at [138, 26] on nav "pma Tasks Line Items Orders Designs Jobs SS" at bounding box center [378, 17] width 757 height 34
click at [138, 21] on link "Line Items" at bounding box center [133, 16] width 48 height 17
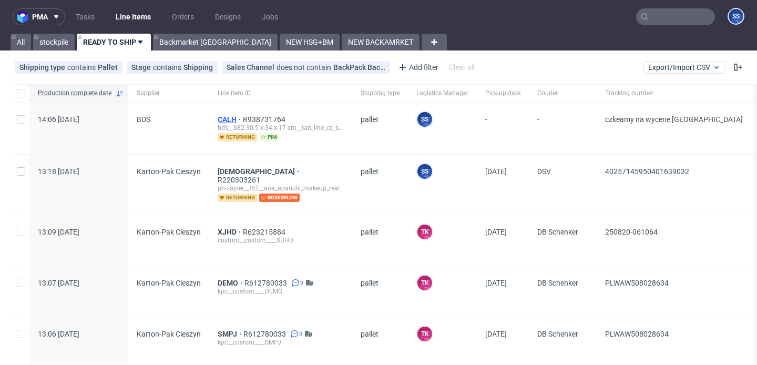
click at [225, 117] on span "CALH" at bounding box center [230, 119] width 25 height 8
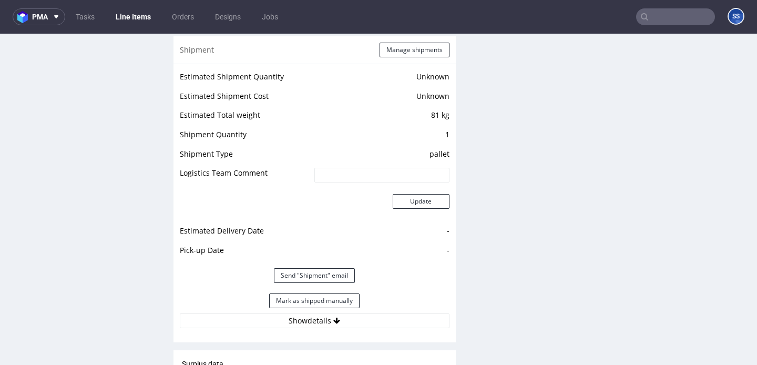
scroll to position [1032, 0]
click at [407, 50] on button "Manage shipments" at bounding box center [414, 49] width 70 height 15
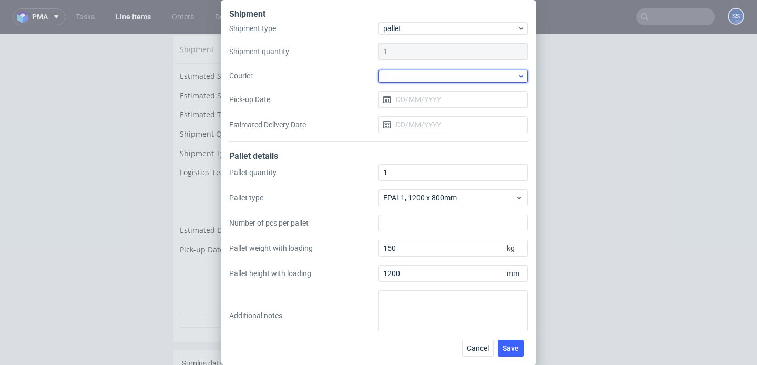
click at [412, 74] on div at bounding box center [452, 76] width 149 height 13
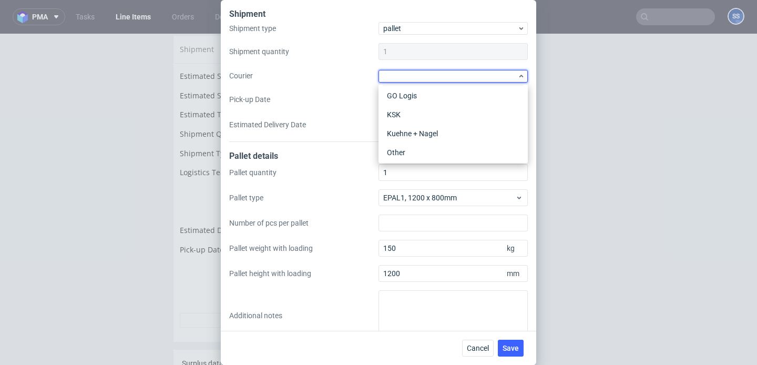
scroll to position [101, 0]
click at [417, 128] on div "Kuehne + Nagel" at bounding box center [453, 129] width 141 height 19
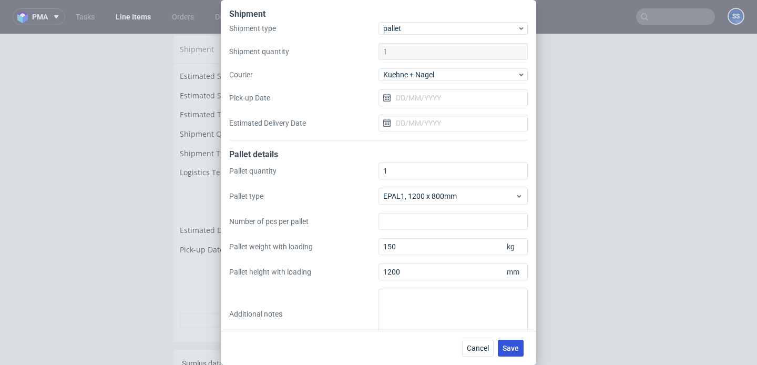
click at [508, 344] on span "Save" at bounding box center [510, 347] width 16 height 7
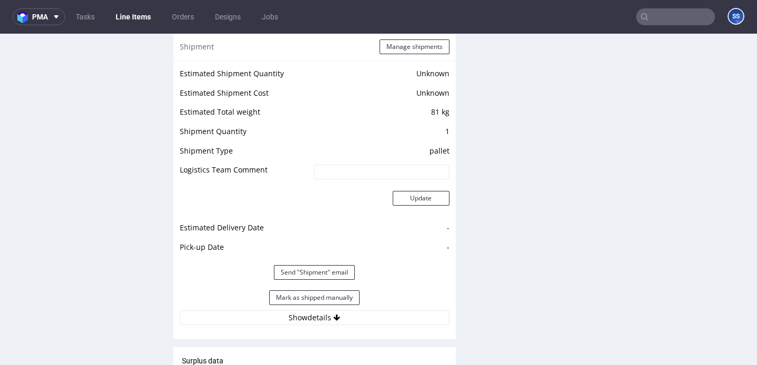
scroll to position [1059, 0]
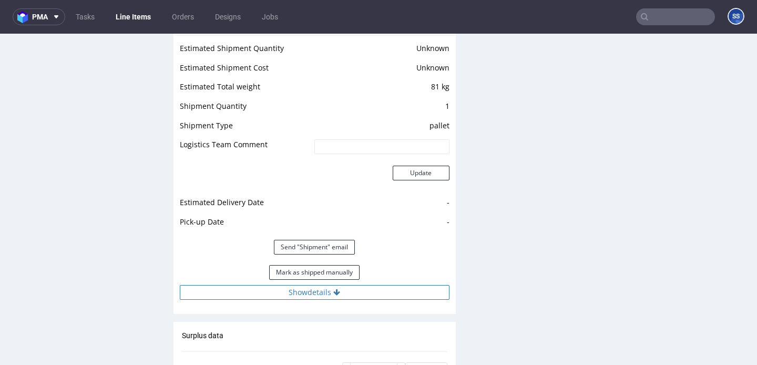
click at [325, 285] on button "Show details" at bounding box center [315, 292] width 270 height 15
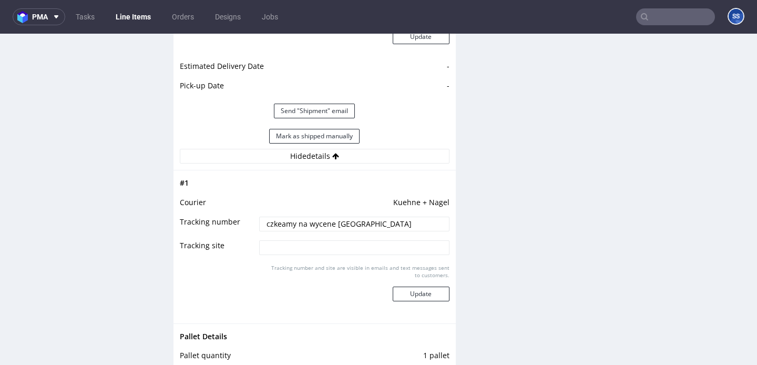
scroll to position [1200, 0]
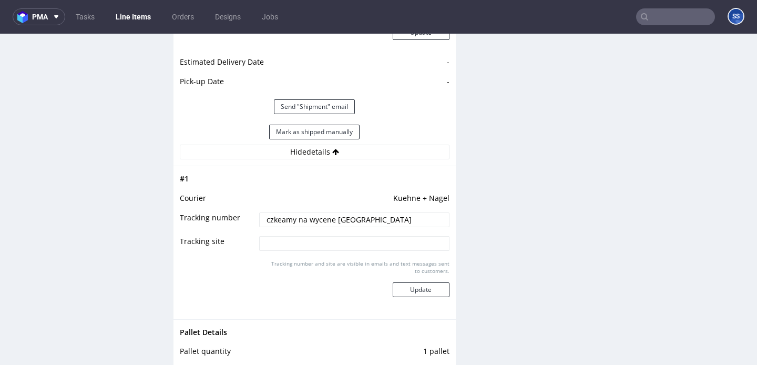
click at [327, 218] on input "czkeamy na wycene [GEOGRAPHIC_DATA]" at bounding box center [354, 219] width 190 height 15
paste input "RWM006320226"
type input "RWM006320226"
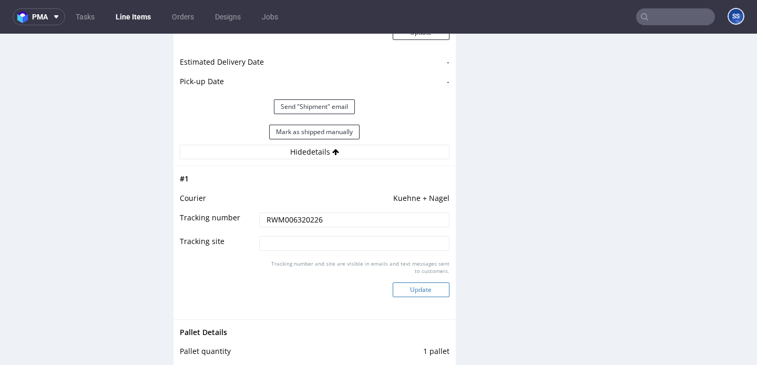
click at [422, 294] on button "Update" at bounding box center [421, 289] width 57 height 15
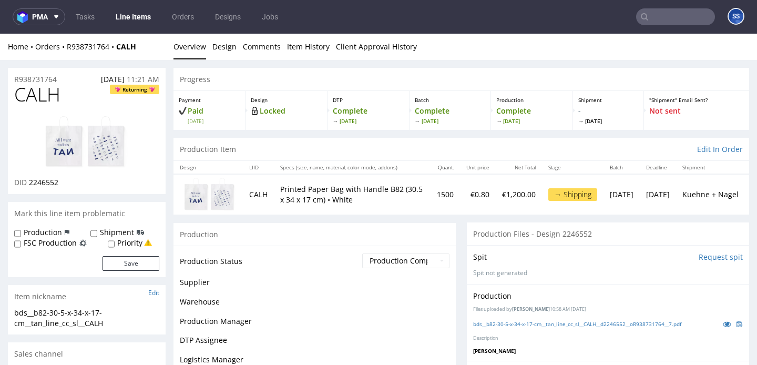
scroll to position [694, 0]
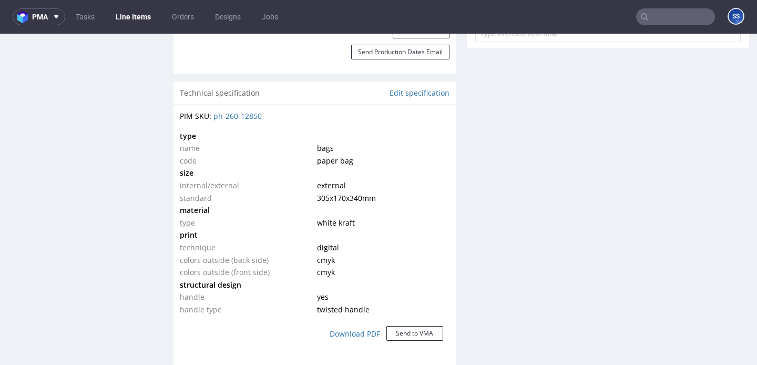
click at [126, 22] on link "Line Items" at bounding box center [133, 16] width 48 height 17
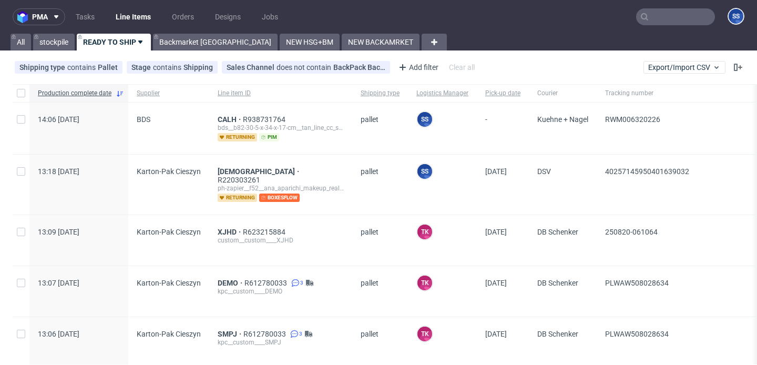
click at [644, 17] on input "text" at bounding box center [675, 16] width 79 height 17
paste input "PBZL"
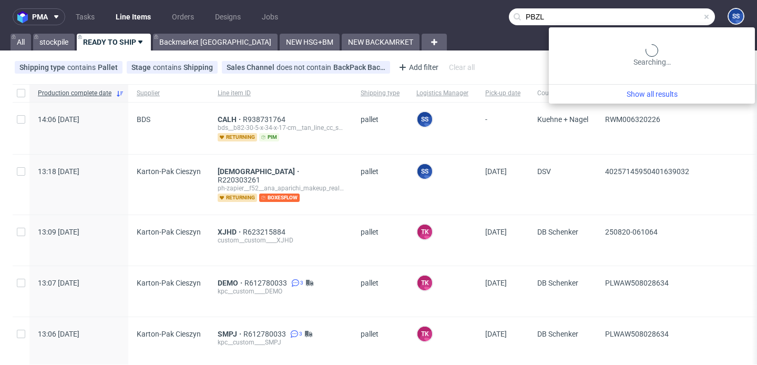
type input "PBZL"
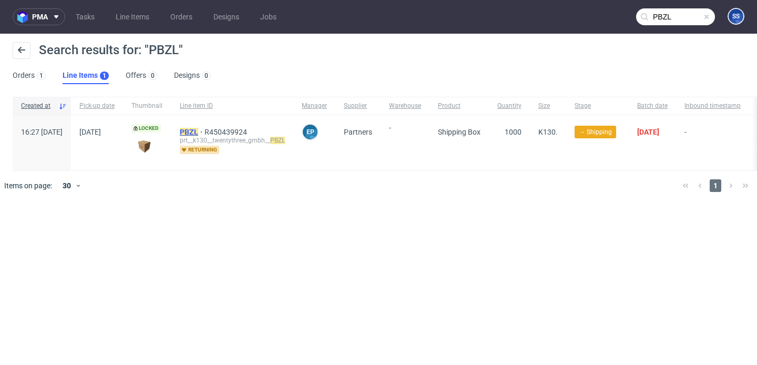
click at [198, 130] on mark "PBZL" at bounding box center [189, 132] width 18 height 8
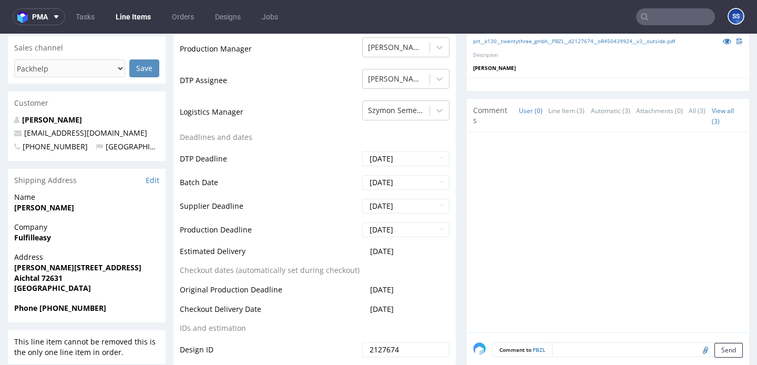
scroll to position [319, 0]
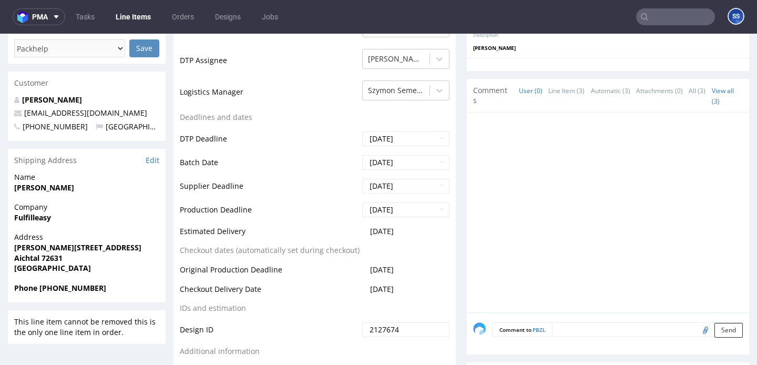
click at [125, 15] on link "Line Items" at bounding box center [133, 16] width 48 height 17
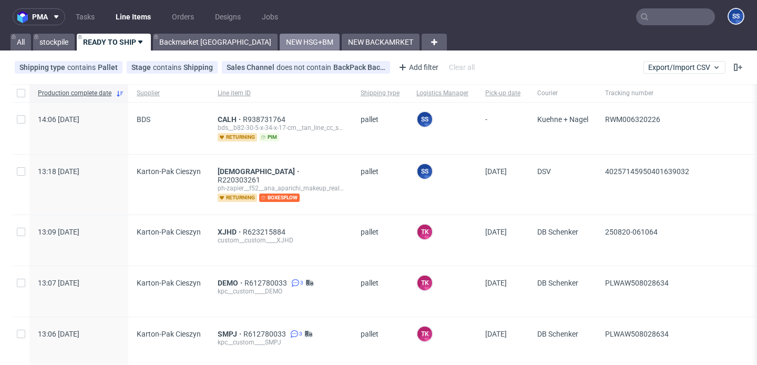
click at [280, 43] on link "NEW HSG+BM" at bounding box center [310, 42] width 60 height 17
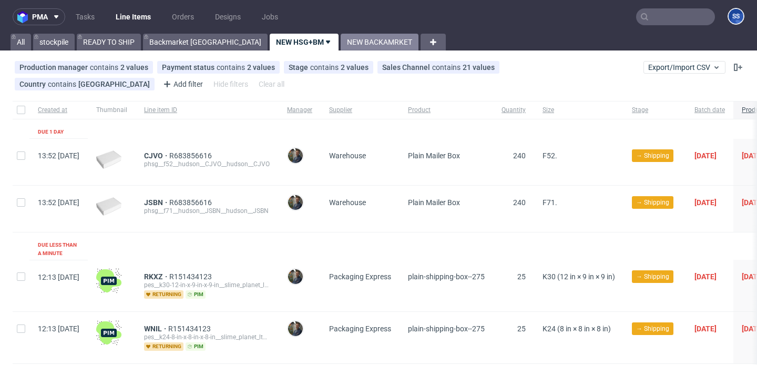
click at [341, 36] on link "NEW BACKAMRKET" at bounding box center [380, 42] width 78 height 17
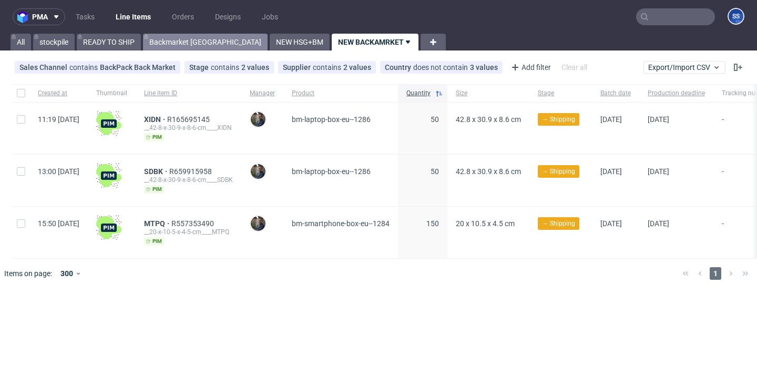
click at [163, 36] on link "Backmarket [GEOGRAPHIC_DATA]" at bounding box center [205, 42] width 125 height 17
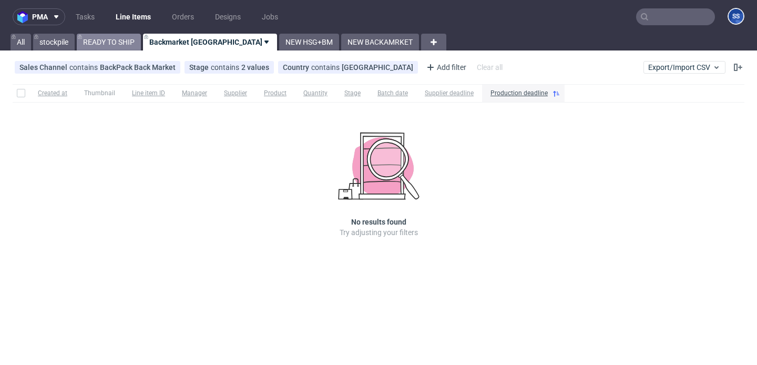
click at [126, 40] on link "READY TO SHIP" at bounding box center [109, 42] width 64 height 17
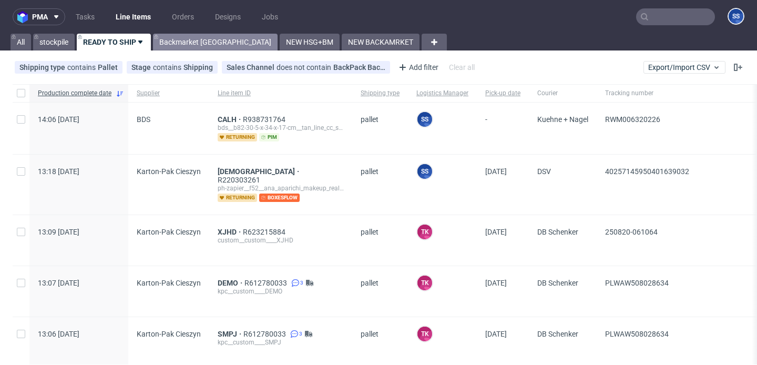
click at [199, 37] on link "Backmarket [GEOGRAPHIC_DATA]" at bounding box center [215, 42] width 125 height 17
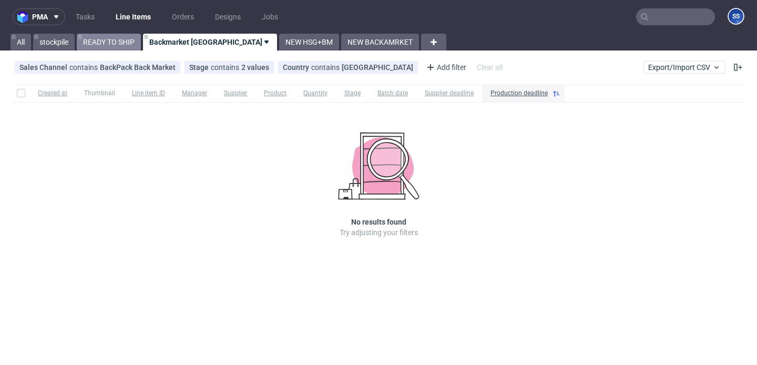
click at [106, 41] on link "READY TO SHIP" at bounding box center [109, 42] width 64 height 17
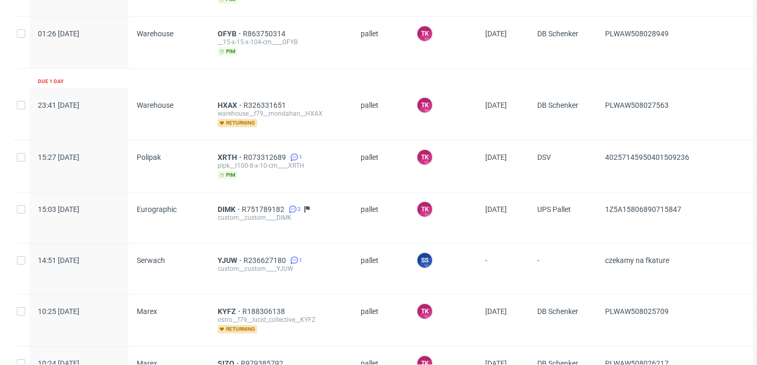
scroll to position [974, 0]
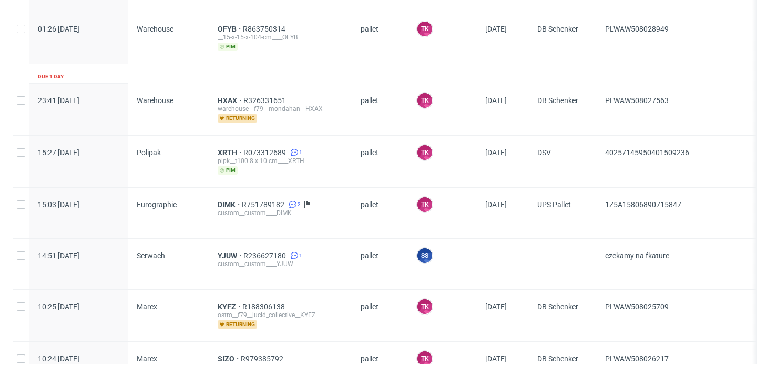
click at [231, 239] on div "YJUW R236627180 1 custom__custom____YJUW" at bounding box center [280, 264] width 143 height 50
click at [226, 251] on span "YJUW" at bounding box center [231, 255] width 26 height 8
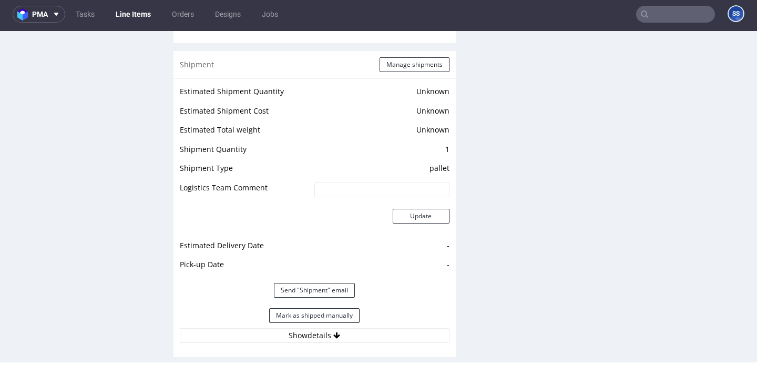
scroll to position [1323, 0]
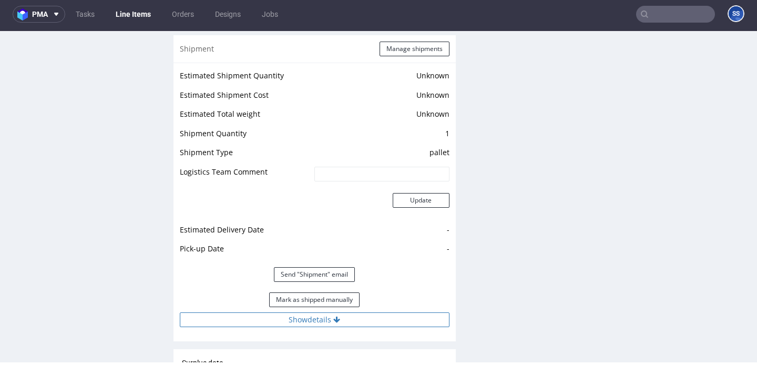
click at [241, 312] on button "Show details" at bounding box center [315, 319] width 270 height 15
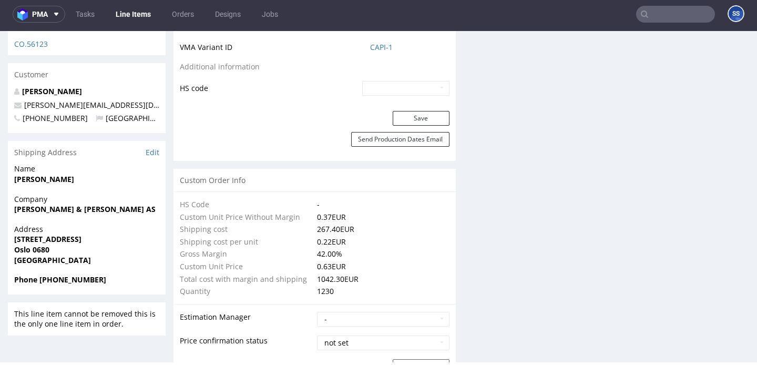
scroll to position [637, 0]
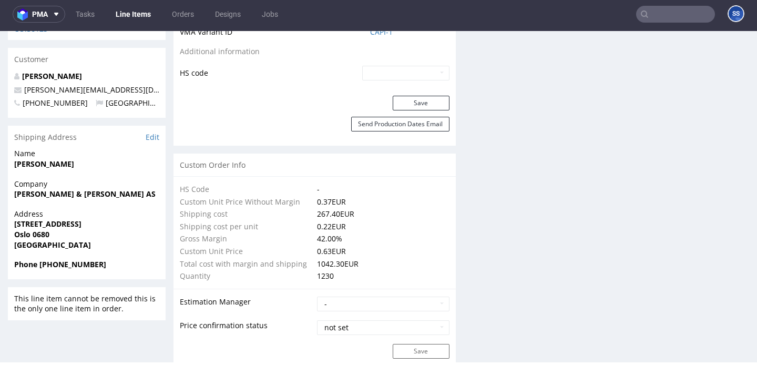
click at [66, 189] on strong "[PERSON_NAME] & [PERSON_NAME] AS" at bounding box center [84, 194] width 141 height 10
copy strong "[PERSON_NAME] & [PERSON_NAME] AS"
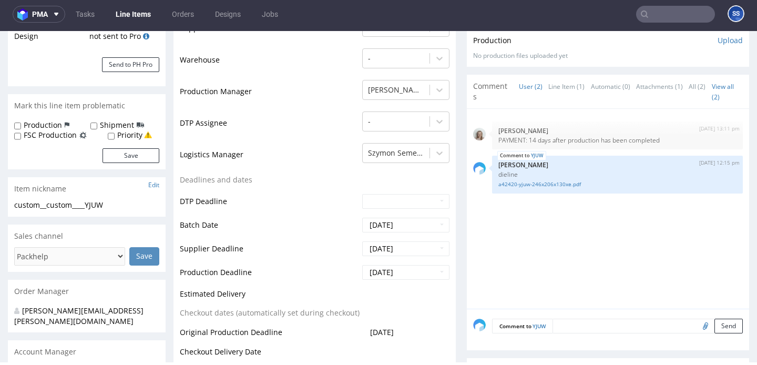
scroll to position [0, 0]
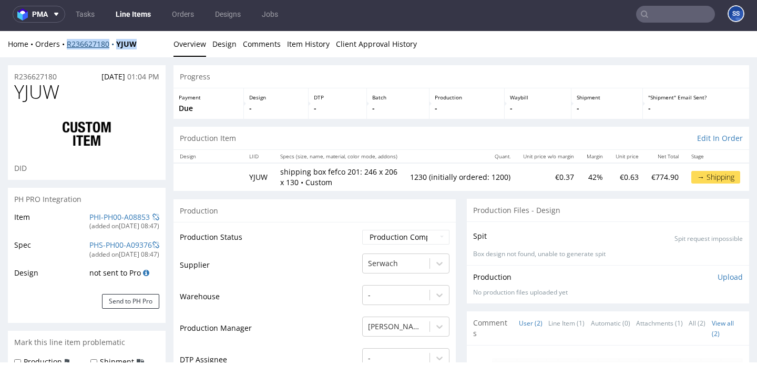
drag, startPoint x: 141, startPoint y: 46, endPoint x: 68, endPoint y: 47, distance: 73.1
click at [68, 47] on div "Home Orders R236627180 YJUW" at bounding box center [87, 44] width 158 height 11
copy div "R236627180 YJUW"
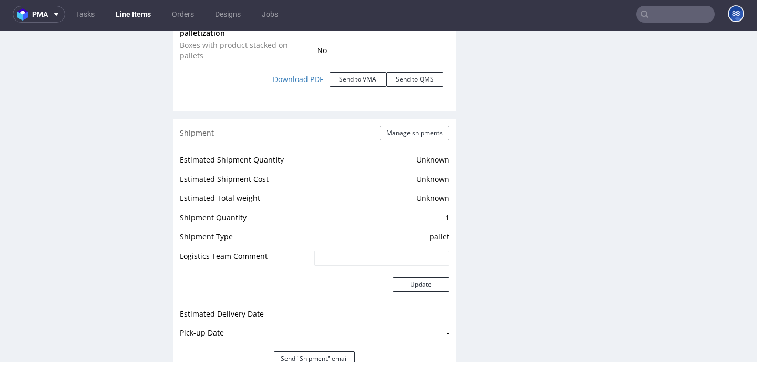
scroll to position [1238, 0]
click at [380, 127] on button "Manage shipments" at bounding box center [414, 134] width 70 height 15
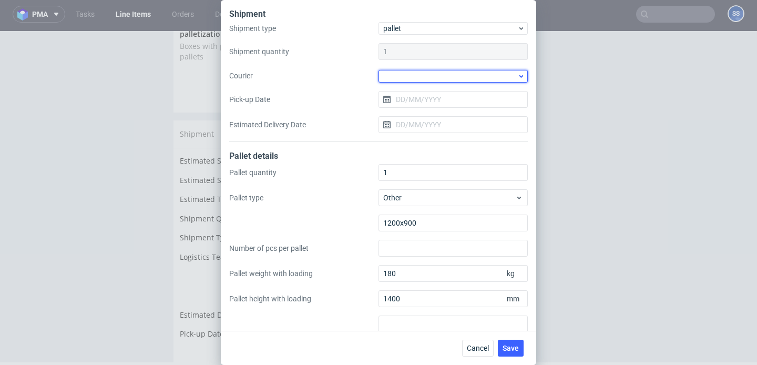
click at [407, 77] on div at bounding box center [452, 76] width 149 height 13
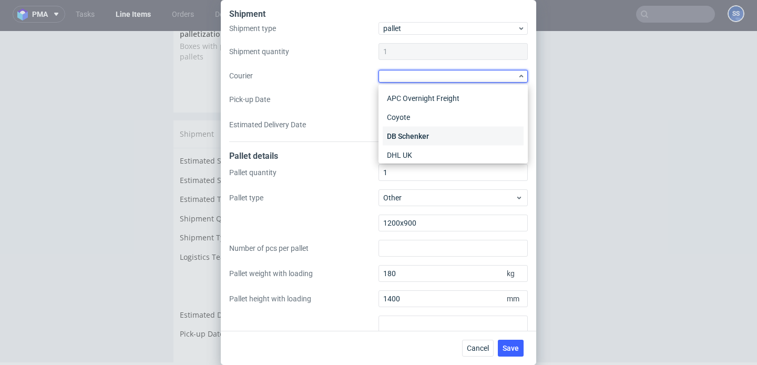
click at [423, 130] on div "DB Schenker" at bounding box center [453, 136] width 141 height 19
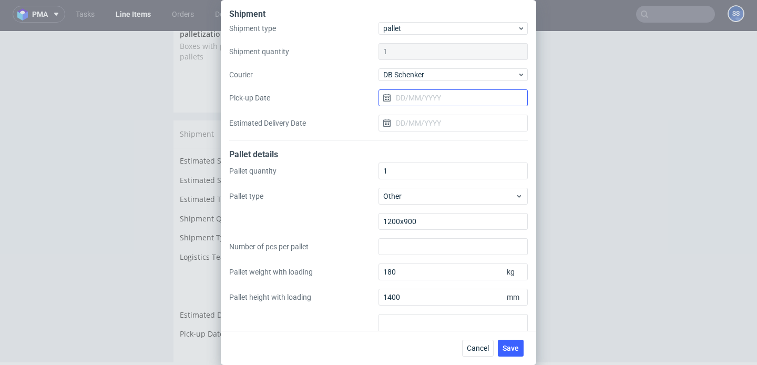
click at [421, 95] on input "Pick-up Date" at bounding box center [452, 97] width 149 height 17
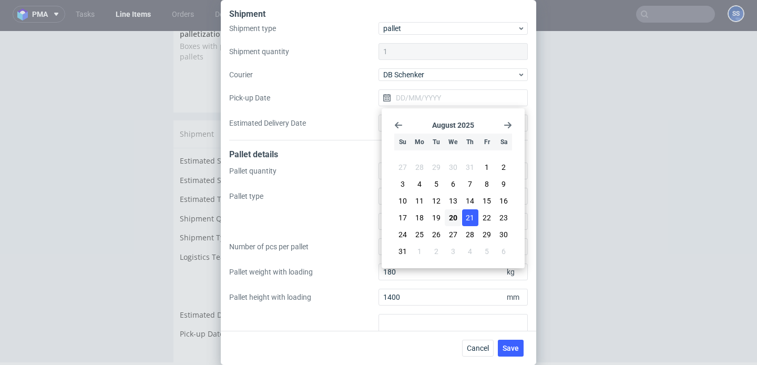
click at [467, 213] on span "21" at bounding box center [470, 217] width 8 height 11
type input "[DATE]"
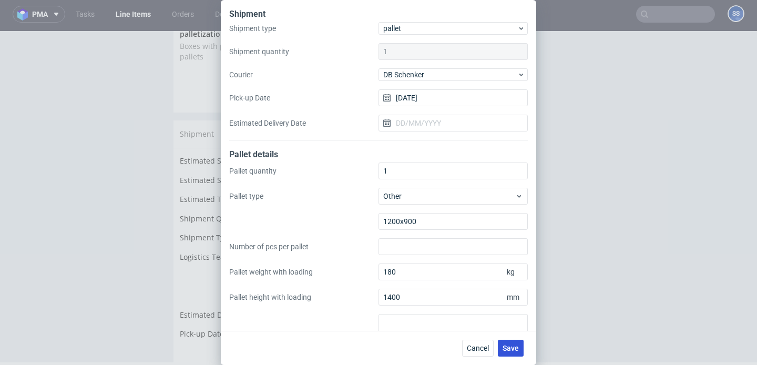
click at [508, 346] on span "Save" at bounding box center [510, 347] width 16 height 7
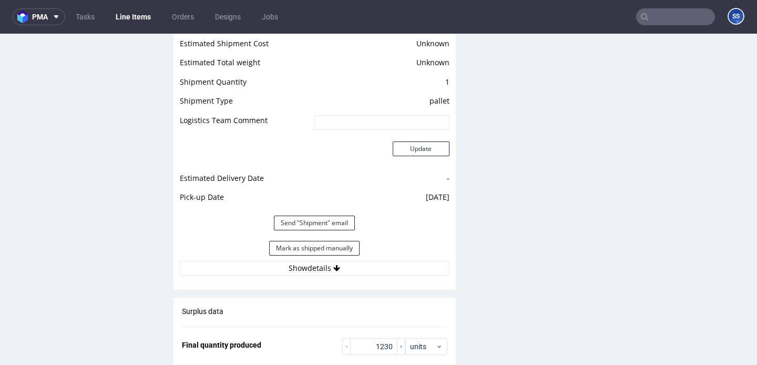
scroll to position [1399, 0]
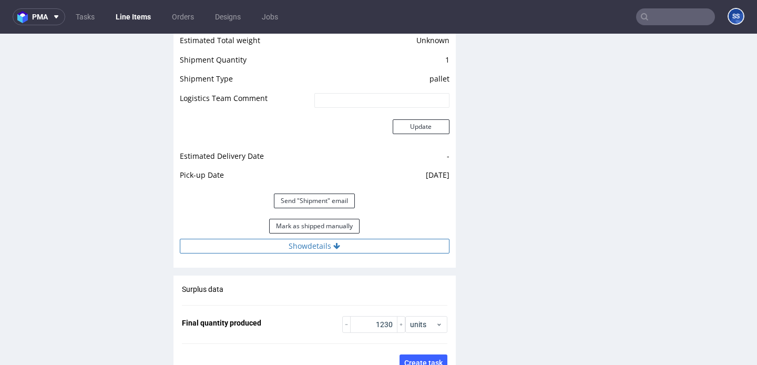
click at [358, 241] on button "Show details" at bounding box center [315, 246] width 270 height 15
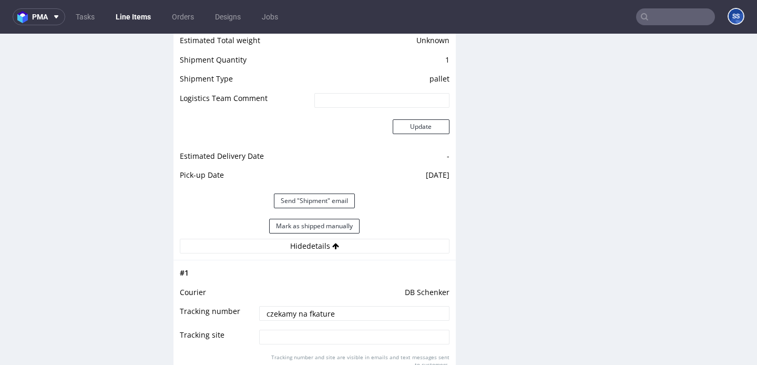
click at [328, 306] on input "czekamy na fkature" at bounding box center [354, 313] width 190 height 15
paste input "PLWAW508028977"
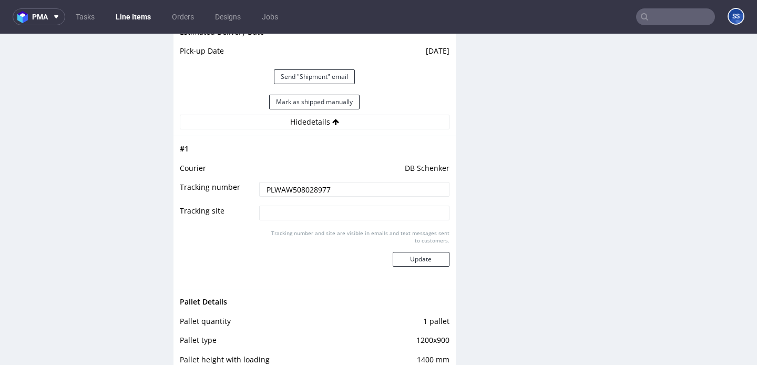
scroll to position [1545, 0]
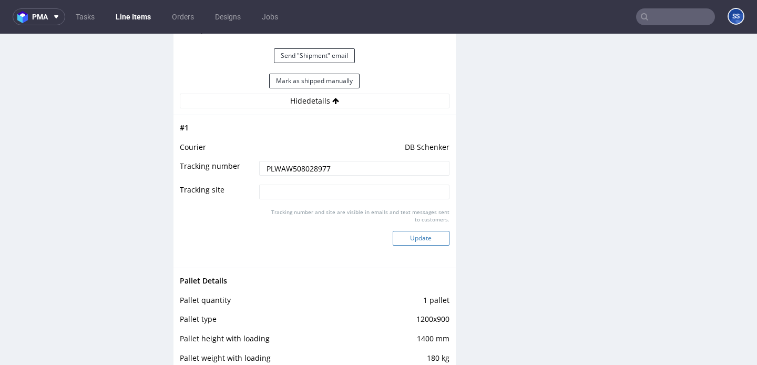
type input "PLWAW508028977"
click at [409, 231] on button "Update" at bounding box center [421, 238] width 57 height 15
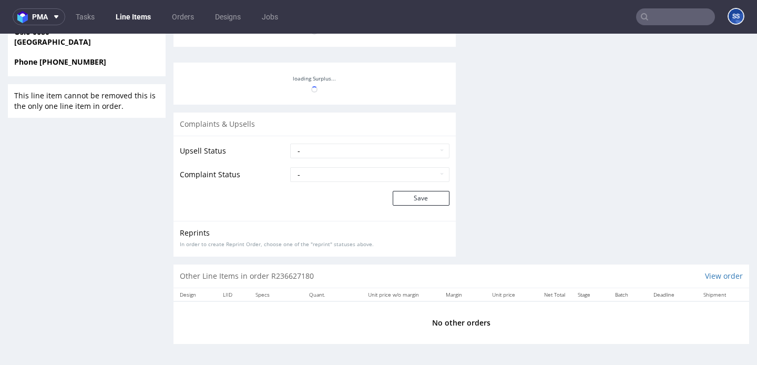
scroll to position [854, 0]
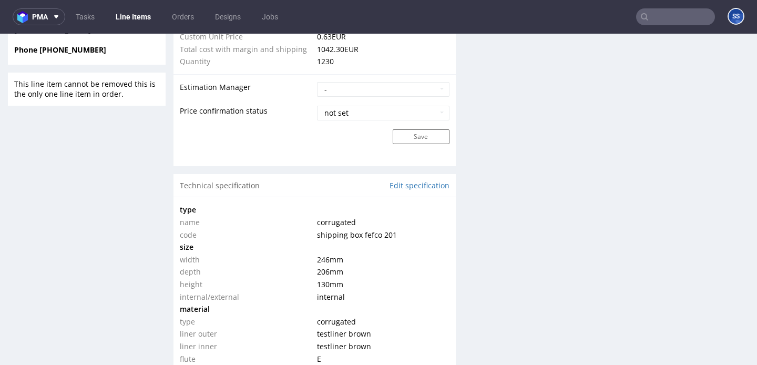
type input "1230"
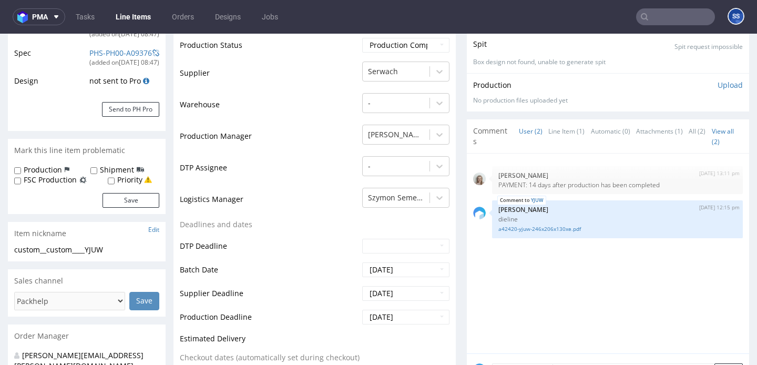
scroll to position [0, 0]
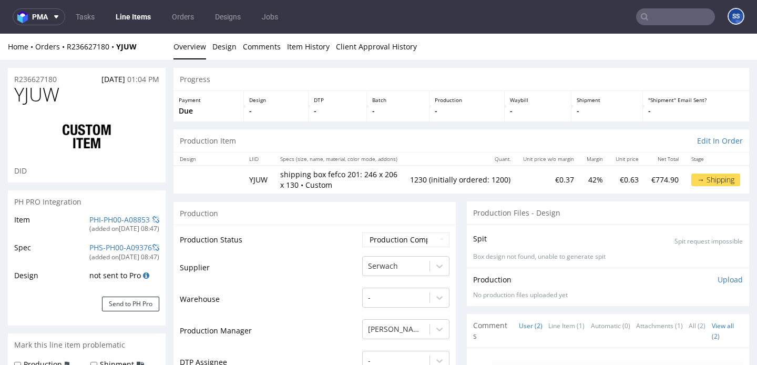
click at [136, 19] on link "Line Items" at bounding box center [133, 16] width 48 height 17
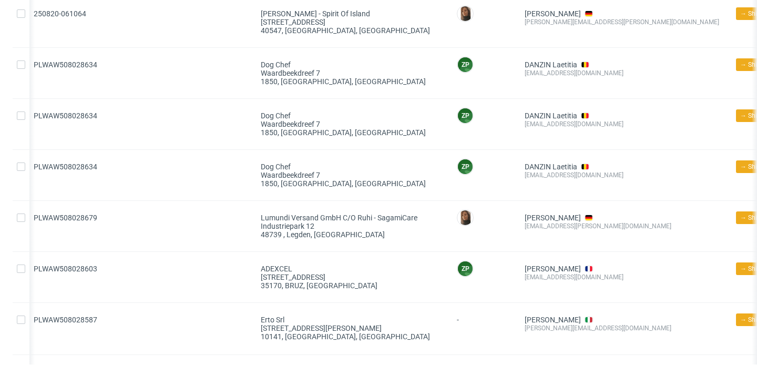
scroll to position [121, 0]
